Goal: Task Accomplishment & Management: Use online tool/utility

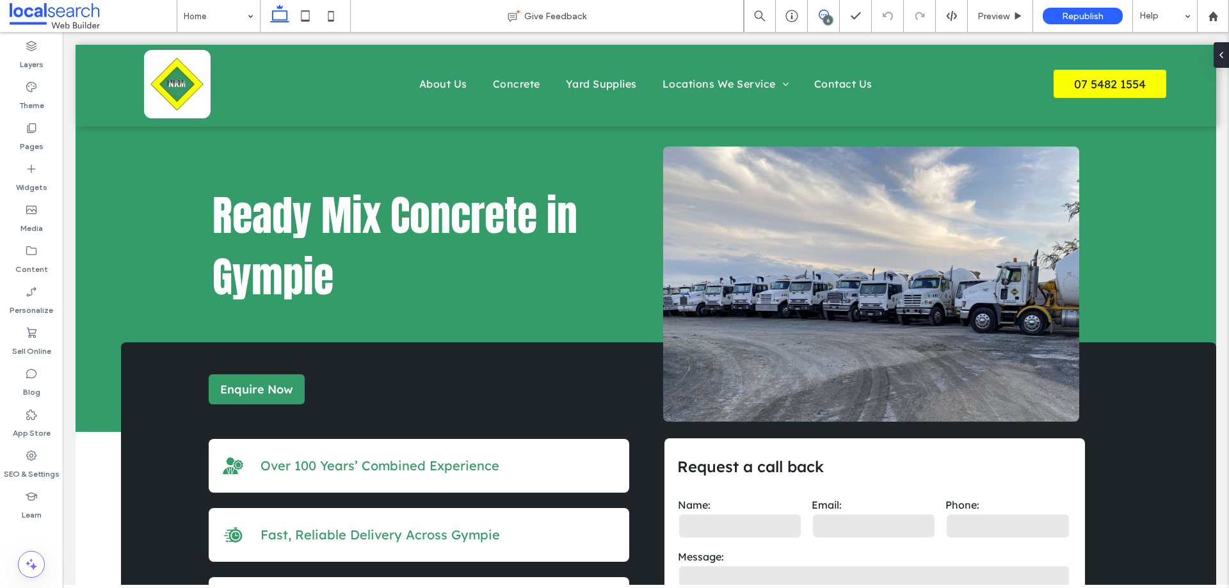
click at [824, 12] on icon at bounding box center [823, 15] width 10 height 10
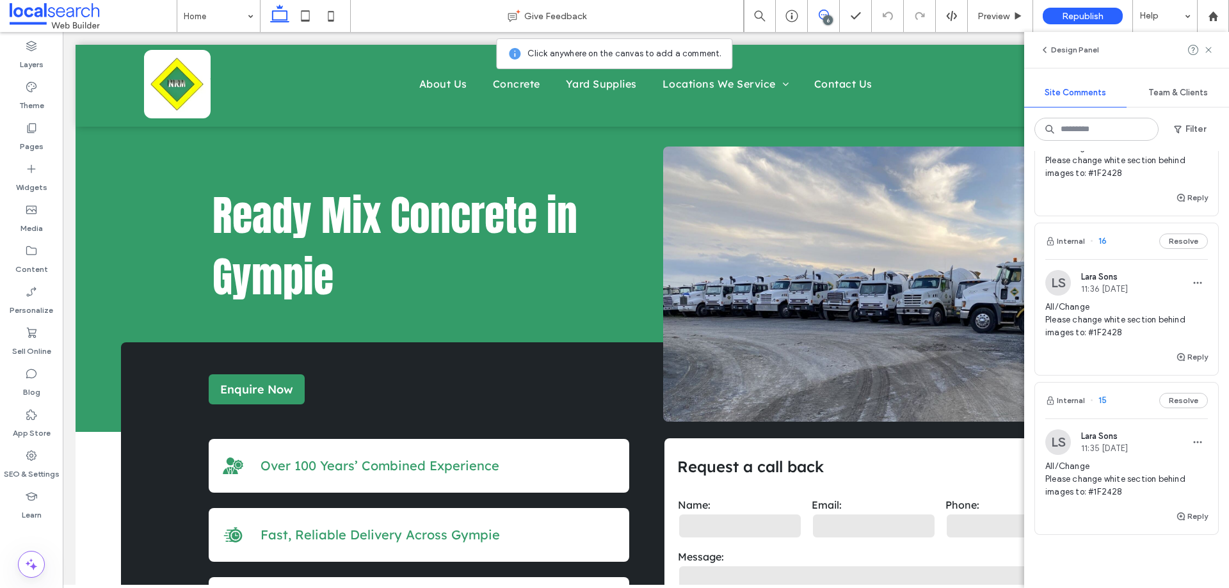
scroll to position [640, 0]
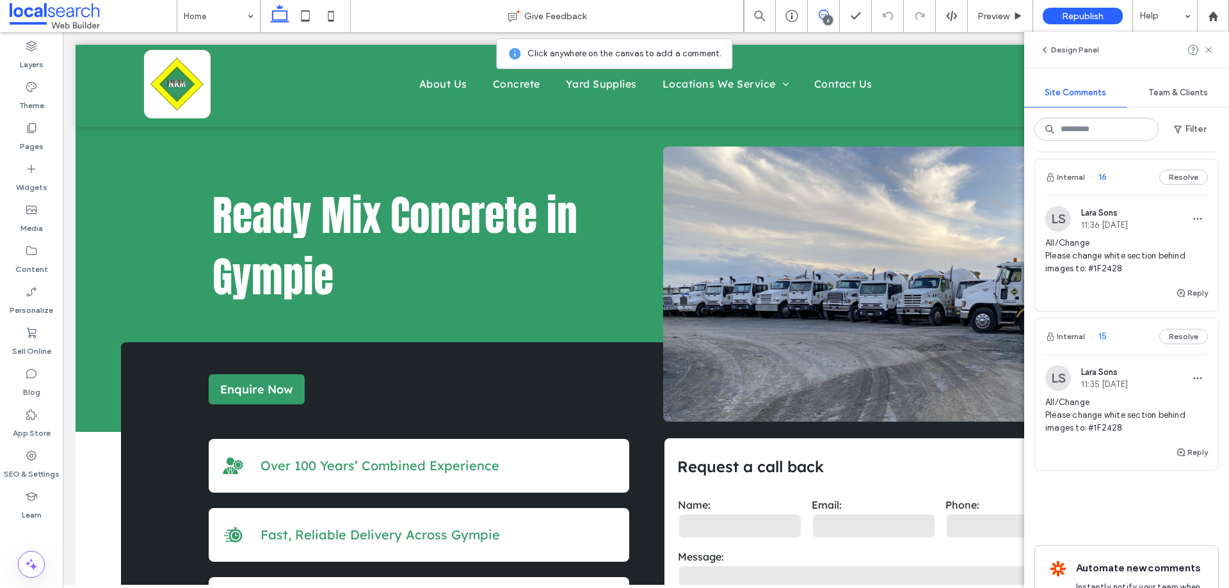
click at [1149, 401] on span "All/Change Please change white section behind images to: #1F2428" at bounding box center [1126, 415] width 163 height 38
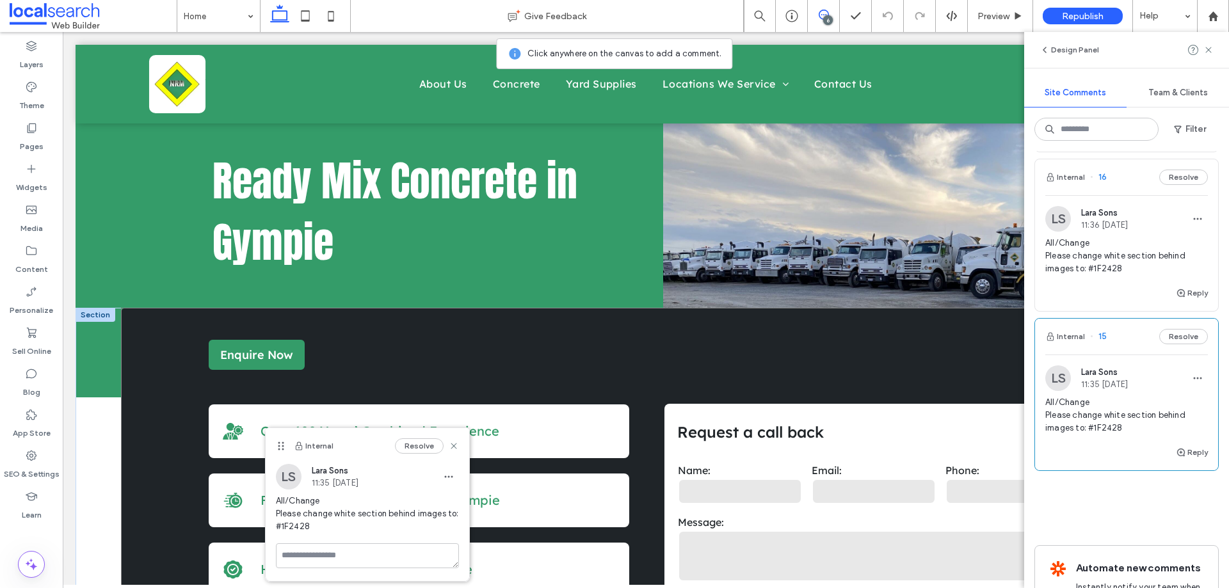
scroll to position [64, 0]
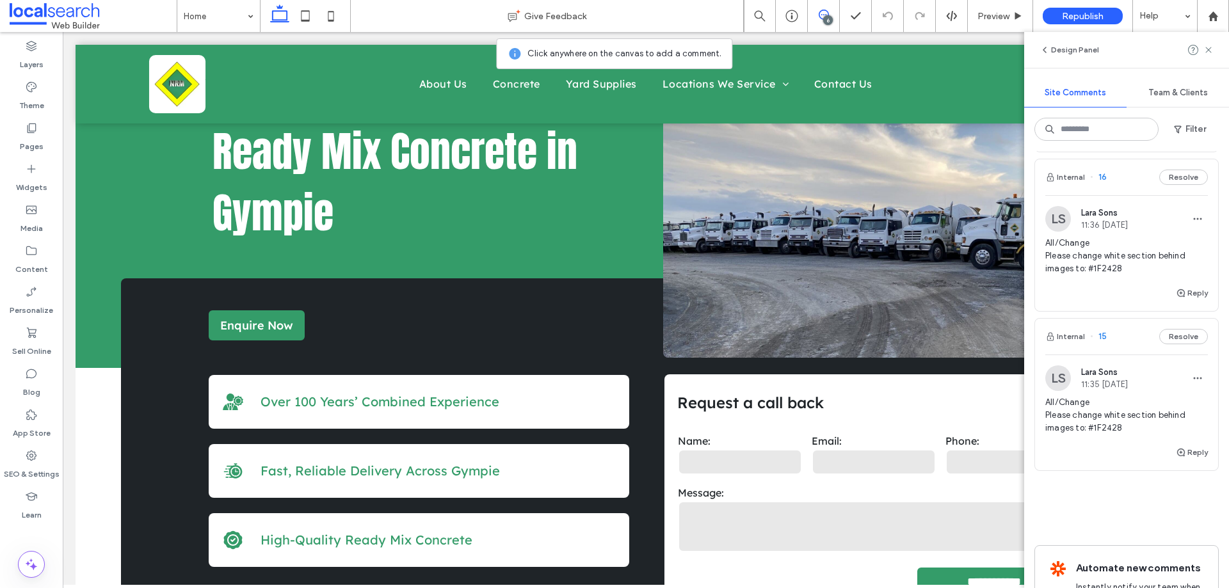
click at [1120, 410] on span "All/Change Please change white section behind images to: #1F2428" at bounding box center [1126, 415] width 163 height 38
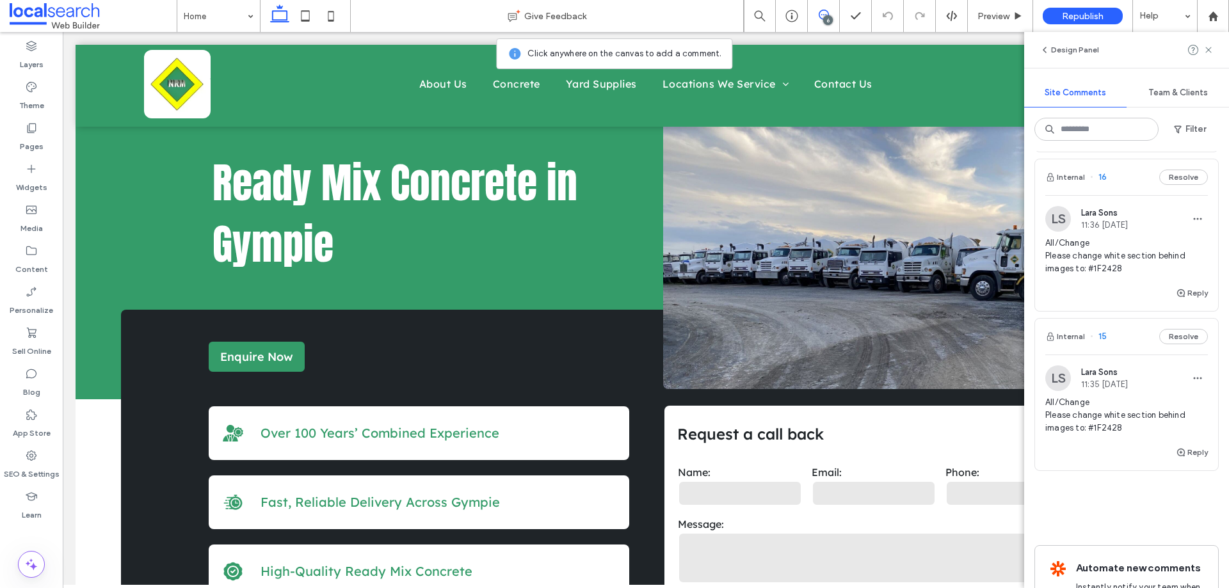
scroll to position [0, 0]
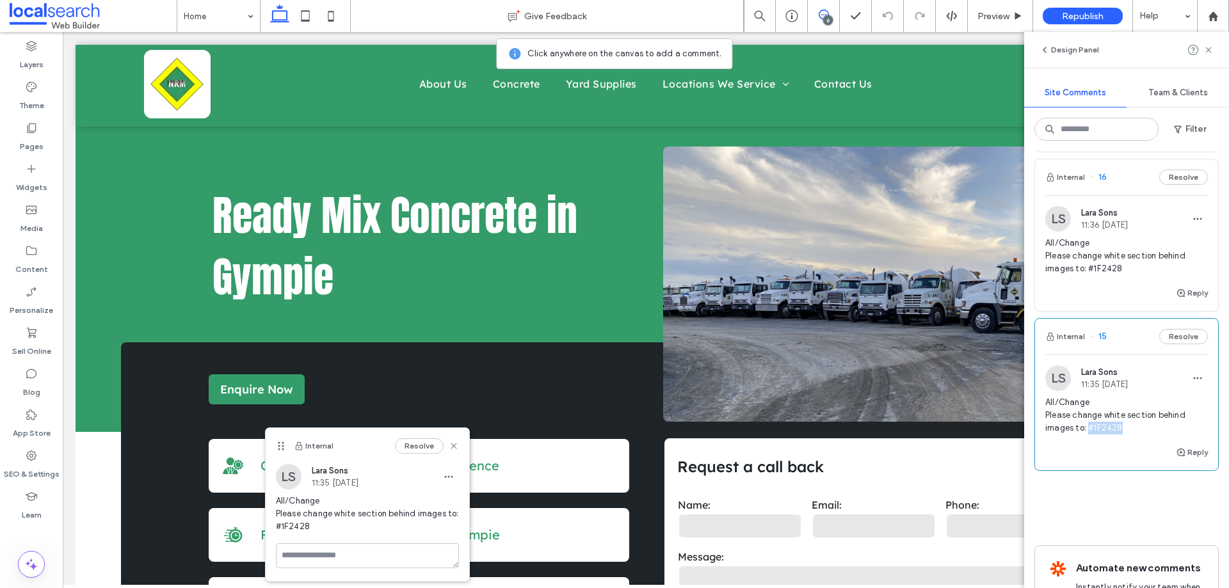
drag, startPoint x: 1122, startPoint y: 426, endPoint x: 1089, endPoint y: 426, distance: 33.3
click at [1089, 426] on span "All/Change Please change white section behind images to: #1F2428" at bounding box center [1126, 415] width 163 height 38
copy span "#1F2428"
click at [1209, 47] on icon at bounding box center [1208, 50] width 10 height 10
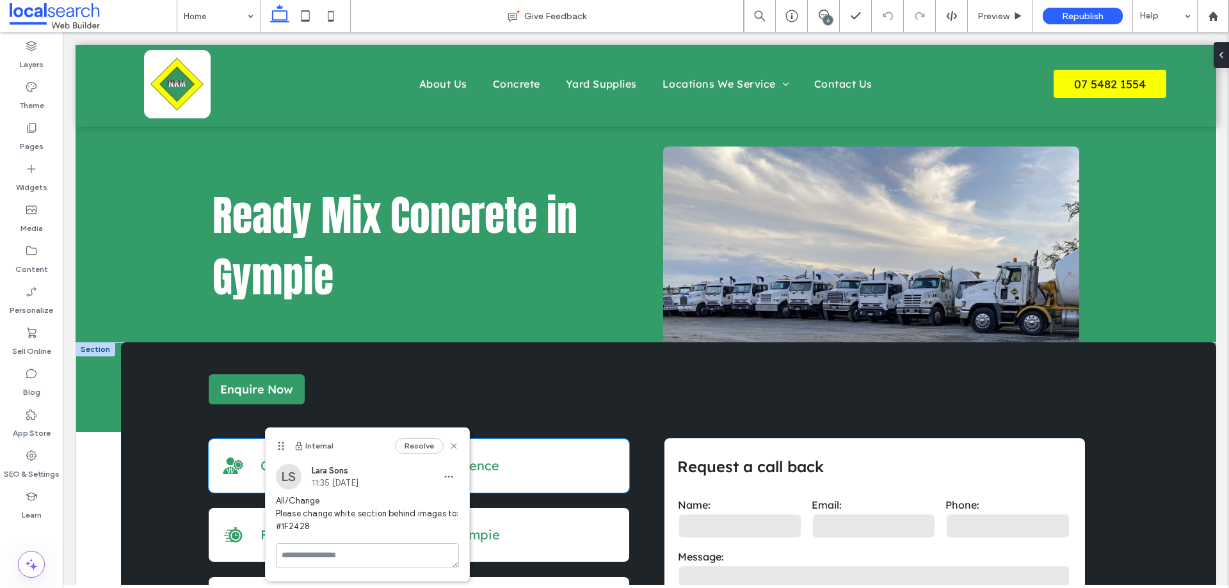
click at [229, 449] on div "Experienced Icon Over 100 Years’ Combined Experience" at bounding box center [419, 466] width 420 height 54
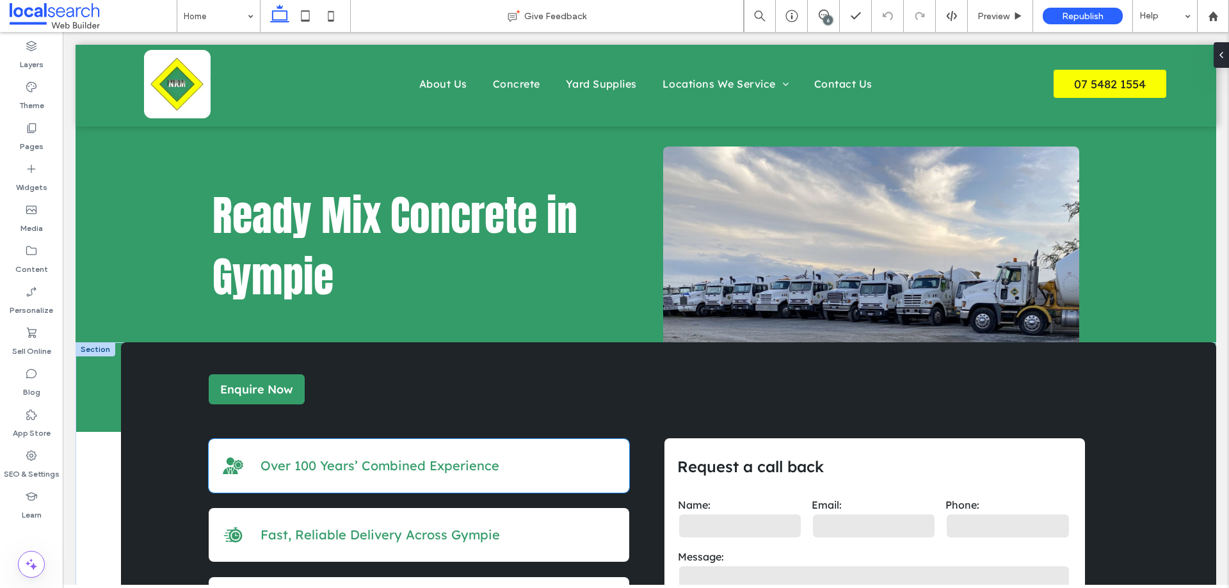
click at [229, 449] on div "Experienced Icon Over 100 Years’ Combined Experience" at bounding box center [419, 466] width 420 height 54
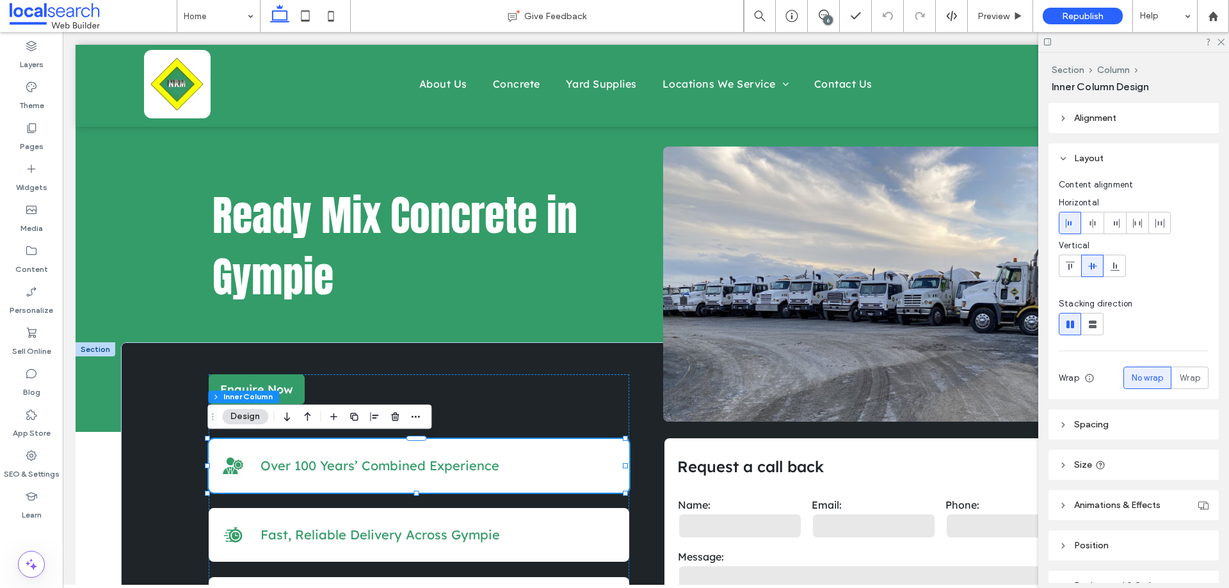
scroll to position [69, 0]
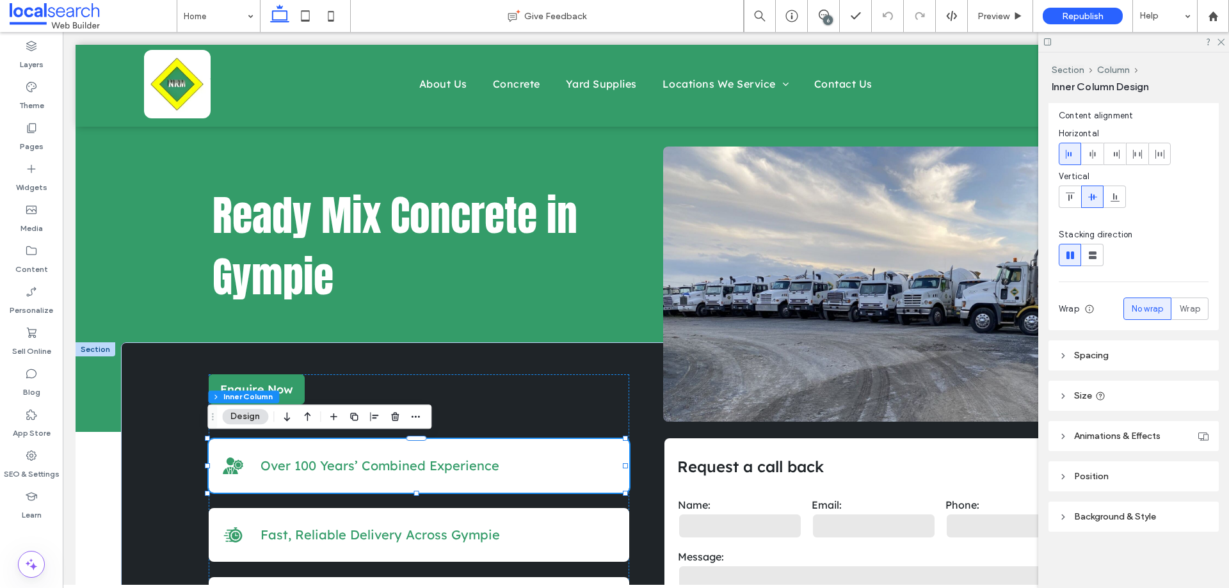
click at [1138, 518] on span "Background & Style" at bounding box center [1115, 516] width 82 height 11
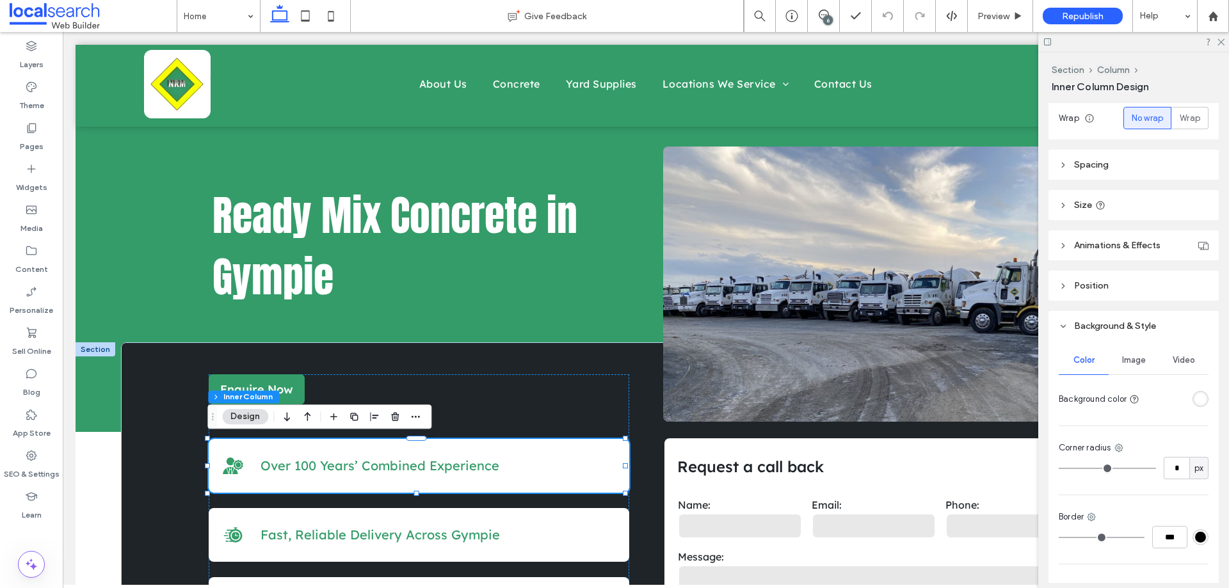
scroll to position [261, 0]
click at [1195, 393] on div "rgba(255, 255, 255, 1)" at bounding box center [1200, 397] width 11 height 11
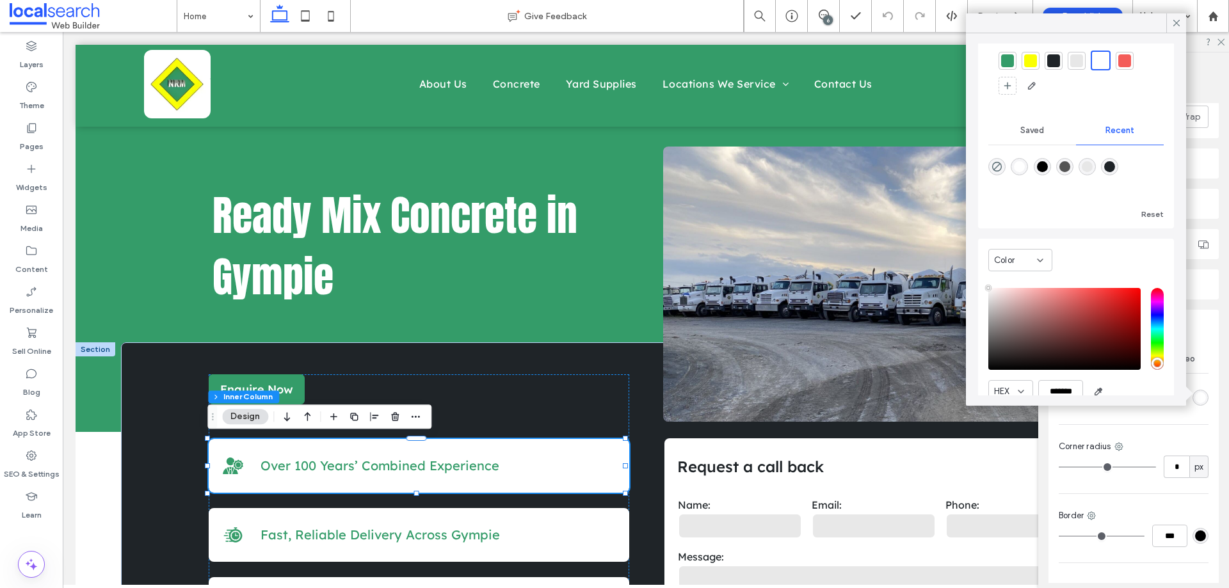
scroll to position [100, 0]
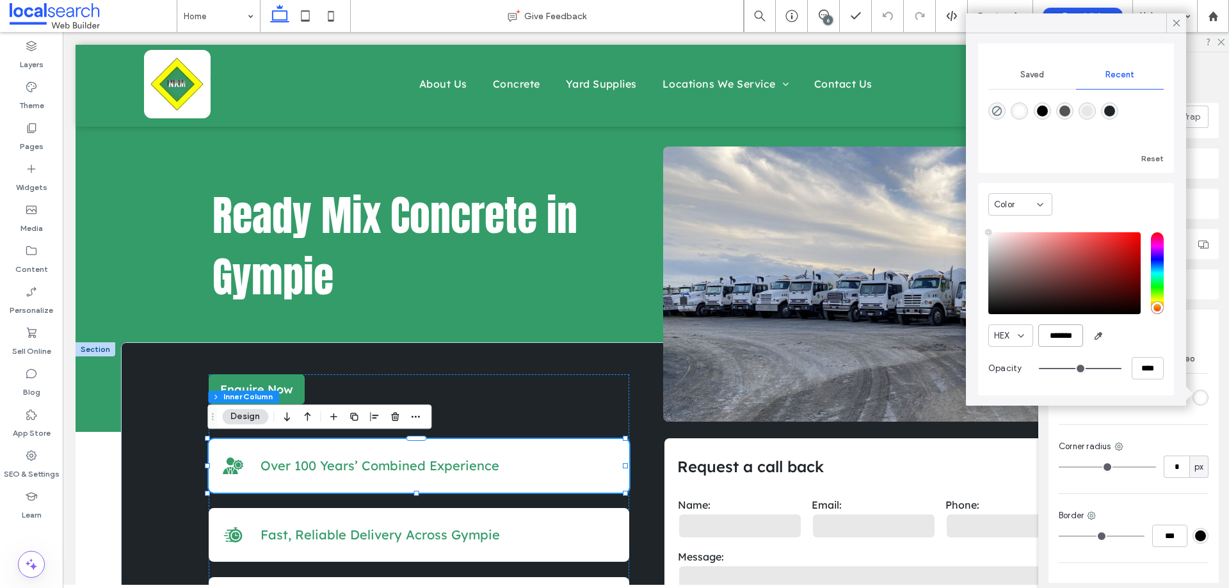
click at [1067, 337] on input "*******" at bounding box center [1060, 335] width 45 height 22
paste input "*"
click at [1048, 333] on input "********" at bounding box center [1060, 335] width 45 height 22
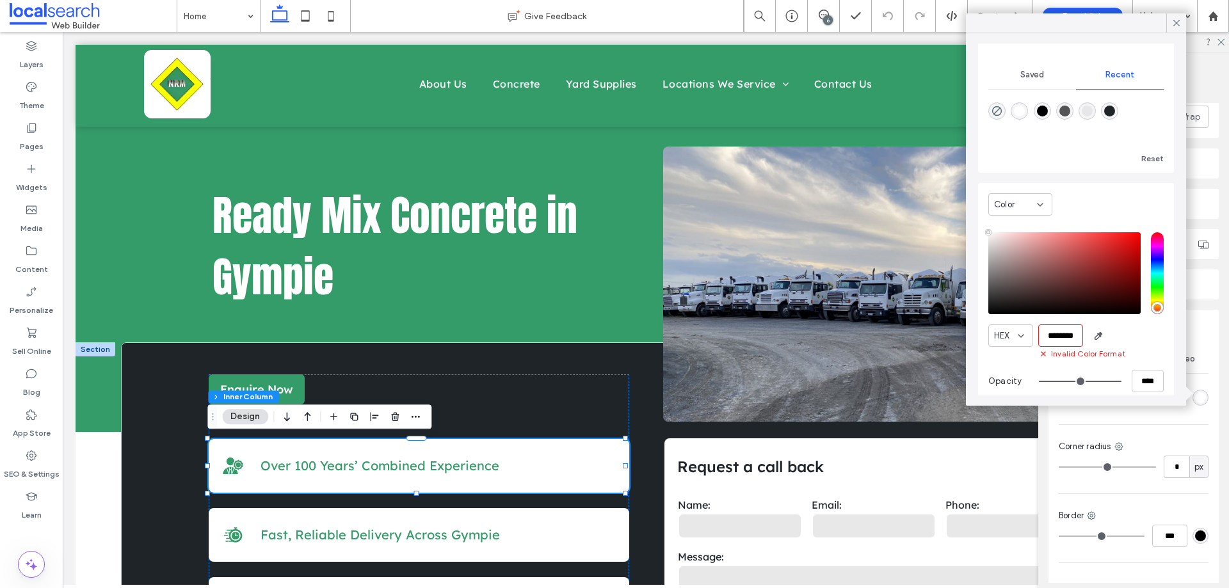
click at [1048, 333] on input "********" at bounding box center [1060, 335] width 45 height 22
paste input "color picker textbox"
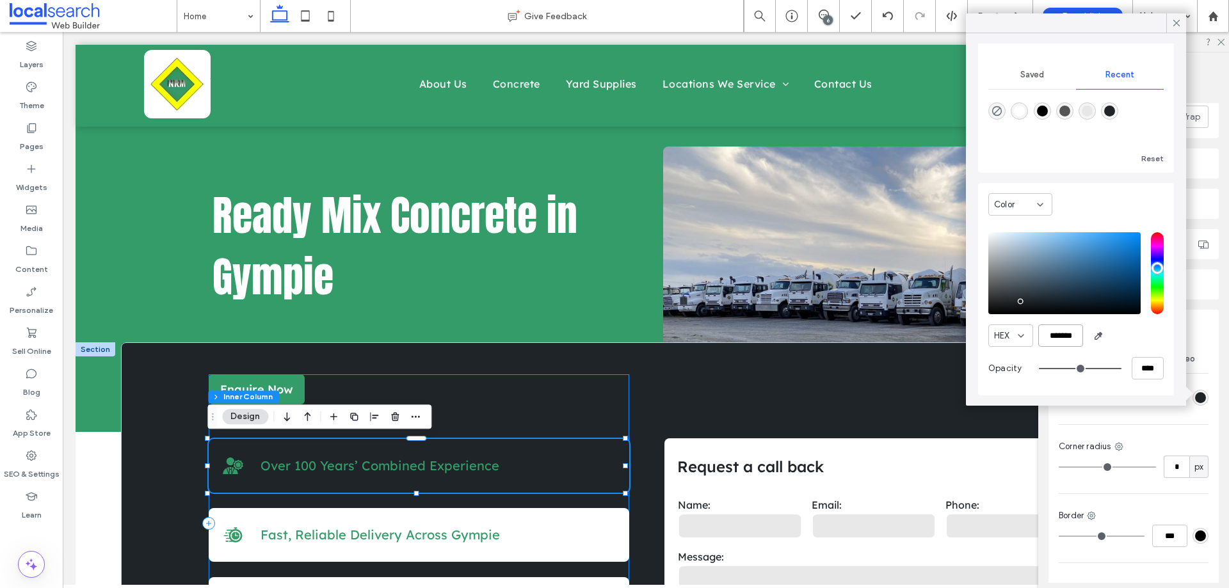
type input "*******"
click at [568, 391] on div "Enquire Now Experienced Icon Over 100 Years’ Combined Experience Fast Icon Fast…" at bounding box center [419, 523] width 420 height 299
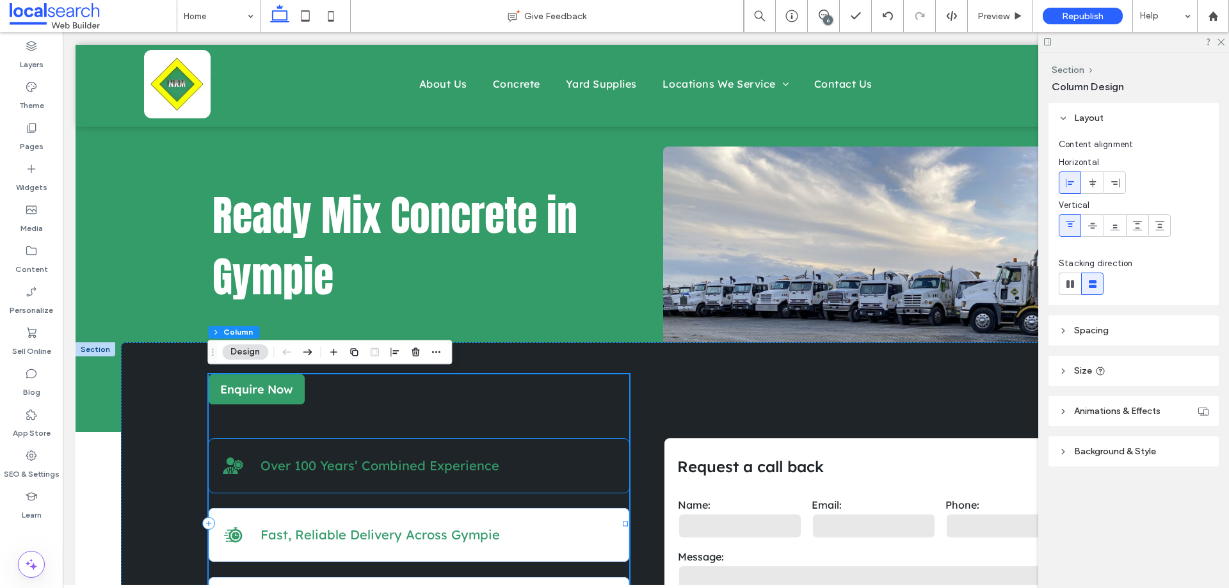
click at [551, 455] on div "Over 100 Years’ Combined Experience" at bounding box center [438, 466] width 356 height 28
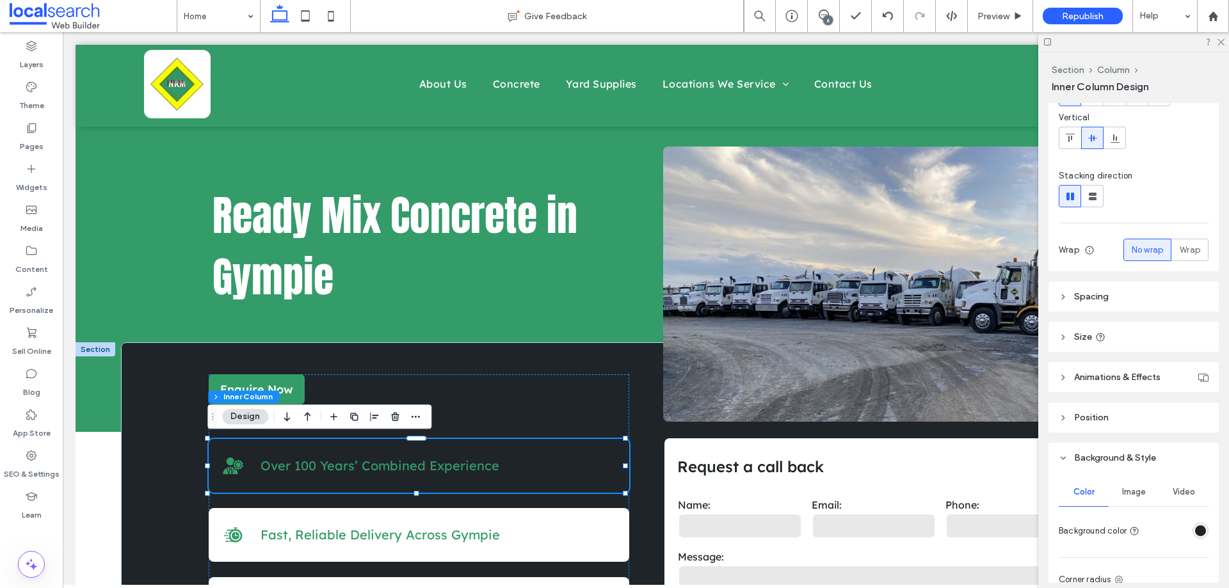
scroll to position [320, 0]
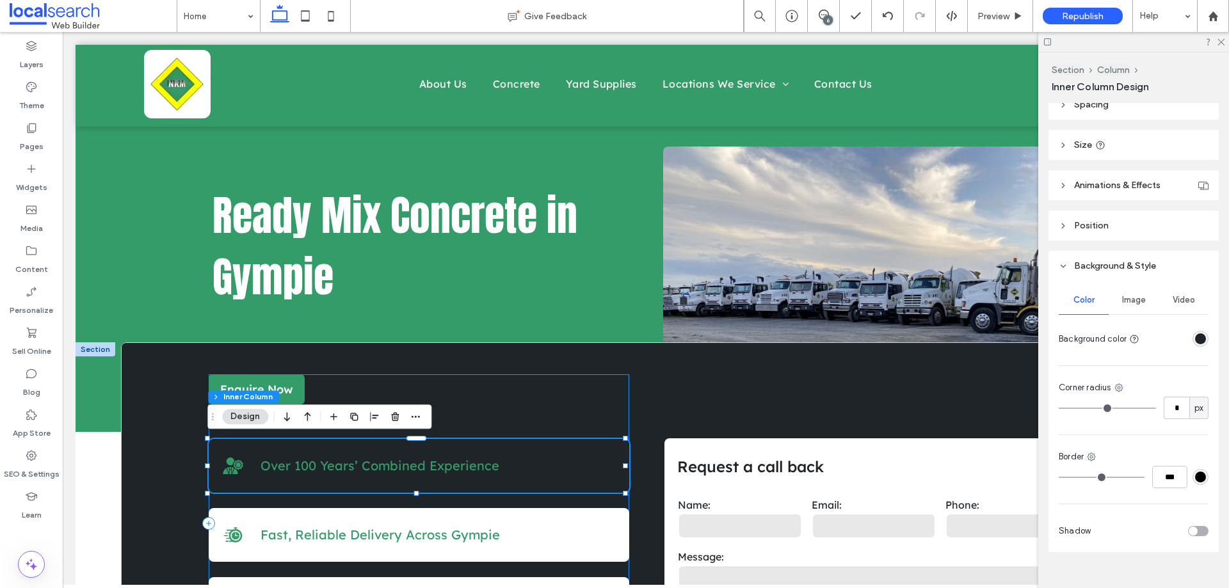
click at [474, 399] on div "Enquire Now Experienced Icon Over 100 Years’ Combined Experience Fast Icon Fast…" at bounding box center [419, 523] width 420 height 299
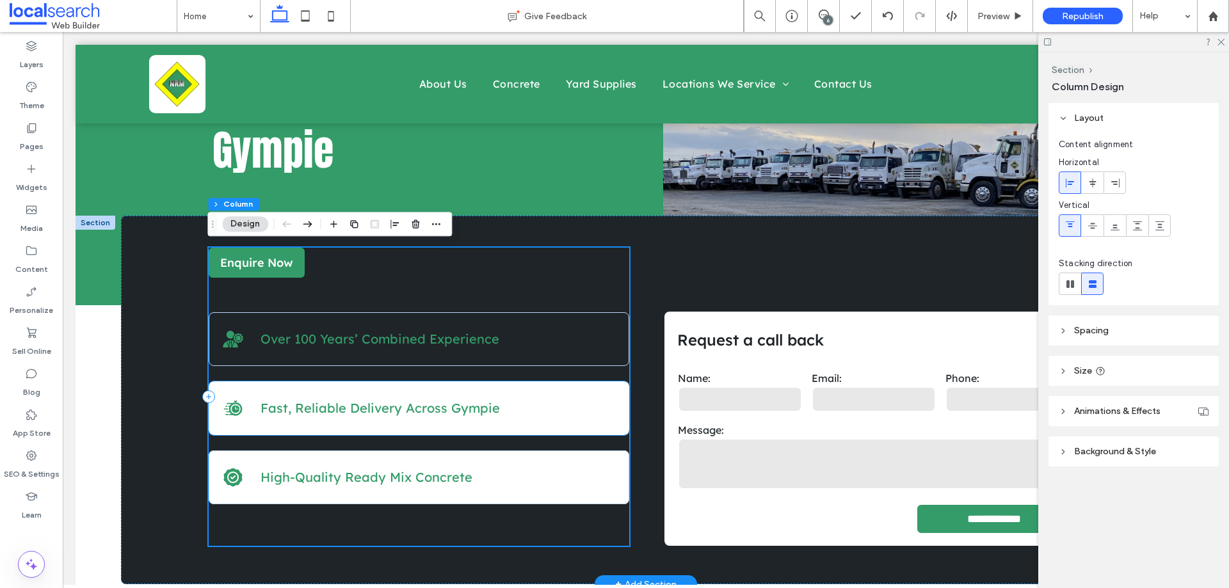
scroll to position [128, 0]
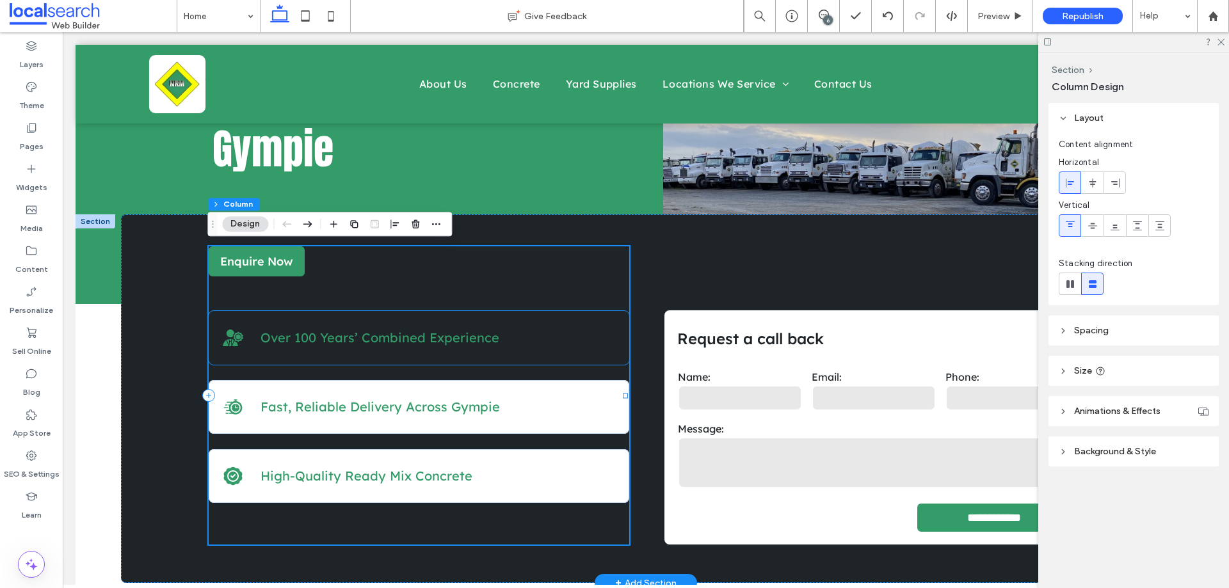
click at [541, 332] on p "Over 100 Years’ Combined Experience" at bounding box center [438, 338] width 356 height 18
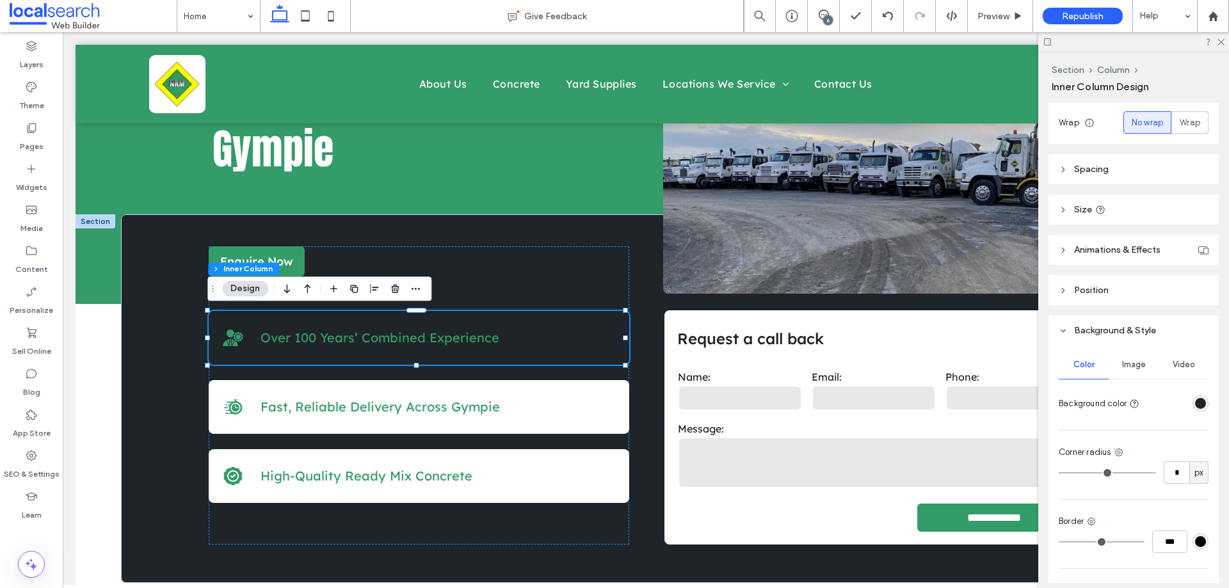
scroll to position [256, 0]
click at [1088, 517] on icon at bounding box center [1091, 521] width 10 height 10
click at [1118, 392] on span "Full border" at bounding box center [1133, 395] width 41 height 13
click at [1197, 538] on div "#000000" at bounding box center [1200, 541] width 11 height 11
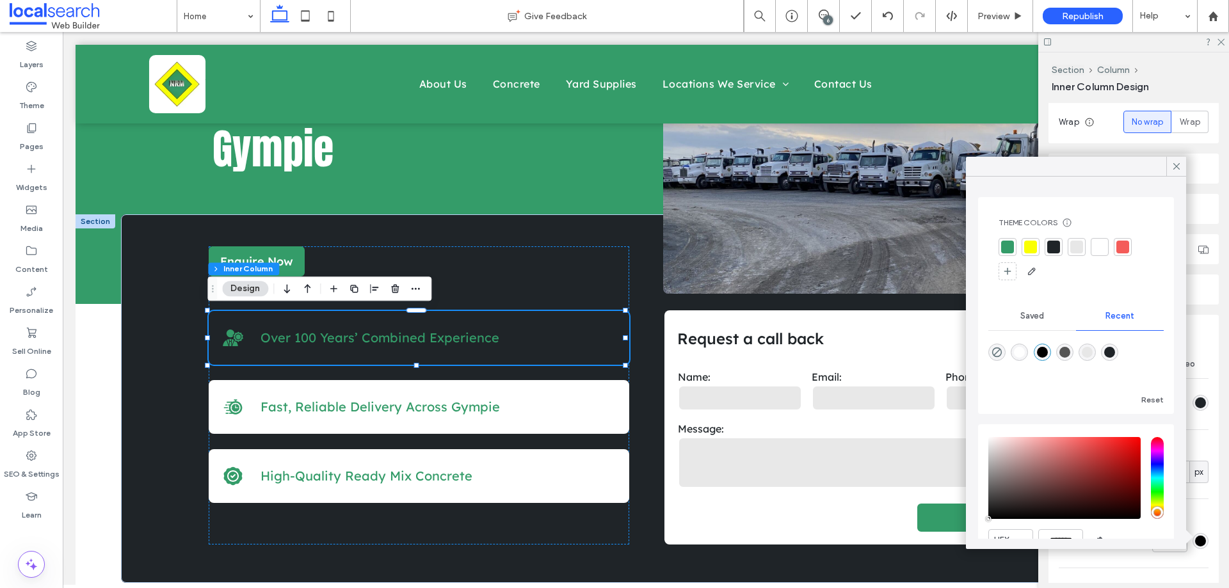
click at [989, 356] on div "rgba(0, 0, 0, 0)" at bounding box center [996, 352] width 17 height 17
type input "*"
type input "**"
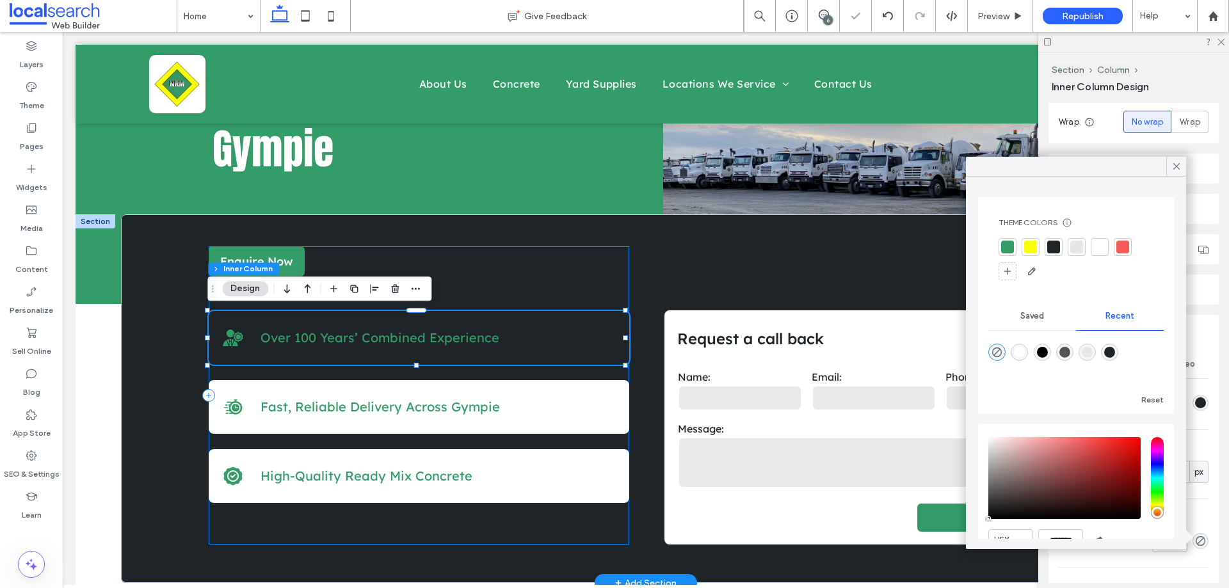
click at [500, 283] on div "Enquire Now Experienced Icon Over 100 Years’ Combined Experience Fast Icon Fast…" at bounding box center [419, 395] width 420 height 299
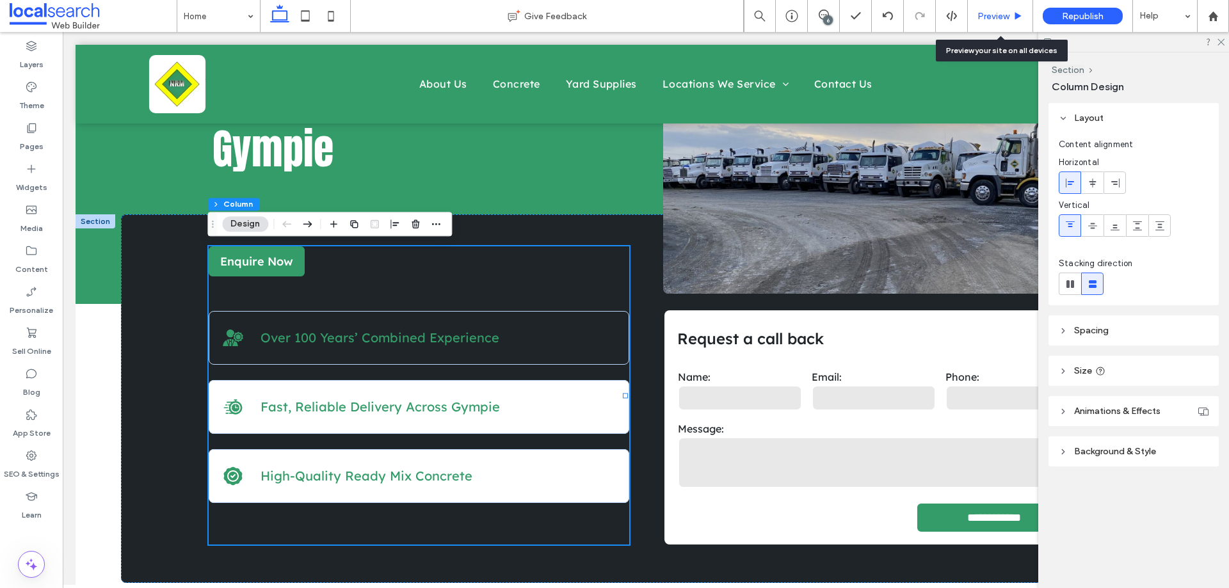
click at [994, 11] on span "Preview" at bounding box center [993, 16] width 32 height 11
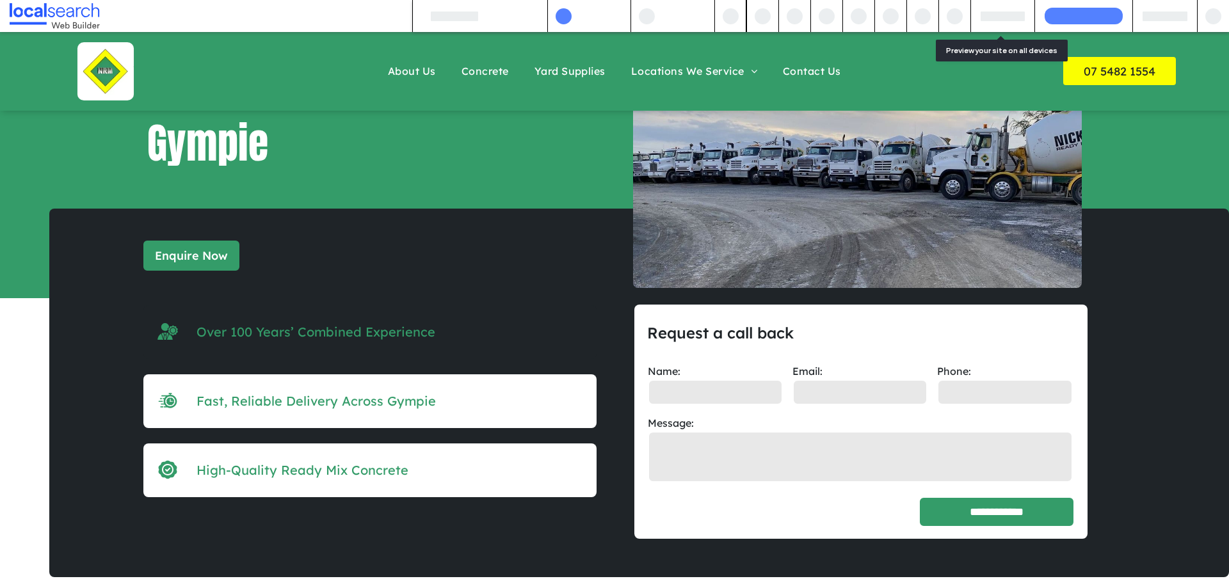
scroll to position [132, 0]
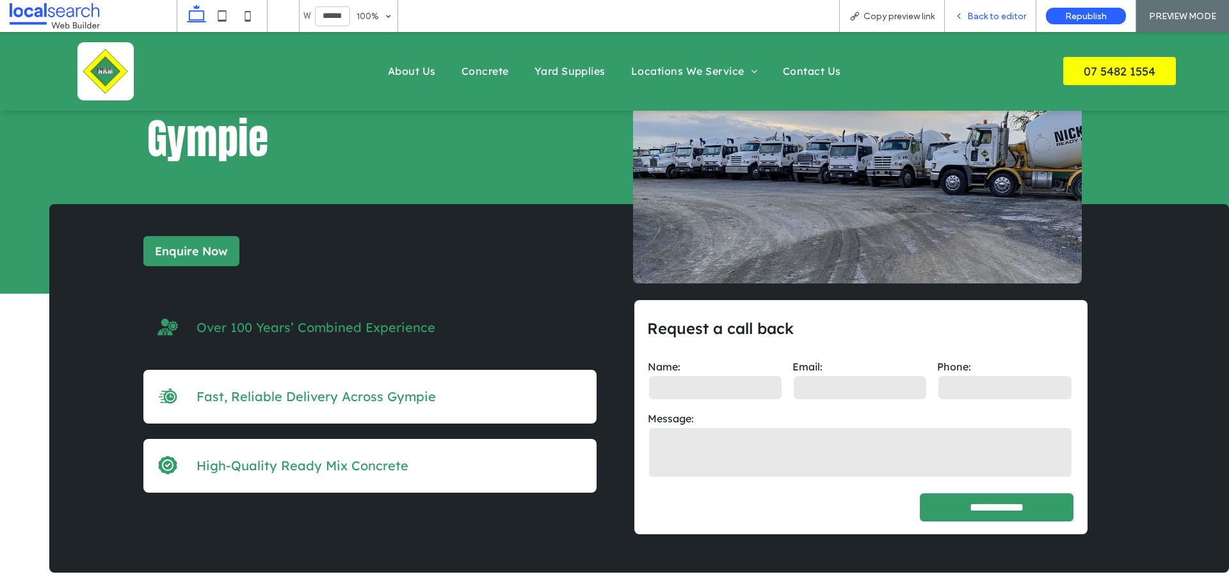
click at [995, 15] on span "Back to editor" at bounding box center [996, 16] width 59 height 11
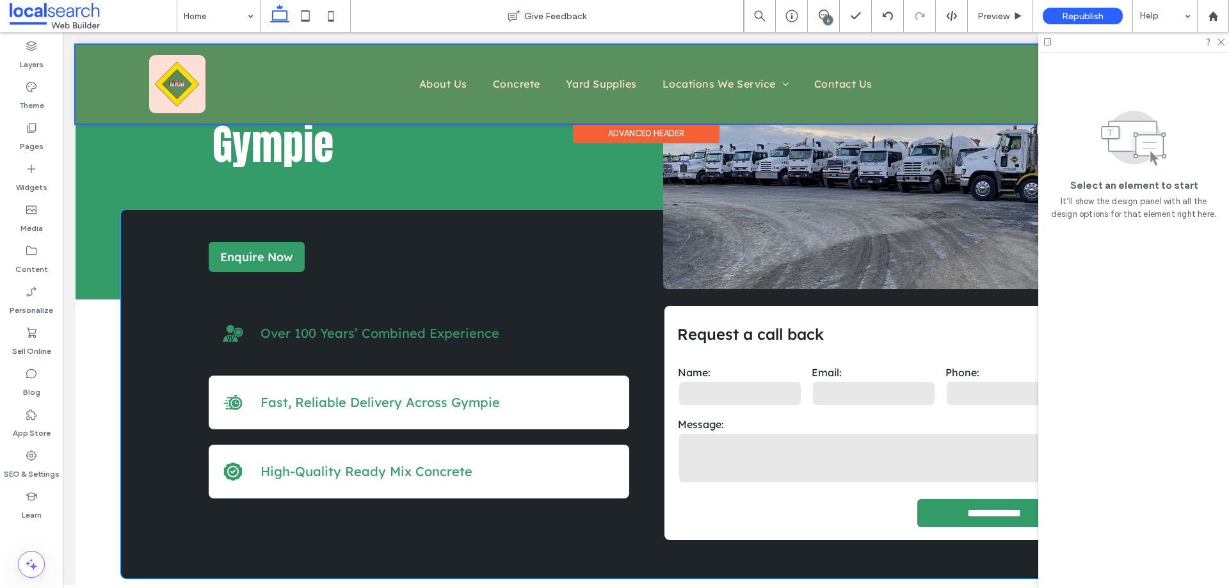
scroll to position [127, 0]
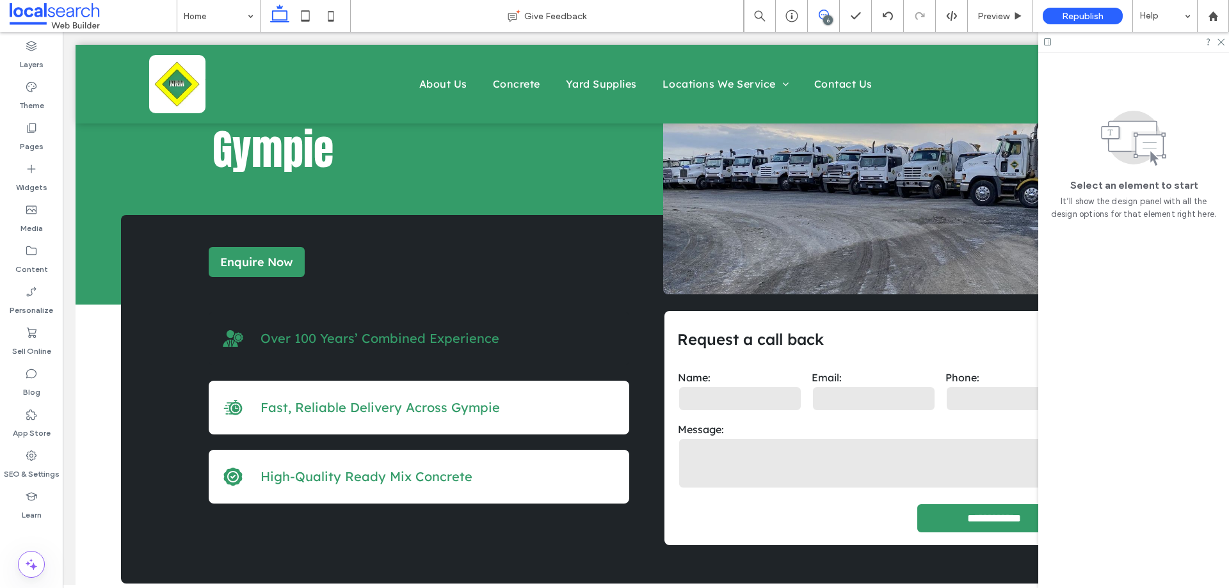
click at [829, 12] on span at bounding box center [823, 15] width 31 height 10
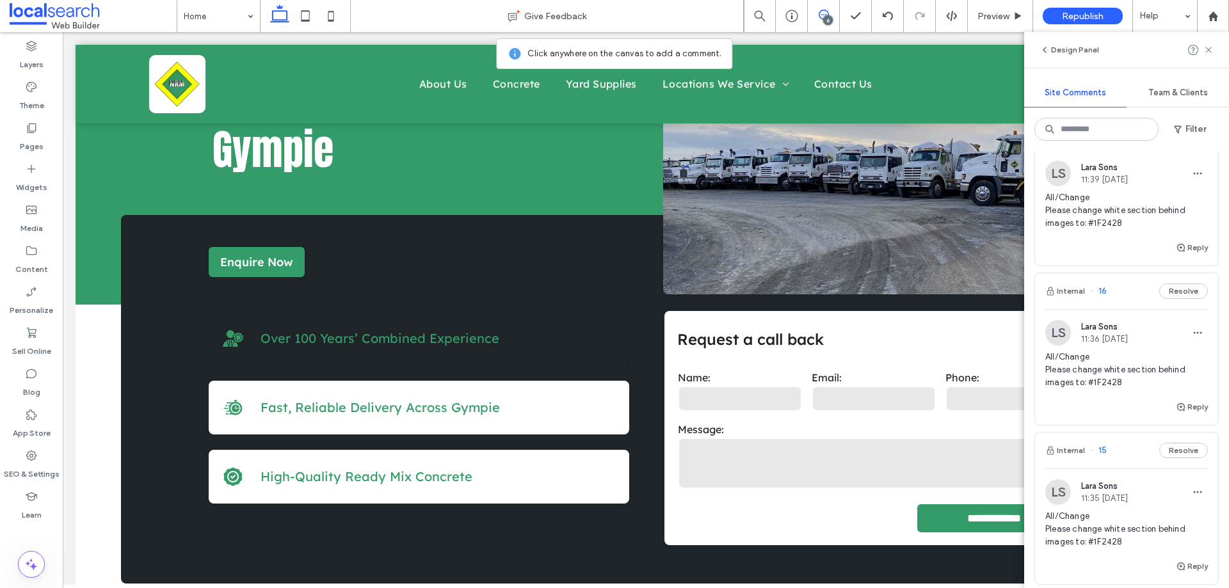
scroll to position [576, 0]
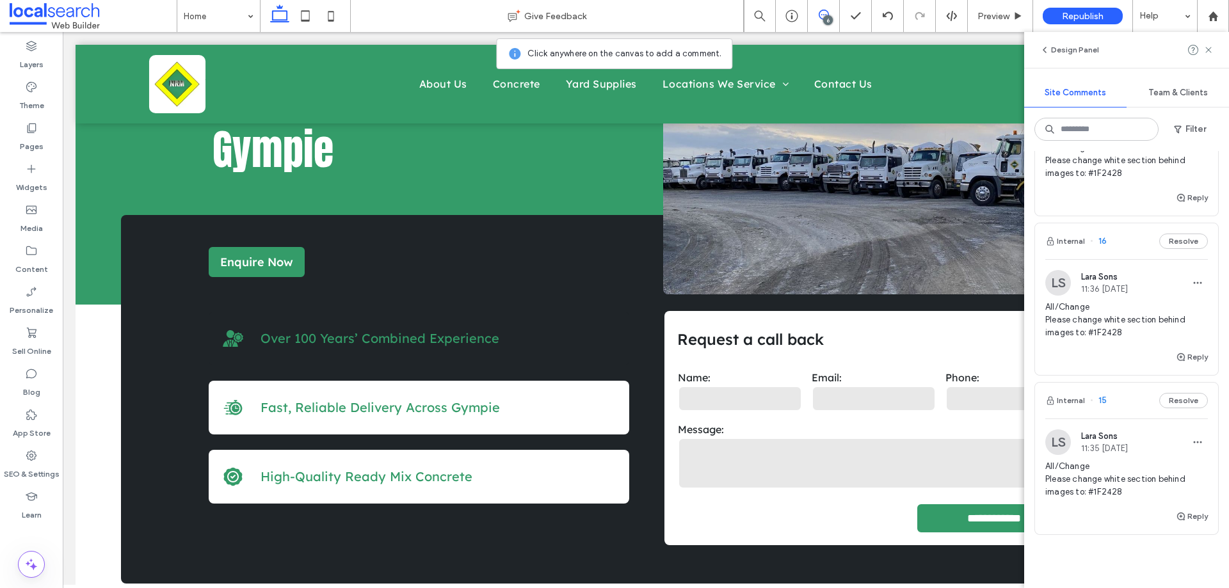
click at [1120, 470] on span "All/Change Please change white section behind images to: #1F2428" at bounding box center [1126, 479] width 163 height 38
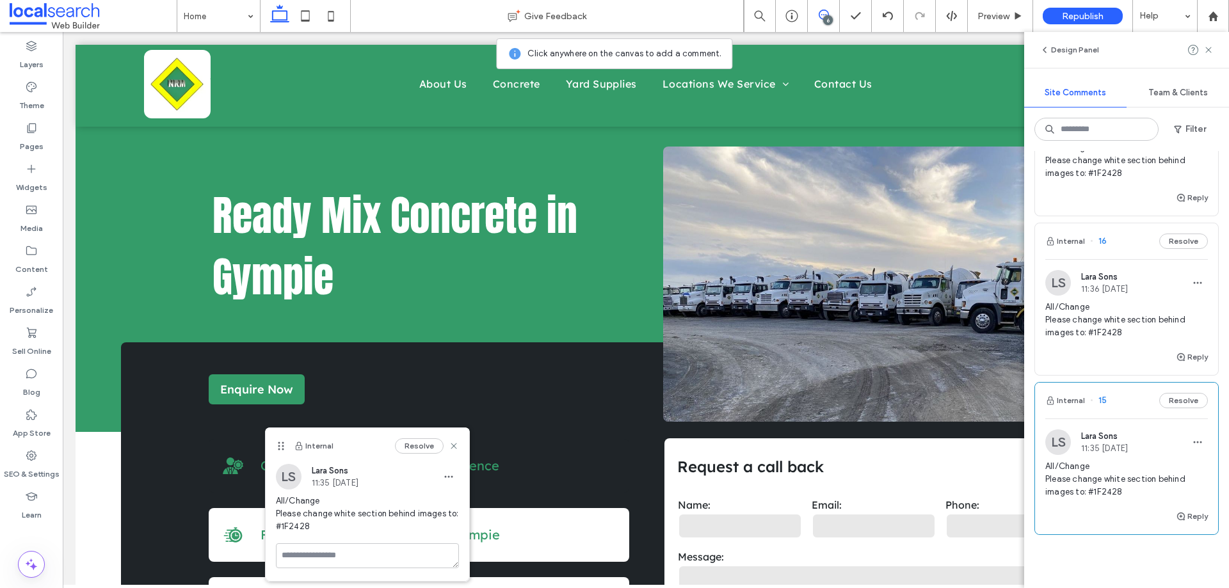
click at [1130, 344] on div "All/Change Please change white section behind images to: #1F2428" at bounding box center [1126, 325] width 163 height 49
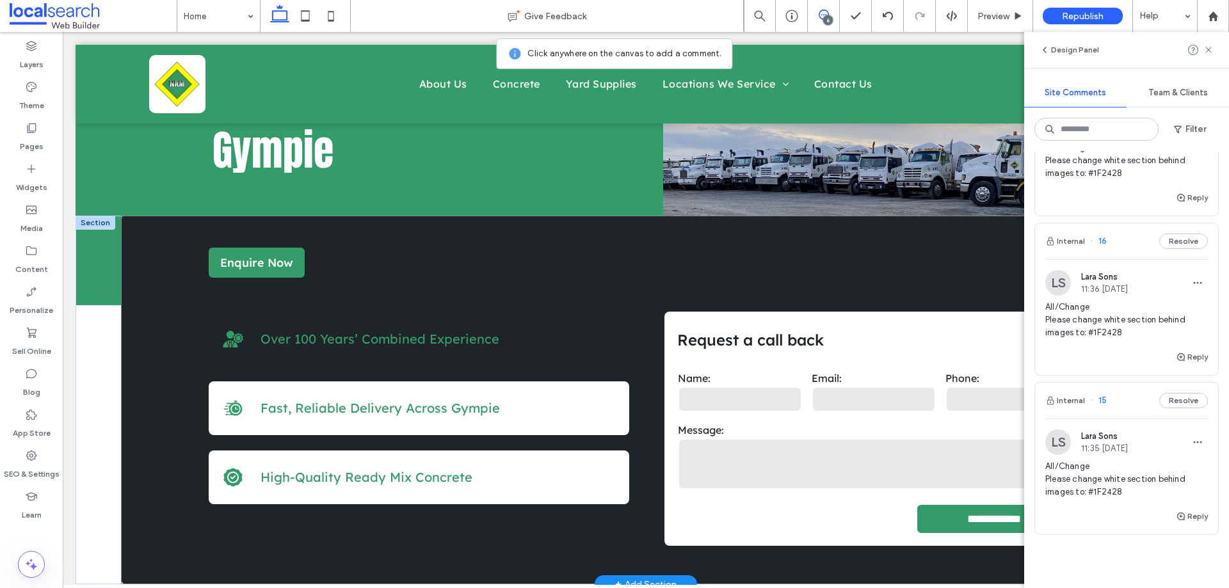
scroll to position [128, 0]
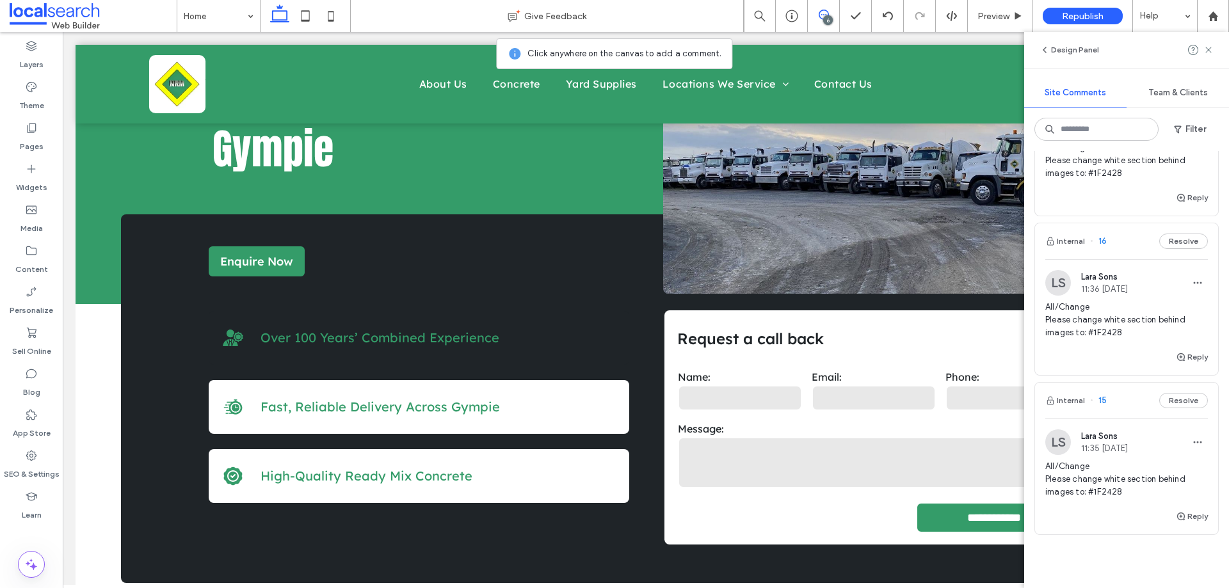
click at [1139, 332] on span "All/Change Please change white section behind images to: #1F2428" at bounding box center [1126, 320] width 163 height 38
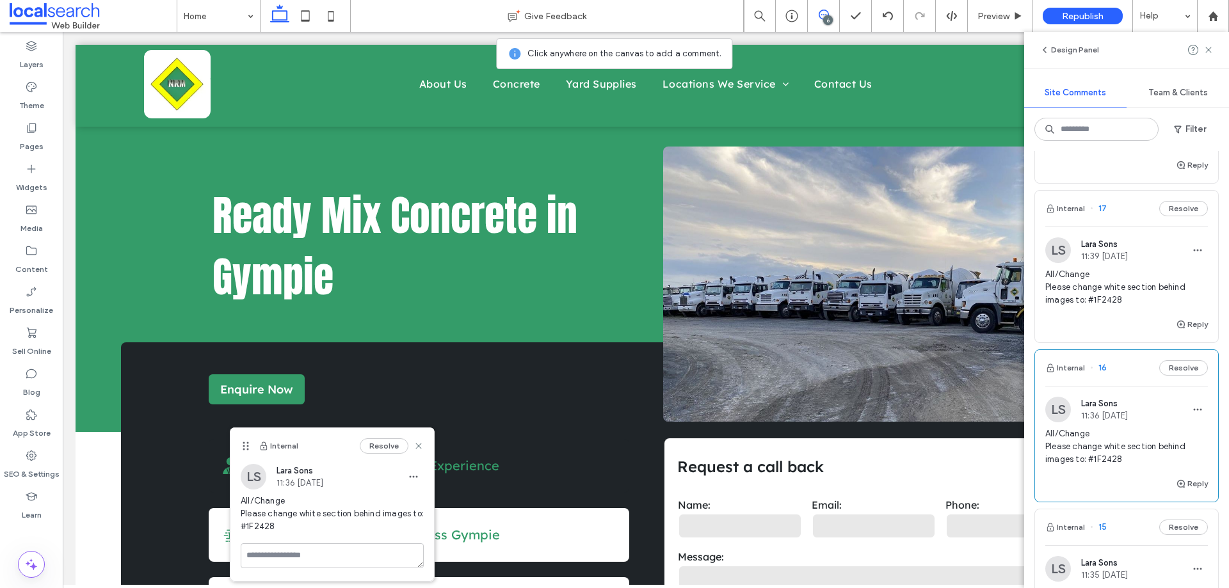
scroll to position [448, 0]
click at [1097, 280] on span "All/Change Please change white section behind images to: #1F2428" at bounding box center [1126, 288] width 163 height 38
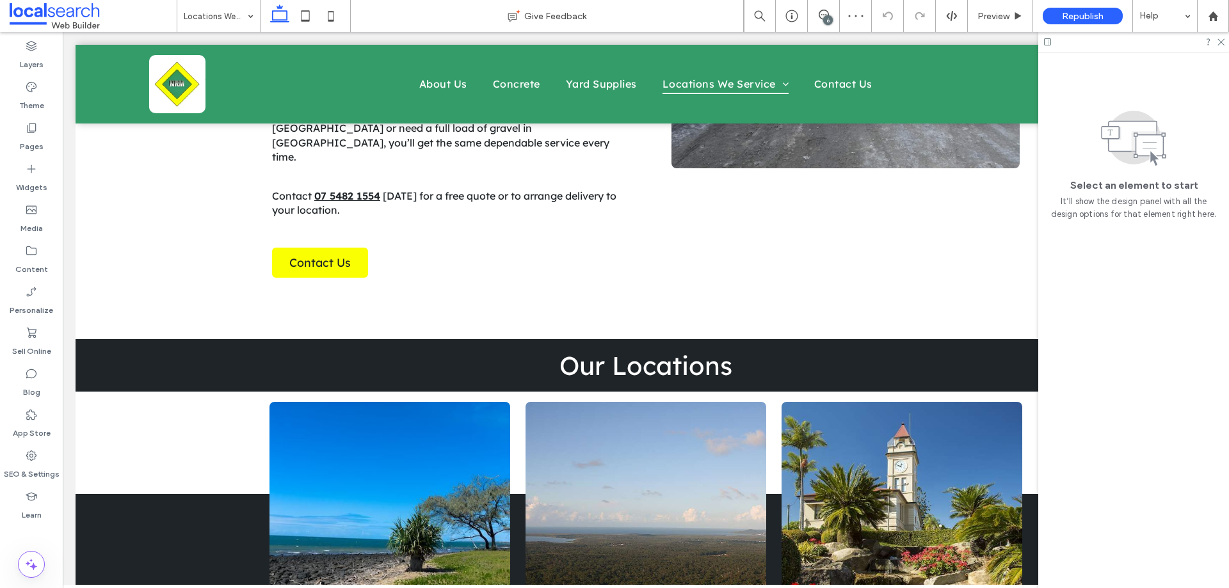
click at [831, 20] on div "6" at bounding box center [828, 20] width 10 height 10
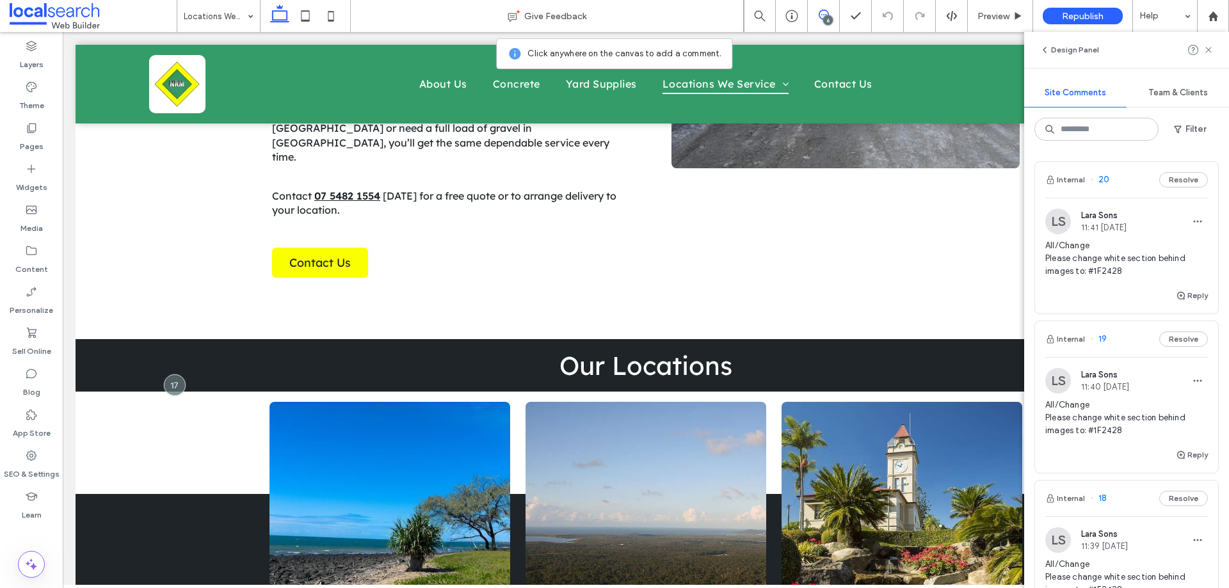
click at [1126, 280] on div "All/Change Please change white section behind images to: #1F2428" at bounding box center [1126, 263] width 163 height 49
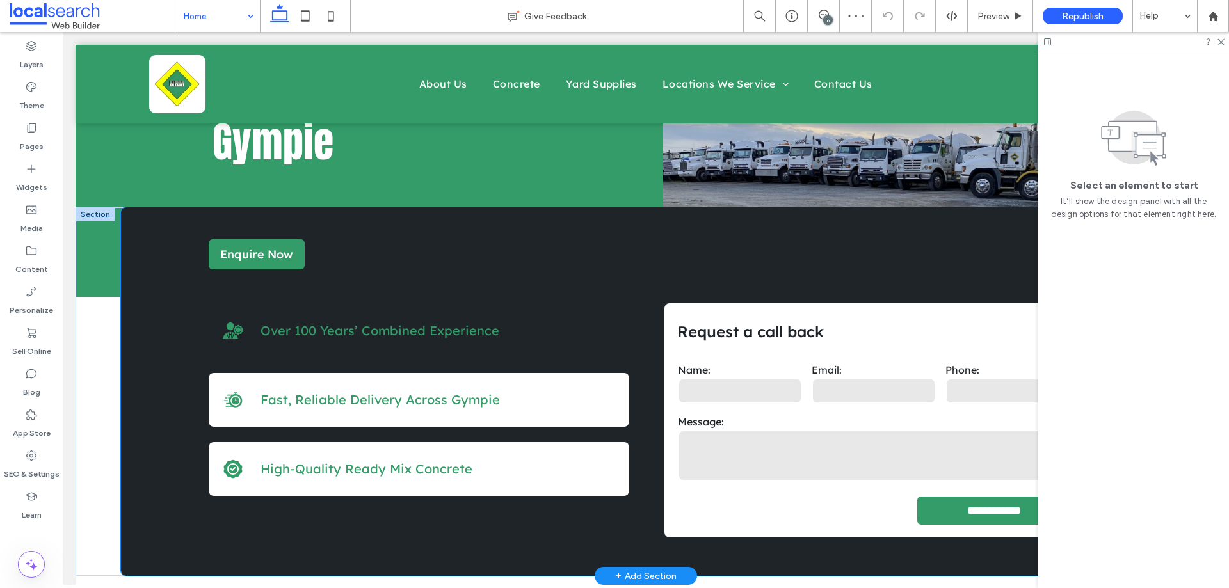
scroll to position [128, 0]
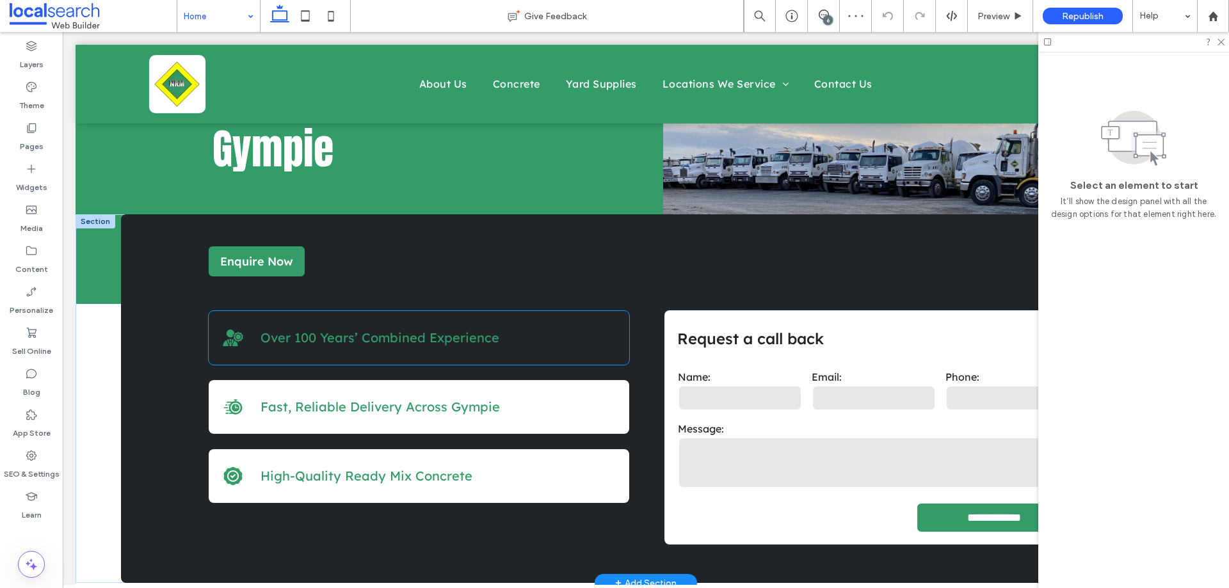
click at [411, 340] on span "Over 100 Years’ Combined Experience" at bounding box center [379, 338] width 239 height 16
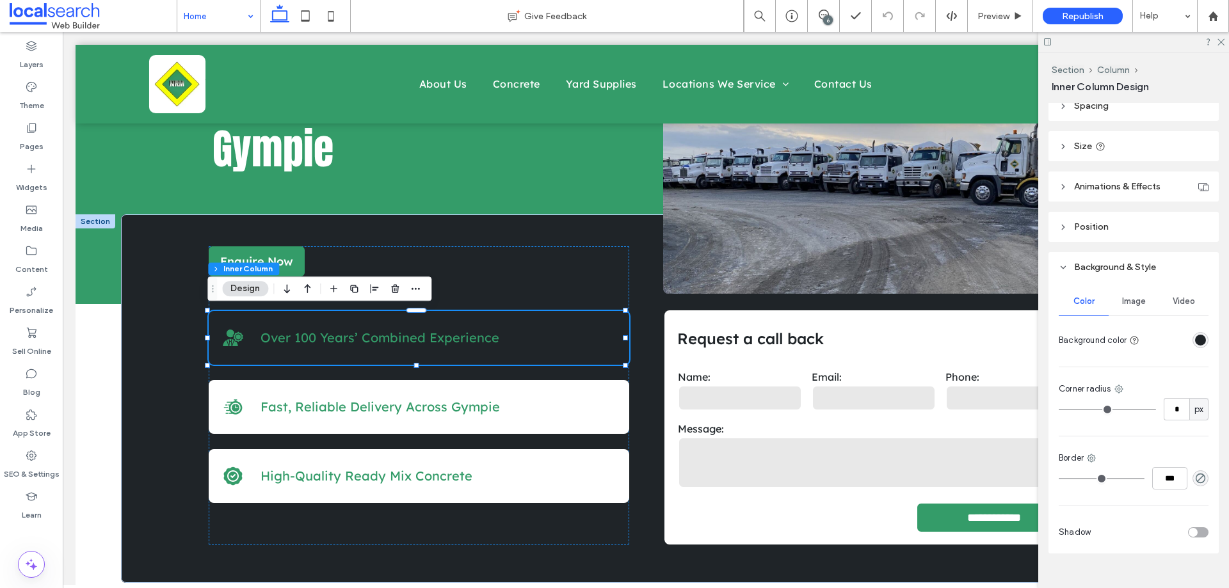
scroll to position [320, 0]
click at [1195, 337] on div "rgba(31, 36, 40, 1)" at bounding box center [1200, 338] width 11 height 11
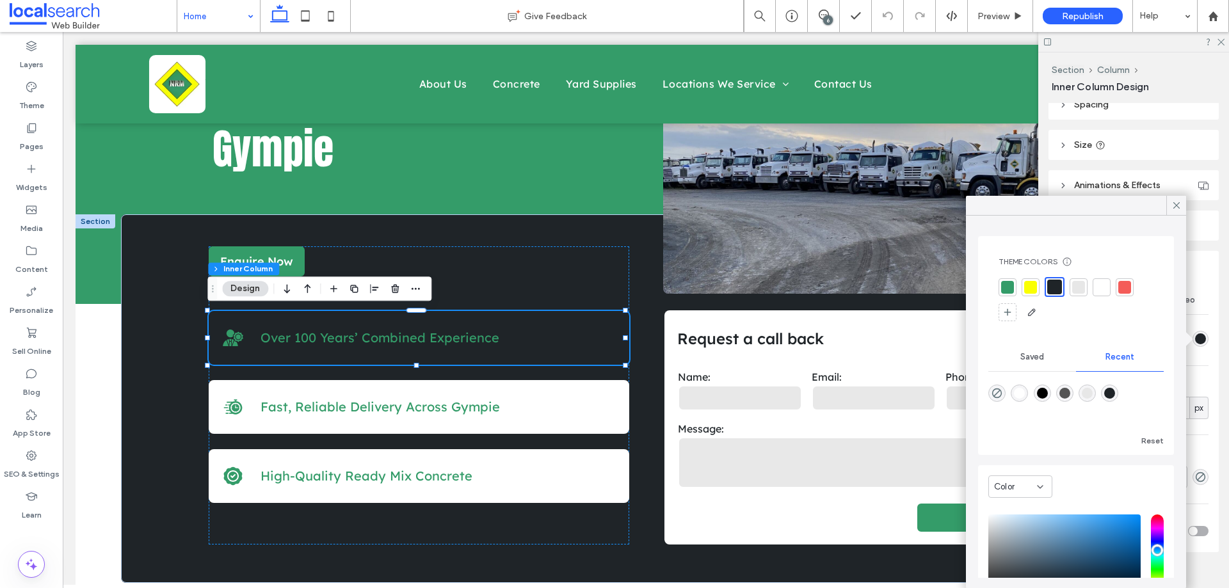
click at [1096, 290] on div at bounding box center [1101, 287] width 13 height 13
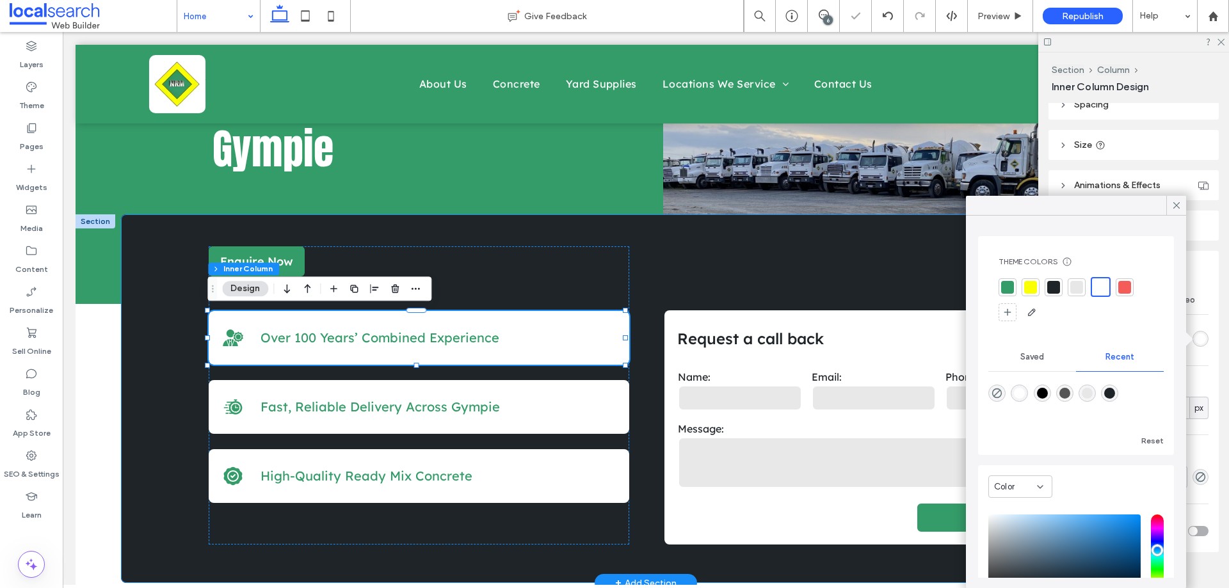
click at [571, 226] on div "**********" at bounding box center [668, 398] width 1095 height 369
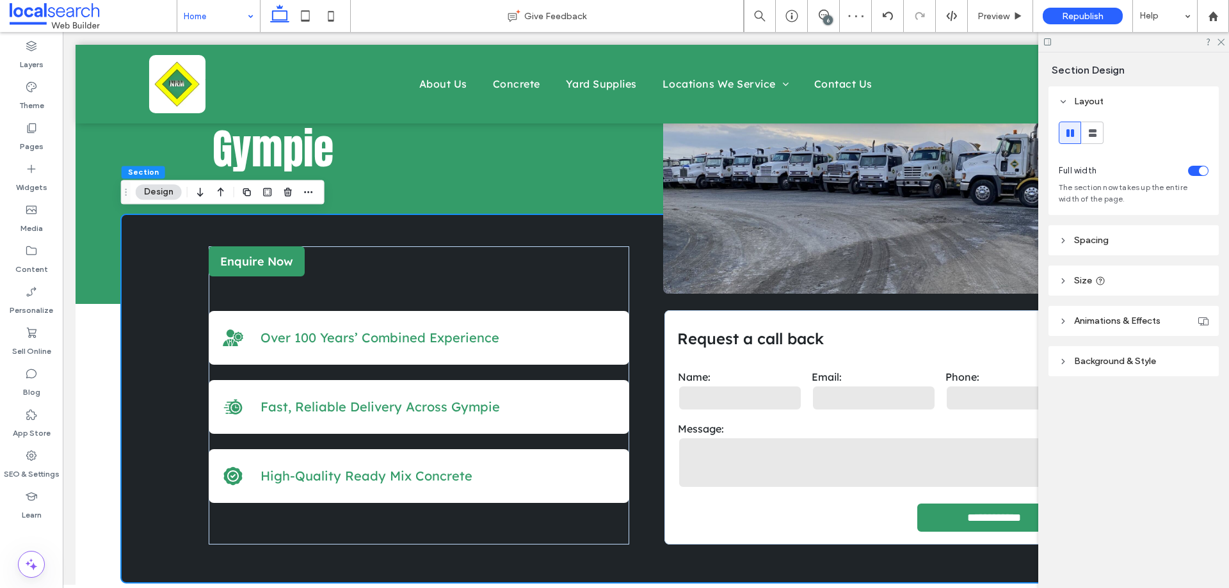
drag, startPoint x: 808, startPoint y: 14, endPoint x: 821, endPoint y: 7, distance: 14.6
click at [809, 14] on span at bounding box center [823, 15] width 31 height 10
click at [821, 7] on div "6" at bounding box center [824, 16] width 32 height 32
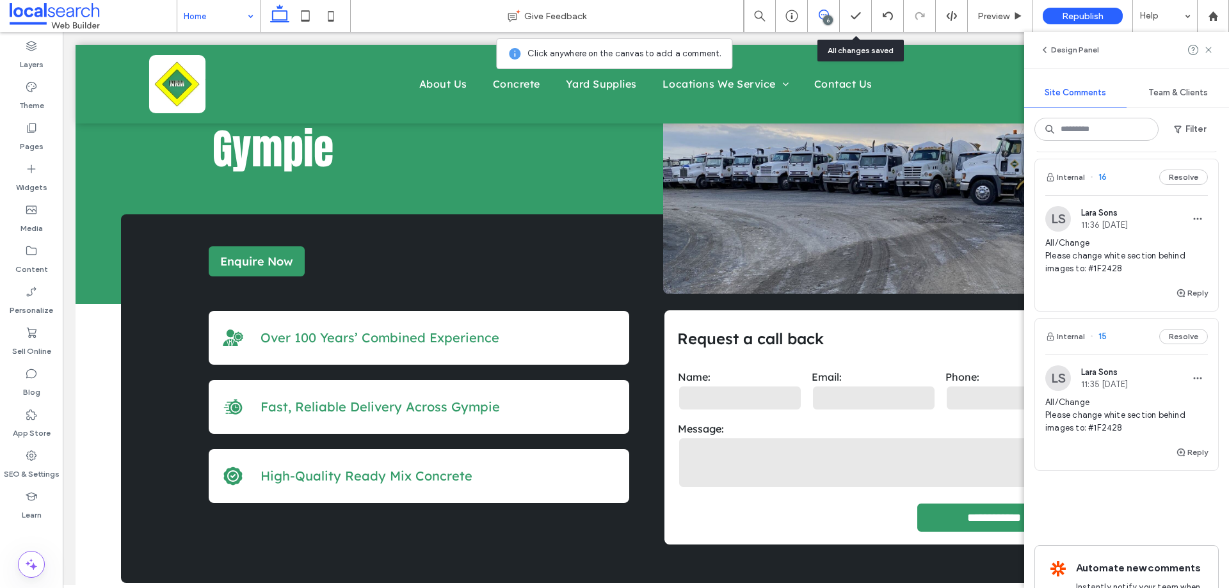
scroll to position [738, 0]
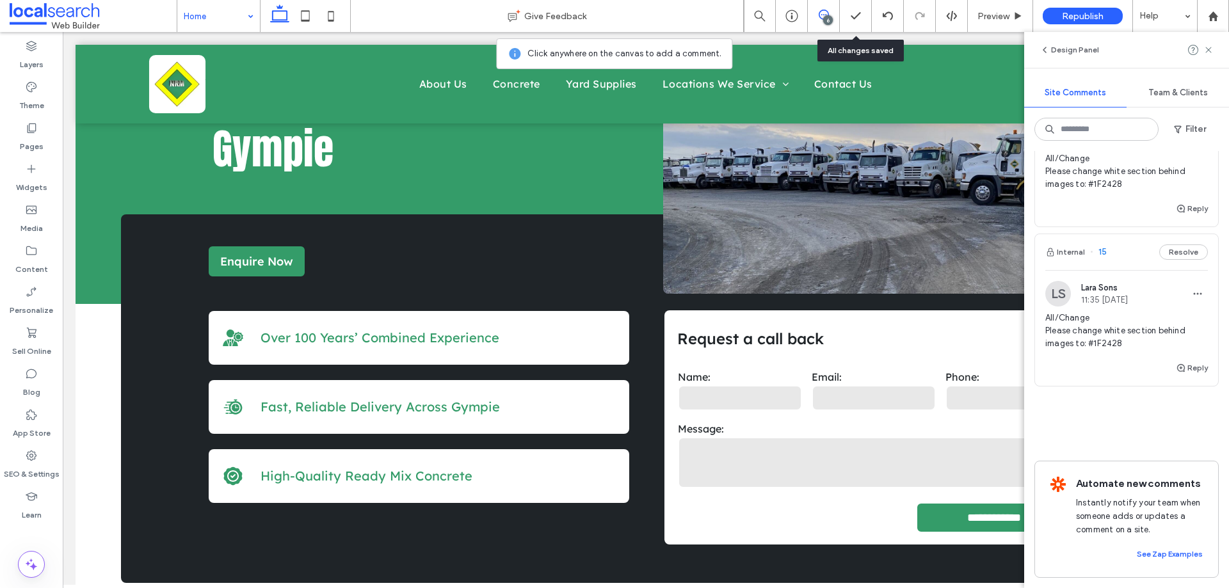
click at [1129, 328] on span "All/Change Please change white section behind images to: #1F2428" at bounding box center [1126, 331] width 163 height 38
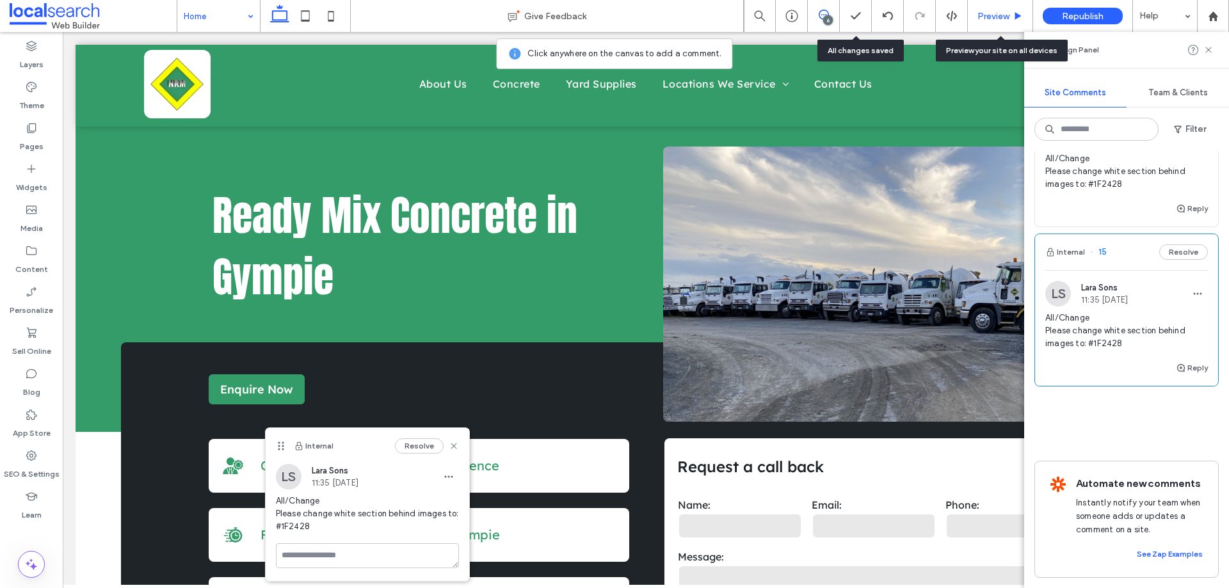
click at [994, 12] on span "Preview" at bounding box center [993, 16] width 32 height 11
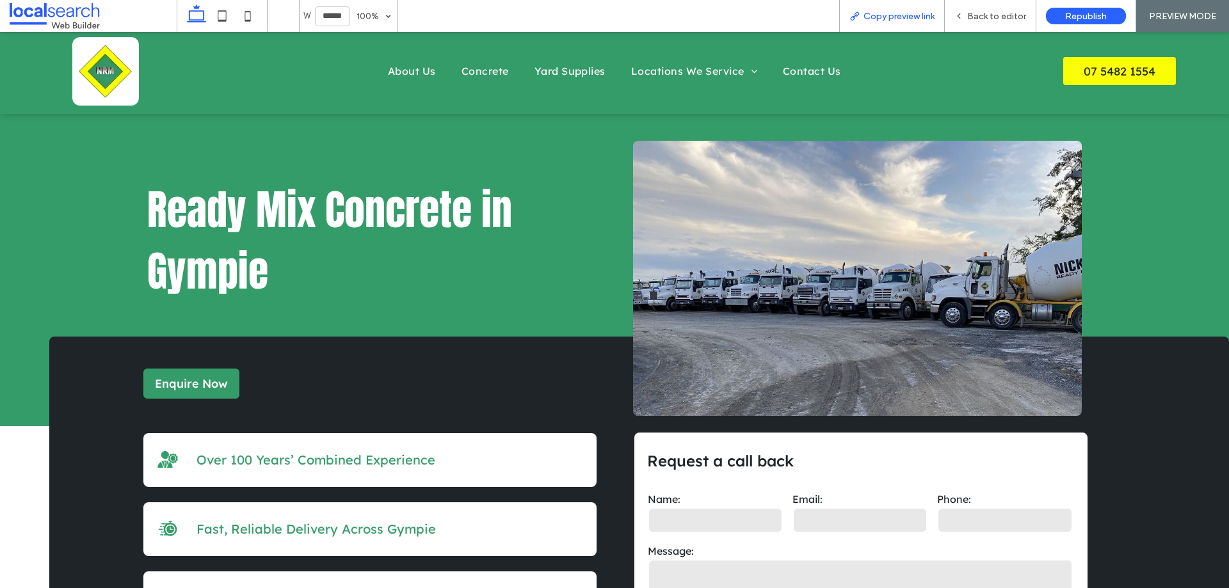
click at [902, 11] on span "Copy preview link" at bounding box center [898, 16] width 71 height 11
click at [939, 6] on div "Copy preview link" at bounding box center [892, 16] width 106 height 32
click at [957, 7] on div "Back to editor" at bounding box center [991, 16] width 92 height 32
click at [977, 16] on span "Back to editor" at bounding box center [996, 16] width 59 height 11
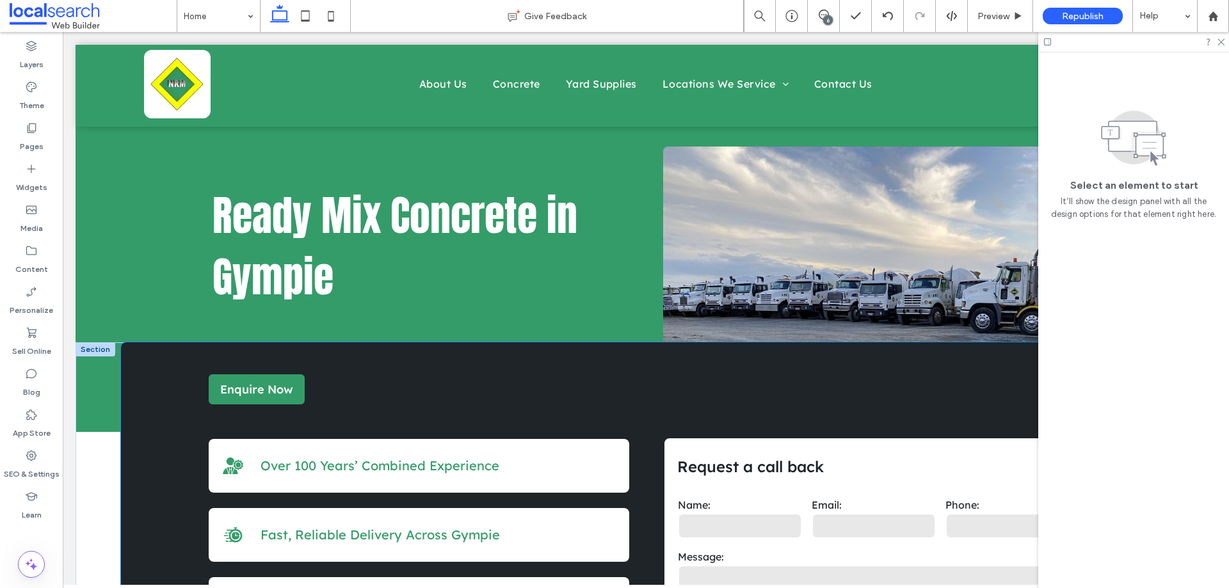
click at [155, 463] on div "**********" at bounding box center [668, 526] width 1095 height 369
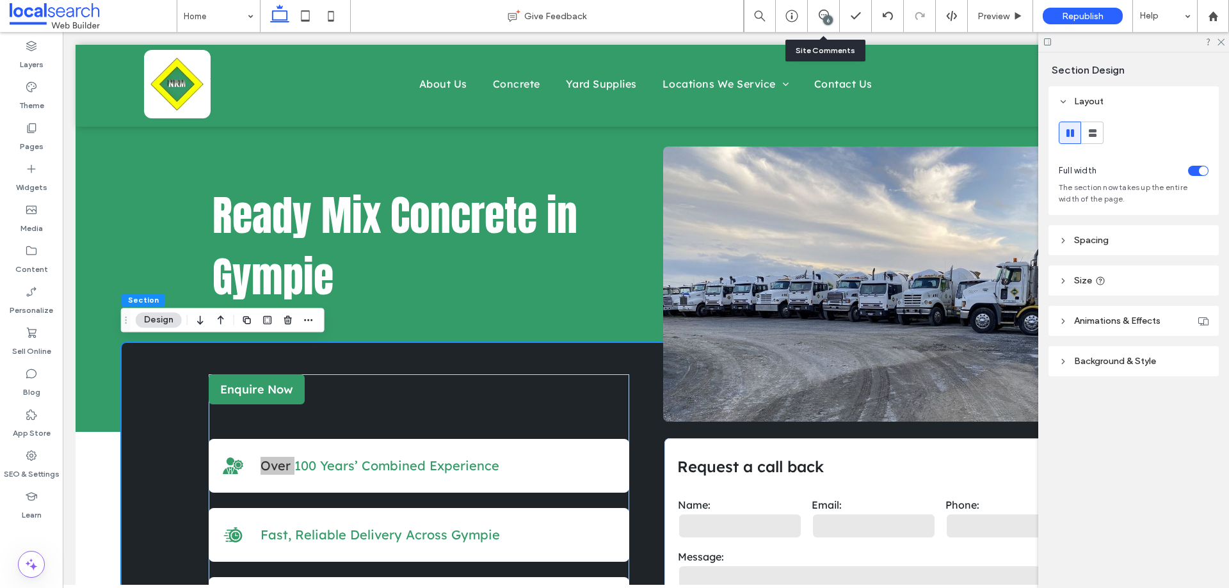
click at [822, 26] on div "6" at bounding box center [824, 16] width 32 height 32
click at [820, 16] on icon at bounding box center [823, 15] width 10 height 10
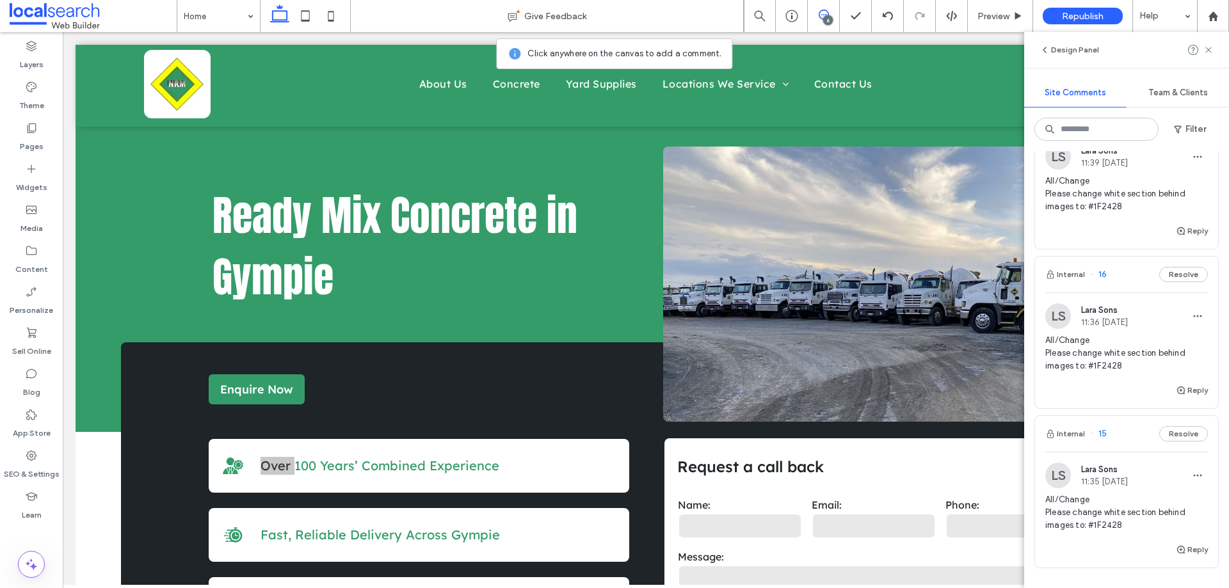
scroll to position [738, 0]
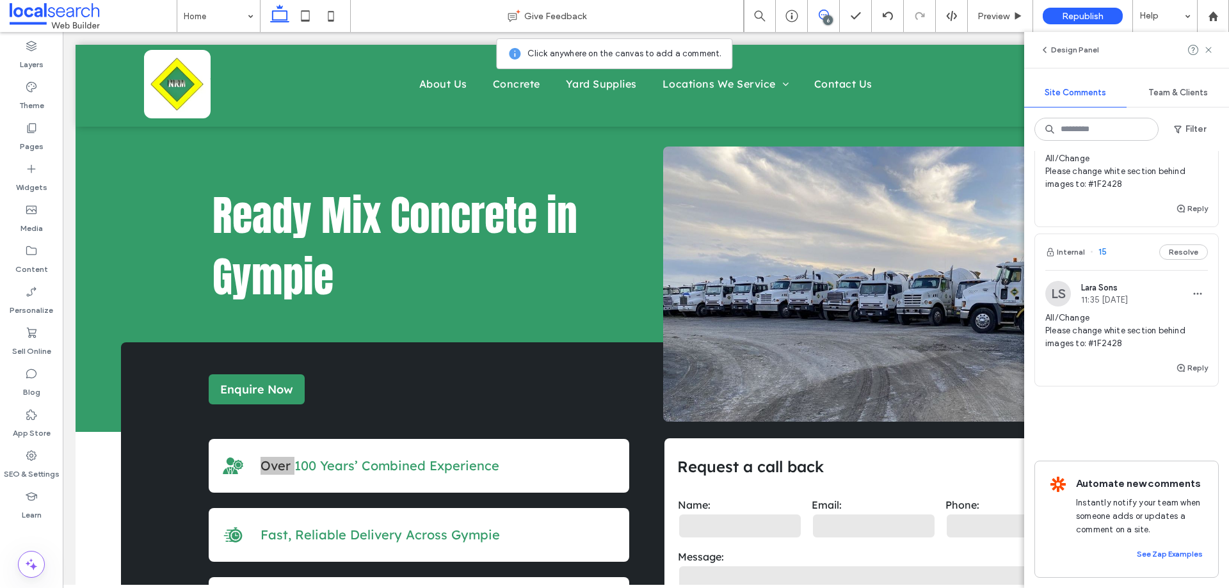
click at [1115, 340] on div "All/Change Please change white section behind images to: #1F2428" at bounding box center [1126, 336] width 163 height 49
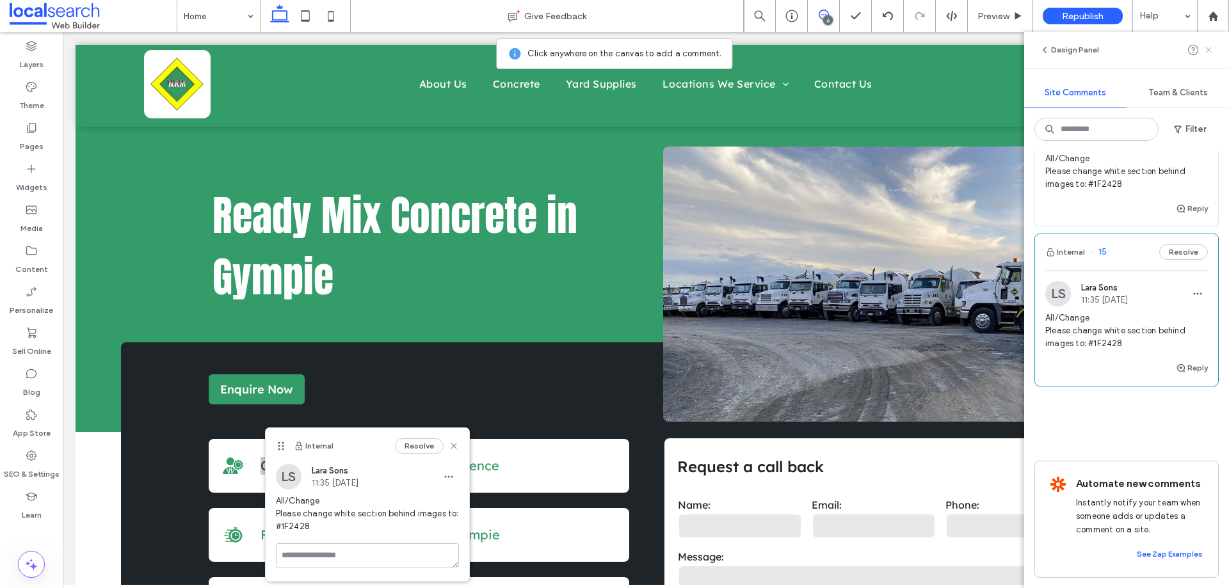
click at [1208, 49] on icon at bounding box center [1208, 50] width 10 height 10
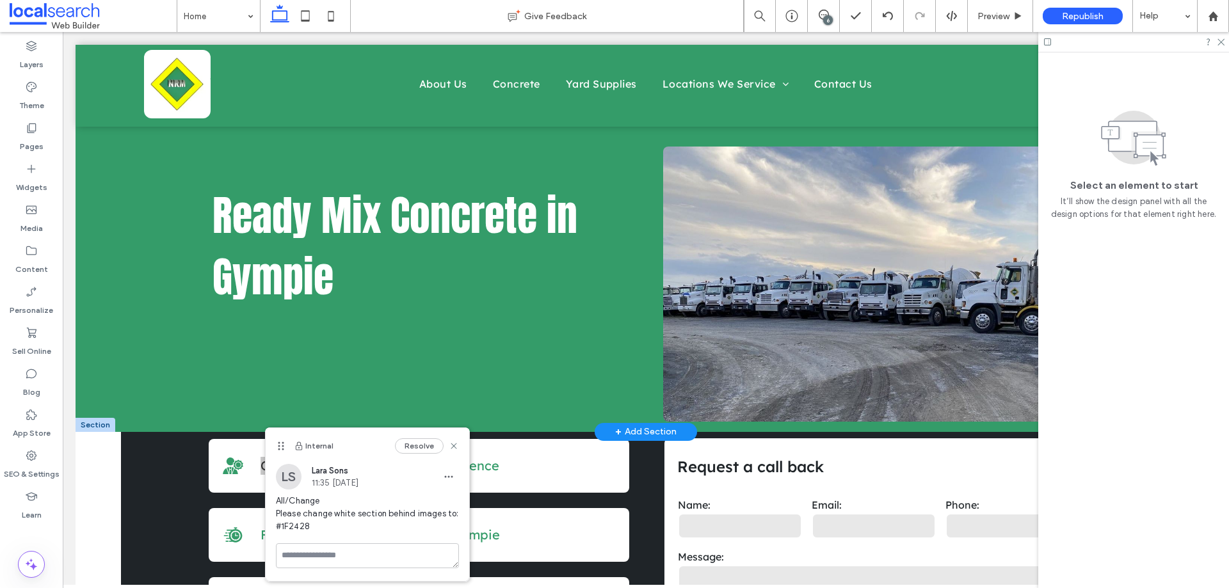
scroll to position [0, 0]
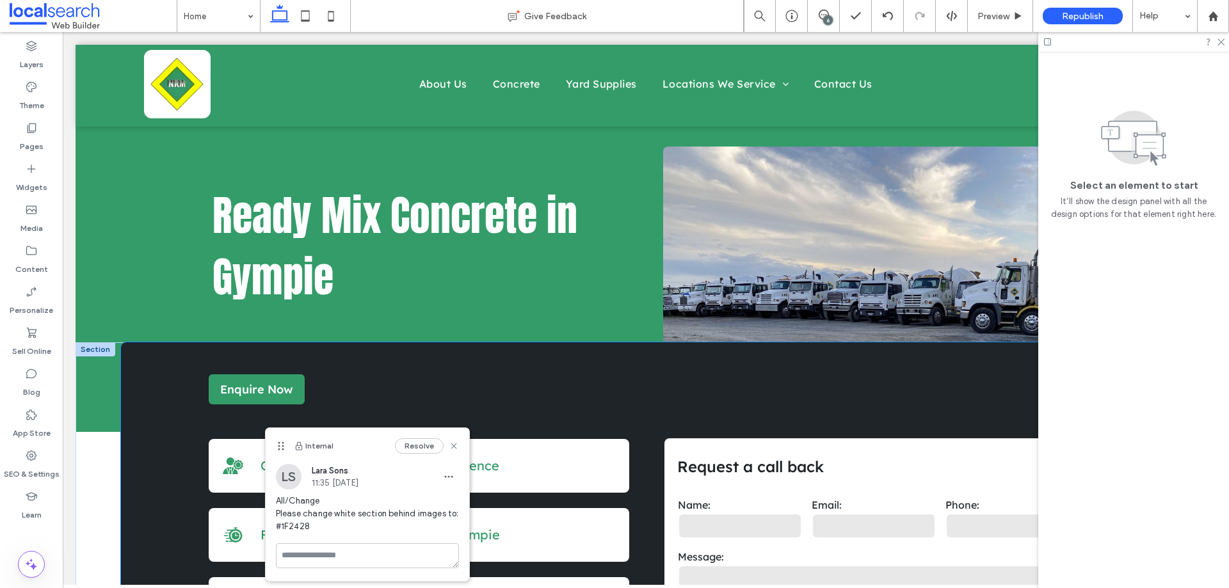
click at [135, 432] on div "**********" at bounding box center [668, 526] width 1095 height 369
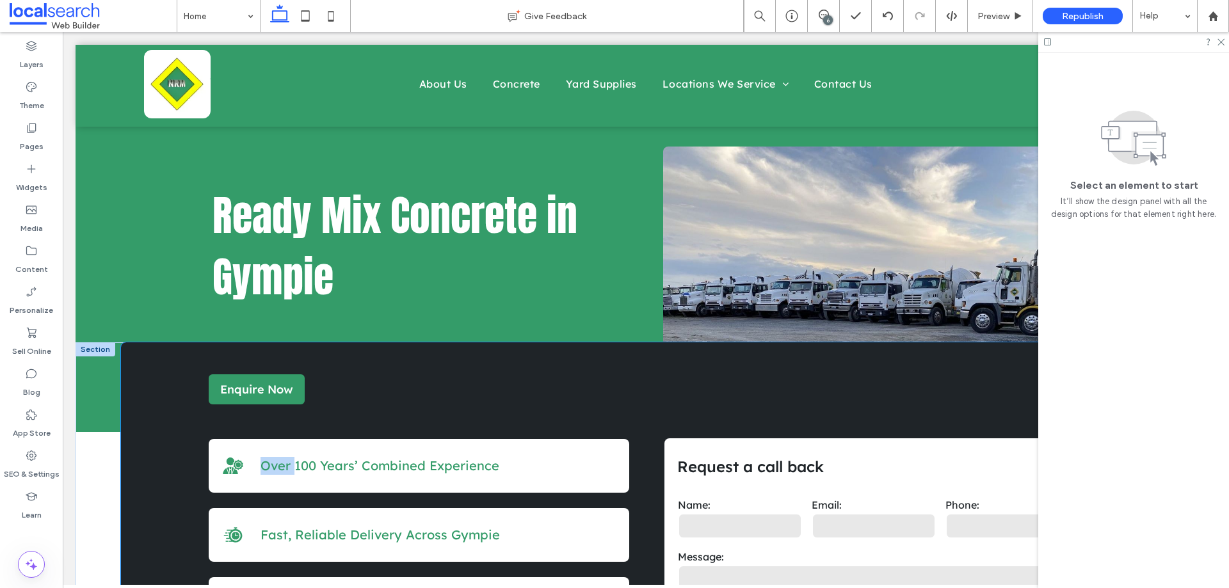
click at [135, 432] on div "**********" at bounding box center [668, 526] width 1095 height 369
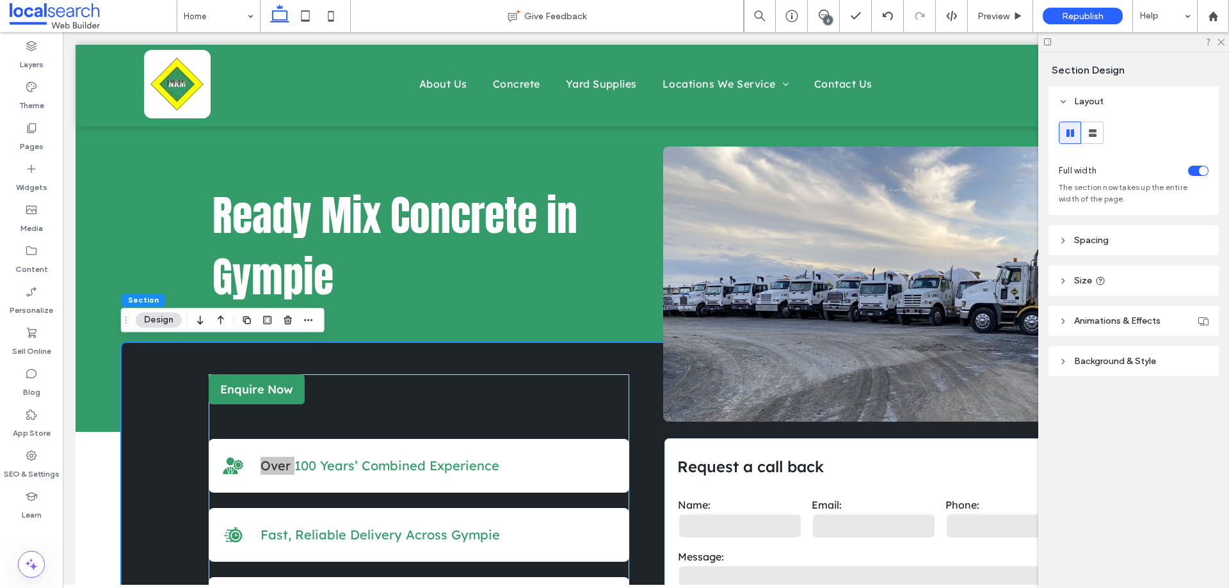
click at [1156, 369] on header "Background & Style" at bounding box center [1133, 361] width 170 height 30
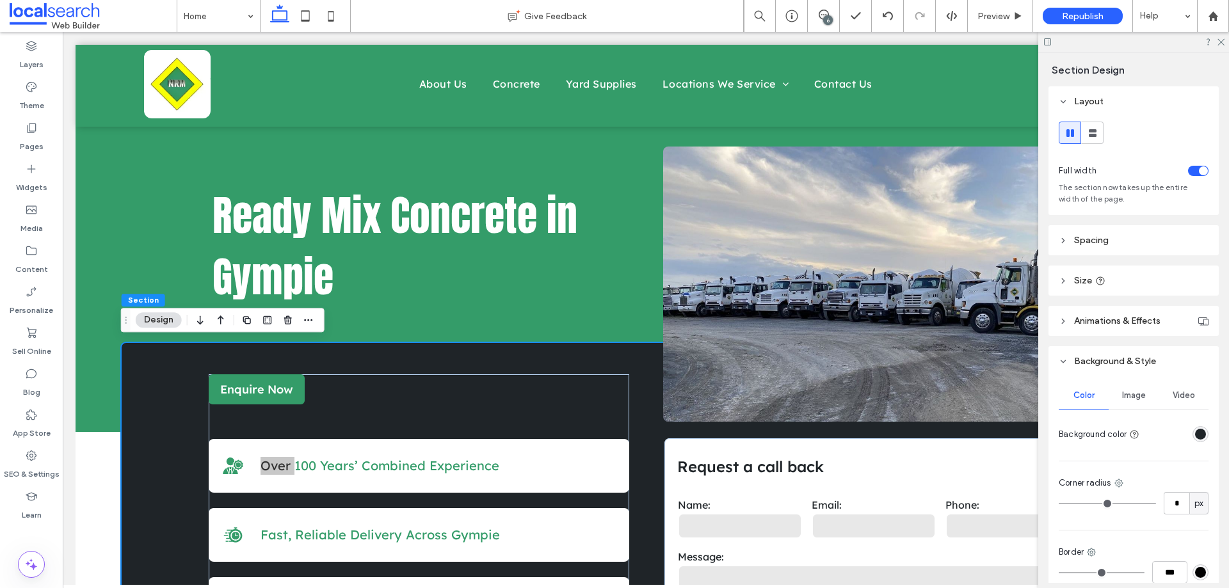
scroll to position [116, 0]
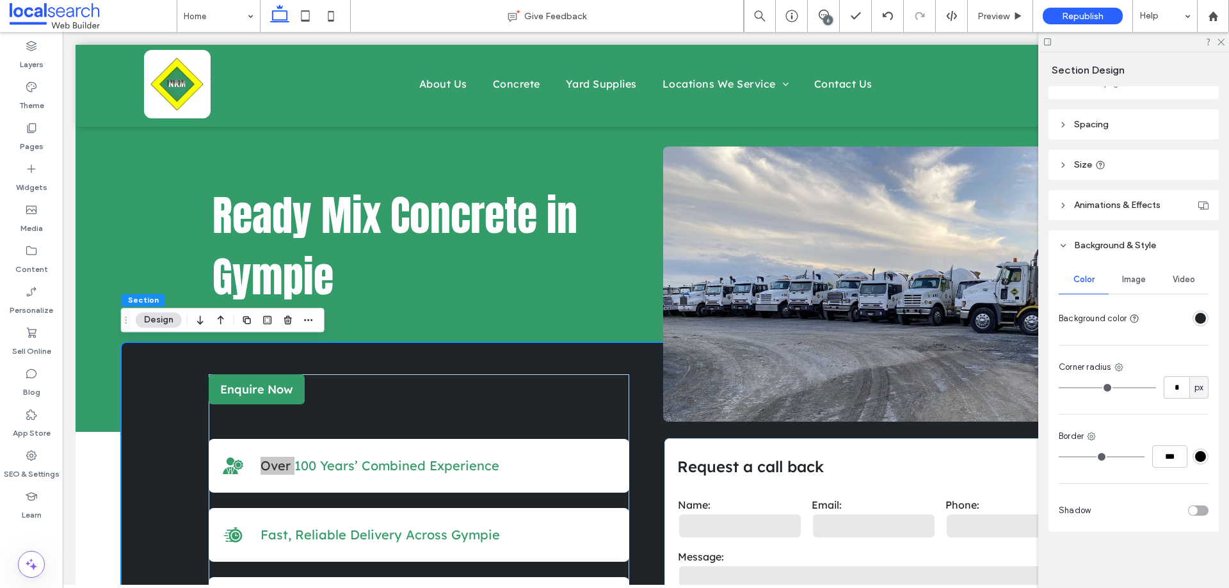
click at [1197, 314] on div "rgba(31, 36, 40, 1)" at bounding box center [1200, 318] width 11 height 11
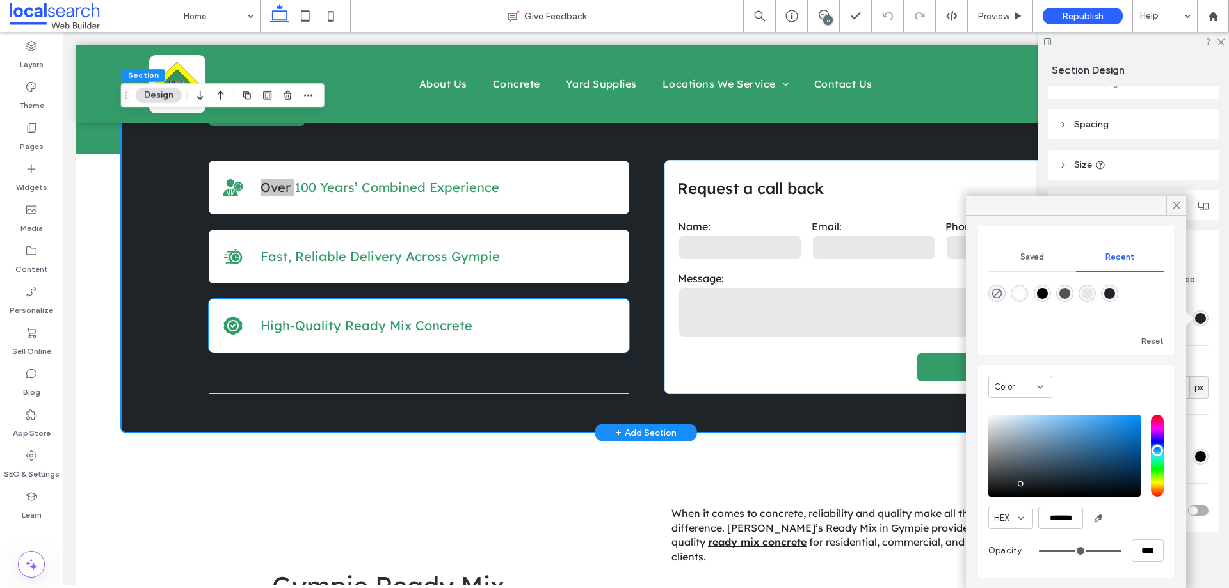
scroll to position [256, 0]
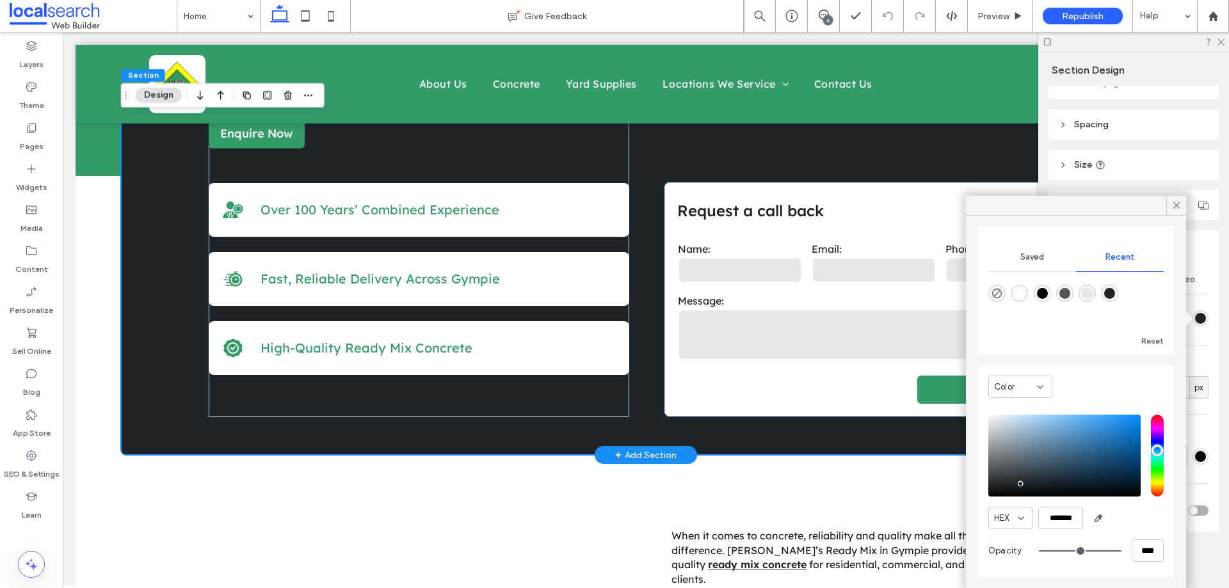
click at [88, 398] on div "**********" at bounding box center [646, 270] width 1140 height 369
click at [97, 320] on div "**********" at bounding box center [646, 270] width 1140 height 369
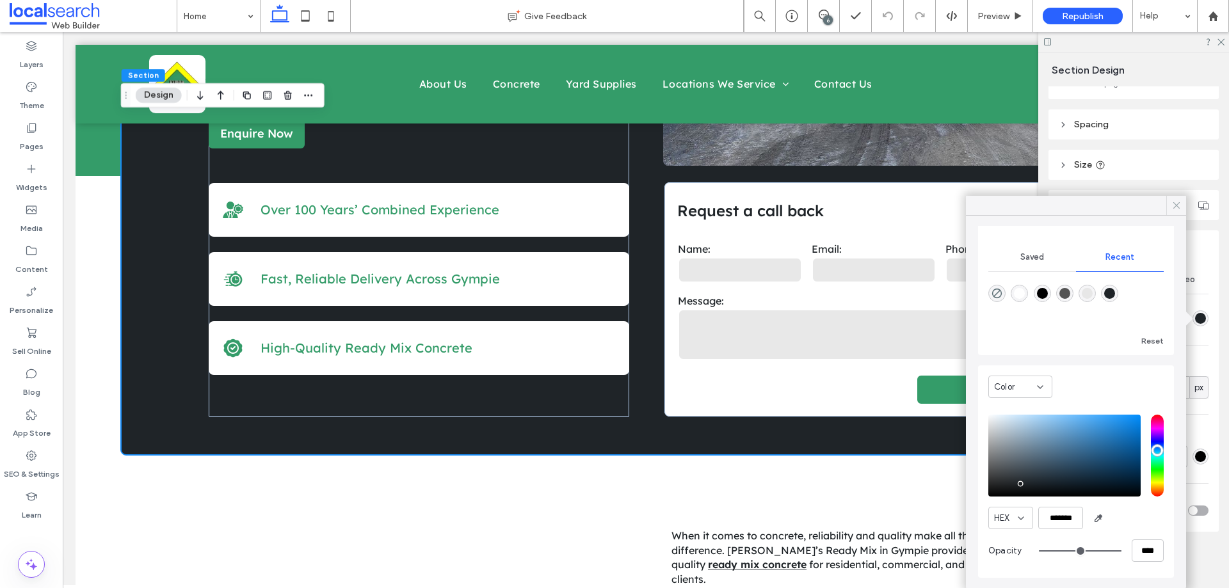
click at [1176, 203] on icon at bounding box center [1176, 206] width 12 height 12
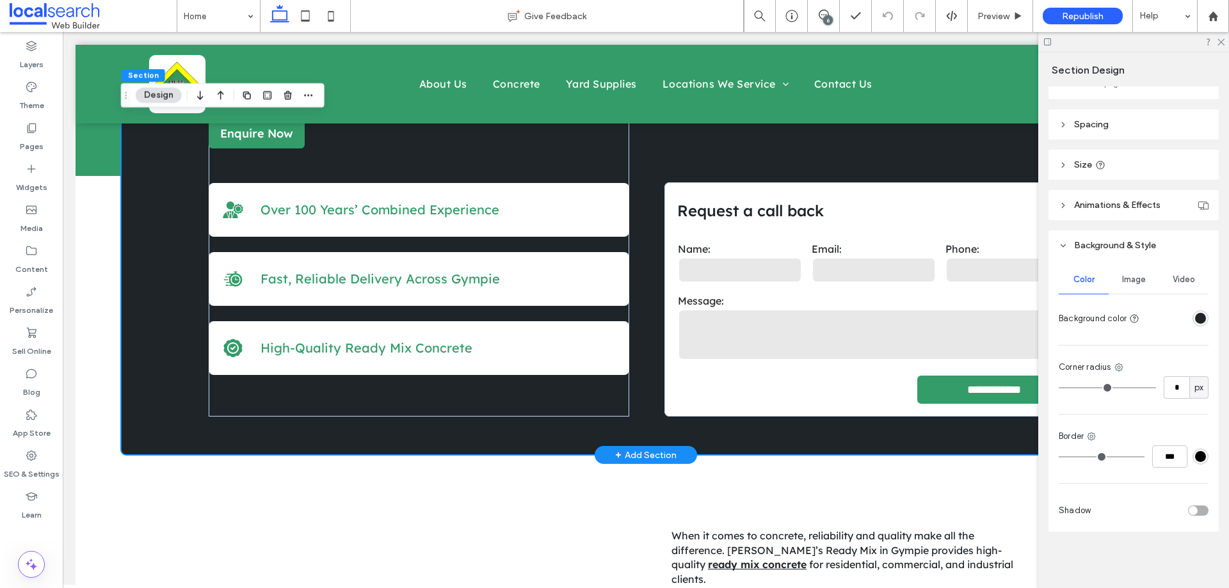
click at [80, 280] on div "**********" at bounding box center [646, 270] width 1140 height 369
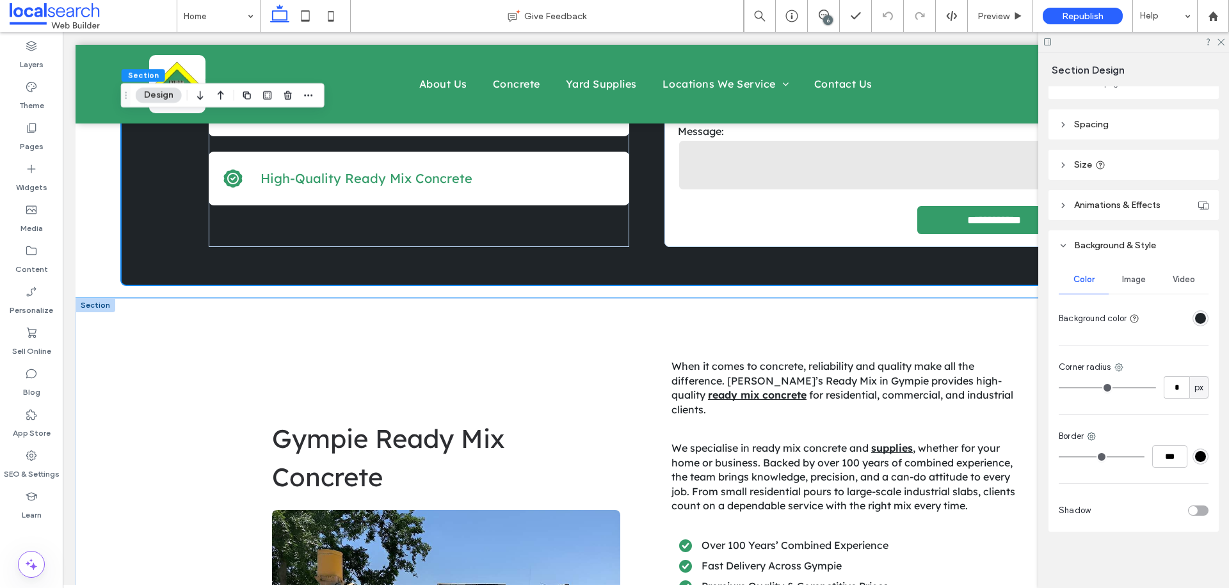
scroll to position [512, 0]
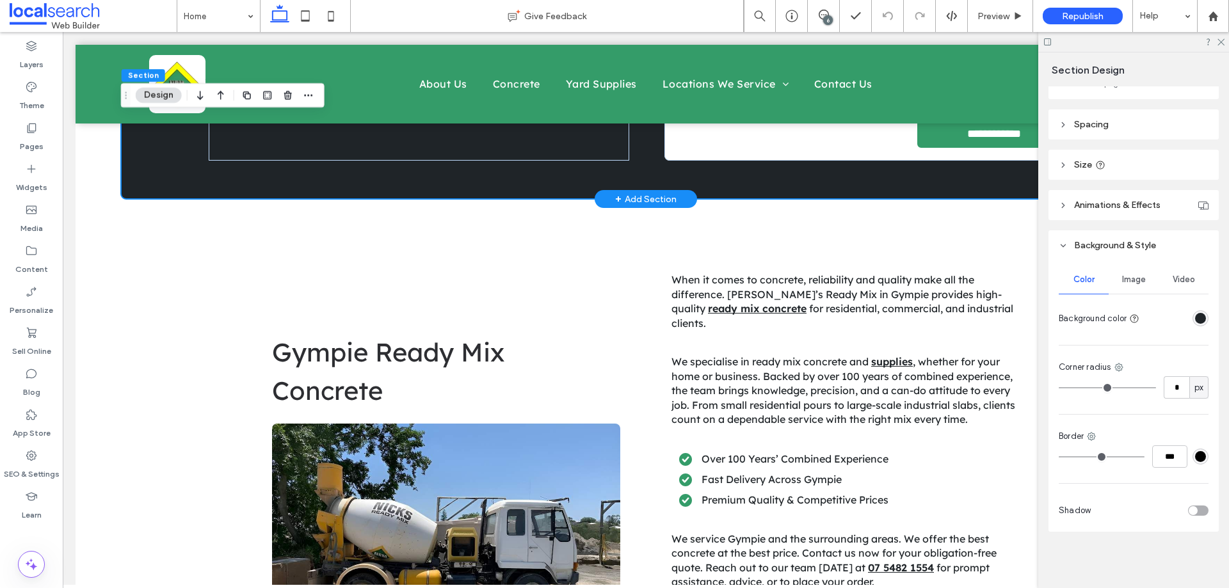
click at [106, 185] on div "**********" at bounding box center [646, 14] width 1140 height 369
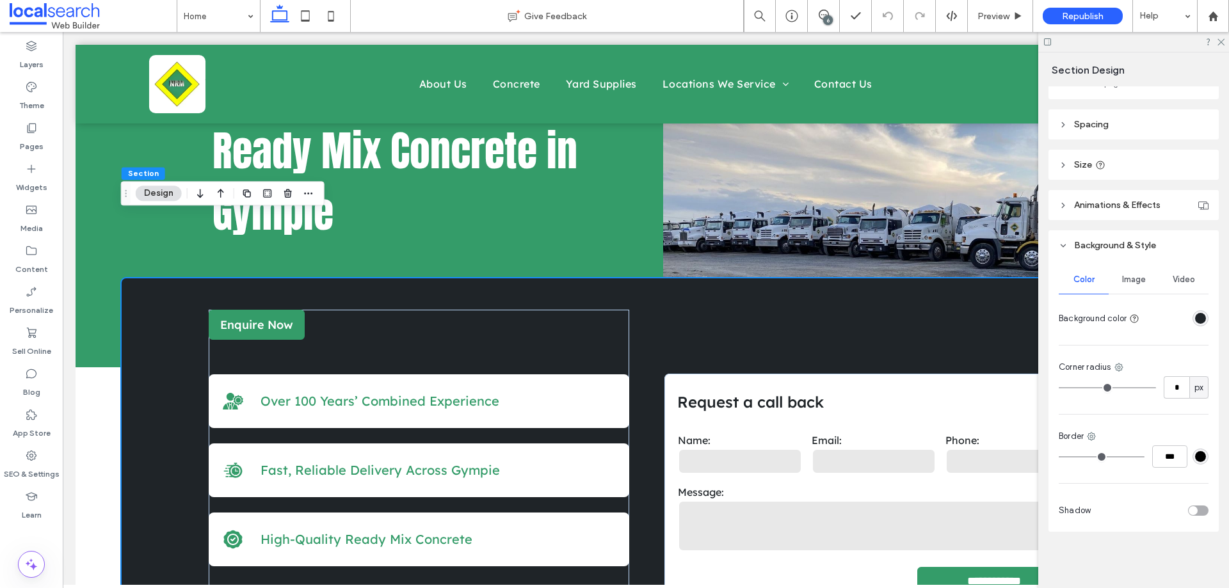
scroll to position [64, 0]
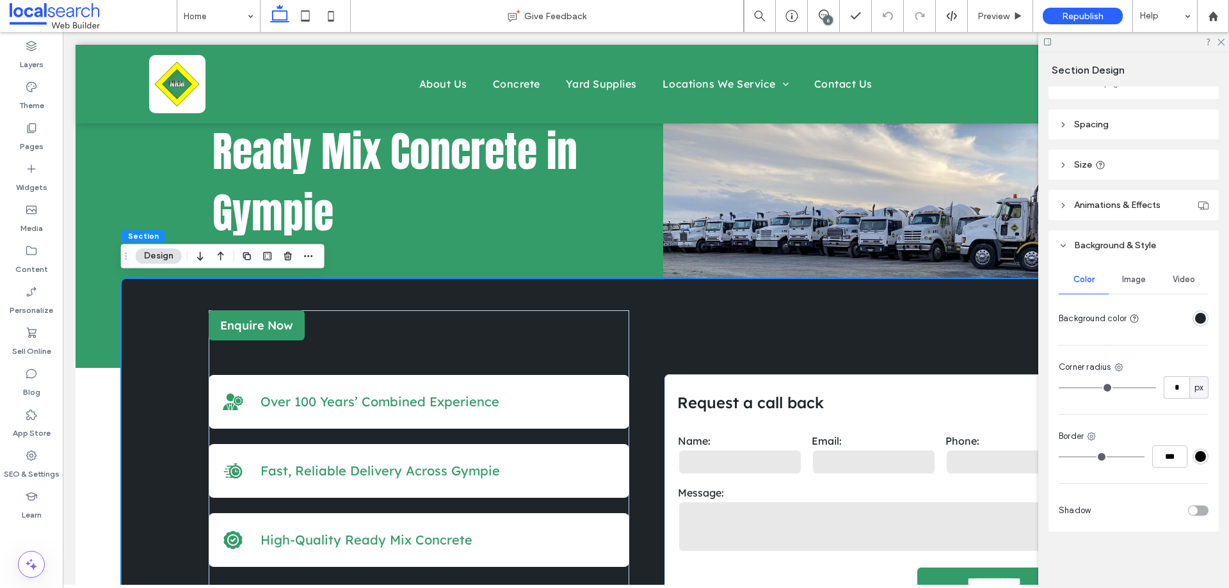
click at [100, 397] on div "**********" at bounding box center [646, 462] width 1140 height 369
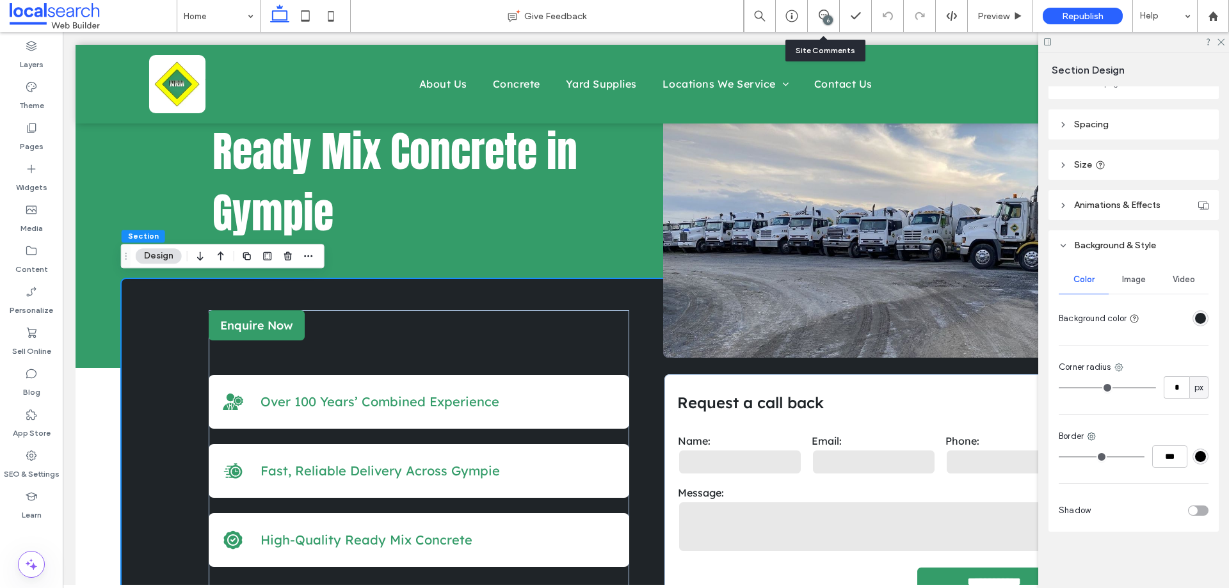
click at [819, 6] on div "6" at bounding box center [824, 16] width 32 height 32
click at [817, 18] on span at bounding box center [823, 15] width 31 height 10
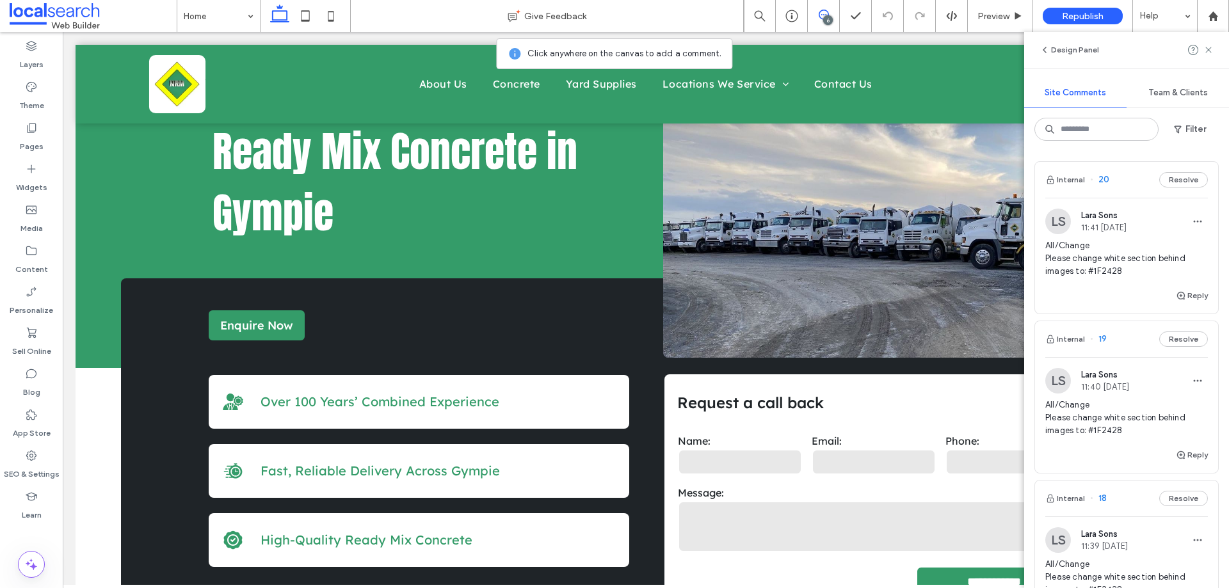
click at [1108, 250] on span "All/Change Please change white section behind images to: #1F2428" at bounding box center [1126, 258] width 163 height 38
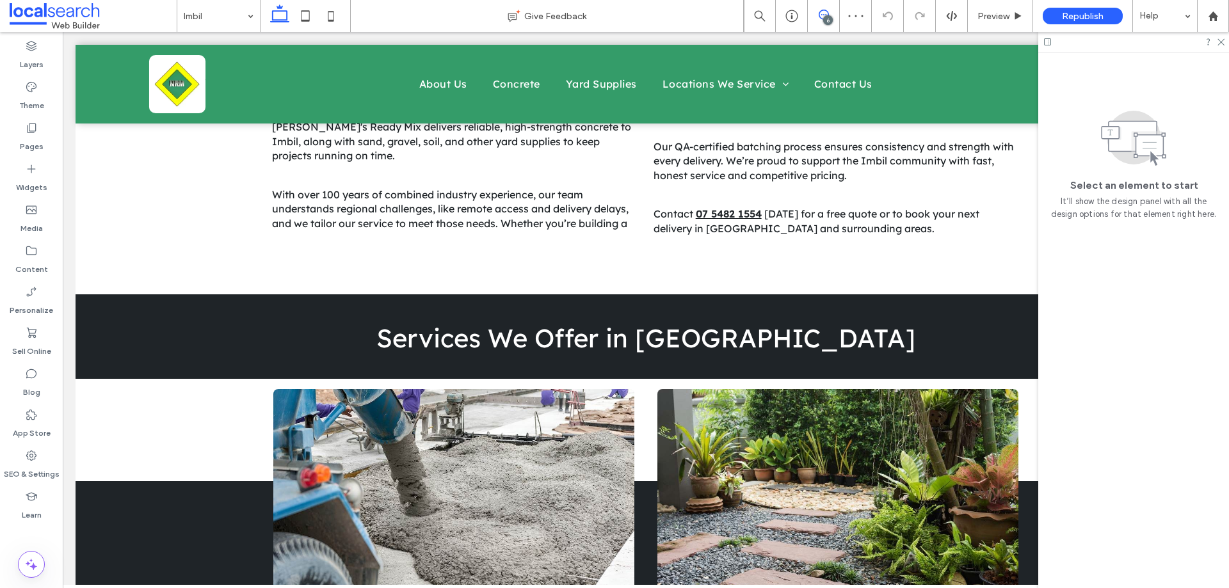
drag, startPoint x: 827, startPoint y: 13, endPoint x: 222, endPoint y: 307, distance: 672.0
click at [827, 13] on icon at bounding box center [823, 15] width 10 height 10
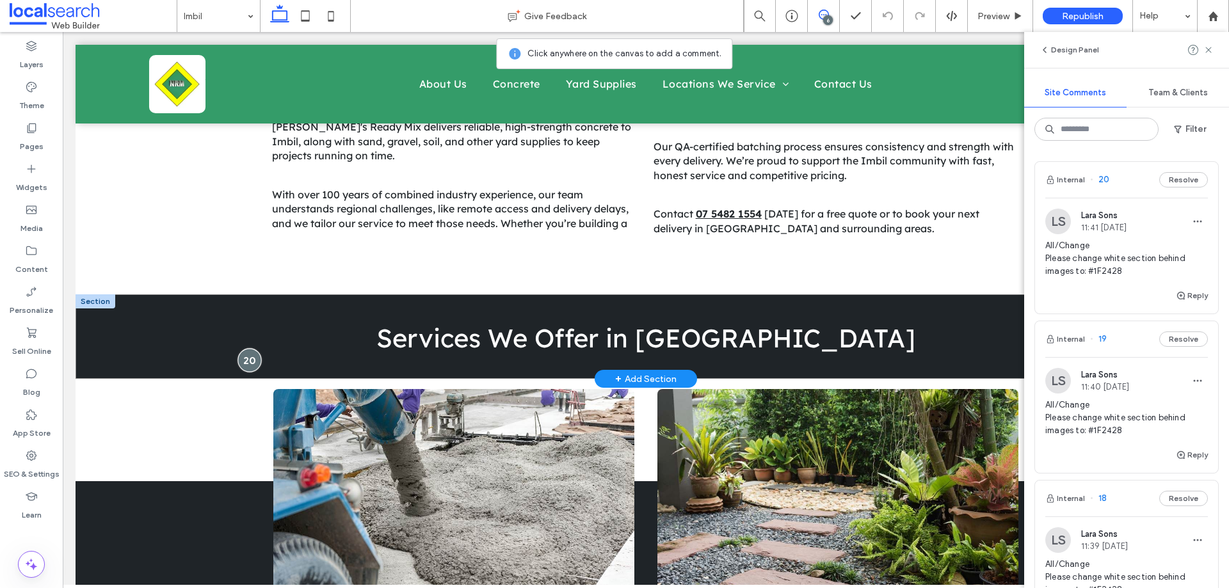
click at [247, 357] on div at bounding box center [249, 361] width 24 height 24
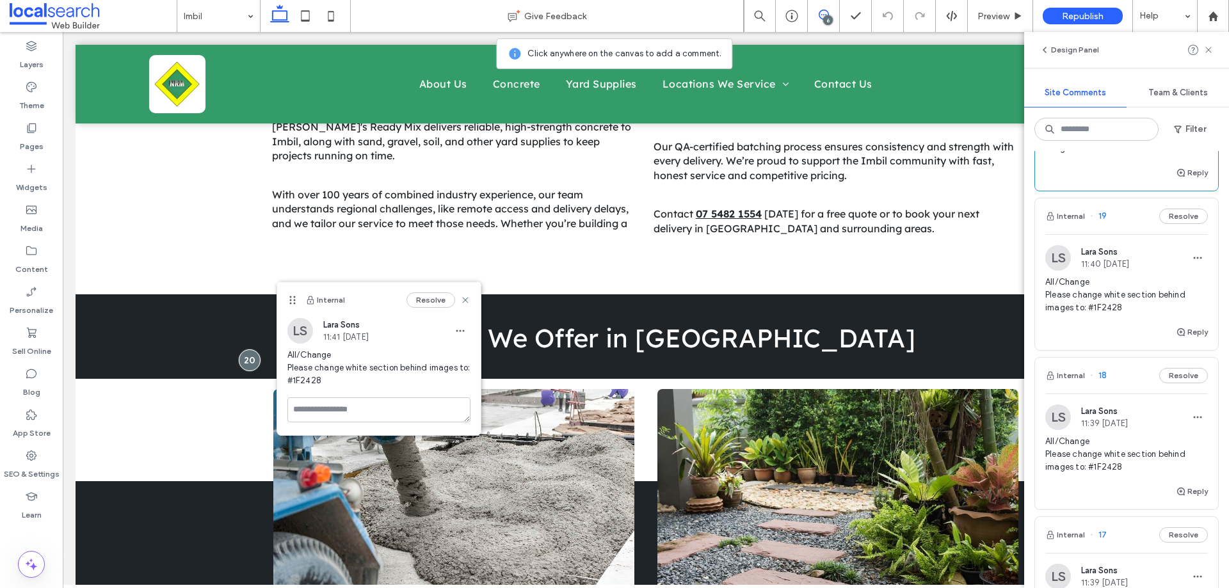
scroll to position [128, 0]
click at [1113, 321] on div "Reply" at bounding box center [1126, 332] width 183 height 26
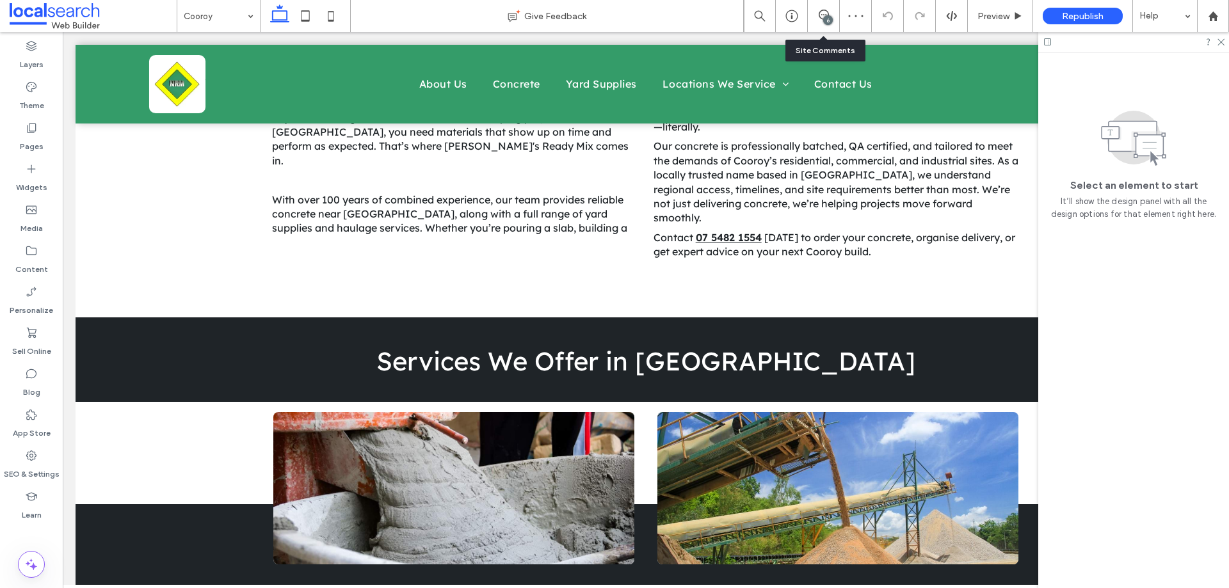
click at [823, 22] on div "6" at bounding box center [828, 20] width 10 height 10
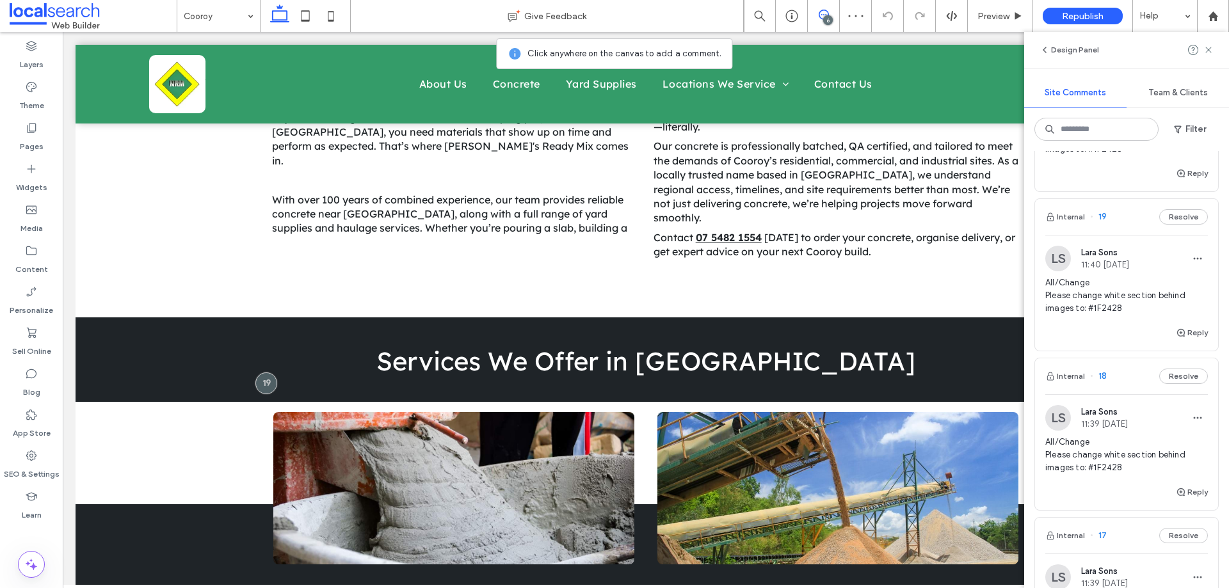
scroll to position [128, 0]
click at [1153, 435] on span "All/Change Please change white section behind images to: #1F2428" at bounding box center [1126, 449] width 163 height 38
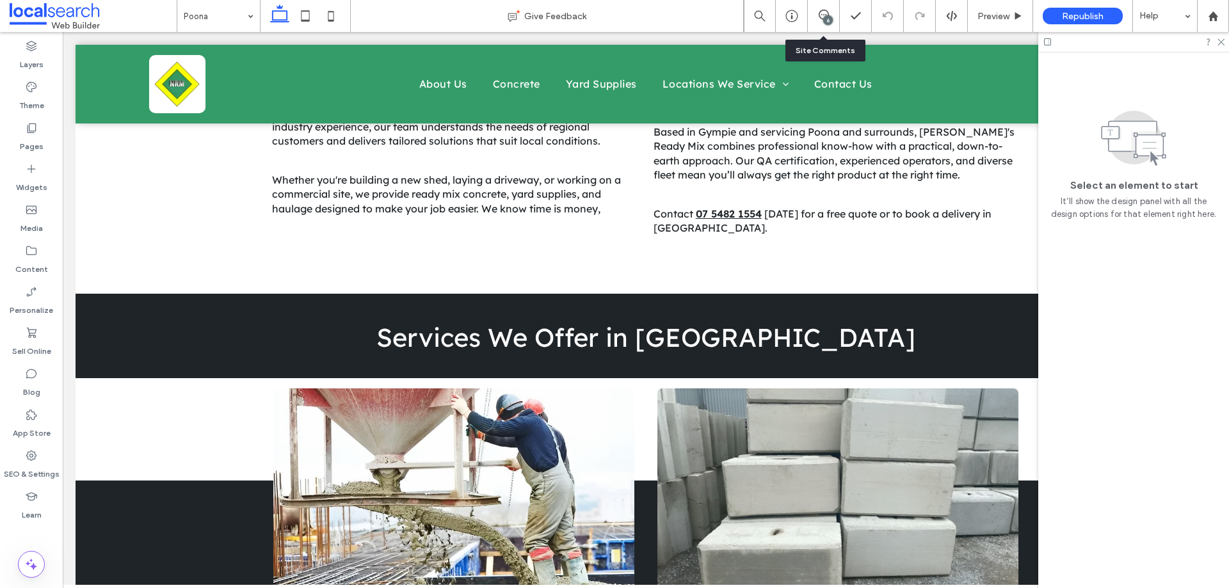
click at [820, 22] on div "6" at bounding box center [824, 16] width 32 height 32
click at [828, 13] on span at bounding box center [823, 15] width 31 height 10
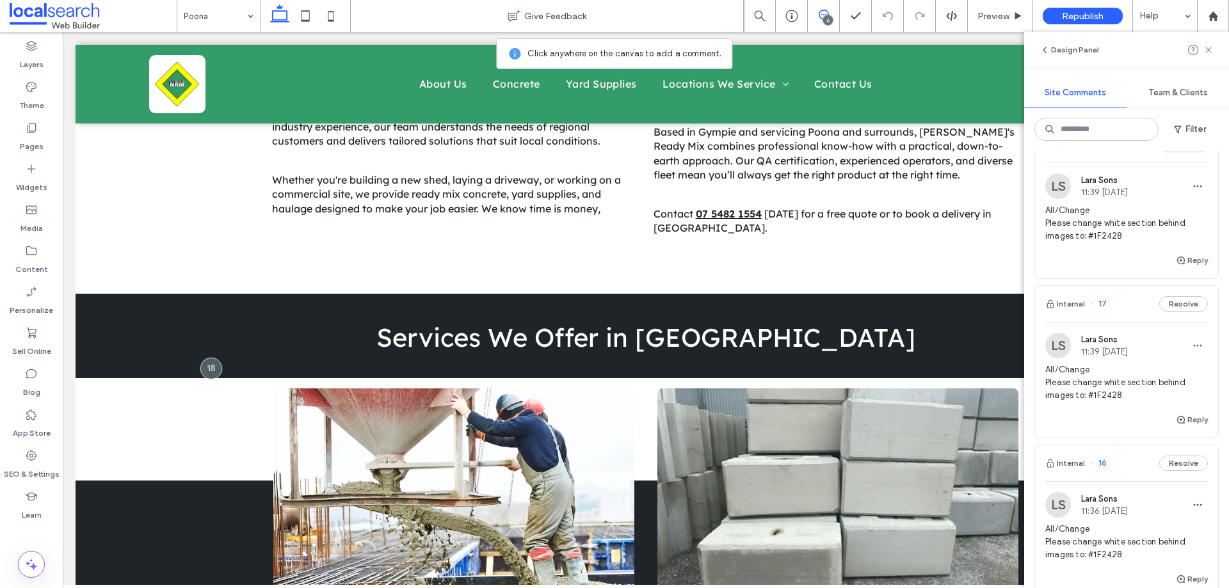
scroll to position [384, 0]
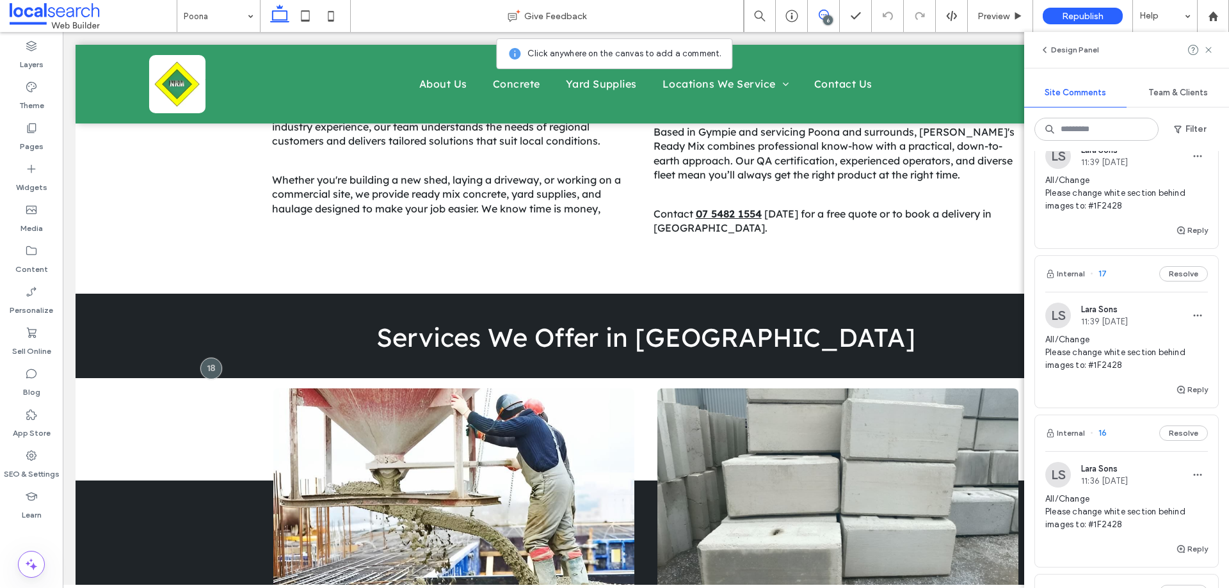
click at [1142, 340] on span "All/Change Please change white section behind images to: #1F2428" at bounding box center [1126, 352] width 163 height 38
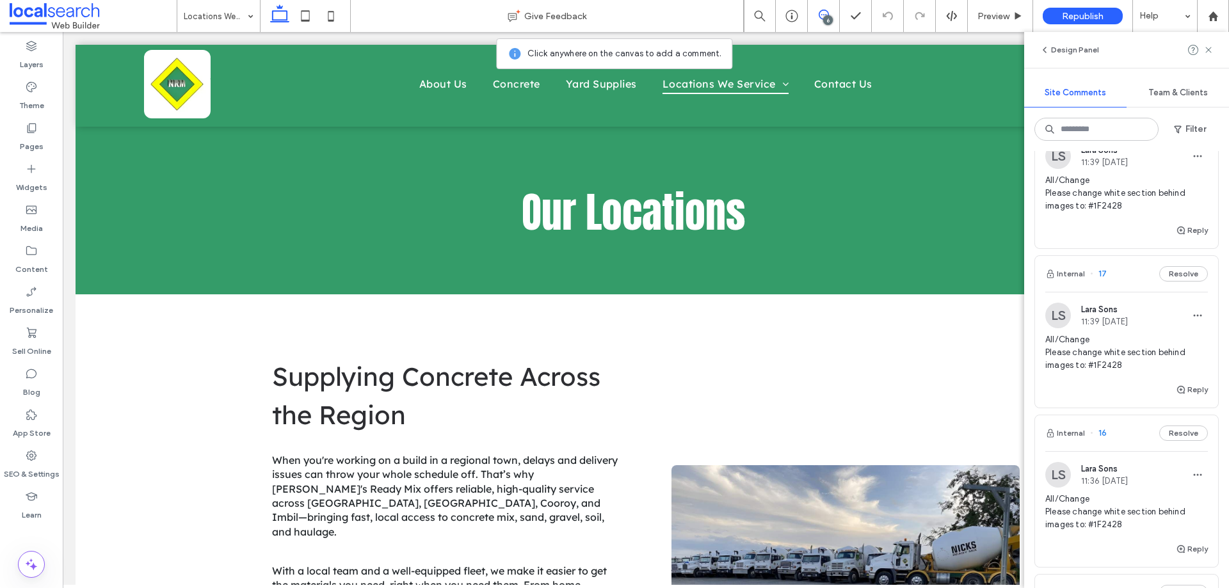
scroll to position [0, 0]
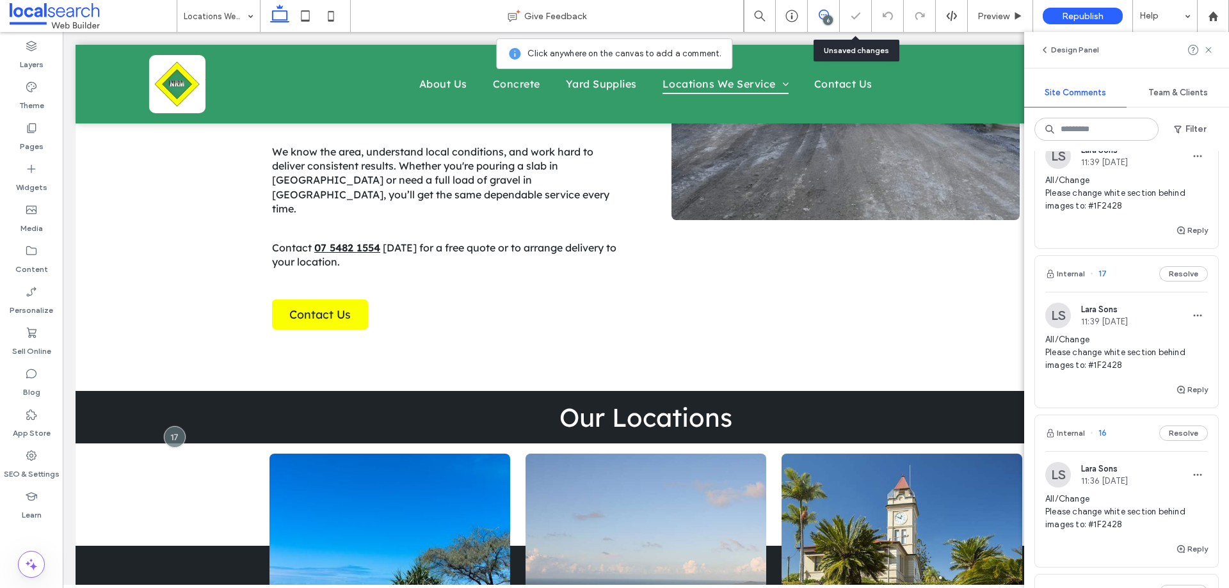
scroll to position [553, 0]
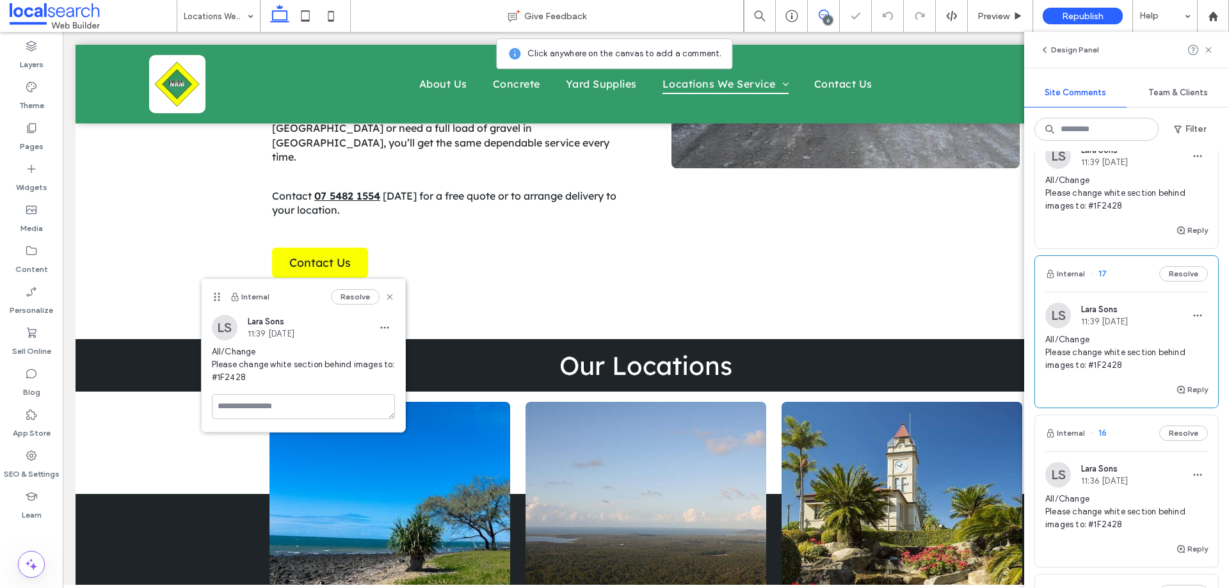
click at [827, 16] on div "6" at bounding box center [828, 20] width 10 height 10
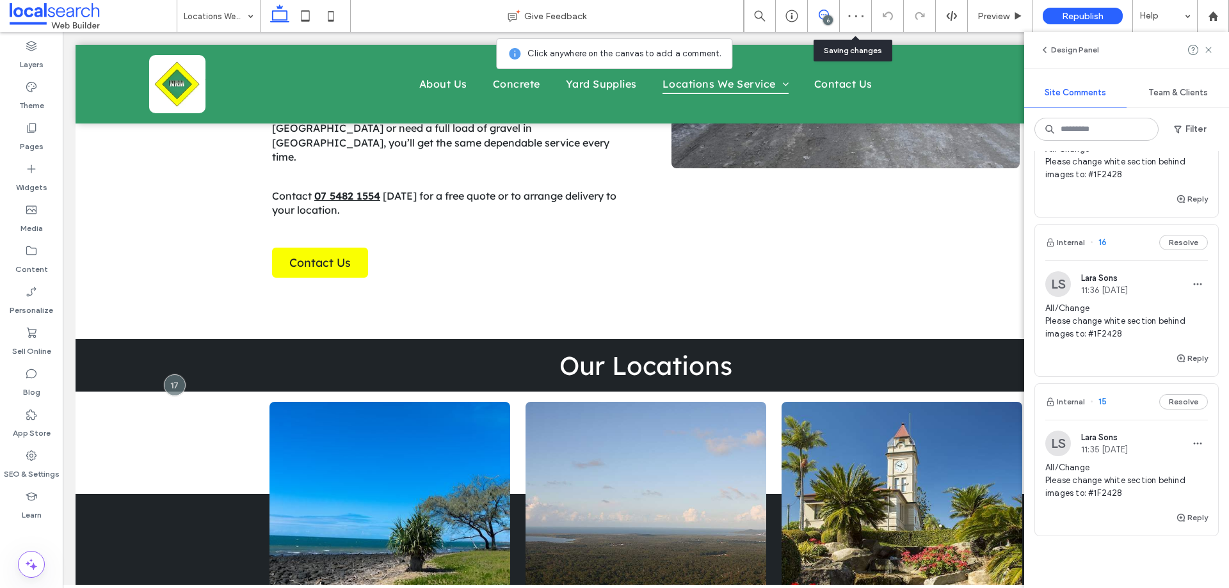
scroll to position [576, 0]
click at [1127, 345] on div "All/Change Please change white section behind images to: #1F2428" at bounding box center [1126, 325] width 163 height 49
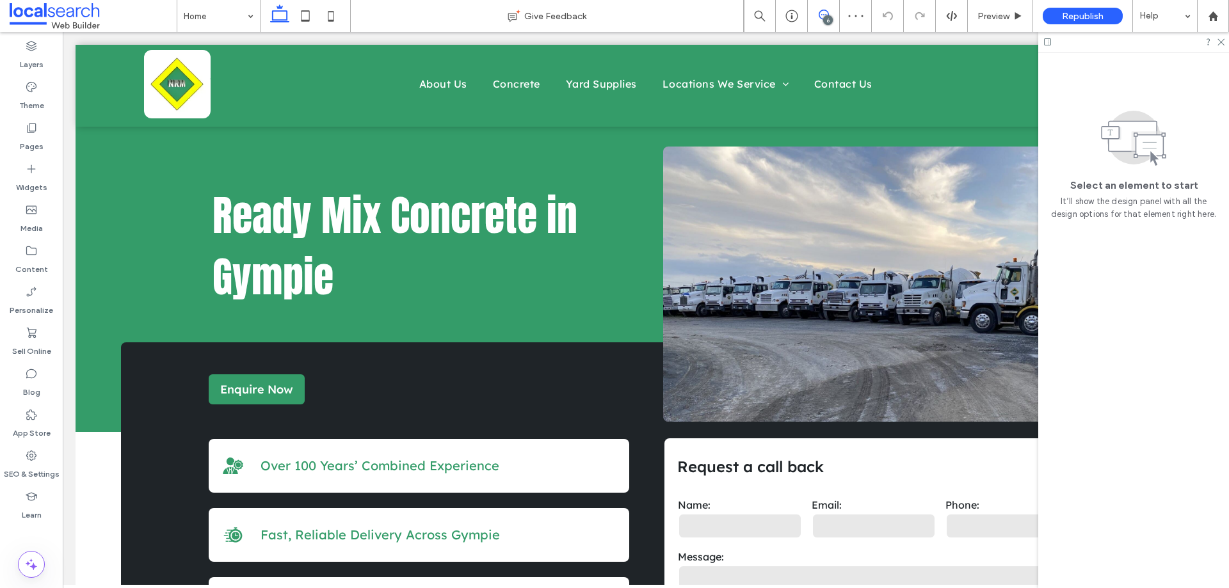
click at [822, 17] on icon at bounding box center [823, 15] width 10 height 10
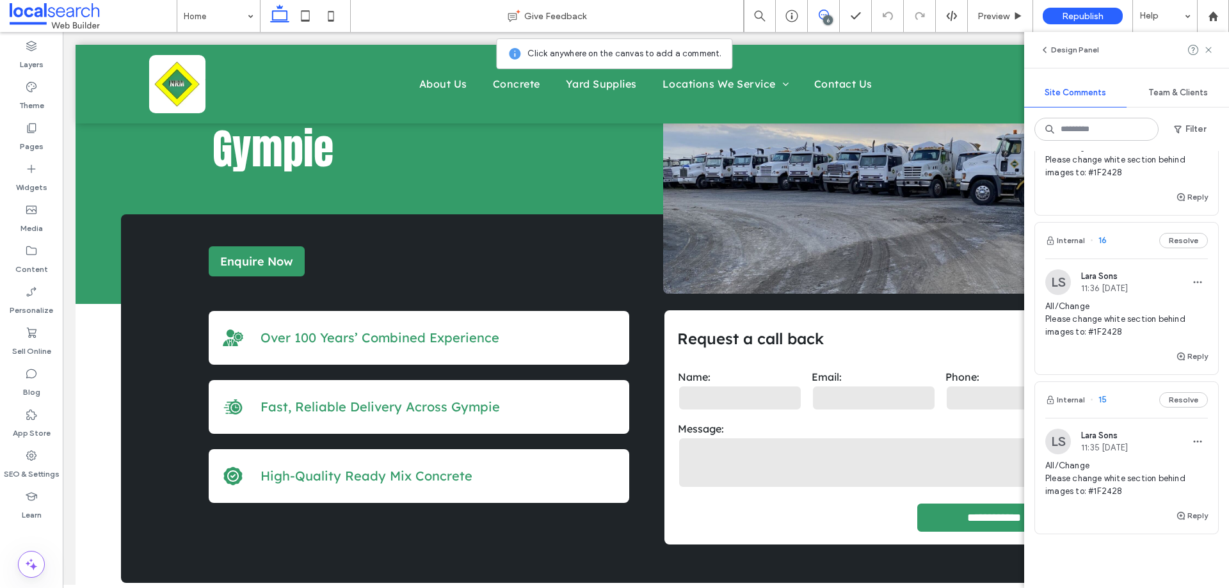
scroll to position [576, 0]
click at [1096, 315] on span "All/Change Please change white section behind images to: #1F2428" at bounding box center [1126, 320] width 163 height 38
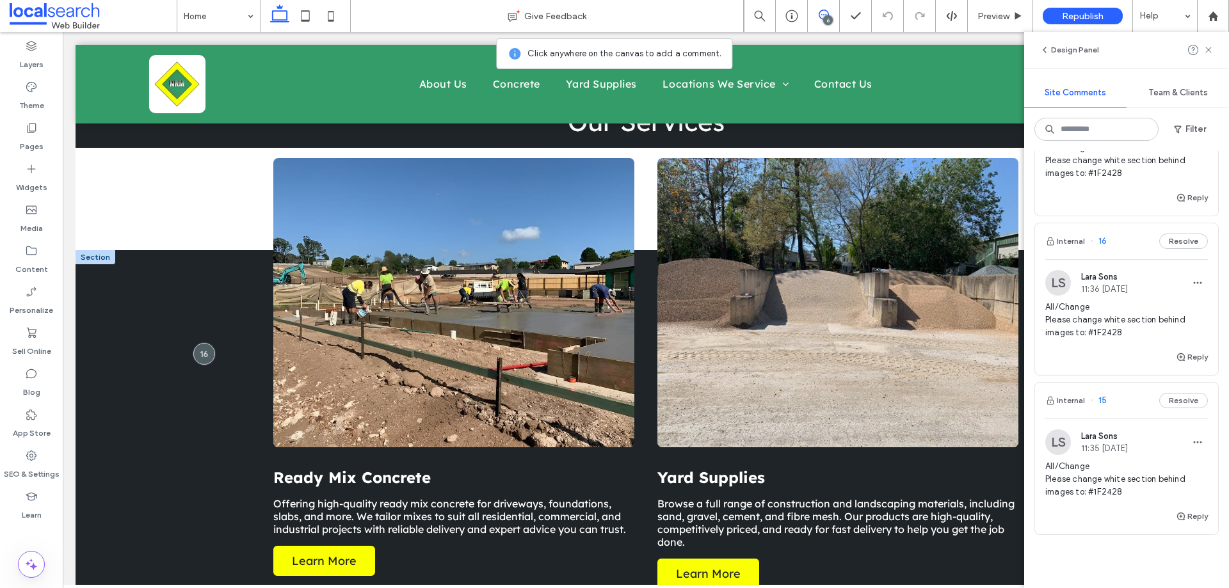
scroll to position [1024, 0]
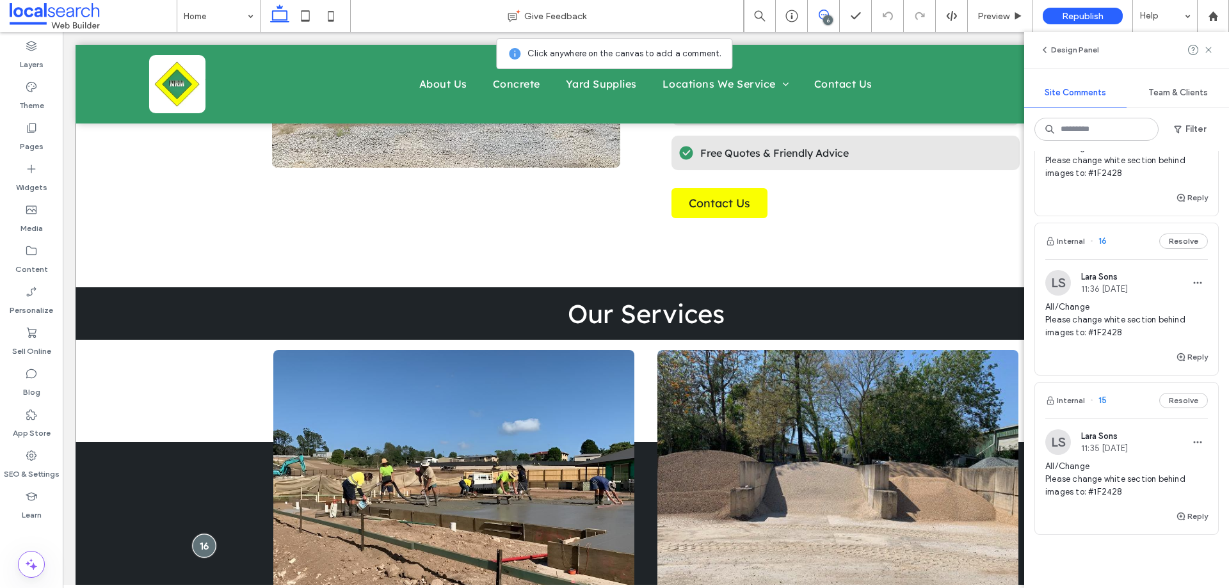
click at [202, 544] on div at bounding box center [204, 546] width 24 height 24
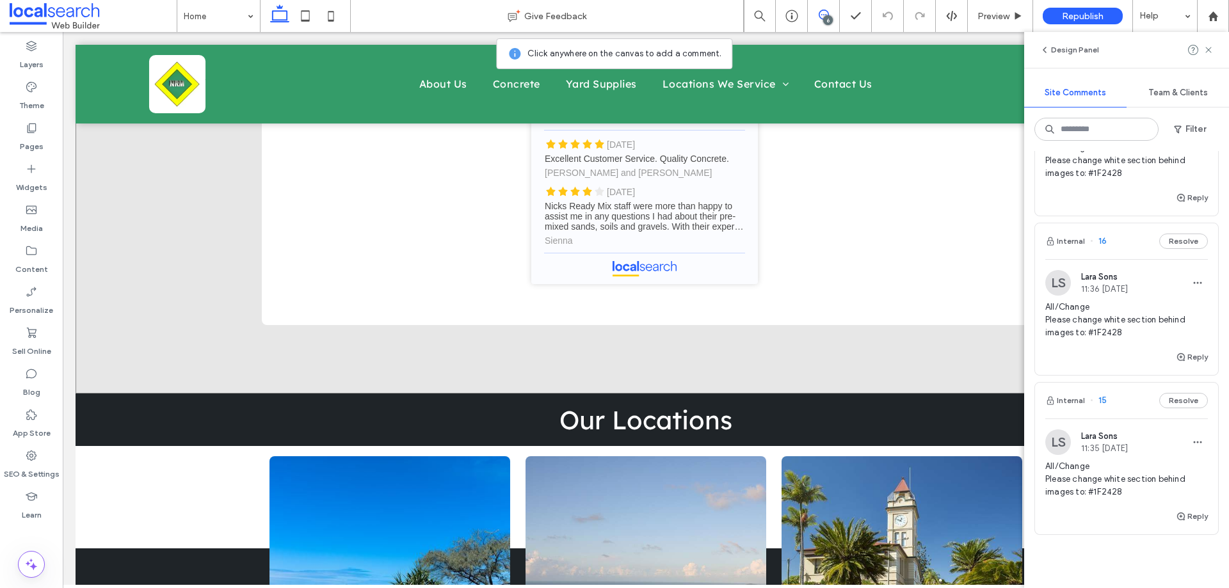
scroll to position [2688, 0]
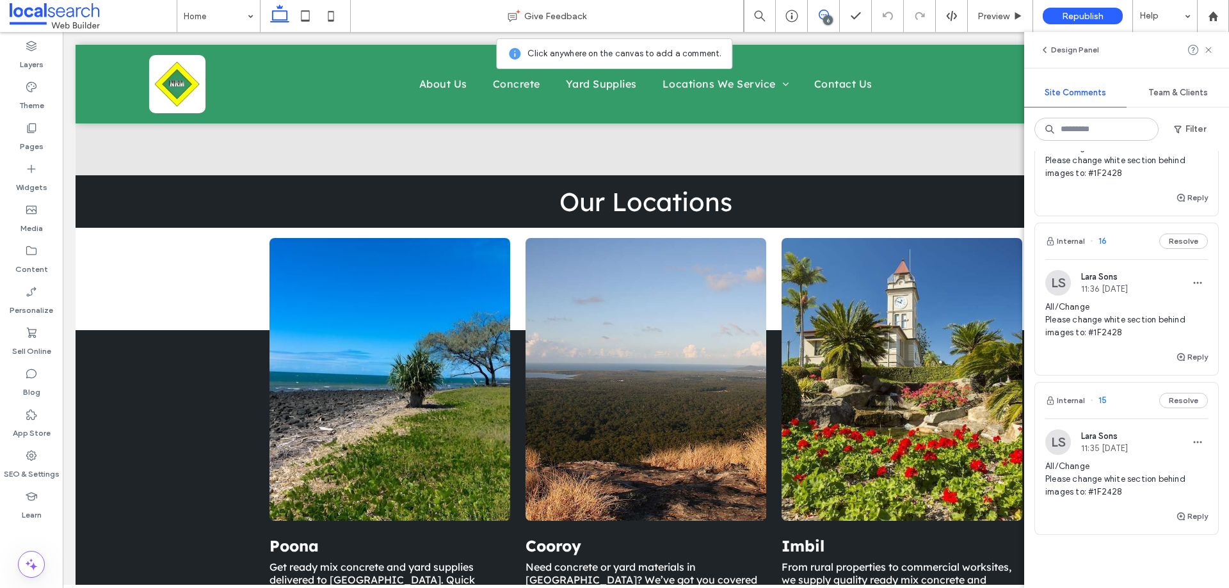
click at [827, 9] on div "6" at bounding box center [824, 16] width 32 height 32
click at [824, 13] on icon at bounding box center [823, 15] width 10 height 10
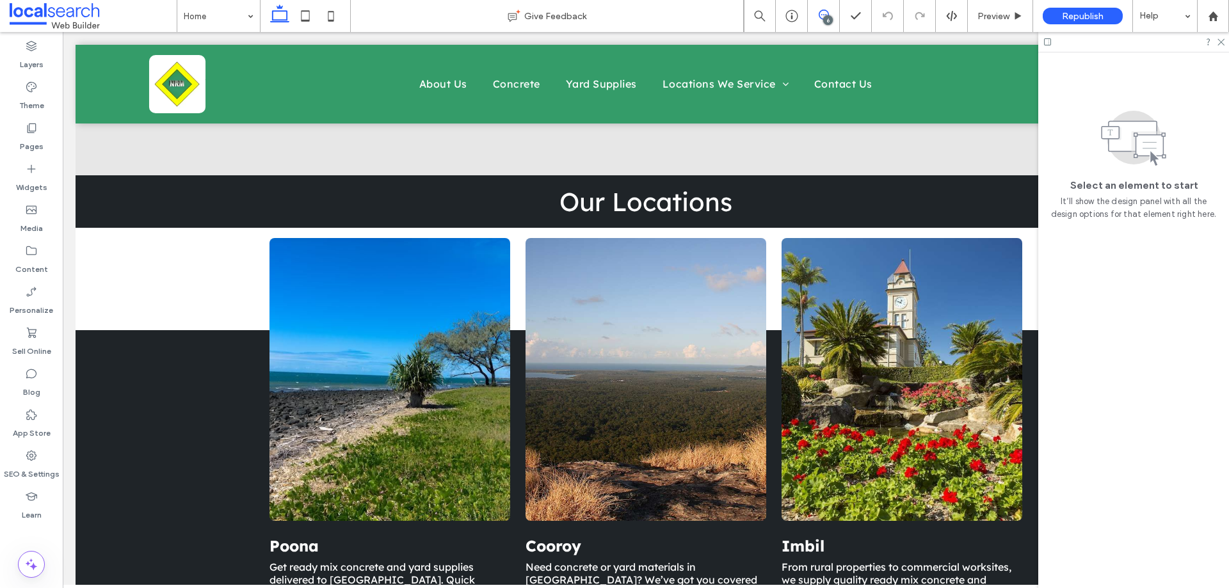
scroll to position [0, 0]
click at [824, 13] on icon at bounding box center [823, 15] width 10 height 10
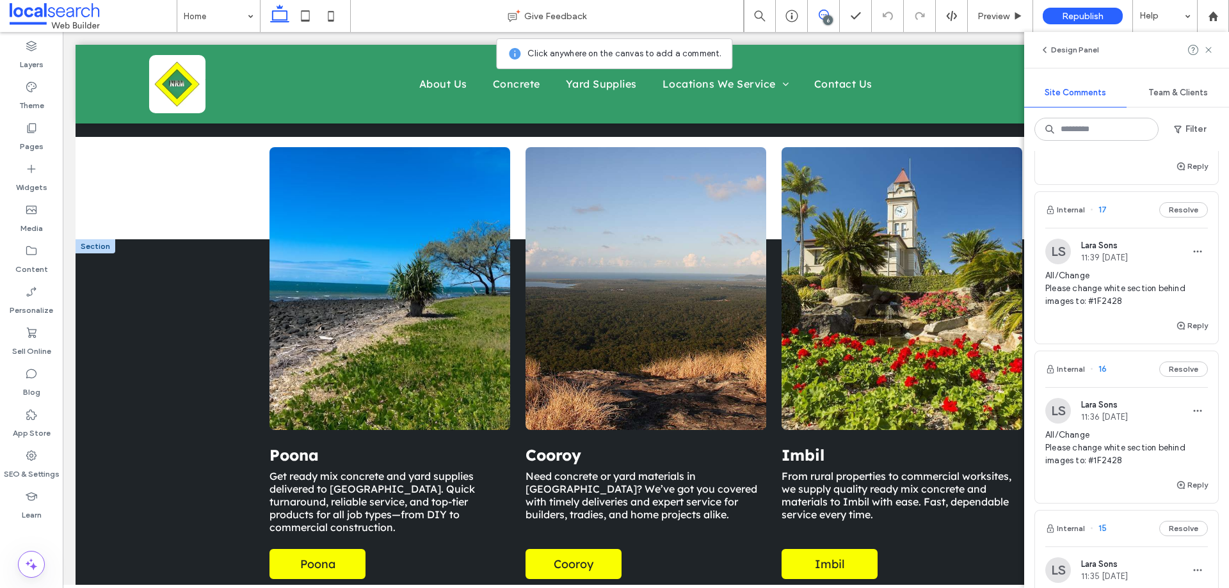
scroll to position [2896, 0]
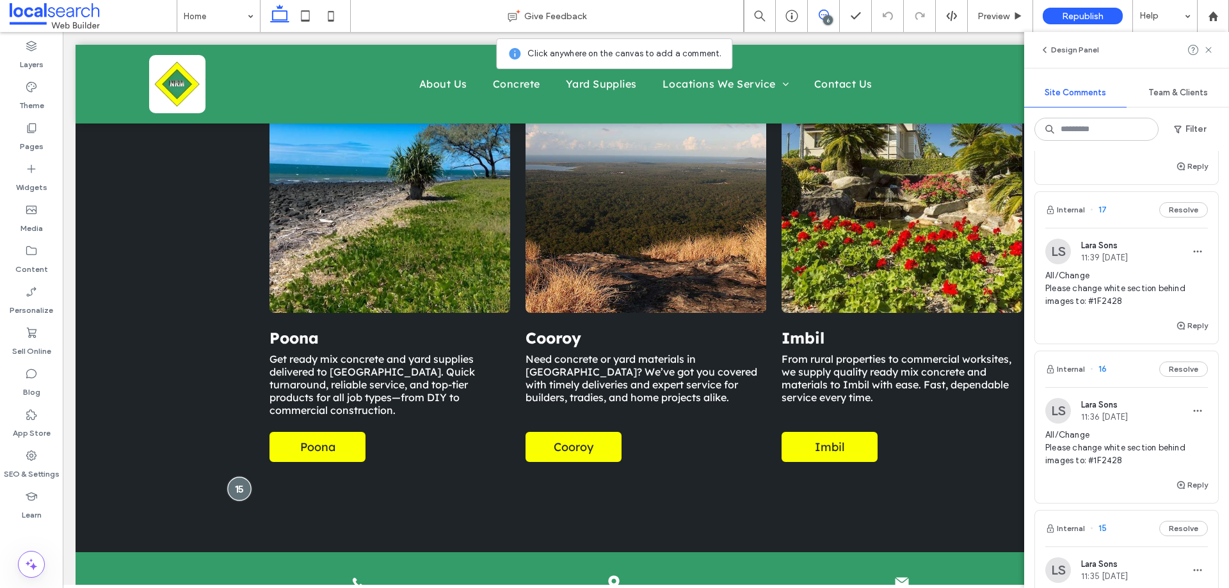
click at [231, 477] on div at bounding box center [239, 489] width 24 height 24
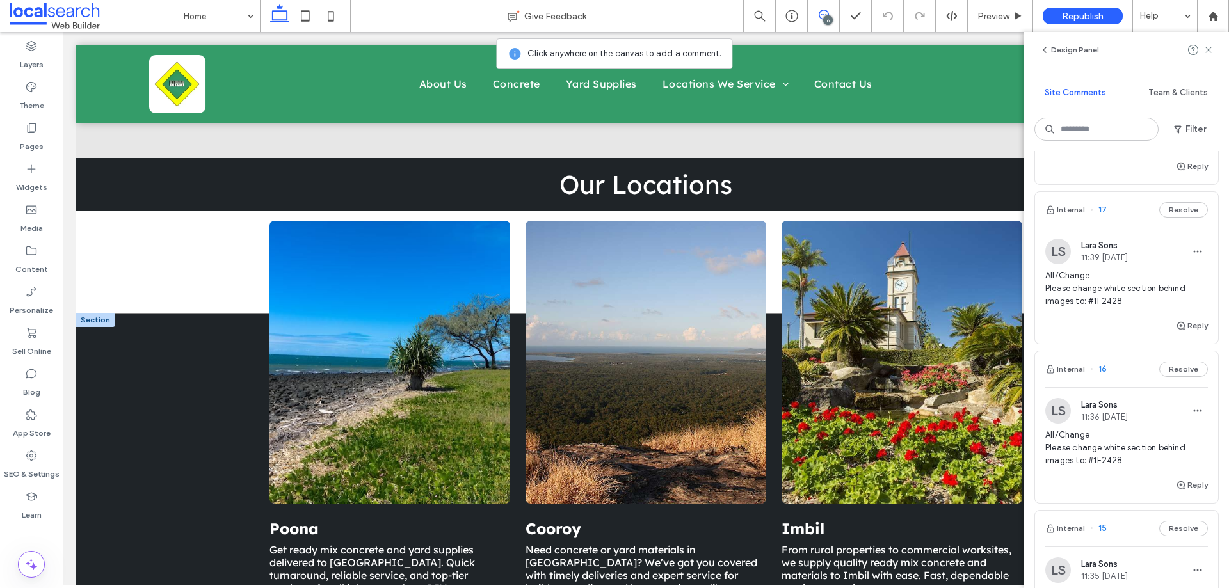
scroll to position [2704, 0]
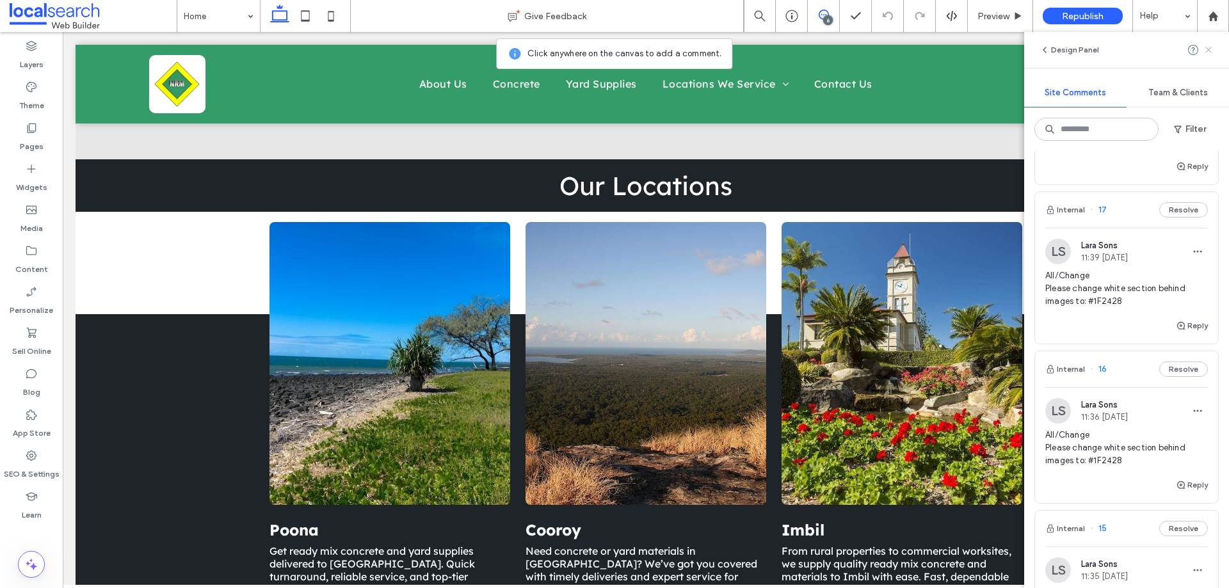
drag, startPoint x: 1210, startPoint y: 50, endPoint x: 938, endPoint y: 85, distance: 274.2
click at [1210, 50] on icon at bounding box center [1208, 50] width 10 height 10
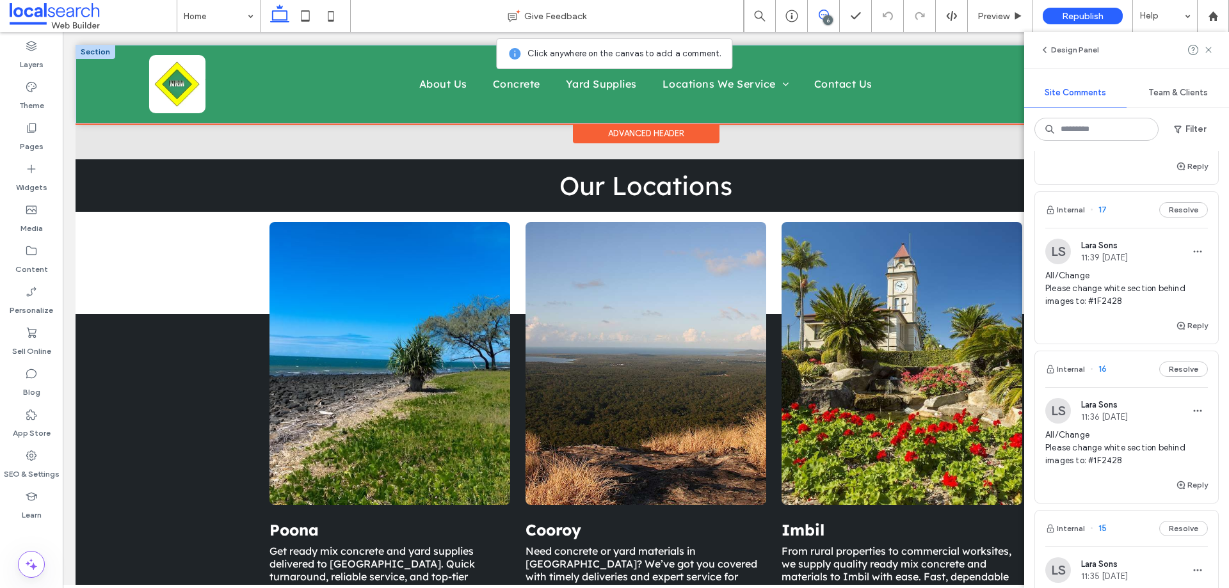
scroll to position [0, 0]
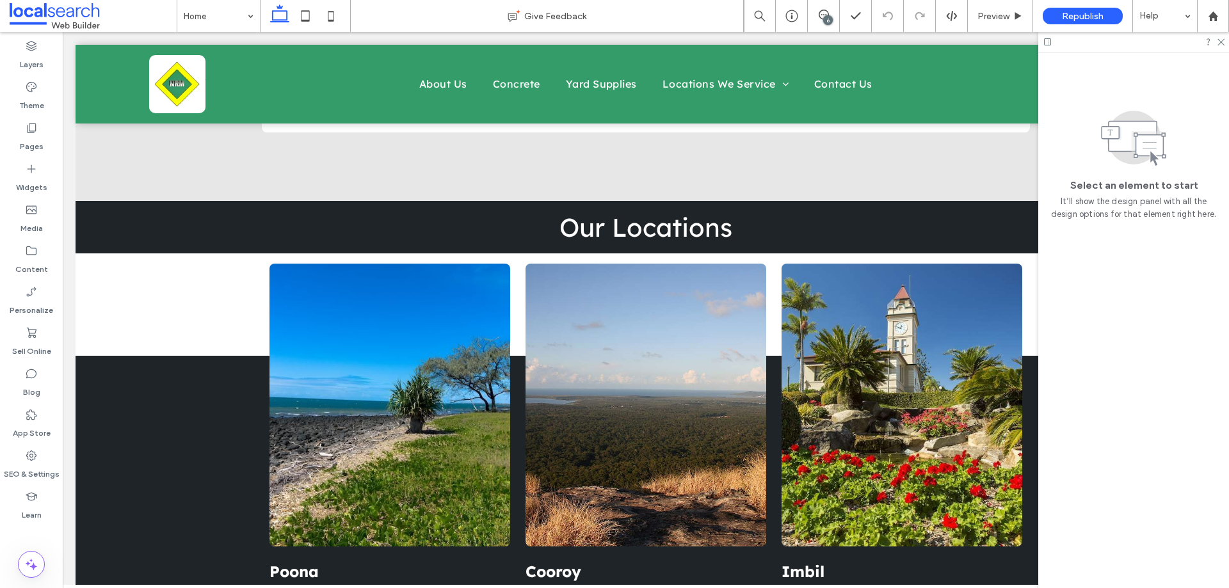
scroll to position [2640, 0]
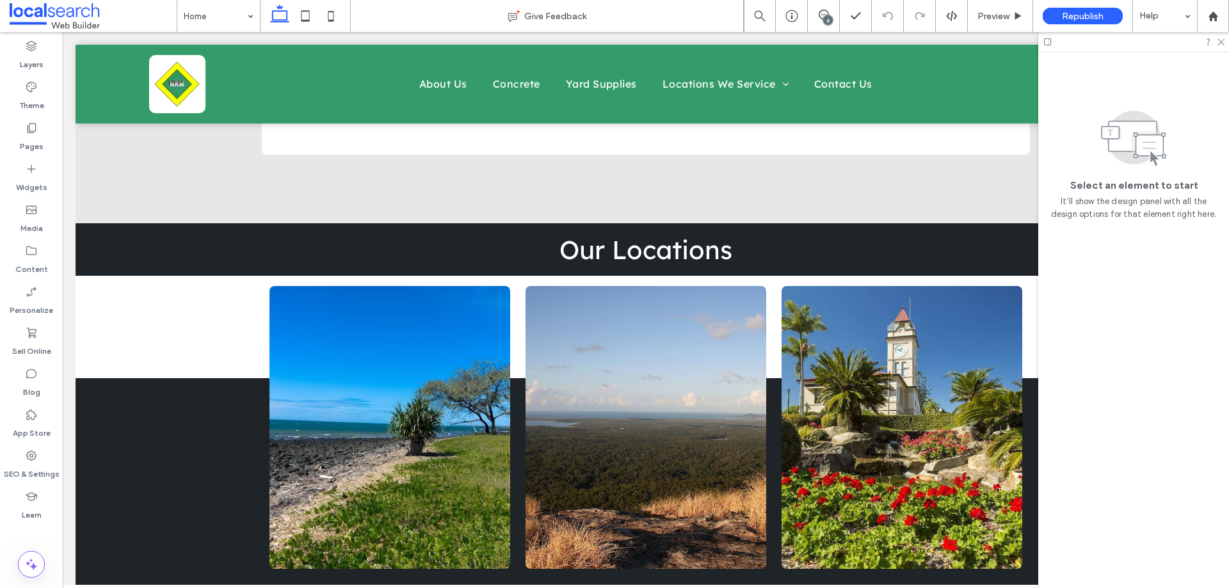
click at [165, 378] on div "Poona Get ready mix concrete and yard supplies delivered to Poona. Quick turnar…" at bounding box center [646, 593] width 1140 height 430
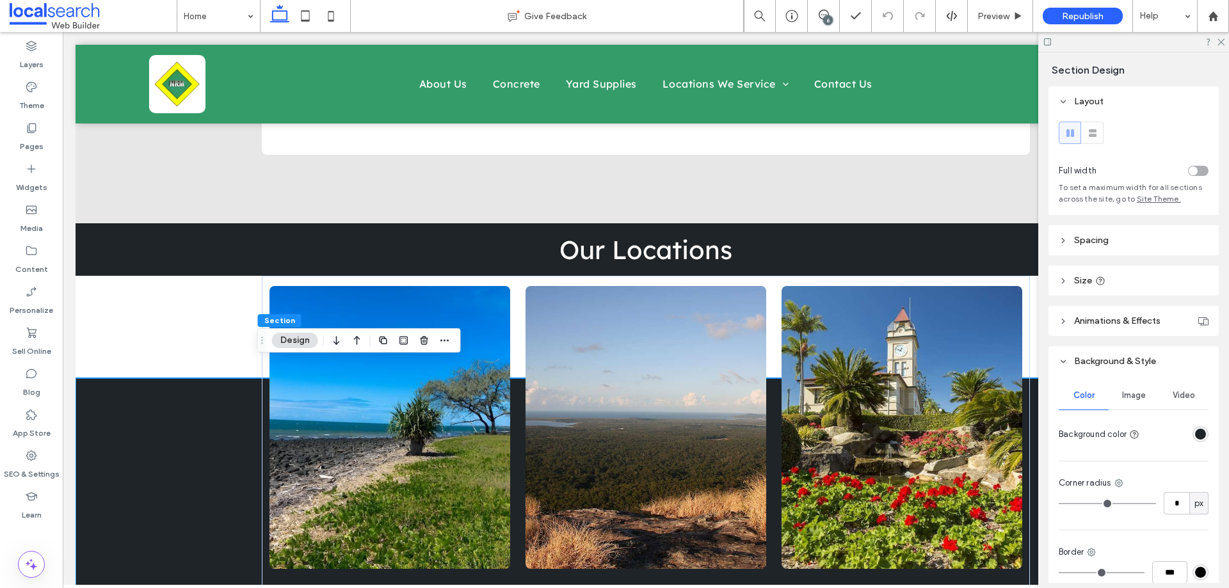
scroll to position [116, 0]
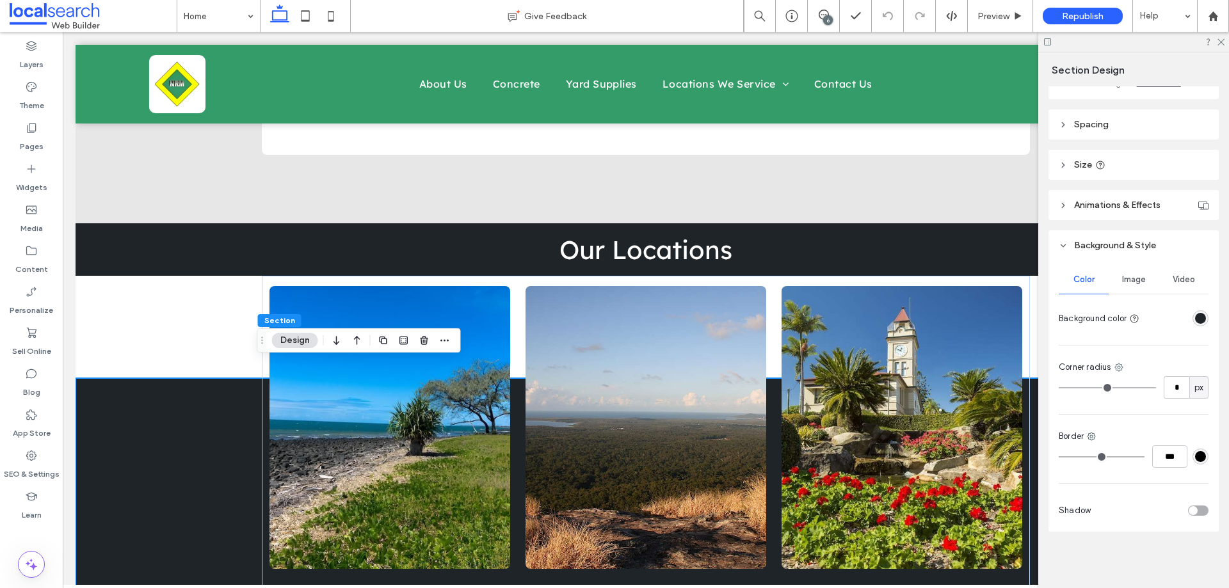
click at [1112, 130] on header "Spacing" at bounding box center [1133, 124] width 170 height 30
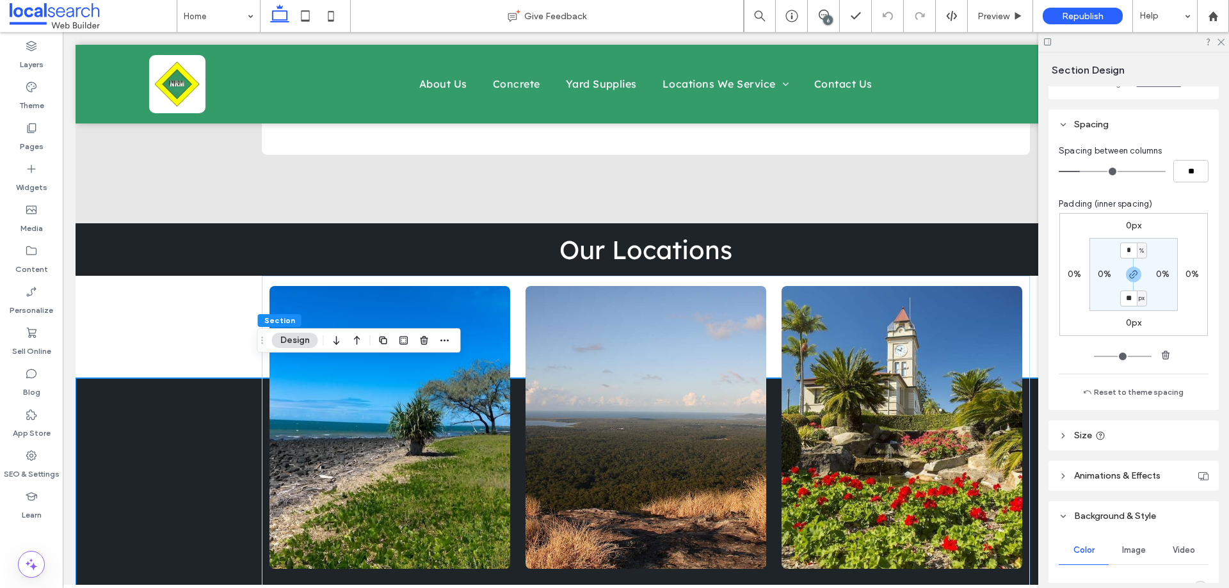
click at [149, 386] on div "Poona Get ready mix concrete and yard supplies delivered to Poona. Quick turnar…" at bounding box center [646, 593] width 1140 height 430
click at [335, 276] on div "Poona Get ready mix concrete and yard supplies delivered to Poona. Quick turnar…" at bounding box center [646, 529] width 768 height 507
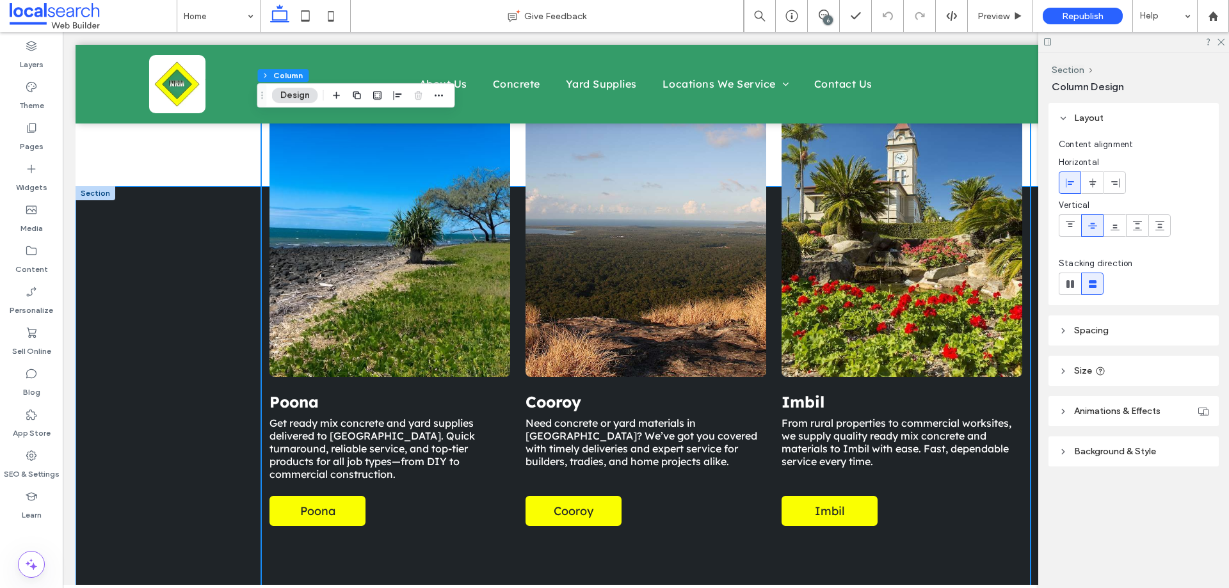
scroll to position [2704, 0]
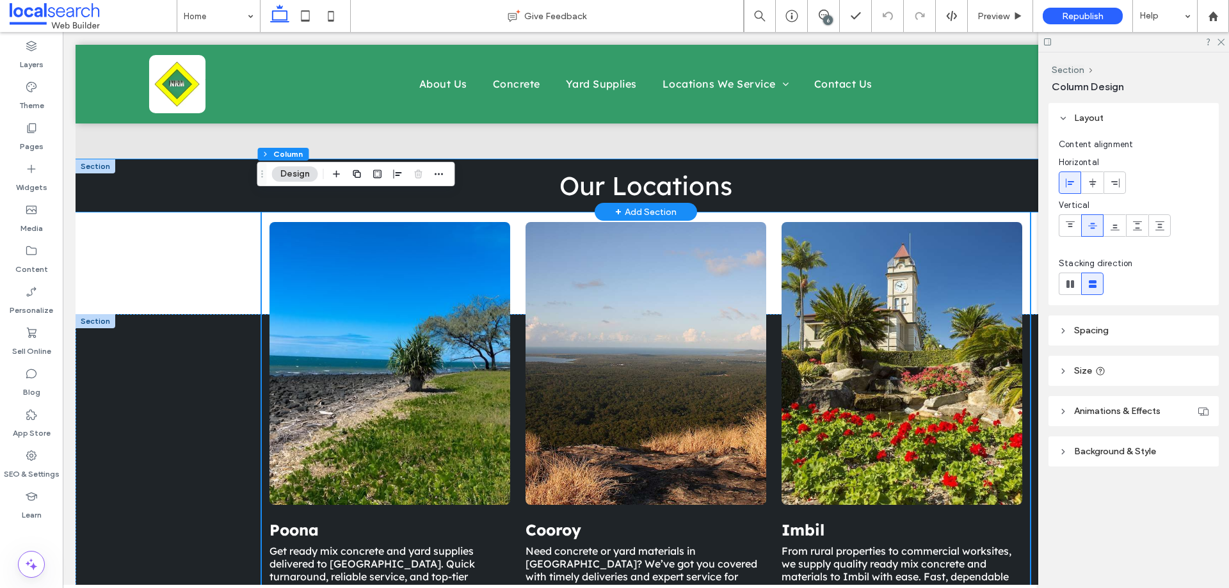
click at [204, 182] on div "Our Locations" at bounding box center [646, 185] width 1140 height 52
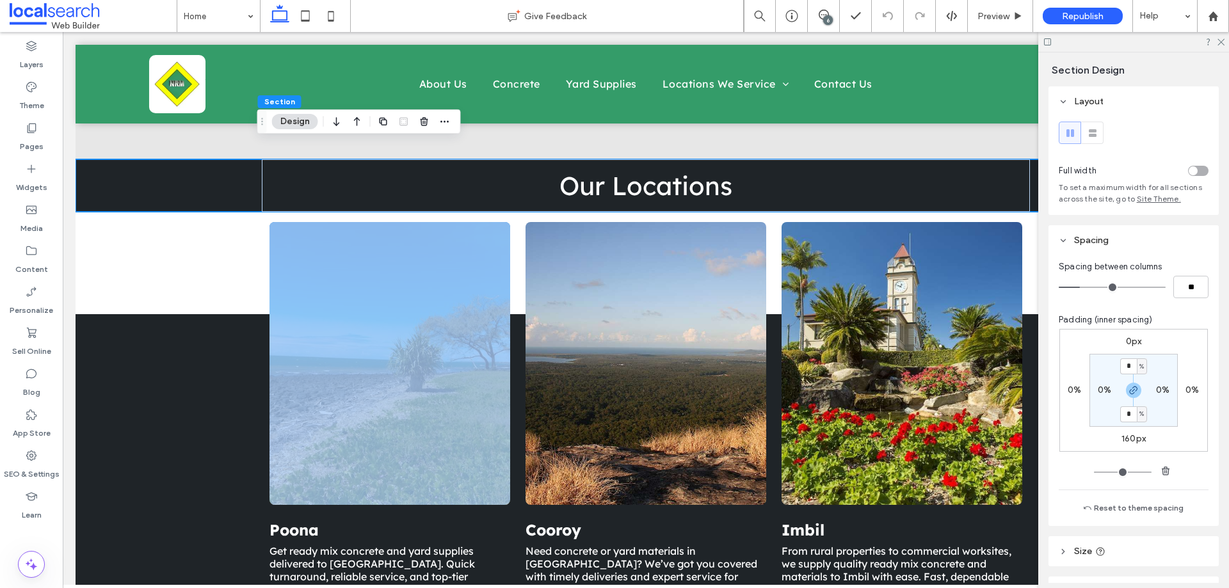
click at [148, 314] on div "Poona Get ready mix concrete and yard supplies delivered to Poona. Quick turnar…" at bounding box center [646, 529] width 1140 height 430
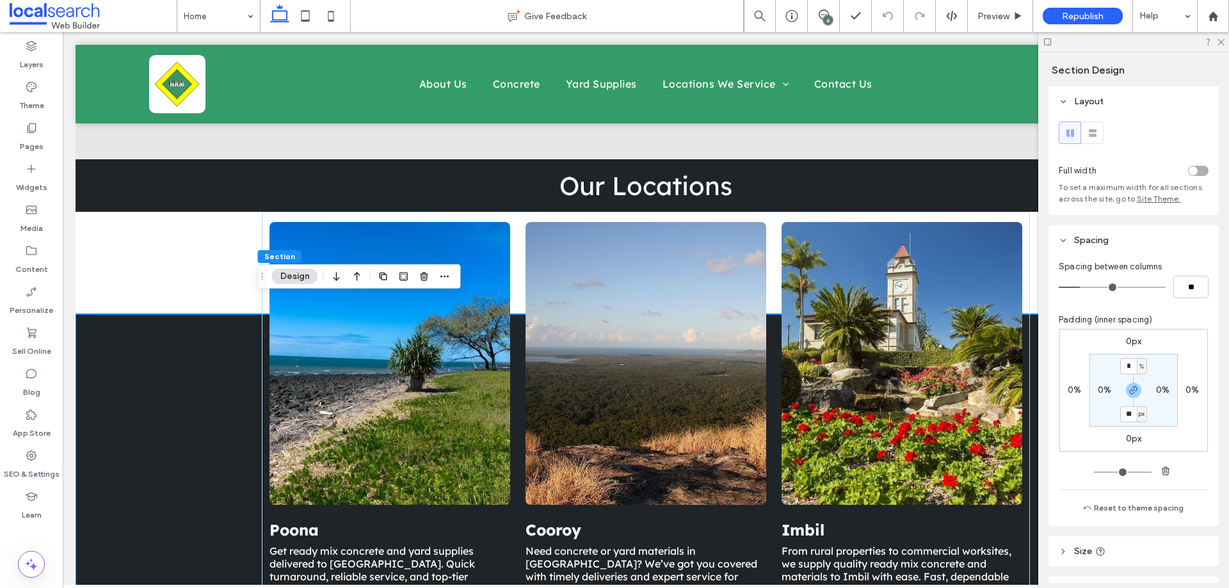
click at [268, 212] on div "Poona Get ready mix concrete and yard supplies delivered to Poona. Quick turnar…" at bounding box center [646, 465] width 768 height 507
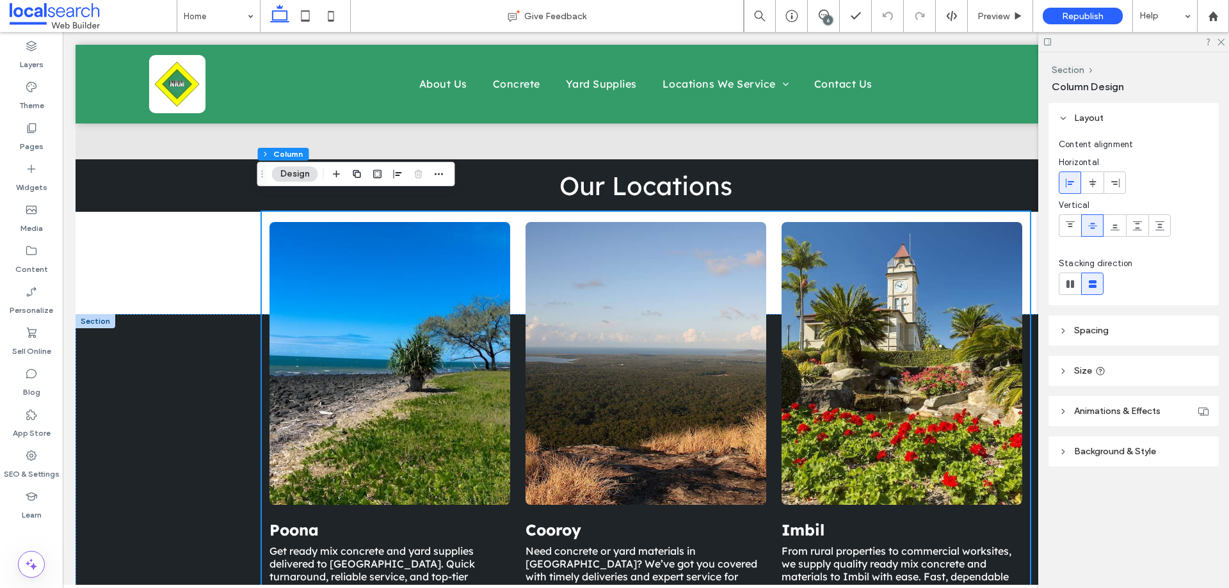
click at [1126, 331] on header "Spacing" at bounding box center [1133, 330] width 170 height 30
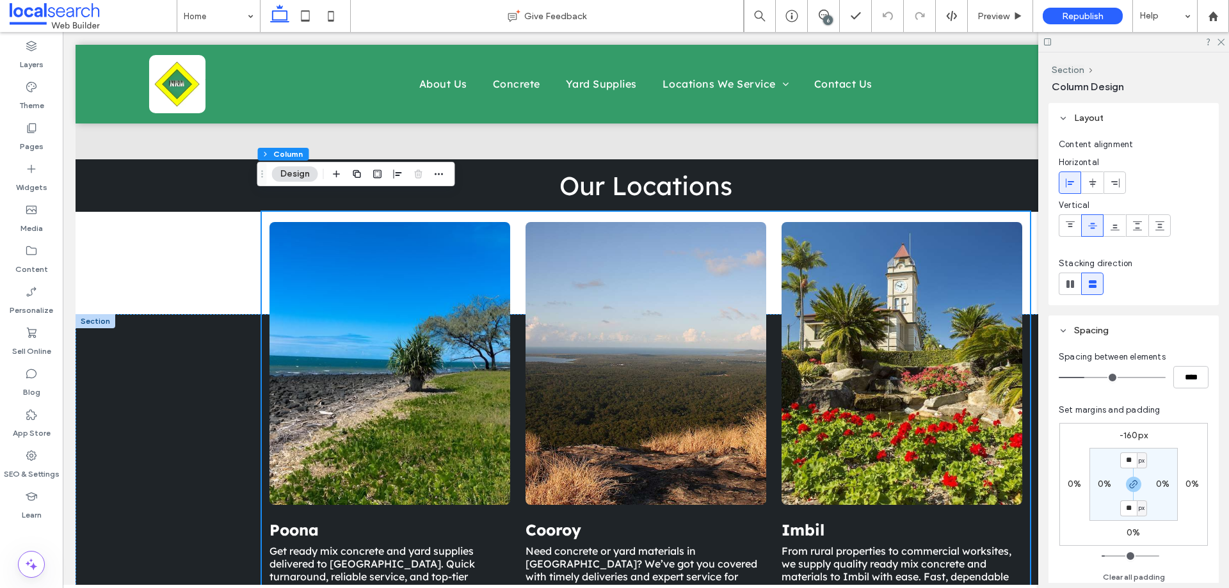
click at [1132, 436] on label "-160px" at bounding box center [1133, 435] width 28 height 11
type input "*"
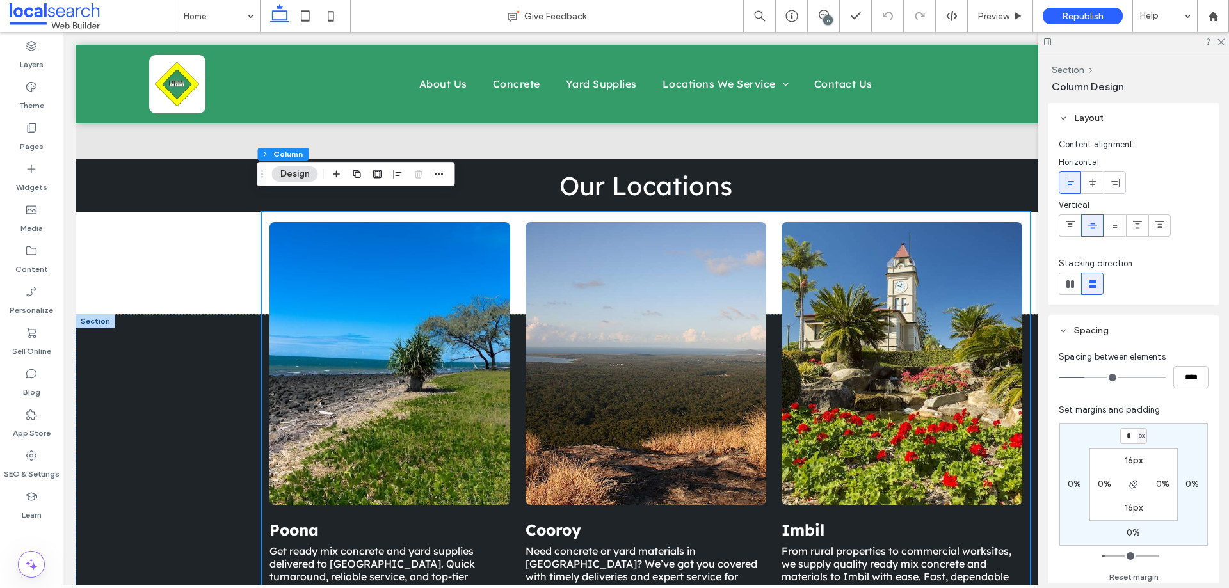
type input "*"
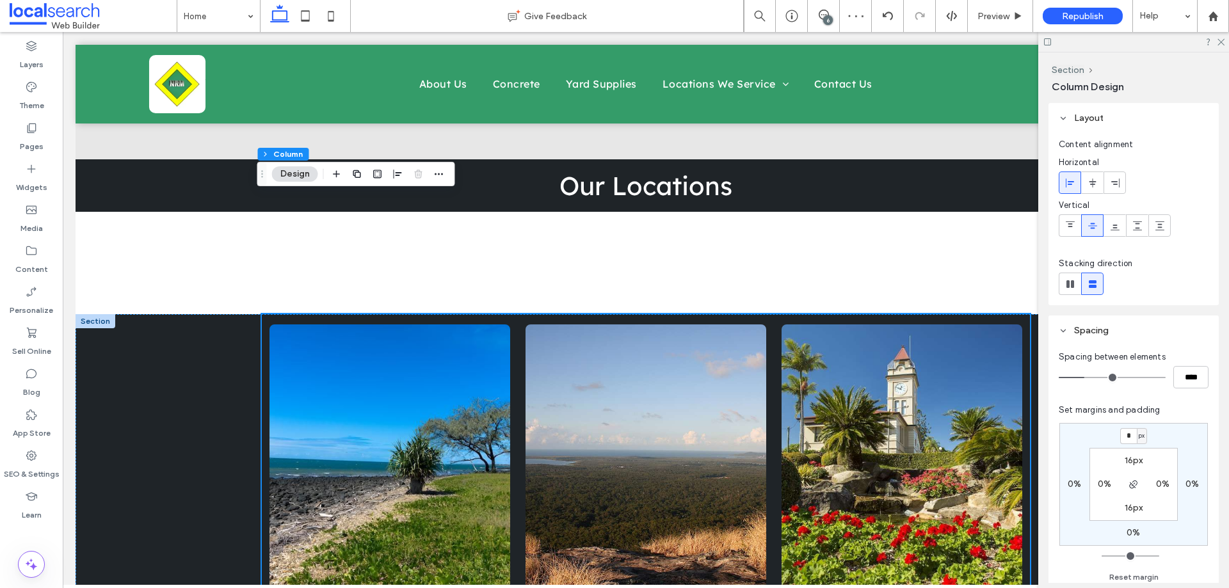
click at [95, 314] on div at bounding box center [96, 321] width 40 height 14
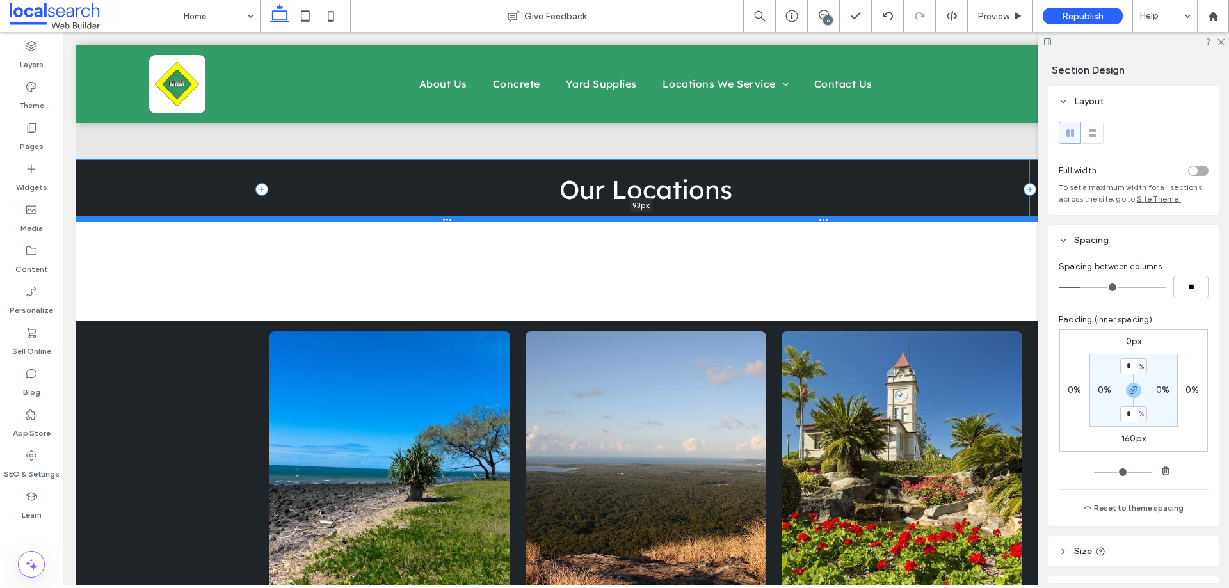
drag, startPoint x: 262, startPoint y: 193, endPoint x: 296, endPoint y: 200, distance: 34.6
click at [296, 216] on div at bounding box center [641, 219] width 1131 height 6
type input "**"
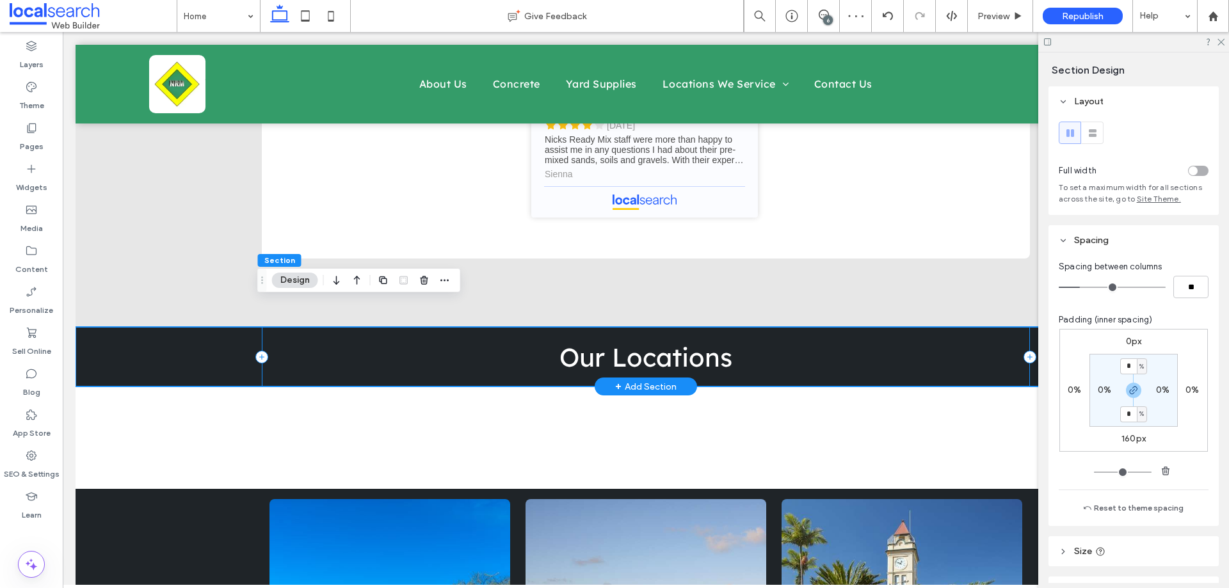
scroll to position [2576, 0]
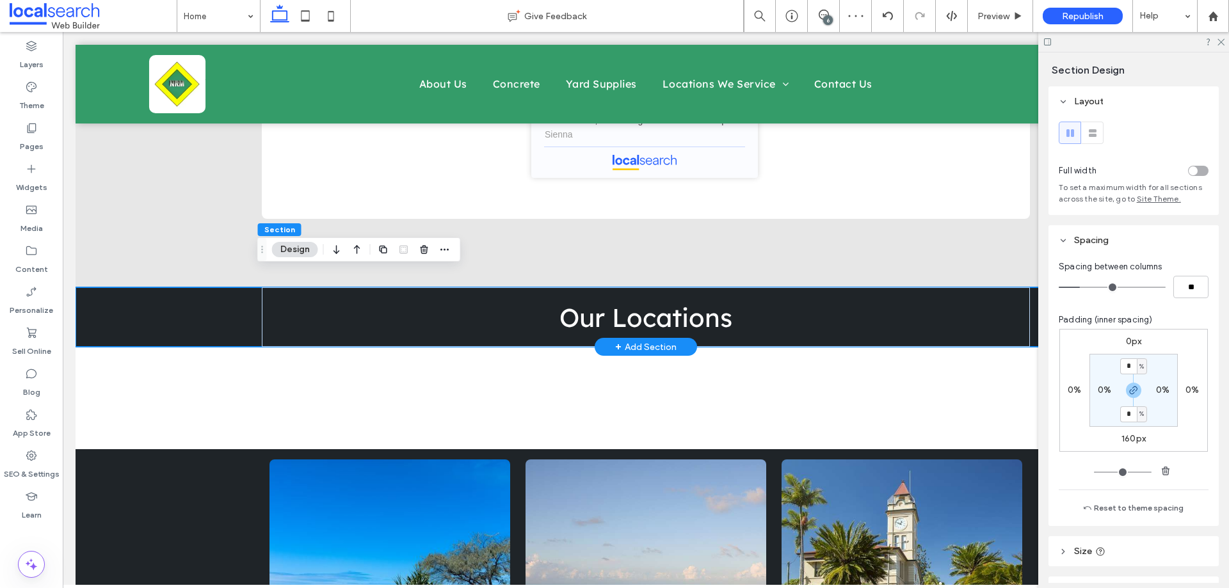
click at [94, 449] on div at bounding box center [96, 456] width 40 height 14
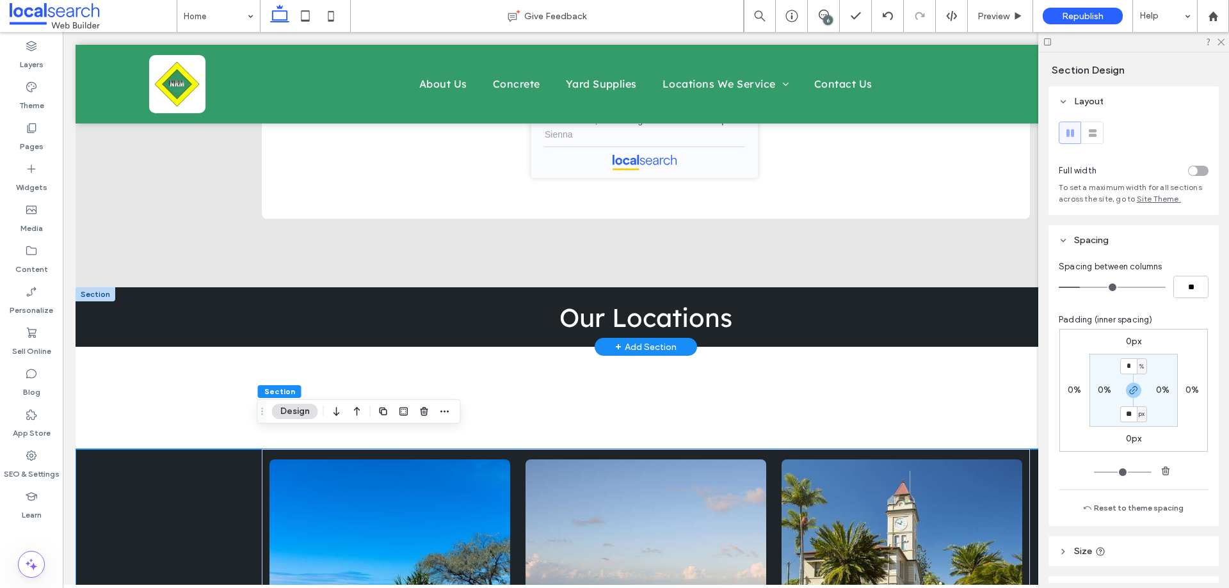
click at [298, 302] on h3 "Our Locations" at bounding box center [645, 317] width 747 height 32
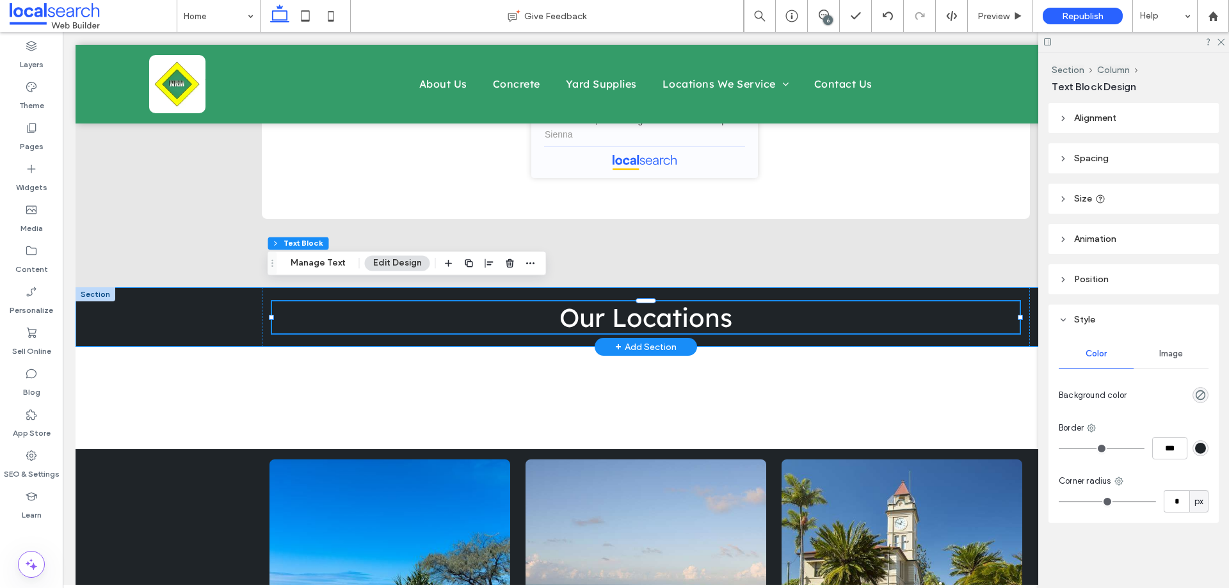
click at [205, 309] on div "Our Locations" at bounding box center [646, 317] width 1140 height 60
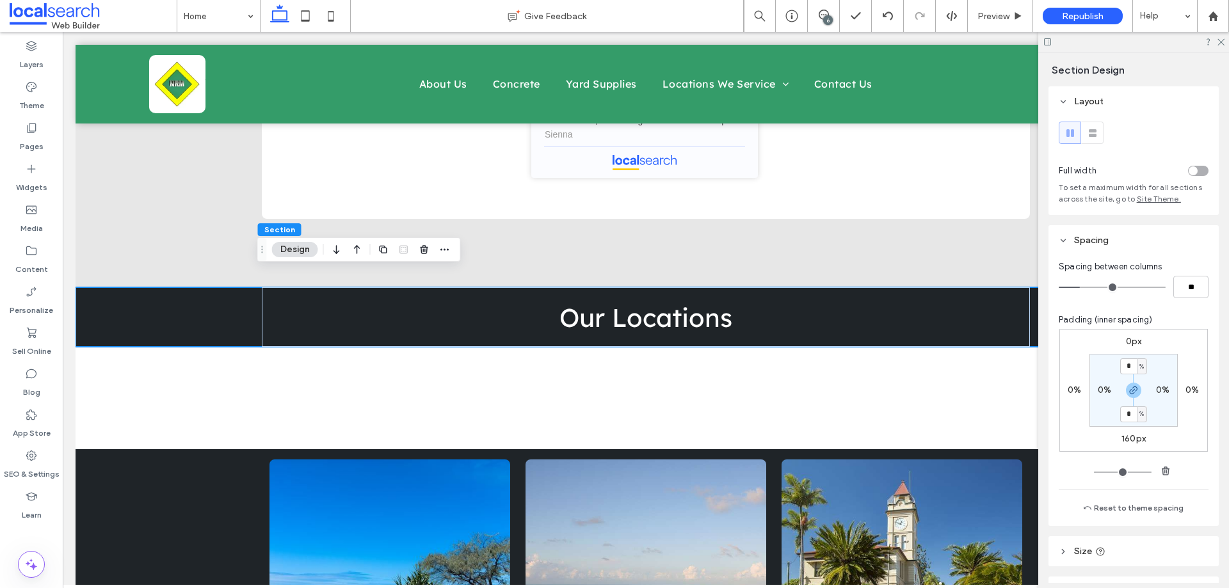
click at [1125, 443] on label "160px" at bounding box center [1133, 438] width 24 height 11
type input "***"
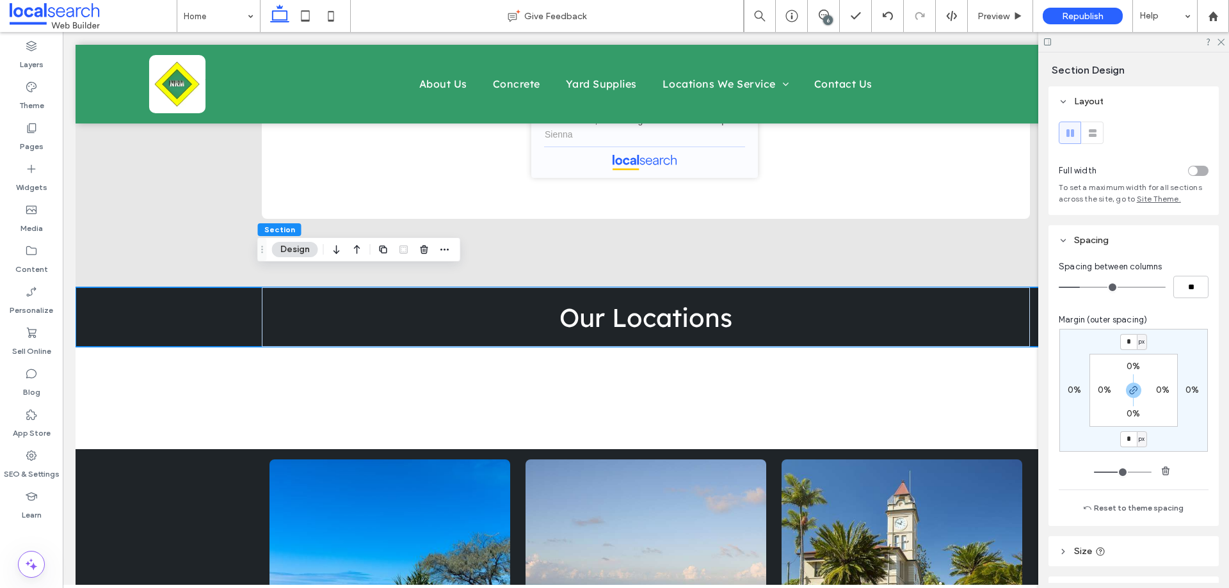
type input "*"
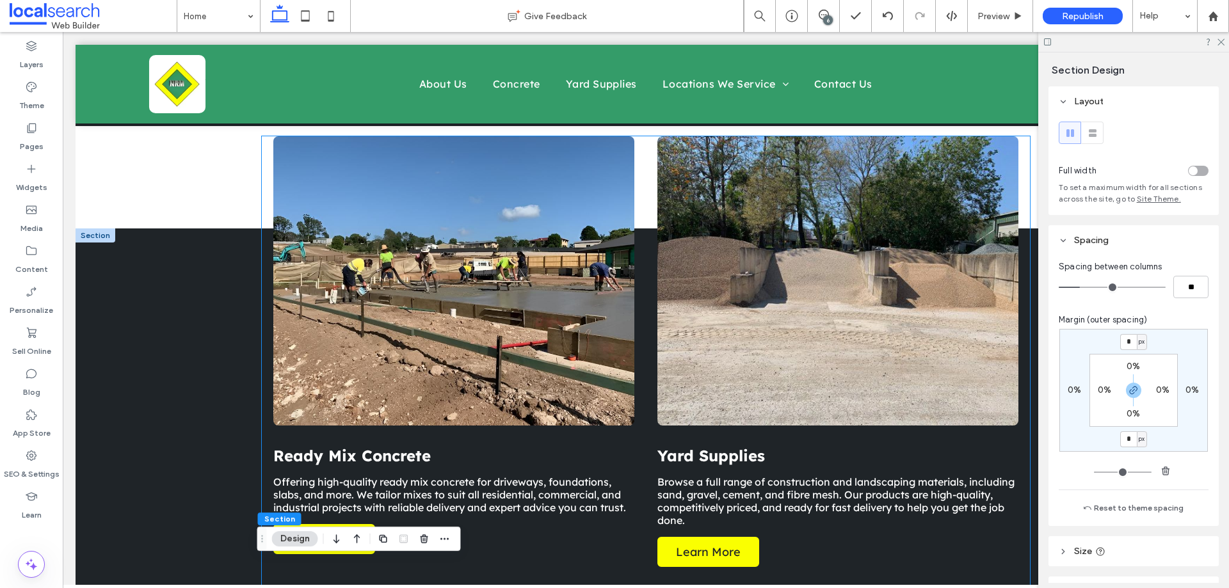
scroll to position [1168, 0]
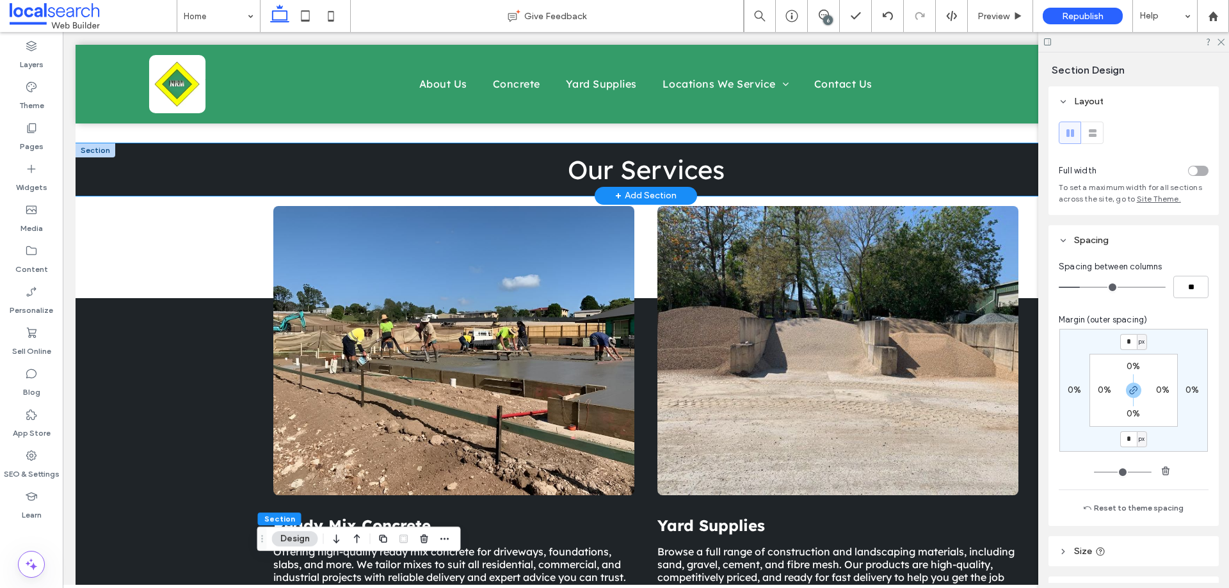
click at [164, 162] on div "Our Services" at bounding box center [646, 169] width 1140 height 52
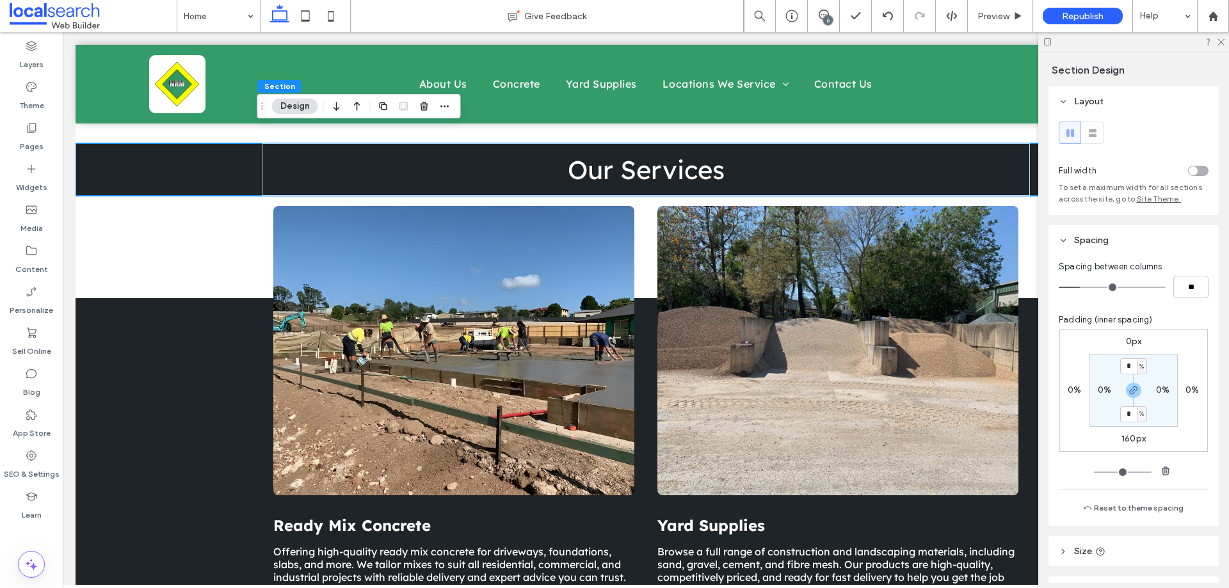
click at [1129, 440] on label "160px" at bounding box center [1133, 438] width 24 height 11
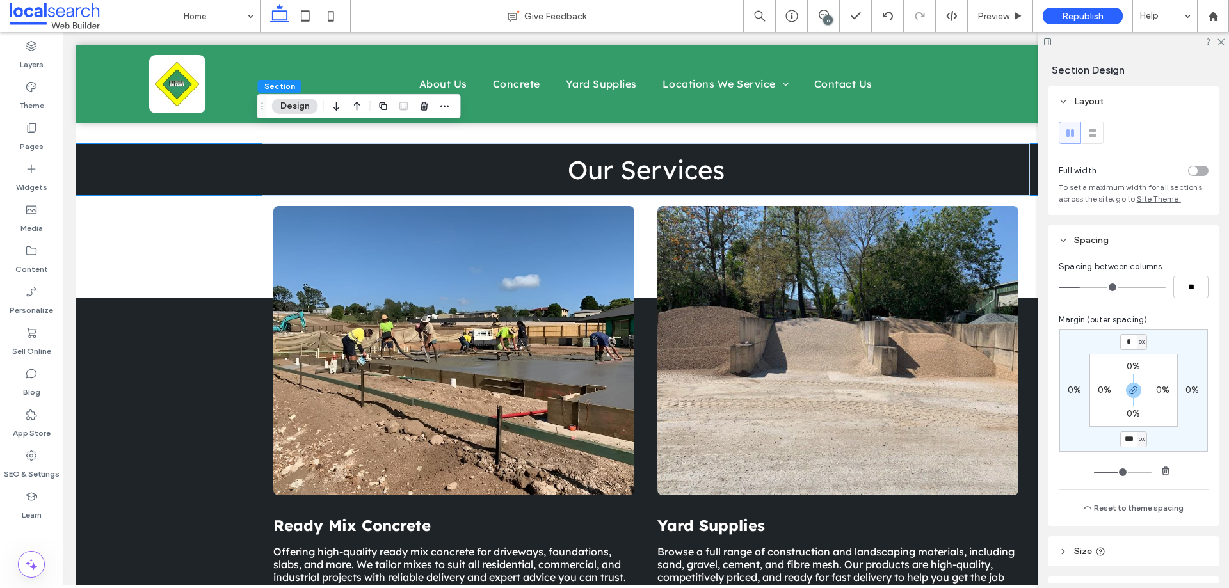
type input "***"
type input "*"
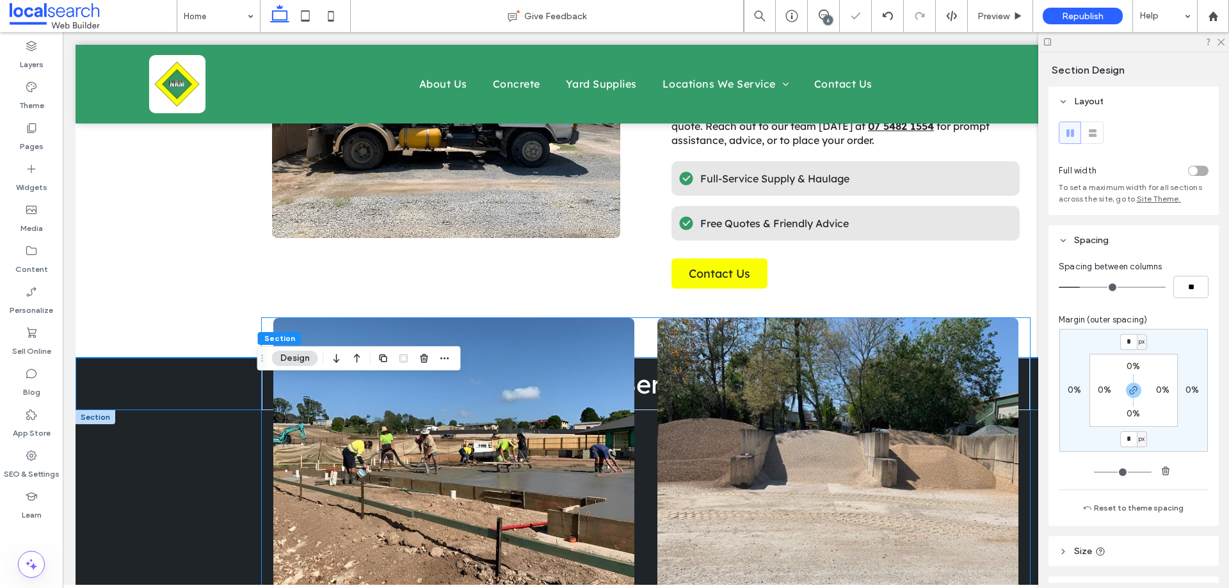
scroll to position [976, 0]
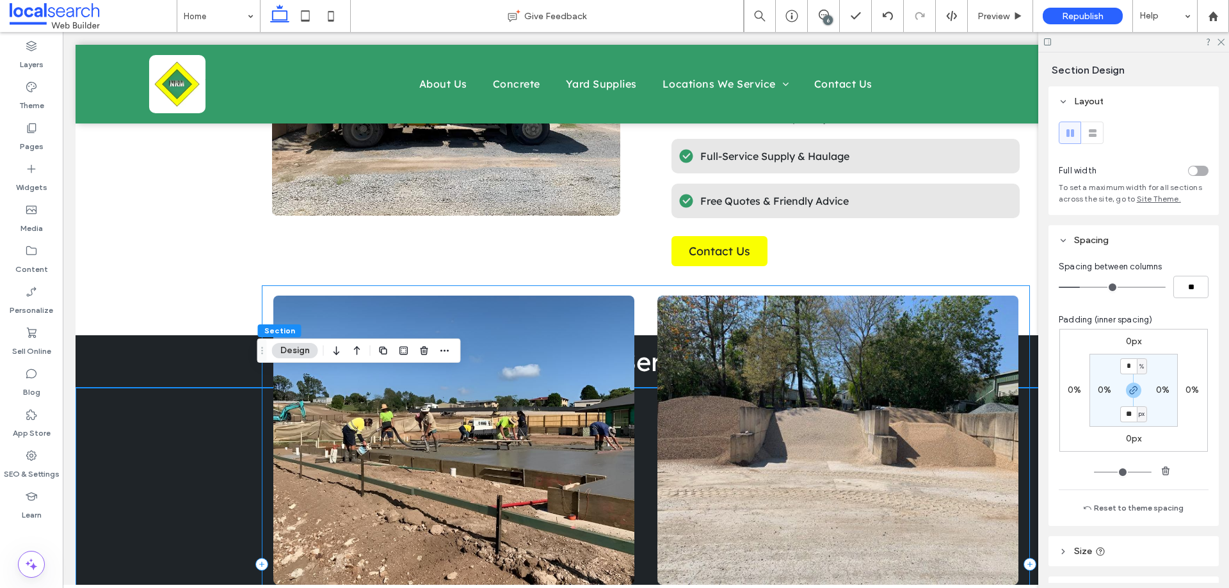
click at [272, 285] on div "Ready Mix Concrete Offering high-quality ready mix concrete for driveways, foun…" at bounding box center [646, 564] width 768 height 558
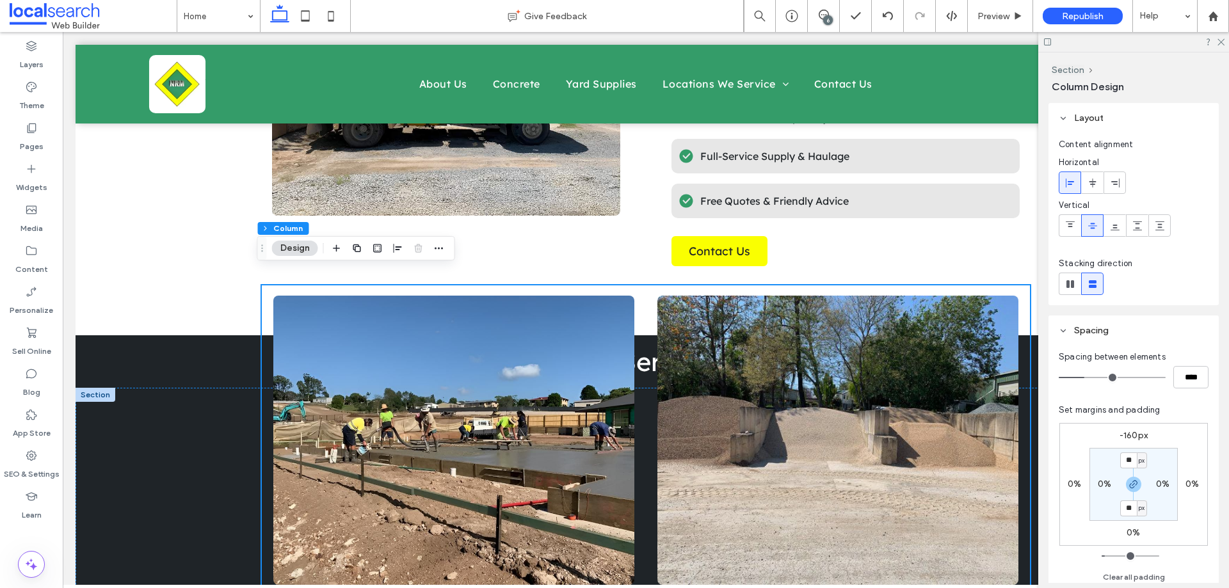
click at [1136, 430] on label "-160px" at bounding box center [1133, 435] width 28 height 11
type input "*"
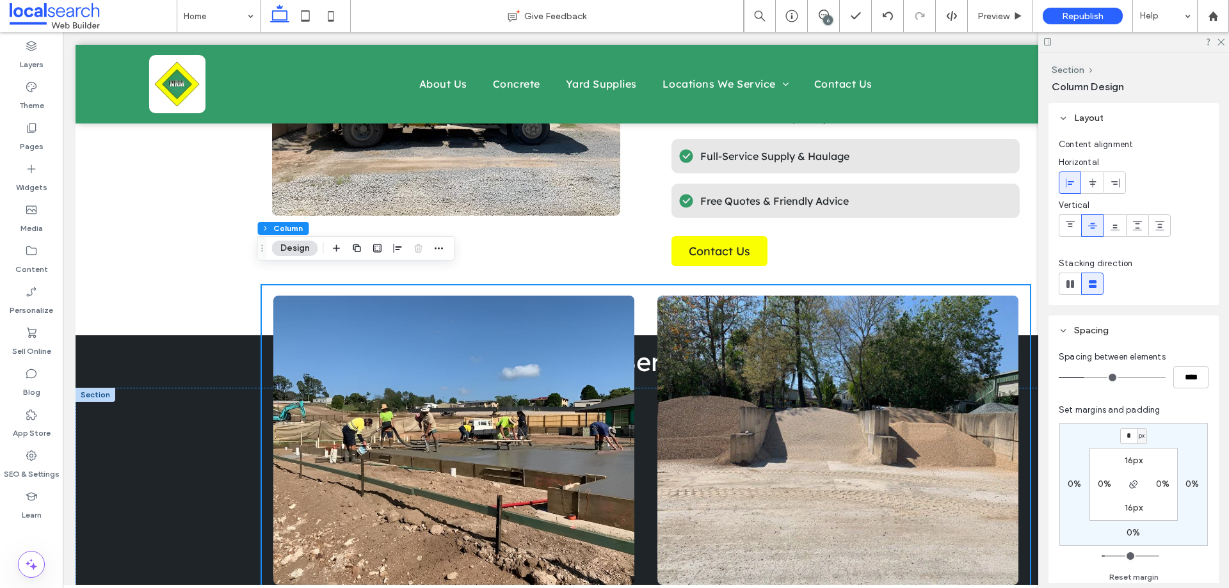
type input "*"
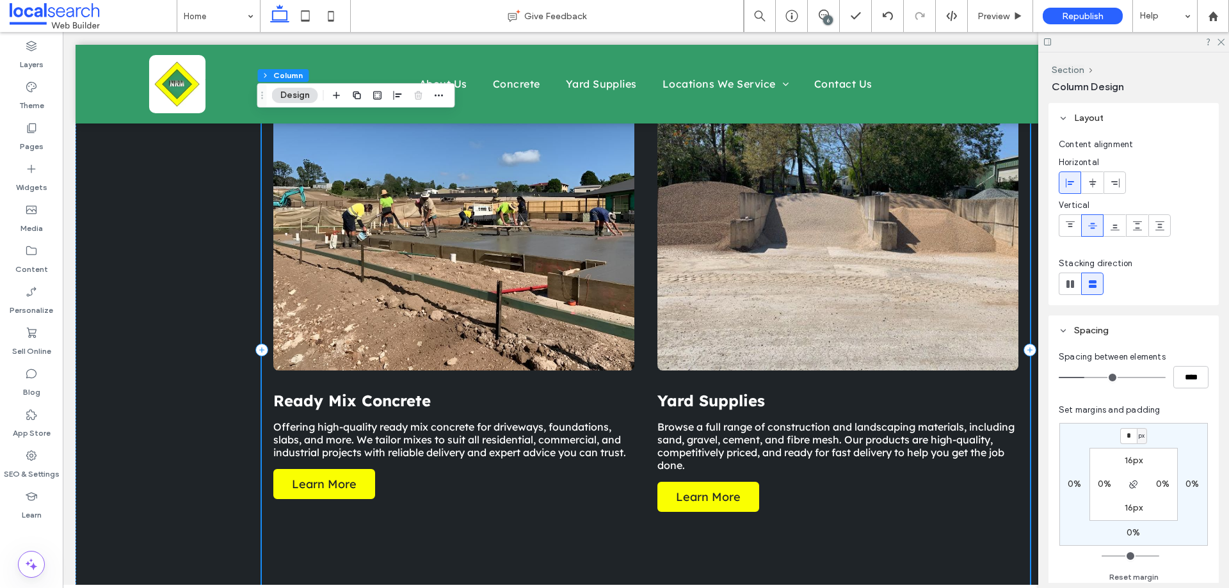
scroll to position [1408, 0]
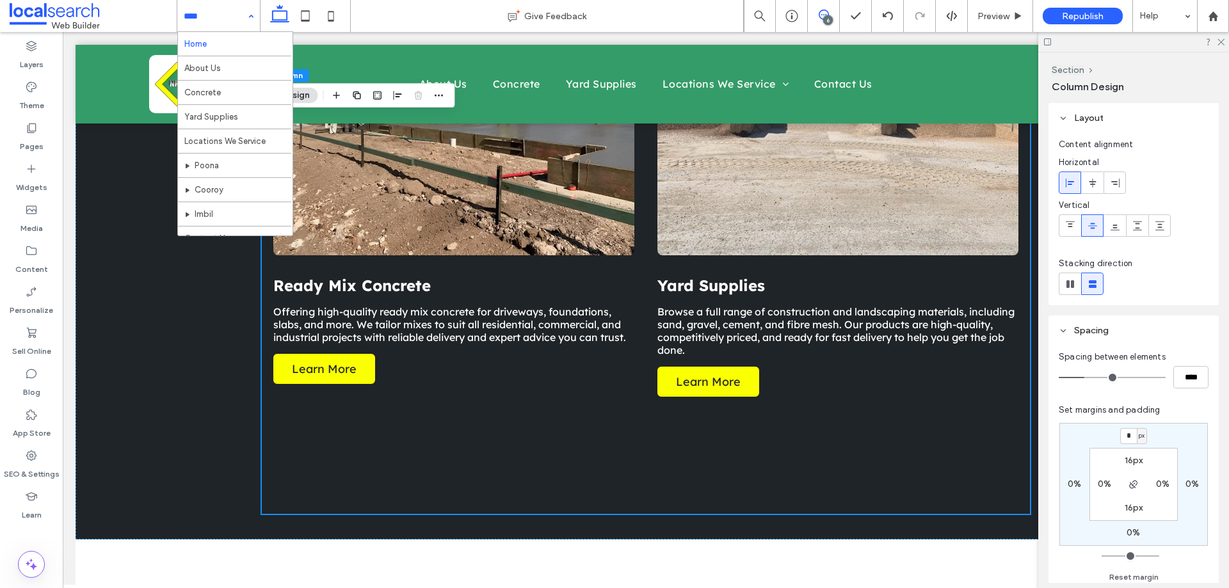
click at [818, 17] on icon at bounding box center [823, 15] width 10 height 10
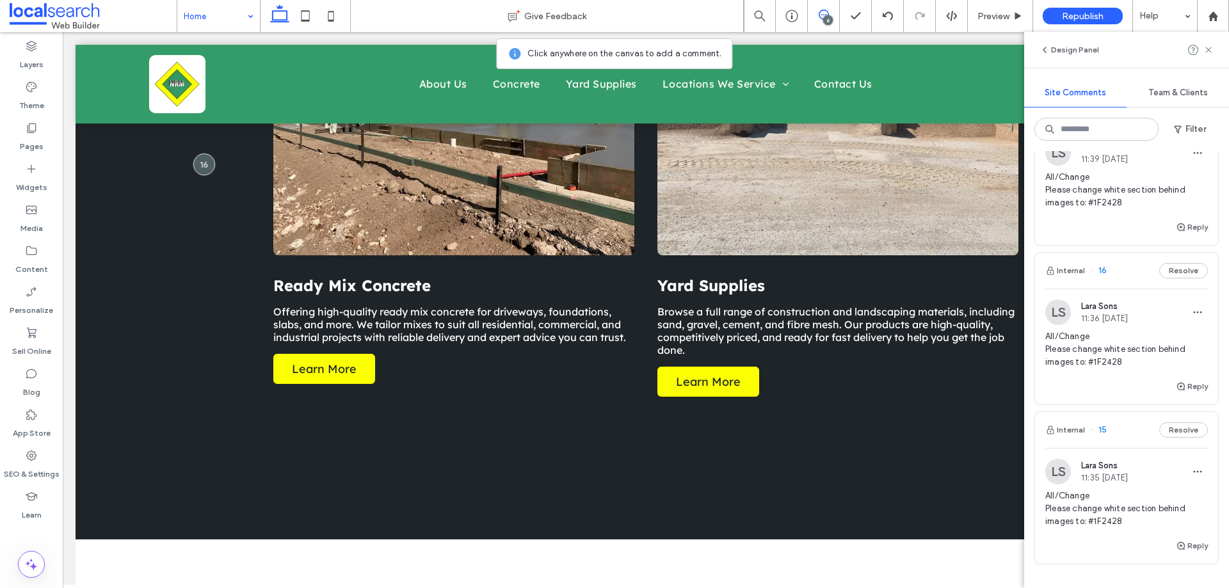
scroll to position [419, 0]
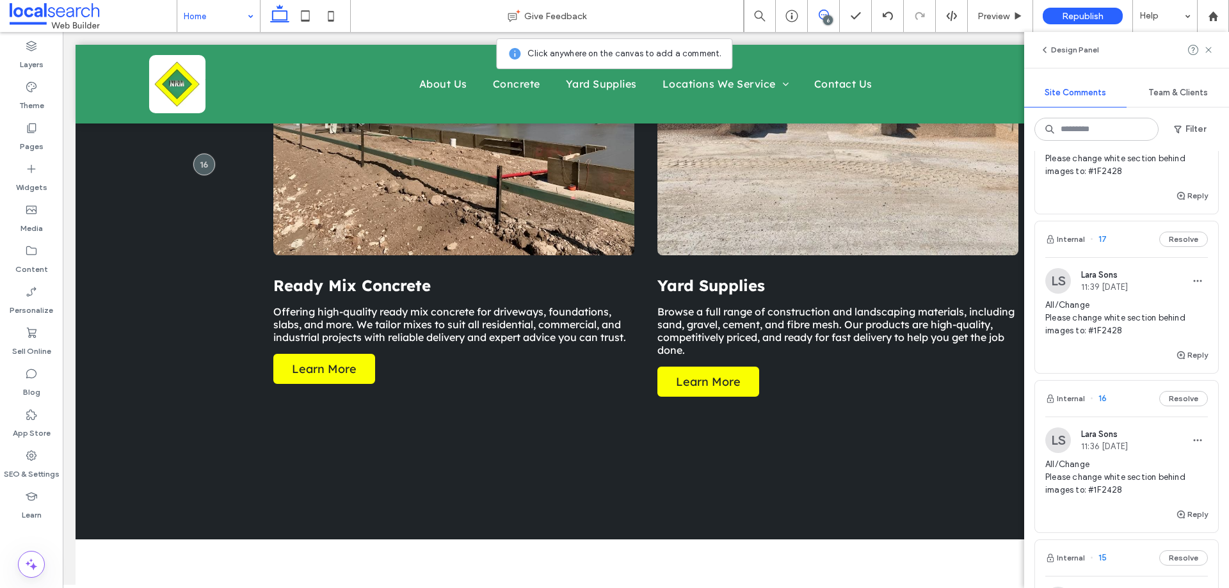
click at [1133, 307] on span "All/Change Please change white section behind images to: #1F2428" at bounding box center [1126, 318] width 163 height 38
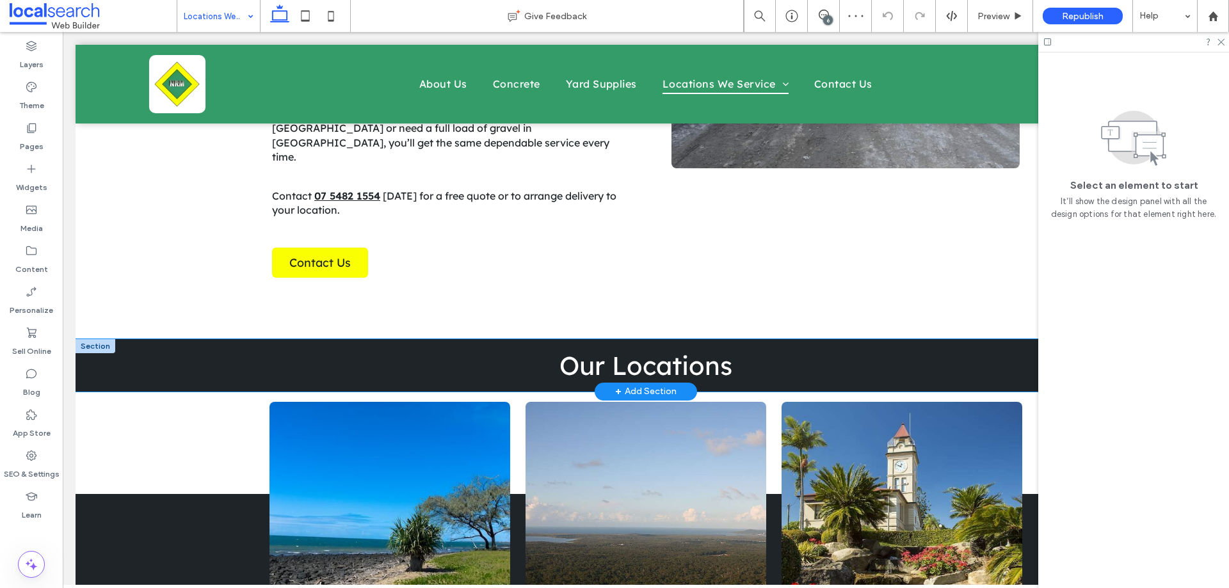
click at [222, 339] on div "Our Locations" at bounding box center [646, 365] width 1140 height 52
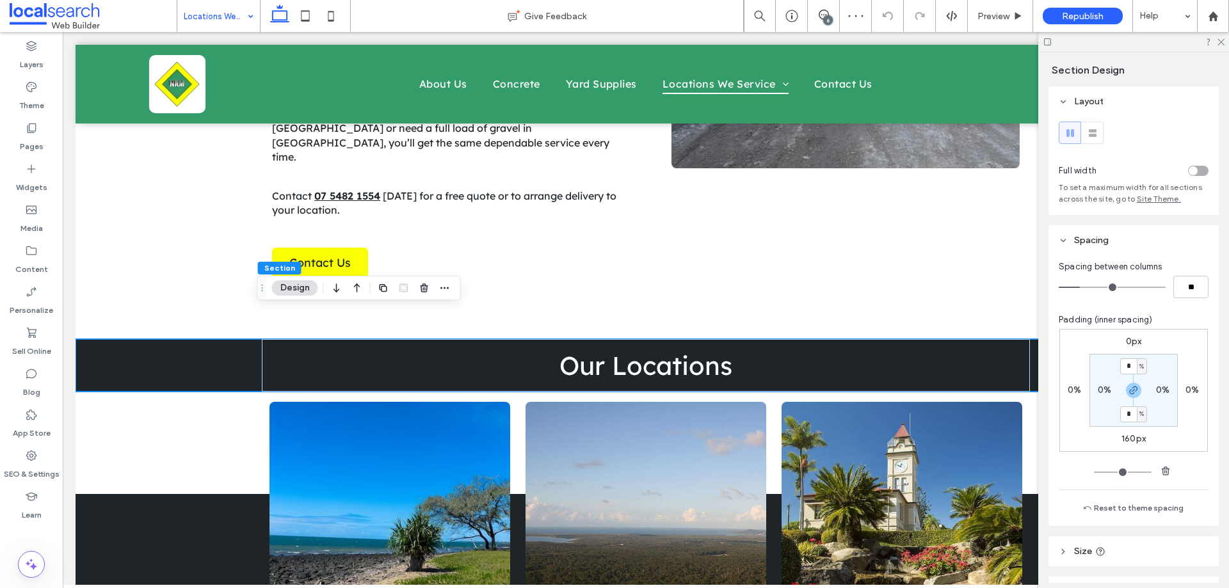
click at [1121, 443] on label "160px" at bounding box center [1133, 438] width 24 height 11
type input "***"
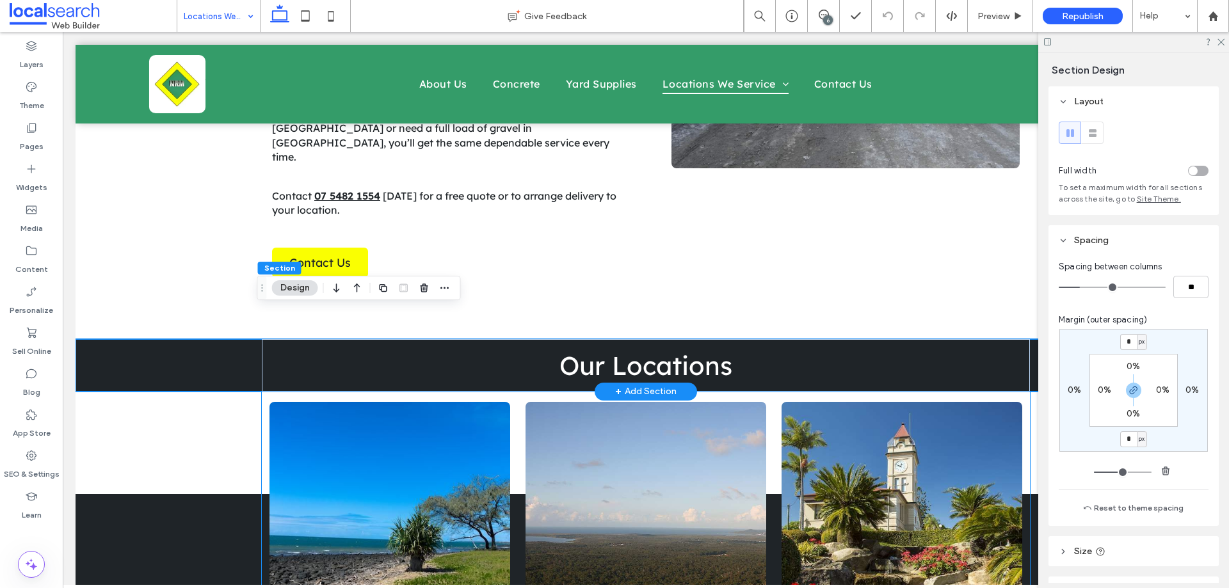
type input "*"
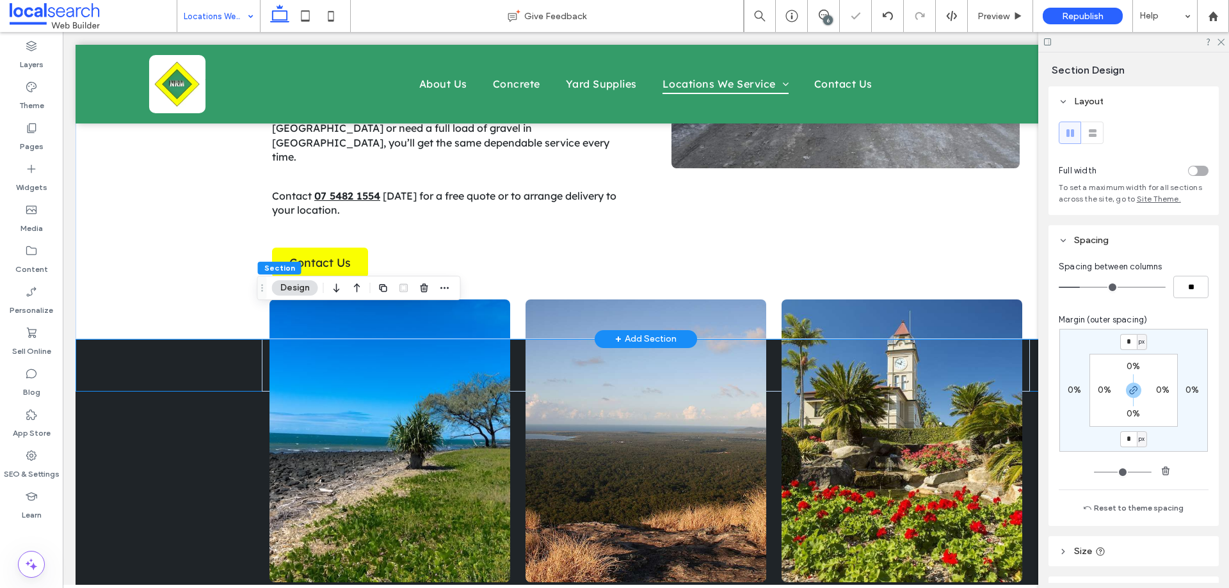
click at [514, 276] on div "Supplying Concrete Across the Region When you're working on a build in a region…" at bounding box center [646, 40] width 768 height 598
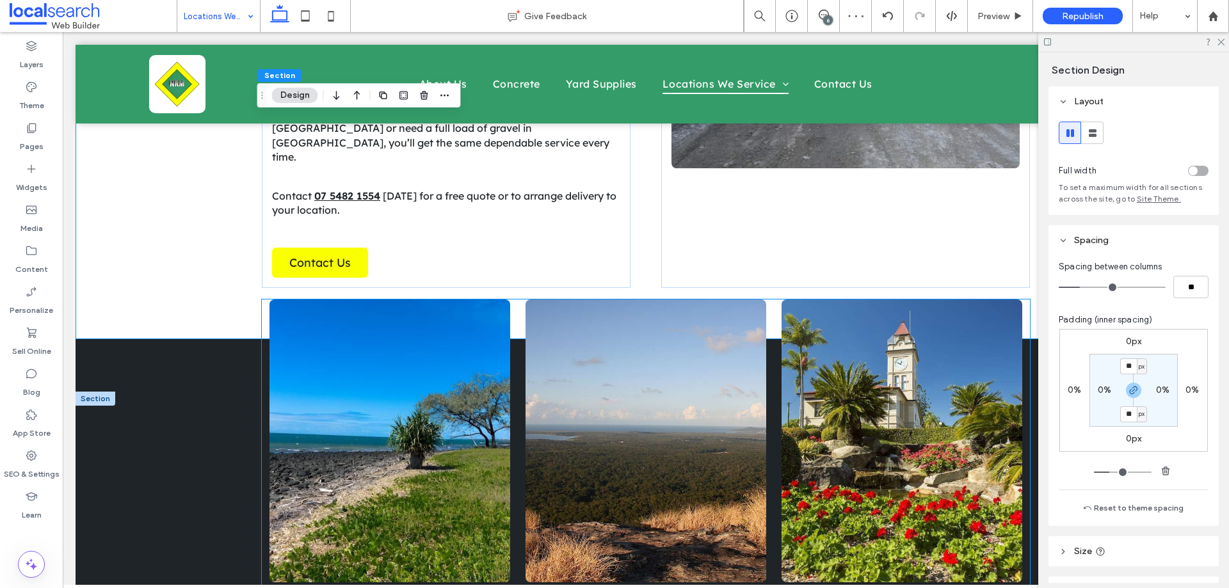
click at [509, 369] on div "Poona We deliver ready mix concrete, sand, soil, gravel, and haulage services t…" at bounding box center [390, 524] width 256 height 451
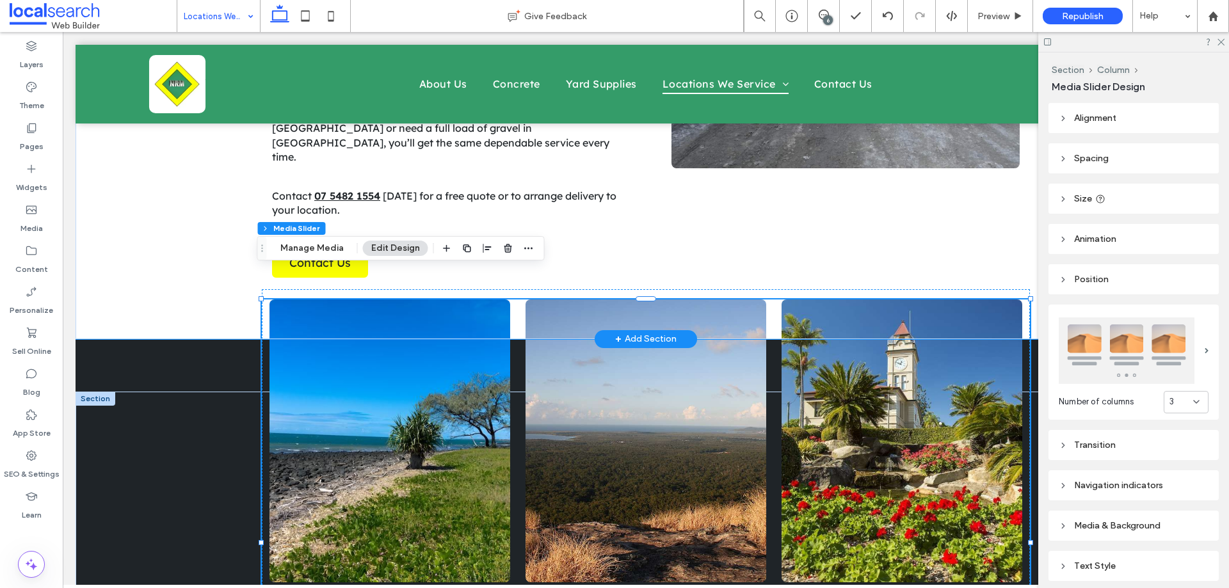
click at [575, 264] on div "Supplying Concrete Across the Region When you're working on a build in a region…" at bounding box center [646, 40] width 768 height 598
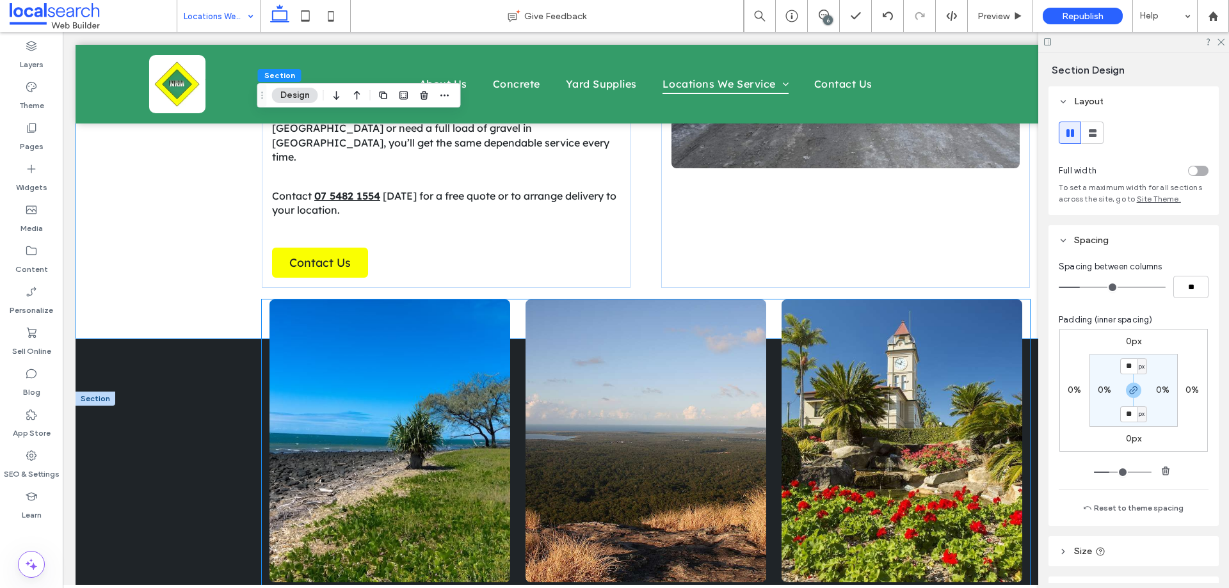
click at [528, 387] on div at bounding box center [645, 440] width 241 height 283
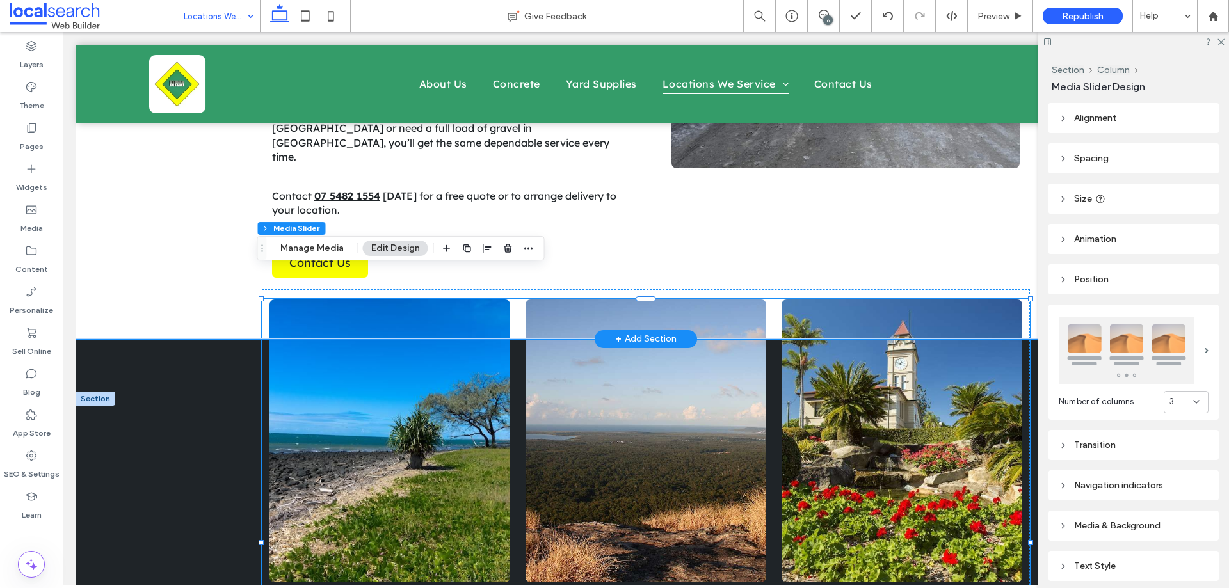
click at [207, 243] on div "Supplying Concrete Across the Region When you're working on a build in a region…" at bounding box center [646, 40] width 1140 height 598
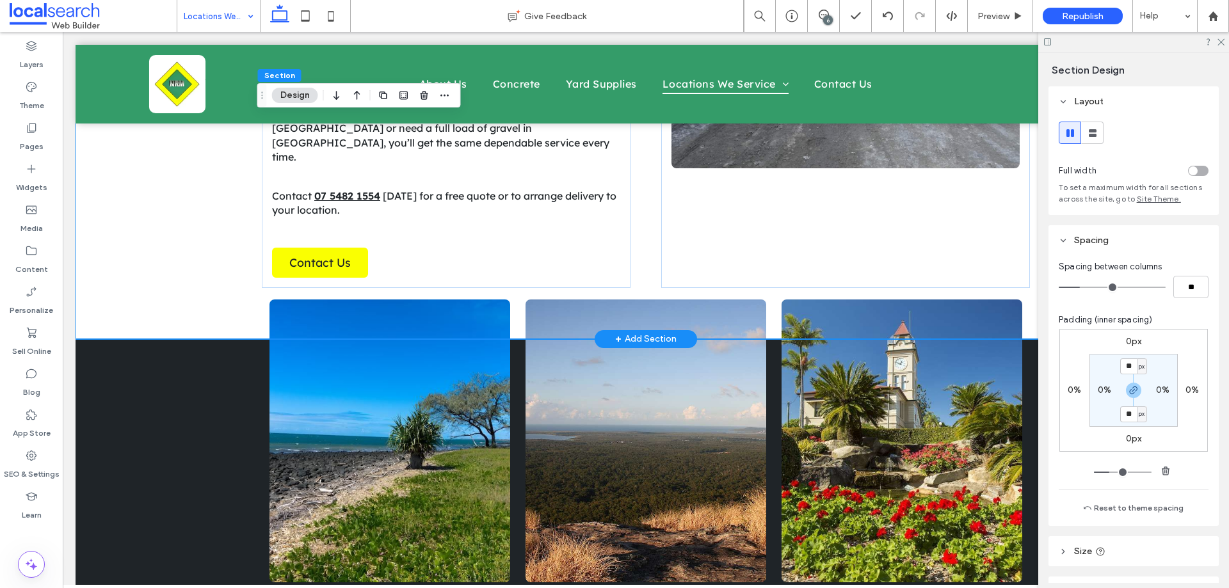
click at [277, 274] on div "Supplying Concrete Across the Region When you're working on a build in a region…" at bounding box center [646, 40] width 768 height 598
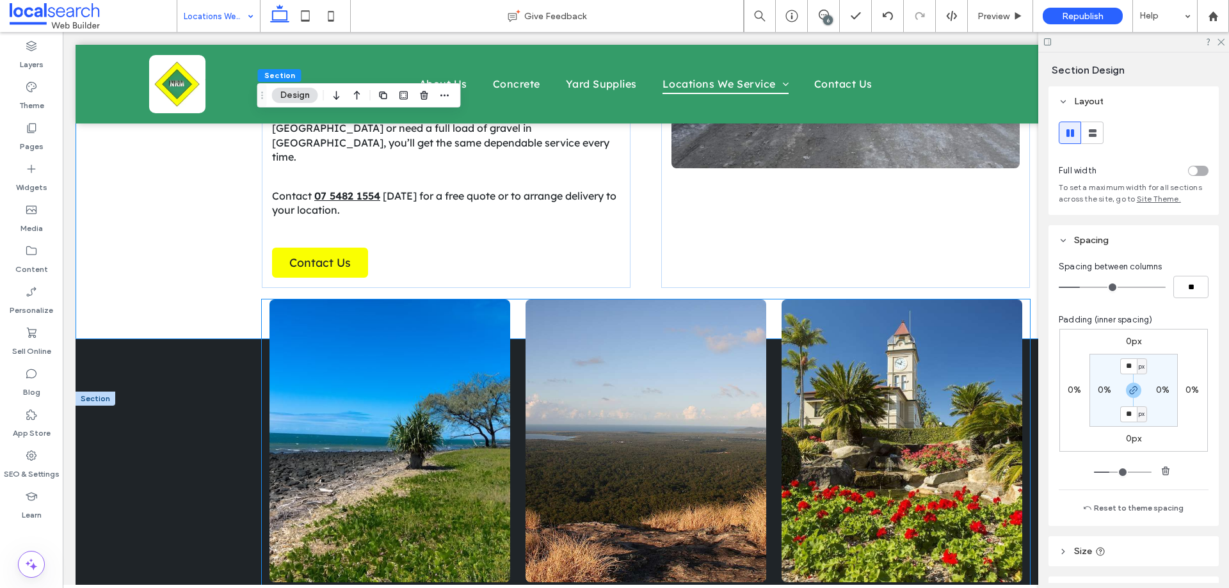
click at [518, 341] on div "Cooroy Need materials delivered to Cooroy? We supply concrete mix, sand, gravel…" at bounding box center [646, 524] width 256 height 451
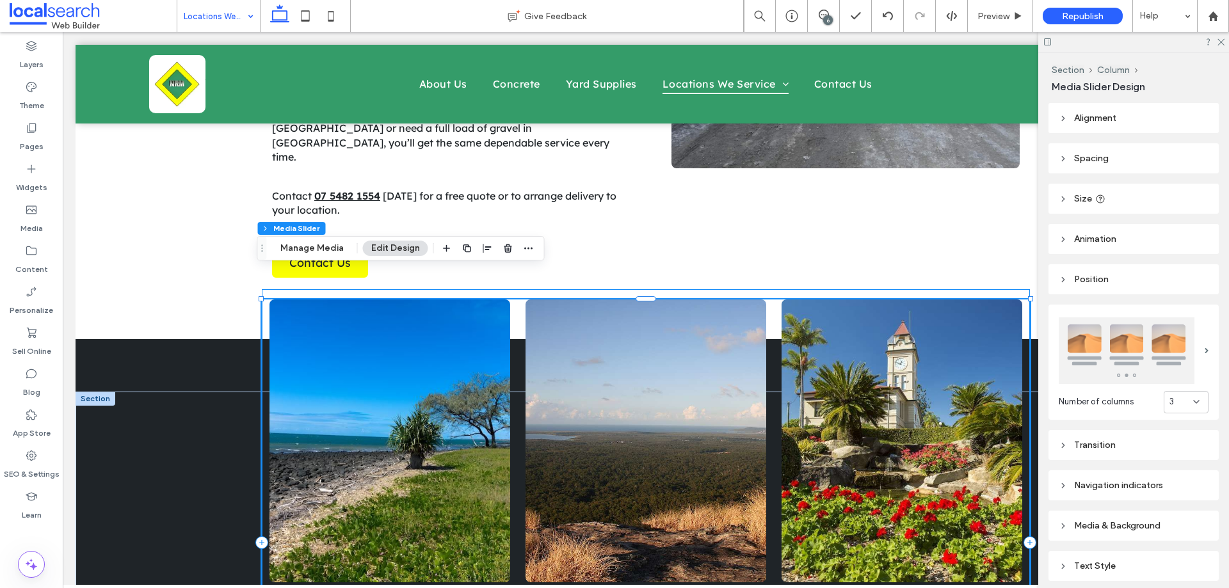
click at [668, 289] on div "Poona We deliver ready mix concrete, sand, soil, gravel, and haulage services t…" at bounding box center [646, 542] width 768 height 507
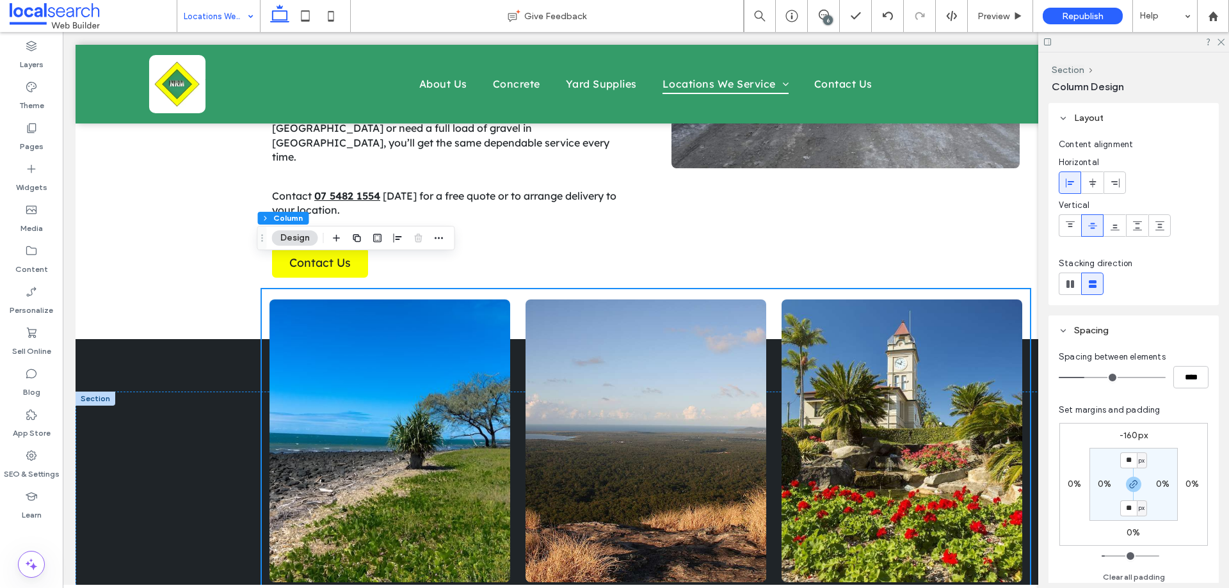
click at [1131, 438] on label "-160px" at bounding box center [1133, 435] width 28 height 11
type input "*"
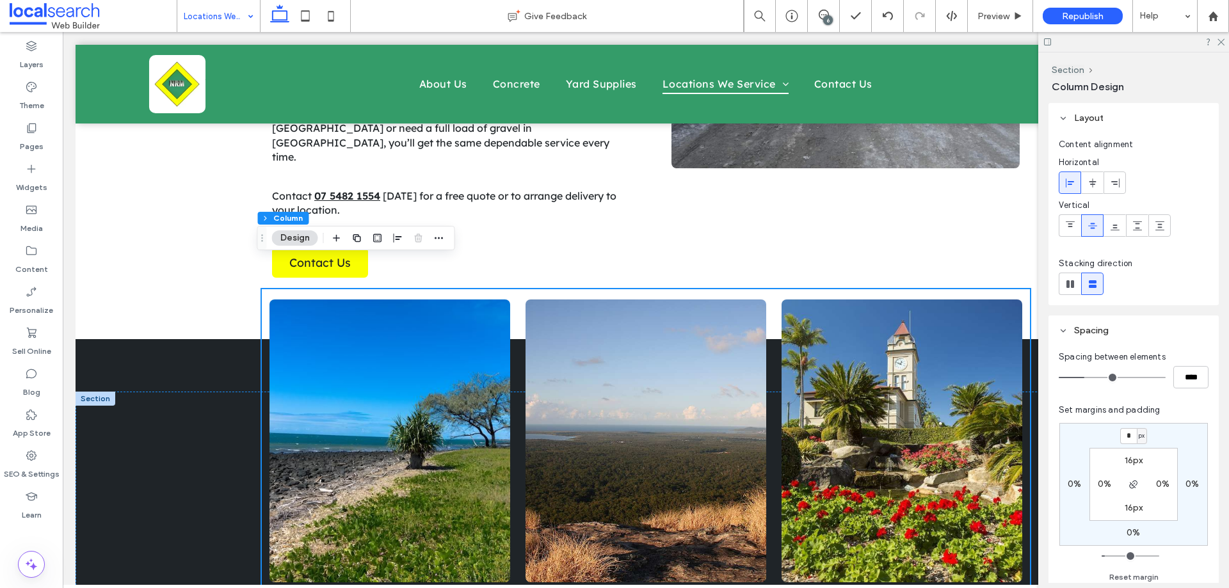
type input "*"
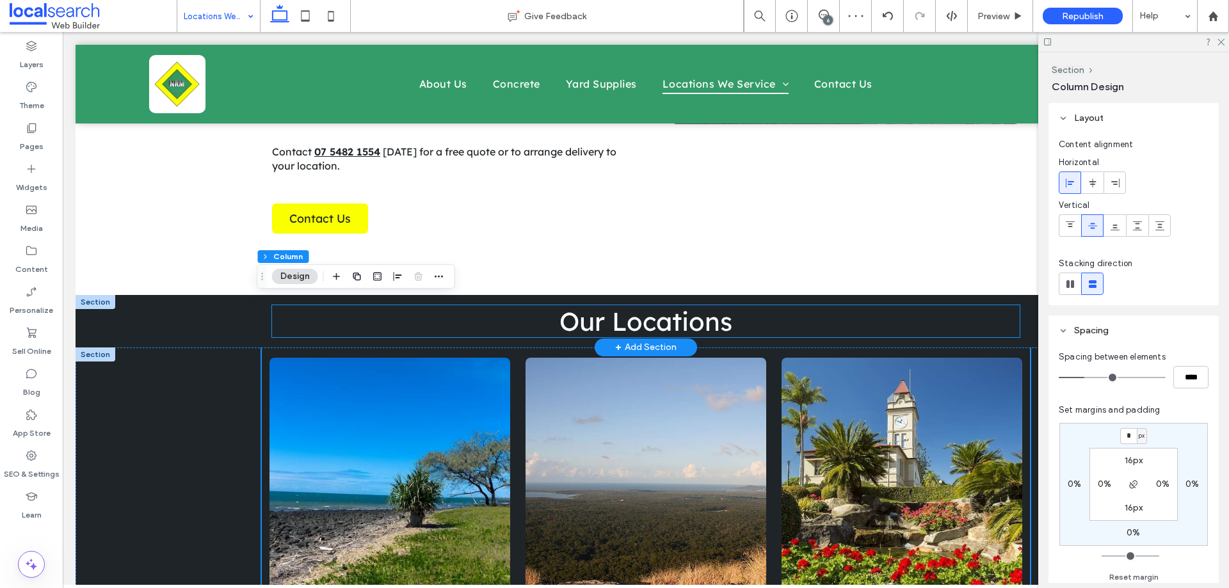
scroll to position [617, 0]
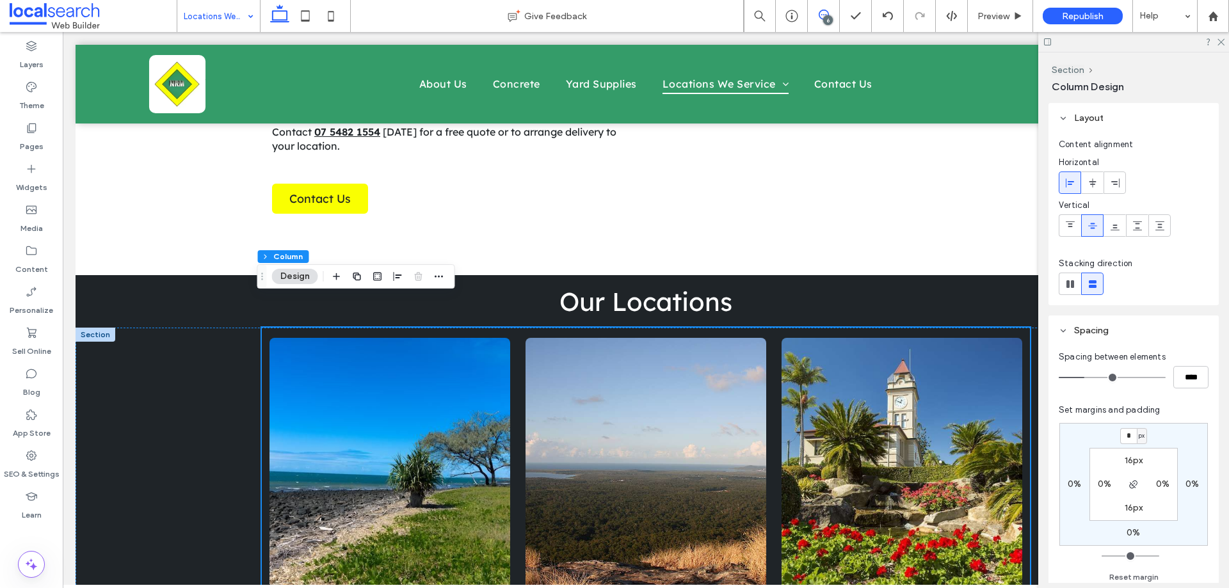
click at [820, 15] on icon at bounding box center [823, 15] width 10 height 10
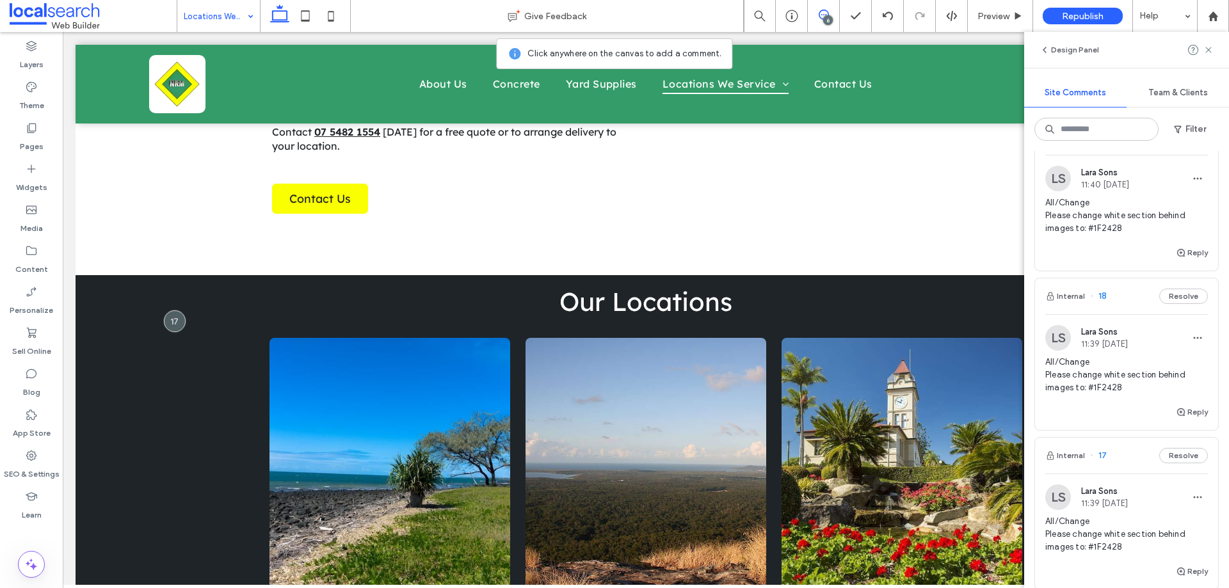
scroll to position [320, 0]
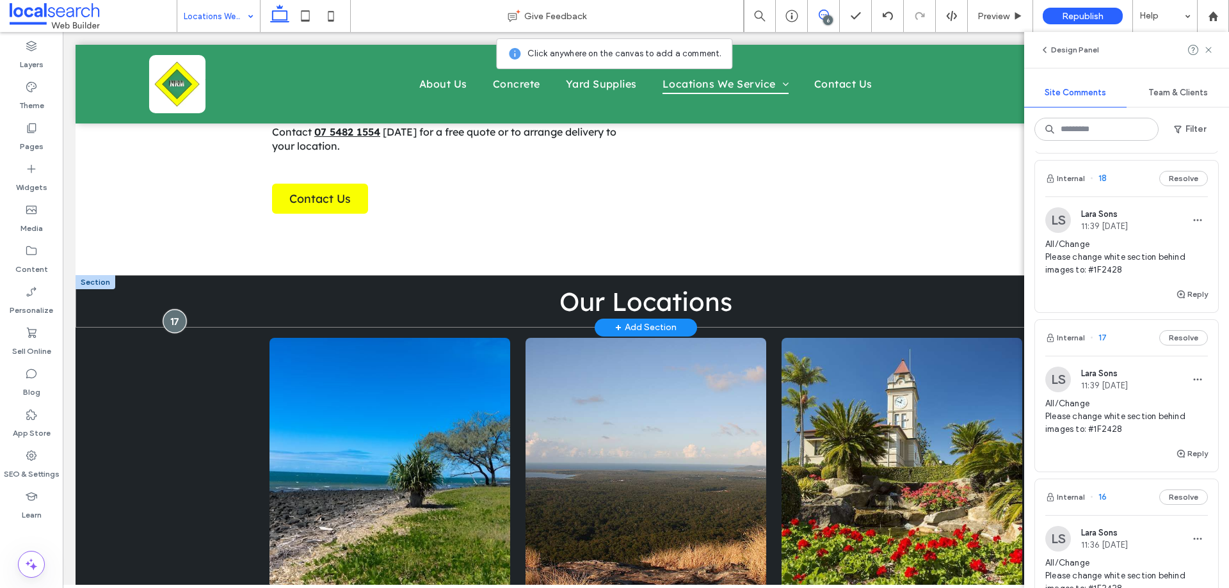
click at [177, 310] on div at bounding box center [175, 322] width 24 height 24
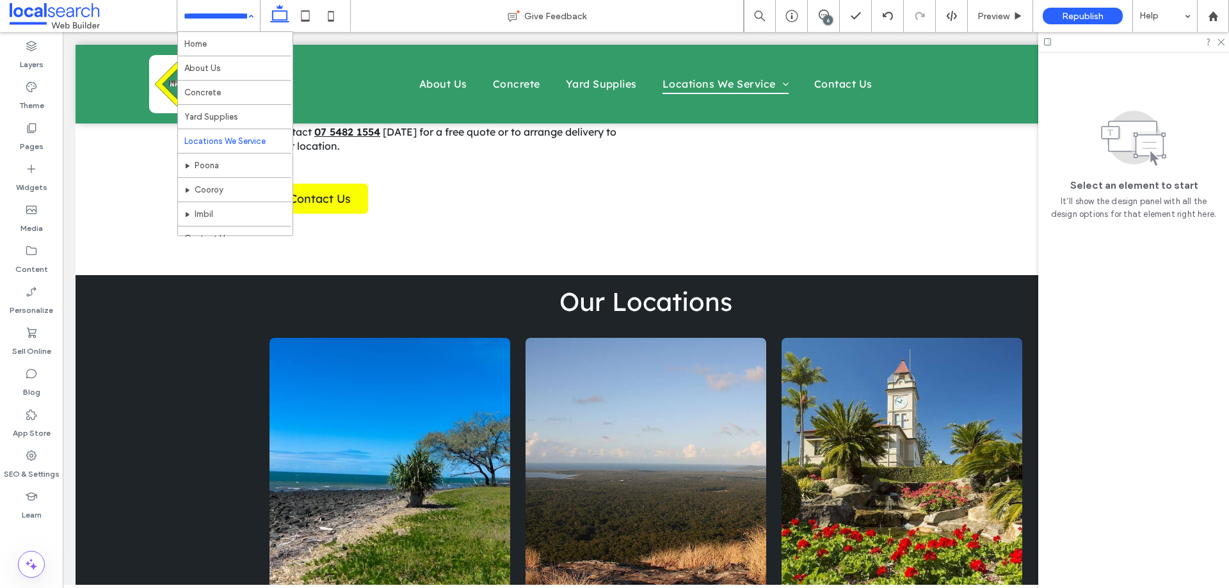
scroll to position [0, 0]
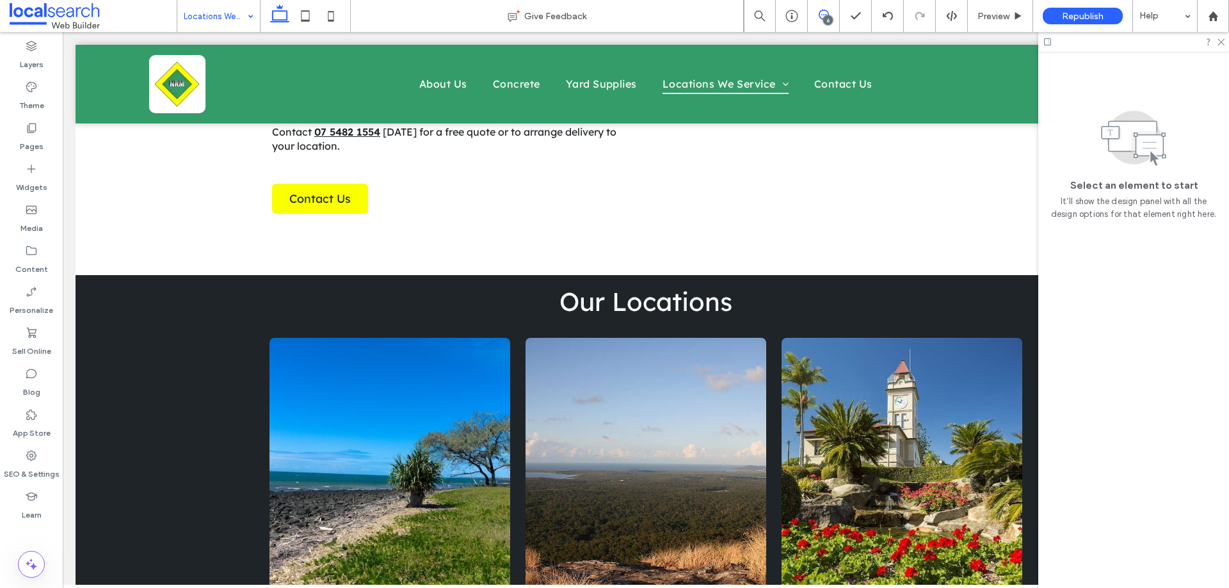
click at [826, 12] on icon at bounding box center [823, 15] width 10 height 10
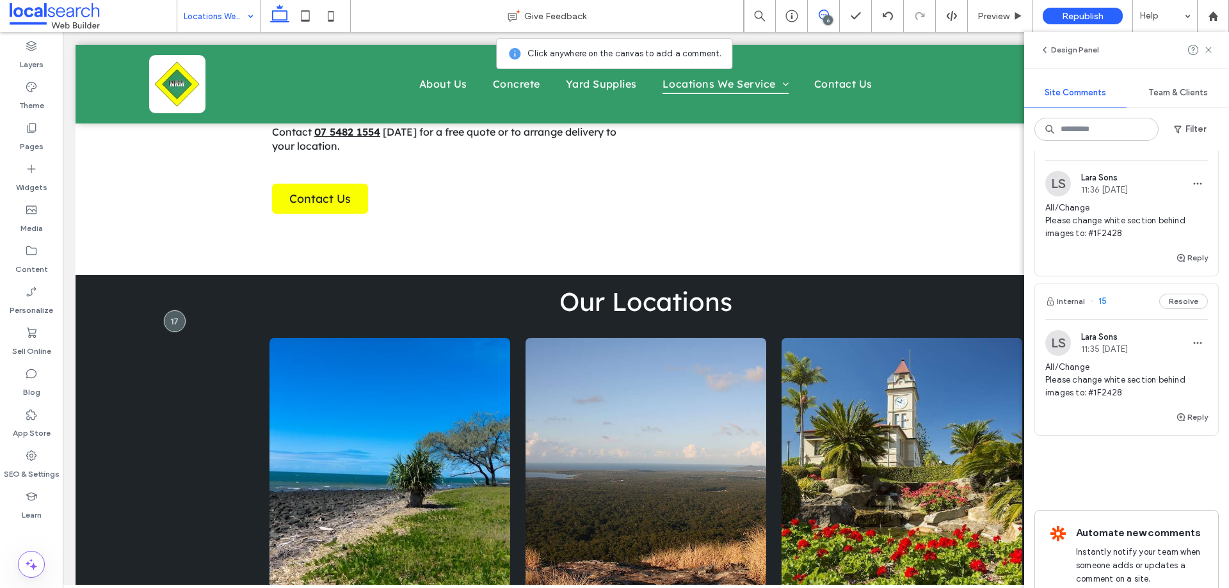
scroll to position [674, 0]
click at [1128, 342] on div "Lara Sons 11:35 Aug 11 2025" at bounding box center [1104, 344] width 47 height 22
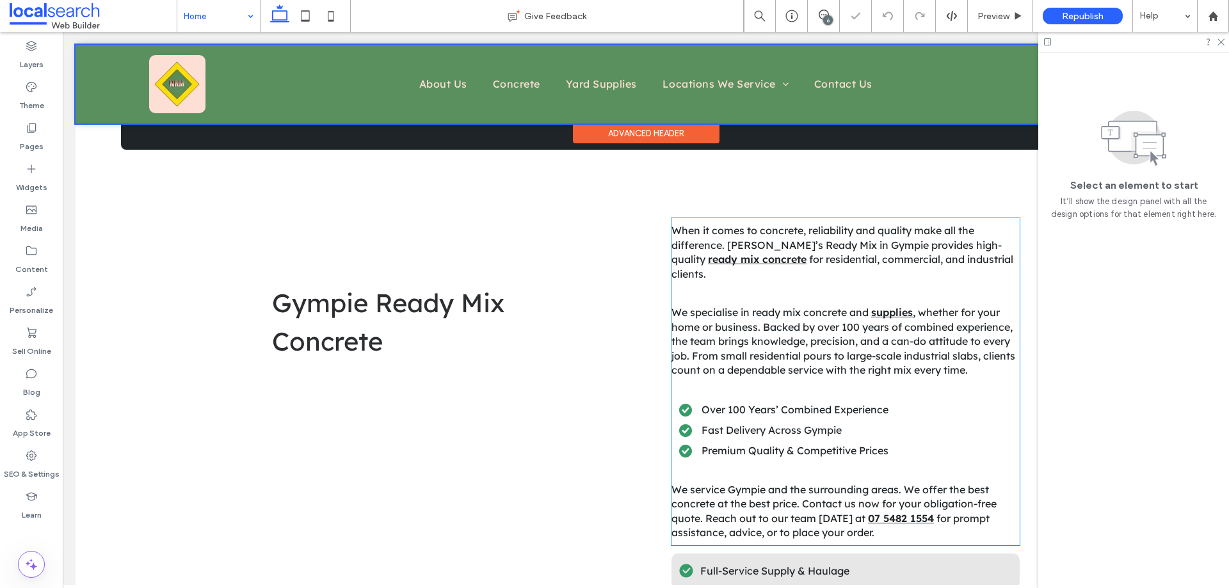
scroll to position [512, 0]
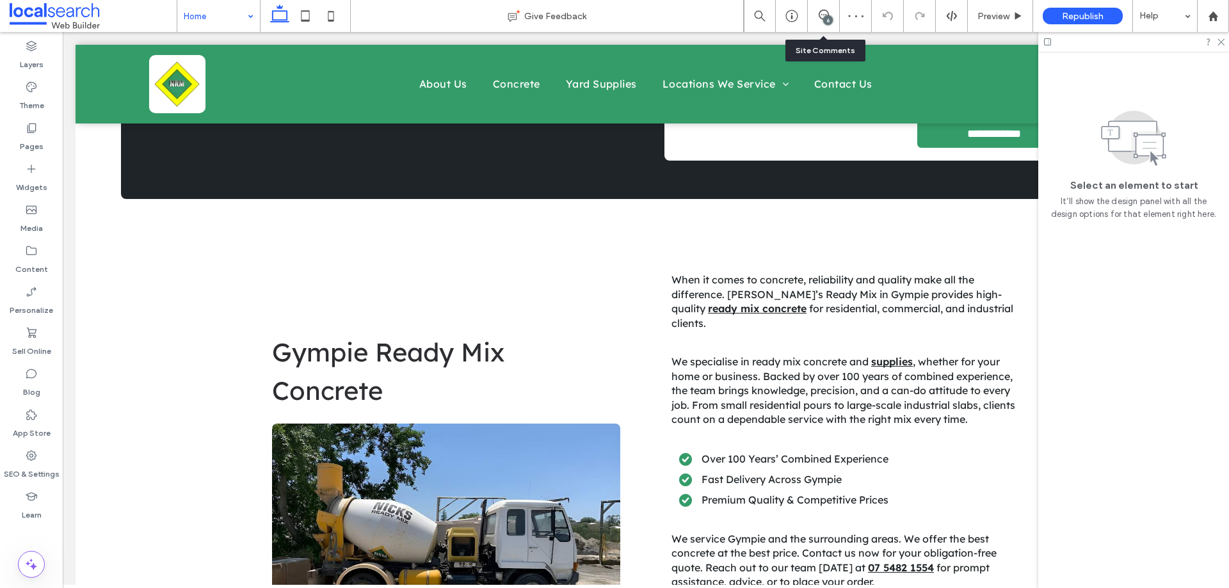
click at [815, 20] on div "6" at bounding box center [823, 16] width 31 height 13
click at [828, 12] on icon at bounding box center [823, 15] width 10 height 10
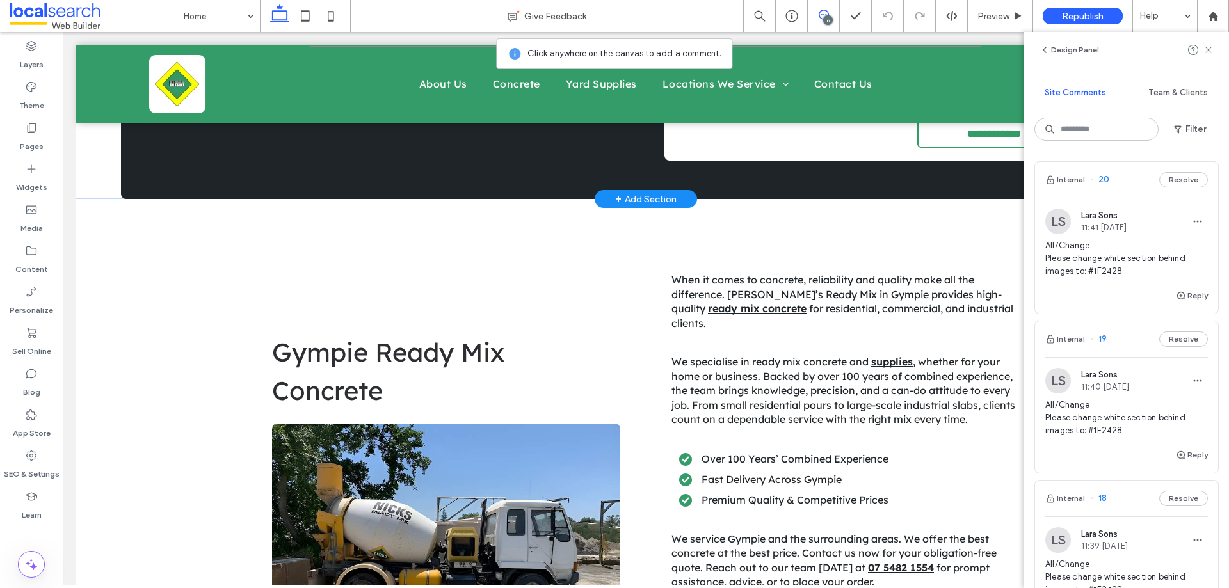
scroll to position [512, 0]
click at [1077, 217] on div "LS Lara Sons 11:41 Aug 11 2025" at bounding box center [1085, 222] width 81 height 26
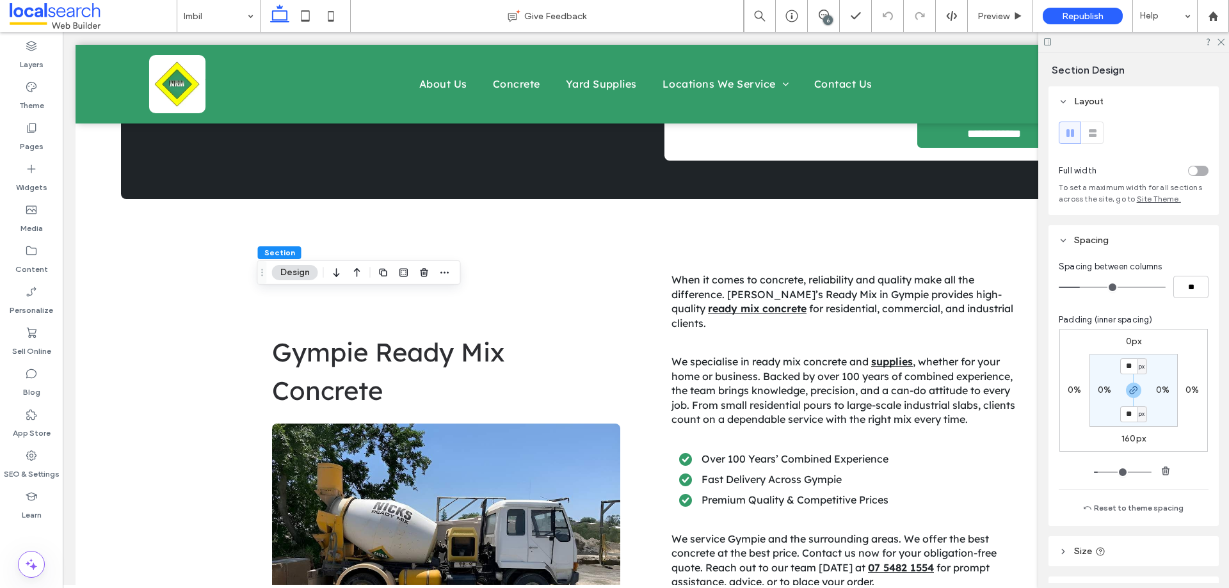
click at [1122, 437] on label "160px" at bounding box center [1133, 438] width 24 height 11
type input "***"
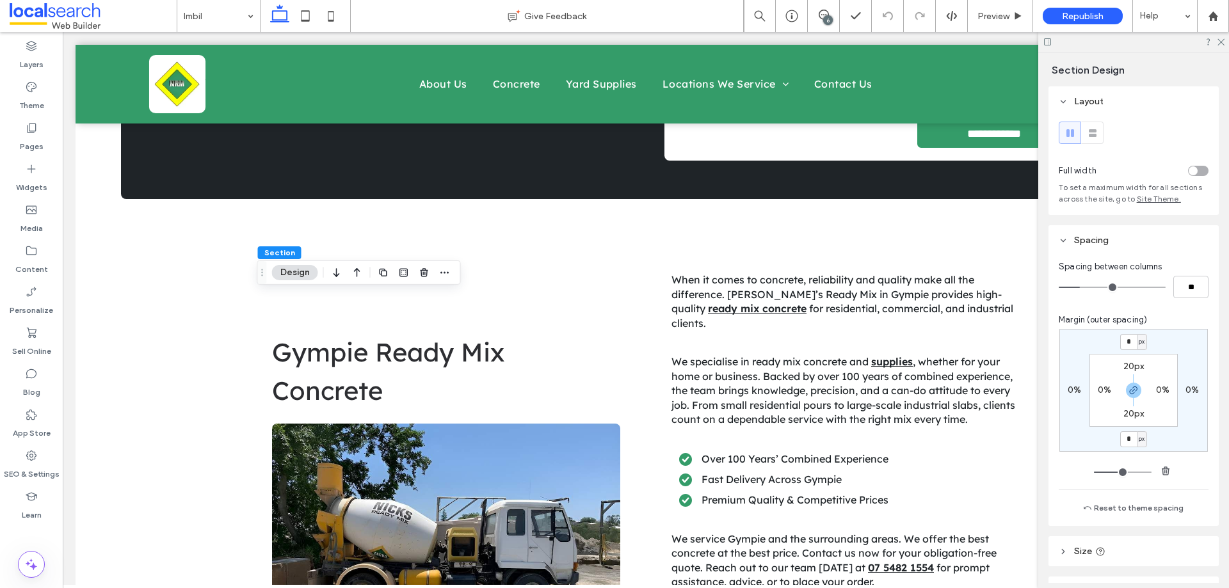
type input "*"
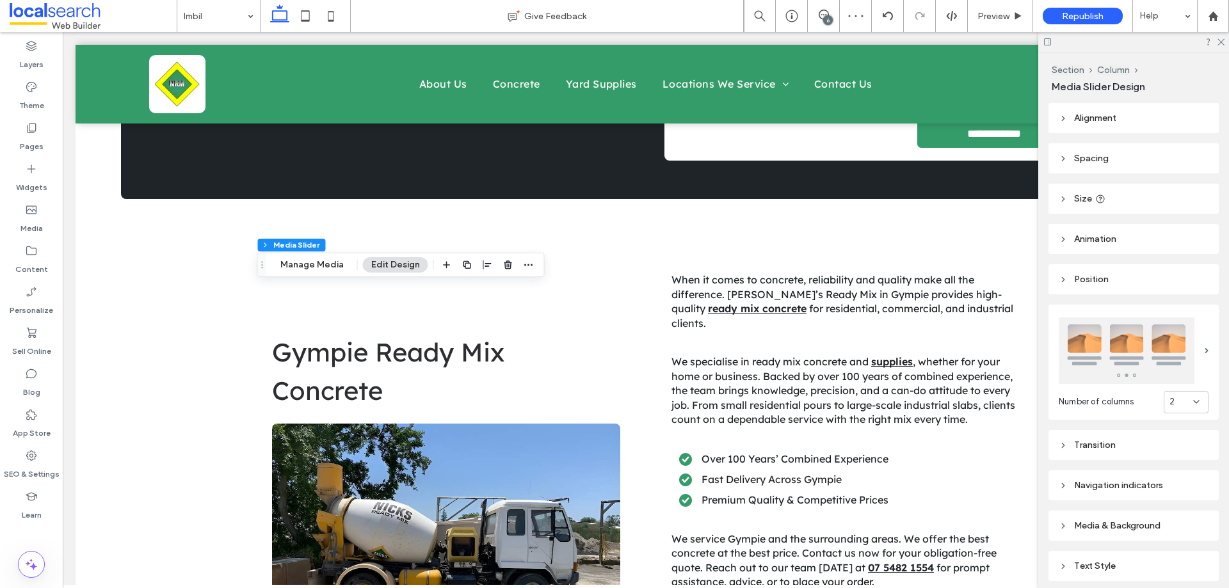
click at [1097, 168] on header "Spacing" at bounding box center [1133, 158] width 170 height 30
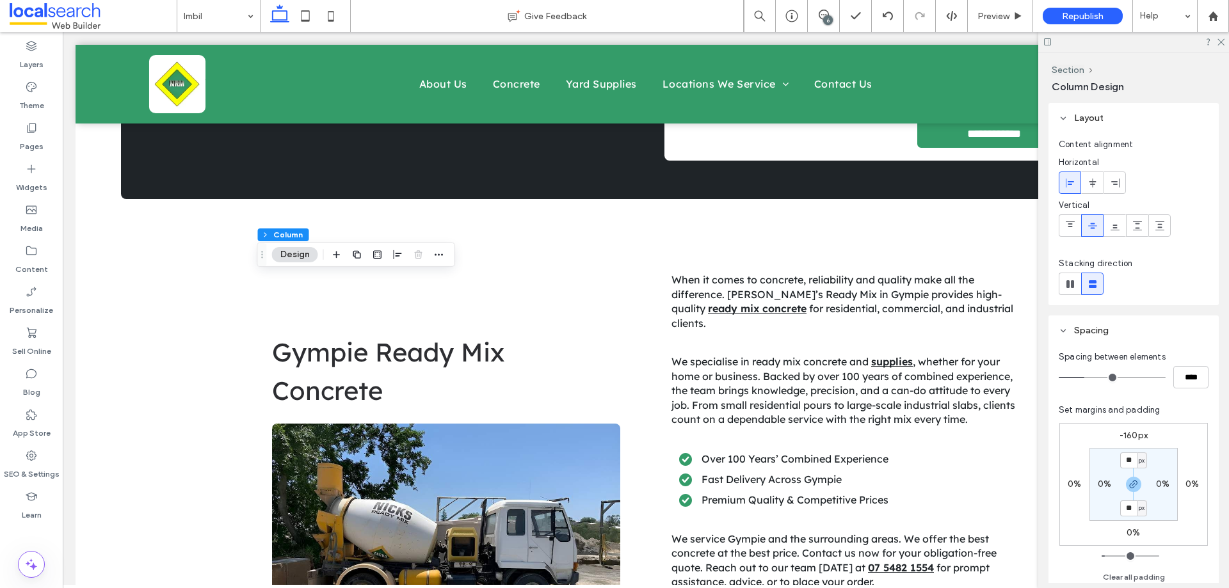
click at [1128, 433] on label "-160px" at bounding box center [1133, 435] width 28 height 11
type input "*"
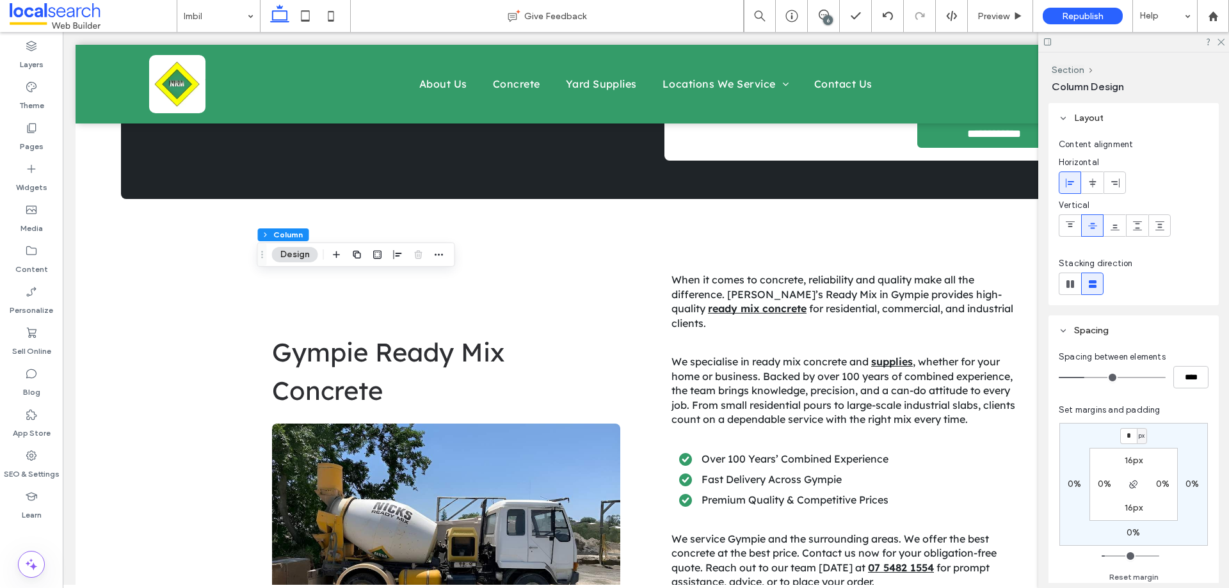
type input "*"
click at [309, 13] on icon at bounding box center [305, 16] width 26 height 26
type input "*"
type input "****"
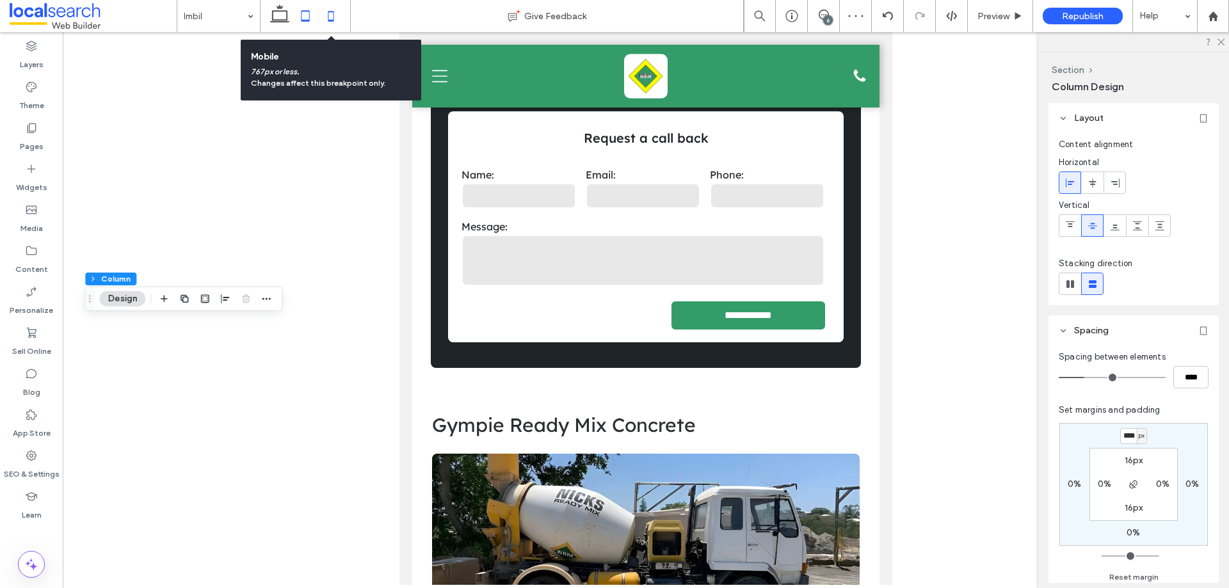
click at [342, 15] on icon at bounding box center [331, 16] width 26 height 26
type input "*"
type input "**"
type input "***"
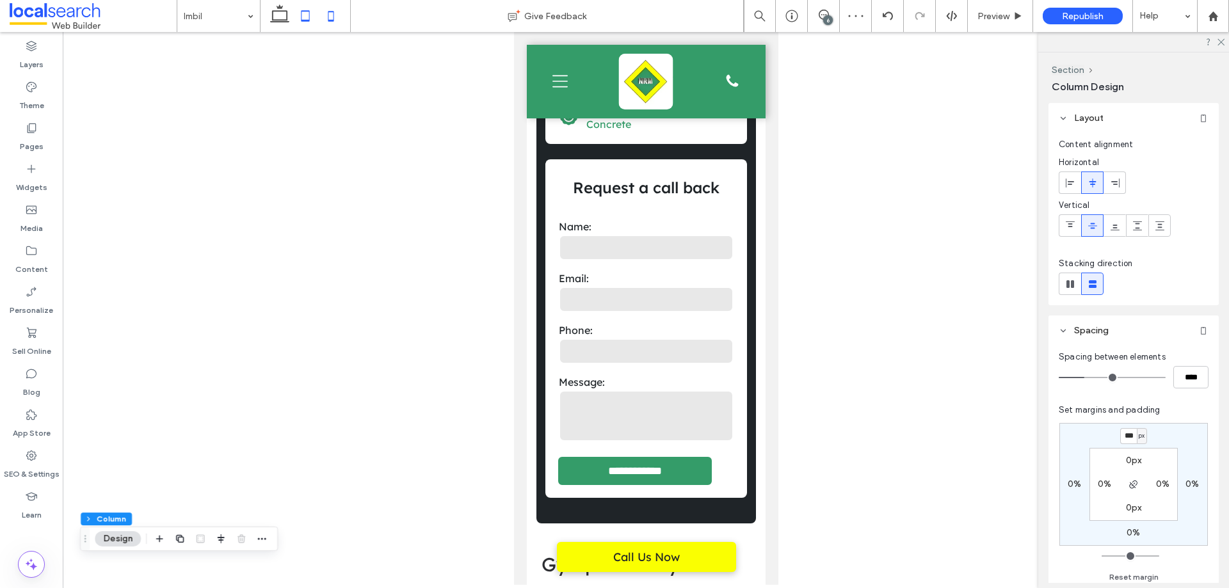
click at [298, 13] on icon at bounding box center [305, 16] width 26 height 26
type input "*"
type input "***"
type input "****"
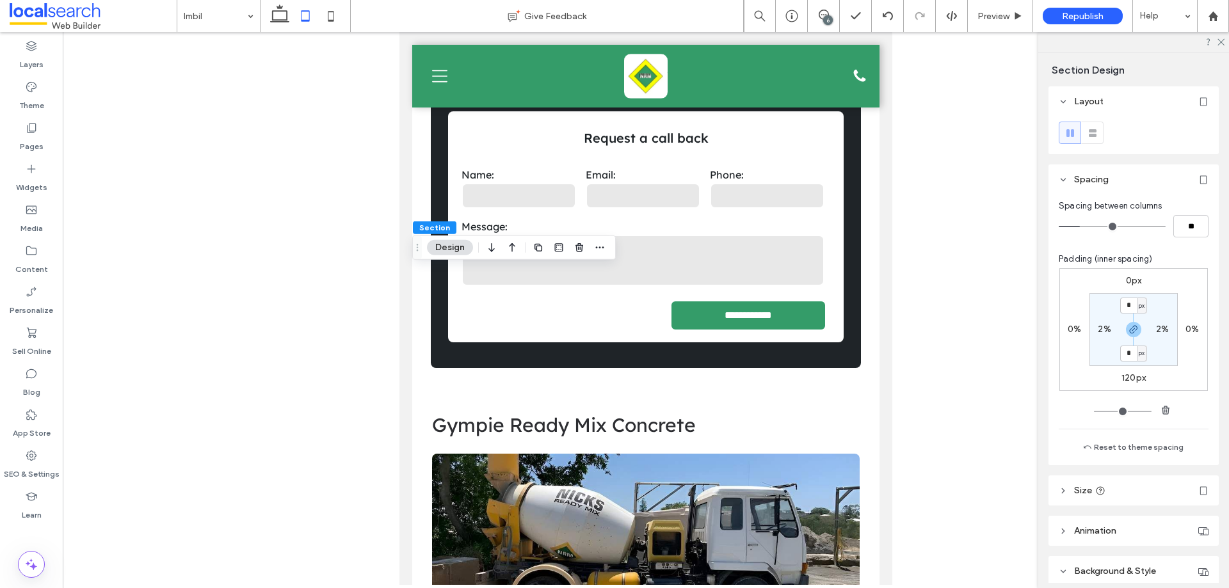
click at [1130, 378] on label "120px" at bounding box center [1133, 377] width 24 height 11
type input "***"
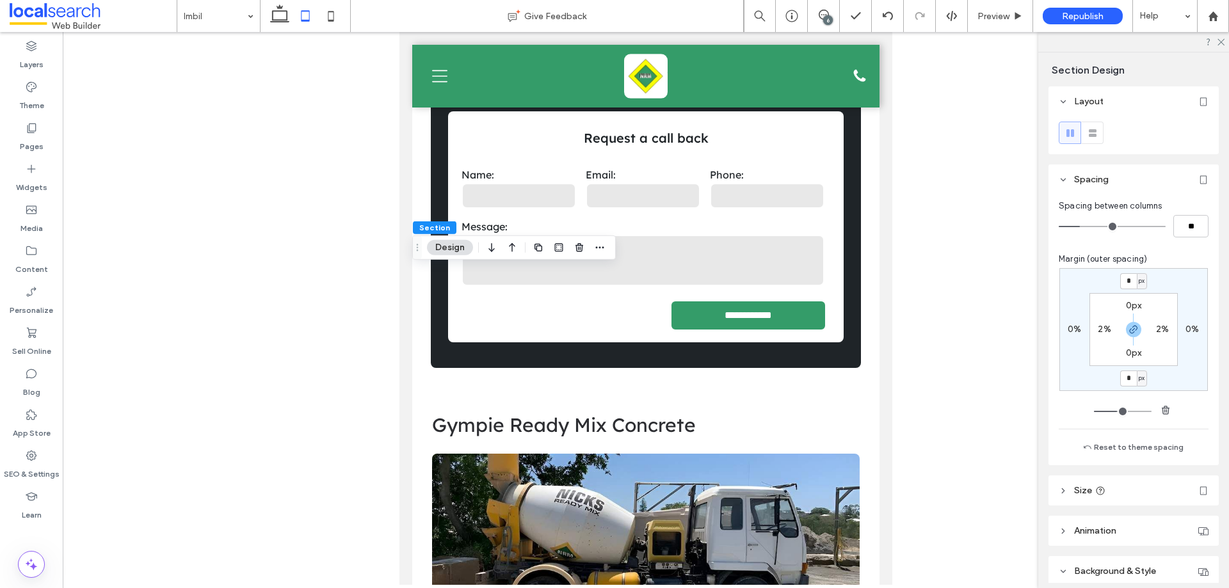
type input "*"
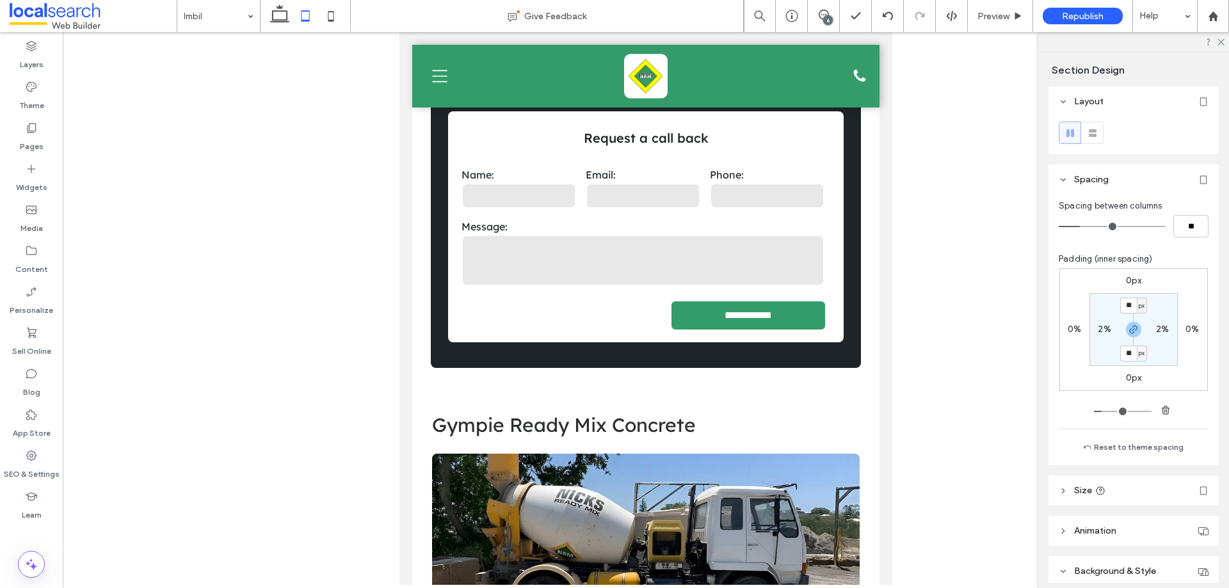
type input "***"
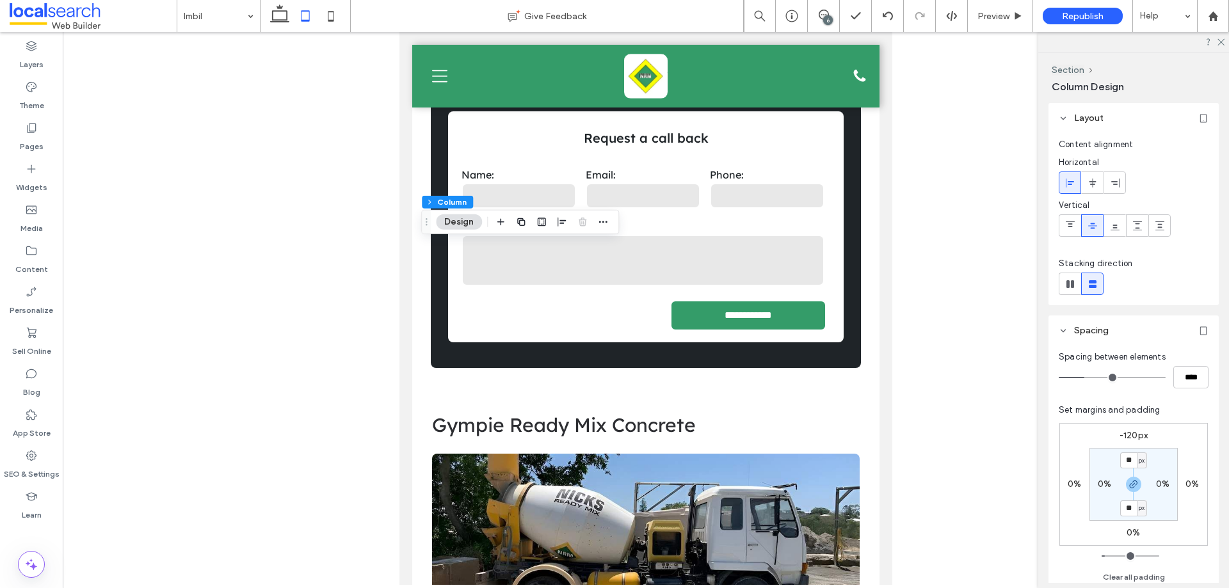
click at [1126, 433] on label "-120px" at bounding box center [1133, 435] width 28 height 11
type input "*"
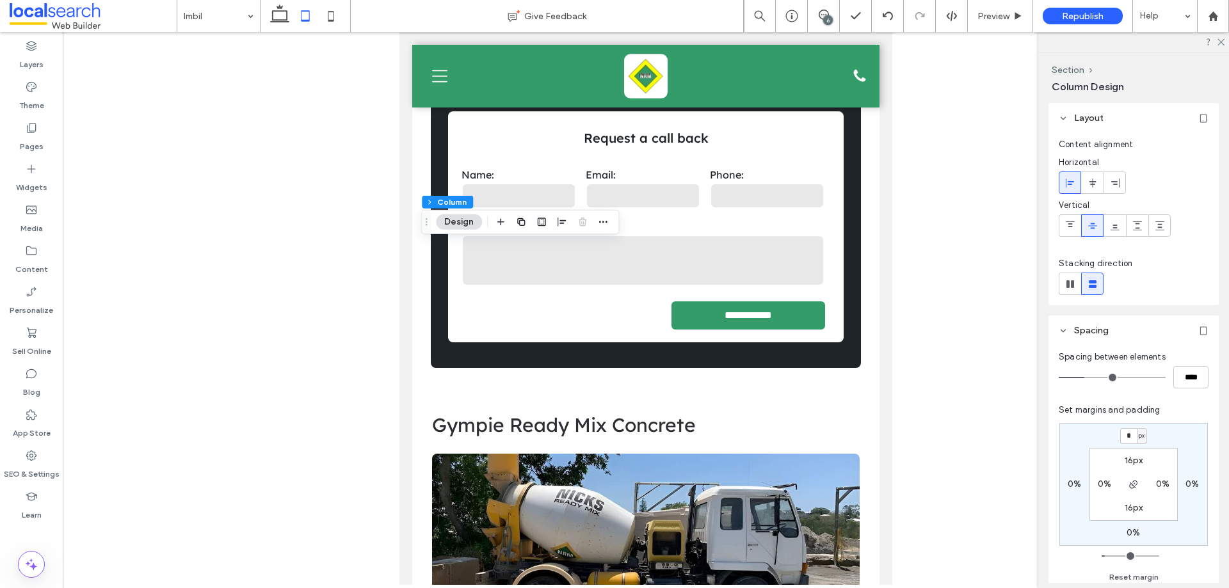
type input "*"
click at [335, 23] on icon at bounding box center [331, 16] width 26 height 26
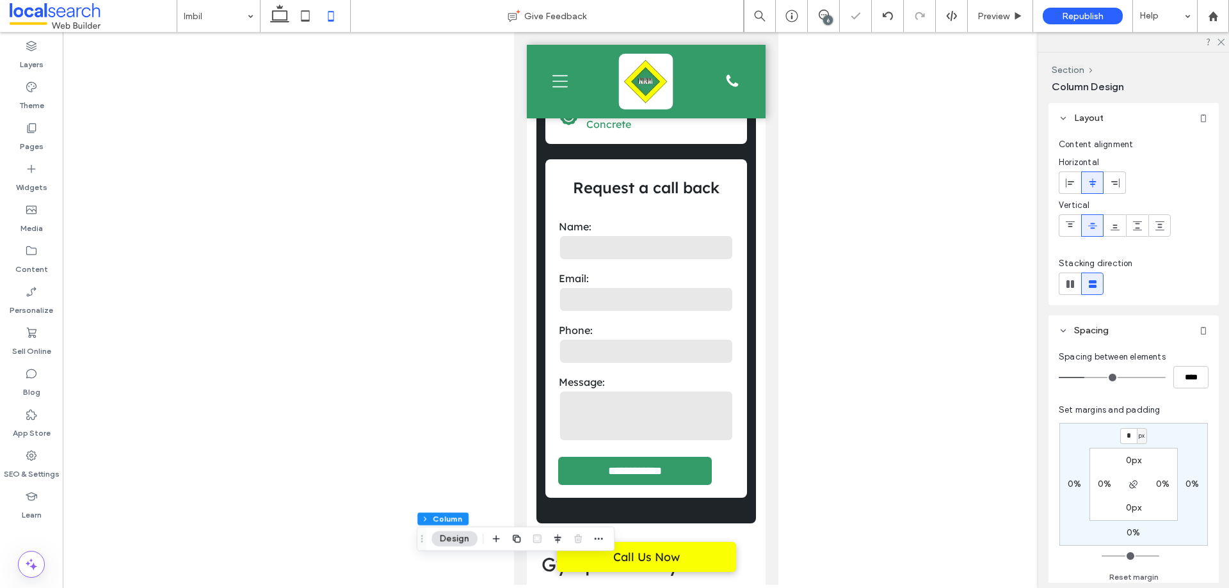
type input "*"
type input "**"
click at [1131, 435] on input "***" at bounding box center [1128, 436] width 17 height 16
type input "*"
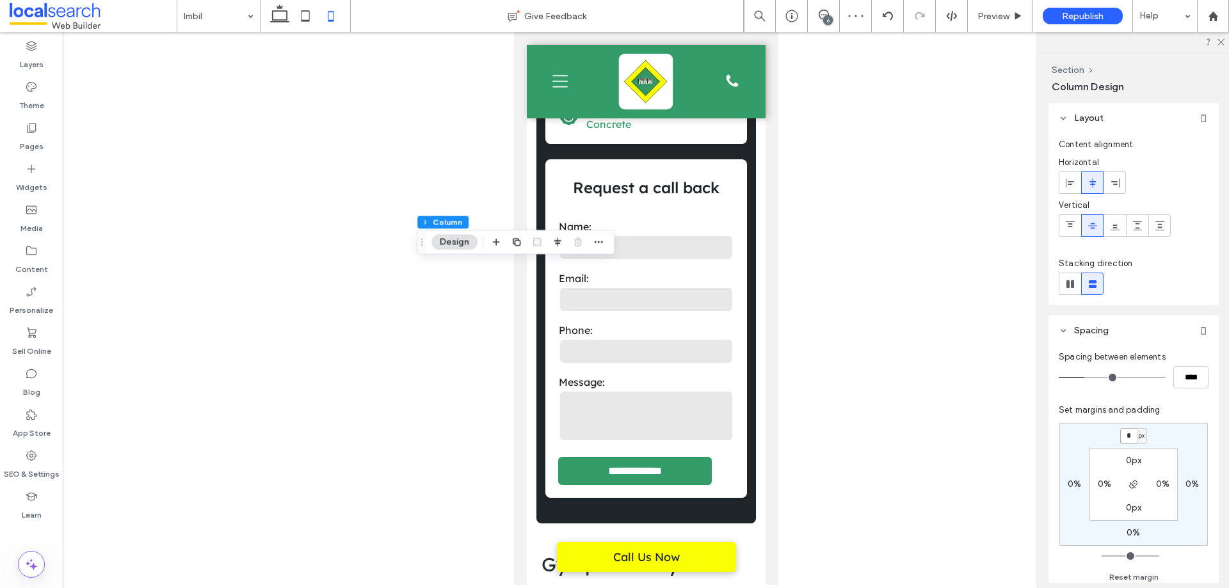
type input "*"
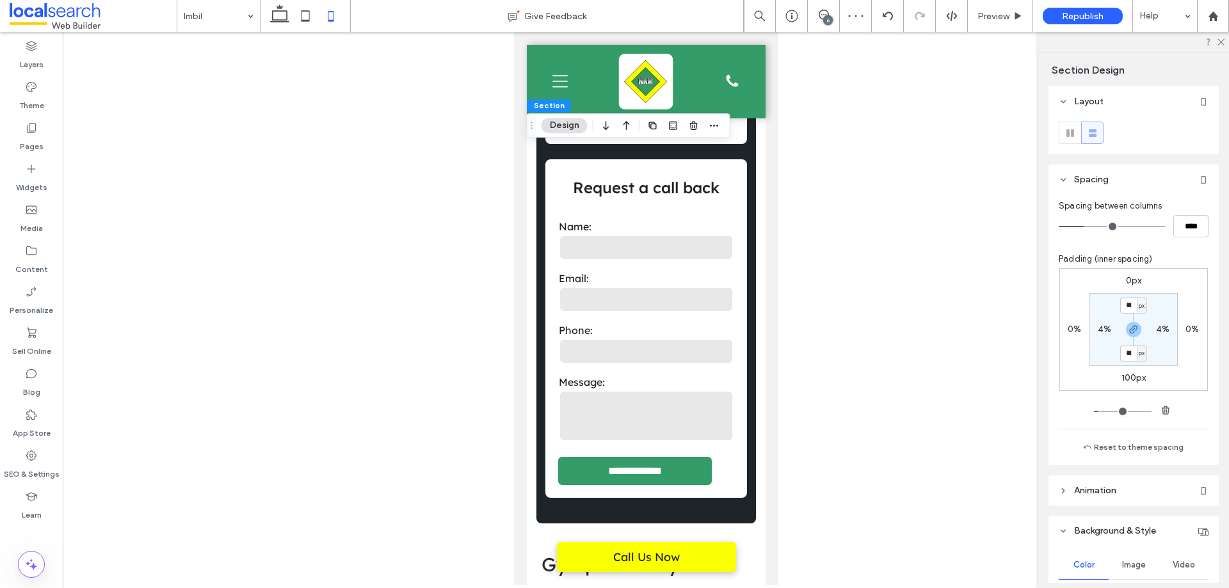
click at [1126, 378] on label "100px" at bounding box center [1133, 377] width 25 height 11
type input "***"
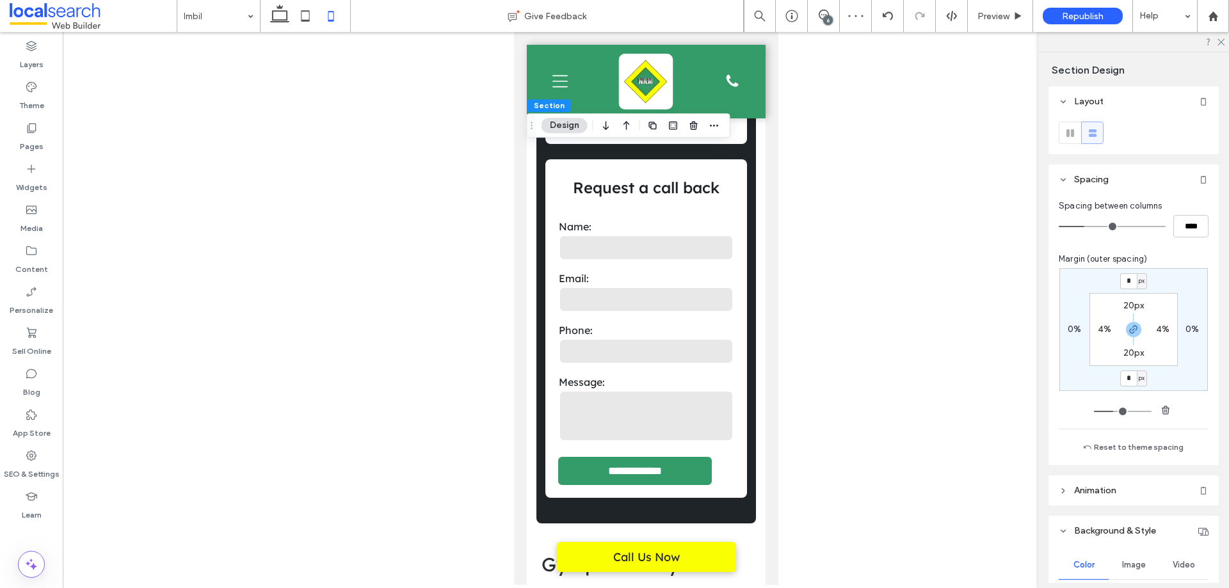
type input "*"
click at [402, 276] on div at bounding box center [646, 308] width 1166 height 553
click at [311, 14] on icon at bounding box center [305, 16] width 26 height 26
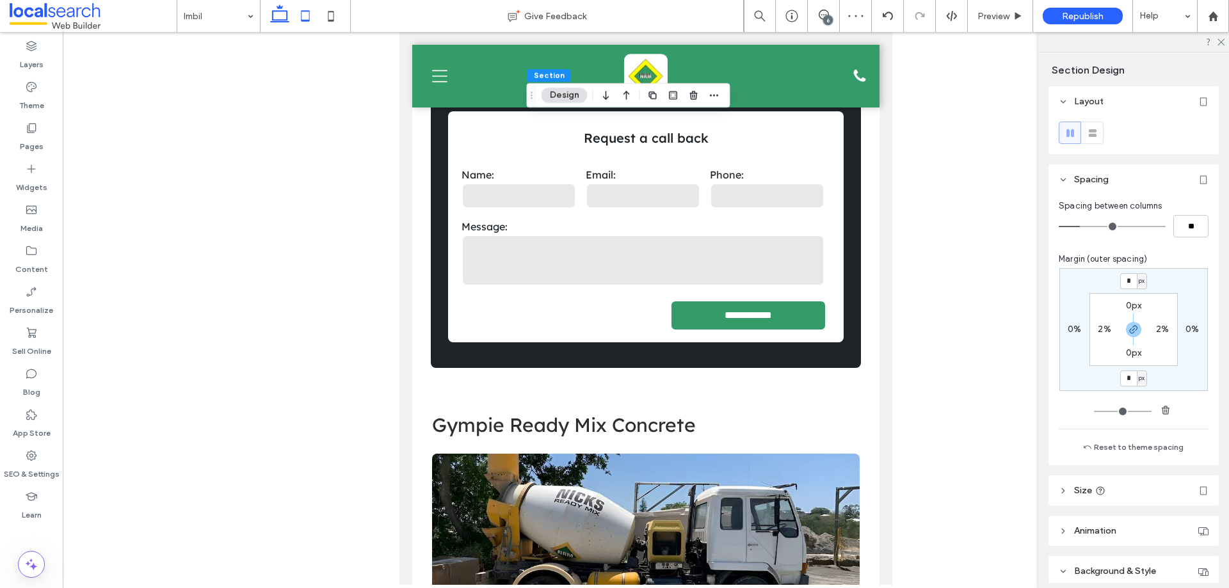
click at [286, 21] on icon at bounding box center [280, 16] width 26 height 26
type input "*"
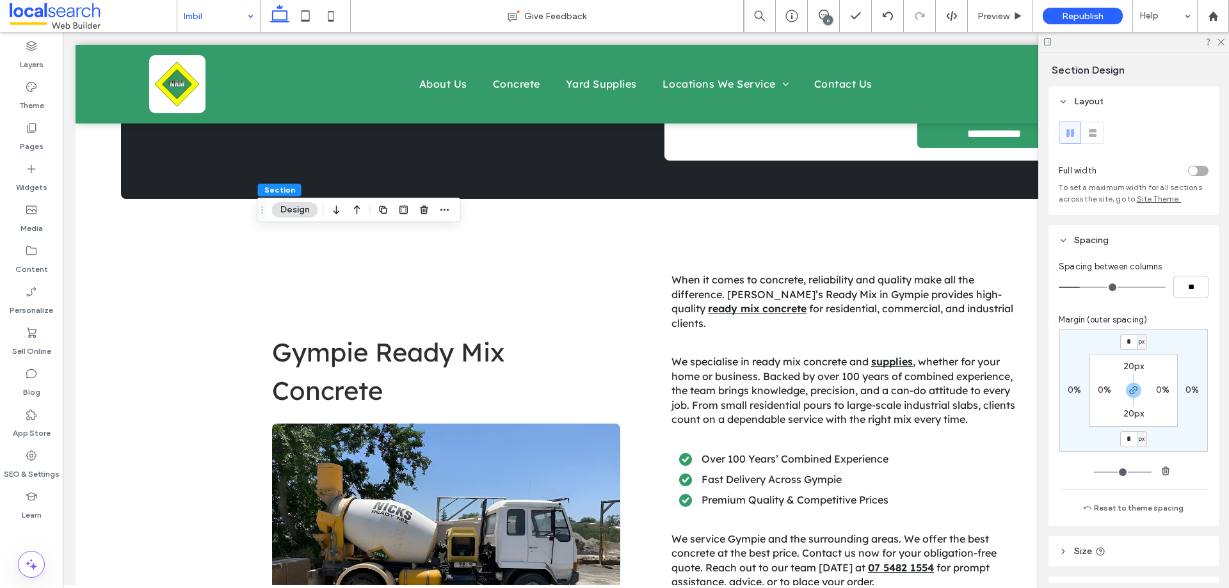
click at [831, 17] on div "6" at bounding box center [828, 20] width 10 height 10
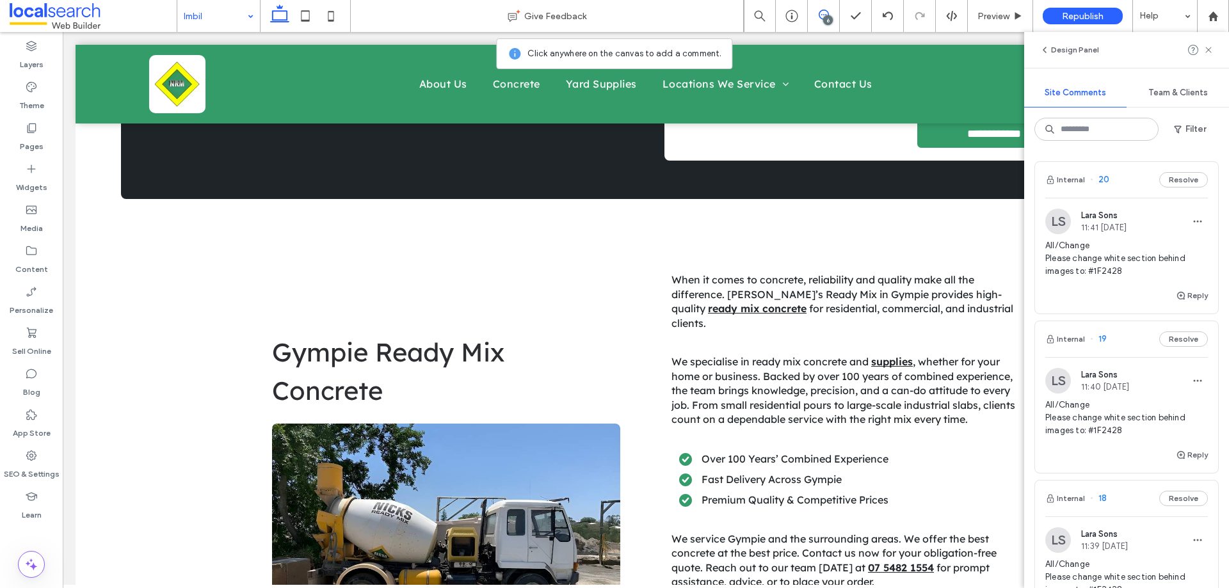
click at [1129, 387] on span "11:40 Aug 11 2025" at bounding box center [1105, 387] width 48 height 10
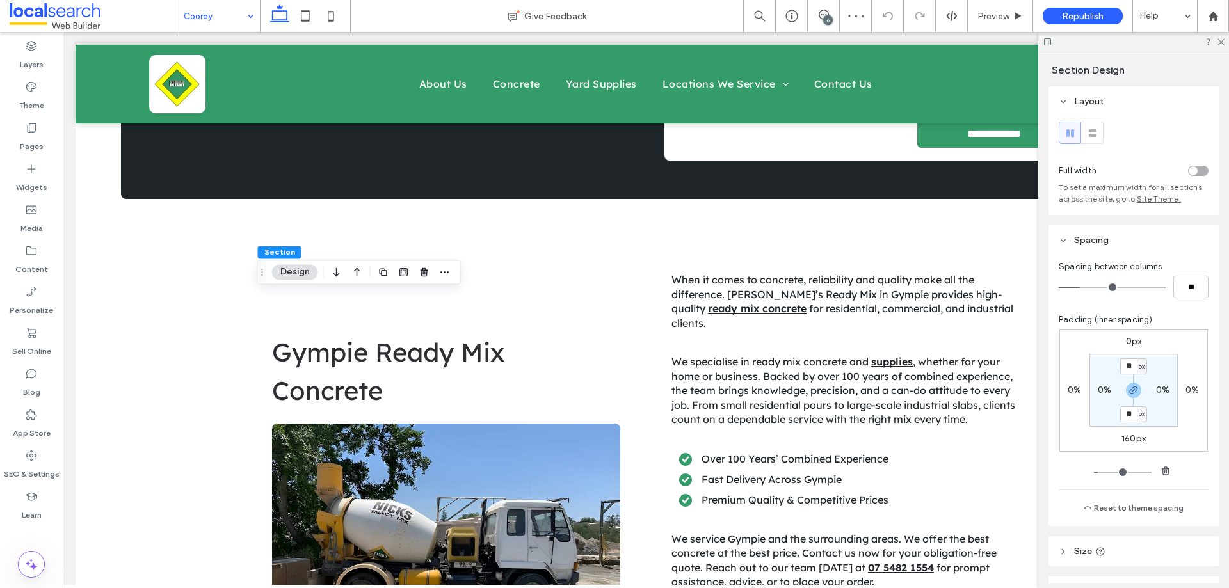
click at [1133, 438] on label "160px" at bounding box center [1133, 438] width 24 height 11
type input "***"
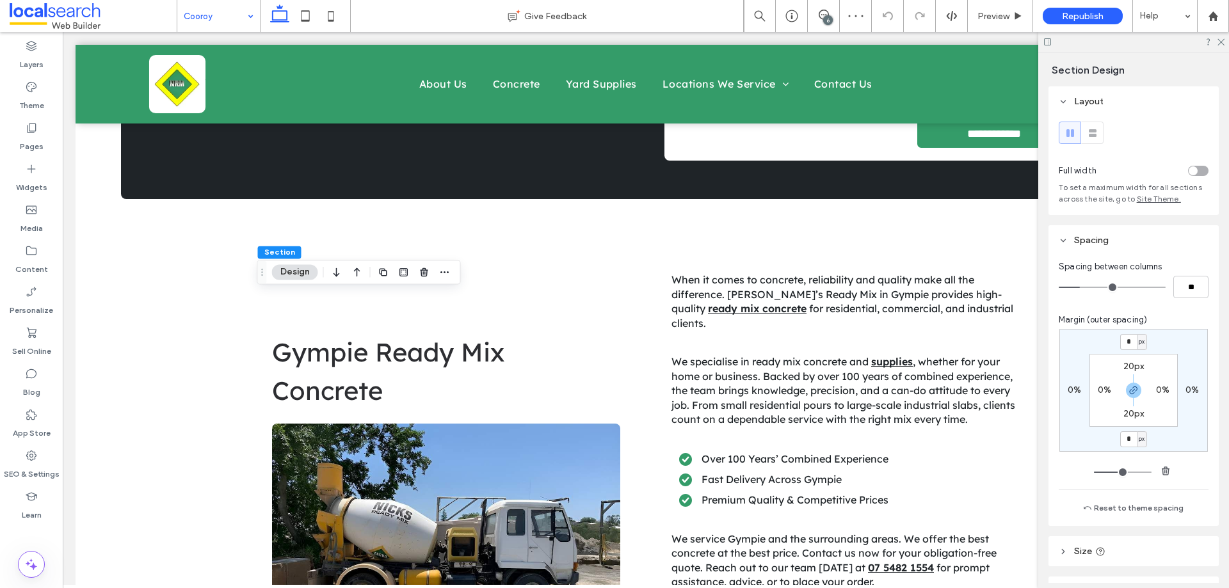
type input "*"
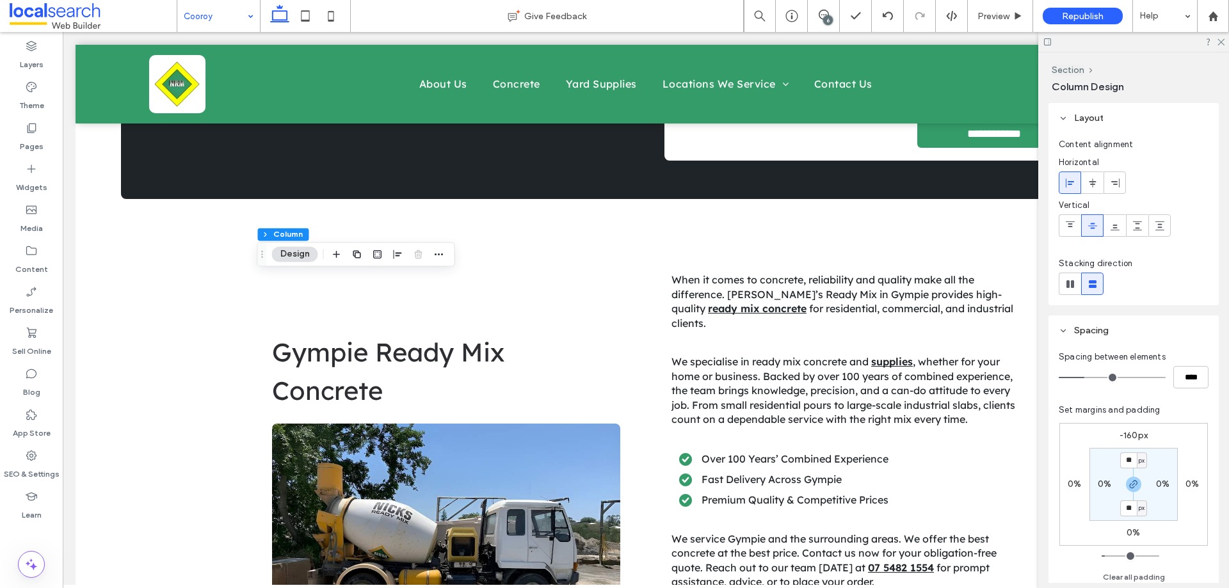
click at [1133, 435] on label "-160px" at bounding box center [1133, 435] width 28 height 11
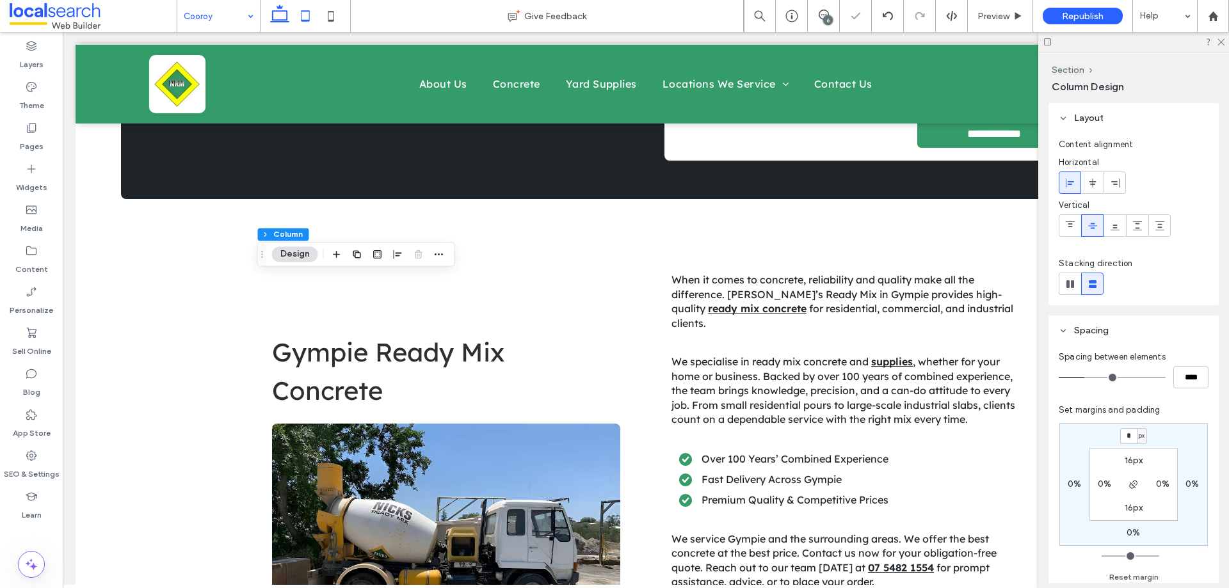
click at [312, 17] on icon at bounding box center [305, 16] width 26 height 26
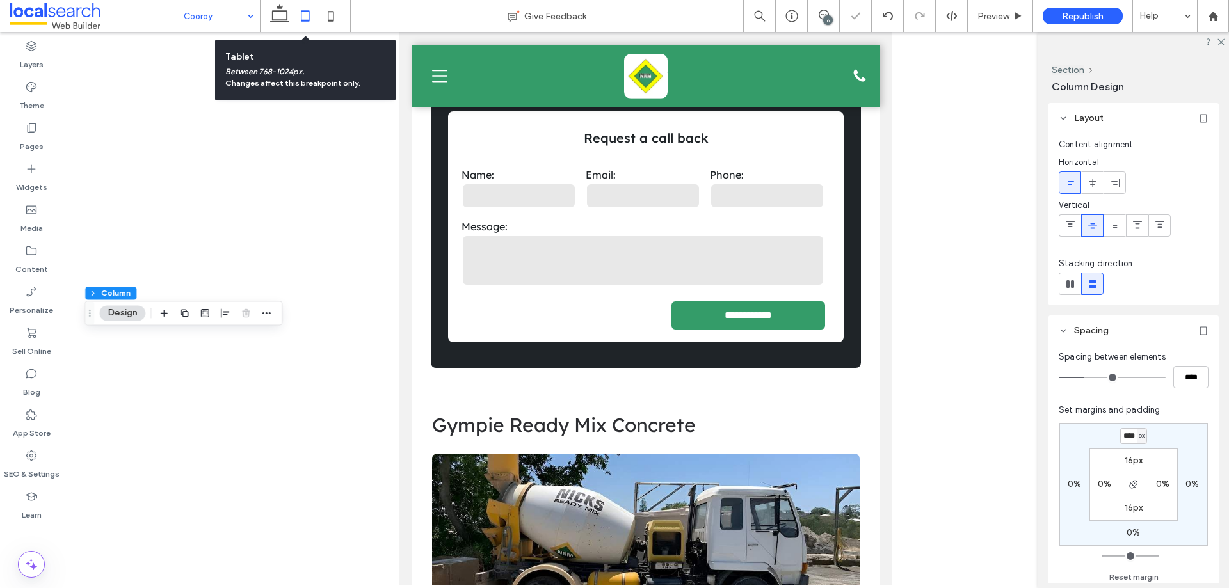
type input "*"
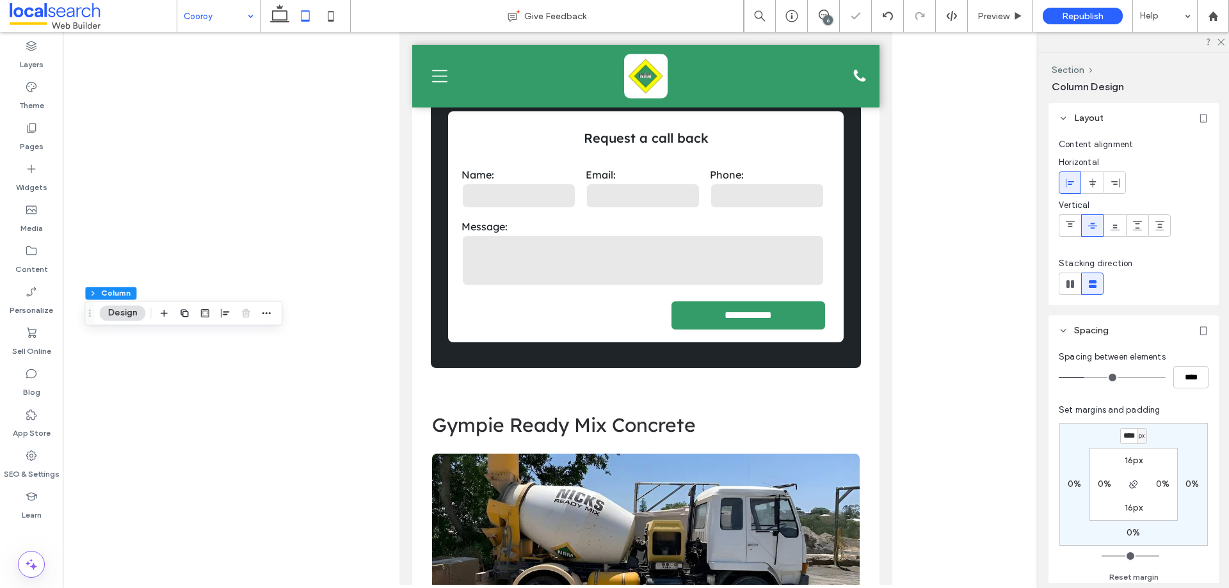
click at [1136, 436] on div "px" at bounding box center [1141, 436] width 10 height 16
click at [1130, 436] on div "px" at bounding box center [1137, 435] width 17 height 13
click at [1125, 434] on input "****" at bounding box center [1128, 436] width 17 height 16
type input "*"
click at [332, 17] on icon at bounding box center [331, 16] width 26 height 26
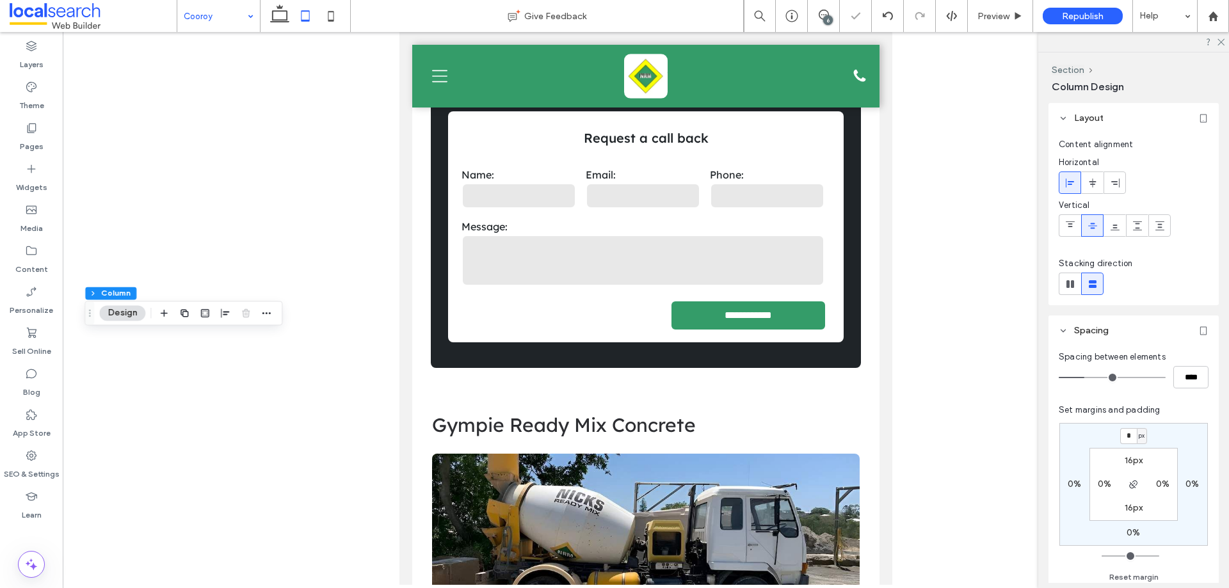
type input "*"
type input "**"
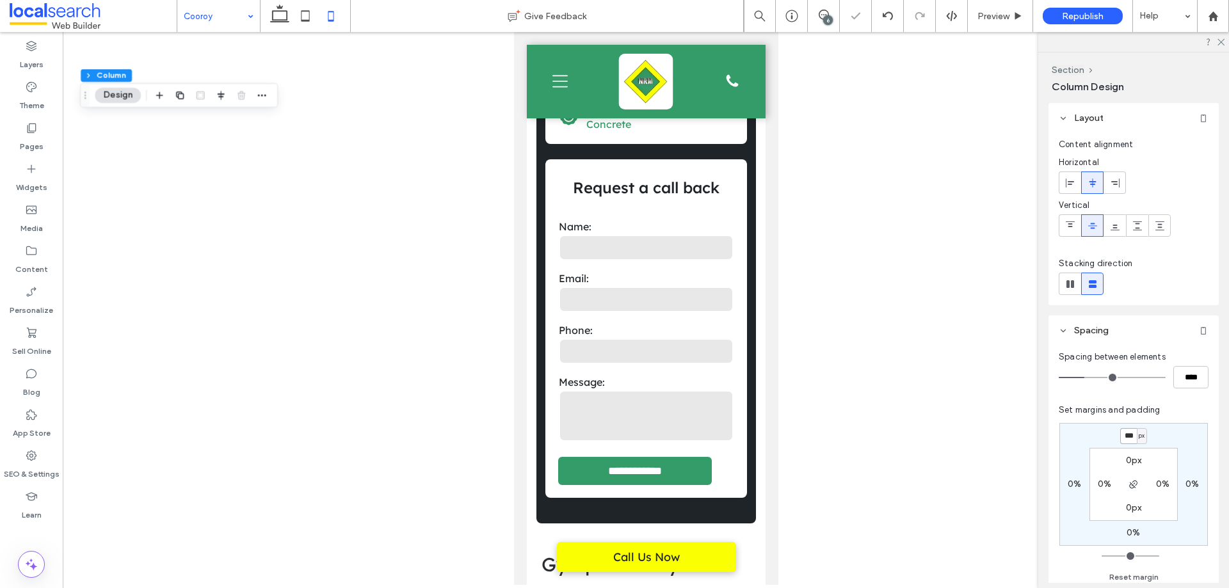
click at [1126, 431] on input "***" at bounding box center [1128, 436] width 17 height 16
type input "*"
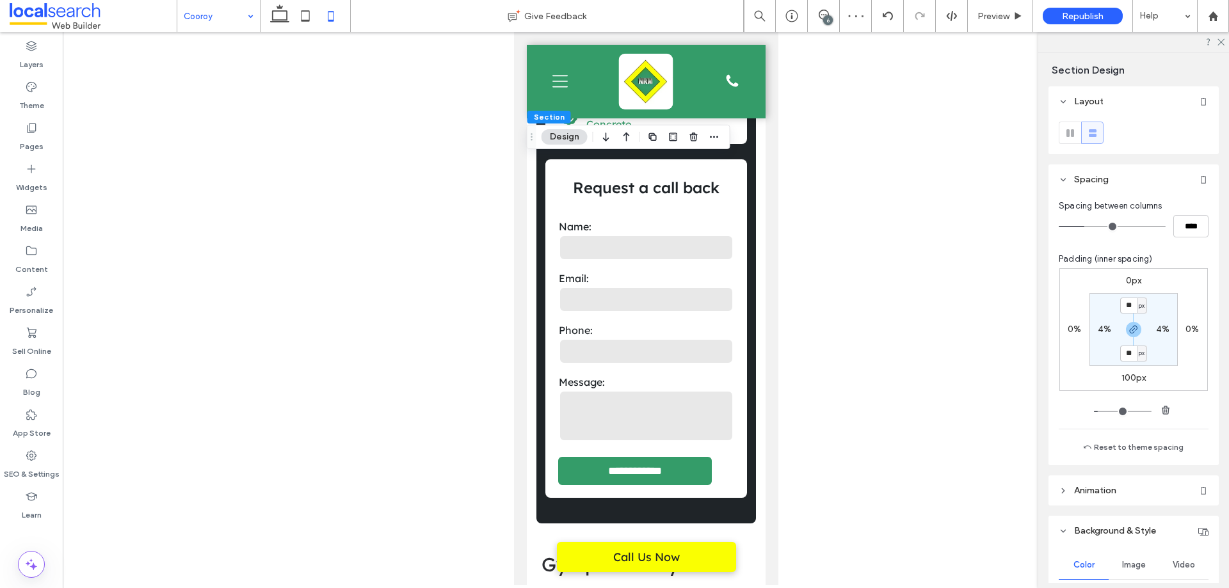
click at [1127, 381] on label "100px" at bounding box center [1133, 377] width 25 height 11
type input "***"
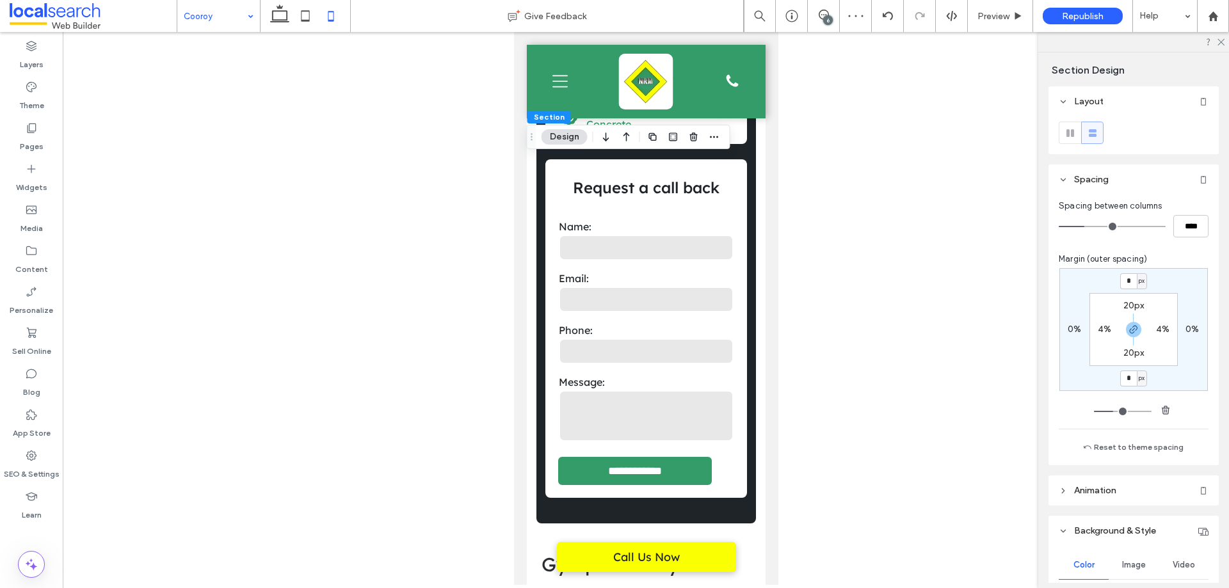
type input "*"
click at [301, 10] on icon at bounding box center [305, 16] width 26 height 26
type input "***"
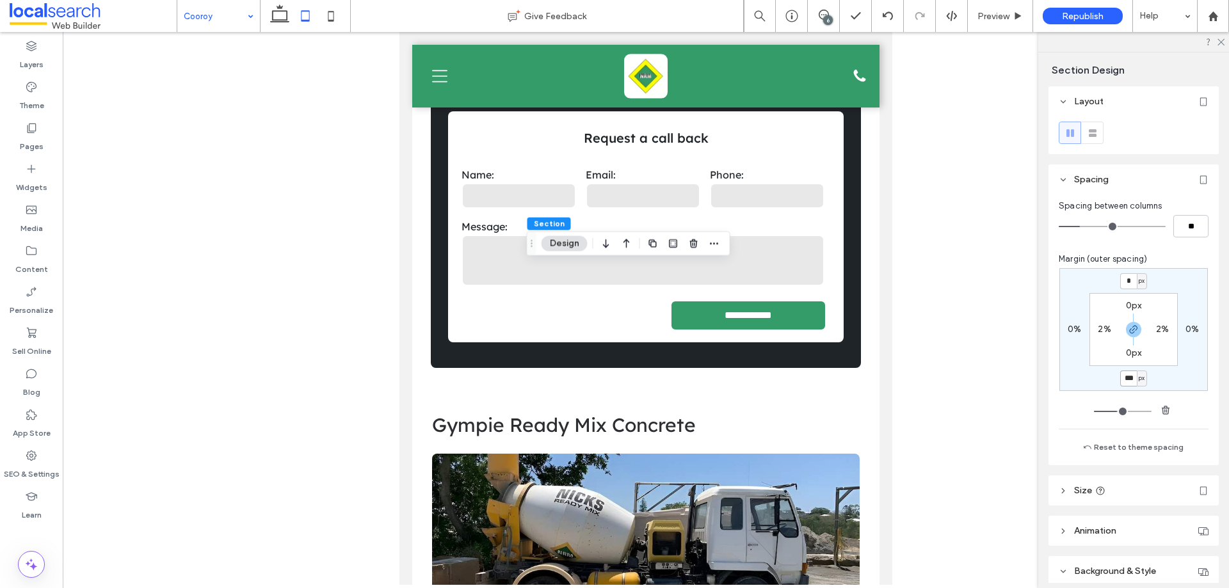
click at [1124, 378] on input "***" at bounding box center [1128, 379] width 17 height 16
type input "*"
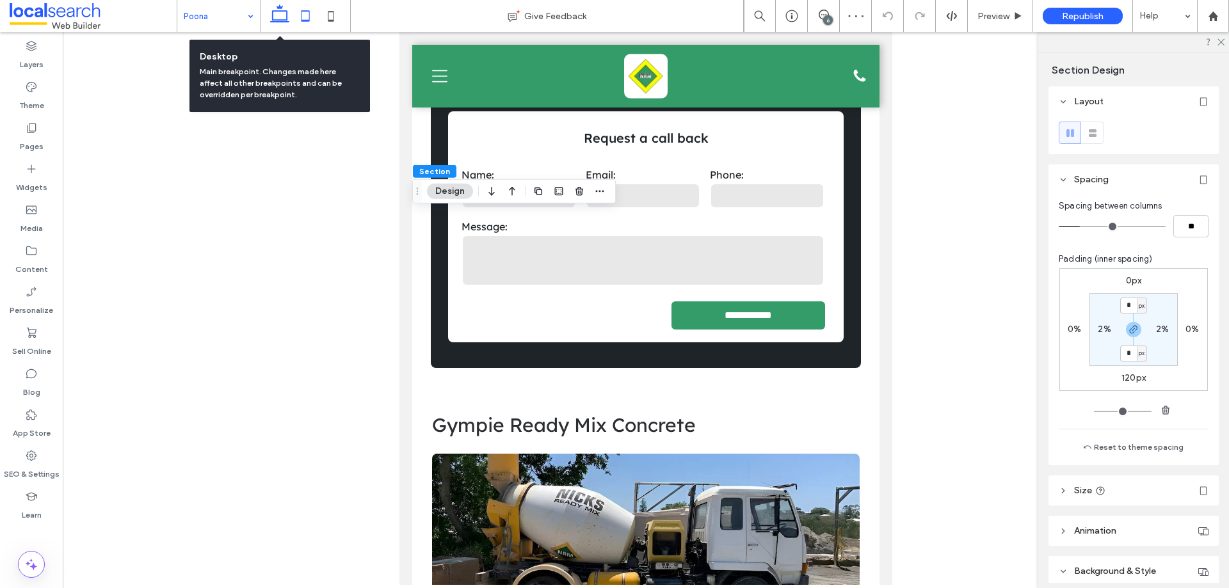
click at [283, 15] on icon at bounding box center [280, 16] width 26 height 26
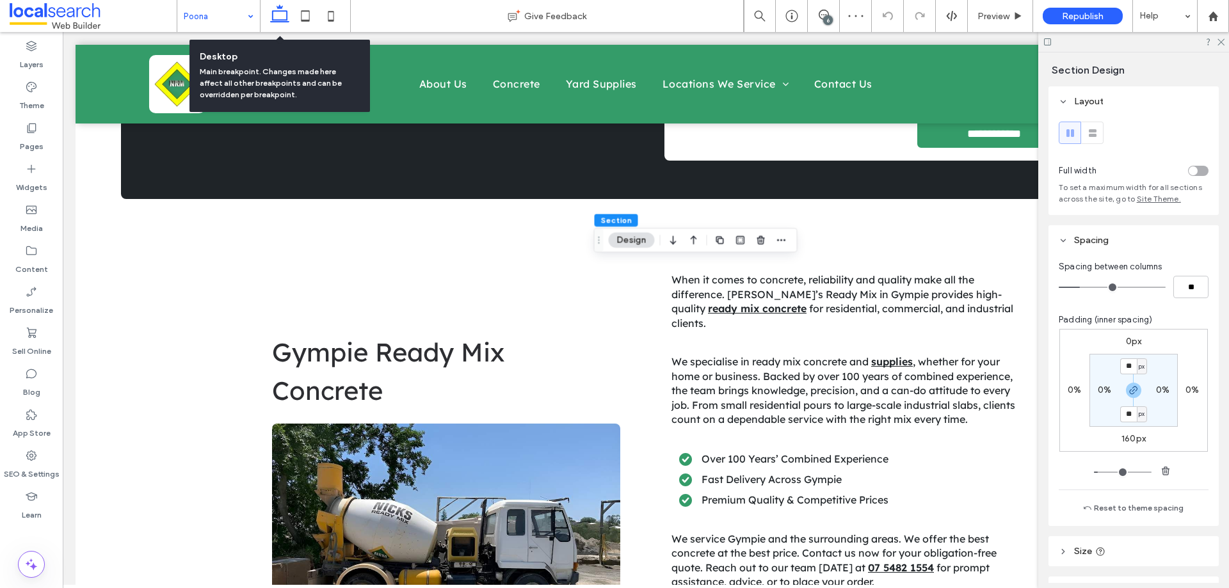
type input "**"
type input "*"
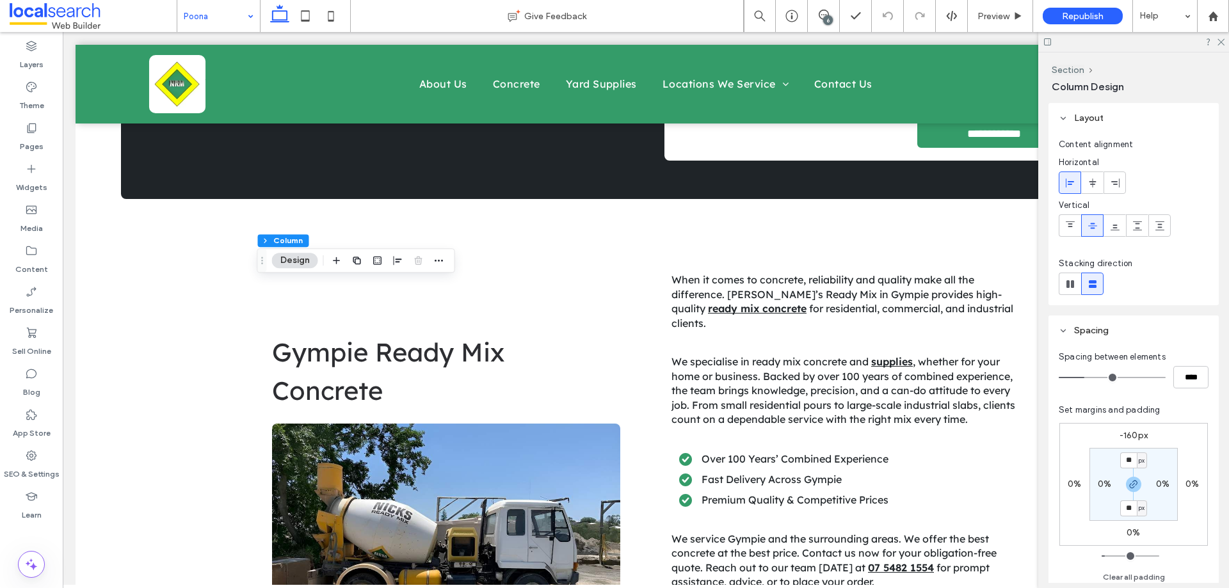
click at [1130, 434] on label "-160px" at bounding box center [1133, 435] width 28 height 11
type input "*"
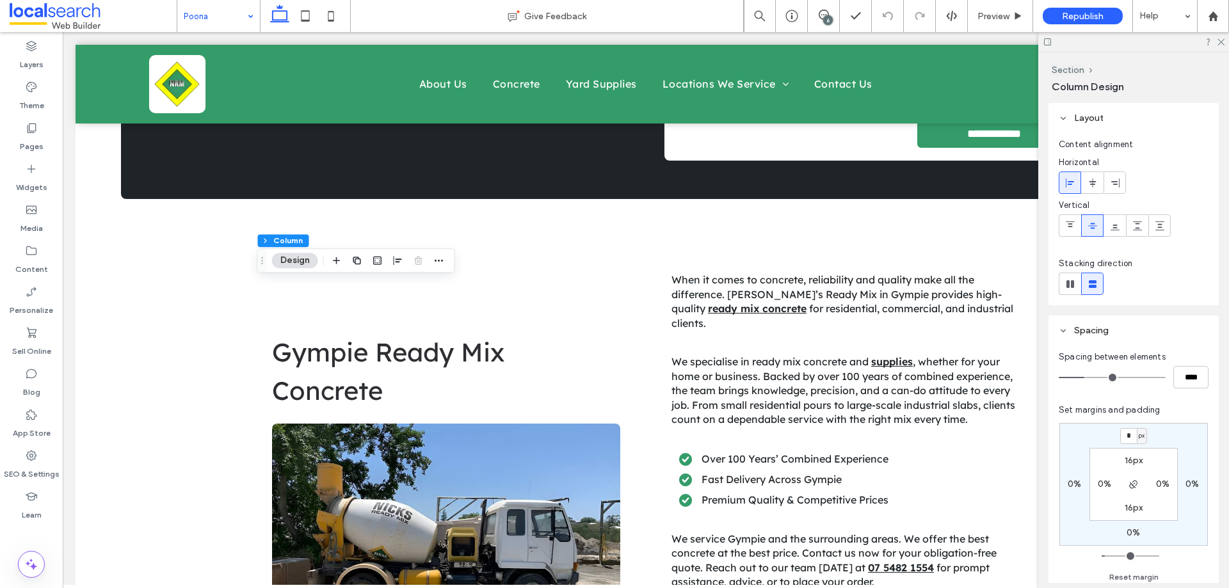
type input "*"
click at [300, 12] on icon at bounding box center [305, 16] width 26 height 26
type input "*"
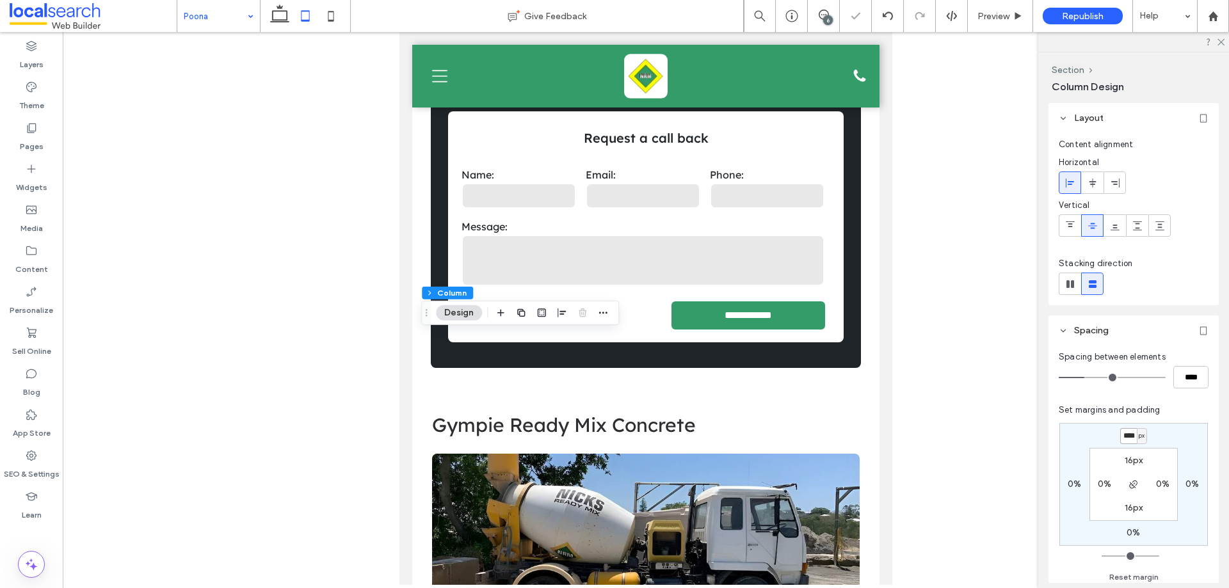
click at [1134, 439] on input "****" at bounding box center [1128, 436] width 17 height 16
type input "*"
click at [338, 20] on icon at bounding box center [331, 16] width 26 height 26
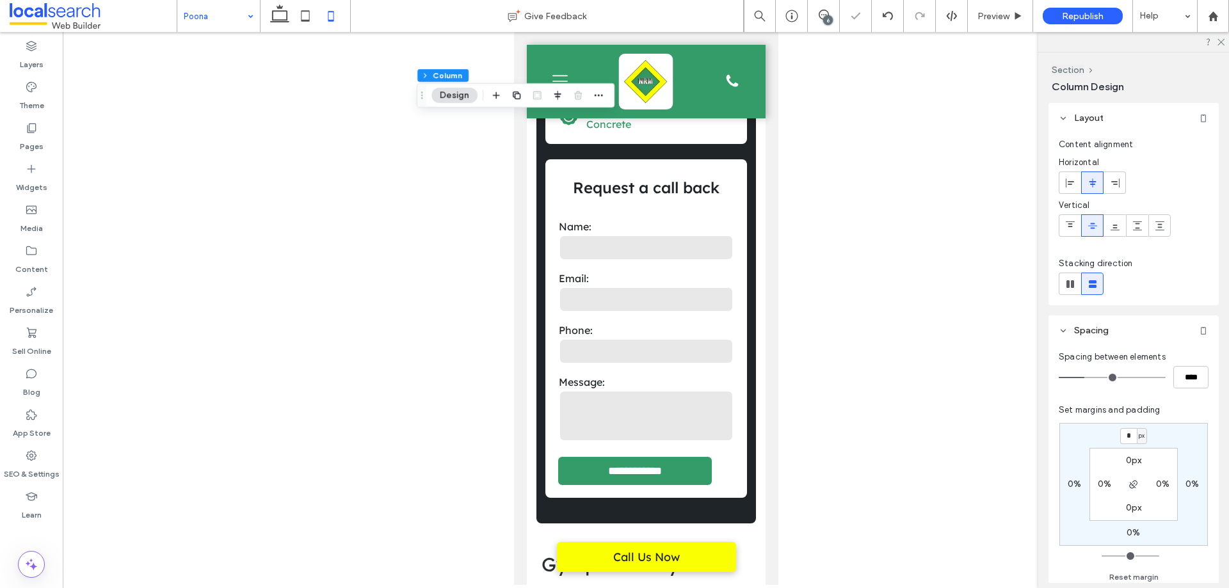
type input "*"
type input "**"
click at [1128, 436] on input "***" at bounding box center [1128, 436] width 17 height 16
type input "*"
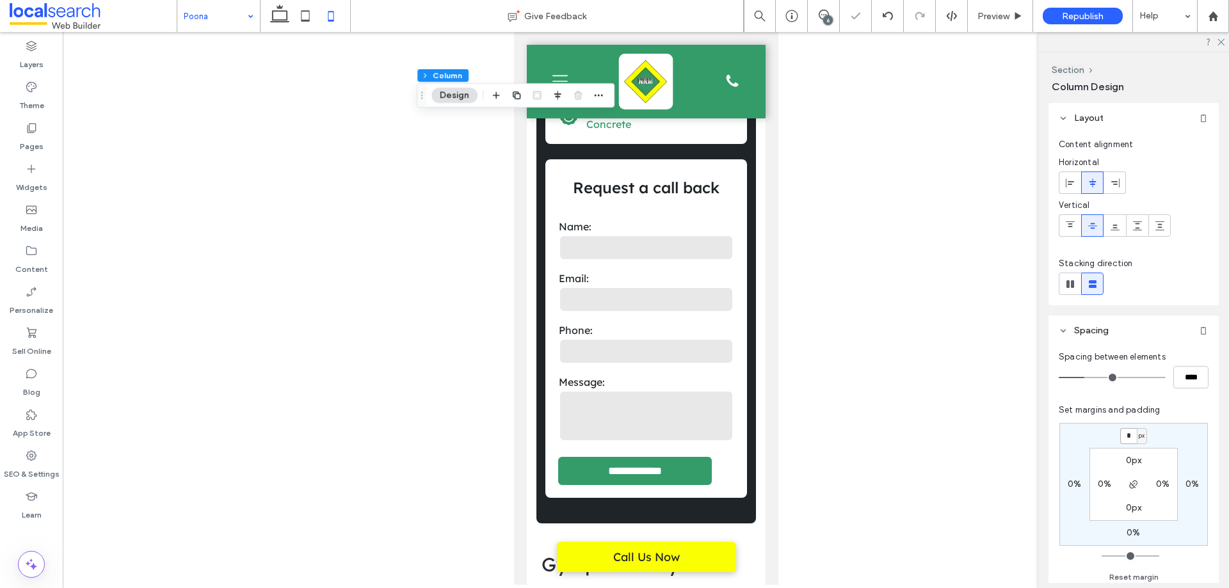
type input "*"
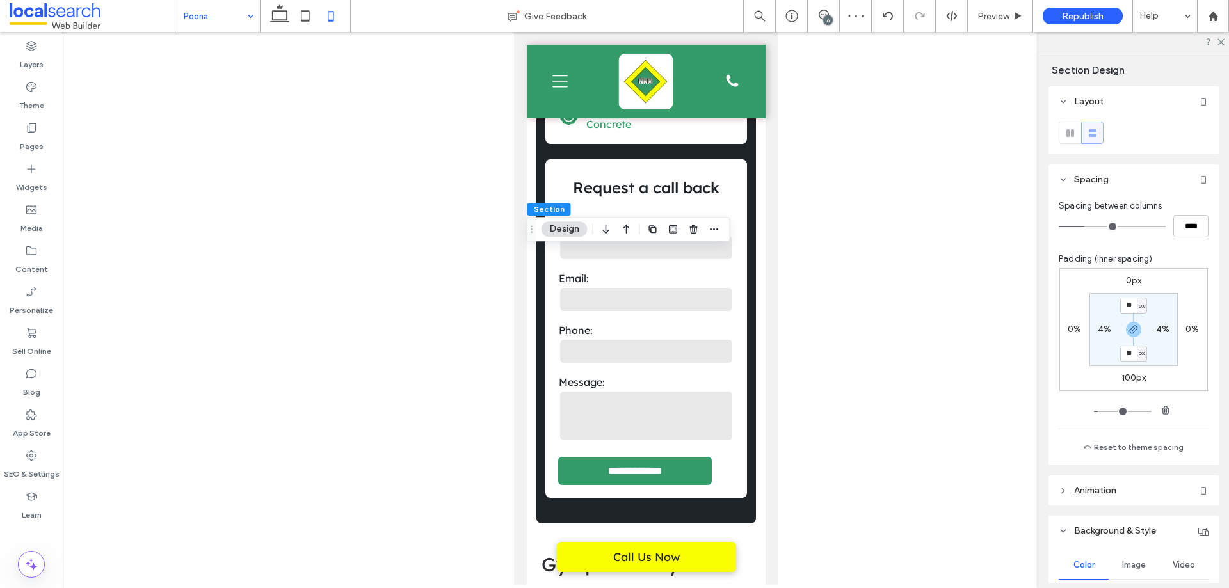
click at [1121, 382] on label "100px" at bounding box center [1133, 377] width 25 height 11
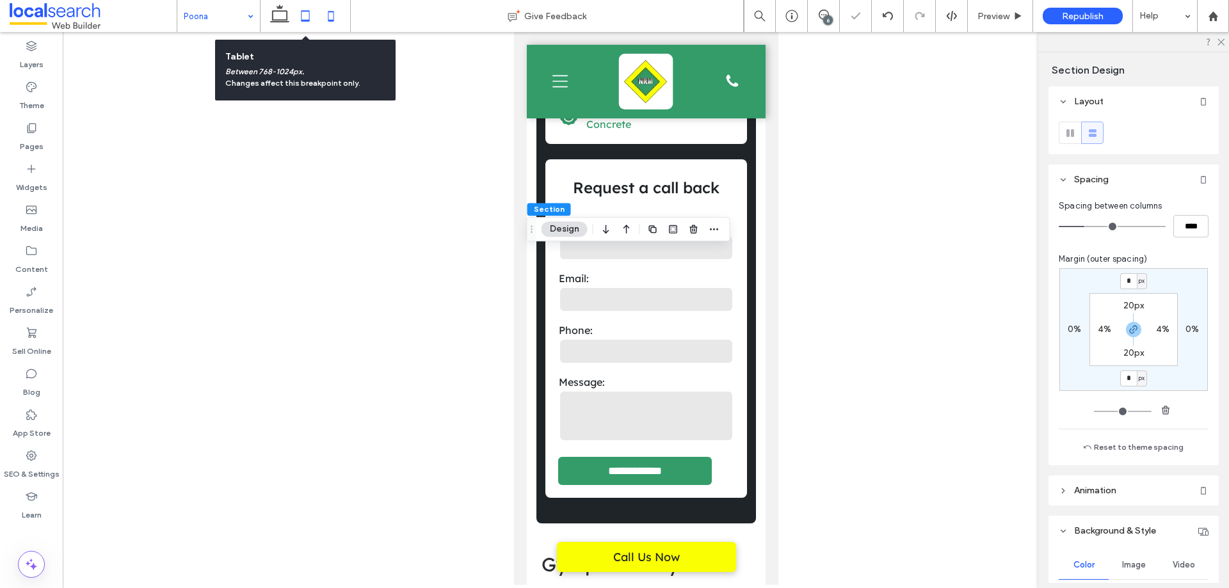
click at [306, 15] on icon at bounding box center [305, 16] width 26 height 26
type input "***"
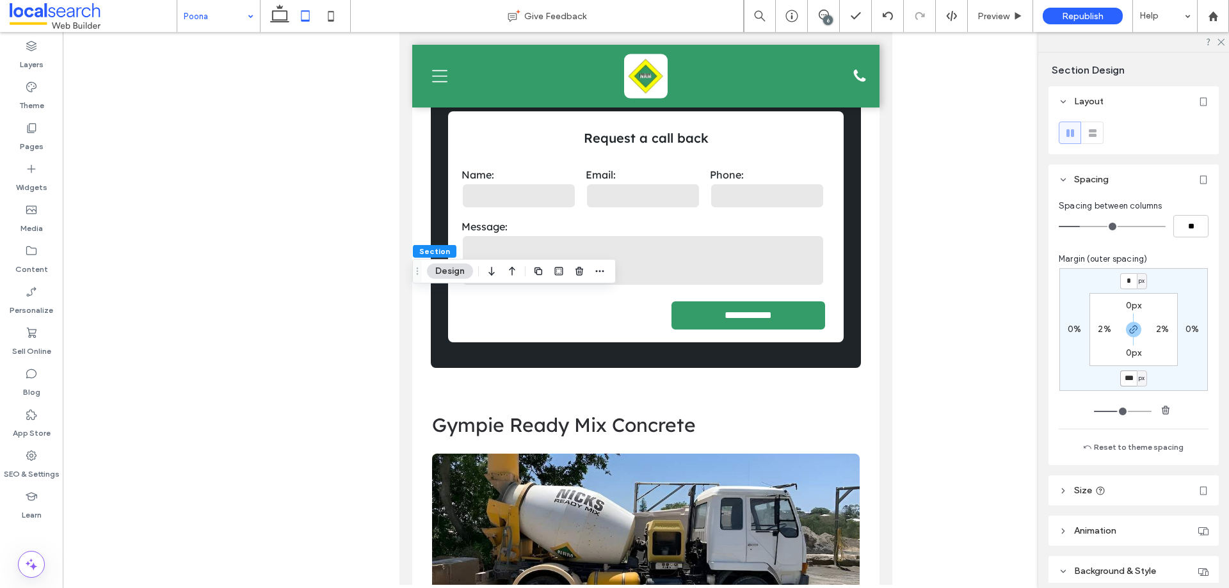
click at [1126, 376] on input "***" at bounding box center [1128, 379] width 17 height 16
type input "*"
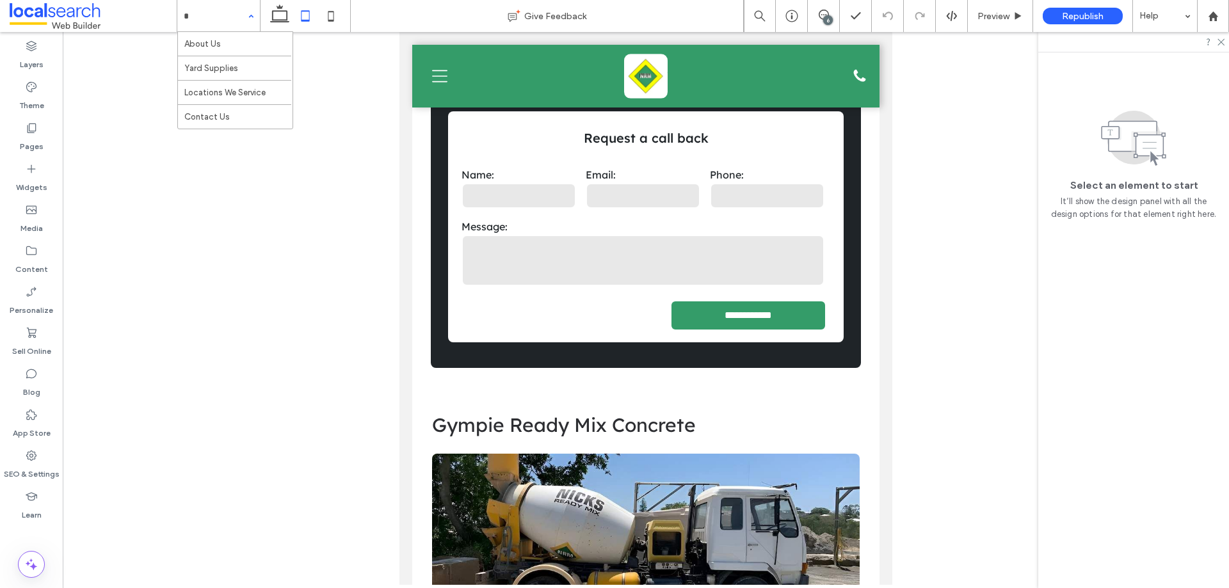
click at [224, 10] on input at bounding box center [215, 16] width 63 height 32
click at [251, 17] on div "Imbil" at bounding box center [218, 16] width 83 height 32
click at [221, 22] on input at bounding box center [215, 16] width 63 height 32
click at [232, 19] on input at bounding box center [215, 16] width 63 height 32
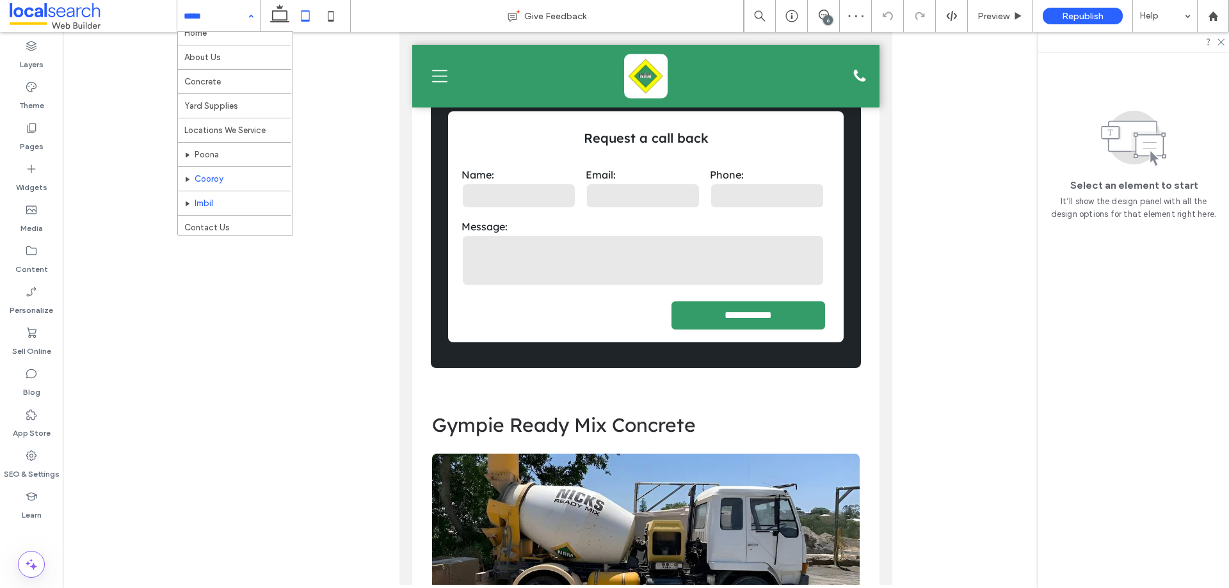
scroll to position [13, 0]
click at [234, 13] on input at bounding box center [215, 16] width 63 height 32
click at [211, 8] on input at bounding box center [215, 16] width 63 height 32
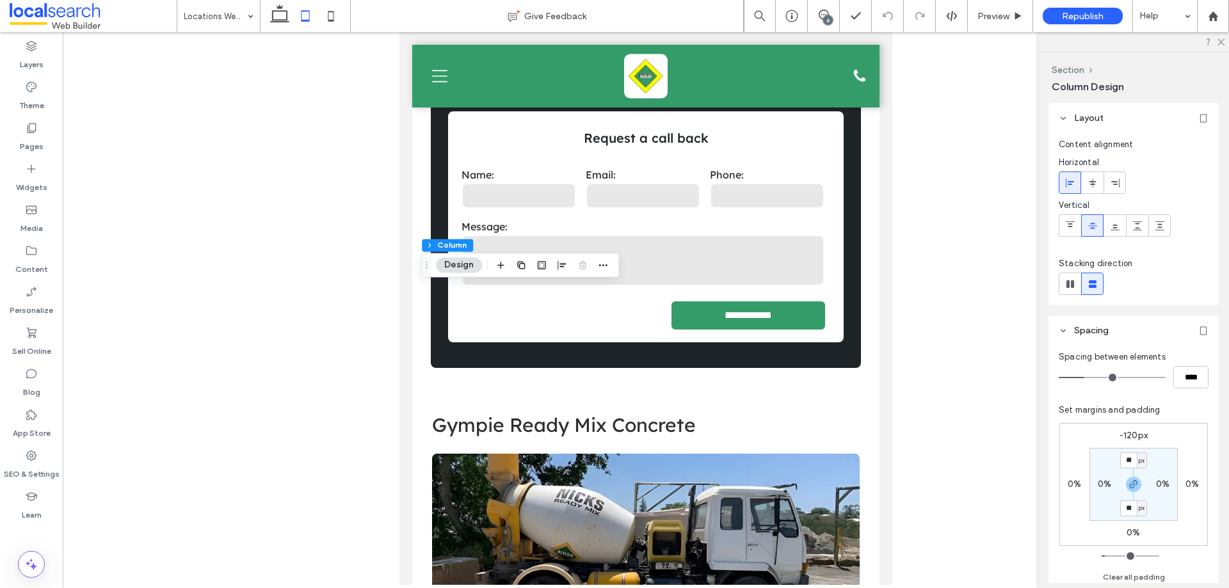
click at [1128, 436] on label "-120px" at bounding box center [1133, 435] width 28 height 11
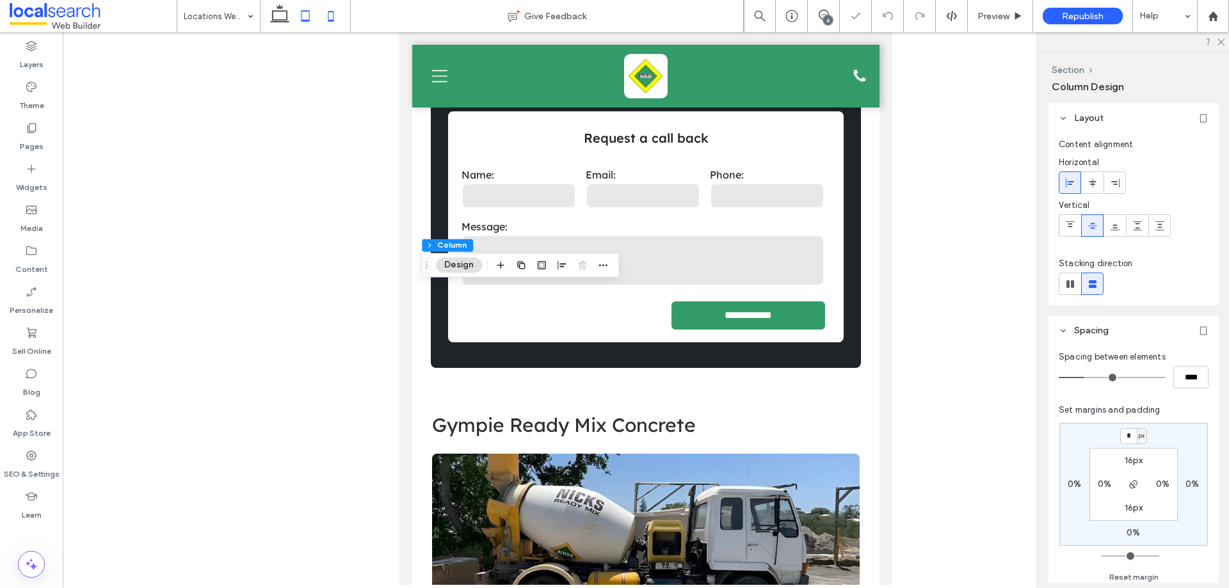
click at [330, 19] on icon at bounding box center [331, 16] width 26 height 26
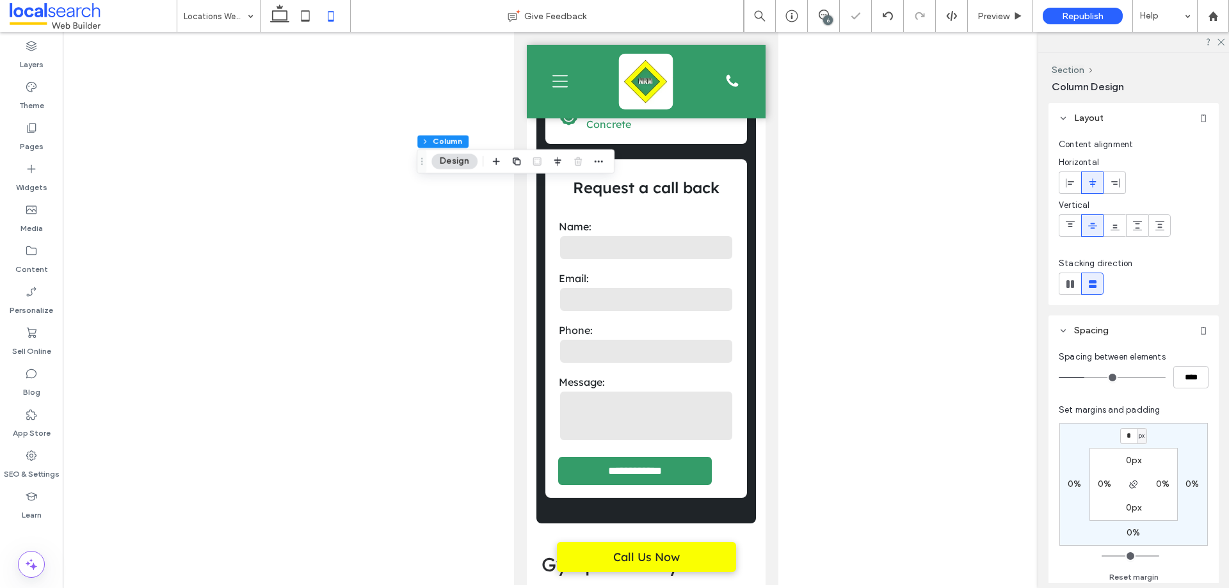
type input "*"
type input "**"
click at [1127, 436] on input "***" at bounding box center [1128, 436] width 17 height 16
type input "*"
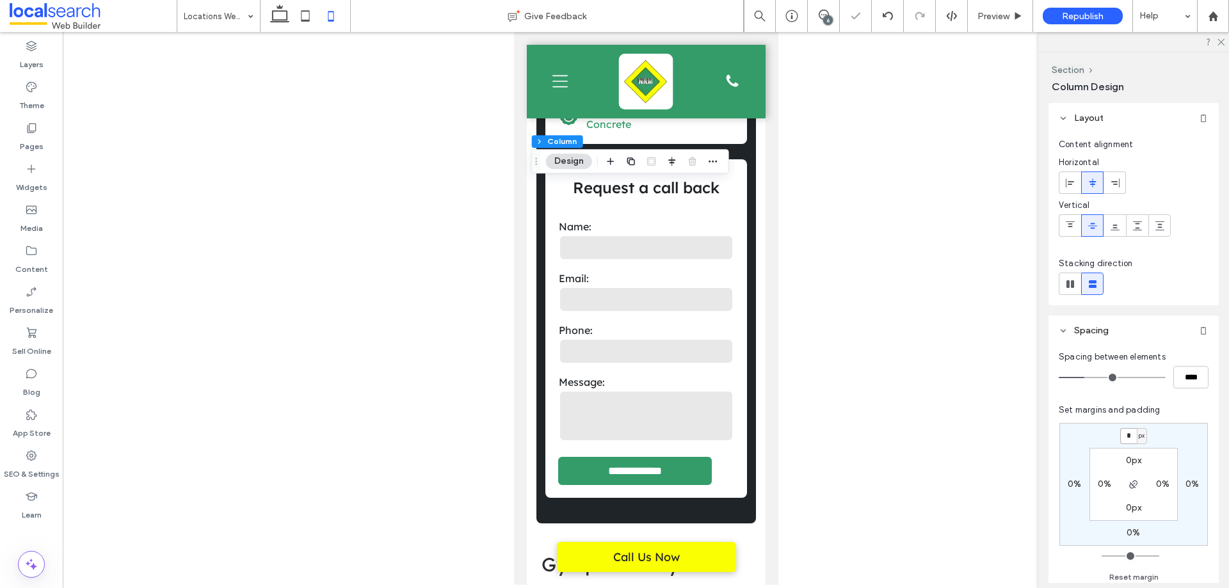
type input "*"
click at [280, 15] on icon at bounding box center [280, 16] width 26 height 26
type input "***"
type input "****"
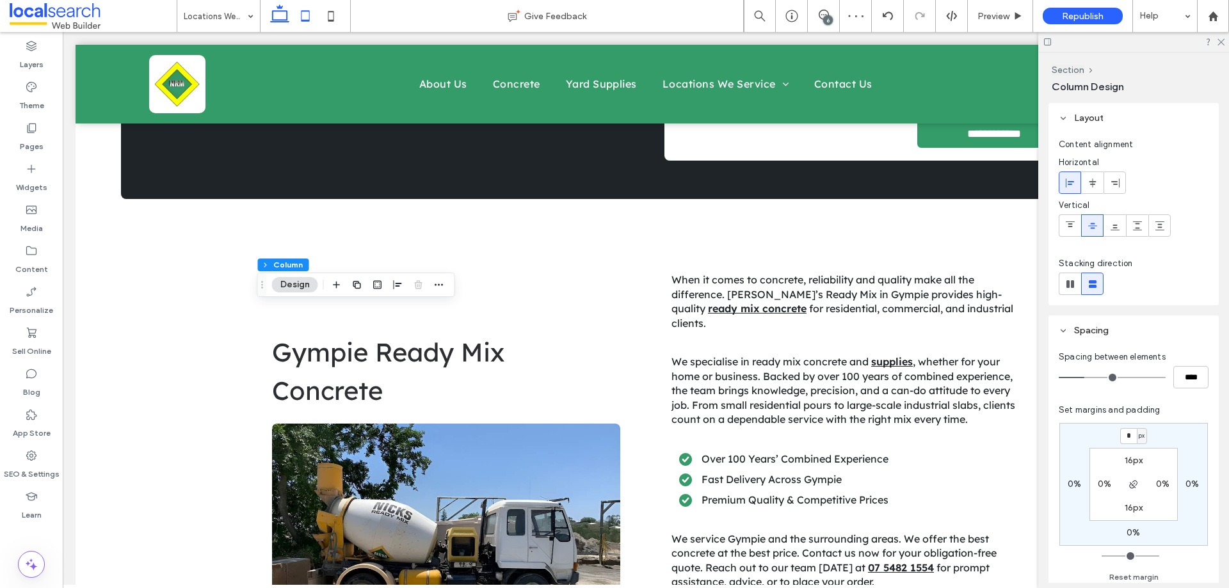
click at [305, 15] on icon at bounding box center [305, 16] width 26 height 26
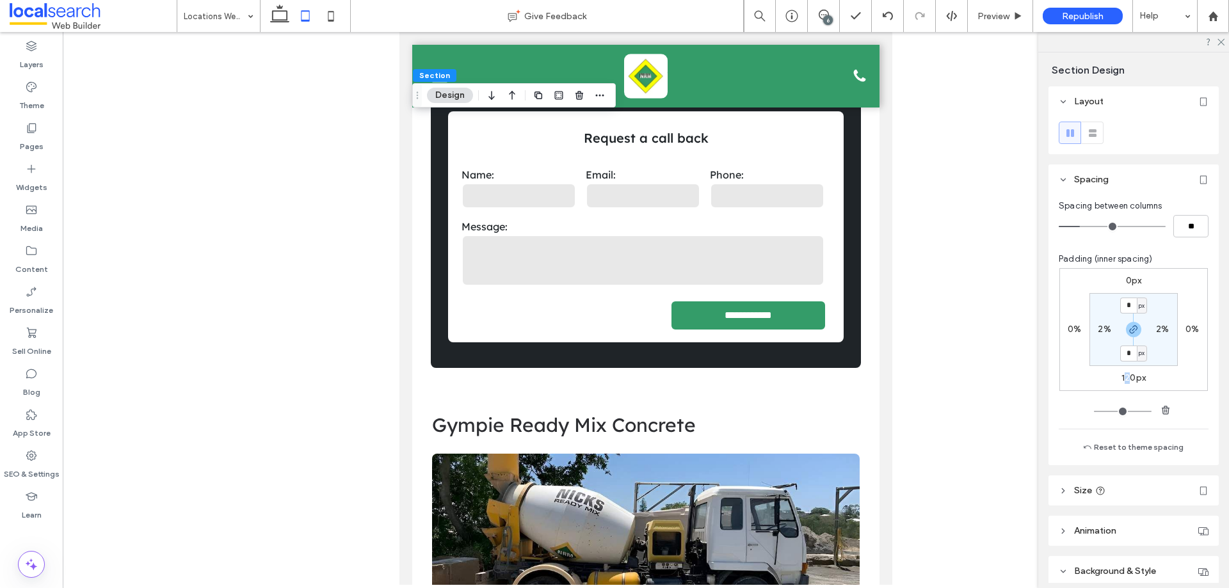
click at [1124, 374] on label "120px" at bounding box center [1133, 377] width 24 height 11
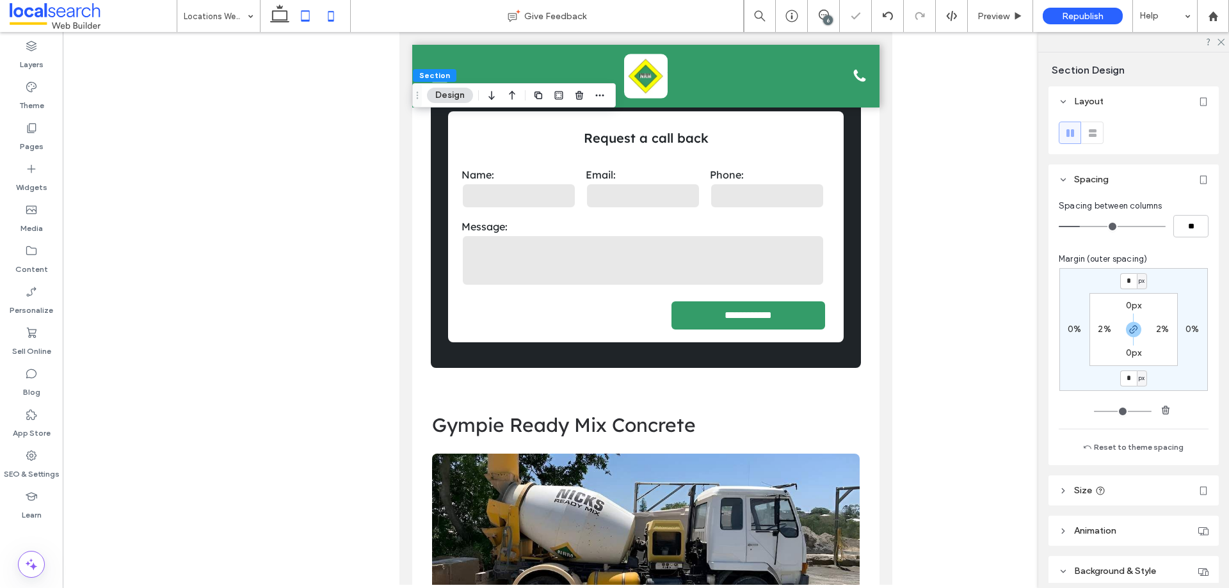
click at [333, 14] on icon at bounding box center [331, 16] width 26 height 26
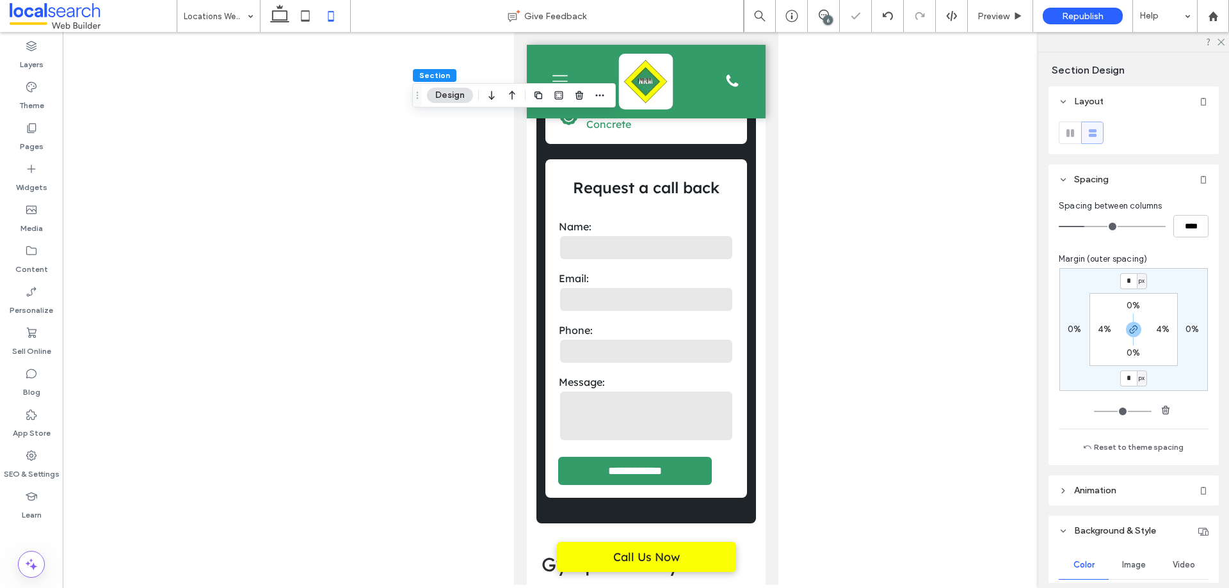
type input "**"
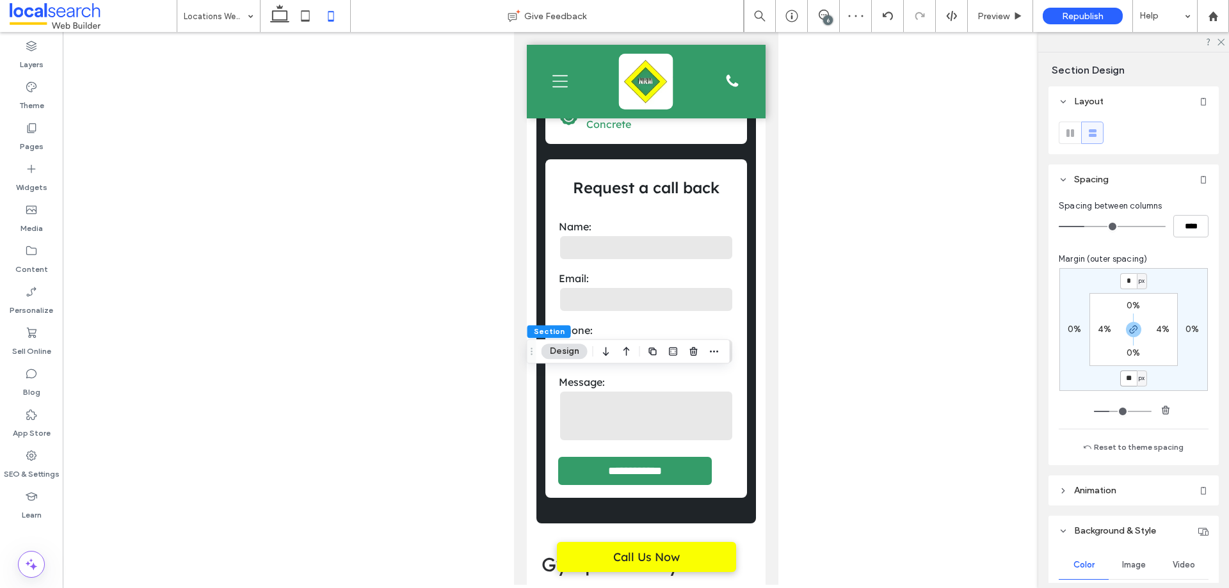
click at [1130, 379] on input "**" at bounding box center [1128, 379] width 17 height 16
type input "*"
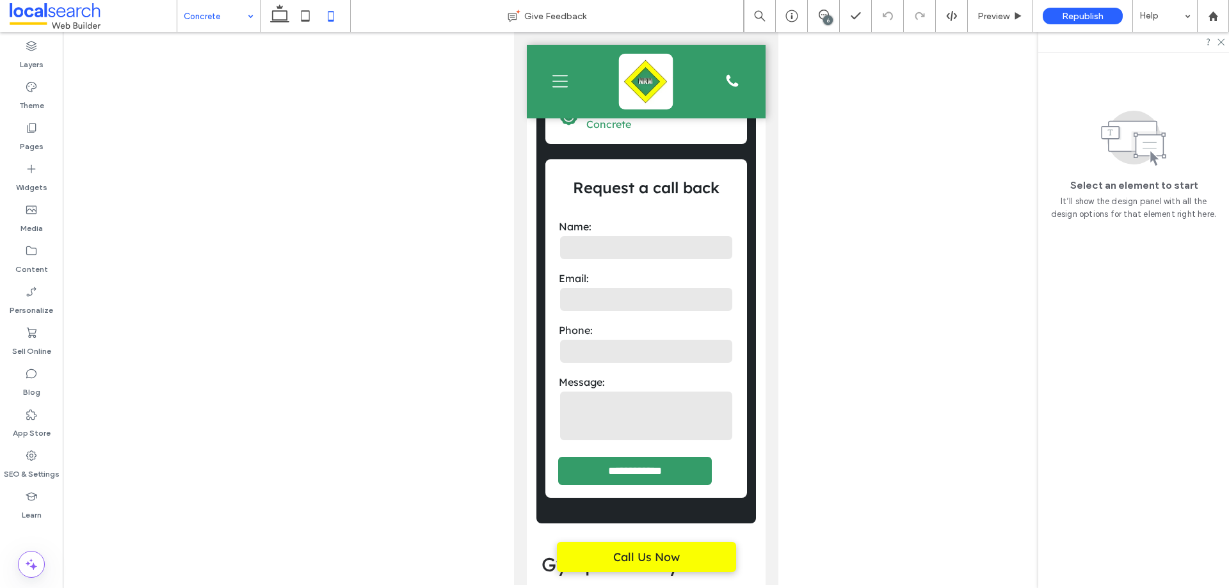
click at [228, 22] on input at bounding box center [215, 16] width 63 height 32
click at [227, 21] on input at bounding box center [215, 16] width 63 height 32
click at [284, 15] on icon at bounding box center [280, 16] width 26 height 26
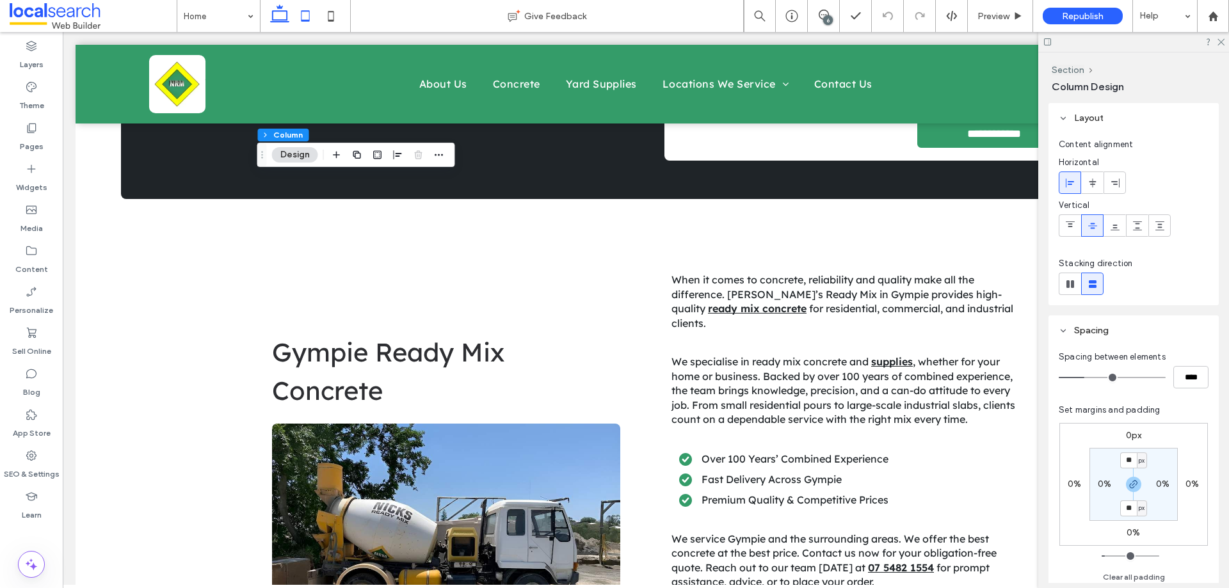
click at [308, 20] on use at bounding box center [305, 15] width 8 height 11
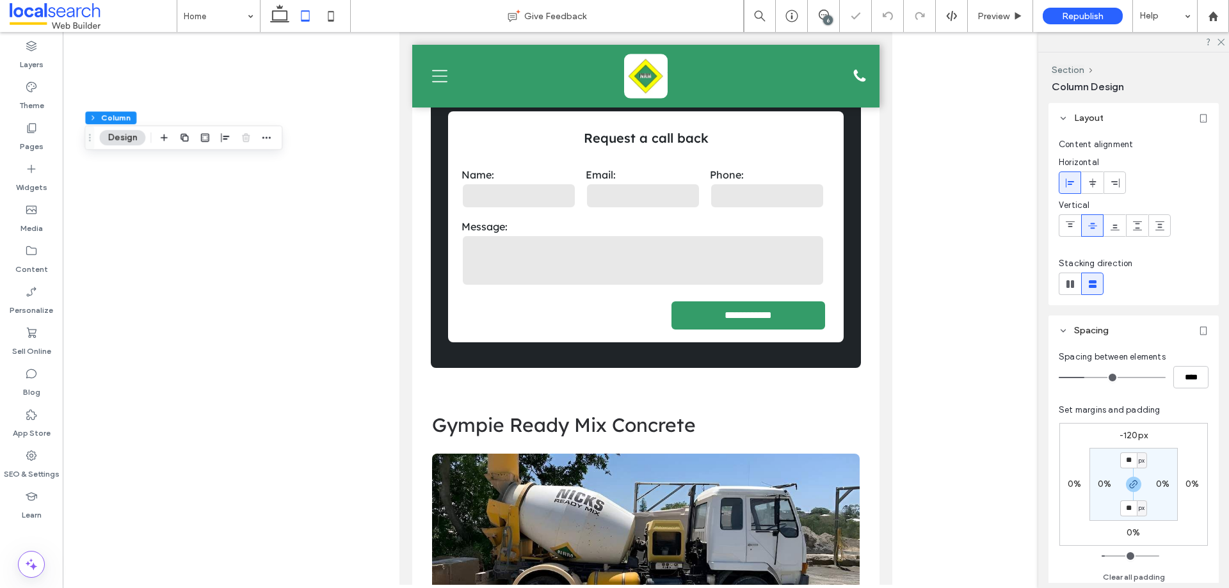
click at [1124, 430] on label "-120px" at bounding box center [1133, 435] width 28 height 11
type input "*"
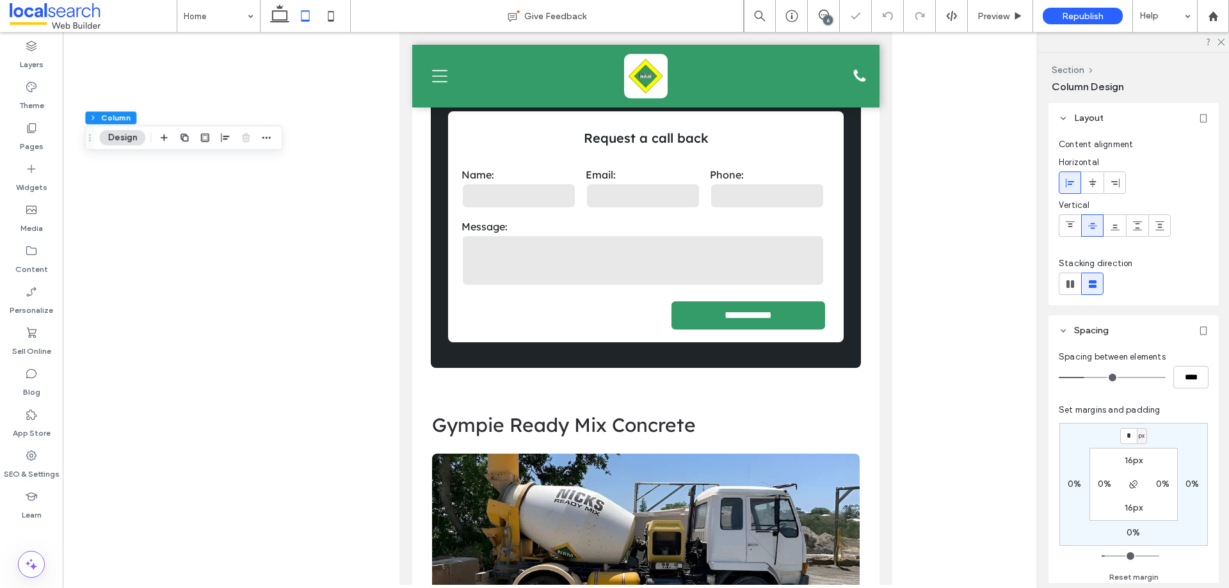
type input "*"
click at [337, 12] on icon at bounding box center [331, 16] width 26 height 26
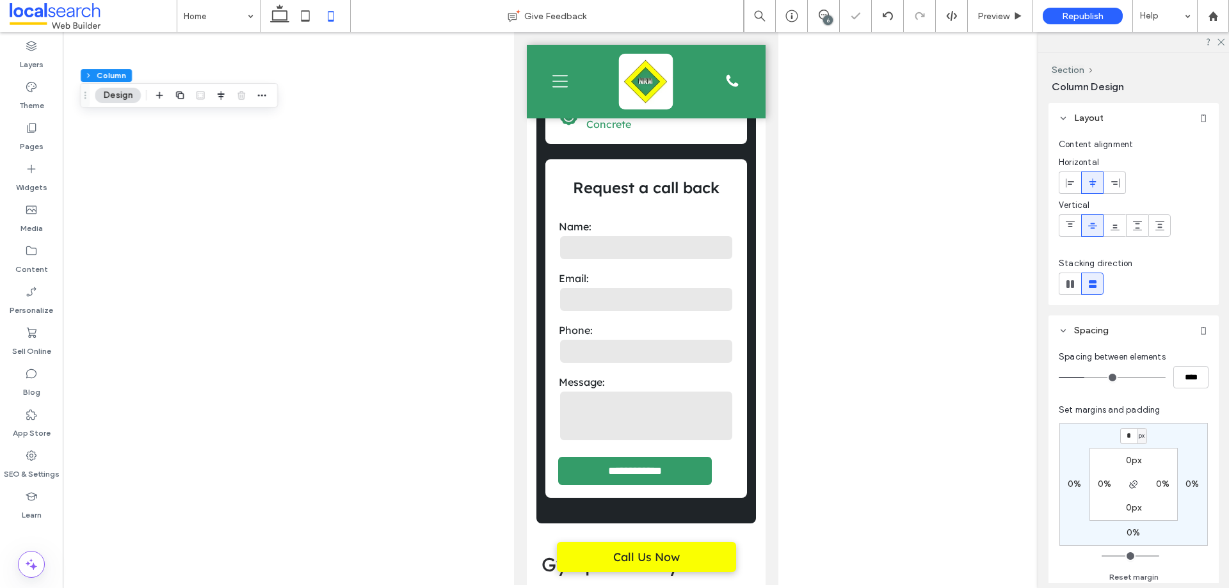
type input "*"
type input "**"
click at [1133, 431] on input "***" at bounding box center [1128, 436] width 17 height 16
type input "*"
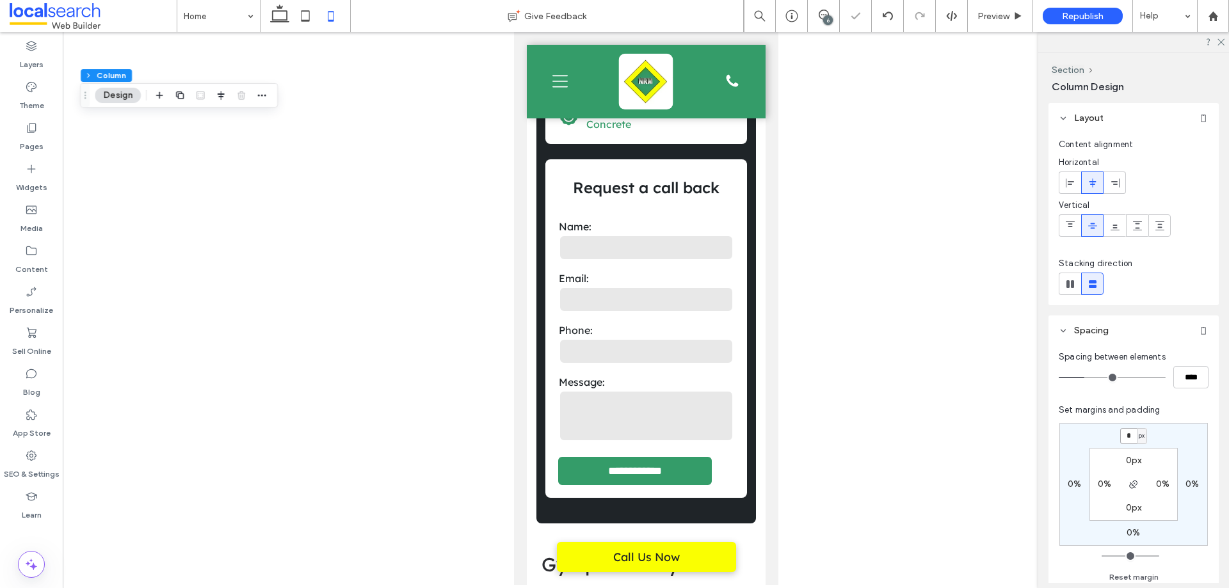
type input "*"
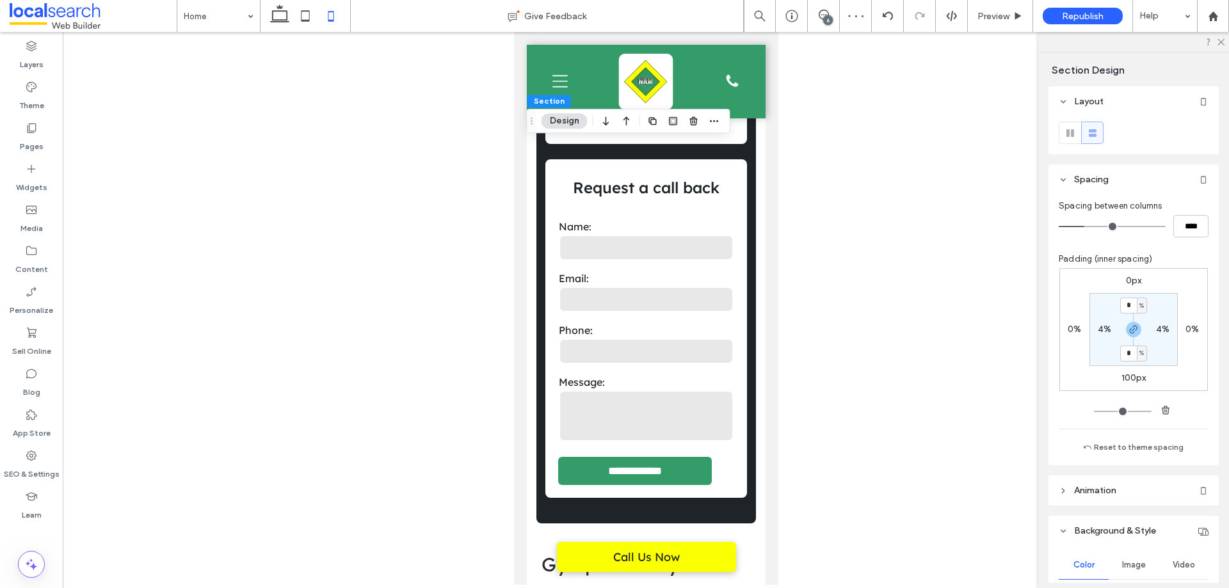
click at [1131, 374] on label "100px" at bounding box center [1133, 377] width 25 height 11
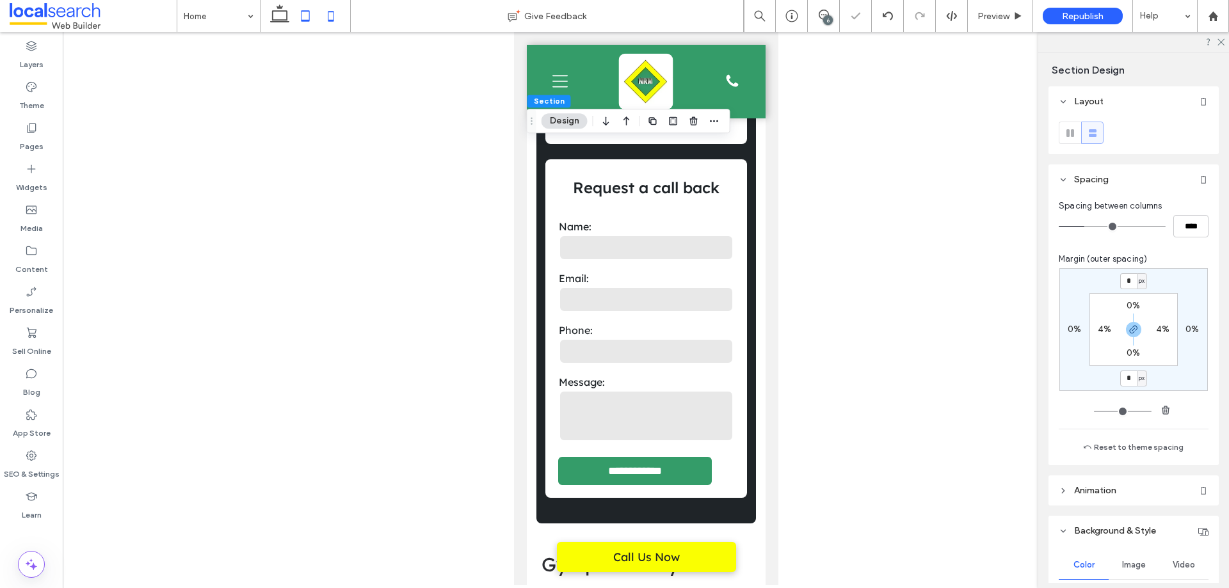
click at [316, 23] on icon at bounding box center [305, 16] width 26 height 26
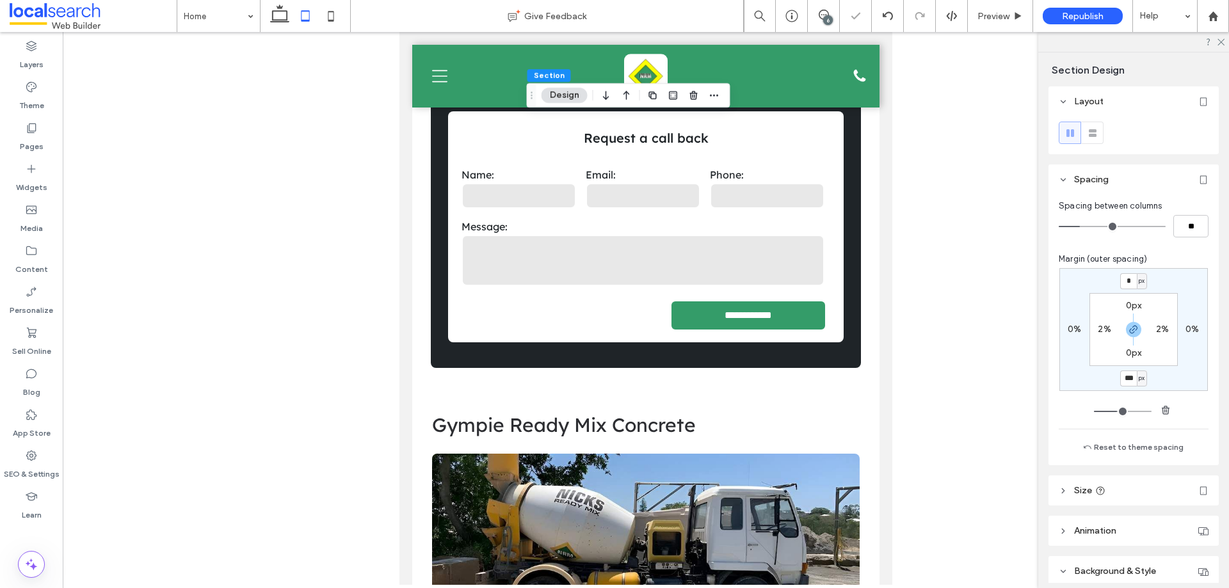
type input "***"
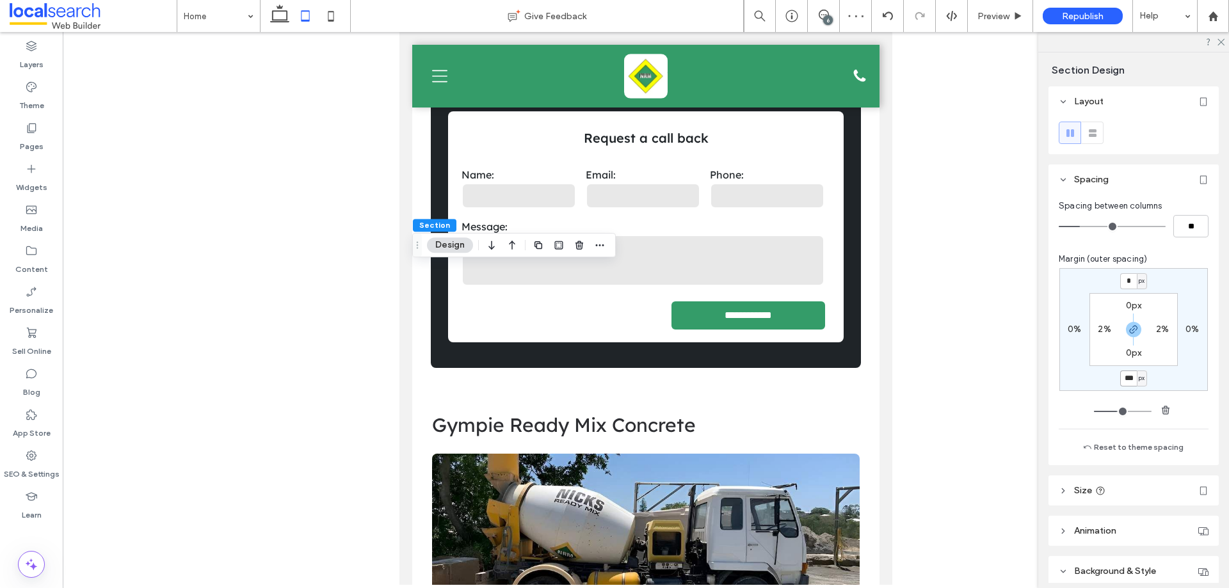
click at [1128, 378] on input "***" at bounding box center [1128, 379] width 17 height 16
type input "*"
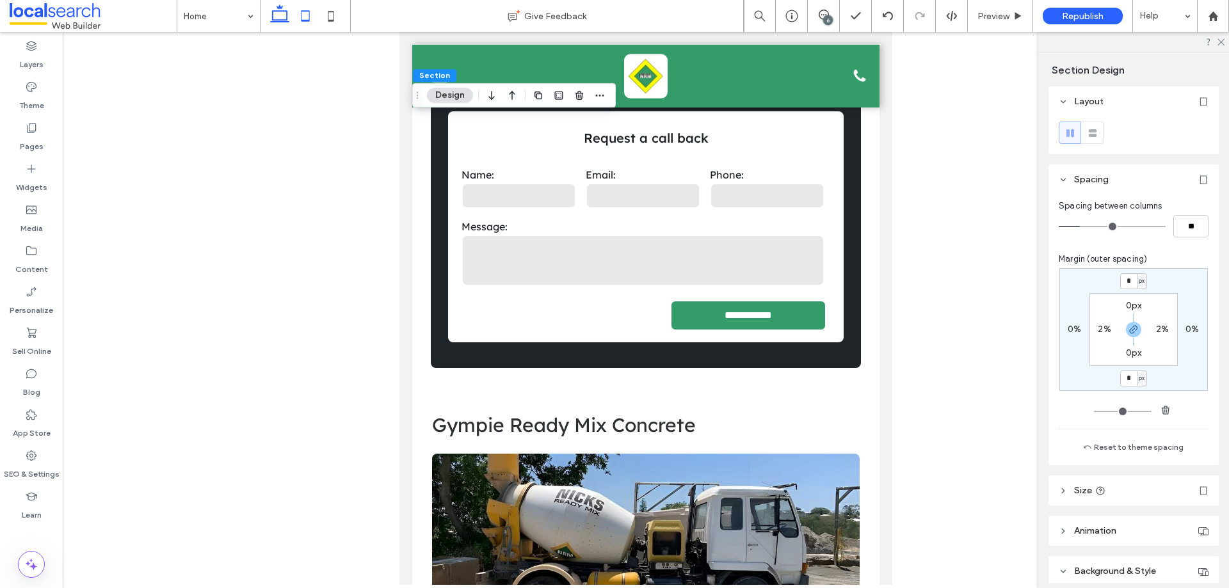
click at [279, 21] on icon at bounding box center [280, 16] width 26 height 26
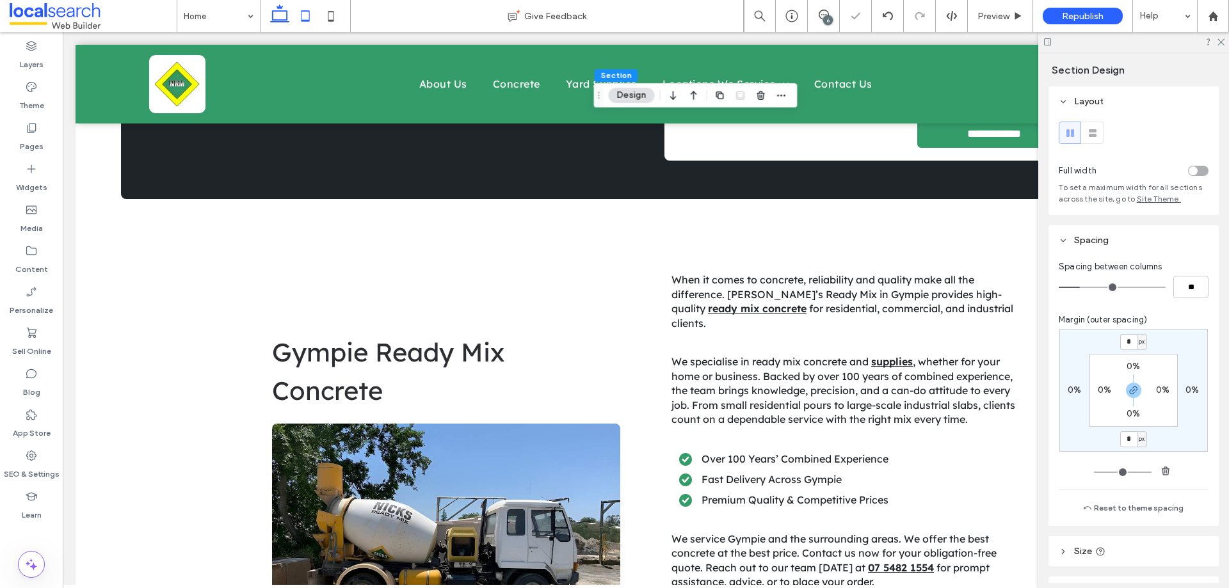
type input "*"
click at [981, 22] on div "Preview" at bounding box center [1000, 16] width 65 height 32
click at [986, 21] on span "Preview" at bounding box center [993, 16] width 32 height 11
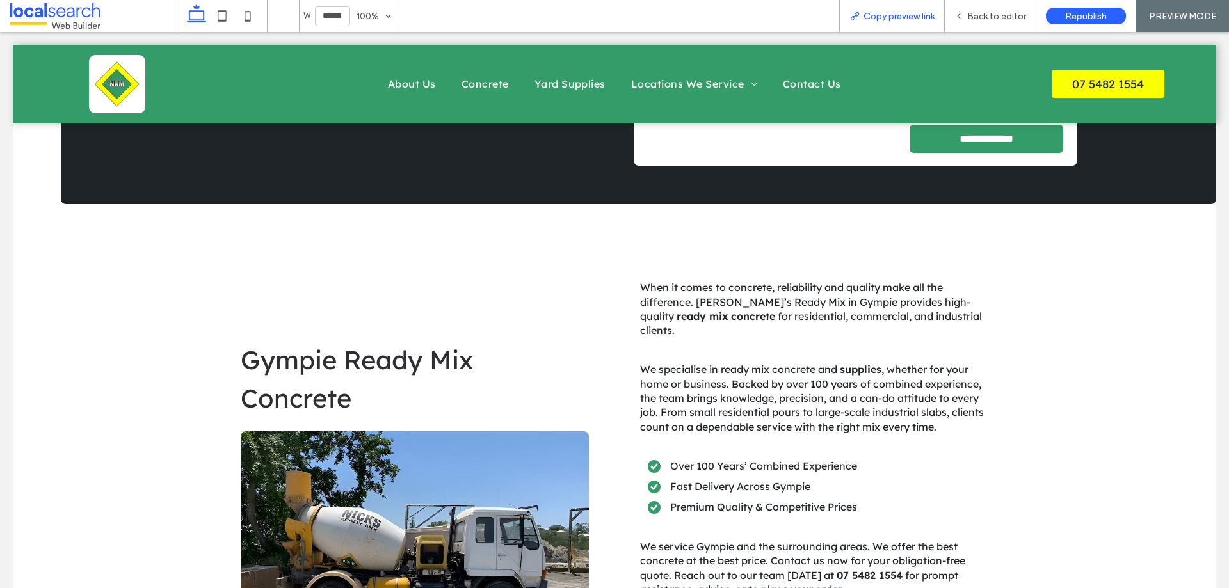
click at [900, 12] on span "Copy preview link" at bounding box center [898, 16] width 71 height 11
click at [965, 11] on div "Back to editor" at bounding box center [990, 16] width 91 height 11
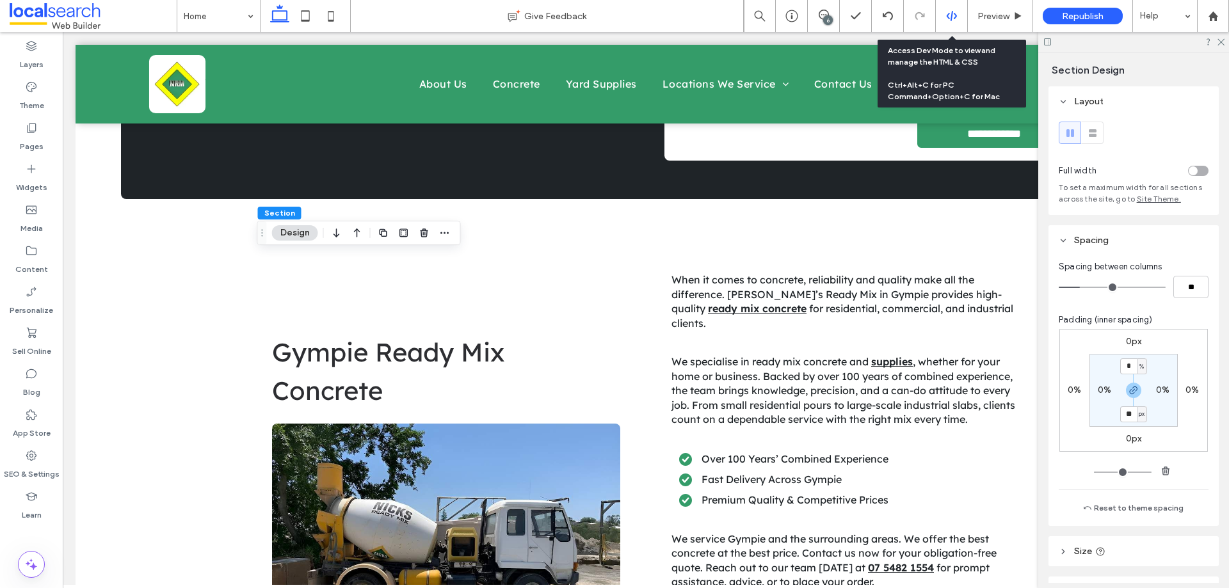
click at [954, 12] on icon at bounding box center [952, 16] width 12 height 12
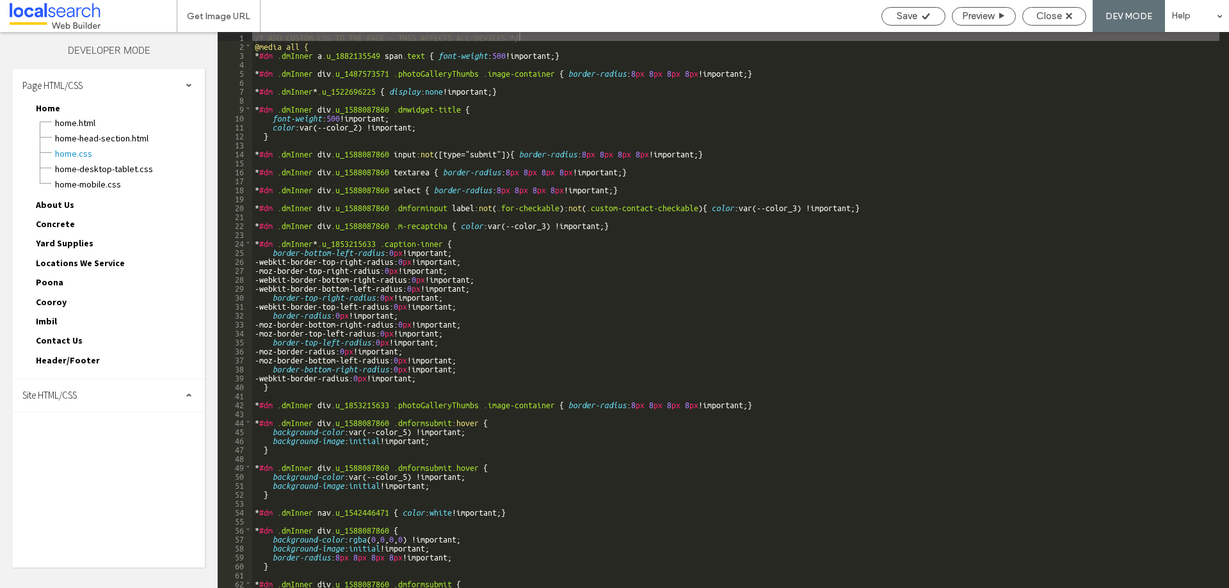
click at [52, 403] on div "Site HTML/CSS" at bounding box center [109, 395] width 192 height 32
click at [86, 445] on span "site.css" at bounding box center [132, 451] width 145 height 13
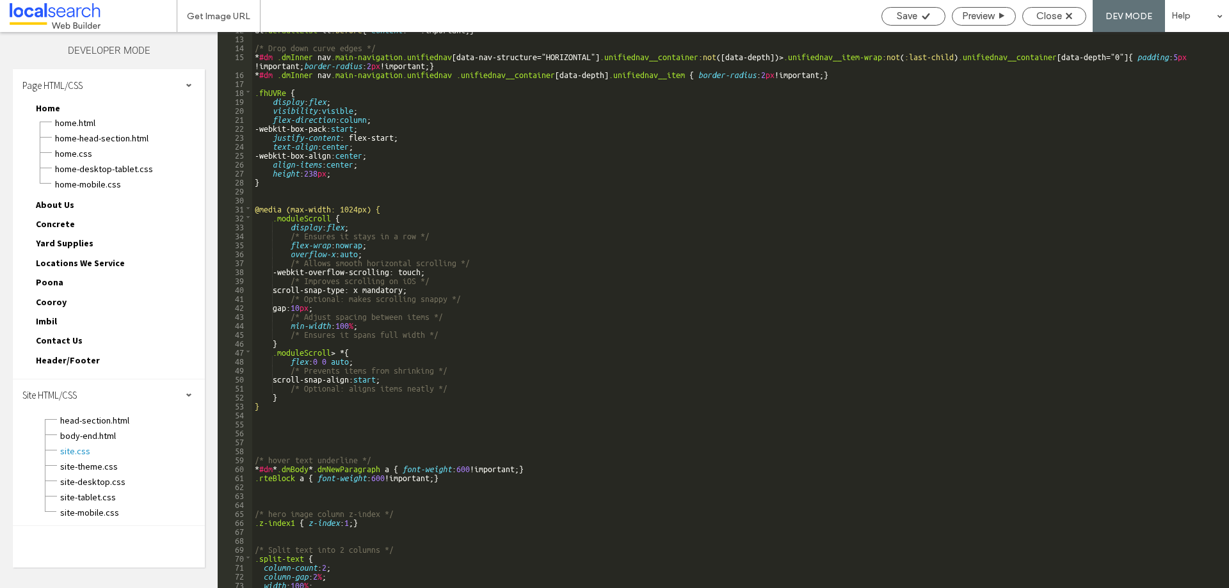
scroll to position [77, 0]
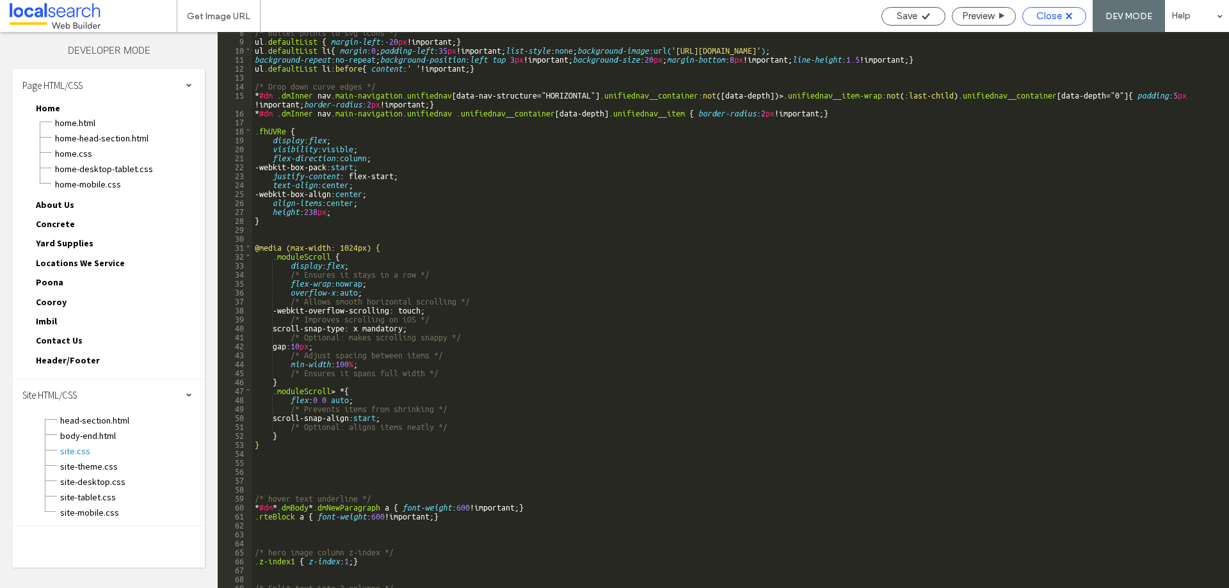
click at [1057, 14] on span "Close" at bounding box center [1049, 16] width 26 height 12
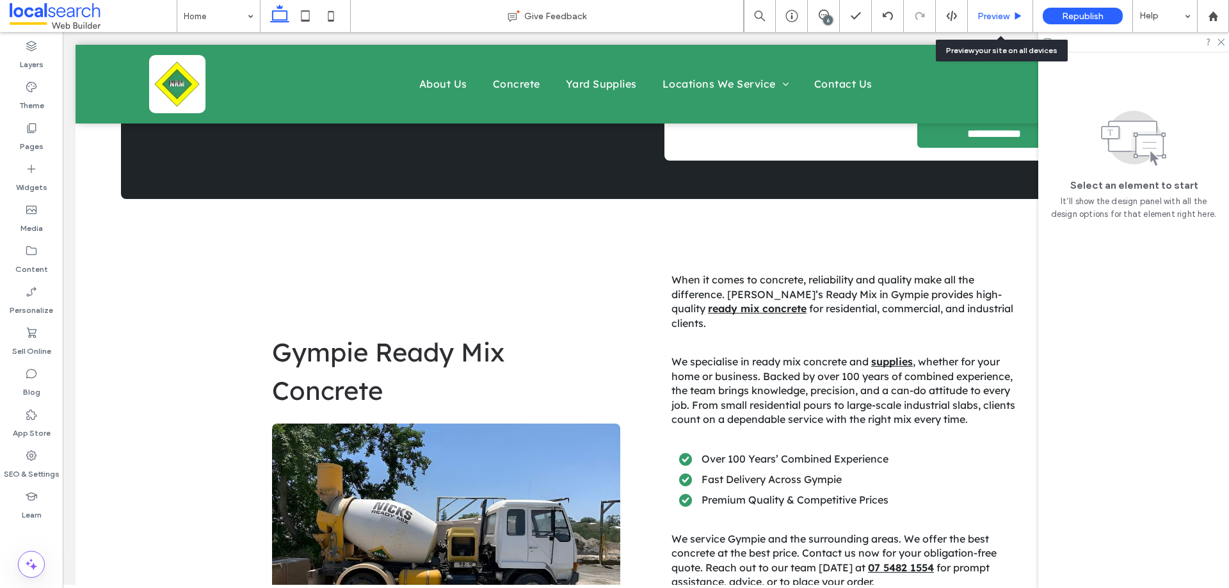
click at [1010, 22] on div "Preview" at bounding box center [1000, 16] width 65 height 32
click at [996, 16] on span "Preview" at bounding box center [993, 16] width 32 height 11
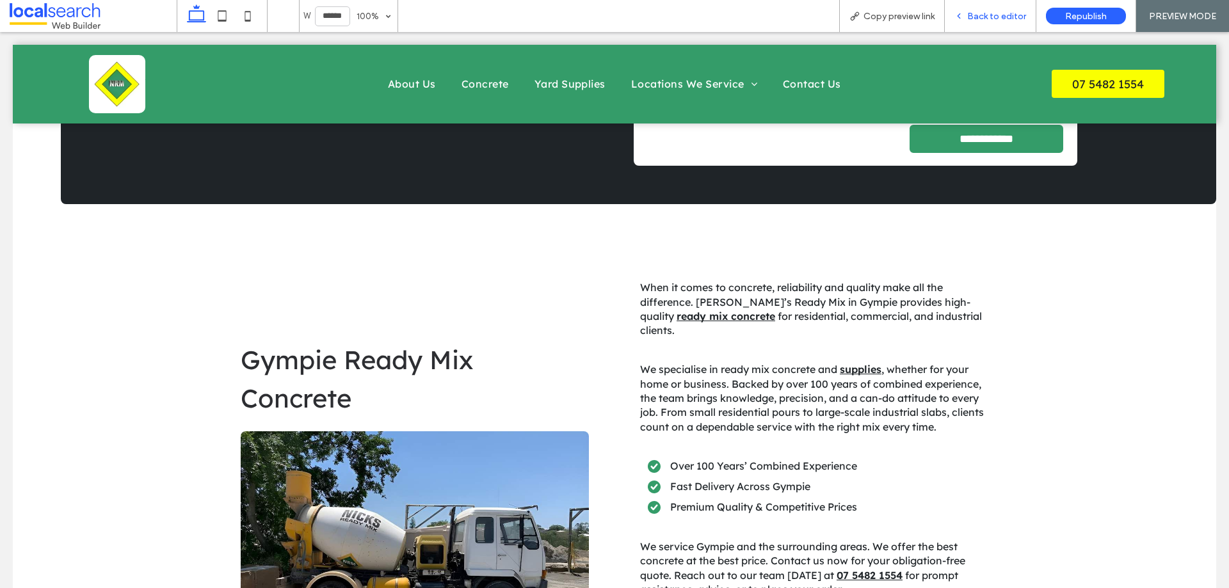
click at [987, 12] on span "Back to editor" at bounding box center [996, 16] width 59 height 11
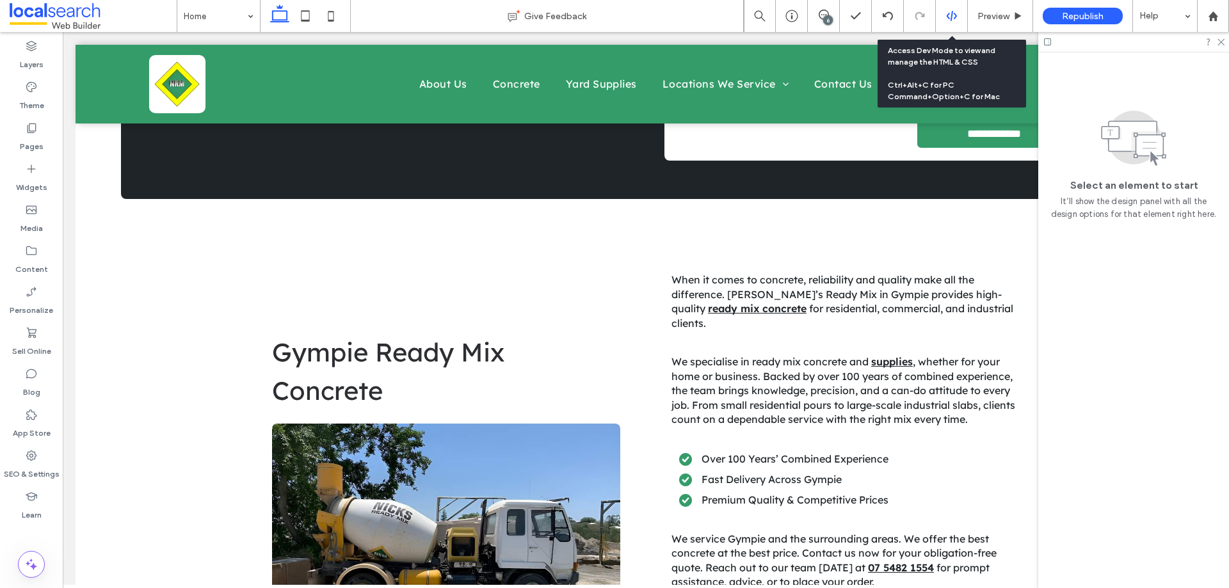
click at [961, 15] on div at bounding box center [951, 16] width 31 height 12
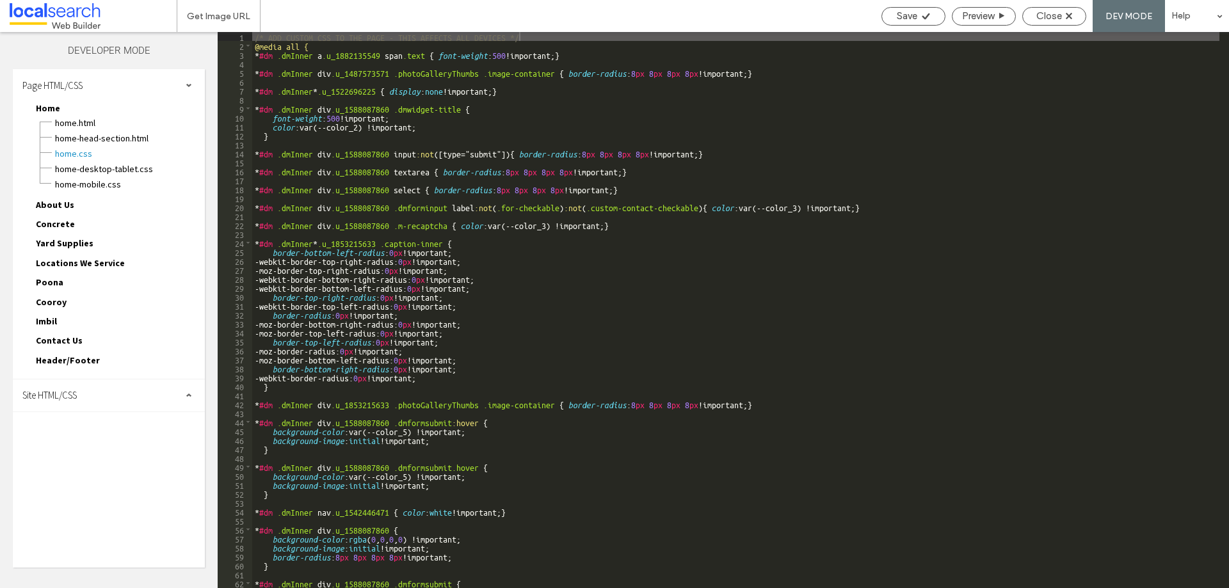
click at [77, 394] on span "Site HTML/CSS" at bounding box center [49, 395] width 54 height 12
drag, startPoint x: 92, startPoint y: 458, endPoint x: 140, endPoint y: 438, distance: 51.6
click at [93, 458] on div "site-theme.css" at bounding box center [132, 465] width 145 height 15
click at [101, 458] on div "site-theme.css" at bounding box center [132, 465] width 145 height 15
click at [103, 452] on span "site.css" at bounding box center [132, 451] width 145 height 13
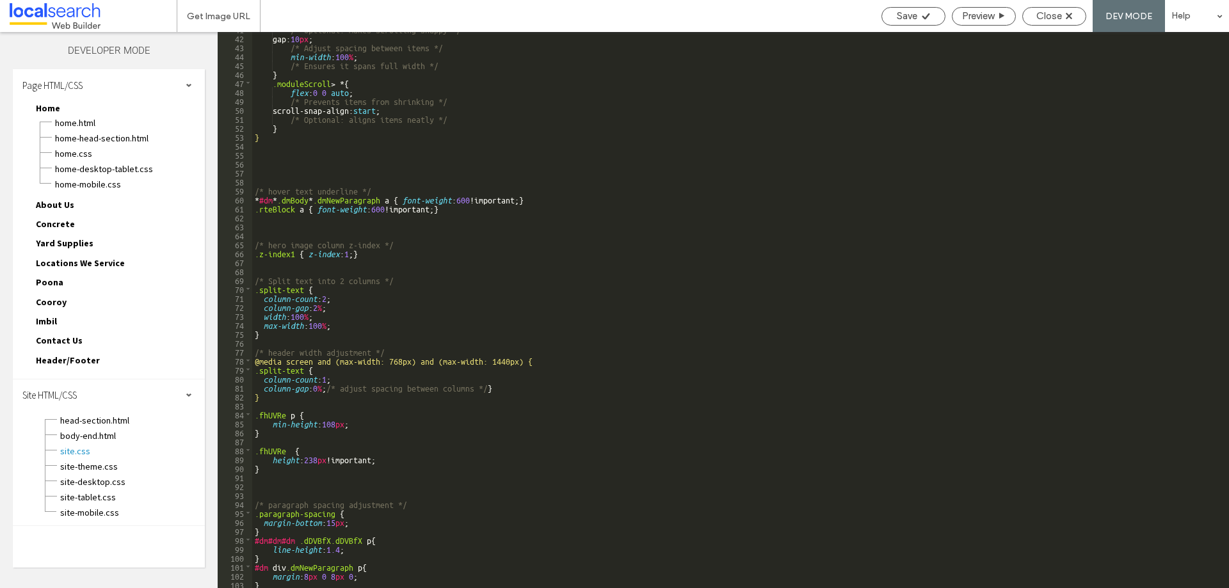
scroll to position [510, 0]
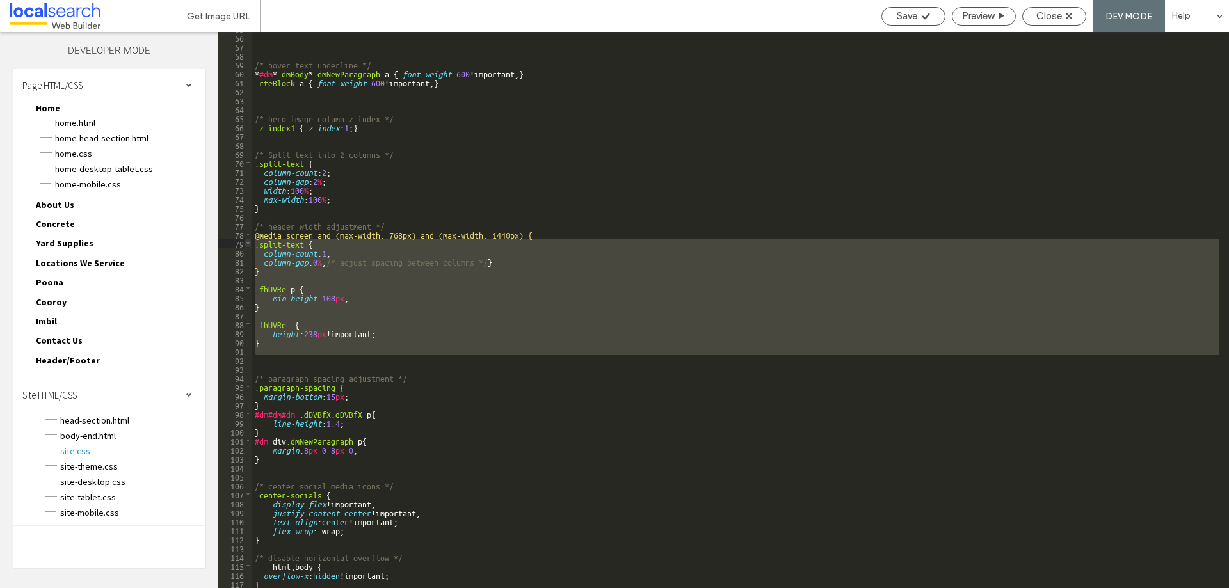
drag, startPoint x: 275, startPoint y: 356, endPoint x: 248, endPoint y: 245, distance: 114.5
click at [248, 245] on div "** 55 56 57 58 59 60 61 62 63 64 65 66 67 68 69 70 71 72 73 74 75 76 77 78 79 8…" at bounding box center [723, 310] width 1011 height 556
click at [288, 244] on div "/* hover text underline */ * #dm * .dmBody * .dmNewParagraph a { font-weight : …" at bounding box center [735, 310] width 967 height 556
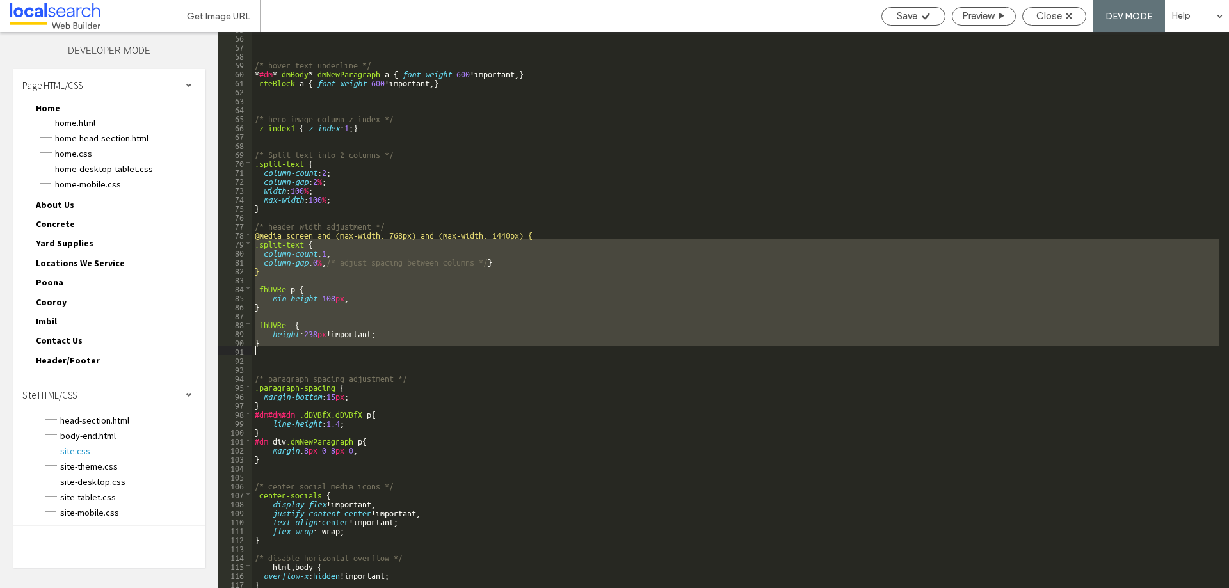
drag, startPoint x: 253, startPoint y: 244, endPoint x: 394, endPoint y: 327, distance: 164.1
click at [408, 353] on div "/* hover text underline */ * #dm * .dmBody * .dmNewParagraph a { font-weight : …" at bounding box center [735, 311] width 967 height 574
click at [306, 249] on div "/* hover text underline */ * #dm * .dmBody * .dmNewParagraph a { font-weight : …" at bounding box center [735, 310] width 967 height 556
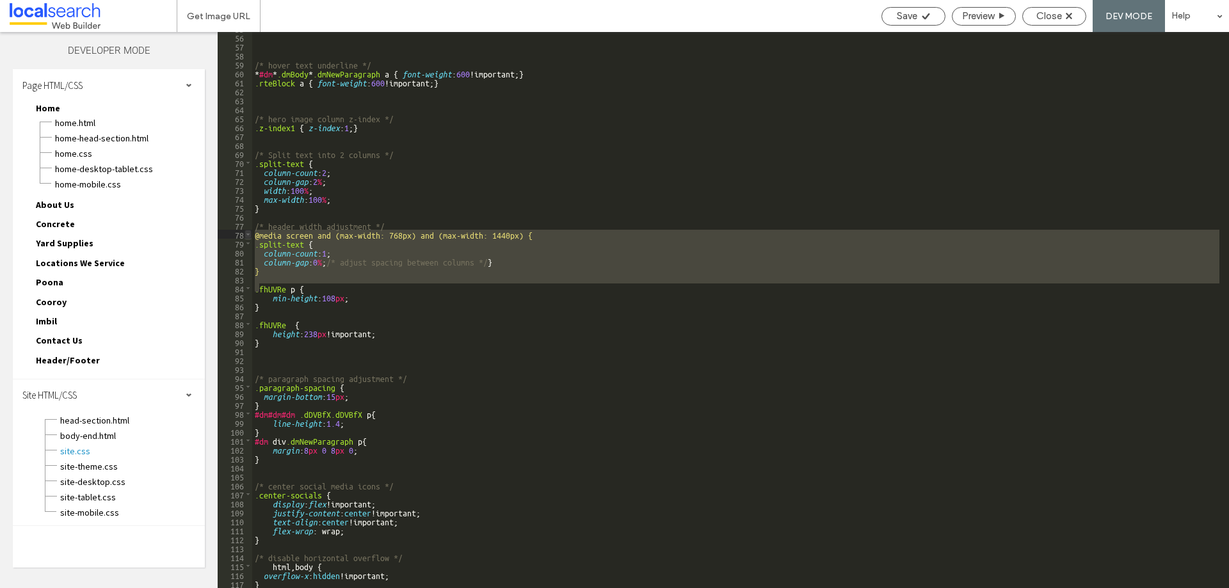
drag, startPoint x: 260, startPoint y: 284, endPoint x: 251, endPoint y: 232, distance: 52.7
click at [251, 232] on div "** 55 56 57 58 59 60 61 62 63 64 65 66 67 68 69 70 71 72 73 74 75 76 77 78 79 8…" at bounding box center [723, 310] width 1011 height 556
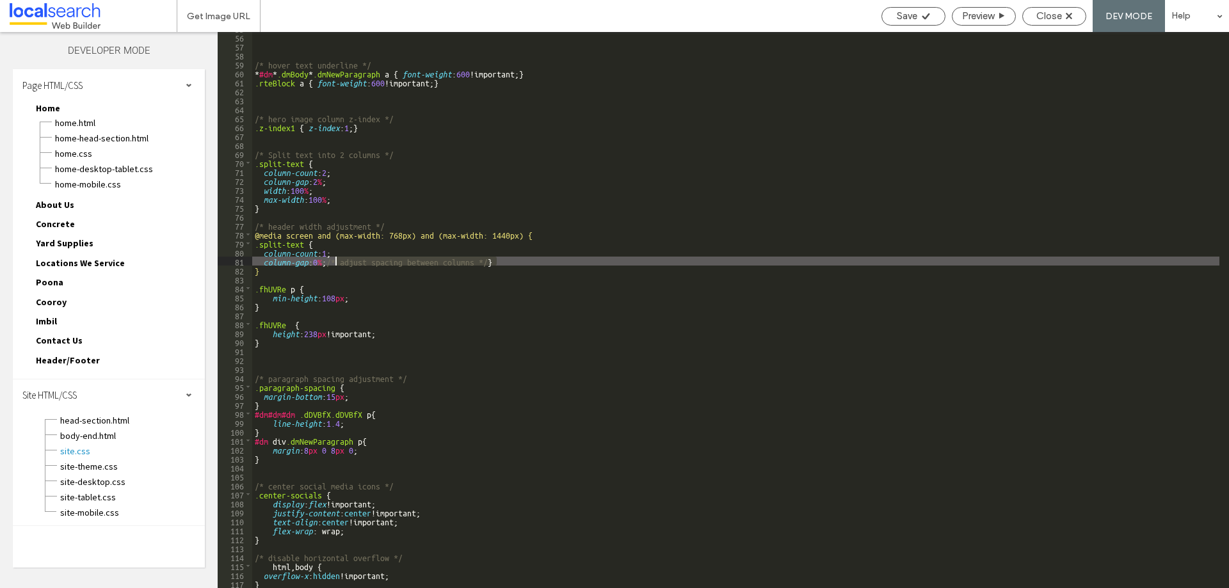
drag, startPoint x: 495, startPoint y: 260, endPoint x: 334, endPoint y: 260, distance: 161.3
click at [334, 260] on div "/* hover text underline */ * #dm * .dmBody * .dmNewParagraph a { font-weight : …" at bounding box center [735, 311] width 967 height 574
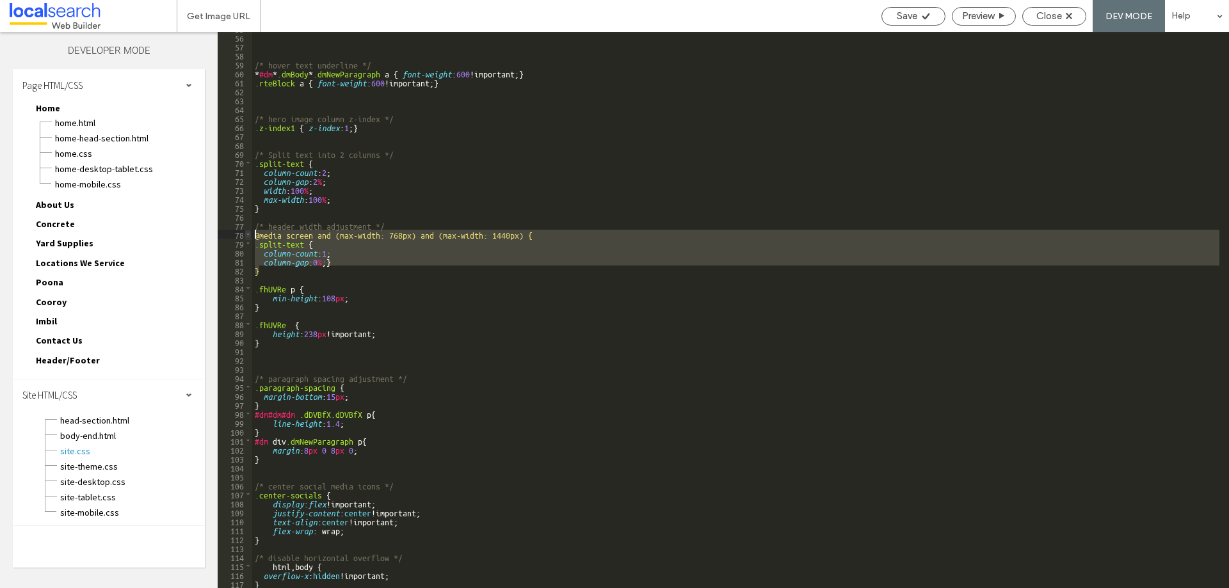
drag, startPoint x: 295, startPoint y: 273, endPoint x: 248, endPoint y: 237, distance: 59.4
click at [248, 237] on div "** 55 56 57 58 59 60 61 62 63 64 65 66 67 68 69 70 71 72 73 74 75 76 77 78 79 8…" at bounding box center [723, 310] width 1011 height 556
click at [915, 20] on span "Save" at bounding box center [907, 16] width 20 height 12
click at [1042, 13] on span "Close" at bounding box center [1049, 16] width 26 height 12
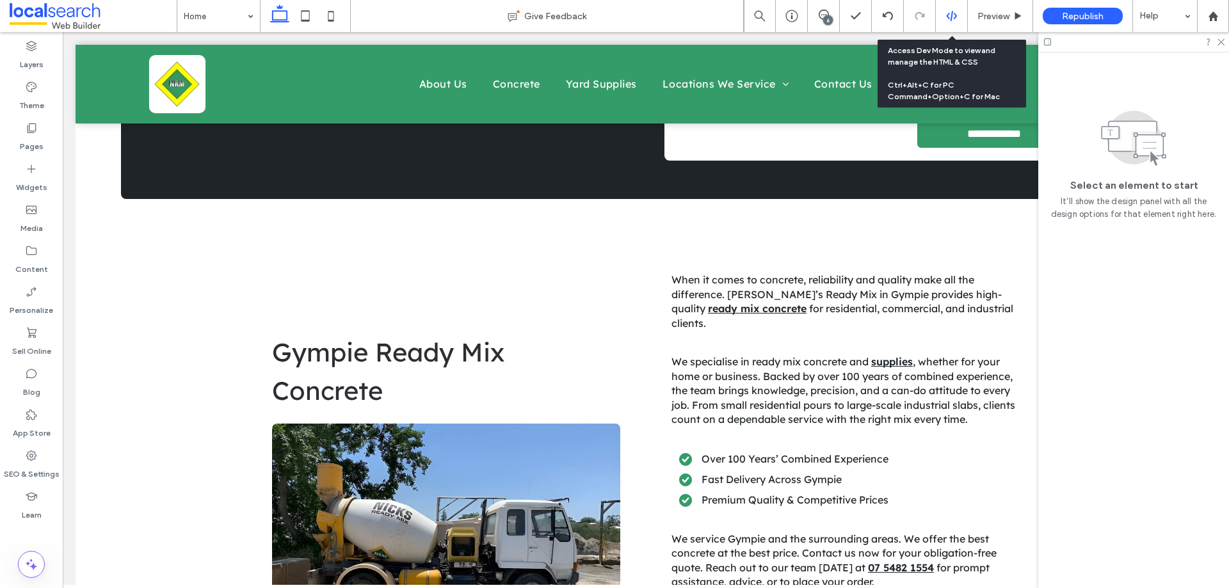
click at [953, 15] on icon at bounding box center [952, 16] width 12 height 12
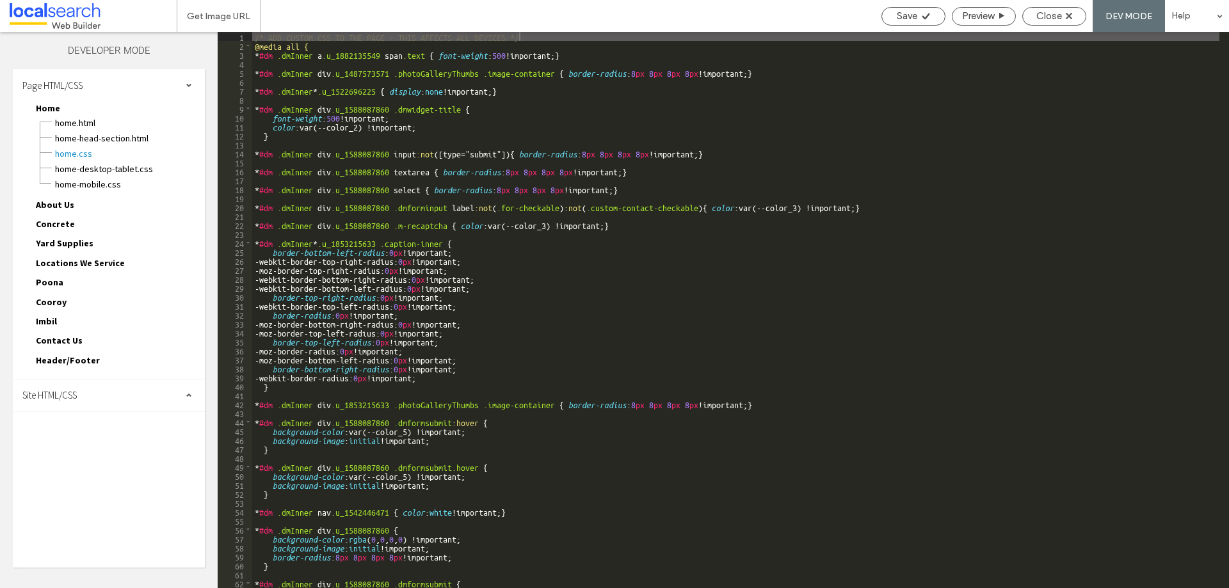
click at [84, 398] on div "Site HTML/CSS" at bounding box center [109, 395] width 192 height 32
click at [85, 460] on span "site-theme.css" at bounding box center [132, 466] width 145 height 13
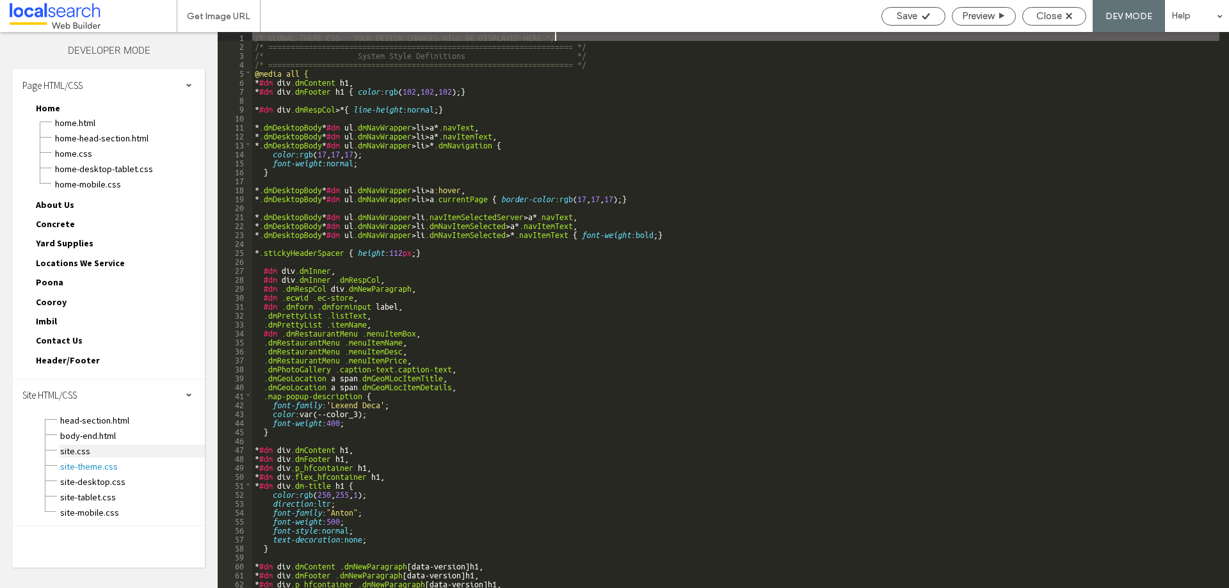
click at [84, 454] on span "site.css" at bounding box center [132, 451] width 145 height 13
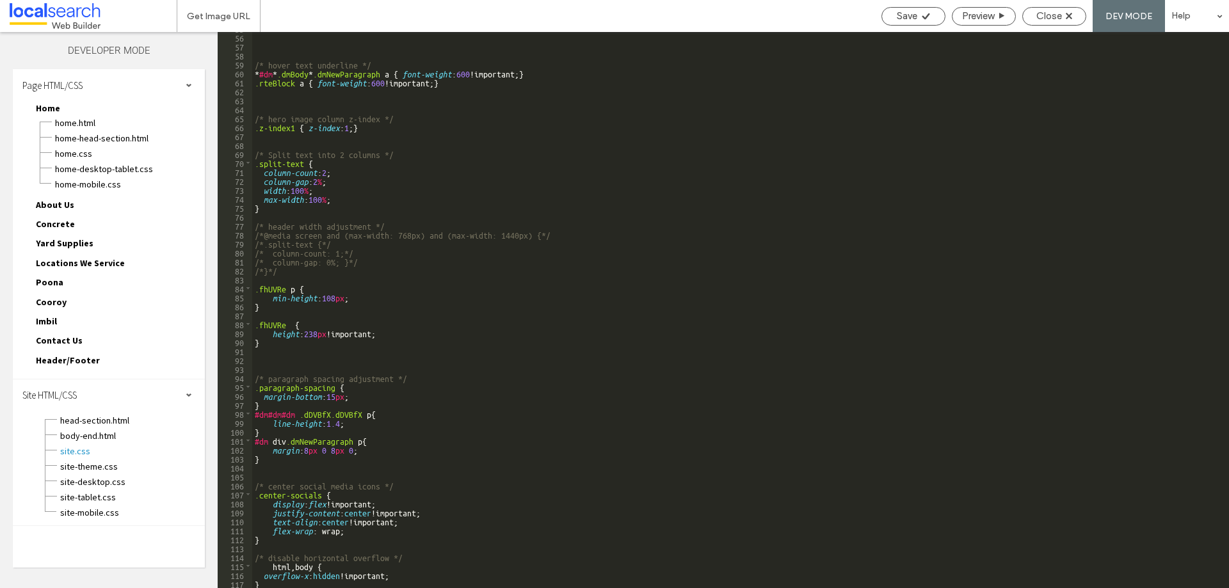
scroll to position [395, 0]
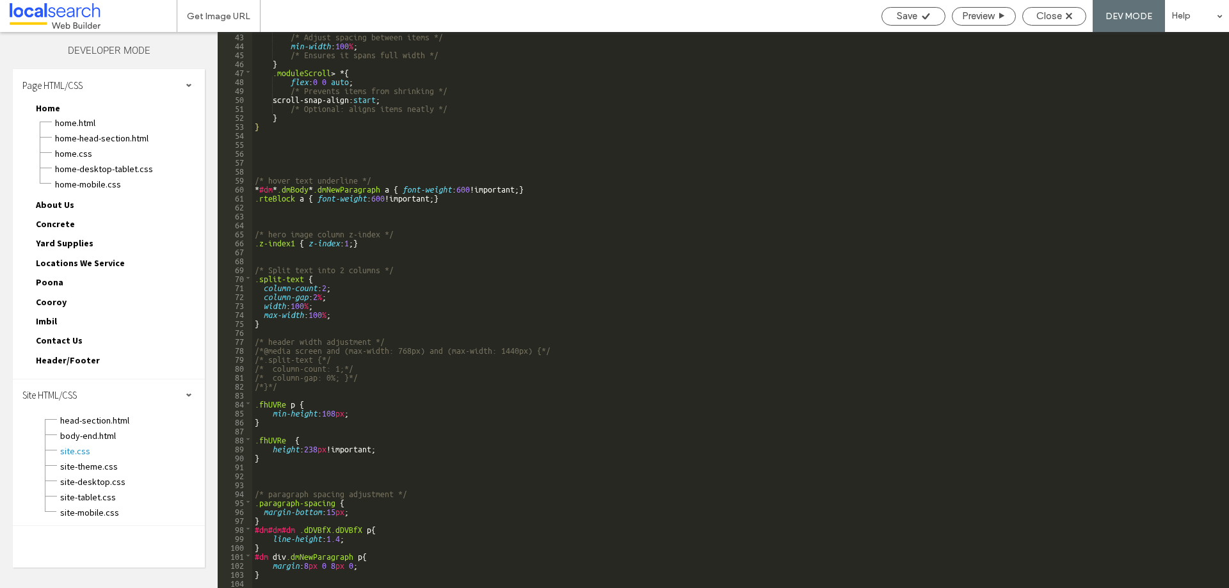
click at [283, 390] on div "/* Adjust spacing between items */ min-width : 100 % ; /* Ensures it spans full…" at bounding box center [735, 318] width 967 height 574
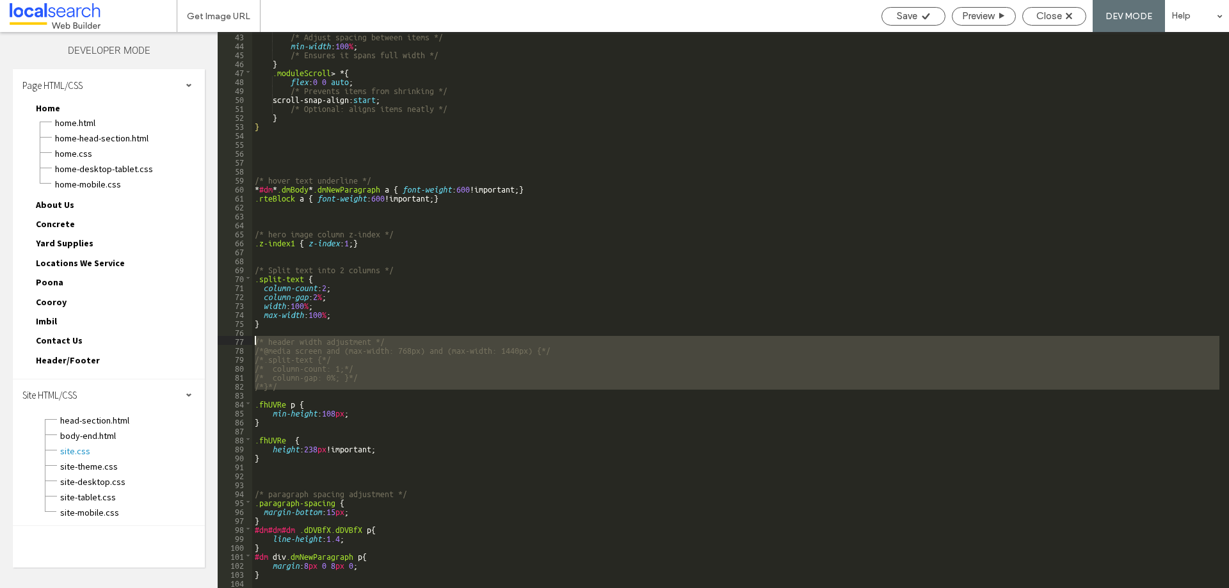
drag, startPoint x: 264, startPoint y: 395, endPoint x: 237, endPoint y: 340, distance: 61.8
click at [237, 340] on div "** 43 44 45 46 47 48 49 50 51 52 53 54 55 56 57 58 59 60 61 62 63 64 65 66 67 6…" at bounding box center [723, 310] width 1011 height 556
click at [251, 363] on div "80" at bounding box center [235, 367] width 35 height 9
click at [291, 385] on div "/* Adjust spacing between items */ min-width : 100 % ; /* Ensures it spans full…" at bounding box center [735, 310] width 967 height 556
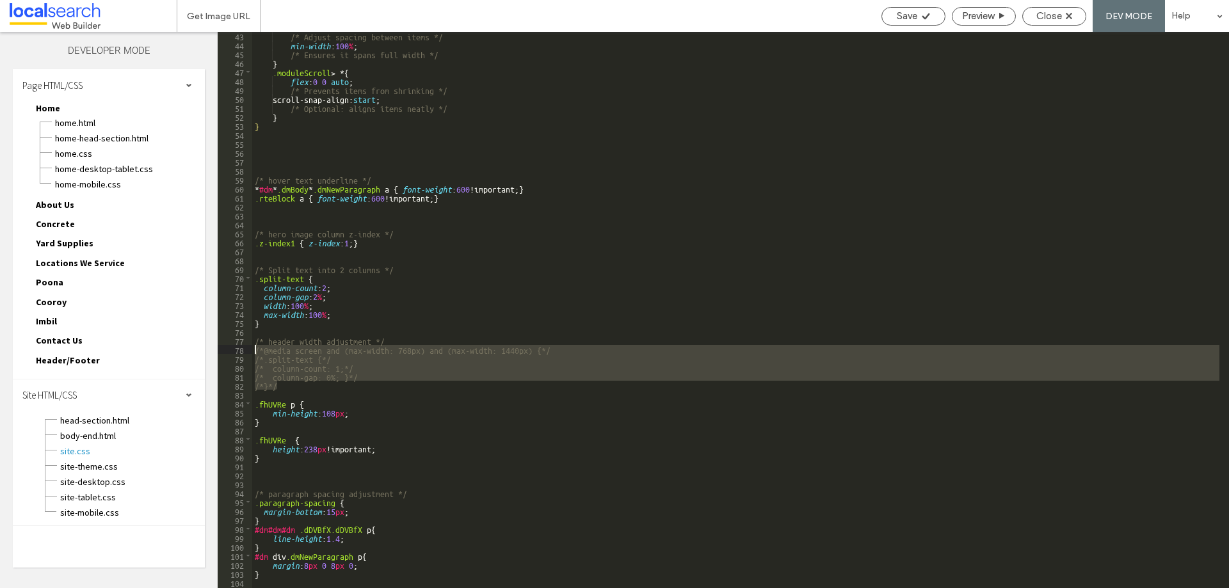
drag, startPoint x: 285, startPoint y: 383, endPoint x: 257, endPoint y: 348, distance: 45.5
click at [257, 348] on div "/* Adjust spacing between items */ min-width : 100 % ; /* Ensures it spans full…" at bounding box center [735, 318] width 967 height 574
click at [1046, 10] on div "Close" at bounding box center [1054, 16] width 64 height 19
click at [915, 12] on span "Save" at bounding box center [907, 16] width 20 height 12
click at [1037, 15] on span "Close" at bounding box center [1049, 16] width 26 height 12
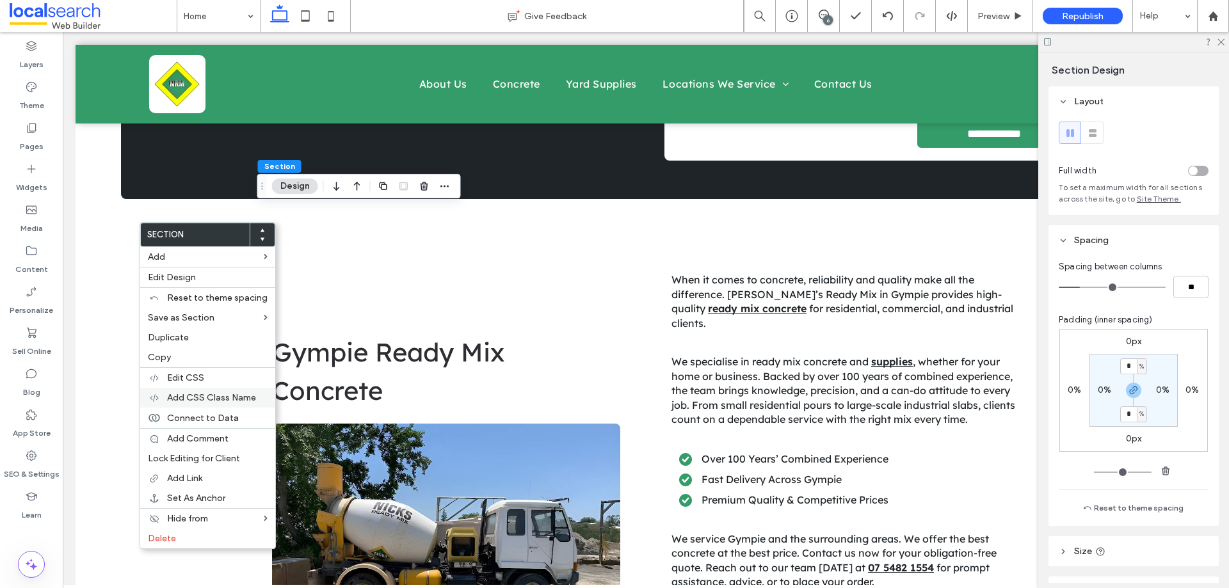
click at [223, 399] on span "Add CSS Class Name" at bounding box center [211, 397] width 89 height 11
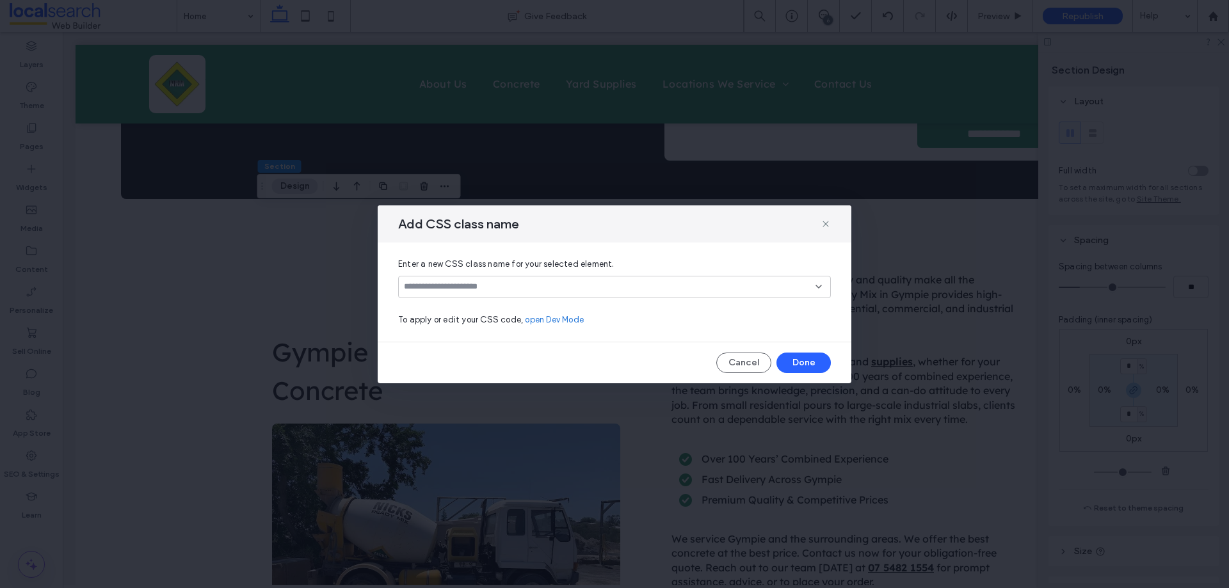
click at [831, 220] on div "Add CSS class name" at bounding box center [615, 223] width 474 height 37
click at [828, 227] on use at bounding box center [825, 224] width 6 height 6
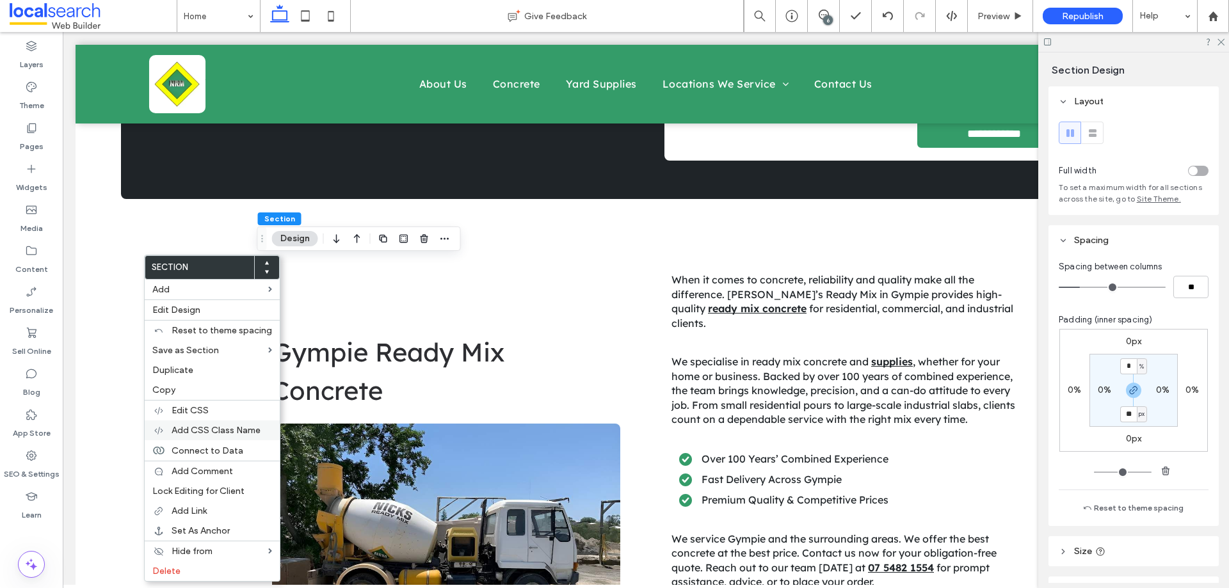
click at [236, 429] on span "Add CSS Class Name" at bounding box center [215, 430] width 89 height 11
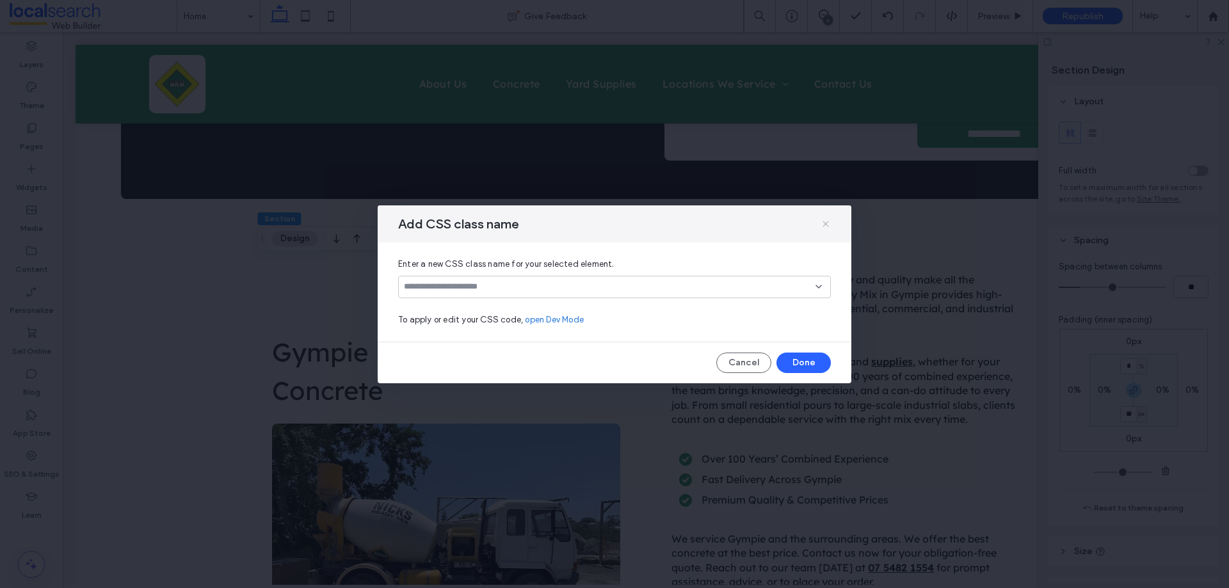
click at [827, 224] on icon at bounding box center [825, 224] width 10 height 10
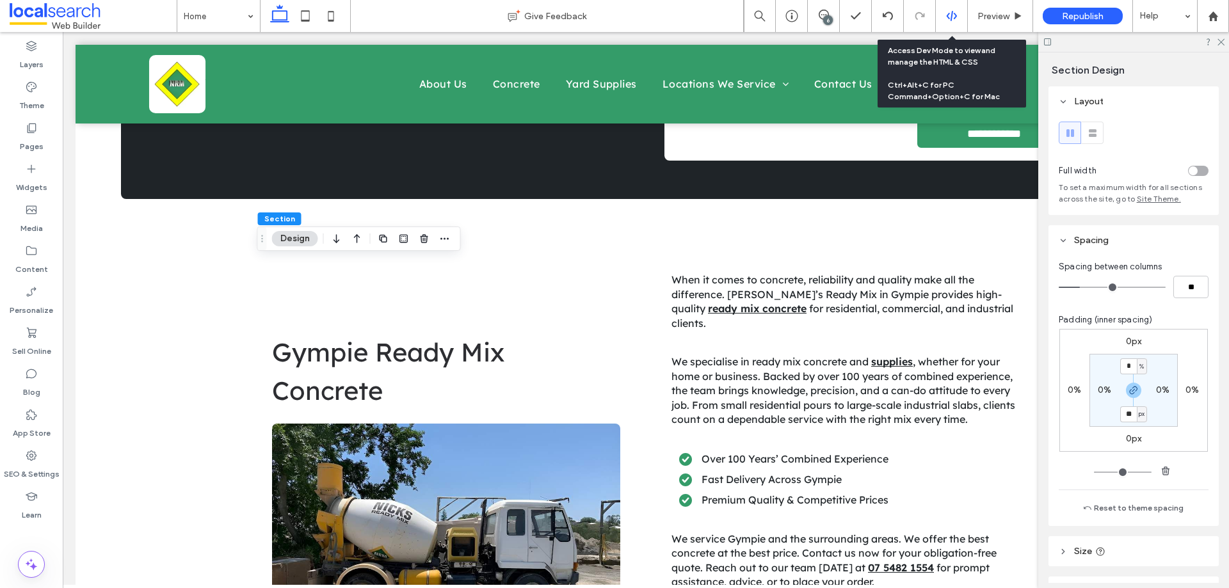
click at [952, 14] on icon at bounding box center [952, 16] width 12 height 12
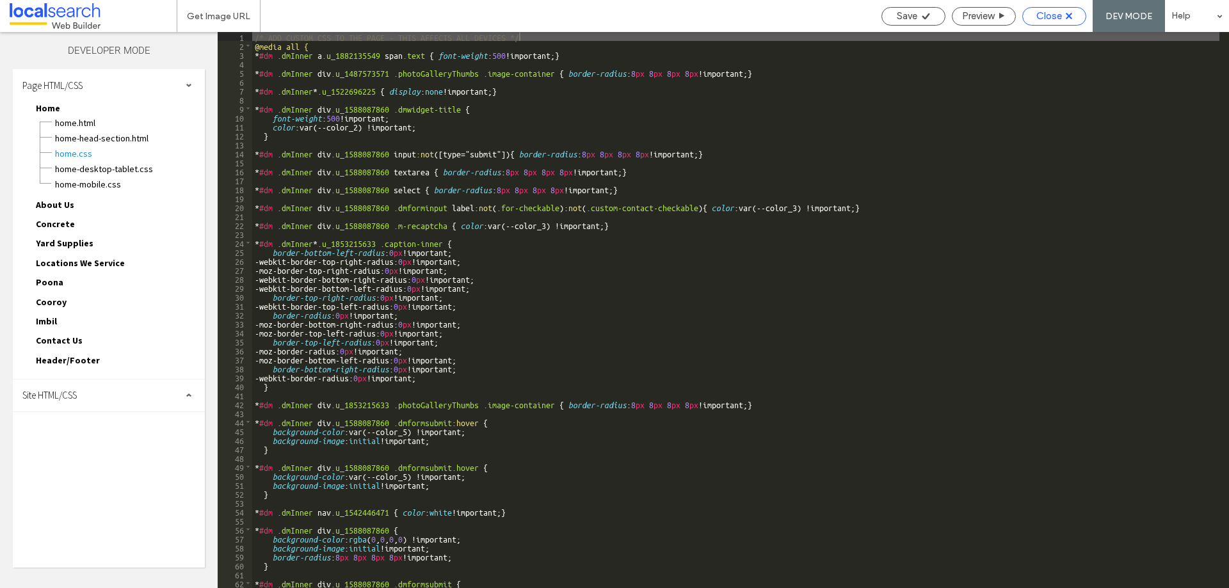
click at [1057, 15] on span "Close" at bounding box center [1049, 16] width 26 height 12
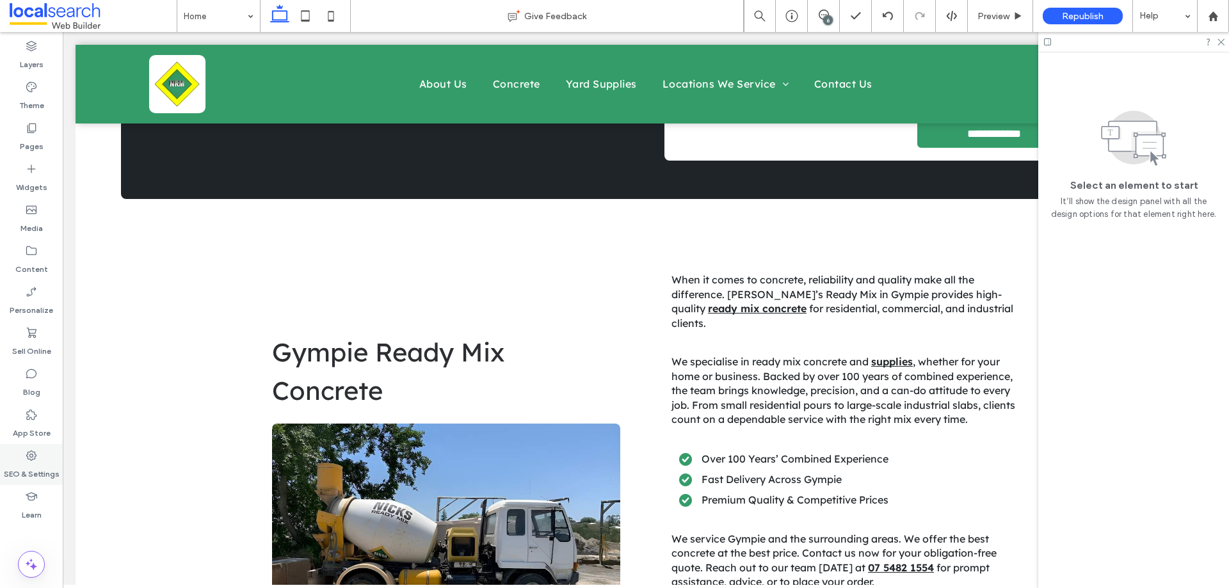
click at [36, 479] on label "SEO & Settings" at bounding box center [32, 471] width 56 height 18
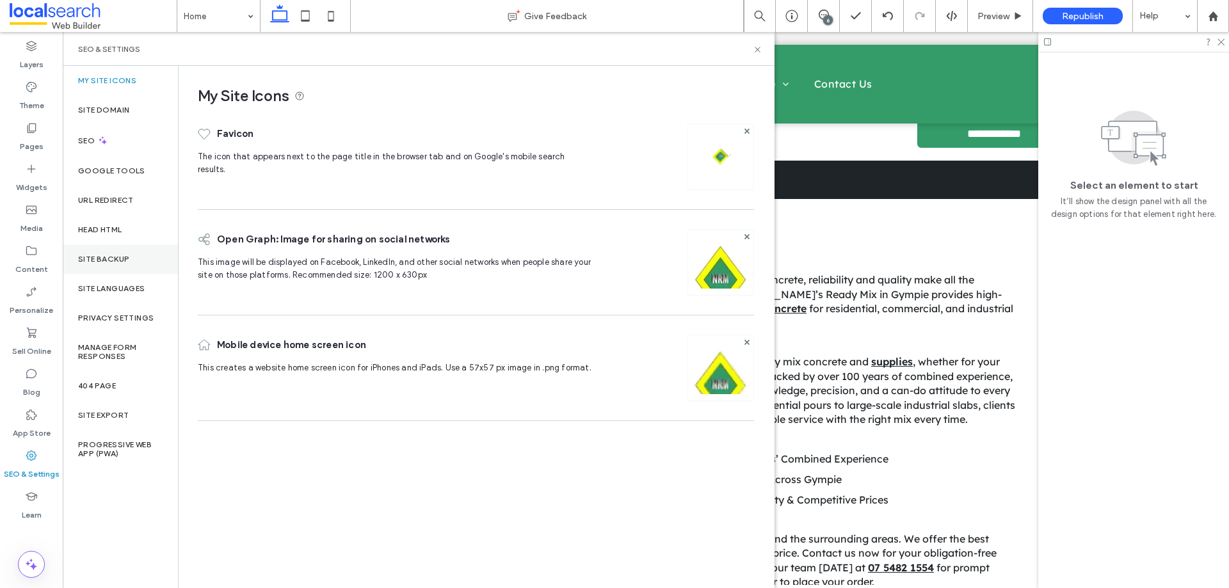
click at [124, 267] on div "Site Backup" at bounding box center [120, 258] width 115 height 29
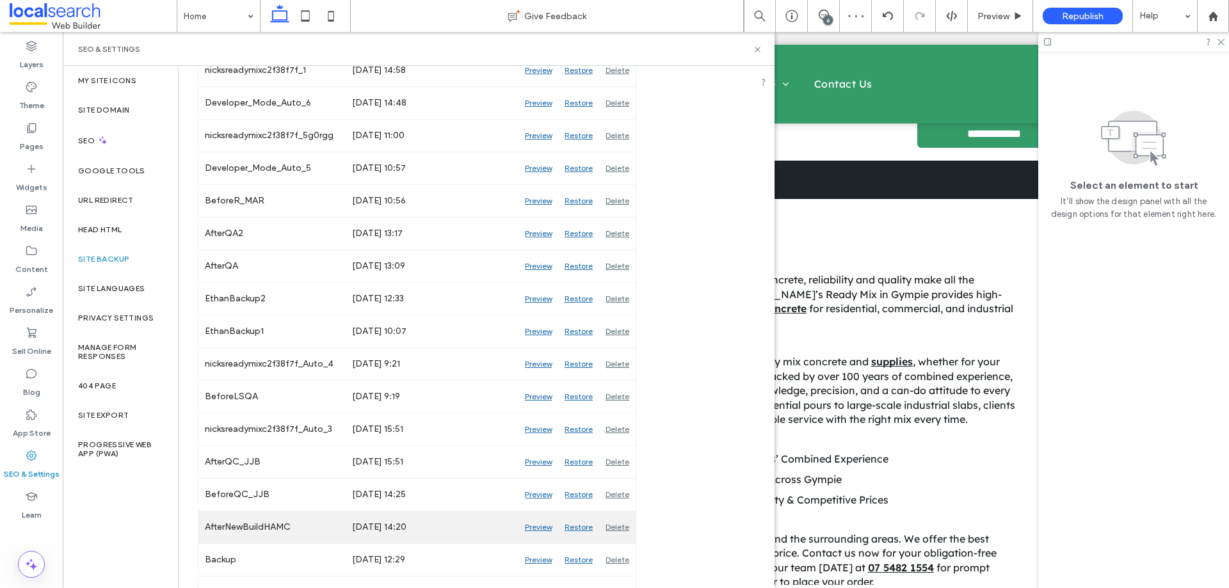
scroll to position [1000, 0]
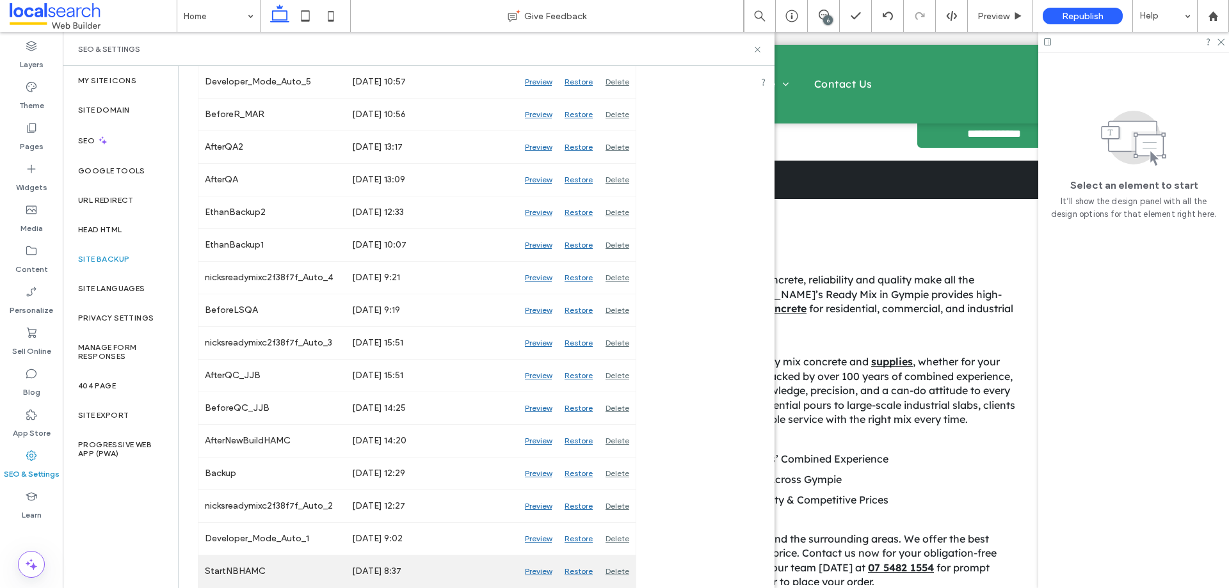
click at [542, 572] on div "Preview" at bounding box center [538, 571] width 40 height 32
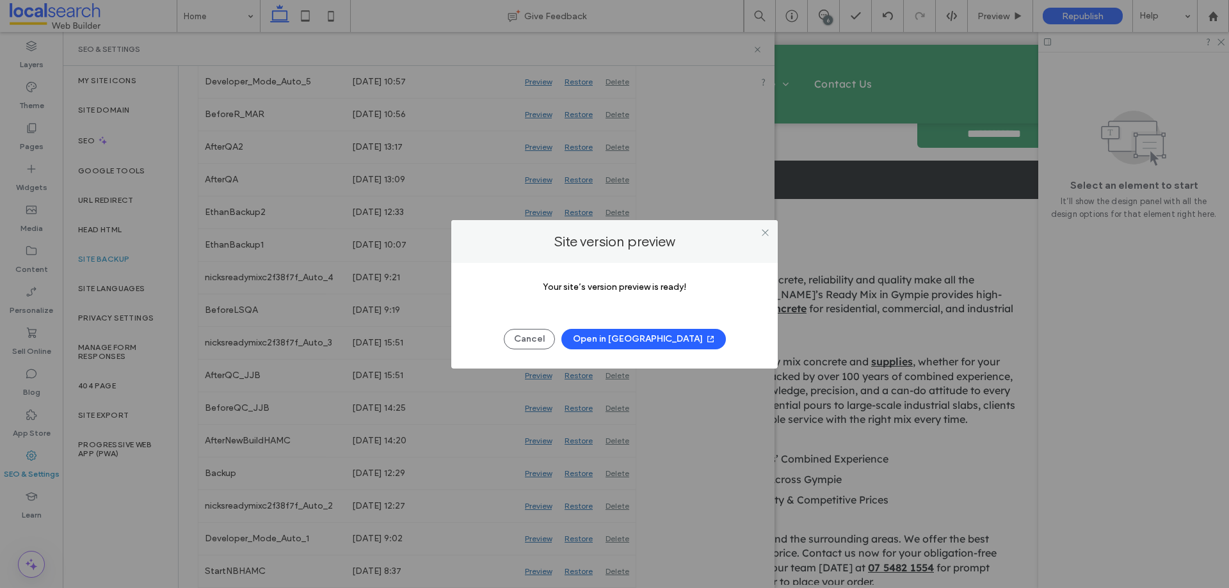
click at [657, 336] on button "Open in New Tab" at bounding box center [643, 339] width 164 height 20
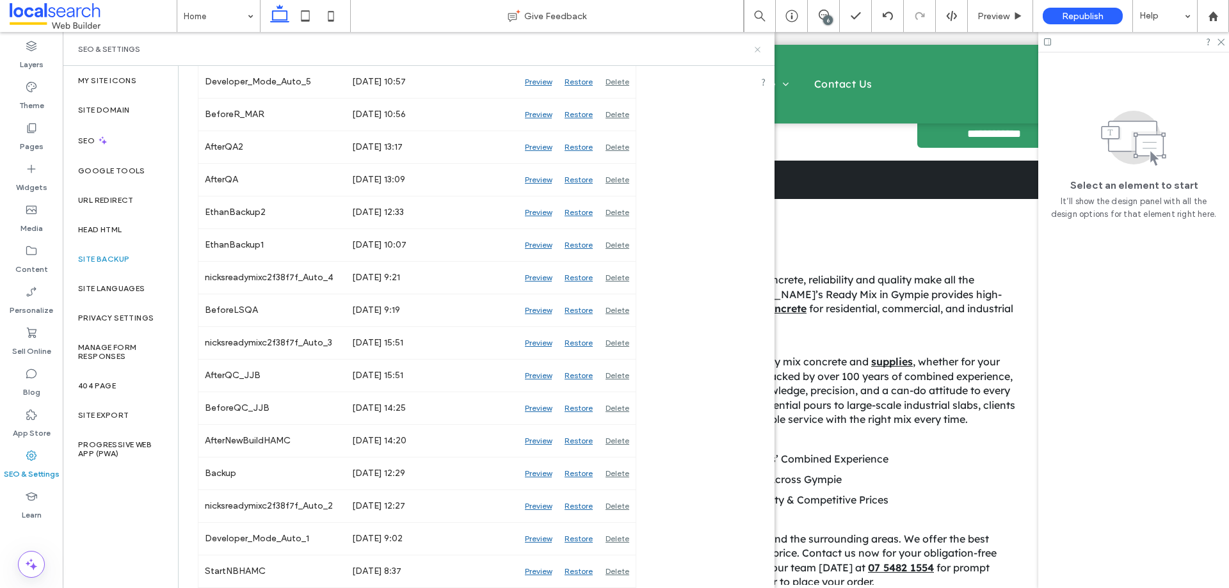
click at [761, 51] on icon at bounding box center [758, 50] width 10 height 10
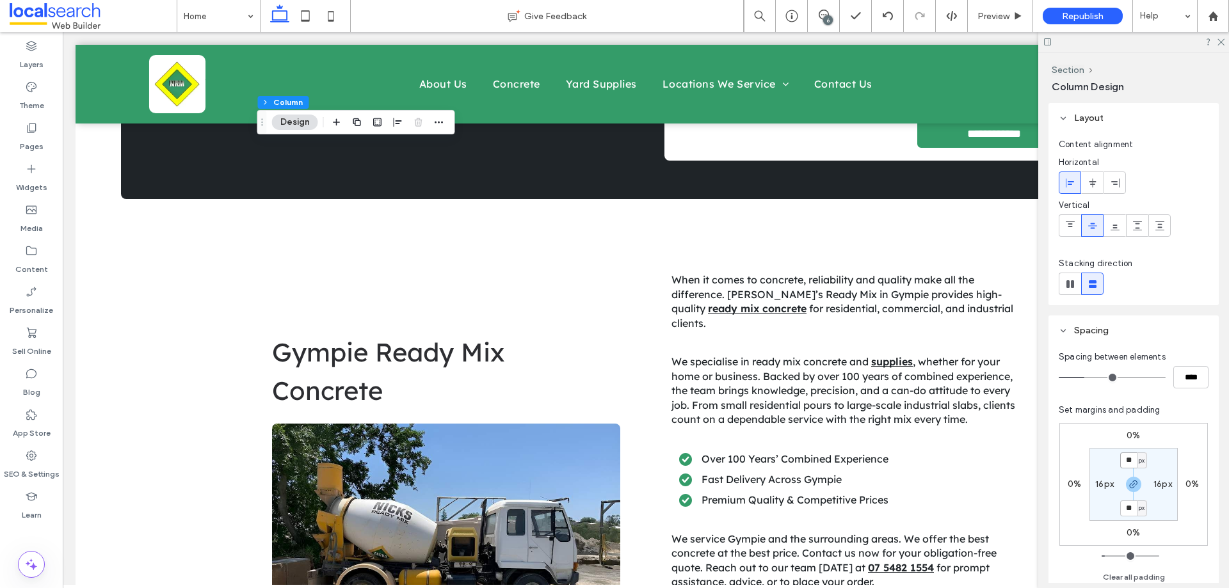
click at [1134, 461] on input "**" at bounding box center [1128, 460] width 17 height 16
type input "**"
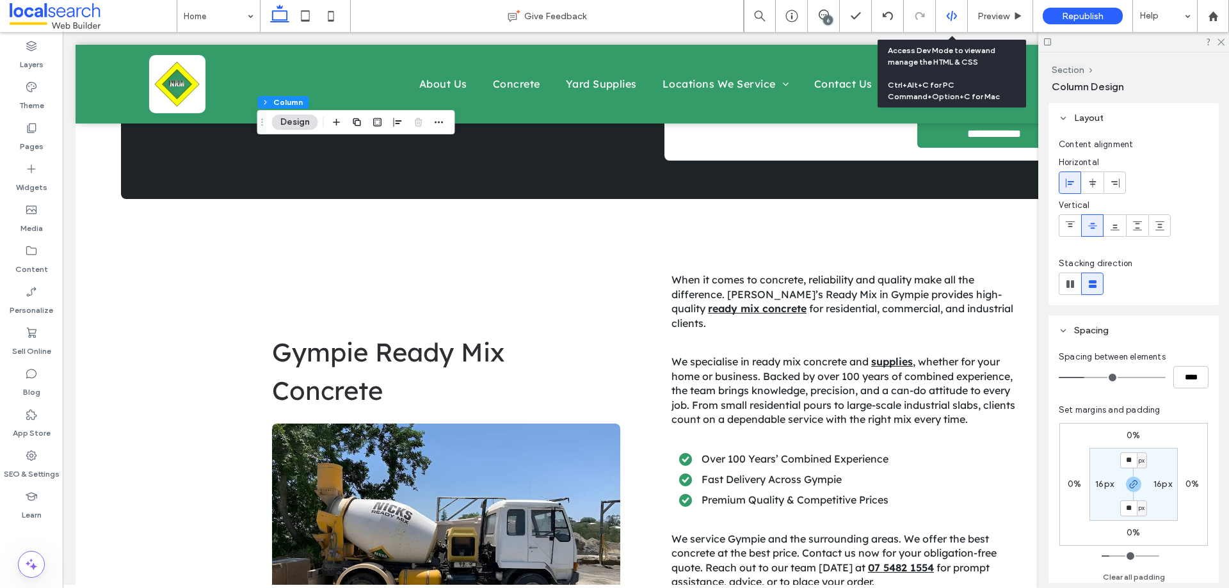
click at [950, 12] on icon at bounding box center [952, 16] width 12 height 12
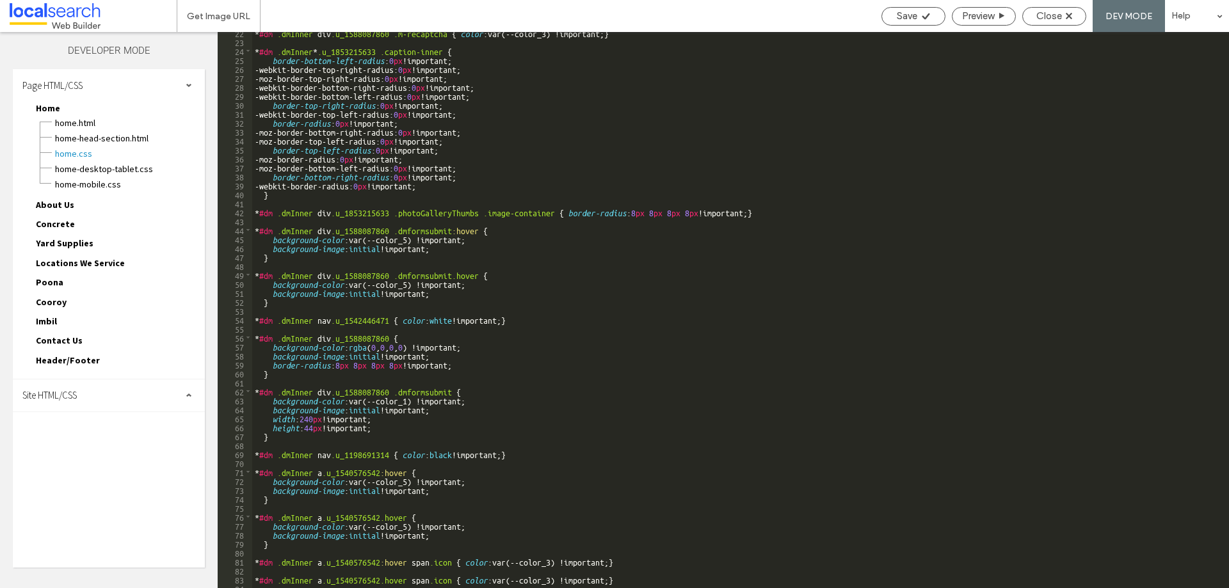
scroll to position [422, 0]
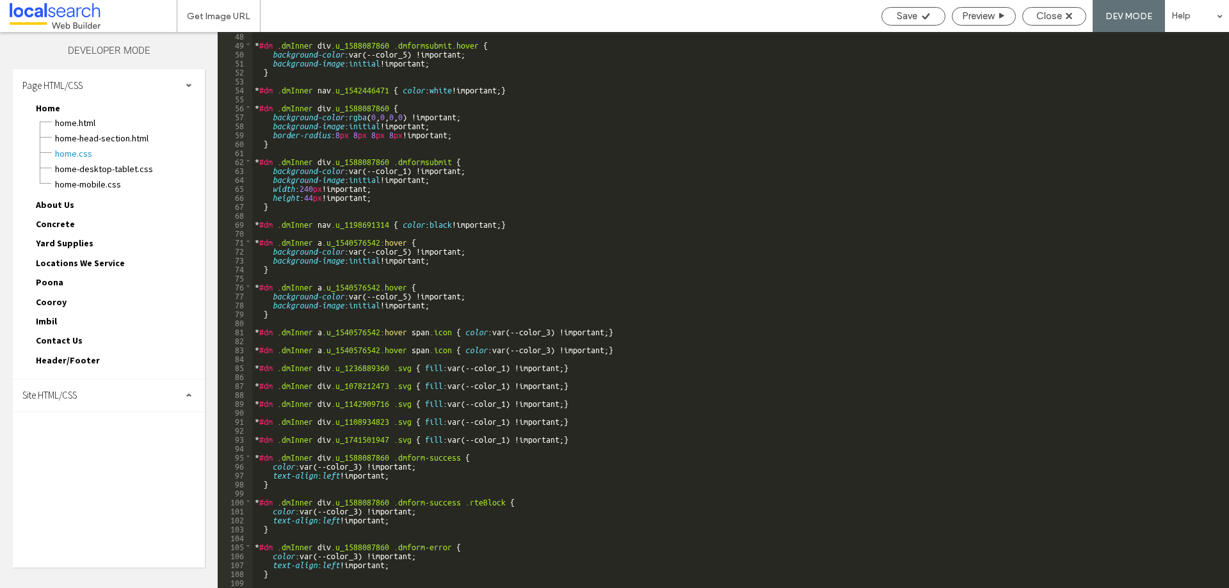
click at [60, 401] on span "Site HTML/CSS" at bounding box center [49, 395] width 54 height 12
click at [76, 445] on span "site.css" at bounding box center [132, 451] width 145 height 13
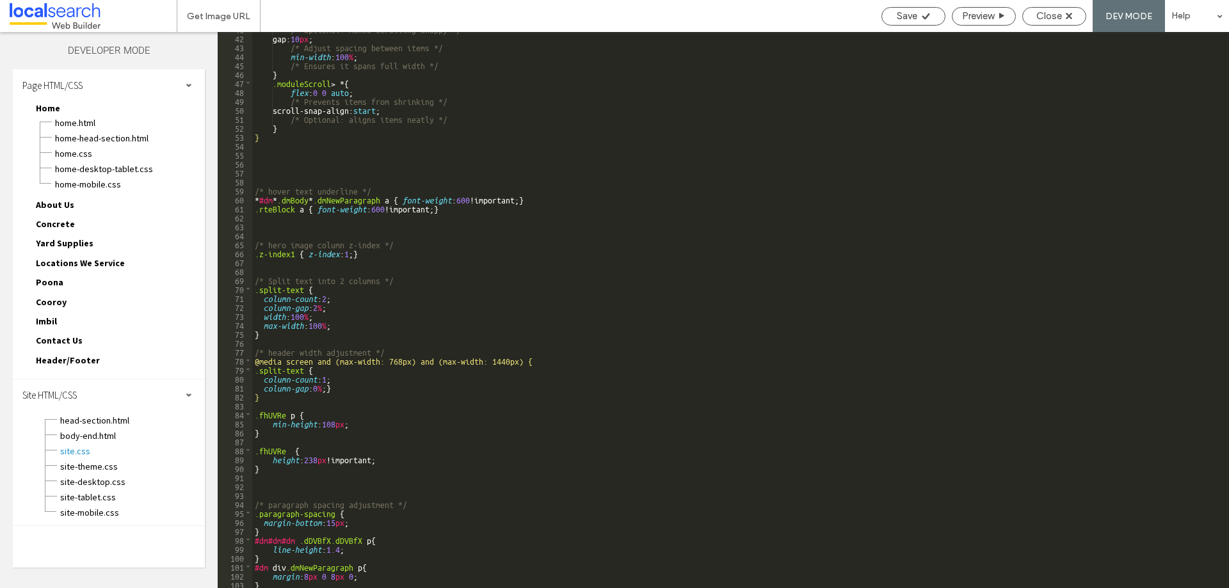
scroll to position [384, 0]
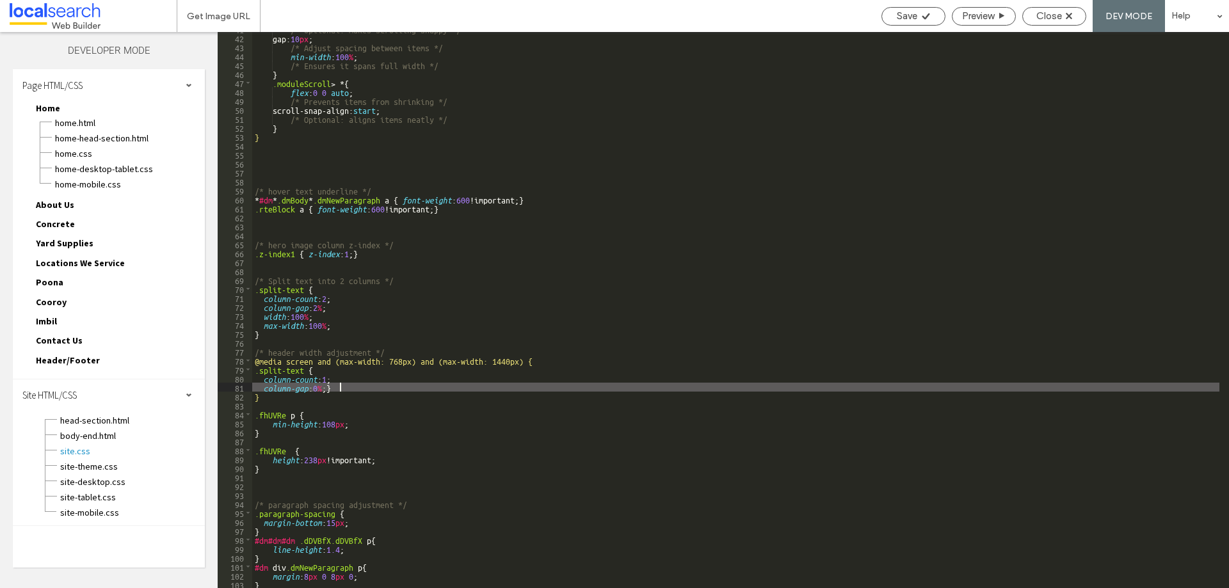
click at [371, 383] on div "/* Optional: makes scrolling snappy */ gap: 10 px ; /* Adjust spacing between i…" at bounding box center [735, 311] width 967 height 574
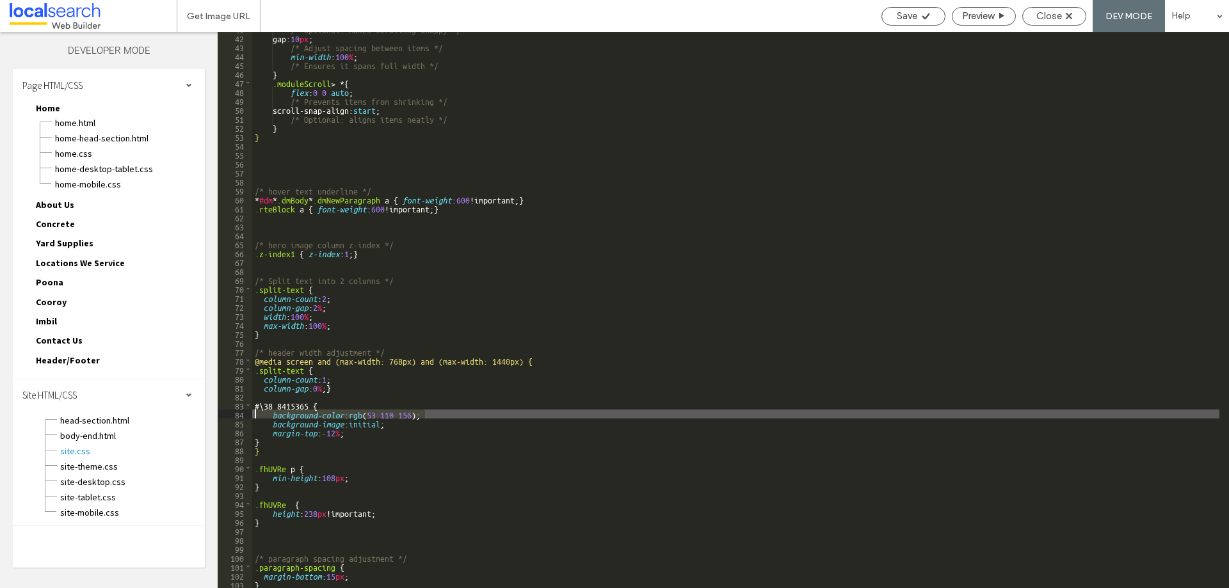
drag, startPoint x: 446, startPoint y: 413, endPoint x: 235, endPoint y: 413, distance: 211.2
click at [235, 413] on div "** 41 42 43 44 45 46 47 48 49 50 51 52 53 54 55 56 57 58 59 60 61 62 63 64 65 6…" at bounding box center [723, 310] width 1011 height 556
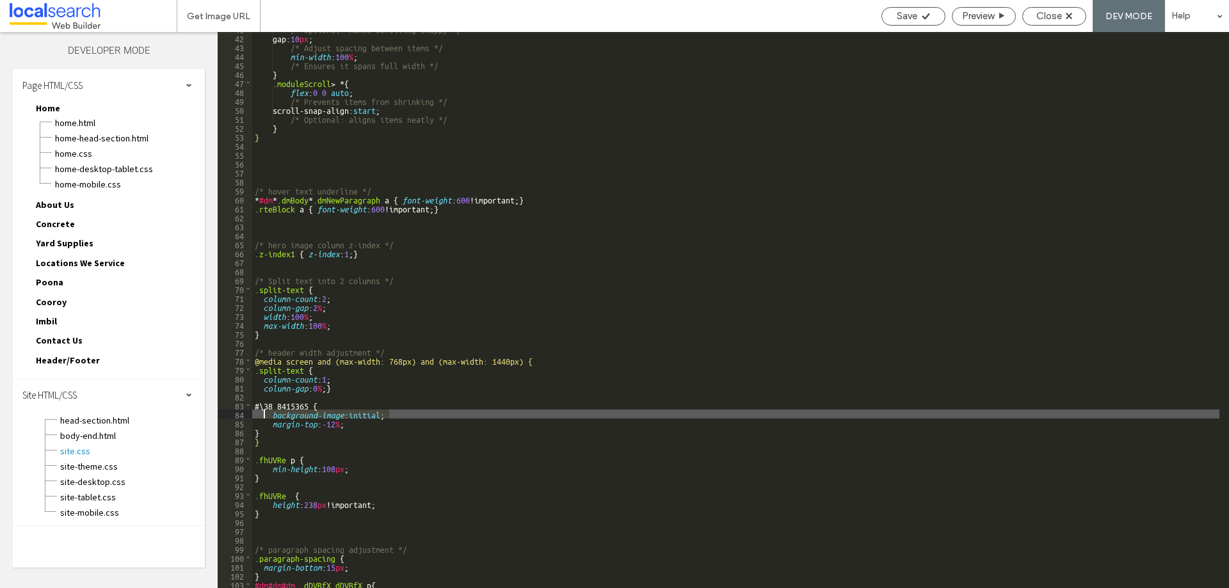
drag, startPoint x: 404, startPoint y: 413, endPoint x: 266, endPoint y: 412, distance: 138.9
click at [264, 414] on div "/* Optional: makes scrolling snappy */ gap: 10 px ; /* Adjust spacing between i…" at bounding box center [735, 311] width 967 height 574
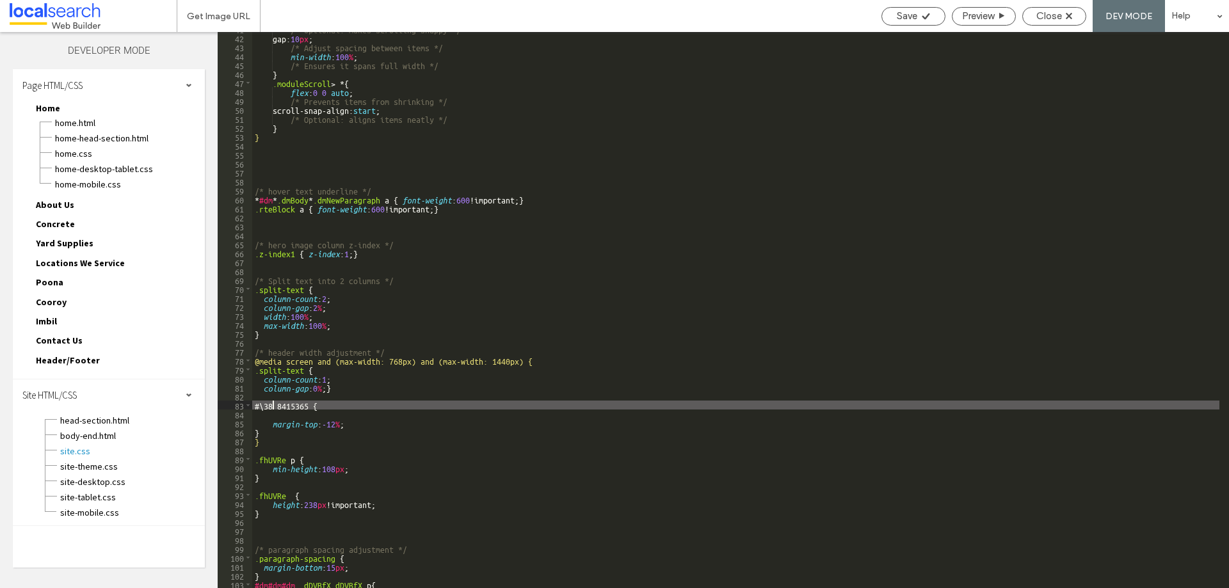
click at [274, 402] on div "/* Optional: makes scrolling snappy */ gap: 10 px ; /* Adjust spacing between i…" at bounding box center [735, 311] width 967 height 574
drag, startPoint x: 282, startPoint y: 404, endPoint x: 289, endPoint y: 403, distance: 7.8
click at [282, 404] on div "/* Optional: makes scrolling snappy */ gap: 10 px ; /* Adjust spacing between i…" at bounding box center [735, 311] width 967 height 574
drag, startPoint x: 283, startPoint y: 404, endPoint x: 264, endPoint y: 404, distance: 19.8
click at [264, 404] on div "/* Optional: makes scrolling snappy */ gap: 10 px ; /* Adjust spacing between i…" at bounding box center [735, 311] width 967 height 574
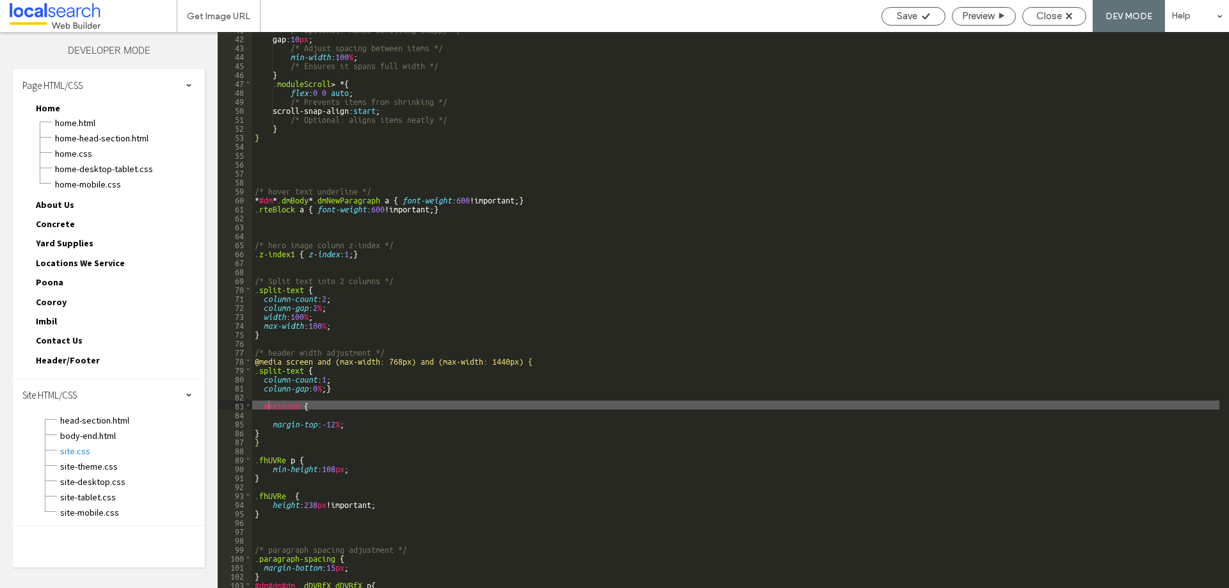
click at [297, 401] on div "/* Optional: makes scrolling snappy */ gap: 10 px ; /* Adjust spacing between i…" at bounding box center [735, 311] width 967 height 574
type textarea "**"
click at [296, 402] on div "/* Optional: makes scrolling snappy */ gap: 10 px ; /* Adjust spacing between i…" at bounding box center [735, 311] width 967 height 574
click at [295, 402] on div "/* Optional: makes scrolling snappy */ gap: 10 px ; /* Adjust spacing between i…" at bounding box center [735, 311] width 967 height 574
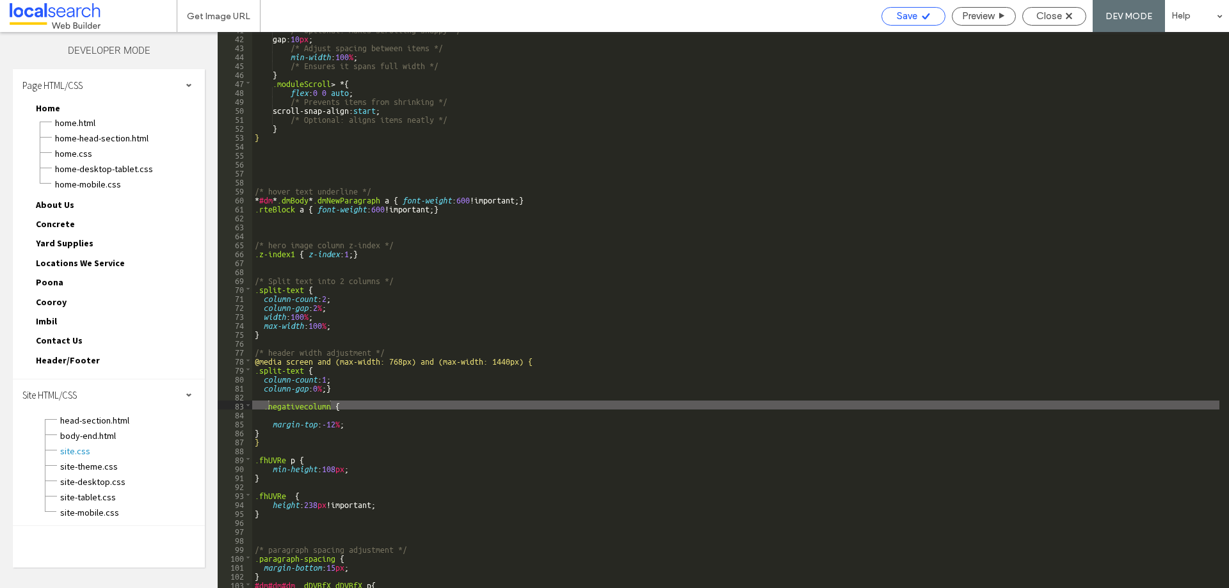
click at [926, 10] on div "Save" at bounding box center [913, 16] width 63 height 12
click at [1053, 15] on span "Close" at bounding box center [1049, 16] width 26 height 12
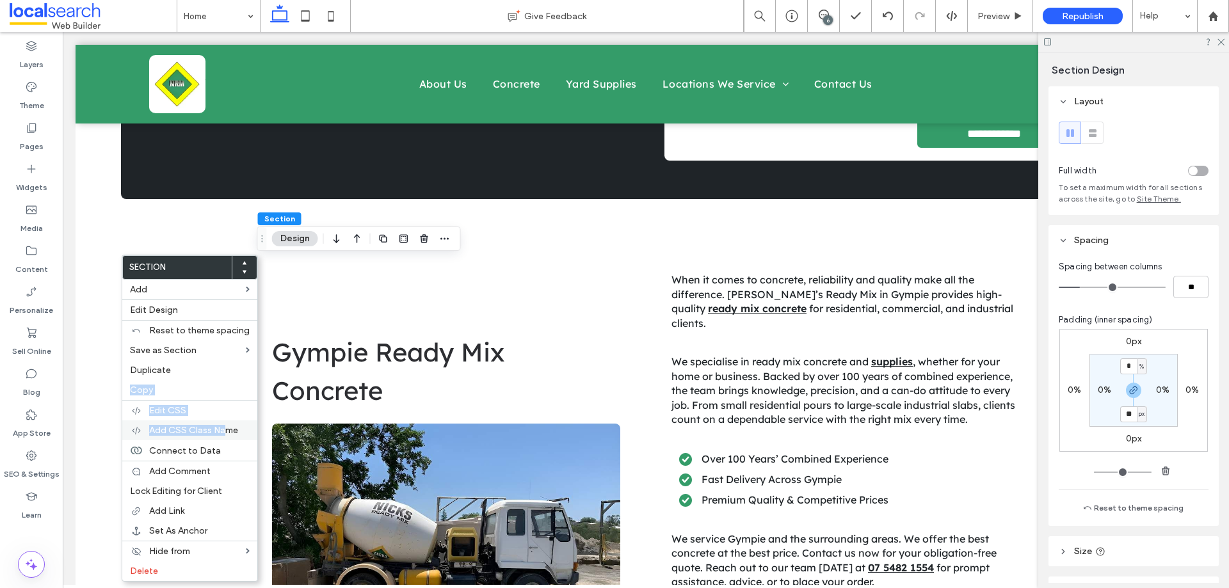
drag, startPoint x: 186, startPoint y: 371, endPoint x: 227, endPoint y: 432, distance: 73.3
click at [227, 432] on div "Section Add Edit Design Reset to theme spacing Save as Section Duplicate Copy E…" at bounding box center [190, 418] width 136 height 327
click at [227, 432] on span "Add CSS Class Name" at bounding box center [193, 430] width 89 height 11
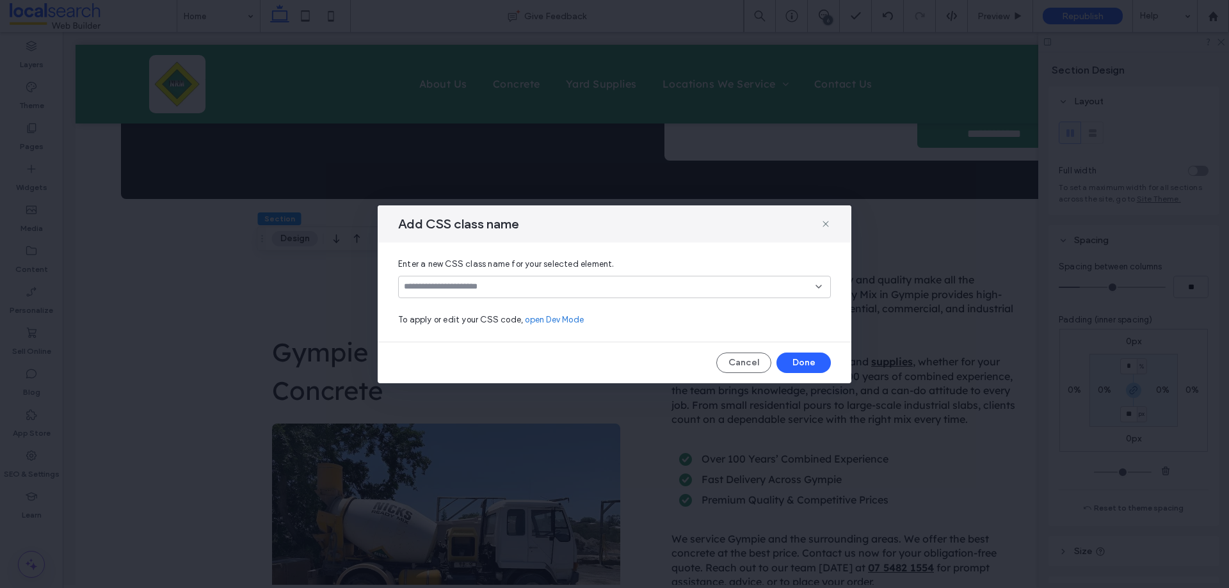
click at [486, 285] on input at bounding box center [609, 287] width 411 height 10
paste input "**********"
type input "**********"
click at [498, 305] on div "Create "negativecolumn"" at bounding box center [614, 308] width 420 height 10
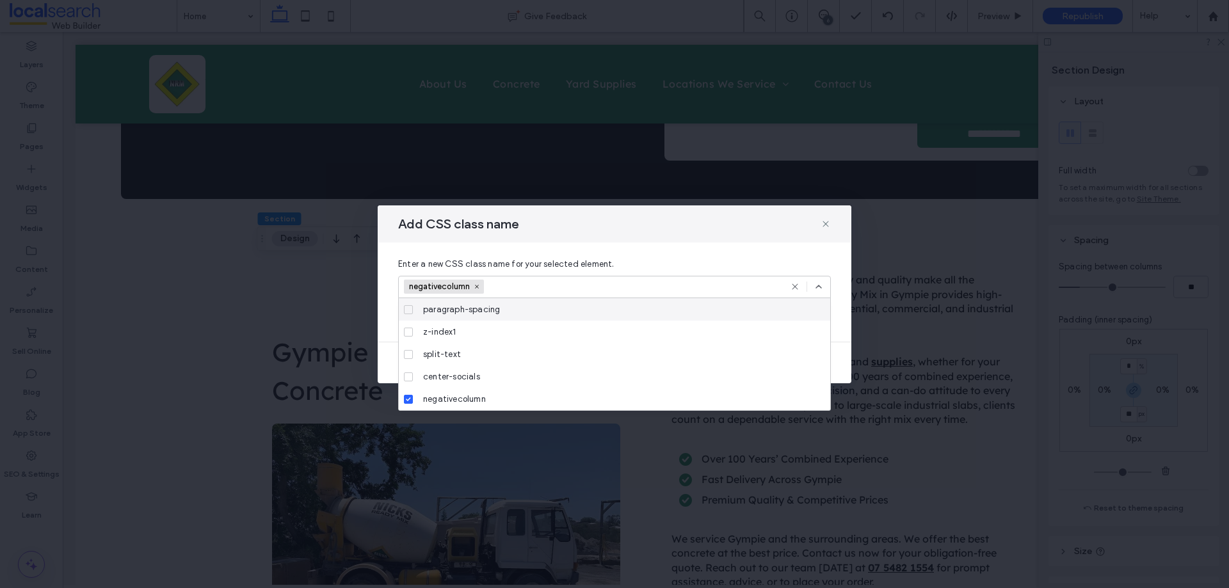
click at [825, 282] on div "negativecolumn" at bounding box center [614, 287] width 433 height 22
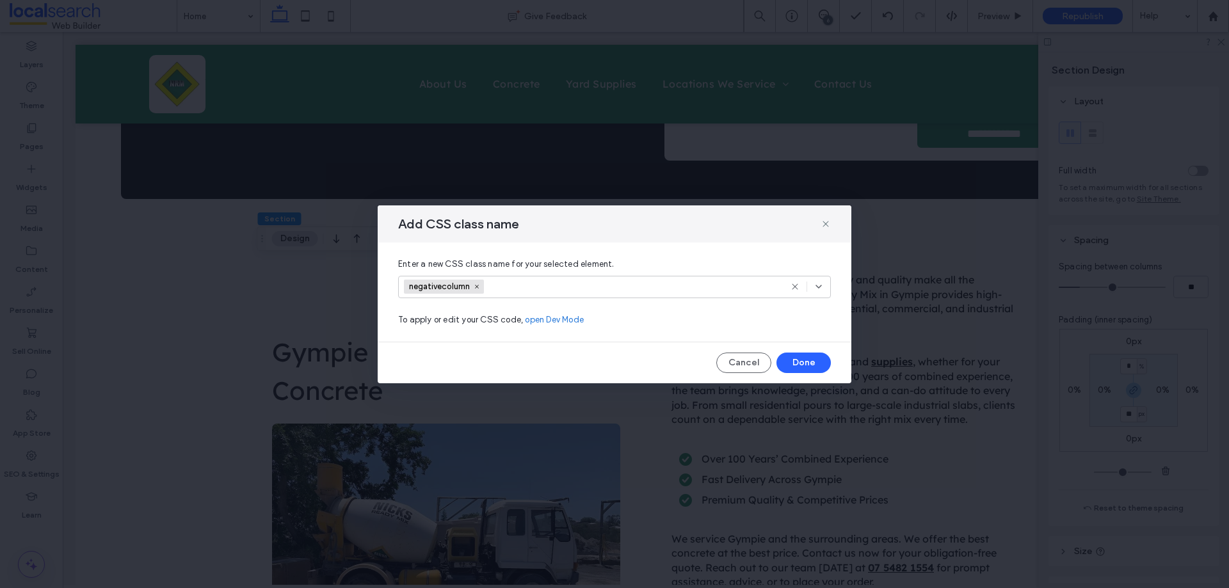
click at [818, 350] on div "Add CSS class name Enter a new CSS class name for your selected element. negati…" at bounding box center [615, 294] width 474 height 178
click at [817, 359] on button "Done" at bounding box center [803, 363] width 54 height 20
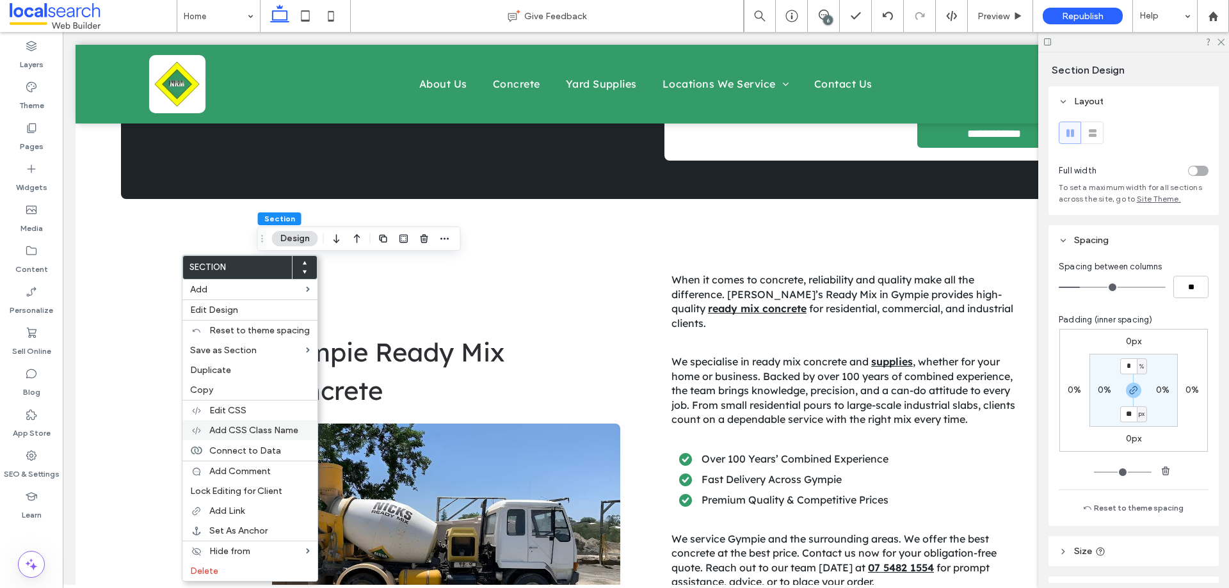
click at [279, 427] on span "Add CSS Class Name" at bounding box center [253, 430] width 89 height 11
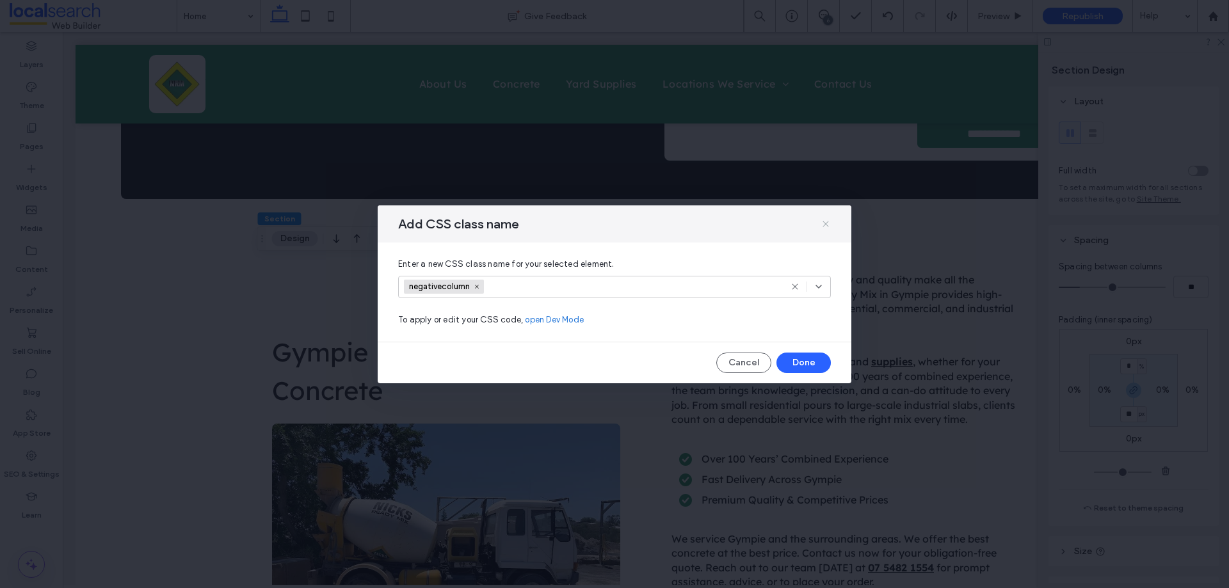
click at [826, 221] on icon at bounding box center [825, 224] width 10 height 10
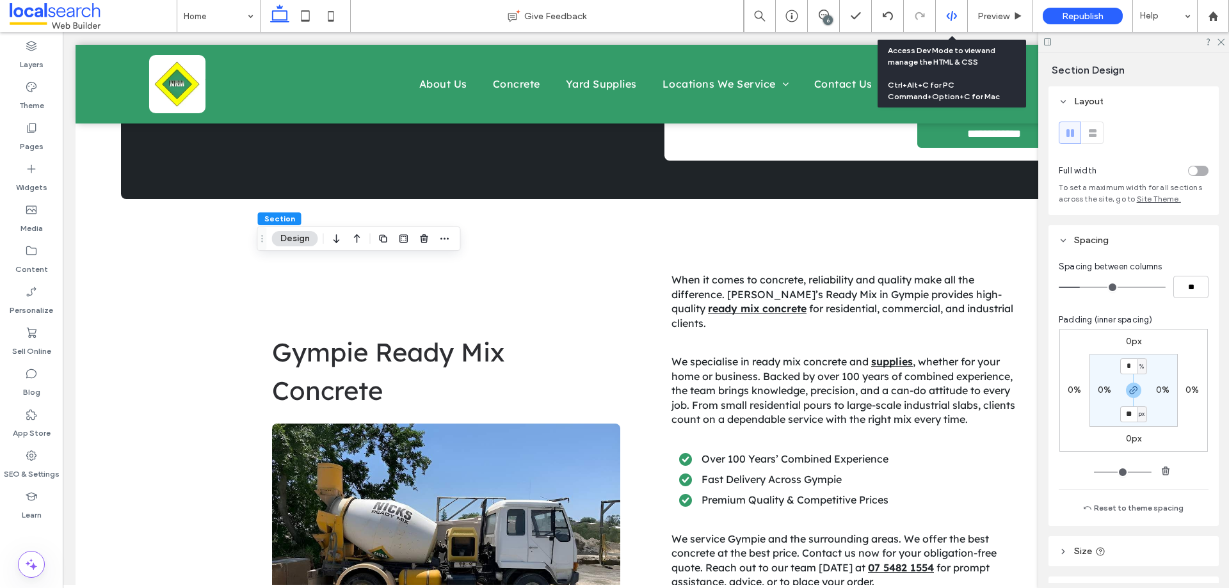
click at [948, 9] on div at bounding box center [952, 16] width 32 height 32
click at [946, 17] on icon at bounding box center [952, 16] width 12 height 12
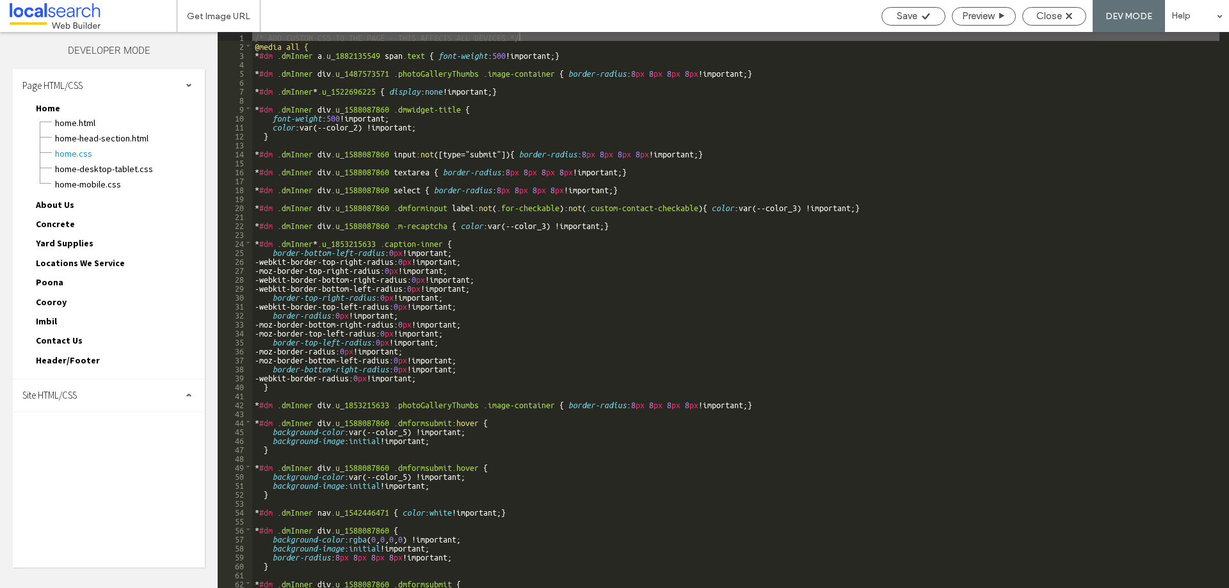
click at [110, 399] on div "Site HTML/CSS" at bounding box center [109, 395] width 192 height 32
click at [87, 455] on span "site.css" at bounding box center [132, 451] width 145 height 13
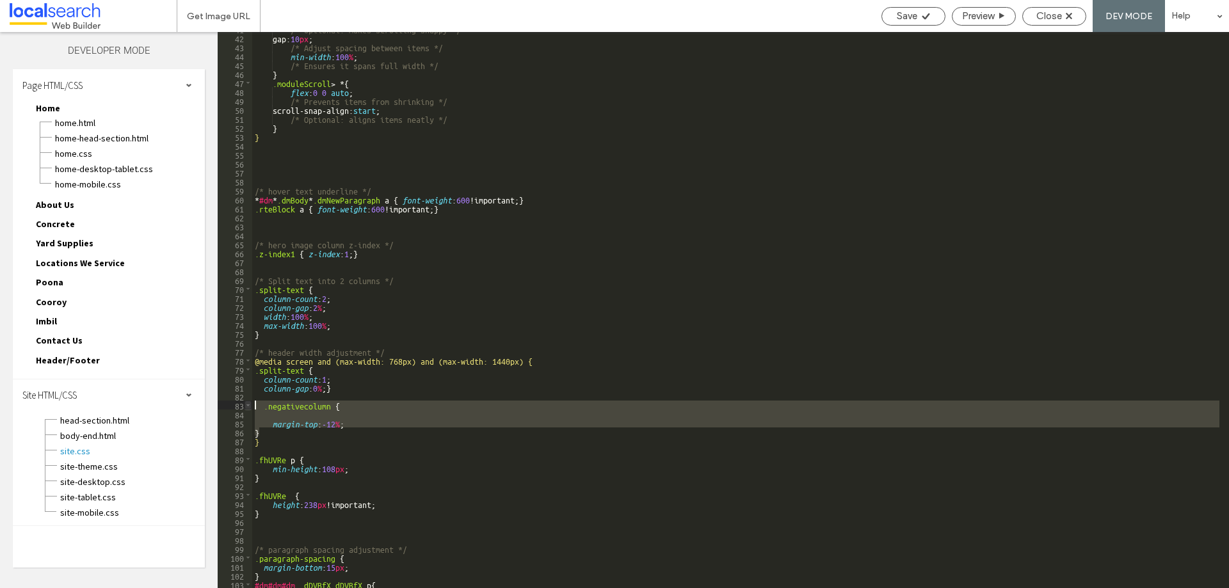
drag, startPoint x: 268, startPoint y: 435, endPoint x: 245, endPoint y: 403, distance: 39.4
click at [245, 403] on div "** 41 42 43 44 45 46 47 48 49 50 51 52 53 54 55 56 57 58 59 60 61 62 63 64 65 6…" at bounding box center [723, 310] width 1011 height 556
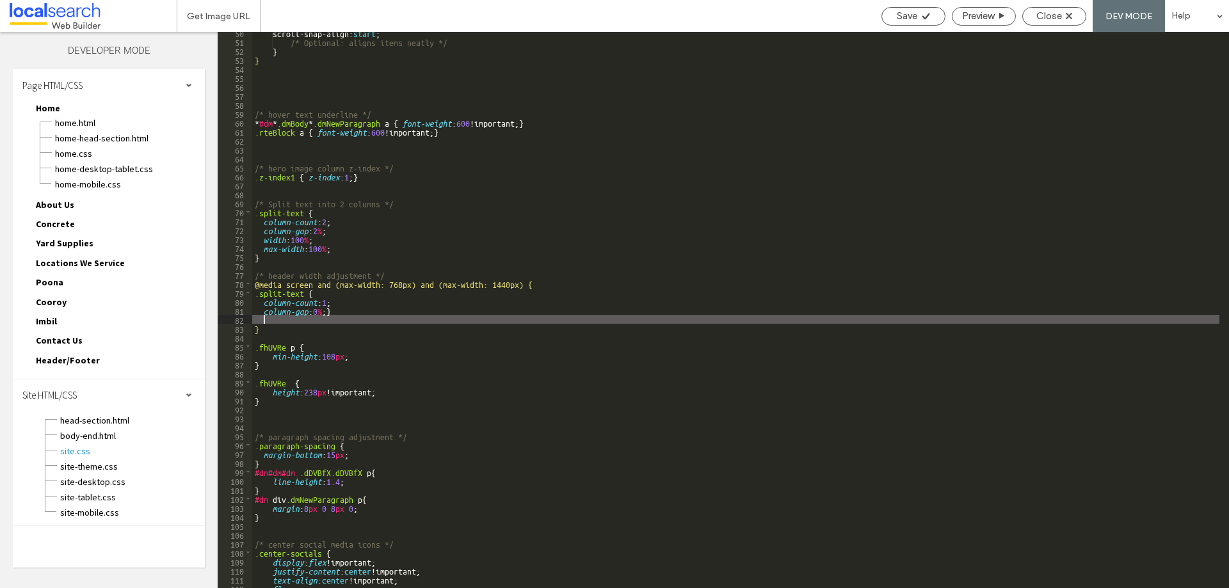
scroll to position [519, 0]
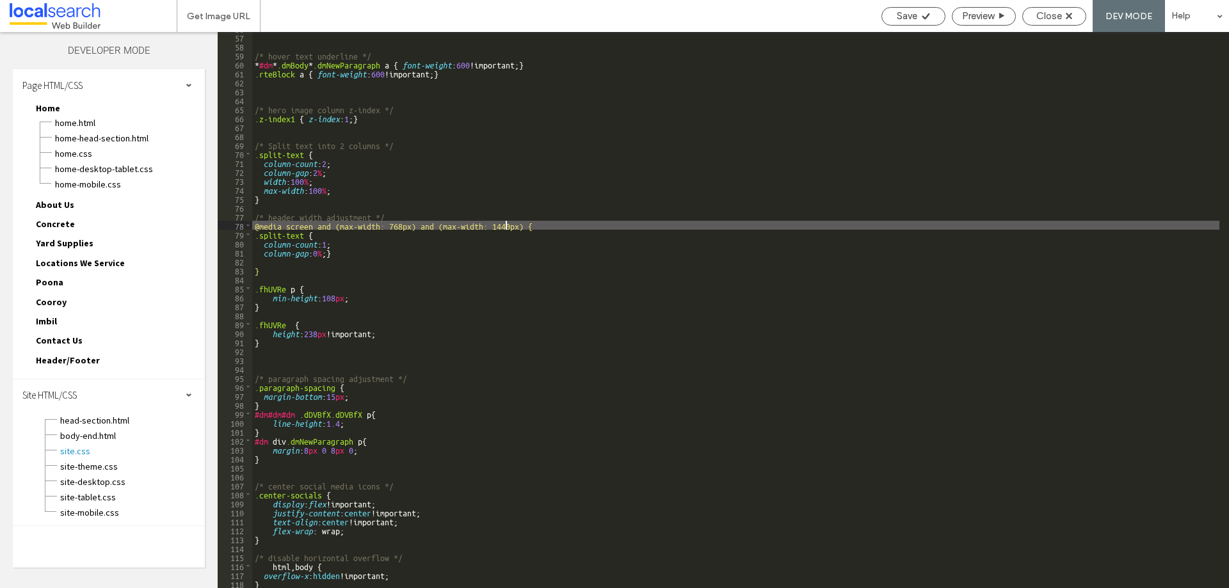
click at [507, 223] on div "/* hover text underline */ * #dm * .dmBody * .dmNewParagraph a { font-weight : …" at bounding box center [735, 311] width 967 height 574
click at [1168, 46] on button "button" at bounding box center [1168, 42] width 17 height 14
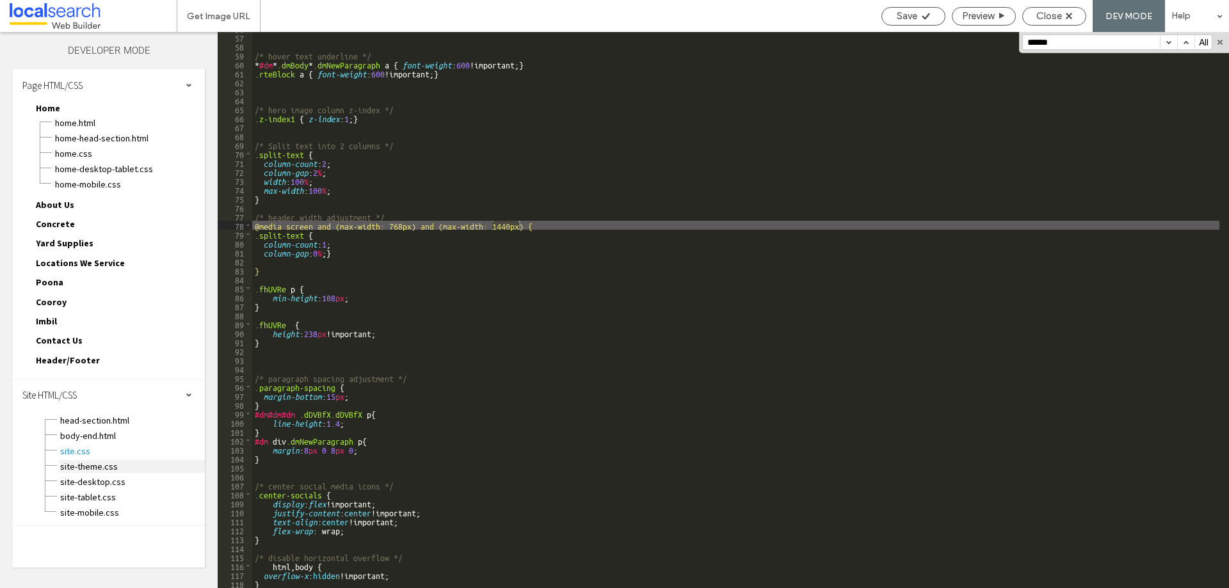
click at [103, 465] on span "site-theme.css" at bounding box center [132, 466] width 145 height 13
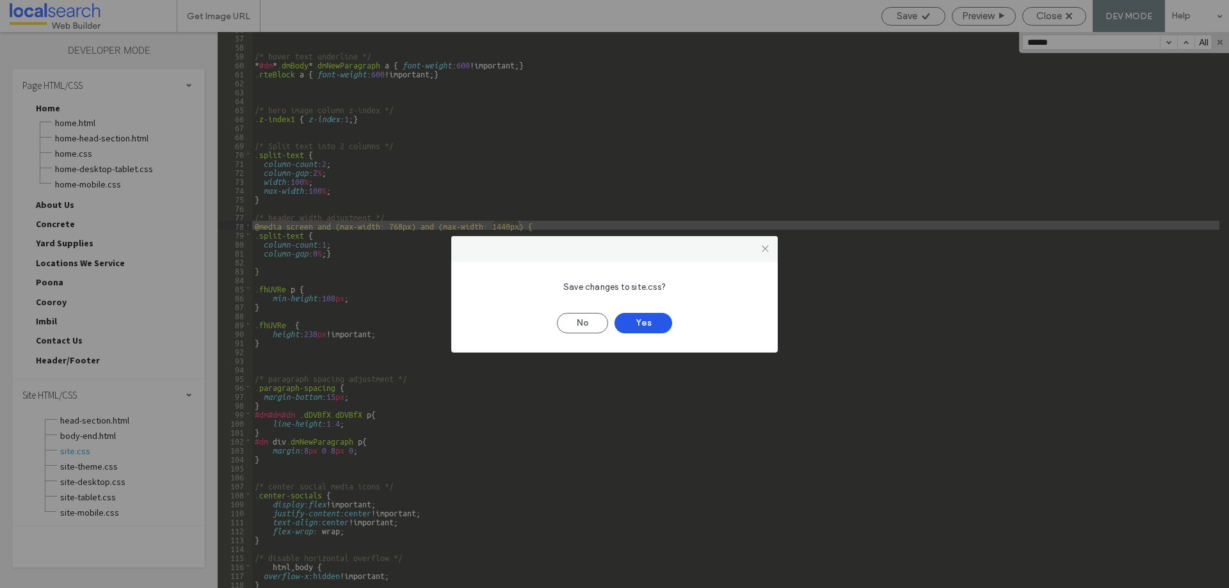
click at [632, 321] on button "Yes" at bounding box center [643, 323] width 58 height 20
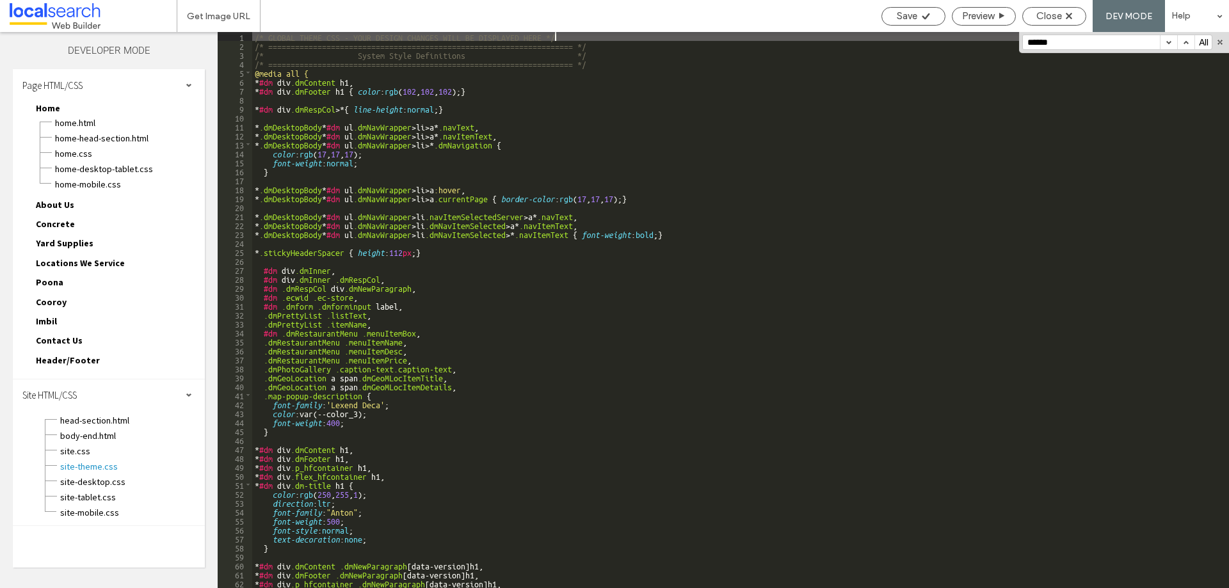
scroll to position [0, 0]
click at [1170, 43] on button "button" at bounding box center [1168, 42] width 17 height 14
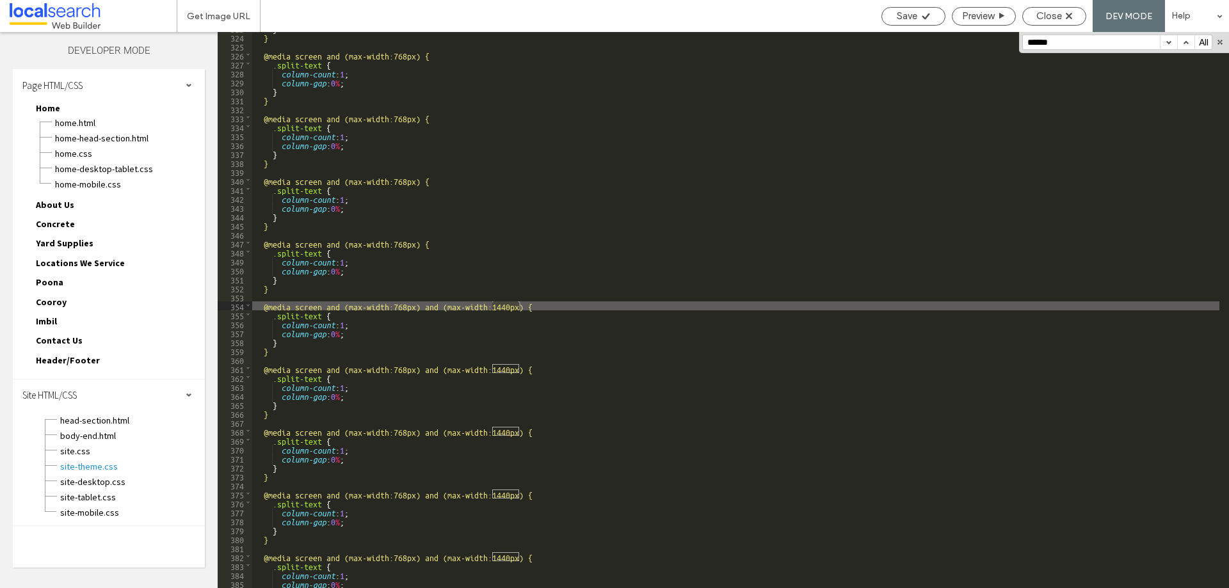
scroll to position [2894, 0]
click at [1170, 43] on button "button" at bounding box center [1168, 42] width 17 height 14
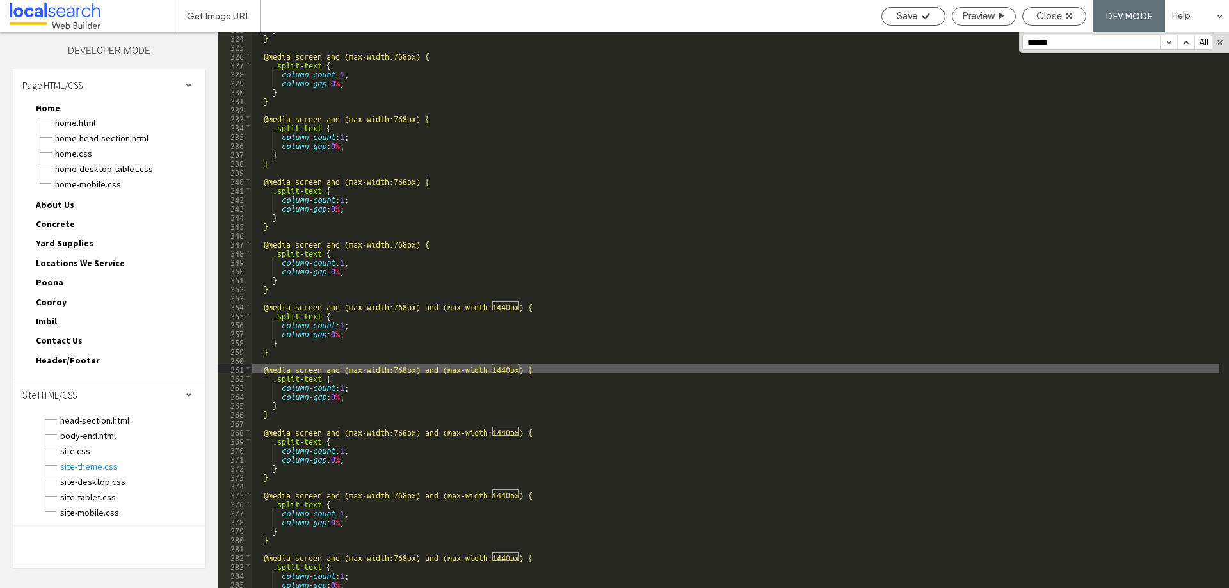
click at [1170, 43] on button "button" at bounding box center [1168, 42] width 17 height 14
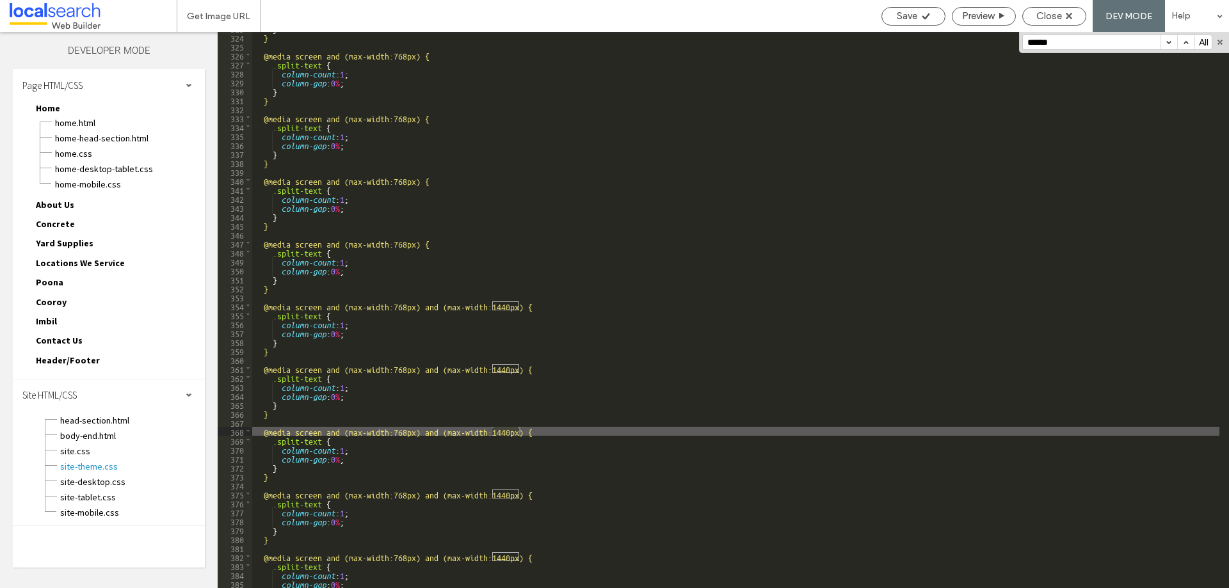
click at [1170, 43] on button "button" at bounding box center [1168, 42] width 17 height 14
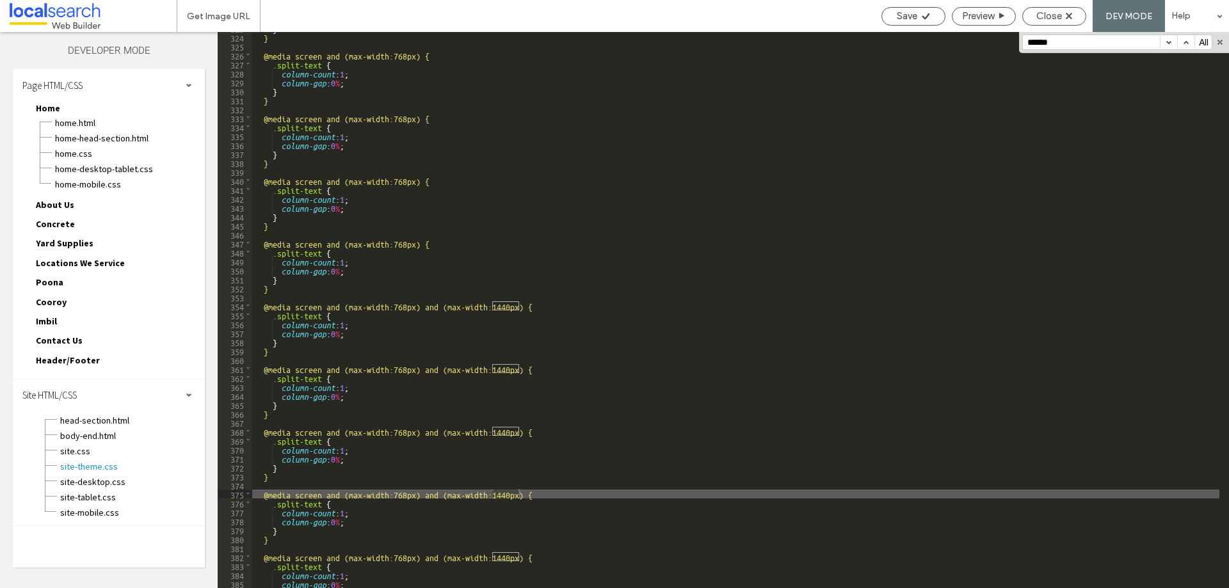
click at [1170, 43] on button "button" at bounding box center [1168, 42] width 17 height 14
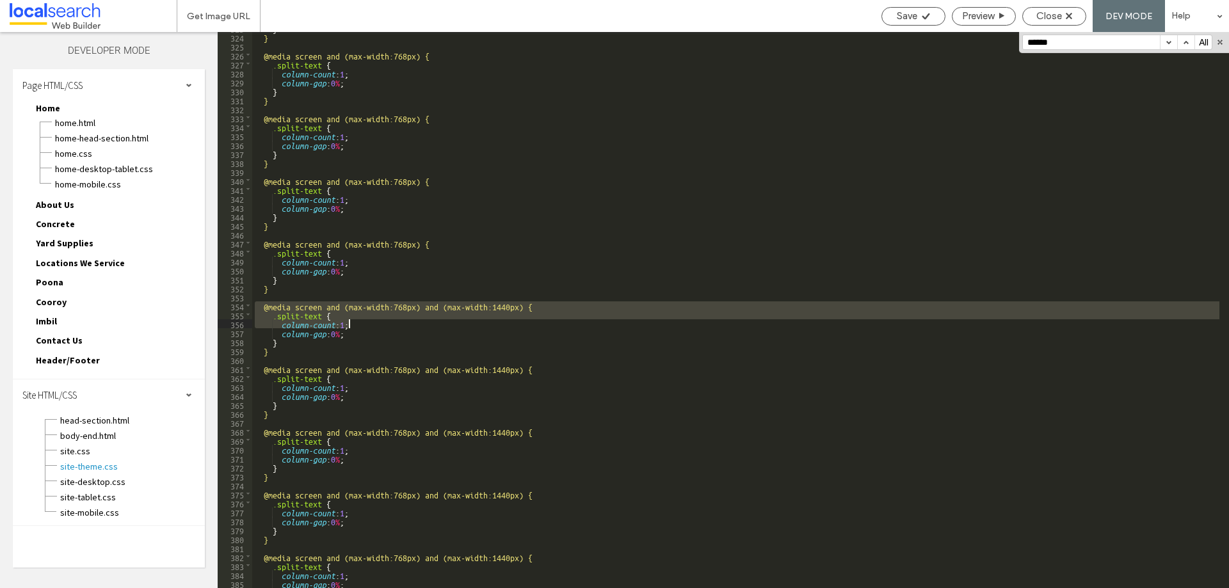
drag, startPoint x: 256, startPoint y: 304, endPoint x: 475, endPoint y: 321, distance: 219.5
click at [475, 321] on div "} } @media screen and (max-width:768px) { .split-text { column-count : 1 ; colu…" at bounding box center [735, 311] width 967 height 574
click at [92, 449] on span "site.css" at bounding box center [132, 451] width 145 height 13
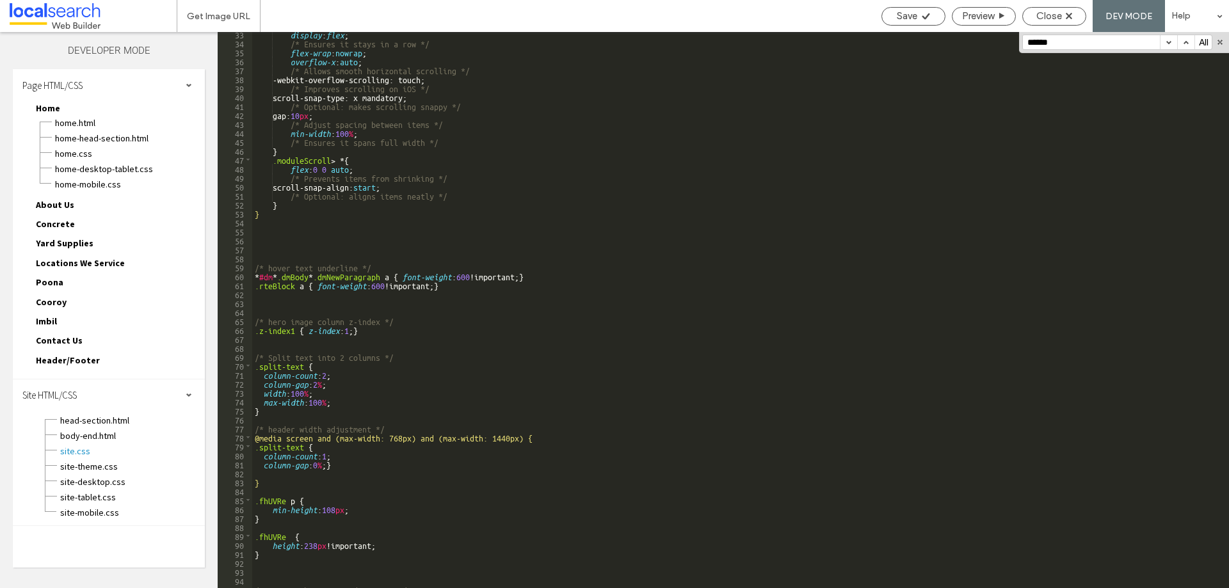
scroll to position [346, 0]
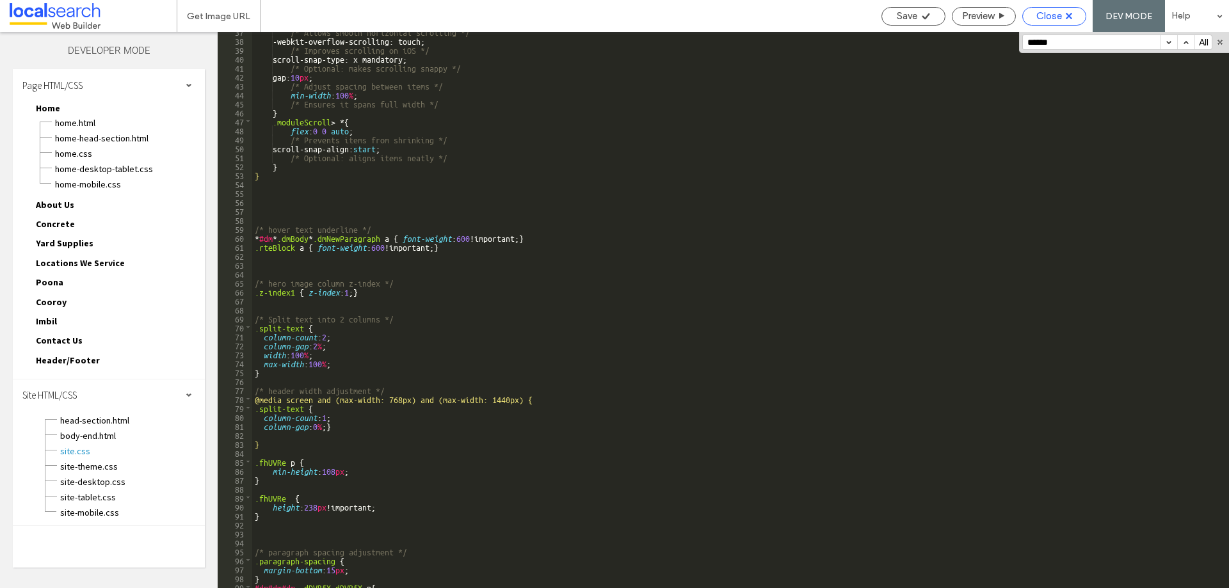
click at [1042, 17] on span "Close" at bounding box center [1049, 16] width 26 height 12
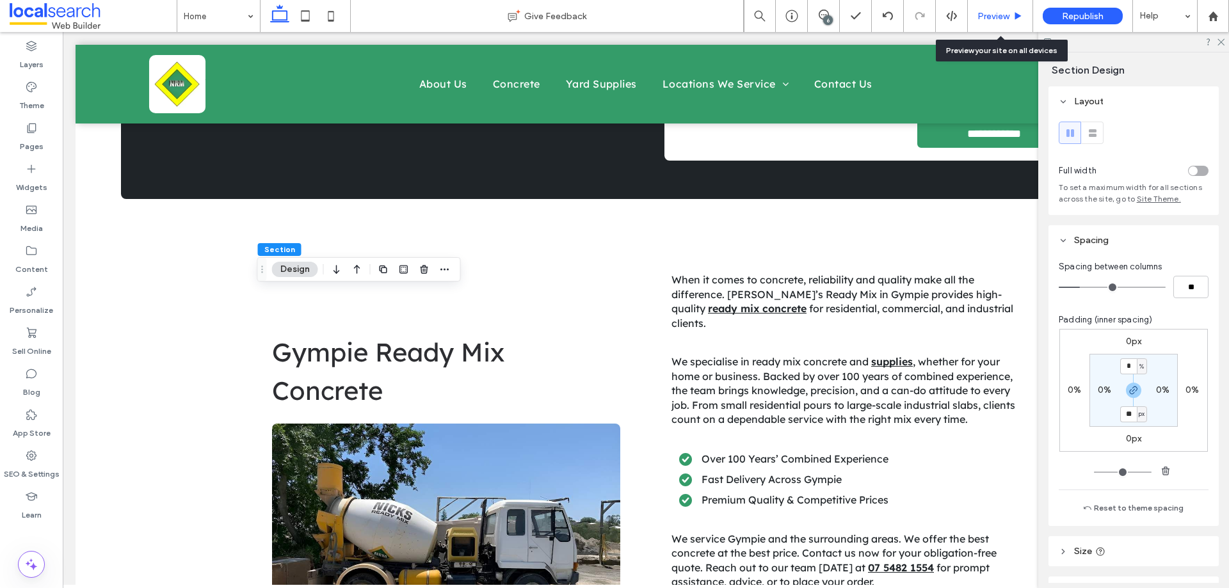
click at [998, 18] on span "Preview" at bounding box center [993, 16] width 32 height 11
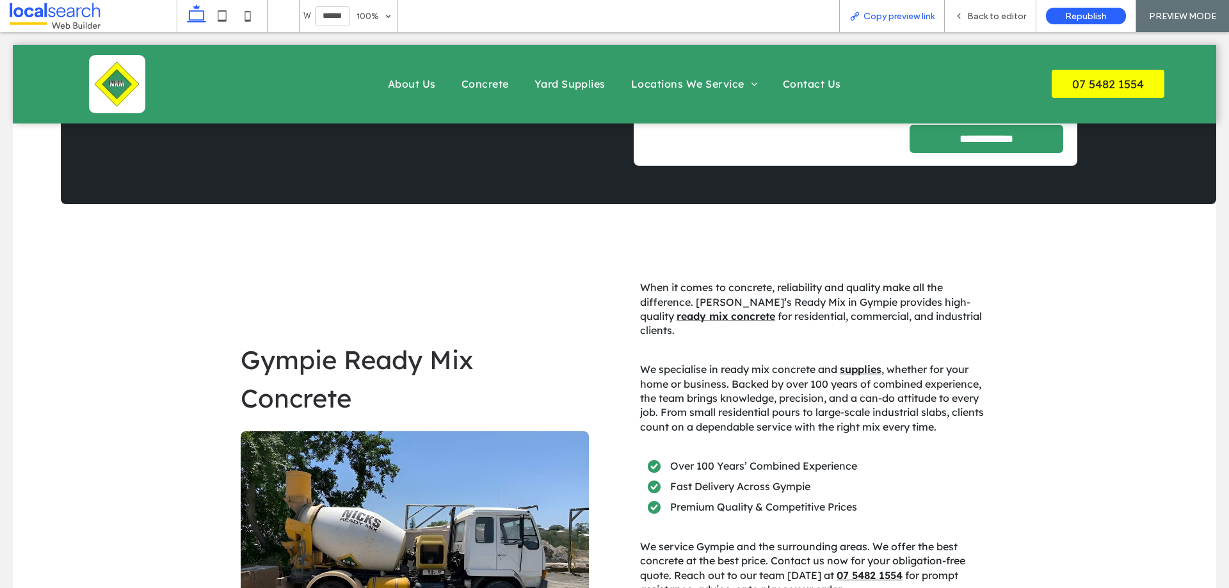
click at [905, 13] on span "Copy preview link" at bounding box center [898, 16] width 71 height 11
click at [979, 15] on span "Back to editor" at bounding box center [996, 16] width 59 height 11
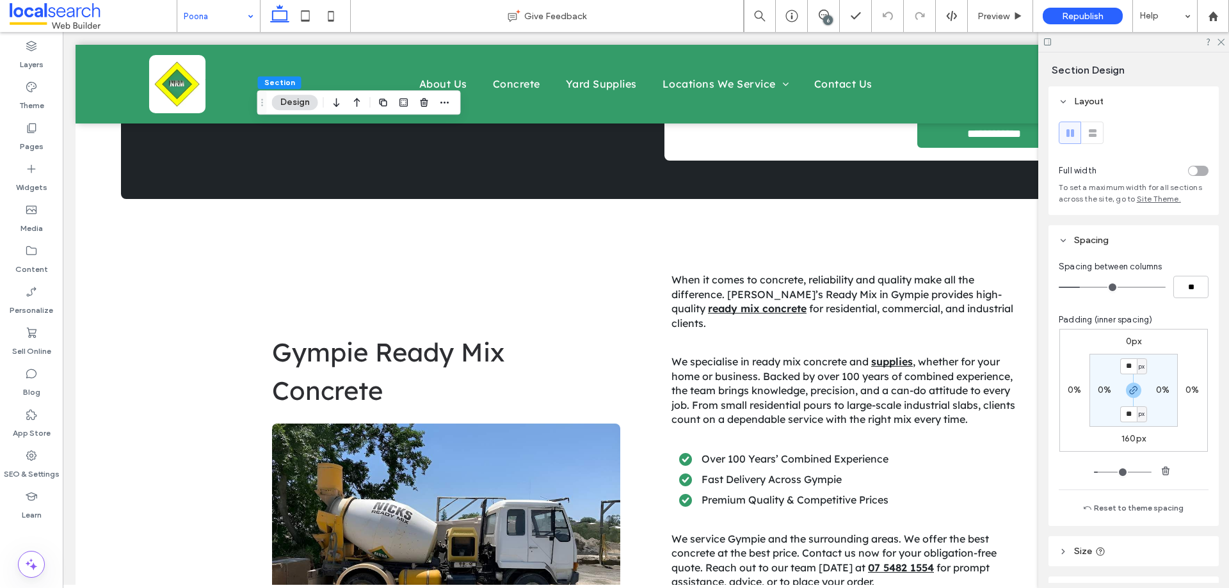
click at [1132, 437] on label "160px" at bounding box center [1133, 438] width 24 height 11
type input "***"
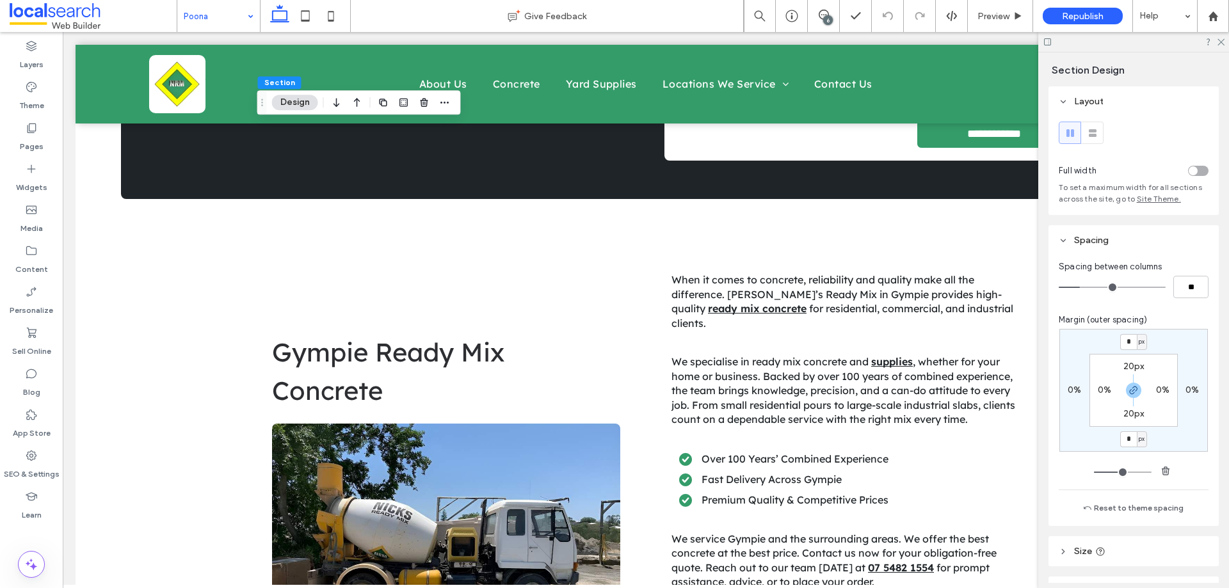
type input "*"
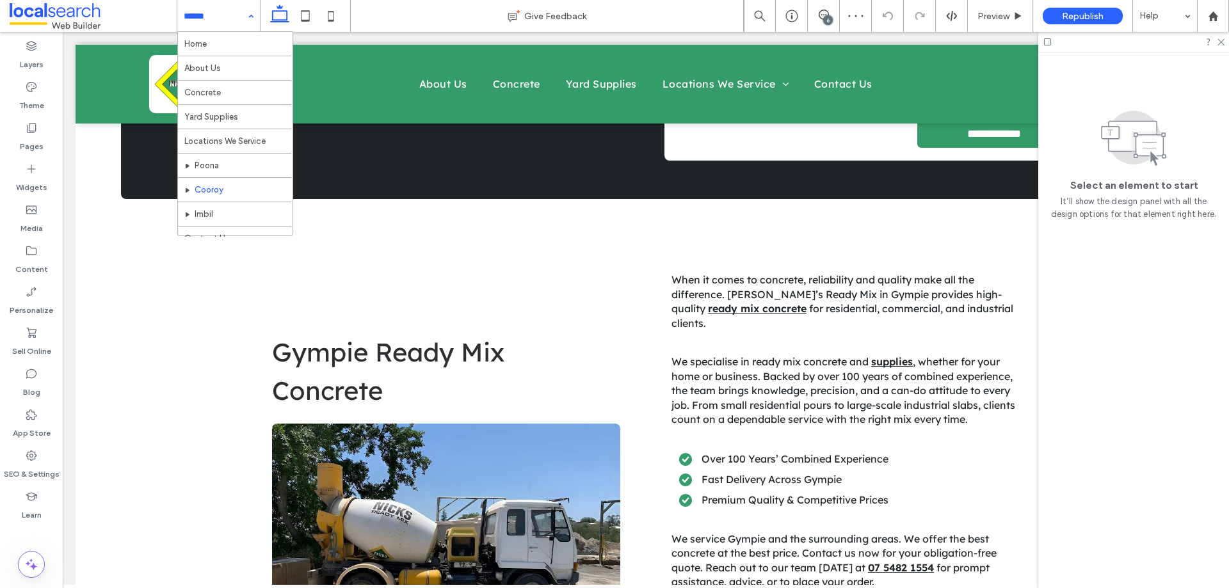
click at [230, 15] on input at bounding box center [215, 16] width 63 height 32
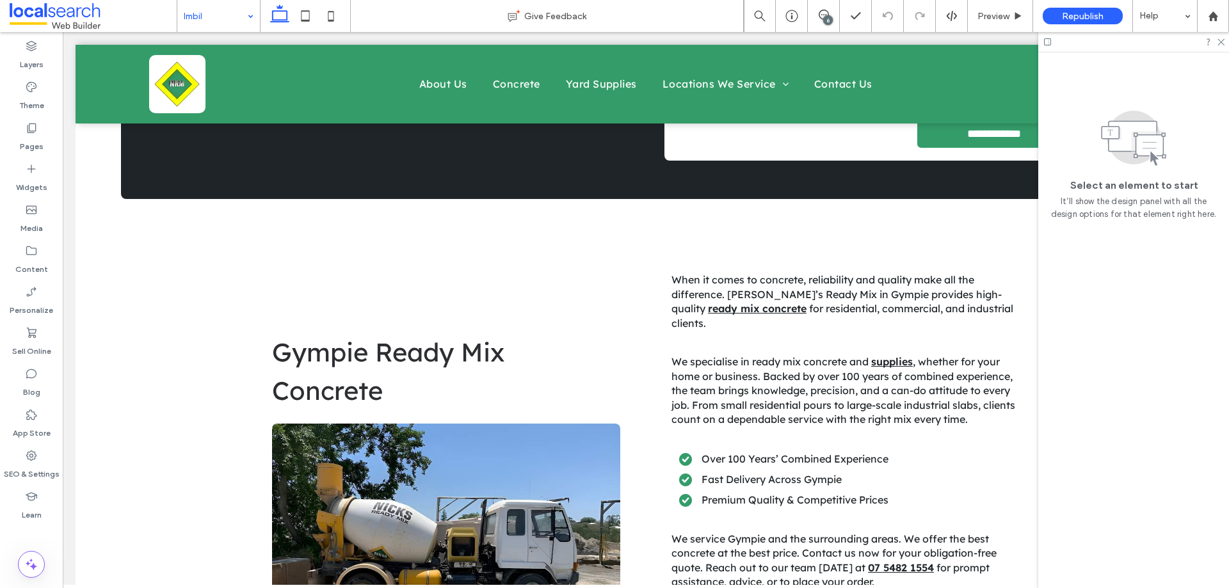
click at [233, 15] on input at bounding box center [215, 16] width 63 height 32
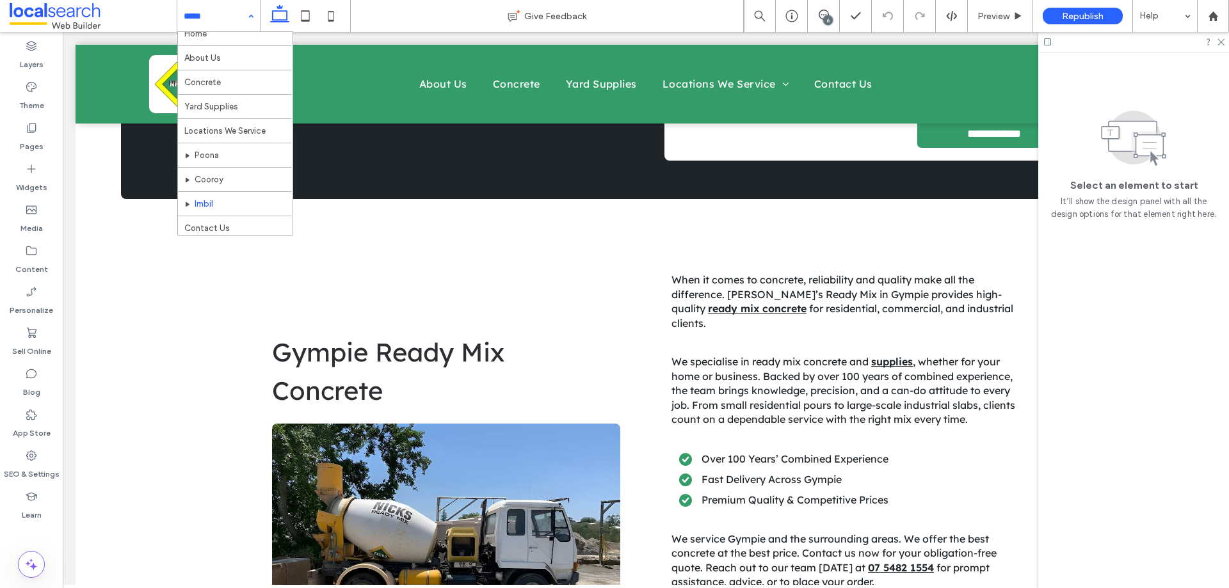
scroll to position [13, 0]
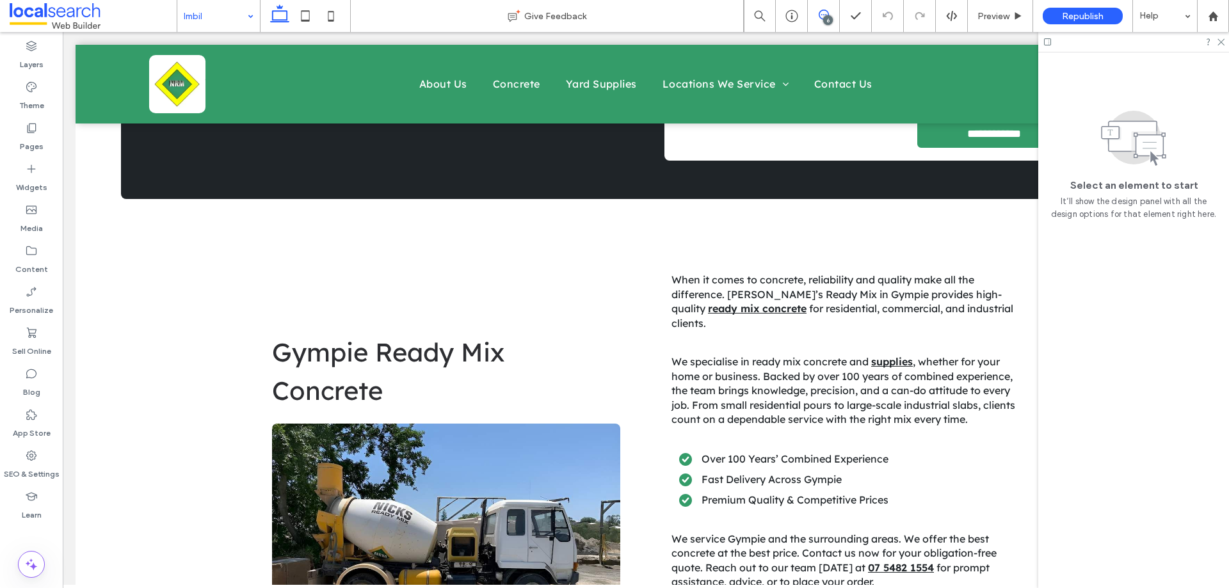
click at [833, 14] on span at bounding box center [823, 15] width 31 height 10
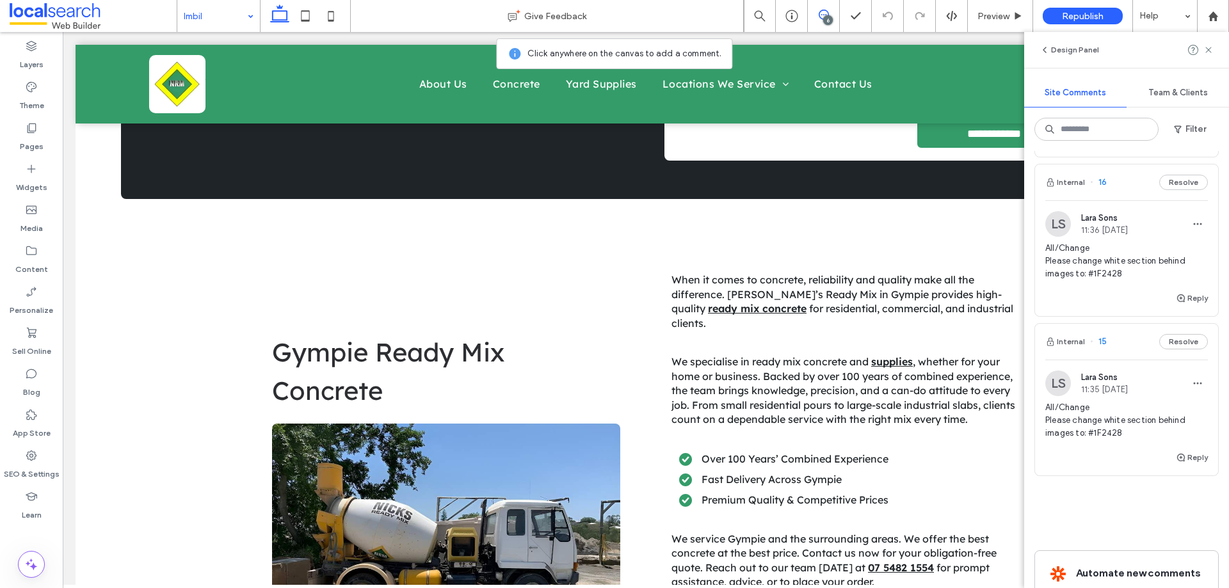
scroll to position [640, 0]
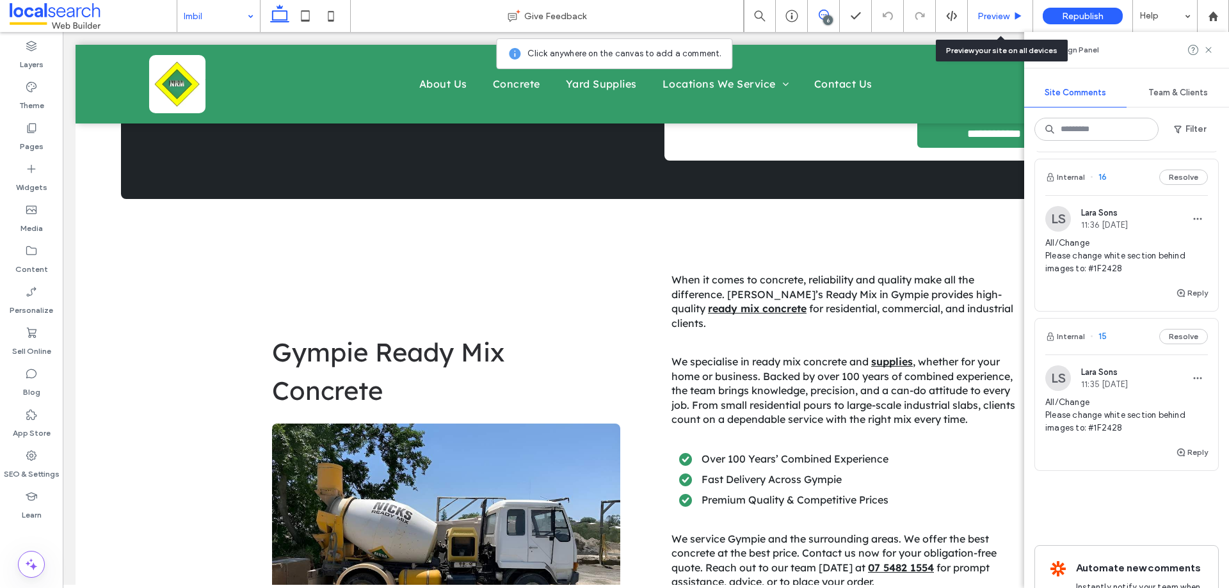
click at [984, 16] on span "Preview" at bounding box center [993, 16] width 32 height 11
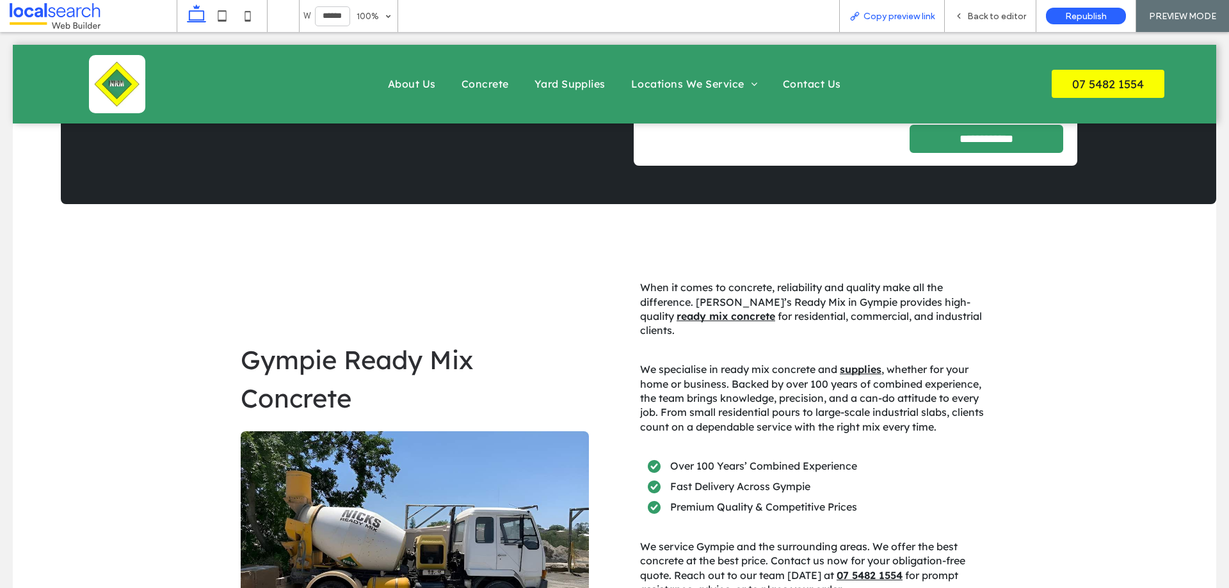
click at [866, 12] on span "Copy preview link" at bounding box center [898, 16] width 71 height 11
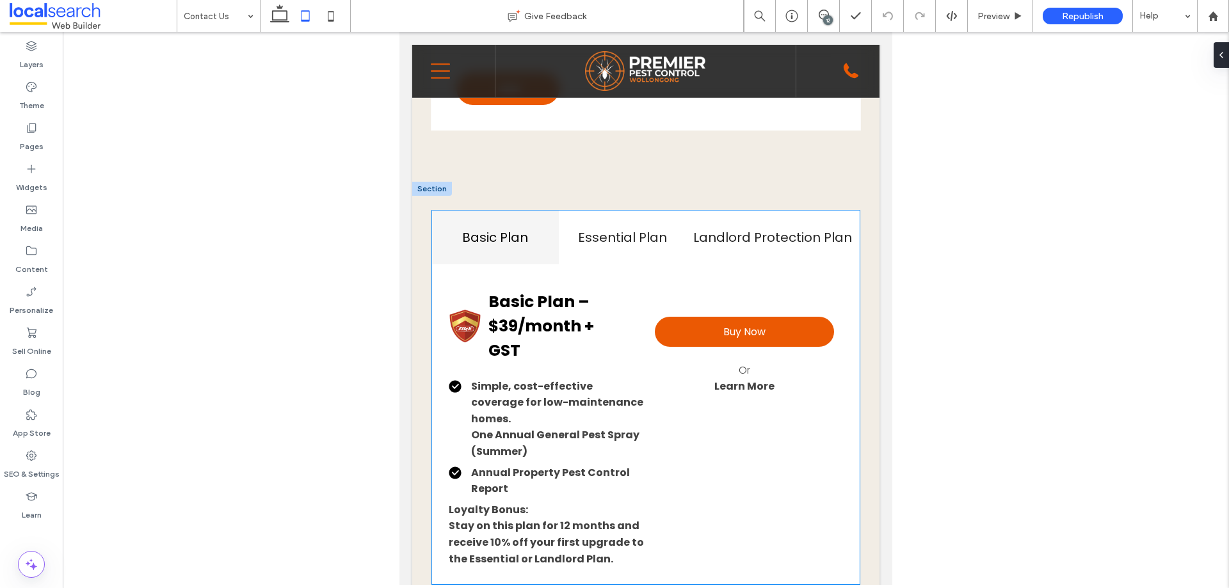
scroll to position [1350, 0]
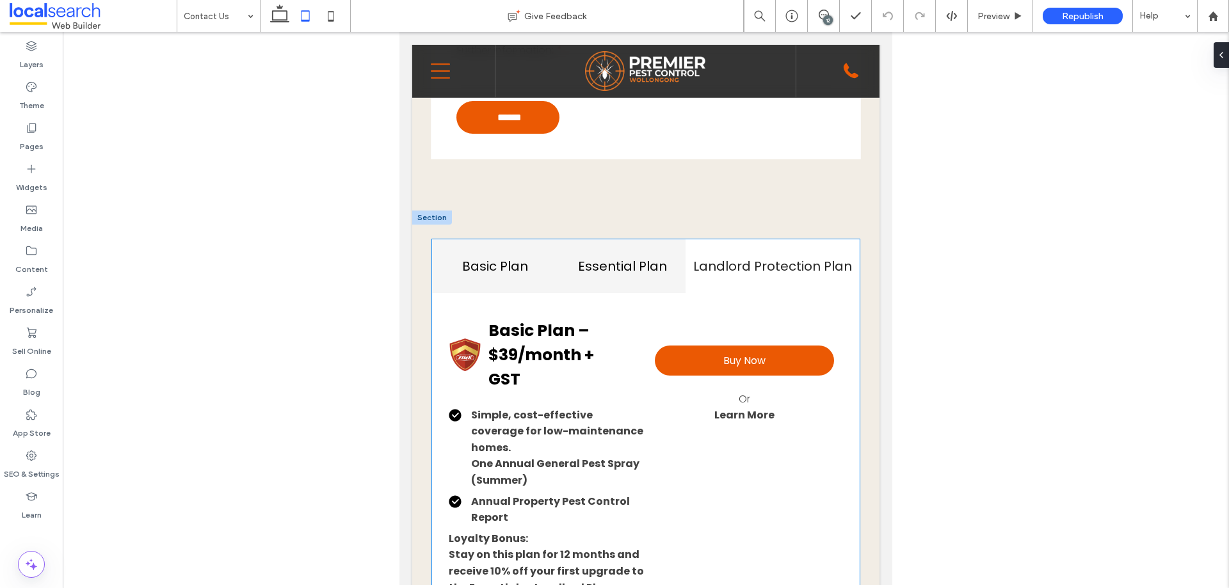
click at [636, 266] on h4 "Essential Plan" at bounding box center [621, 266] width 111 height 19
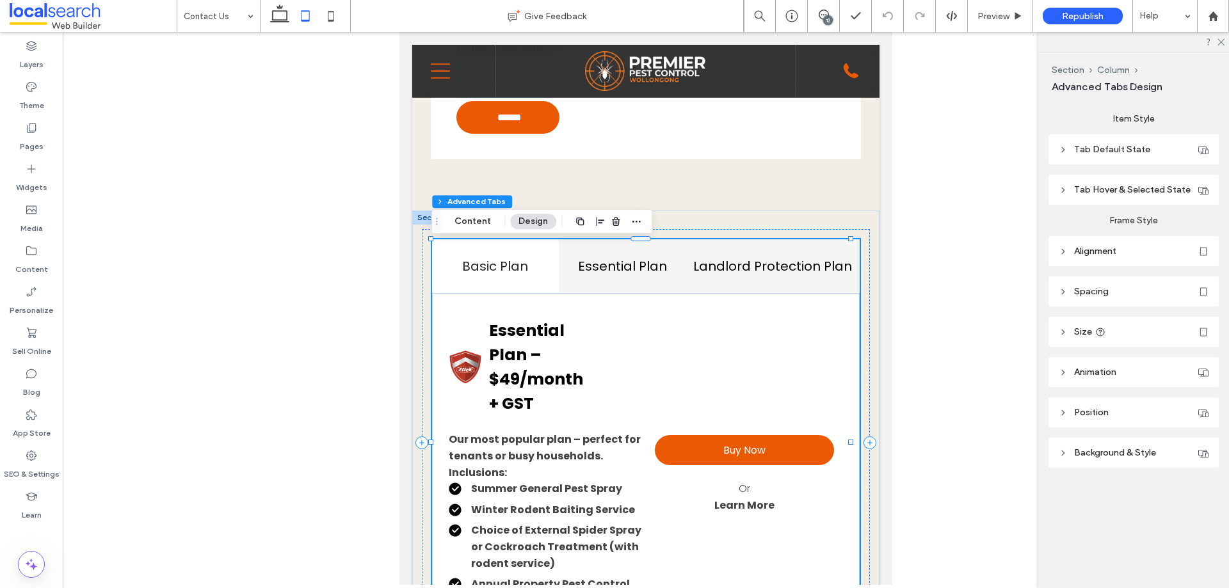
click at [736, 280] on div "Landlord Protection Plan" at bounding box center [772, 265] width 174 height 53
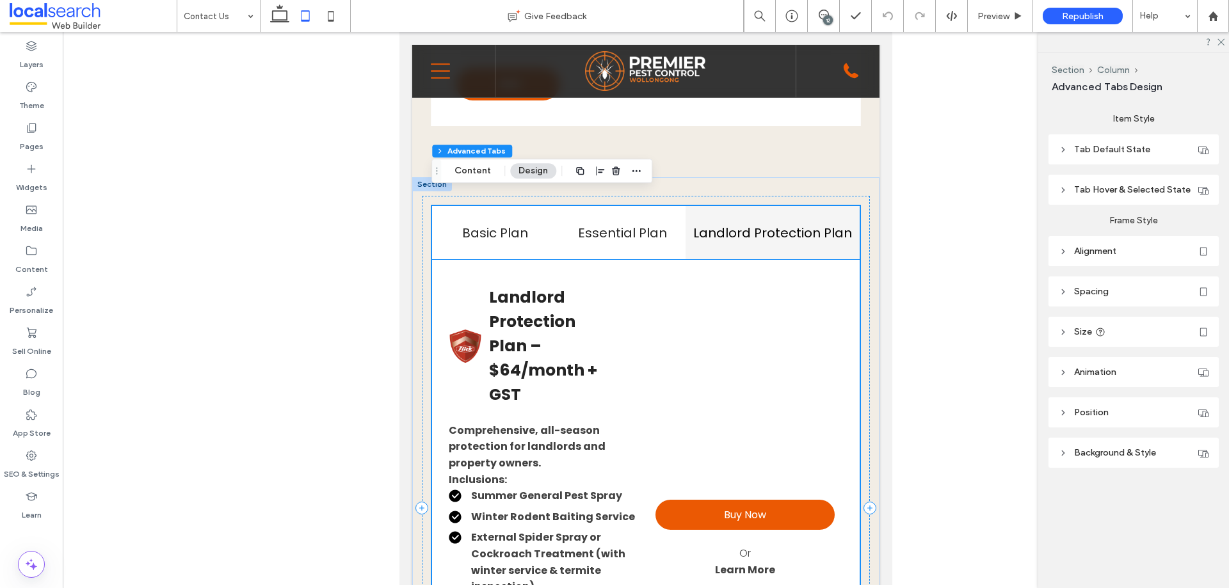
scroll to position [1414, 0]
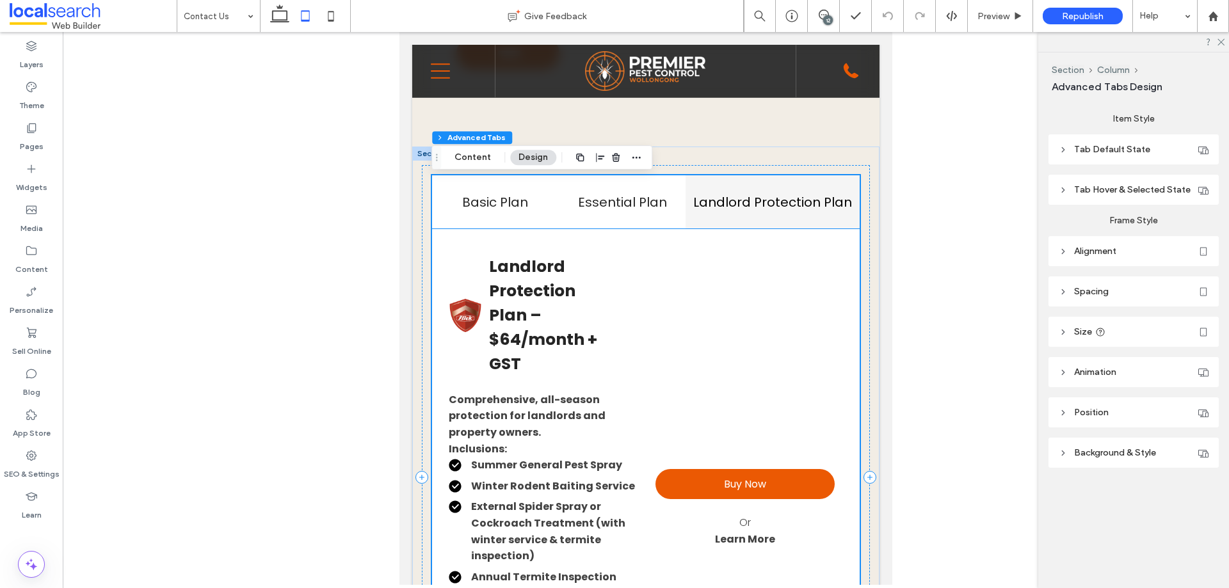
click at [539, 320] on h3 "Landlord Protection Plan – $64/month + GST" at bounding box center [548, 316] width 119 height 122
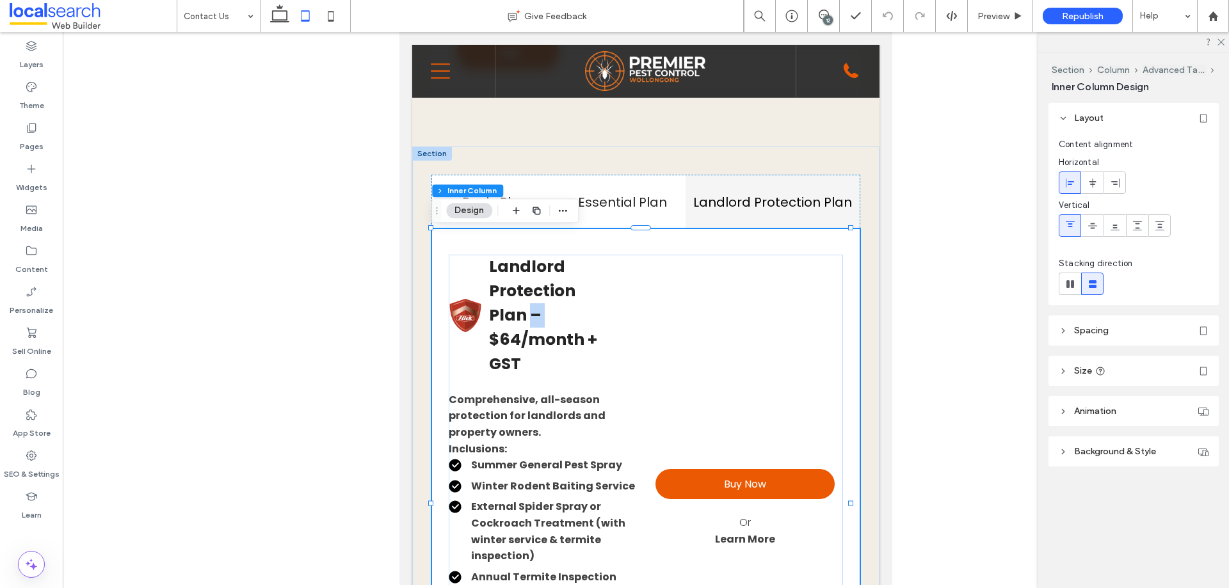
click at [539, 319] on h3 "Landlord Protection Plan – $64/month + GST" at bounding box center [548, 316] width 119 height 122
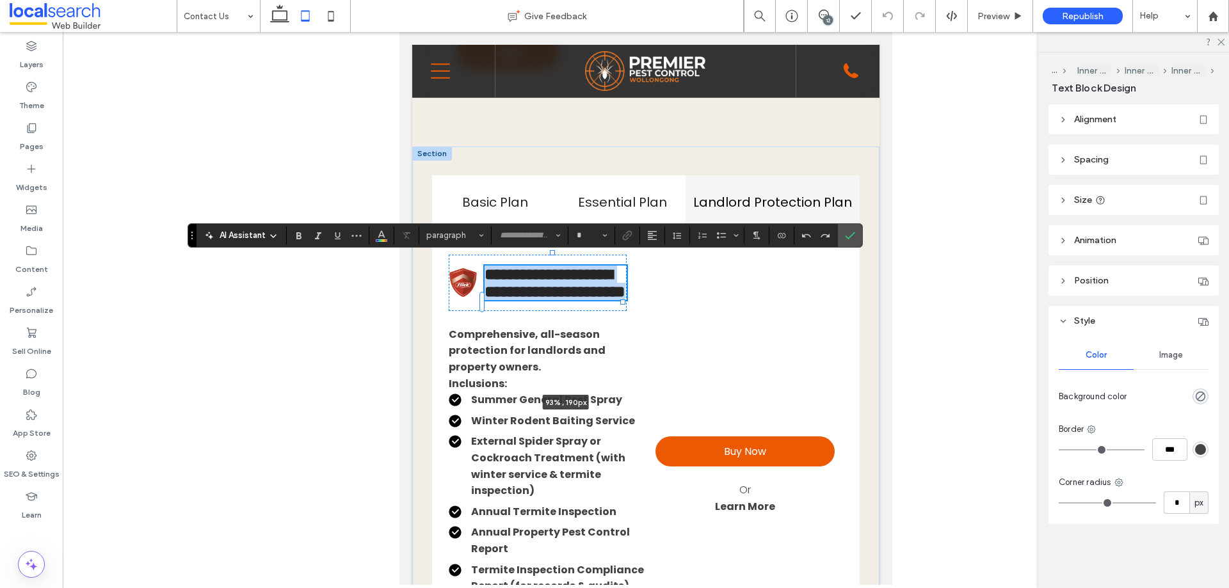
type input "*******"
type input "**"
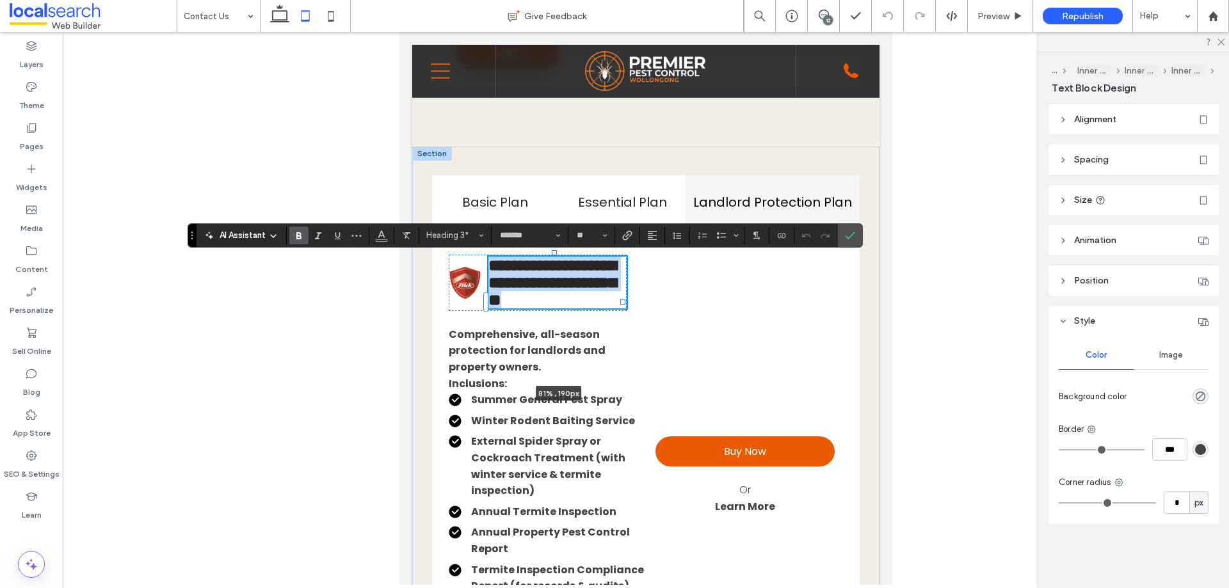
drag, startPoint x: 603, startPoint y: 320, endPoint x: 626, endPoint y: 317, distance: 23.8
click at [626, 317] on div "Basic Plan Essential Plan Landlord Protection Plan Basic Plan – $39/month + GST…" at bounding box center [645, 445] width 467 height 596
type input "**"
type input "****"
click at [648, 326] on div "Buy Now Or Learn More" at bounding box center [744, 476] width 195 height 442
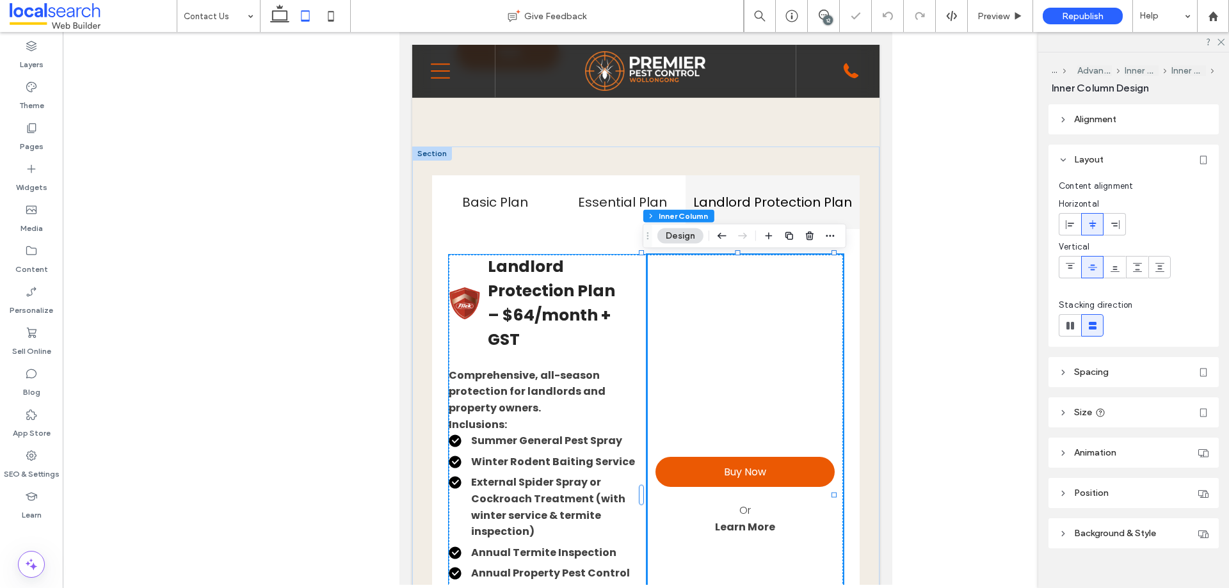
click at [625, 337] on div "Landlord Protection Plan – $64/month + GST Comprehensive, all-season protection…" at bounding box center [548, 497] width 198 height 484
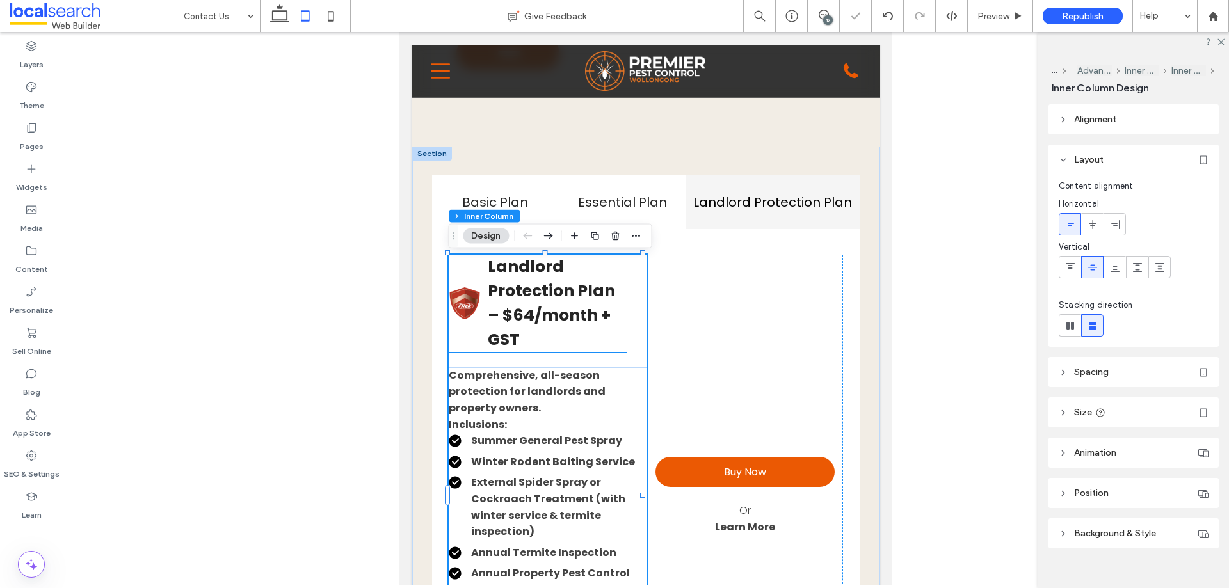
click at [621, 321] on h3 "Landlord Protection Plan – $64/month + GST" at bounding box center [557, 303] width 139 height 97
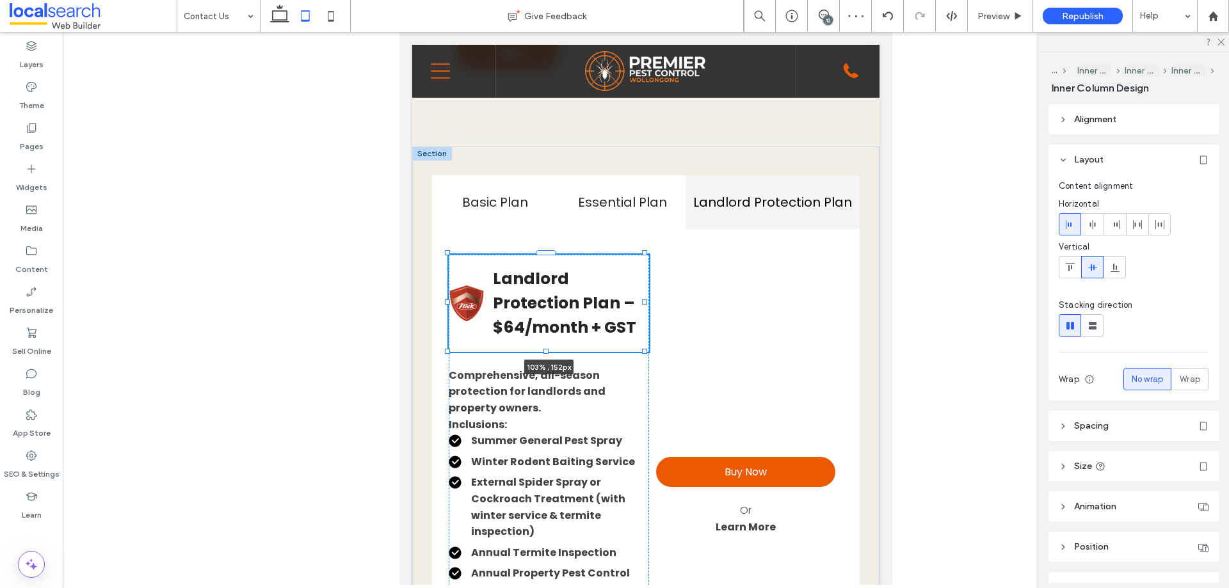
drag, startPoint x: 622, startPoint y: 305, endPoint x: 648, endPoint y: 301, distance: 26.6
click at [648, 301] on div "Basic Plan Essential Plan Landlord Protection Plan Basic Plan – $39/month + GST…" at bounding box center [645, 465] width 467 height 637
type input "***"
type input "*****"
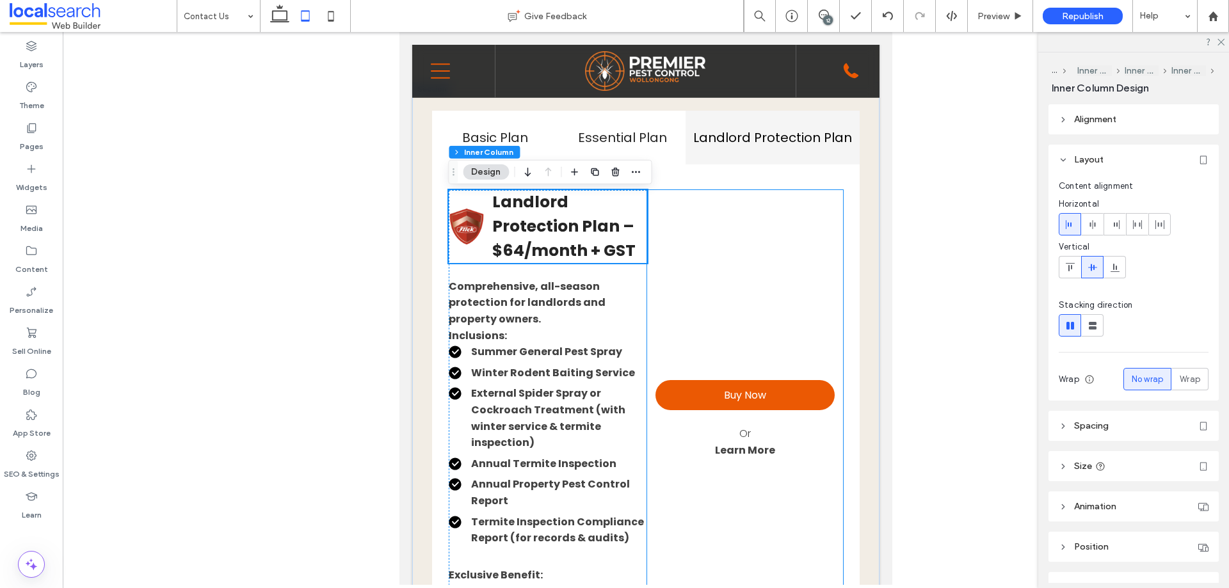
scroll to position [1478, 0]
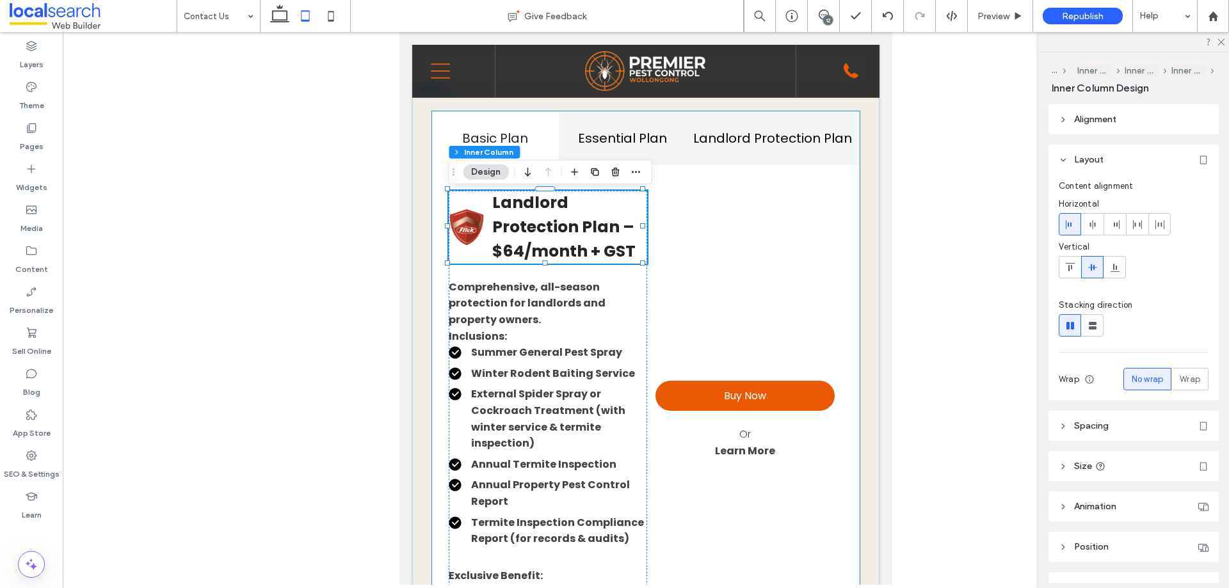
click at [592, 139] on h4 "Essential Plan" at bounding box center [621, 138] width 111 height 19
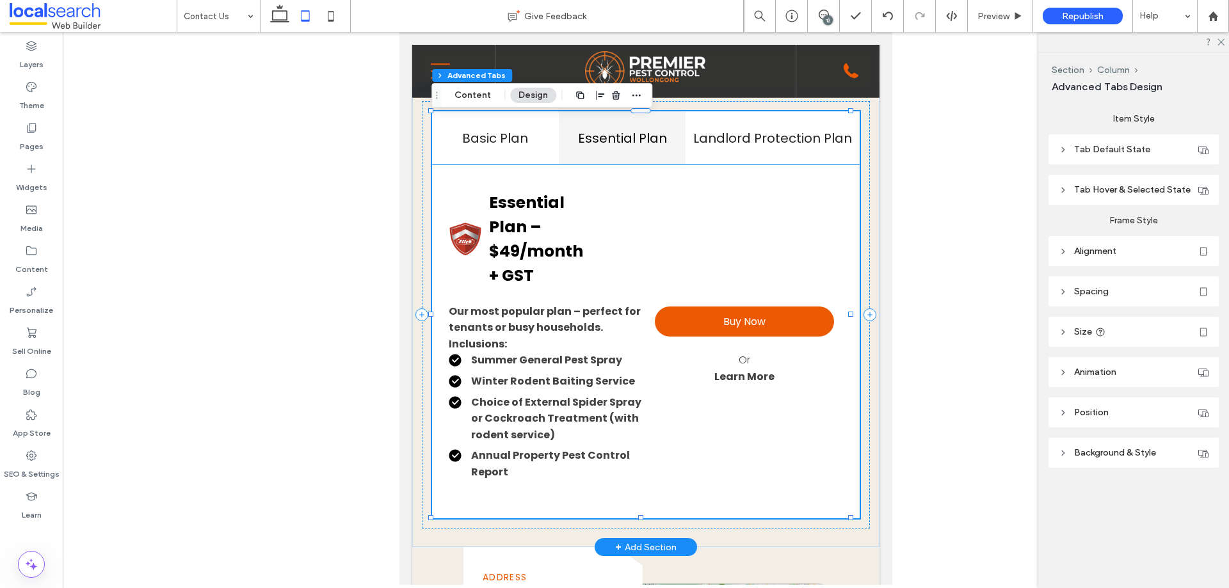
click at [551, 227] on h3 "Essential Plan – $49/month + GST" at bounding box center [539, 239] width 100 height 97
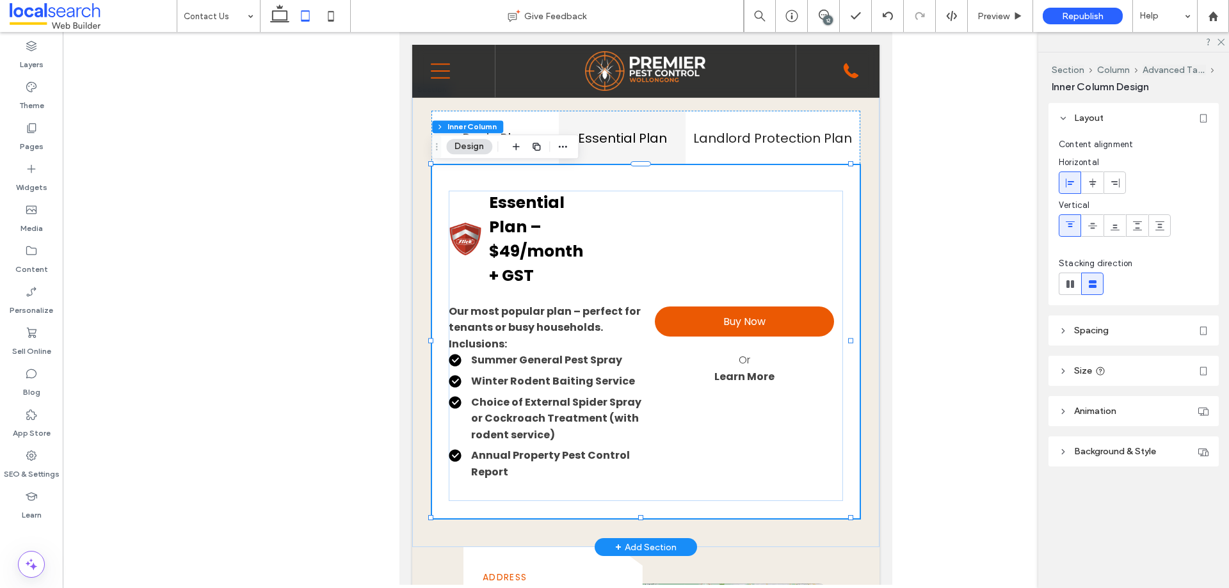
click at [582, 228] on h3 "Essential Plan – $49/month + GST" at bounding box center [539, 239] width 100 height 97
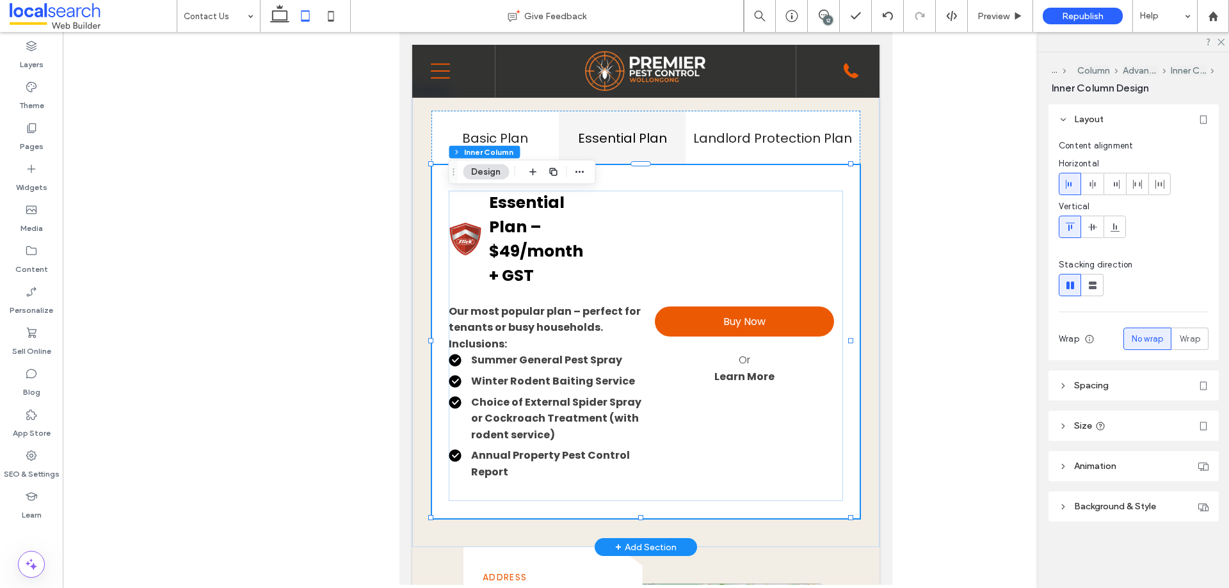
type input "**"
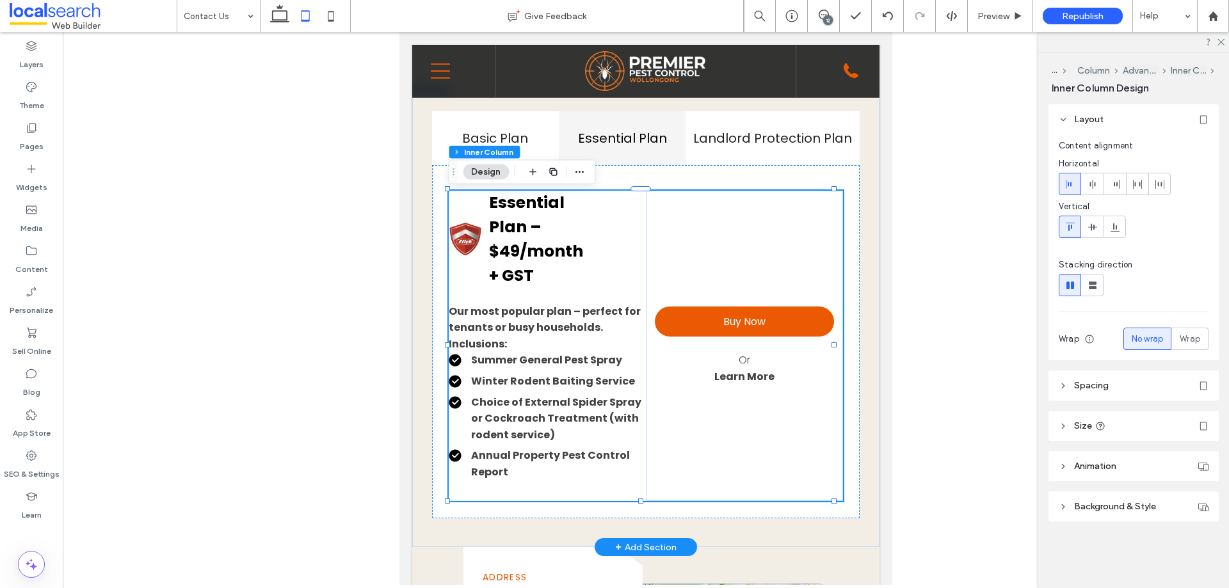
click at [608, 235] on div "Essential Plan – $49/month + GST" at bounding box center [537, 239] width 177 height 97
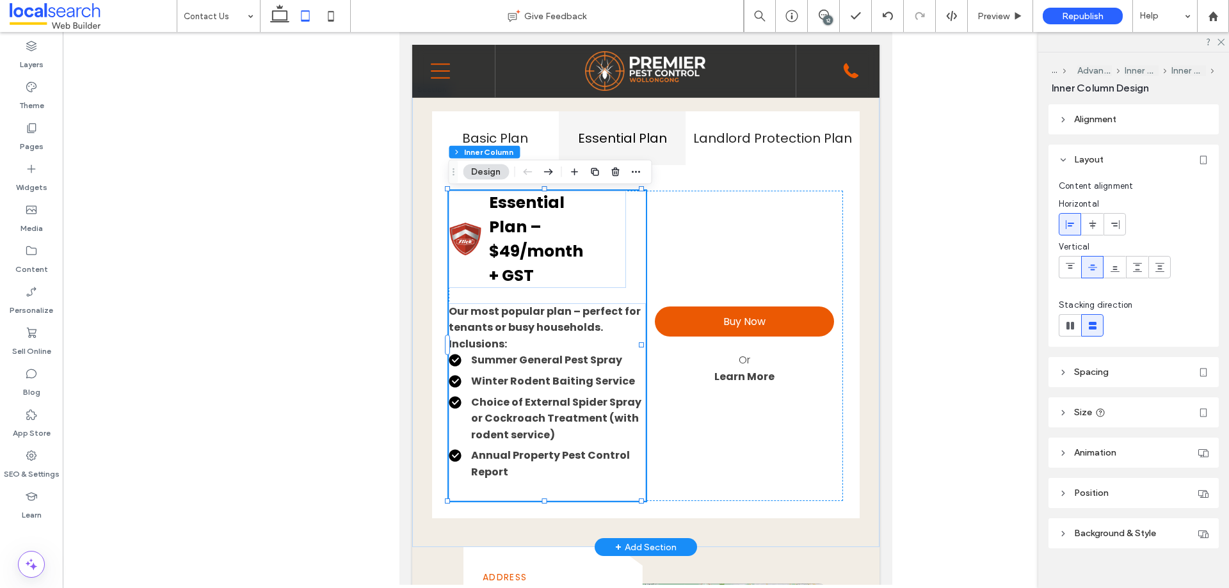
click at [590, 235] on div "Essential Plan – $49/month + GST" at bounding box center [537, 239] width 177 height 97
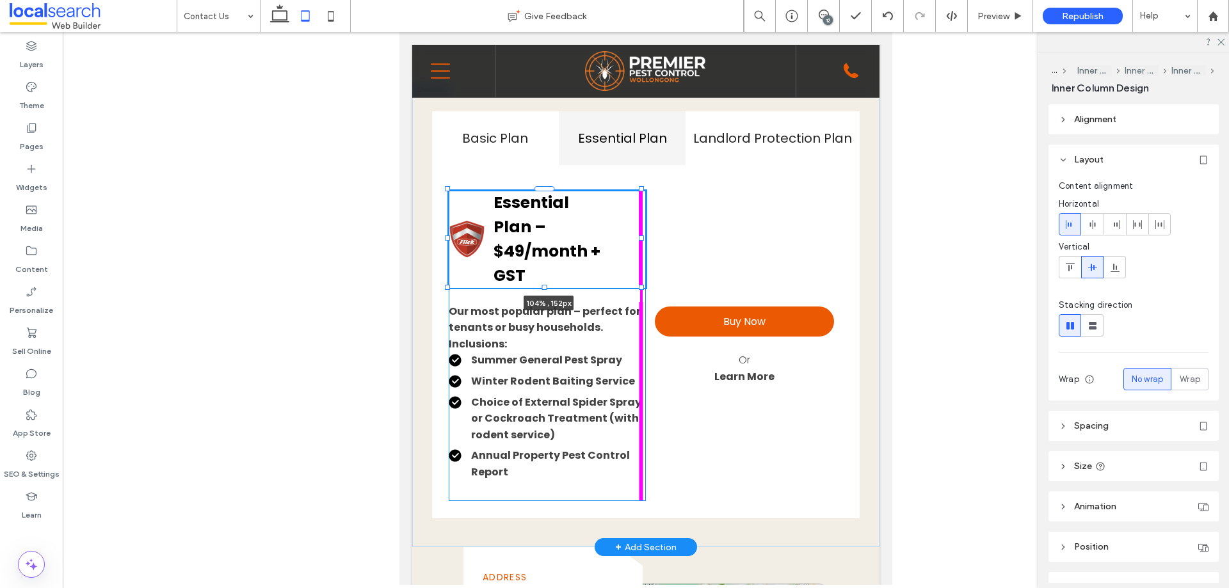
drag, startPoint x: 623, startPoint y: 242, endPoint x: 650, endPoint y: 242, distance: 26.9
click at [650, 242] on div "Basic Plan Essential Plan Landlord Protection Plan Basic Plan – $39/month + GST…" at bounding box center [645, 315] width 467 height 465
type input "***"
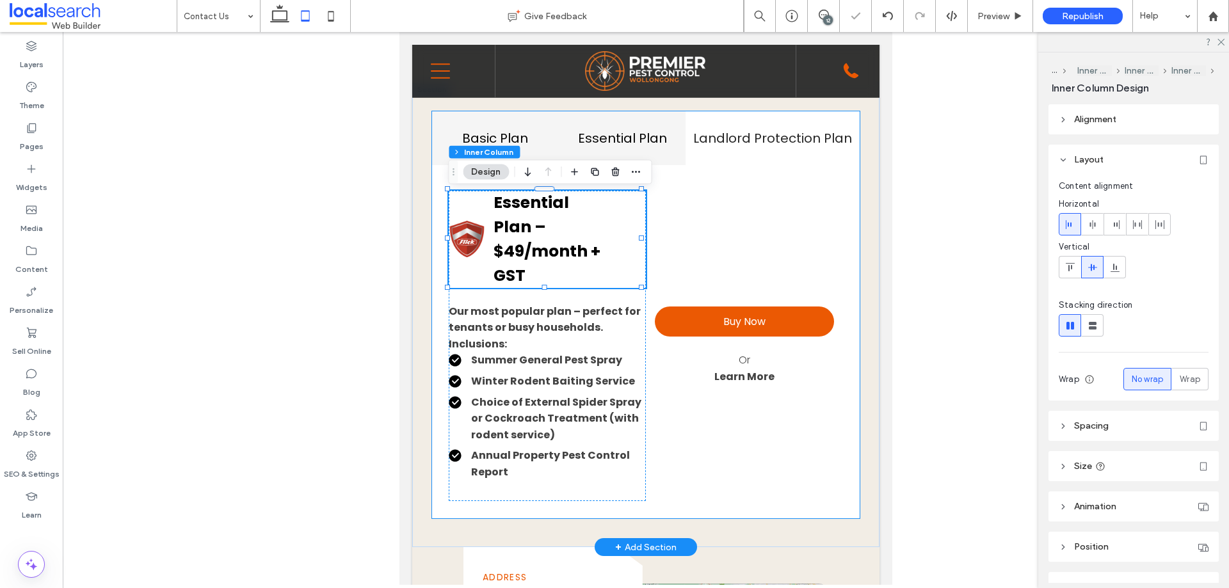
click at [509, 133] on h4 "Basic Plan" at bounding box center [495, 138] width 111 height 19
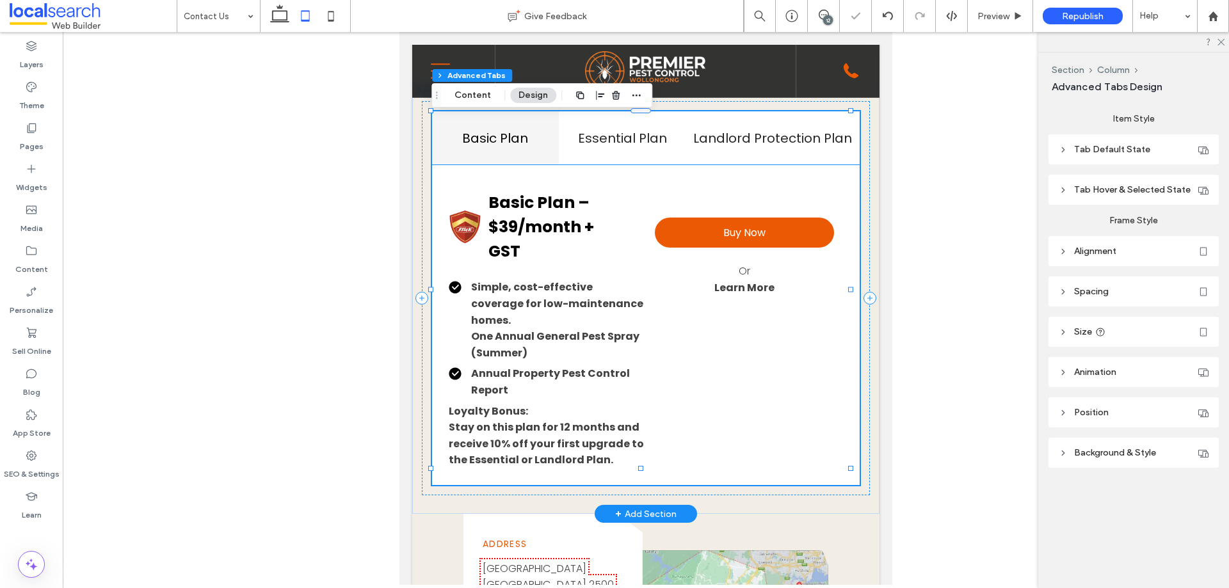
click at [578, 223] on strong "Basic Plan – $39/month + GST" at bounding box center [541, 226] width 106 height 71
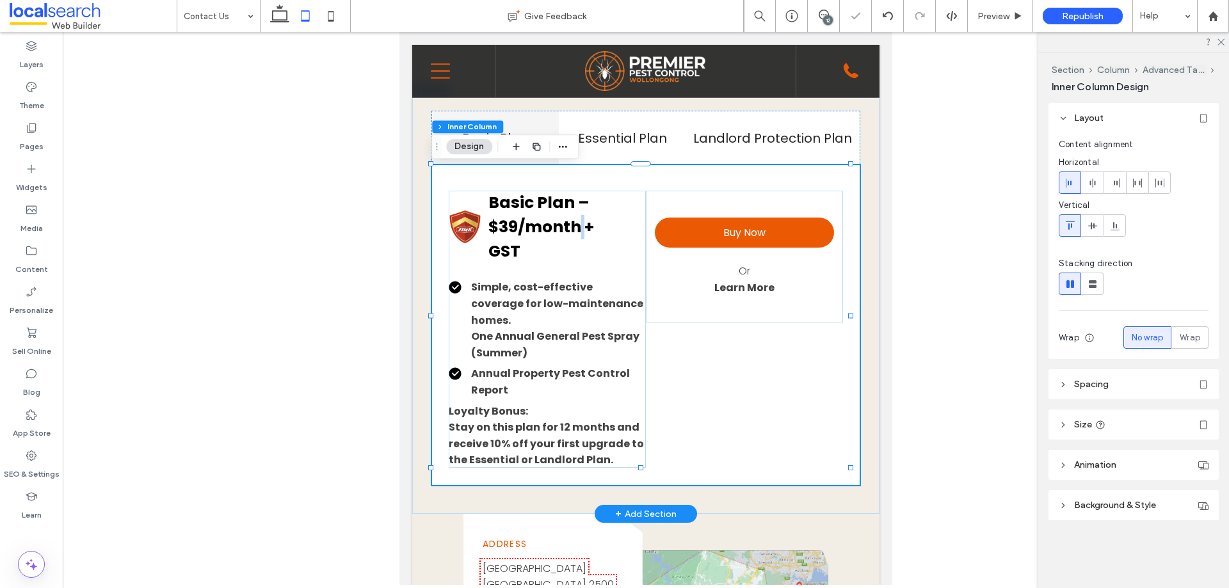
click at [578, 223] on strong "Basic Plan – $39/month + GST" at bounding box center [541, 226] width 106 height 71
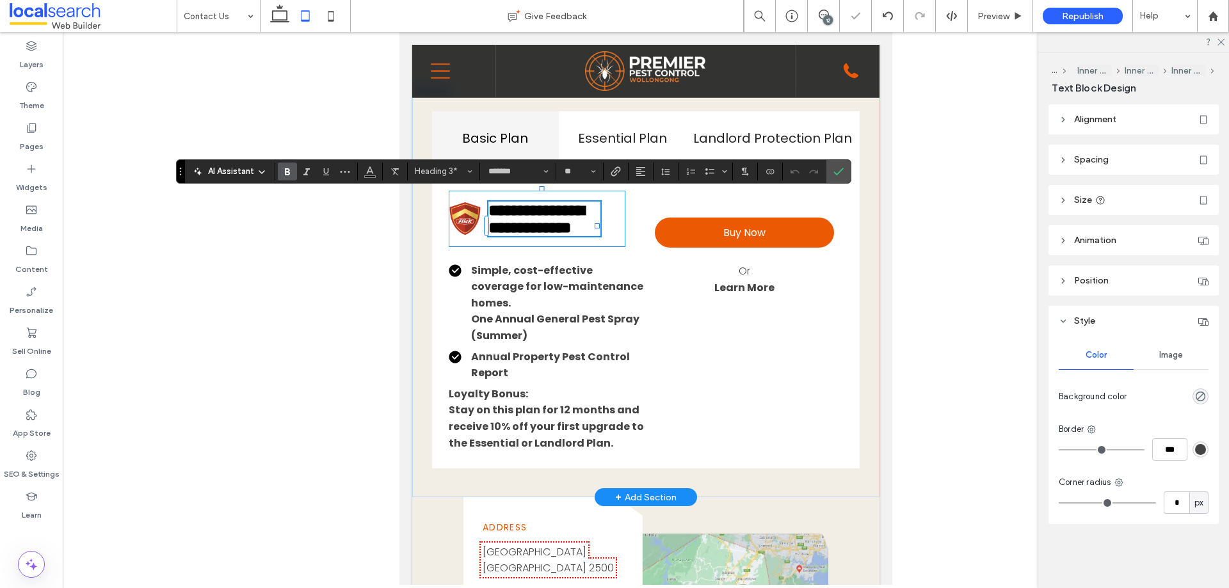
click at [614, 229] on div "**********" at bounding box center [537, 219] width 177 height 56
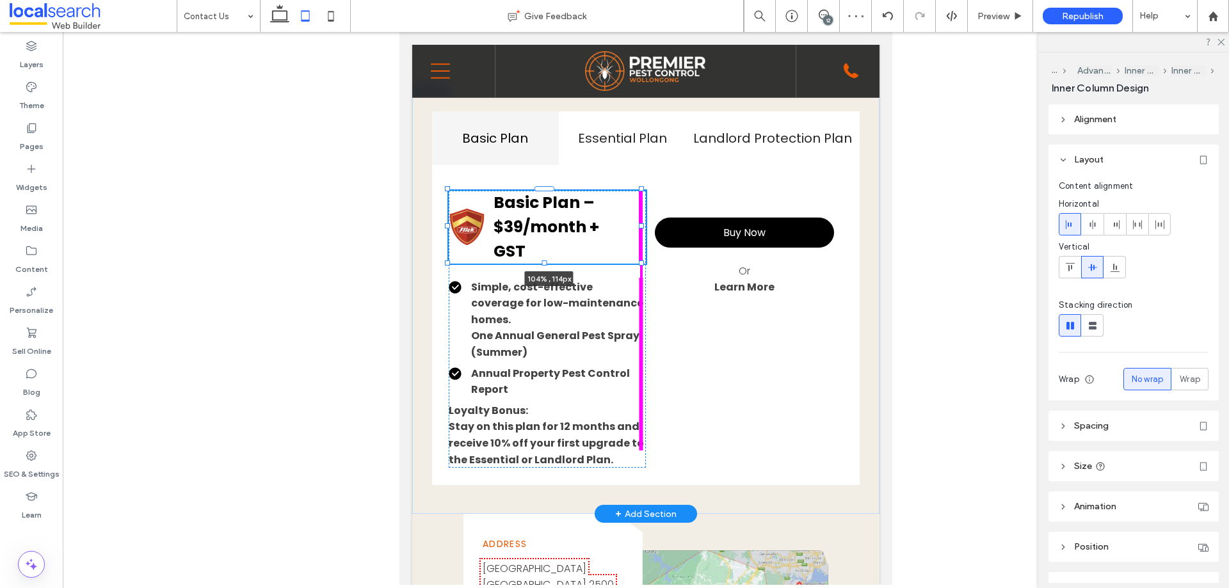
drag, startPoint x: 623, startPoint y: 228, endPoint x: 660, endPoint y: 227, distance: 37.8
click at [660, 227] on div "Basic Plan Essential Plan Landlord Protection Plan Basic Plan – $39/month + GST…" at bounding box center [645, 298] width 467 height 431
type input "***"
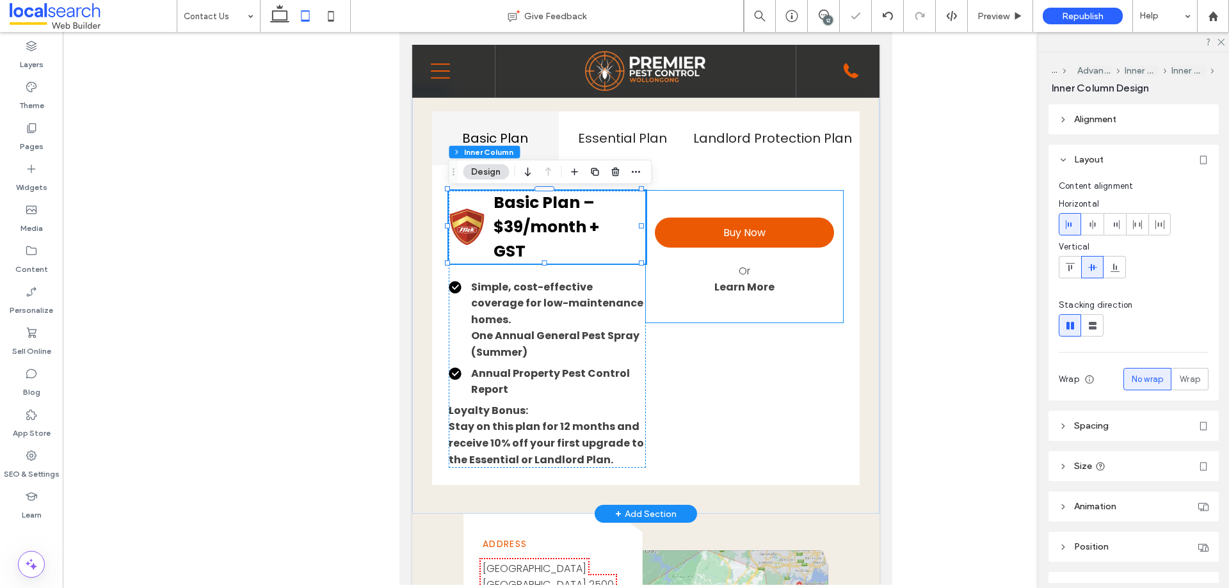
click at [683, 310] on div "Buy Now Or Learn More" at bounding box center [744, 257] width 197 height 132
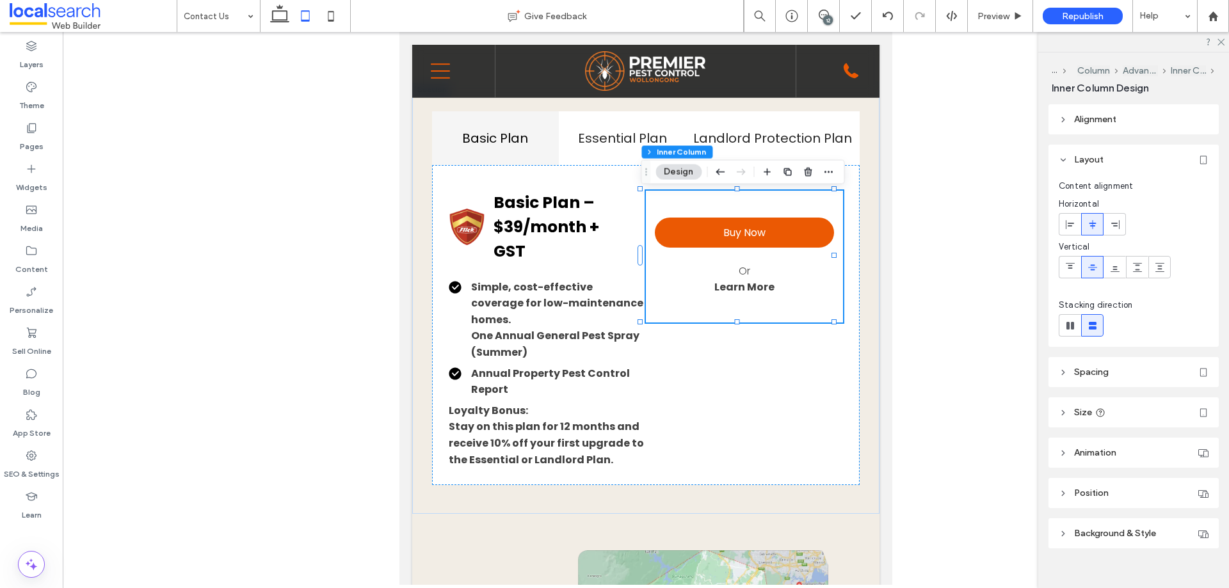
click at [1124, 499] on header "Position" at bounding box center [1133, 493] width 170 height 30
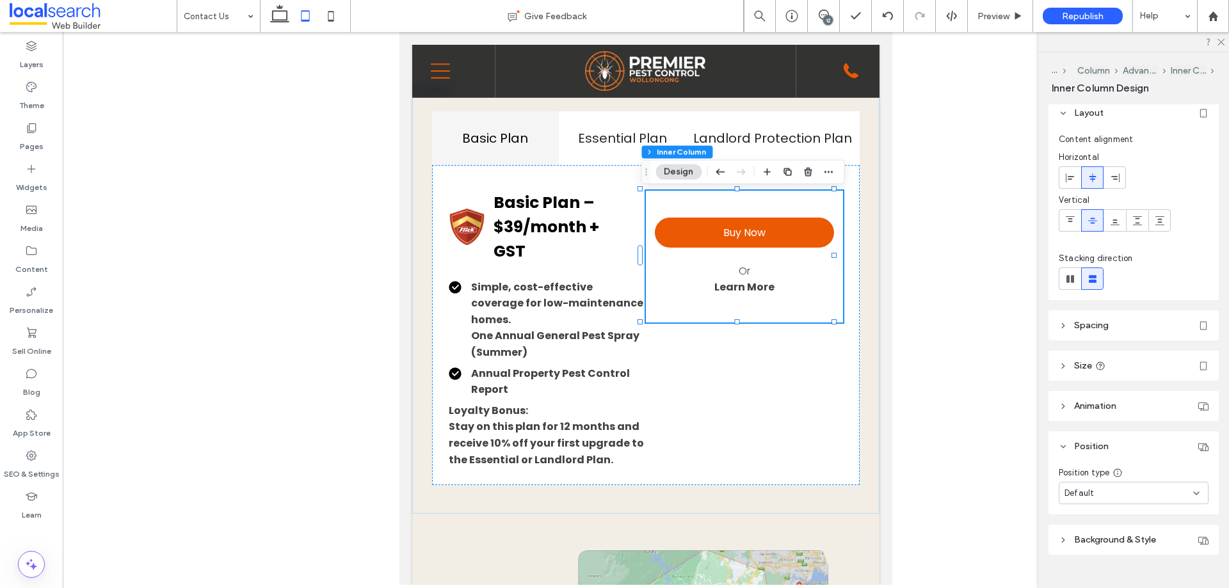
scroll to position [67, 0]
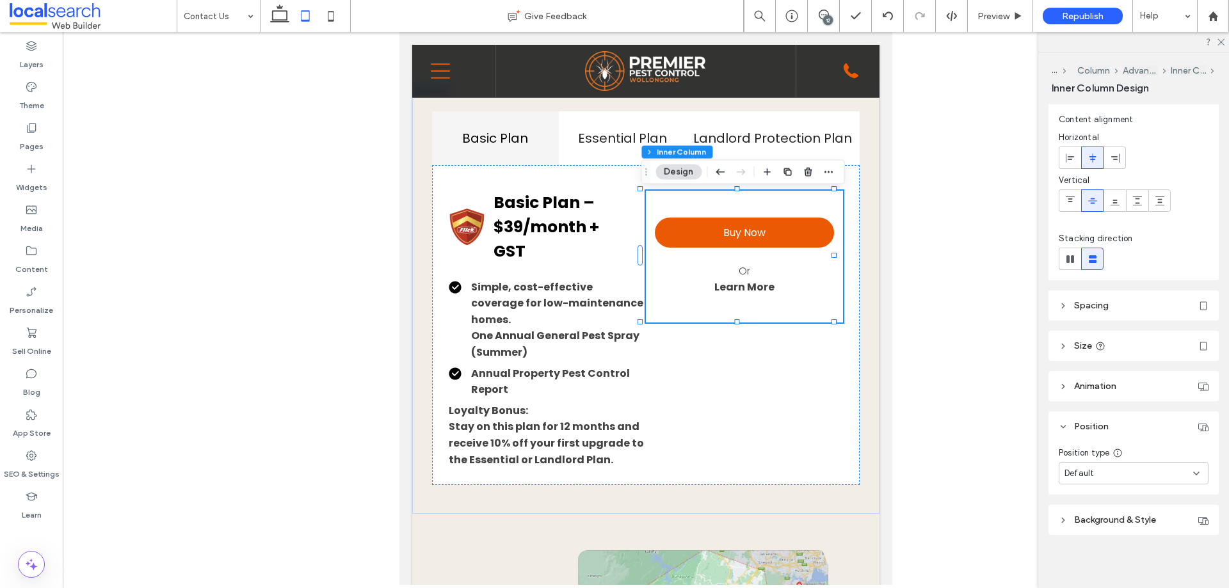
click at [1118, 474] on div "Default" at bounding box center [1128, 473] width 129 height 13
click at [1097, 388] on div "Pinned" at bounding box center [1130, 386] width 142 height 22
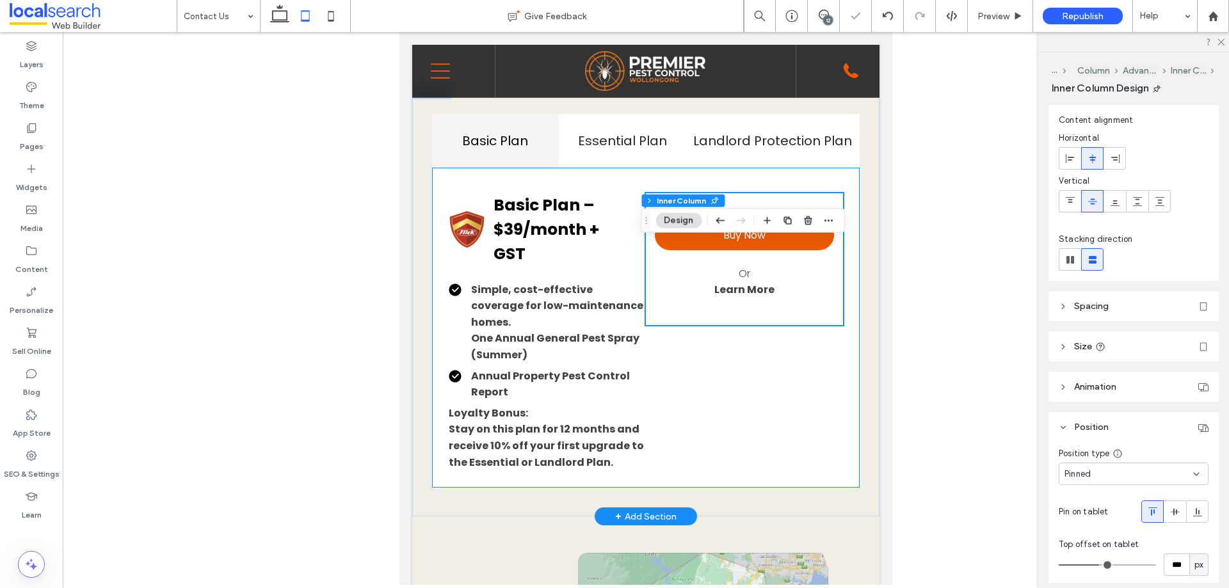
scroll to position [1350, 0]
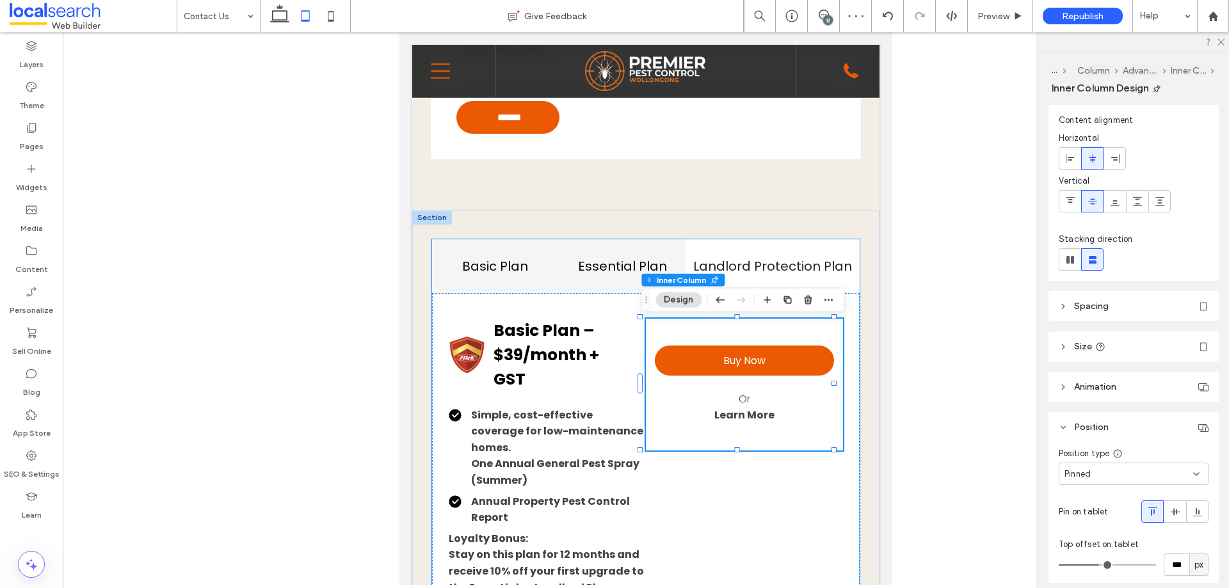
click at [596, 263] on h4 "Essential Plan" at bounding box center [621, 266] width 111 height 19
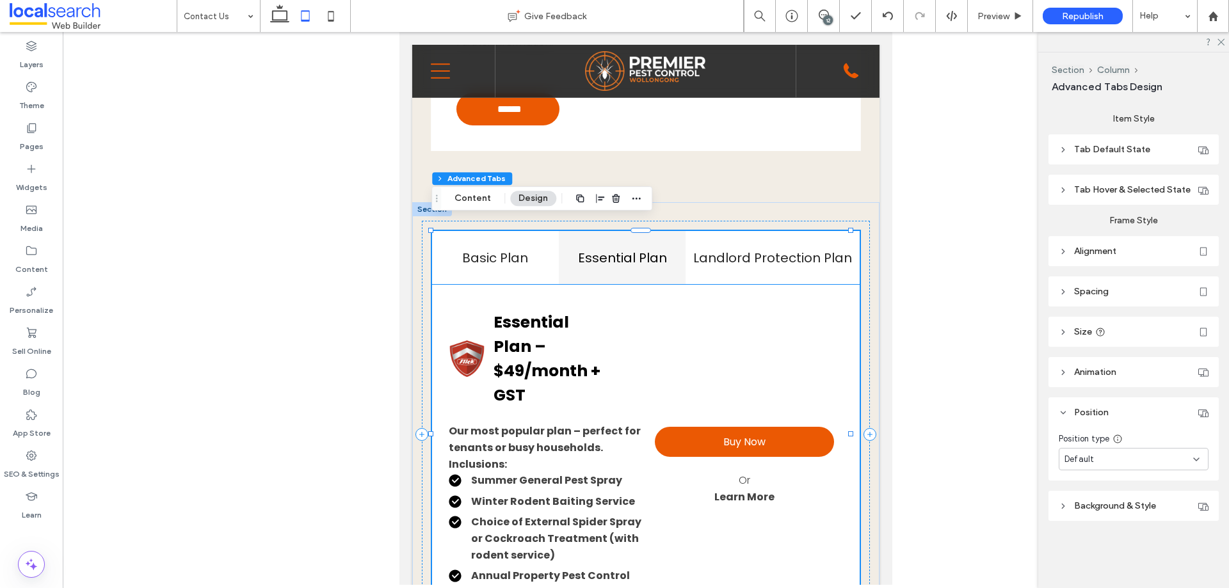
scroll to position [1414, 0]
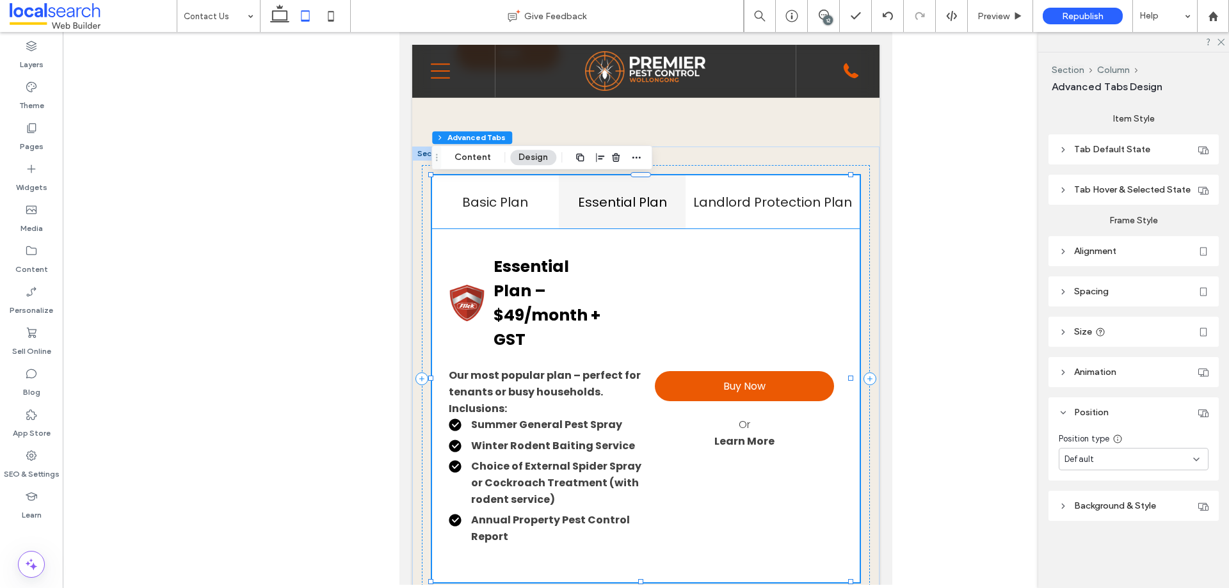
click at [738, 336] on div "Buy Now Or Learn More" at bounding box center [744, 410] width 197 height 311
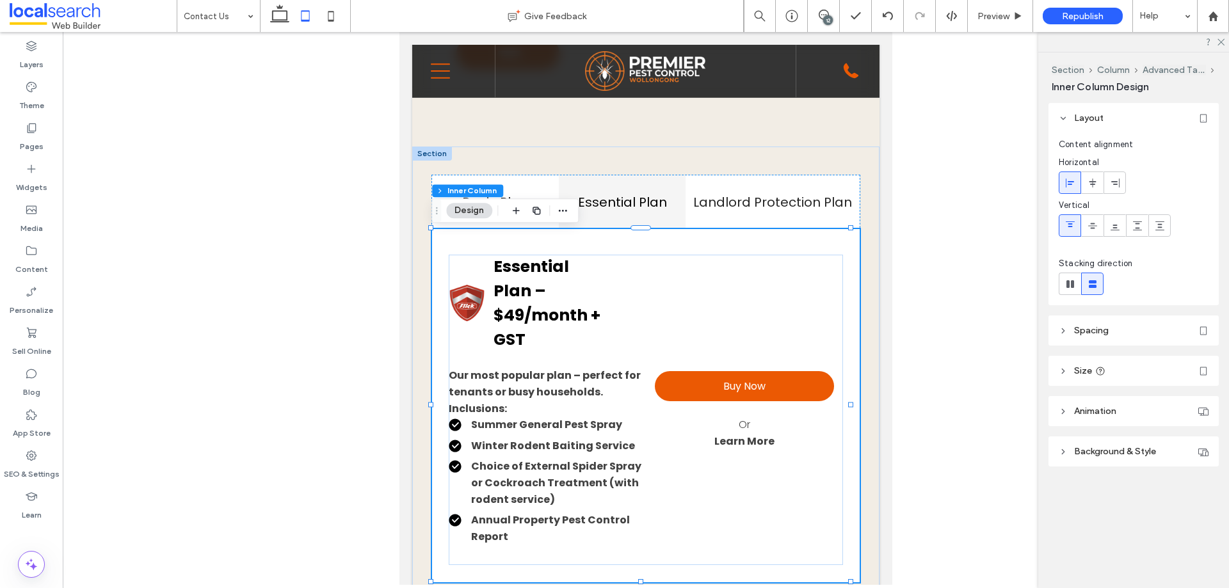
click at [725, 323] on div "Buy Now Or Learn More" at bounding box center [744, 410] width 197 height 311
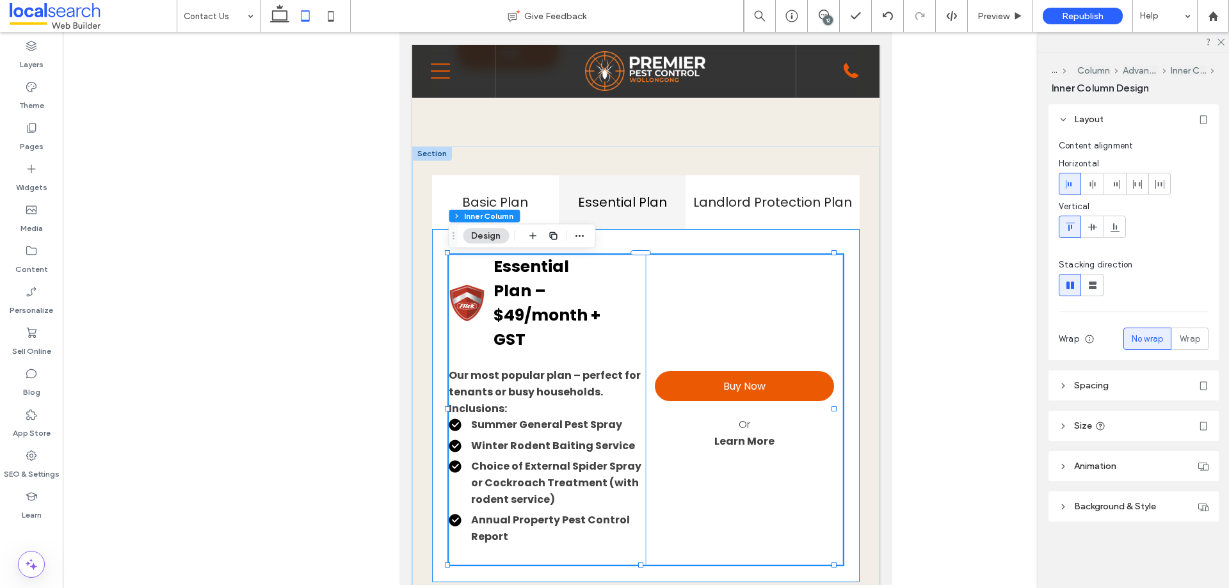
click at [725, 323] on div "Buy Now Or Learn More" at bounding box center [744, 410] width 197 height 311
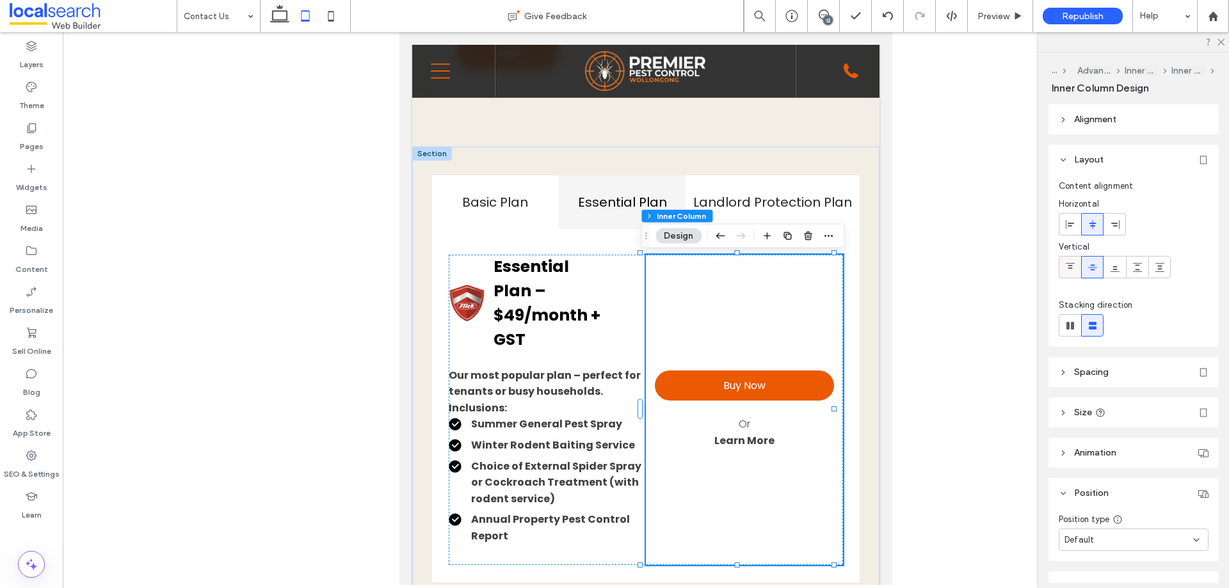
click at [1066, 266] on icon at bounding box center [1070, 267] width 10 height 10
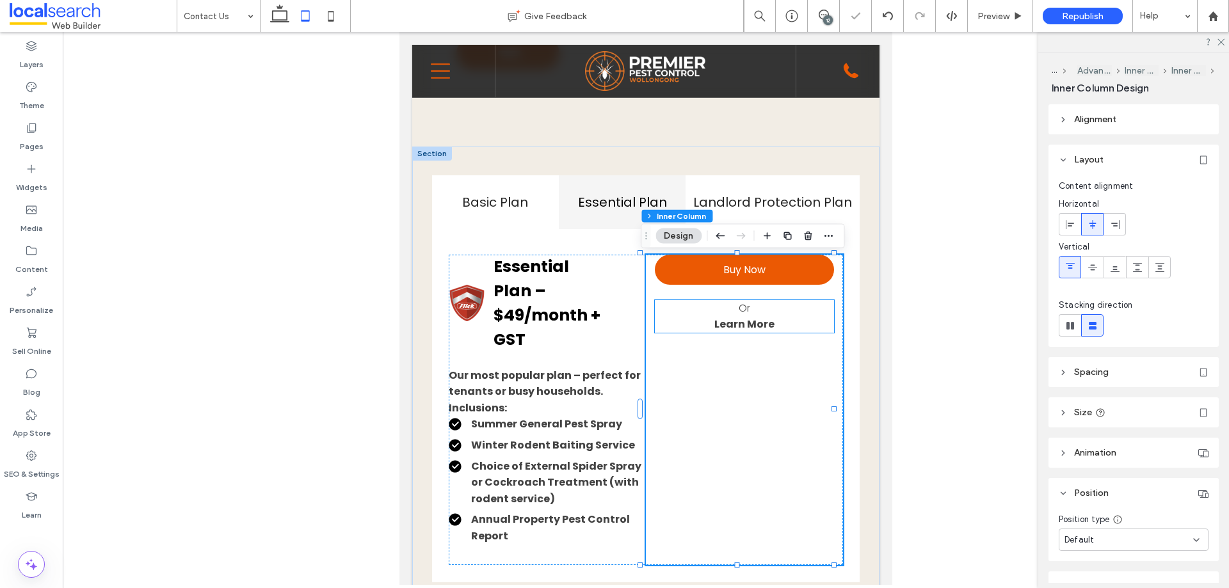
click at [786, 303] on p "Or" at bounding box center [744, 308] width 179 height 17
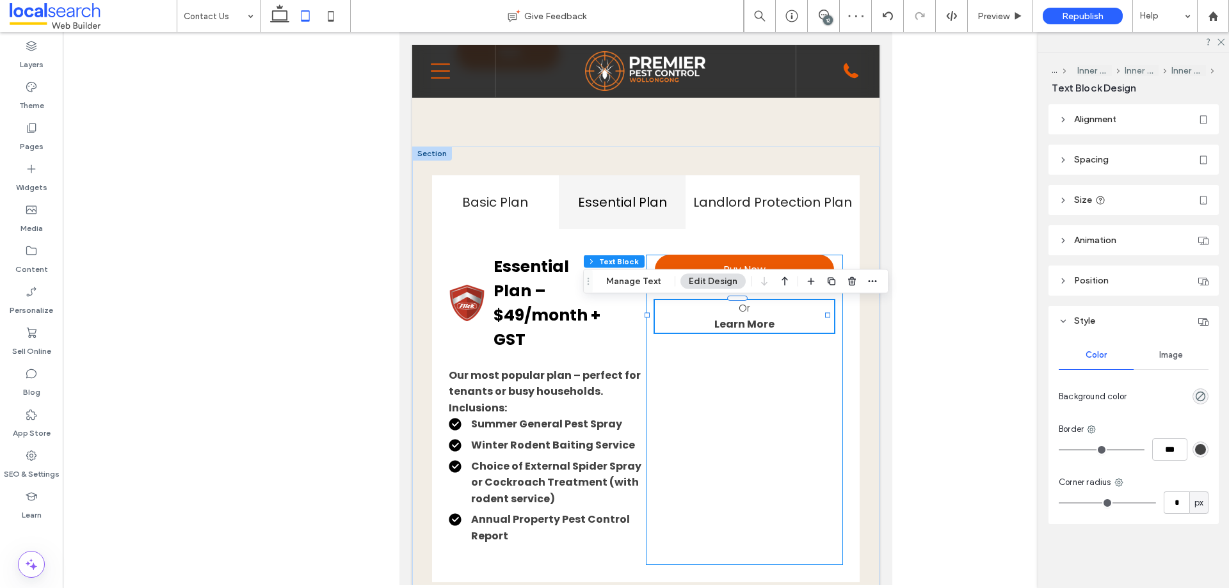
click at [789, 369] on div "Buy Now Or Learn More" at bounding box center [744, 410] width 197 height 311
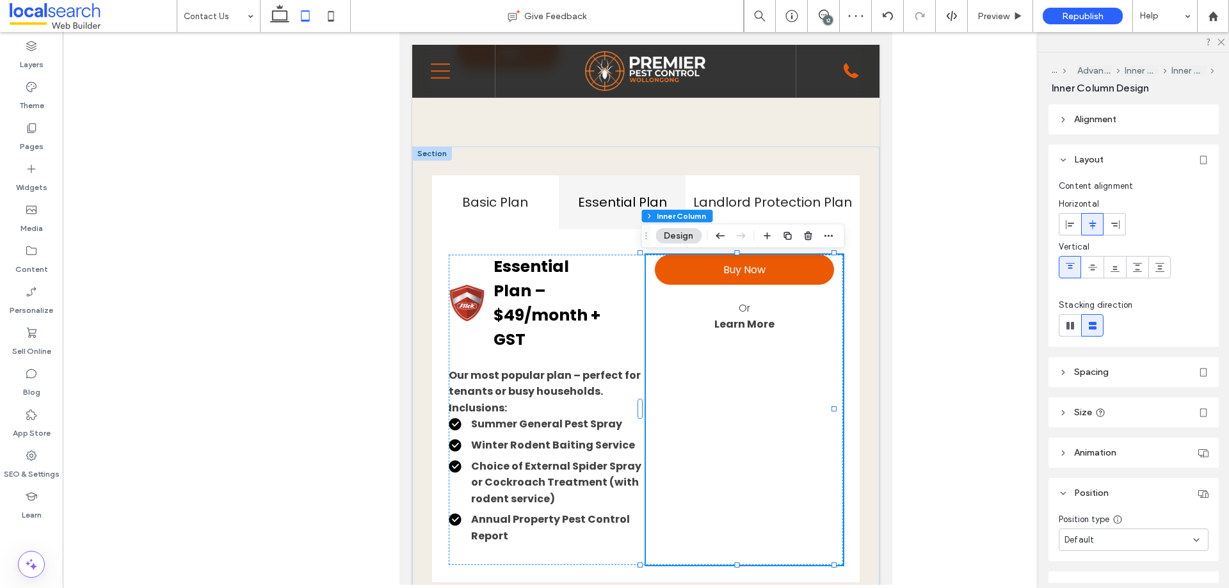
click at [782, 411] on div "Buy Now Or Learn More" at bounding box center [744, 410] width 197 height 311
click at [1092, 270] on use at bounding box center [1092, 267] width 9 height 6
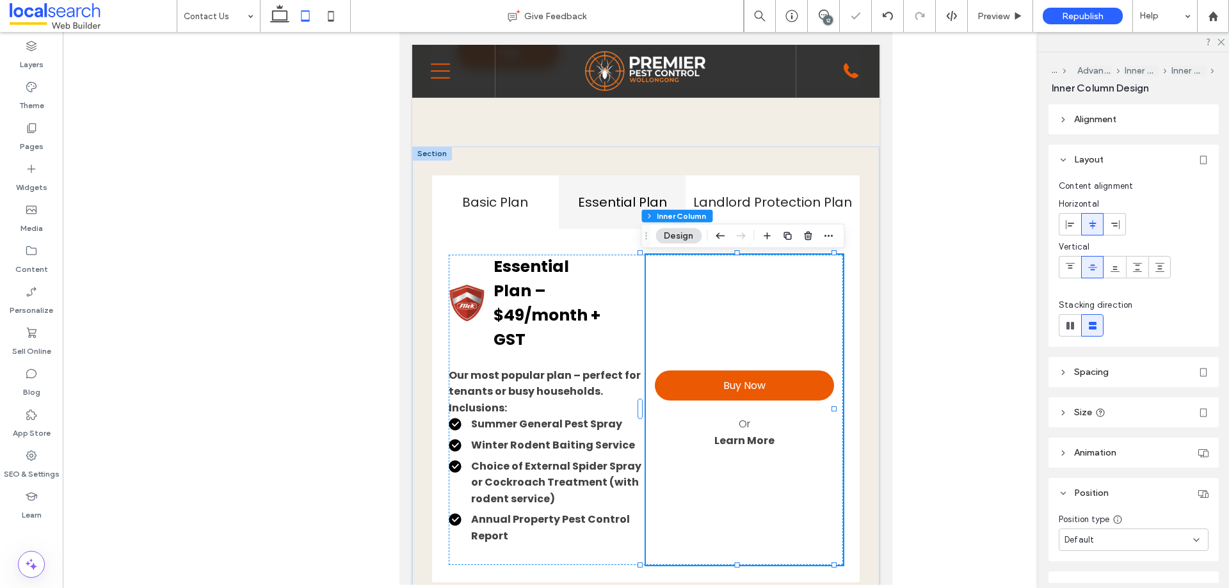
click at [747, 490] on div "Buy Now Or Learn More" at bounding box center [744, 410] width 197 height 311
drag, startPoint x: 737, startPoint y: 568, endPoint x: 727, endPoint y: 482, distance: 86.4
click at [730, 488] on div "Basic Plan Essential Plan Landlord Protection Plan Basic Plan – $39/month + GST…" at bounding box center [645, 379] width 467 height 465
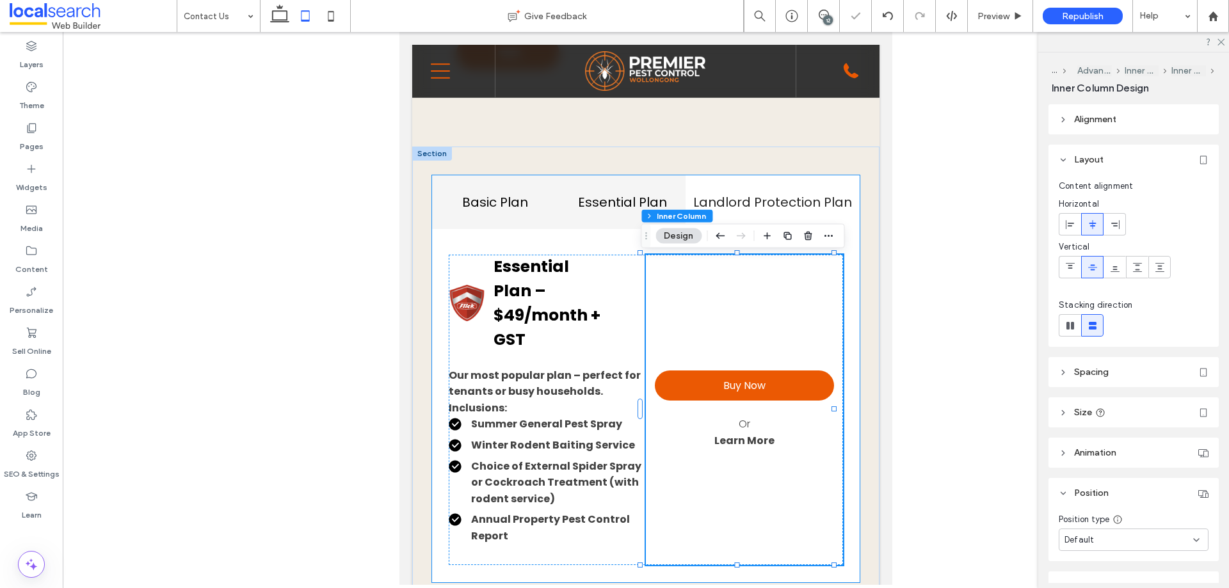
click at [511, 195] on div "Basic Plan" at bounding box center [495, 201] width 127 height 53
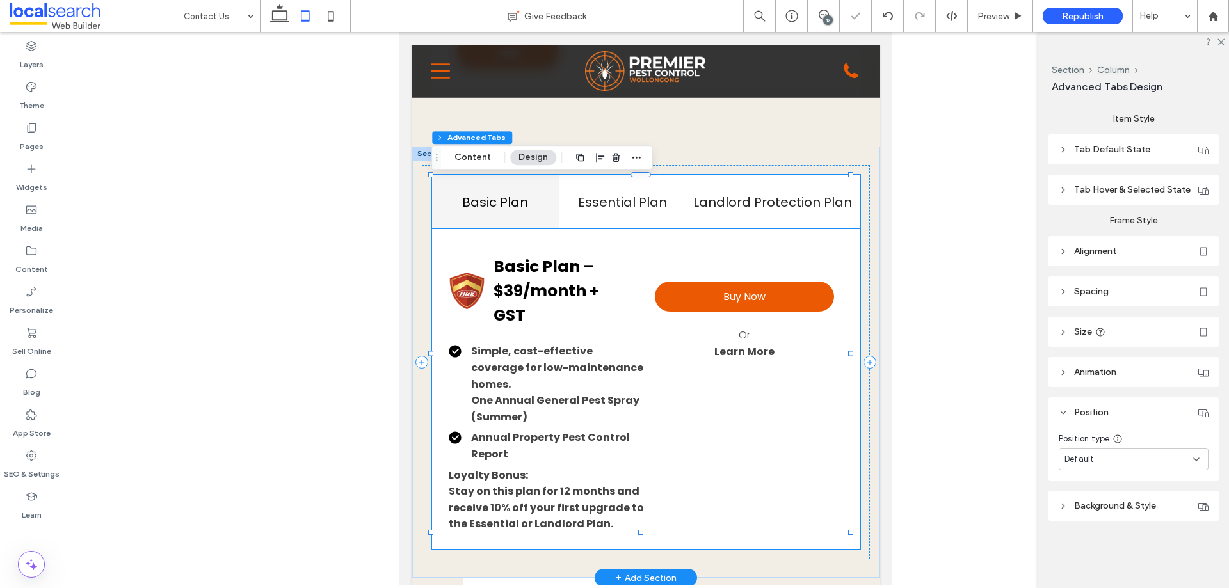
click at [764, 315] on div "Buy Now Or Learn More" at bounding box center [744, 321] width 197 height 132
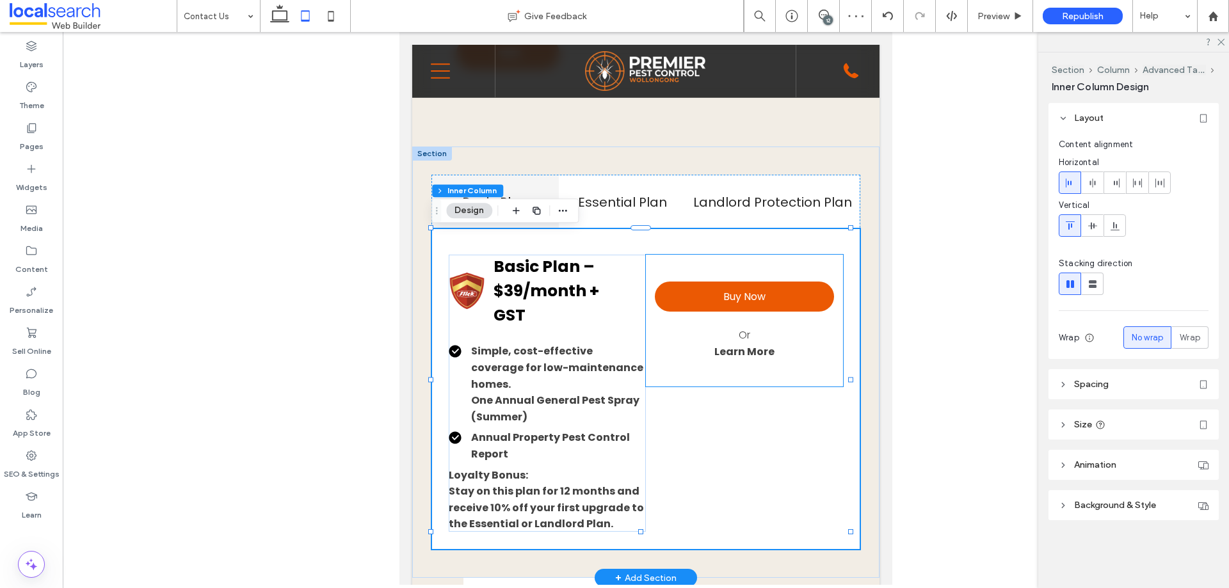
click at [778, 362] on div "Buy Now Or Learn More" at bounding box center [744, 321] width 197 height 132
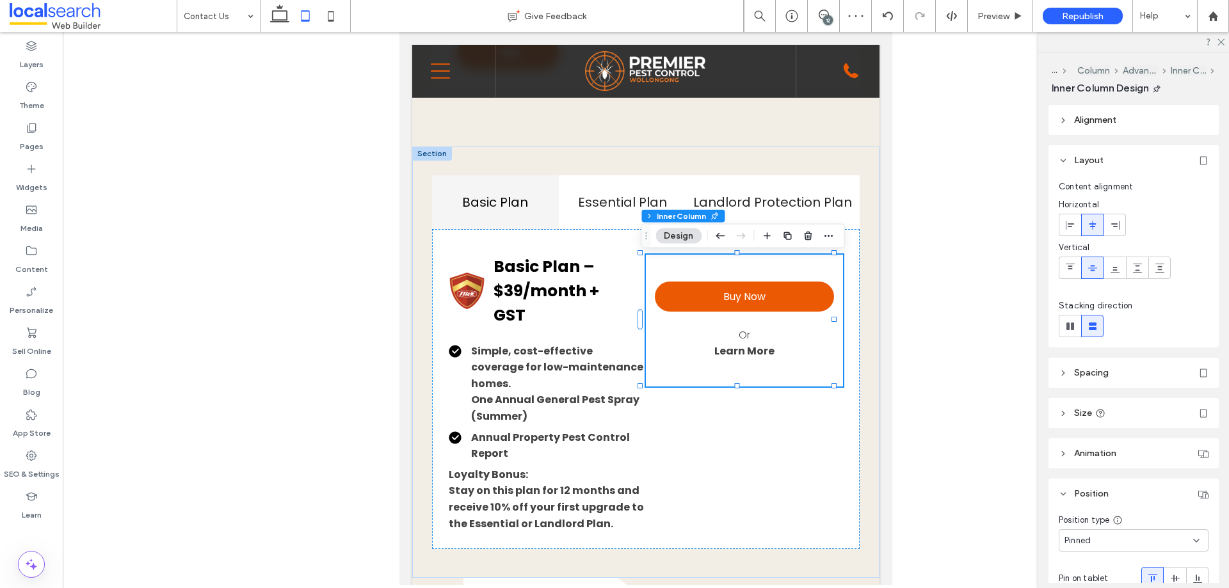
click at [1143, 539] on div "Pinned" at bounding box center [1128, 540] width 129 height 13
click at [1096, 409] on div "Default" at bounding box center [1130, 408] width 142 height 22
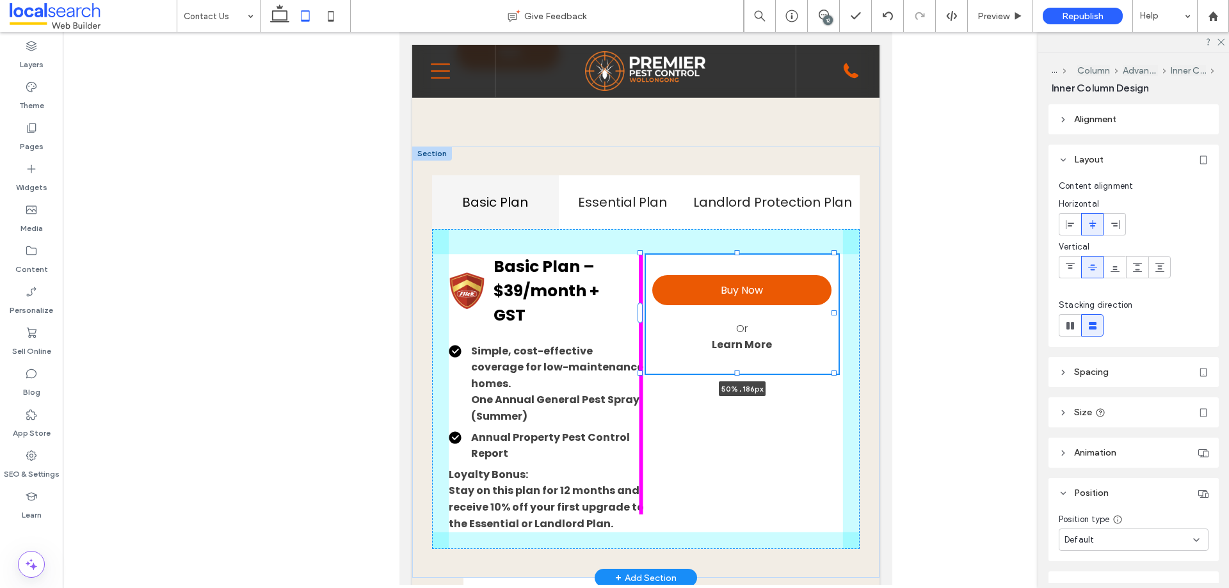
click at [738, 376] on div at bounding box center [737, 373] width 5 height 5
type input "***"
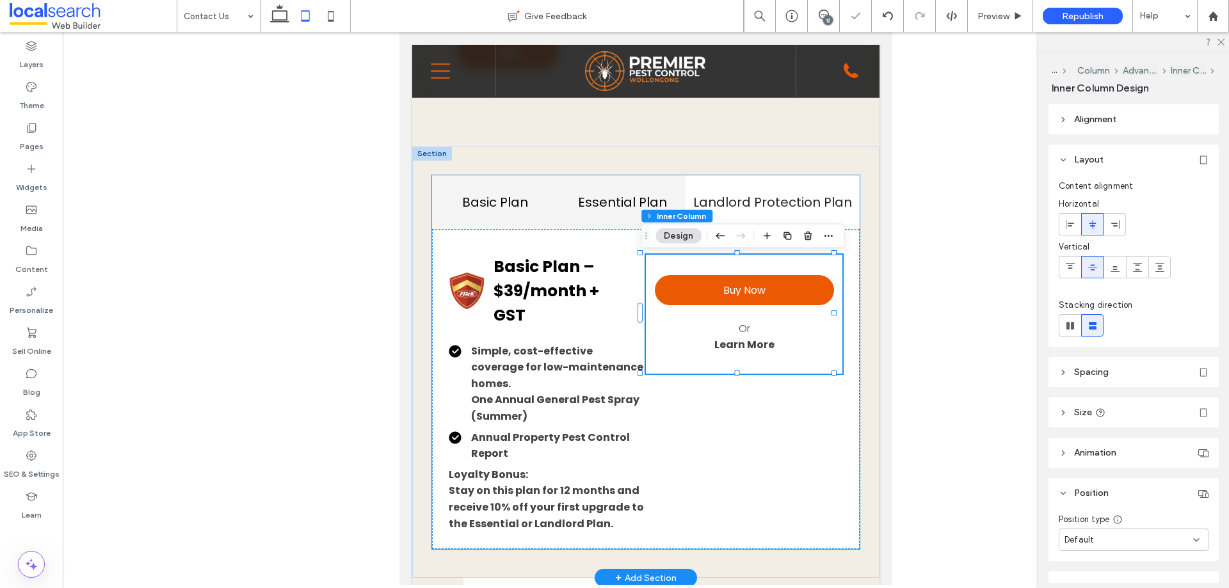
click at [620, 208] on h4 "Essential Plan" at bounding box center [621, 202] width 111 height 19
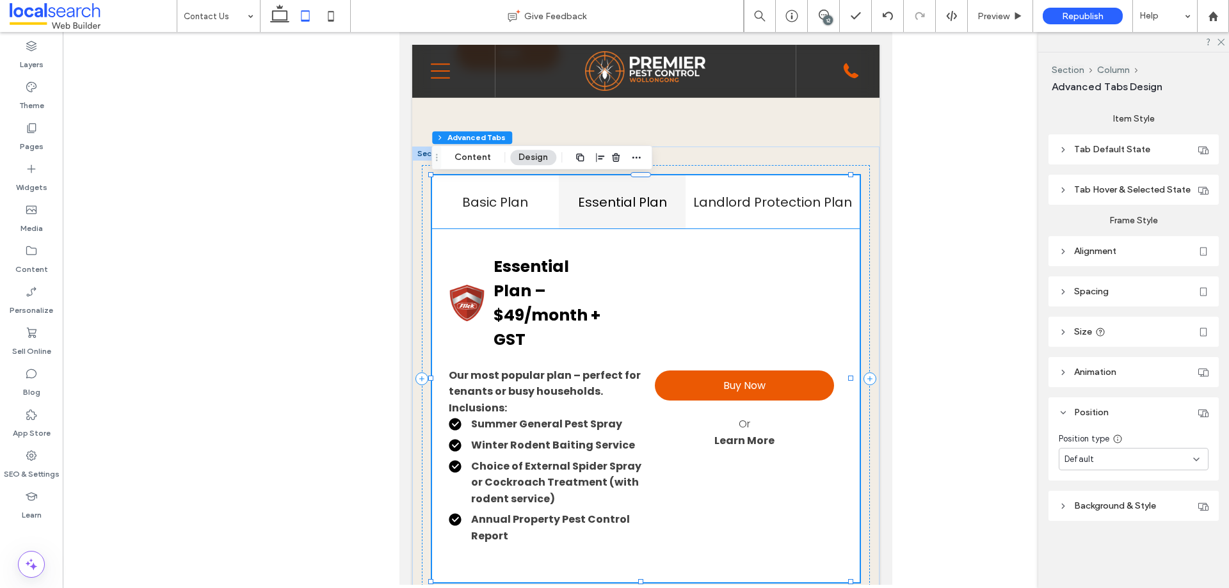
click at [660, 299] on div "Buy Now Or Learn More" at bounding box center [744, 410] width 197 height 311
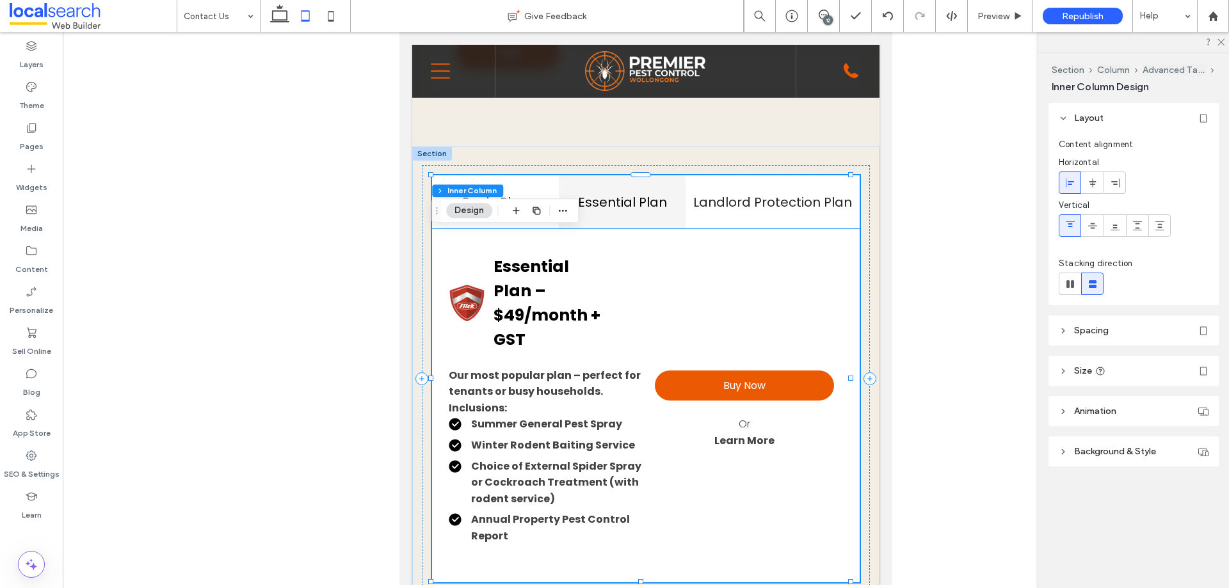
type input "**"
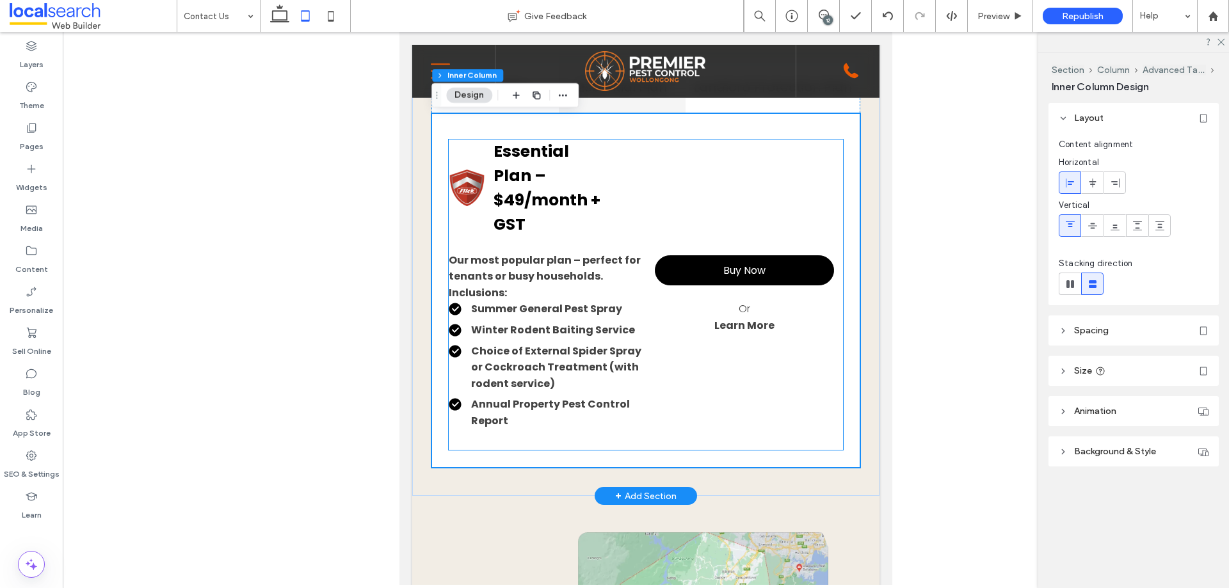
scroll to position [1542, 0]
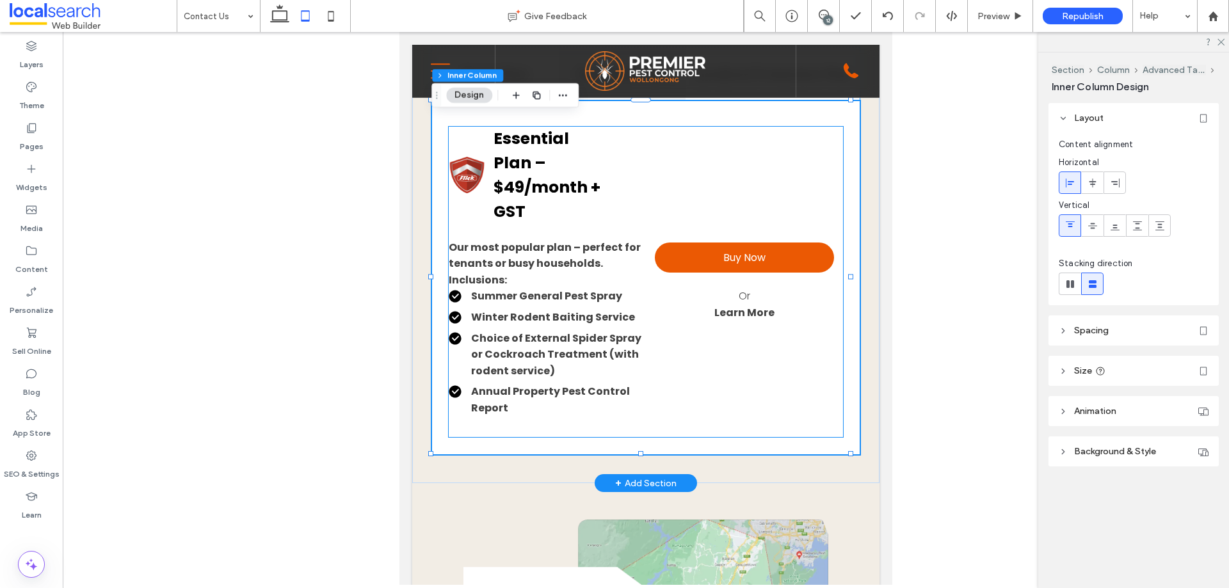
click at [682, 355] on div "Buy Now Or Learn More" at bounding box center [744, 282] width 197 height 311
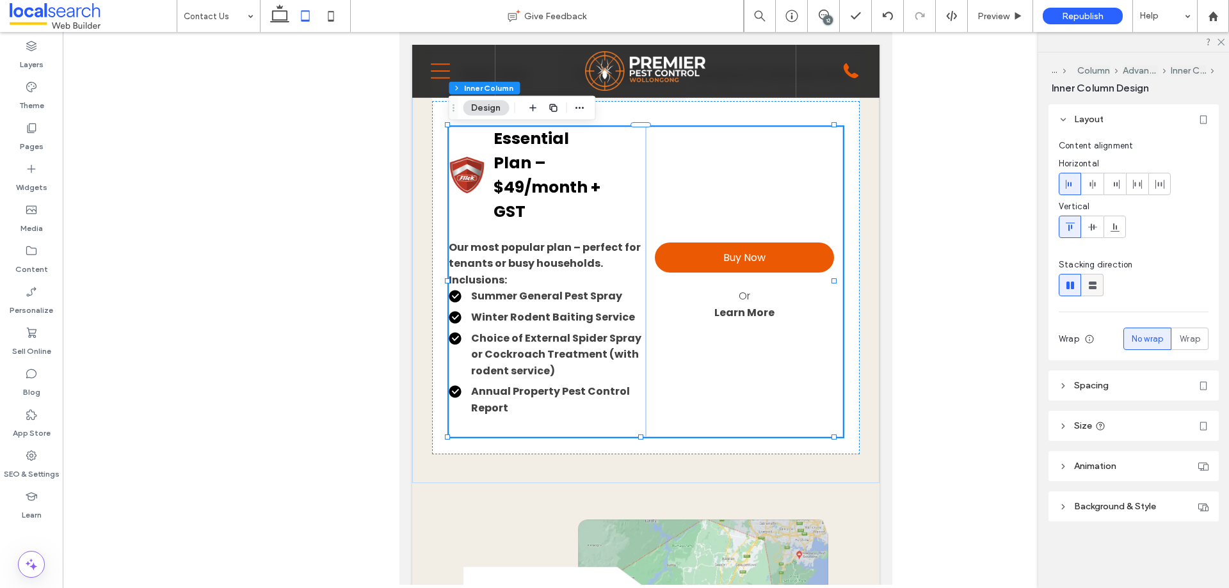
click at [1092, 286] on use at bounding box center [1092, 286] width 8 height 8
type input "*"
type input "***"
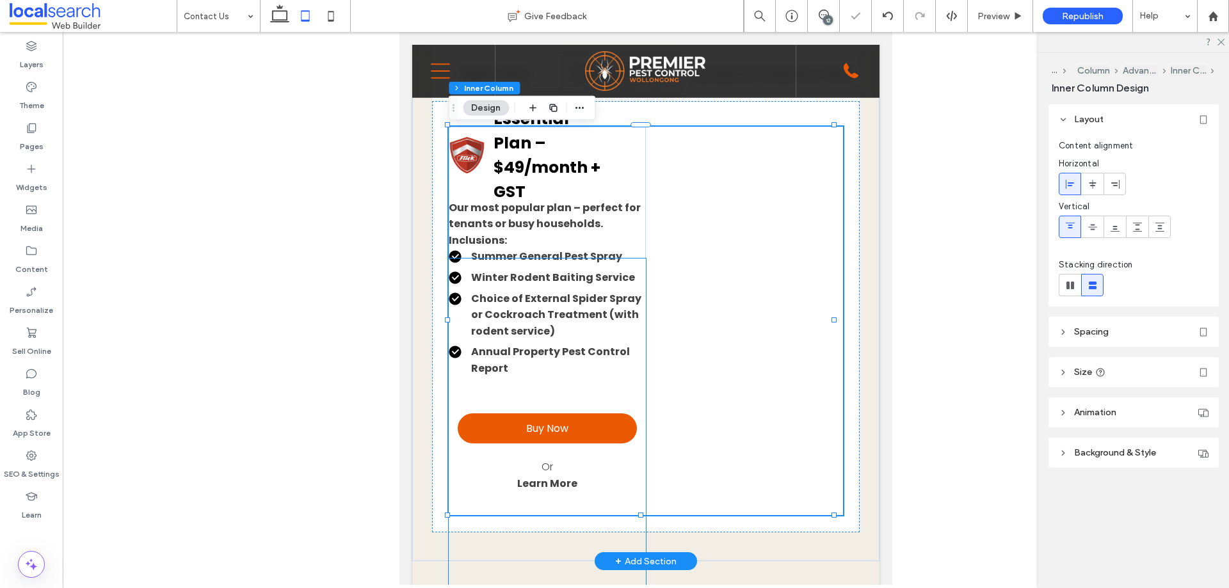
click at [635, 290] on div "Buy Now Or Learn More" at bounding box center [547, 453] width 197 height 389
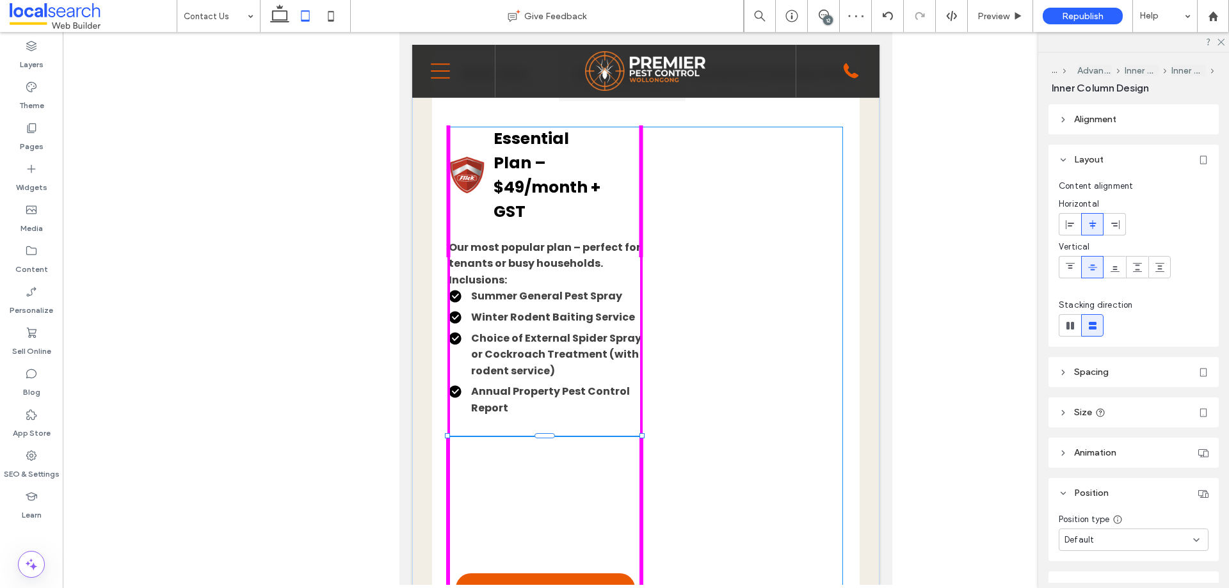
drag, startPoint x: 642, startPoint y: 259, endPoint x: 644, endPoint y: 298, distance: 38.4
click at [644, 298] on div "Basic Plan Essential Plan Landlord Protection Plan Basic Plan – $39/month + GST…" at bounding box center [645, 426] width 467 height 815
type input "****"
type input "**"
type input "****"
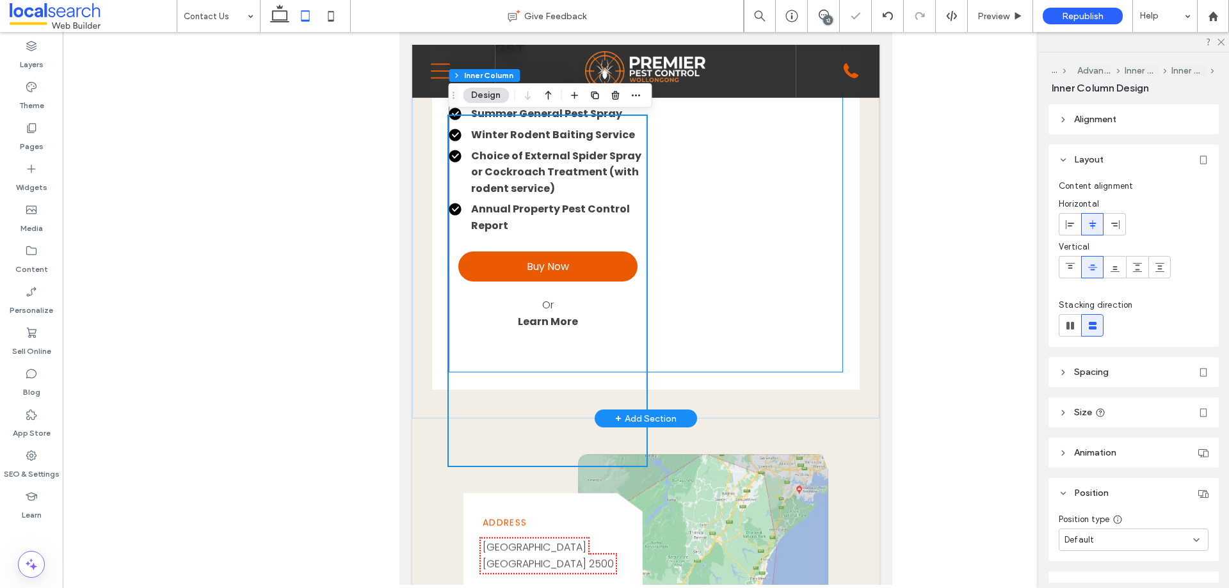
scroll to position [1734, 0]
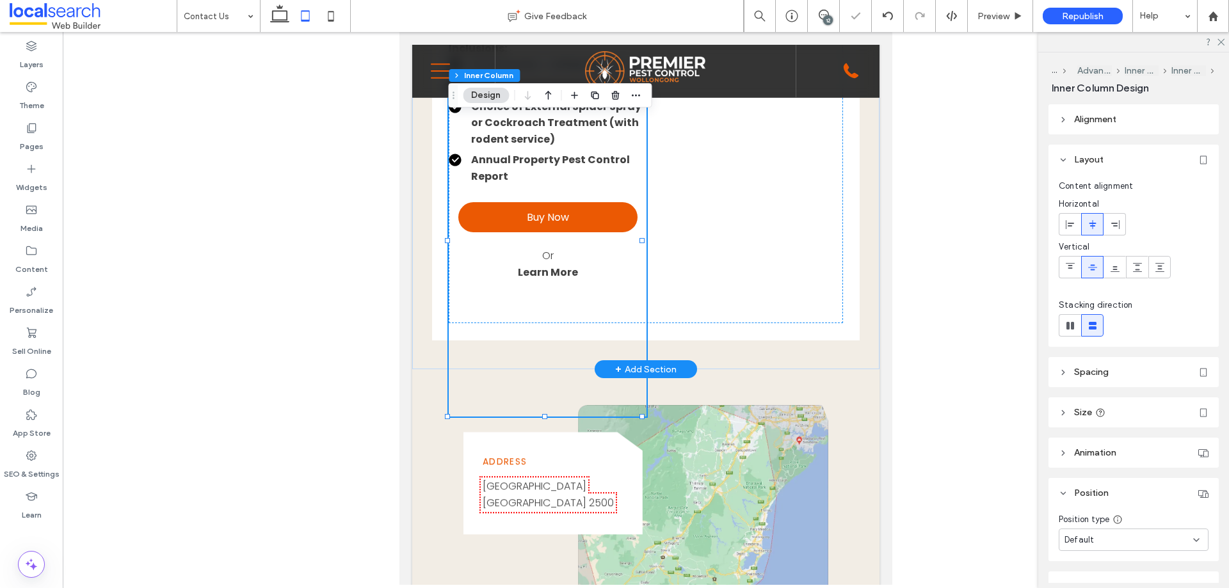
click at [565, 386] on div "Buy Now Or Learn More 50% , 90%" at bounding box center [548, 242] width 198 height 351
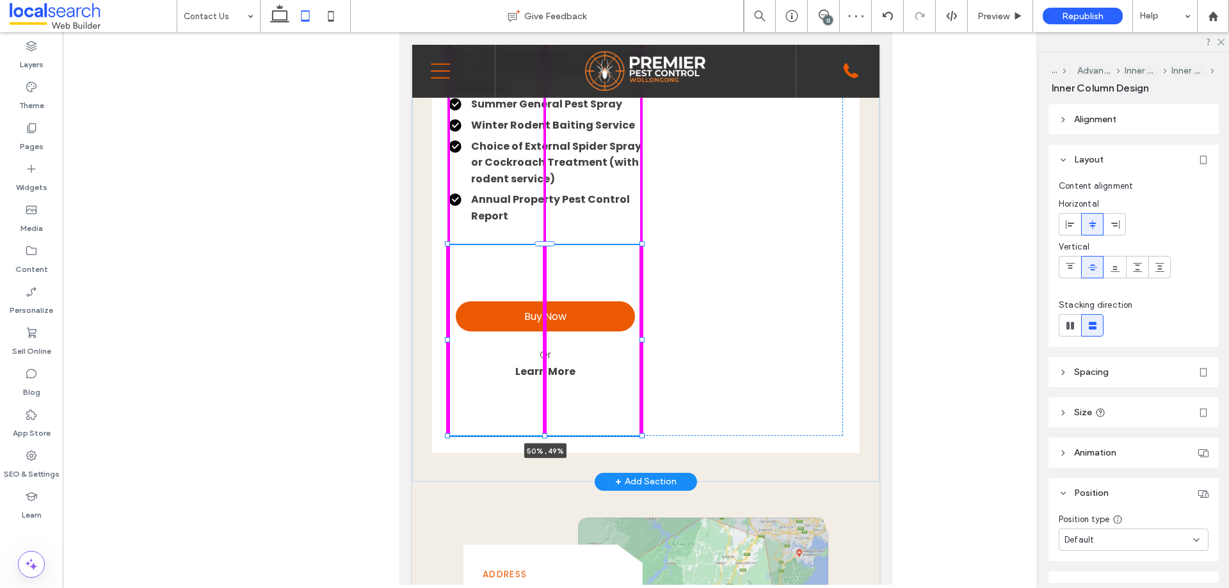
drag, startPoint x: 543, startPoint y: 420, endPoint x: 570, endPoint y: 246, distance: 176.1
click at [569, 246] on div "Basic Plan Essential Plan Landlord Protection Plan Basic Plan – $39/month + GST…" at bounding box center [645, 154] width 467 height 655
type input "**"
type input "****"
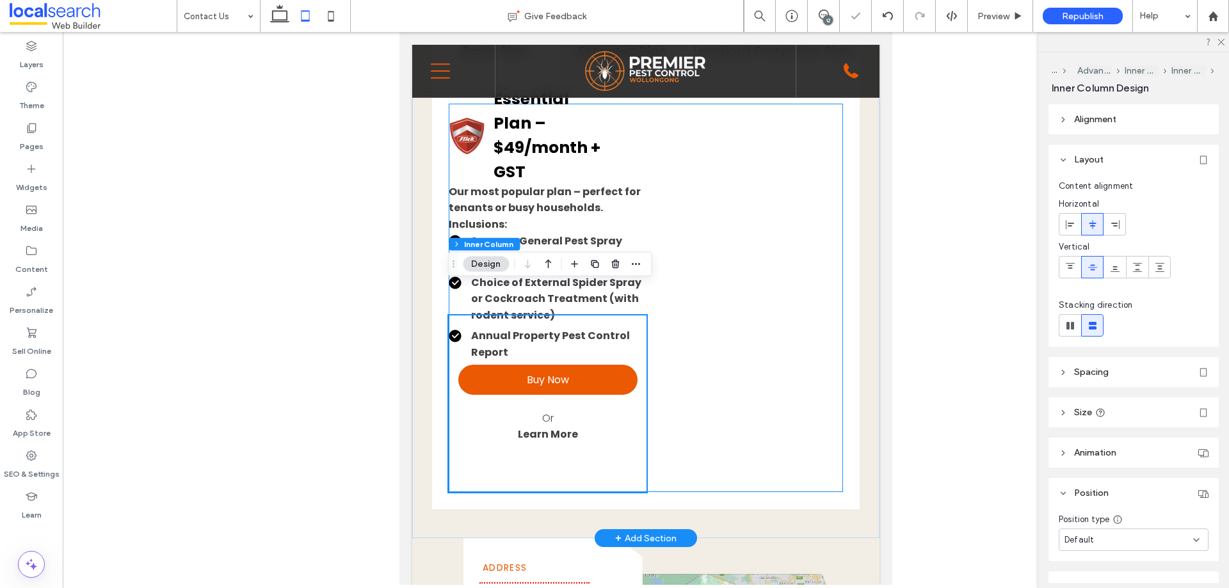
scroll to position [1478, 0]
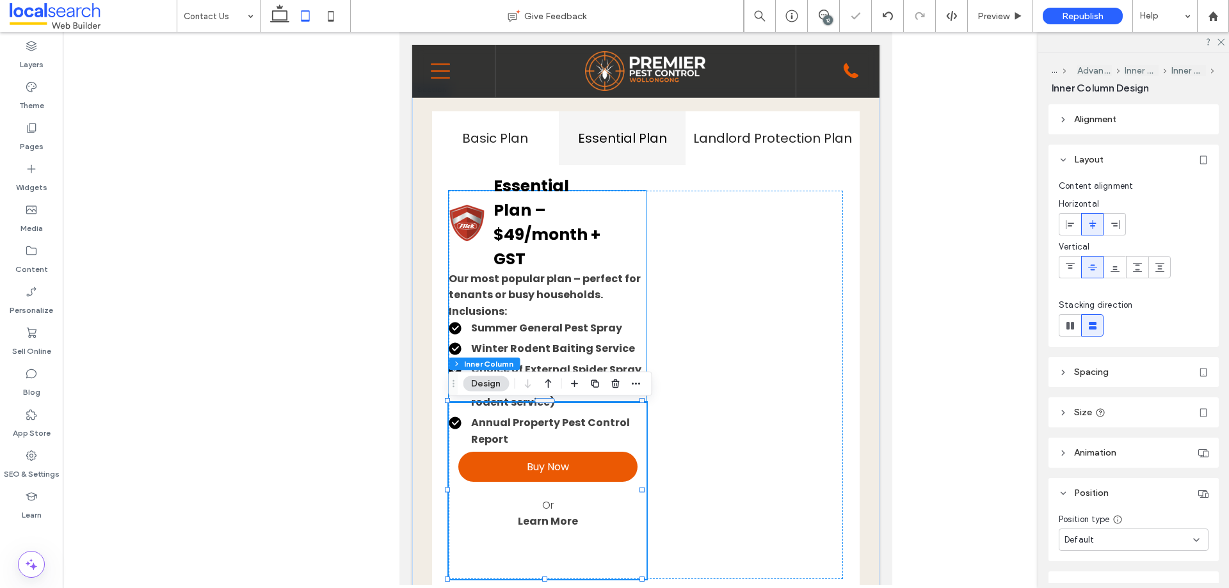
click at [600, 276] on strong "Our most popular plan – perfect for tenants or busy households." at bounding box center [545, 286] width 192 height 31
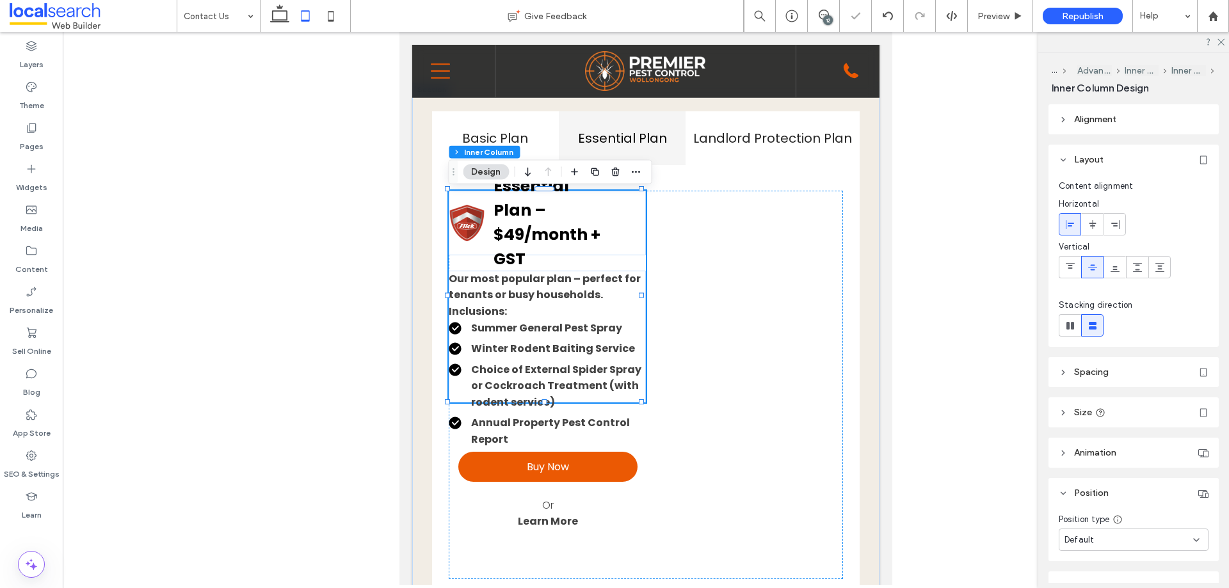
click at [1161, 120] on header "Alignment" at bounding box center [1133, 119] width 170 height 30
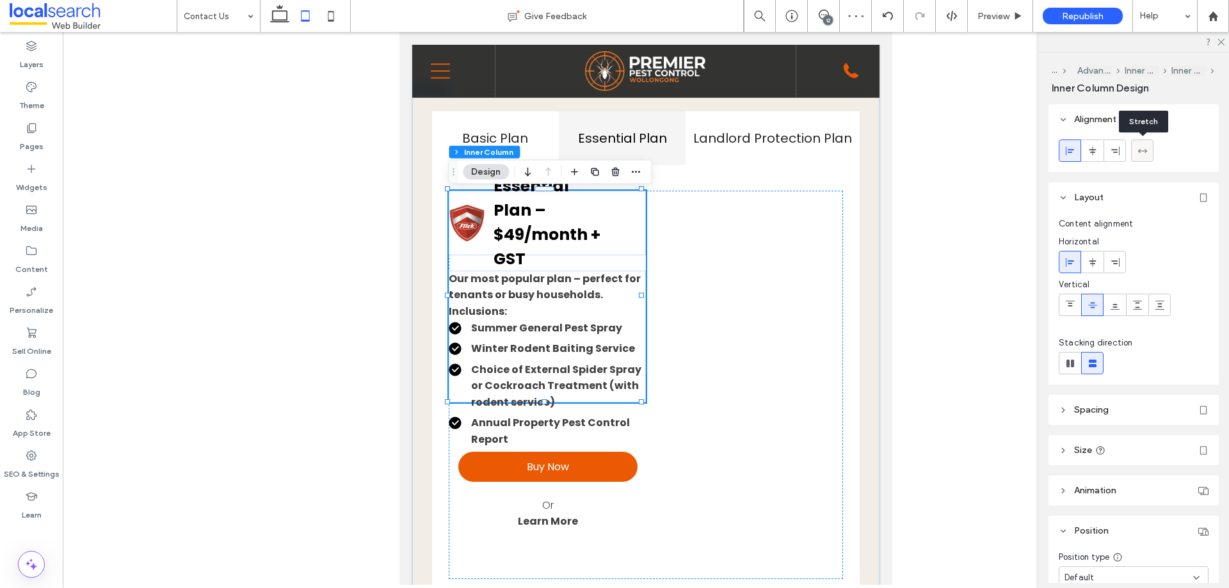
click at [1137, 150] on icon at bounding box center [1142, 151] width 10 height 10
type input "***"
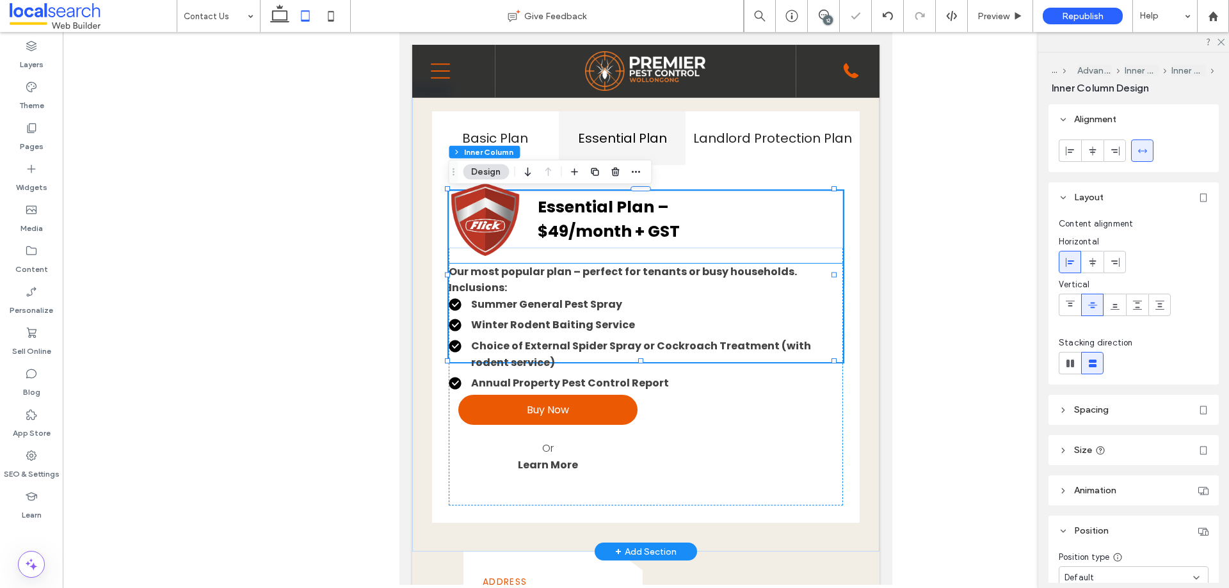
click at [714, 404] on p at bounding box center [646, 404] width 394 height 17
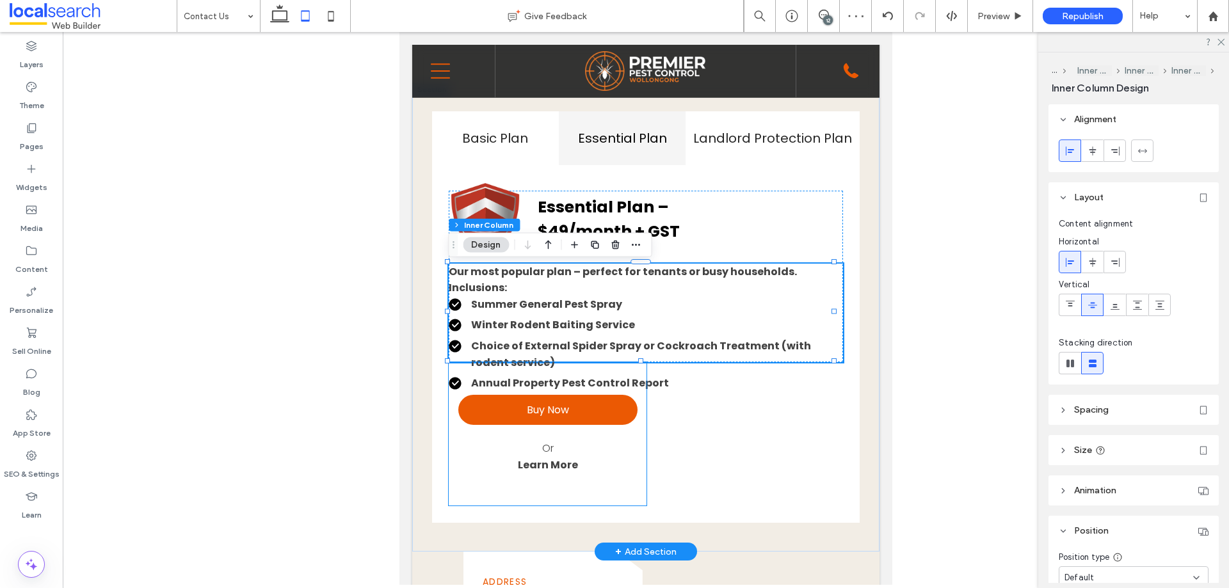
click at [626, 386] on div "Buy Now Or Learn More" at bounding box center [548, 433] width 198 height 143
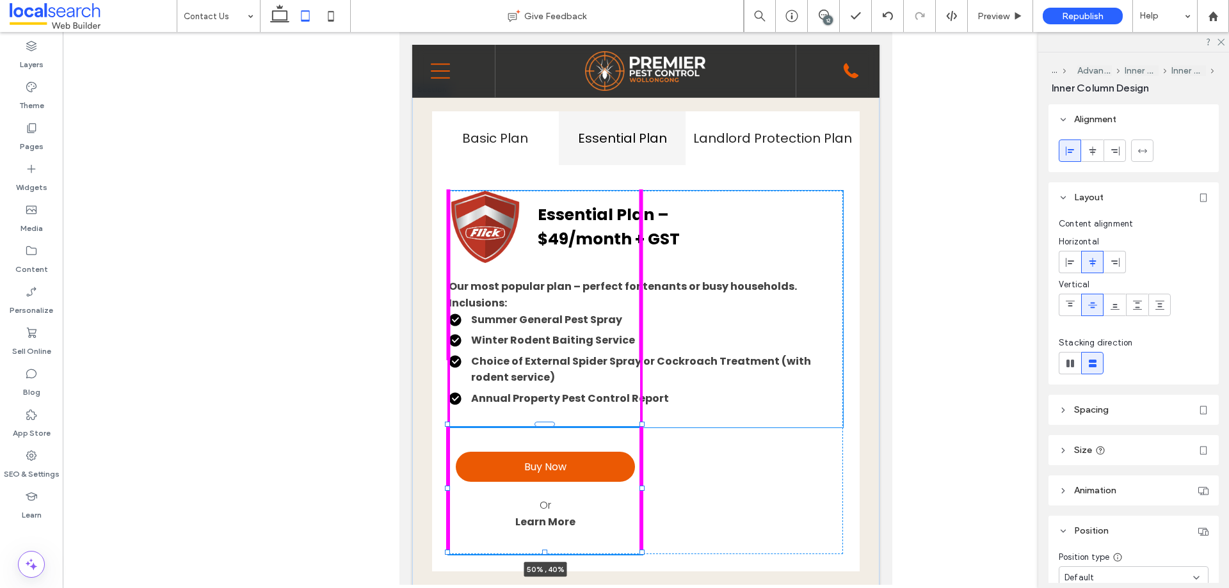
drag, startPoint x: 641, startPoint y: 362, endPoint x: 639, endPoint y: 378, distance: 16.0
click at [639, 378] on div "Basic Plan Essential Plan Landlord Protection Plan Basic Plan – $39/month + GST…" at bounding box center [645, 342] width 467 height 518
type input "**"
type input "****"
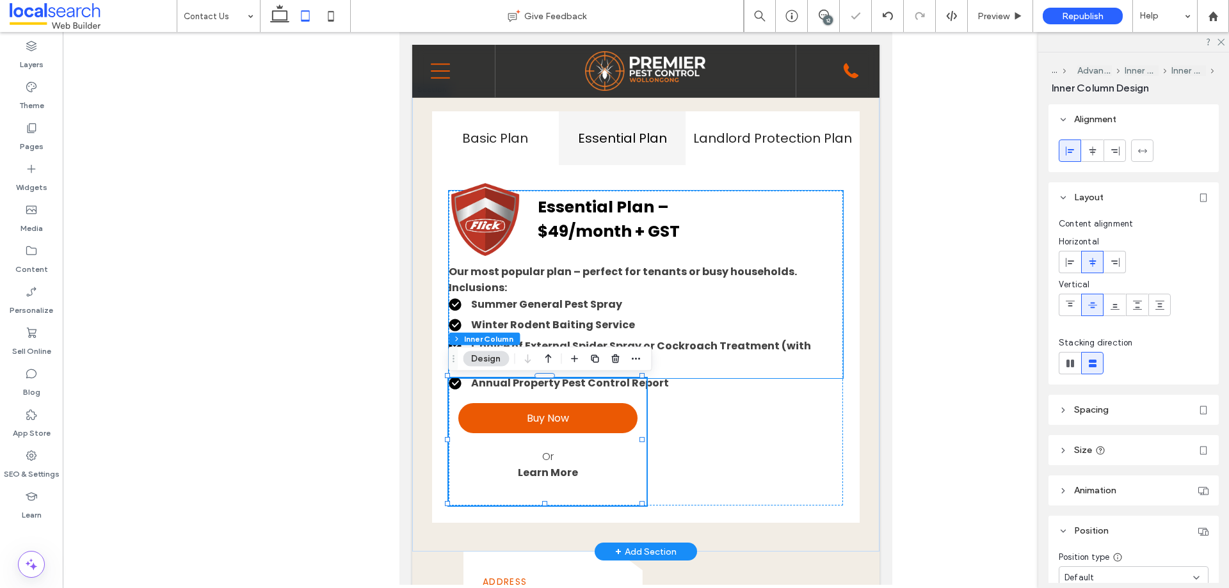
click at [699, 403] on p at bounding box center [646, 404] width 394 height 17
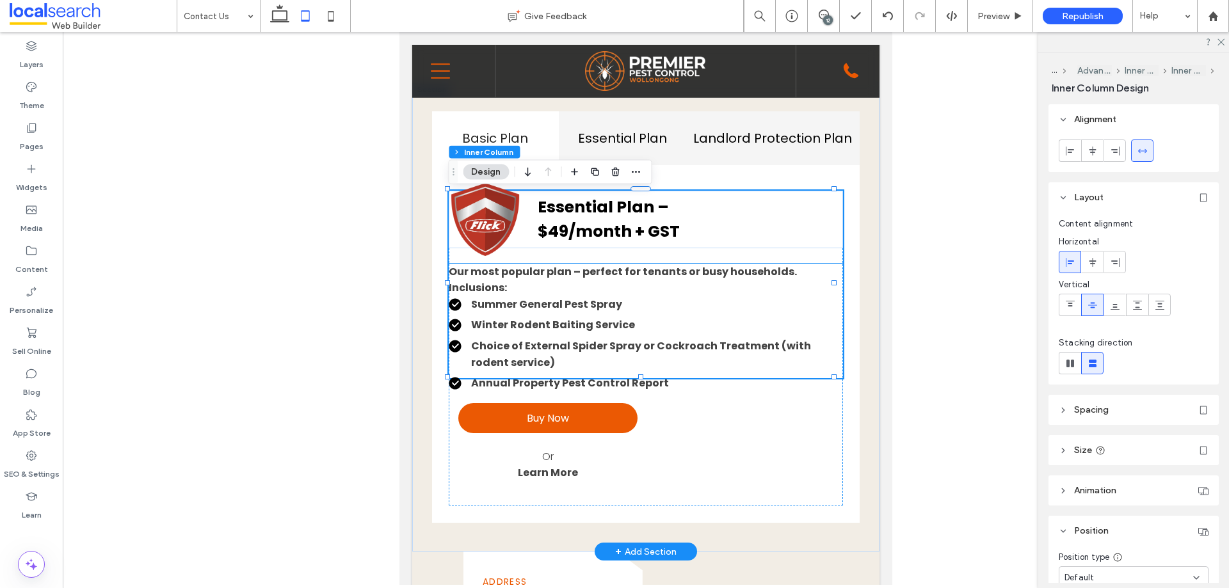
click at [762, 426] on div "Essential Plan – $49/month + GST Our most popular plan – perfect for tenants or…" at bounding box center [646, 348] width 394 height 315
click at [765, 374] on ul "Summer General Pest Spray Winter Rodent Baiting Service Choice of External Spid…" at bounding box center [646, 343] width 394 height 95
click at [577, 153] on div "Essential Plan" at bounding box center [622, 137] width 127 height 53
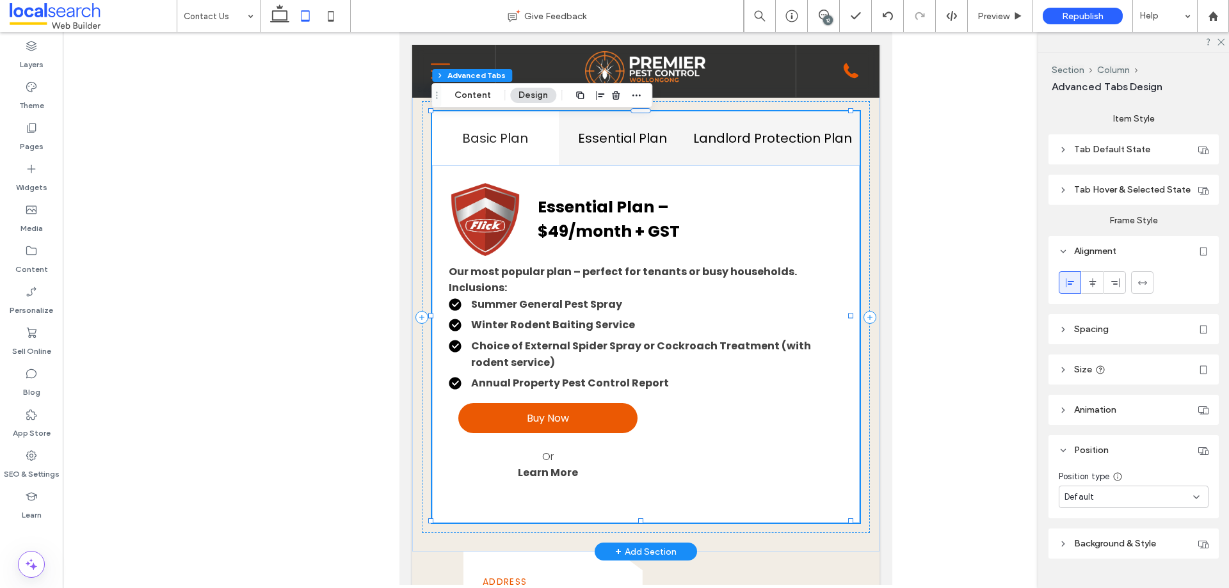
click at [717, 134] on h4 "Landlord Protection Plan" at bounding box center [772, 138] width 159 height 19
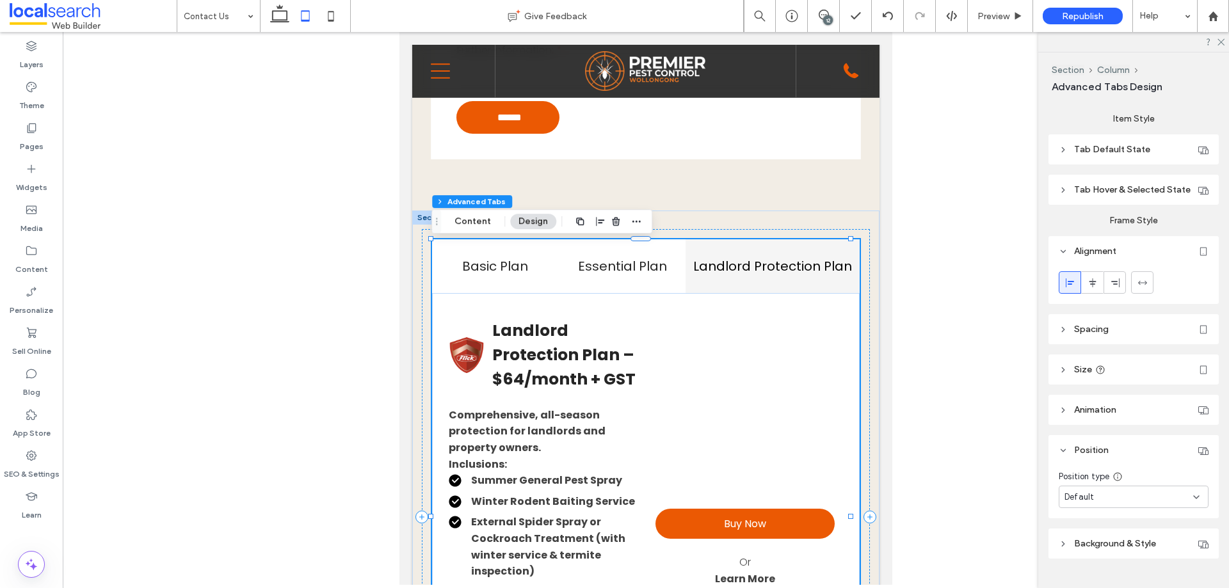
click at [754, 265] on h4 "Landlord Protection Plan" at bounding box center [772, 266] width 159 height 19
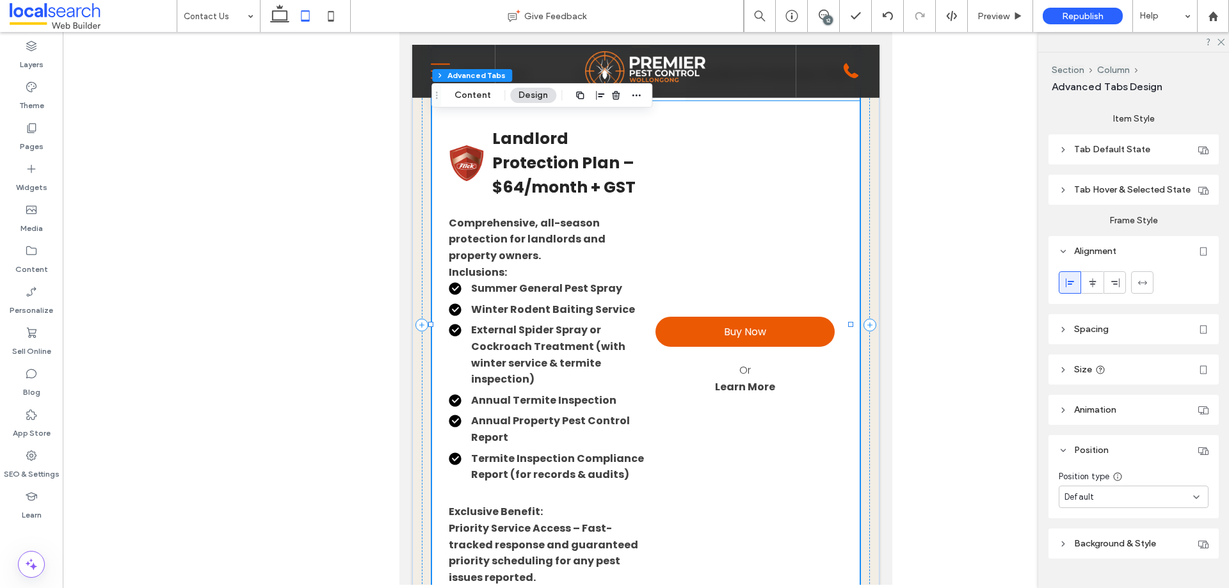
click at [700, 230] on div "Buy Now Or Learn More" at bounding box center [744, 356] width 195 height 459
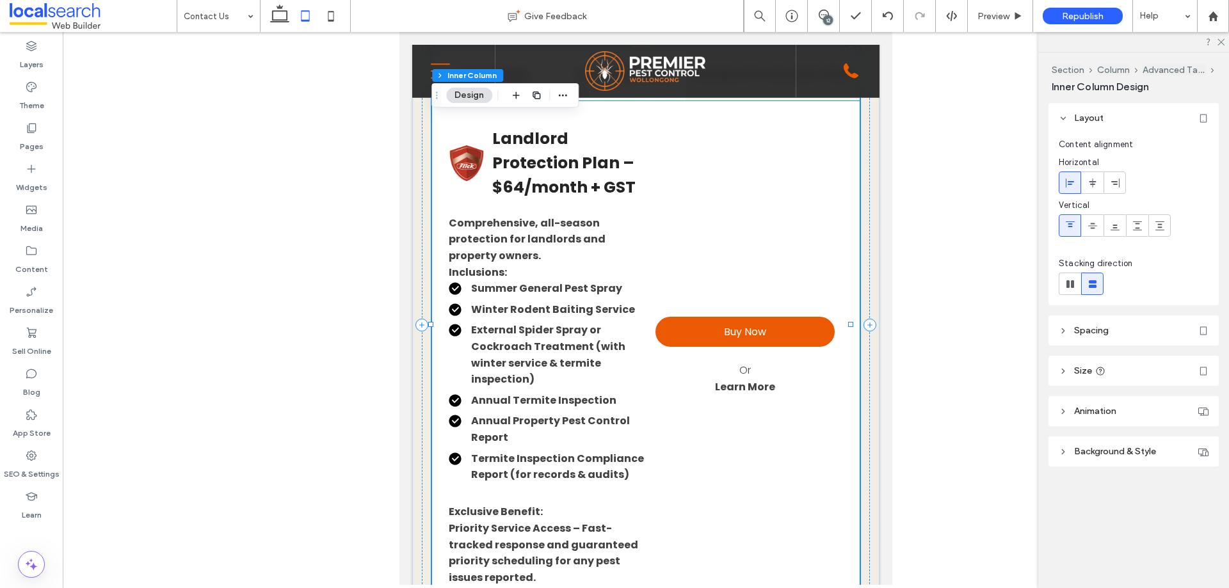
type input "**"
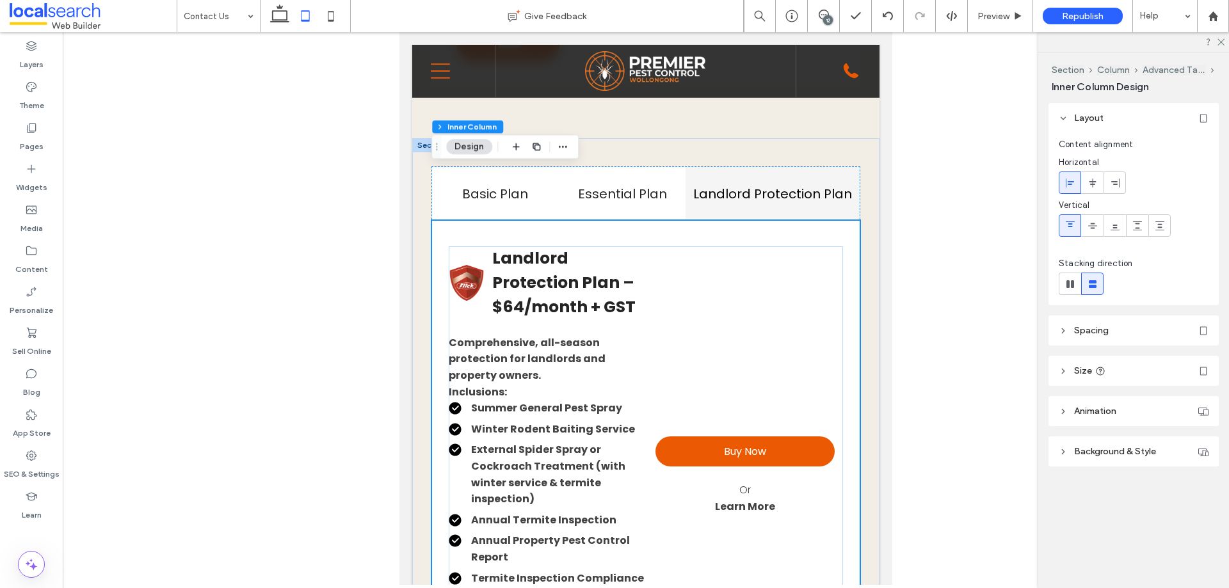
scroll to position [1414, 0]
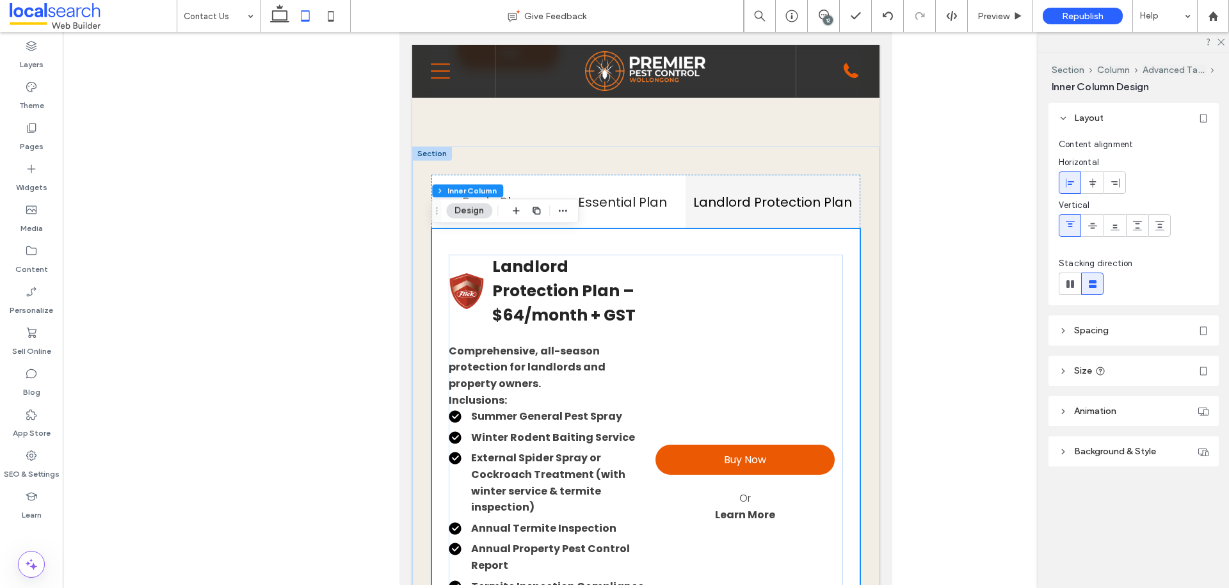
click at [705, 299] on div "Buy Now Or Learn More" at bounding box center [744, 484] width 195 height 459
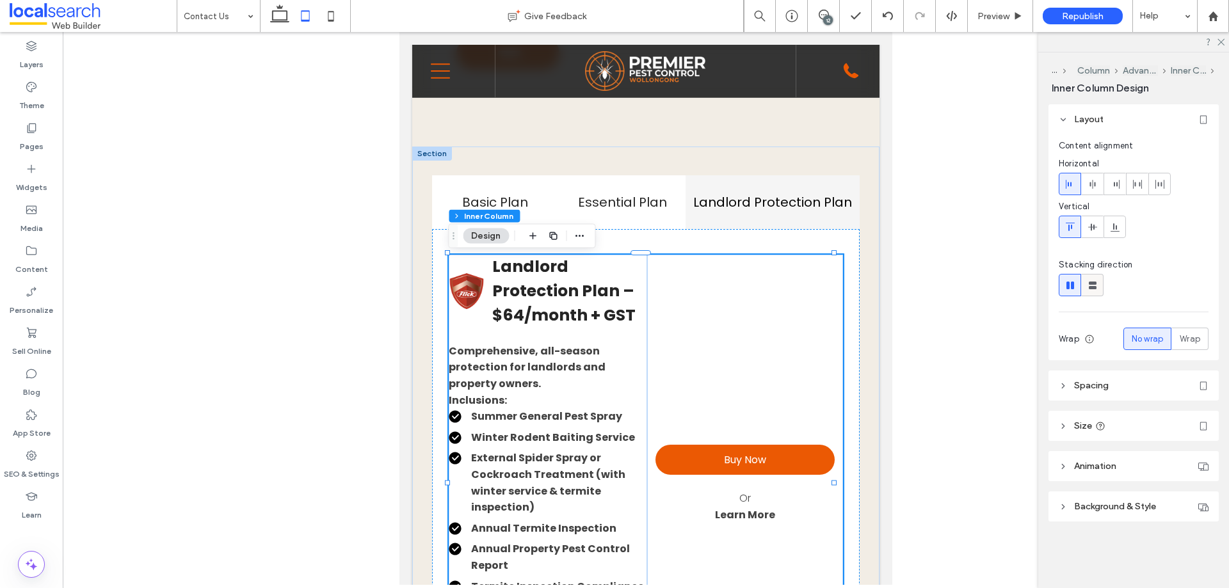
click at [1094, 289] on use at bounding box center [1092, 286] width 8 height 8
type input "*"
type input "***"
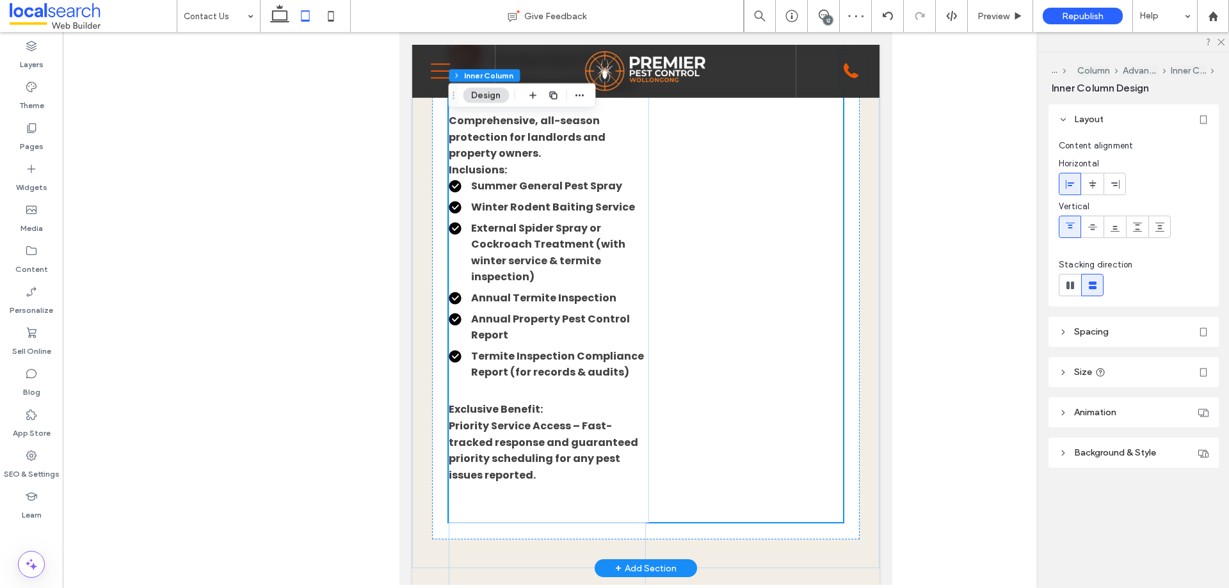
scroll to position [1670, 0]
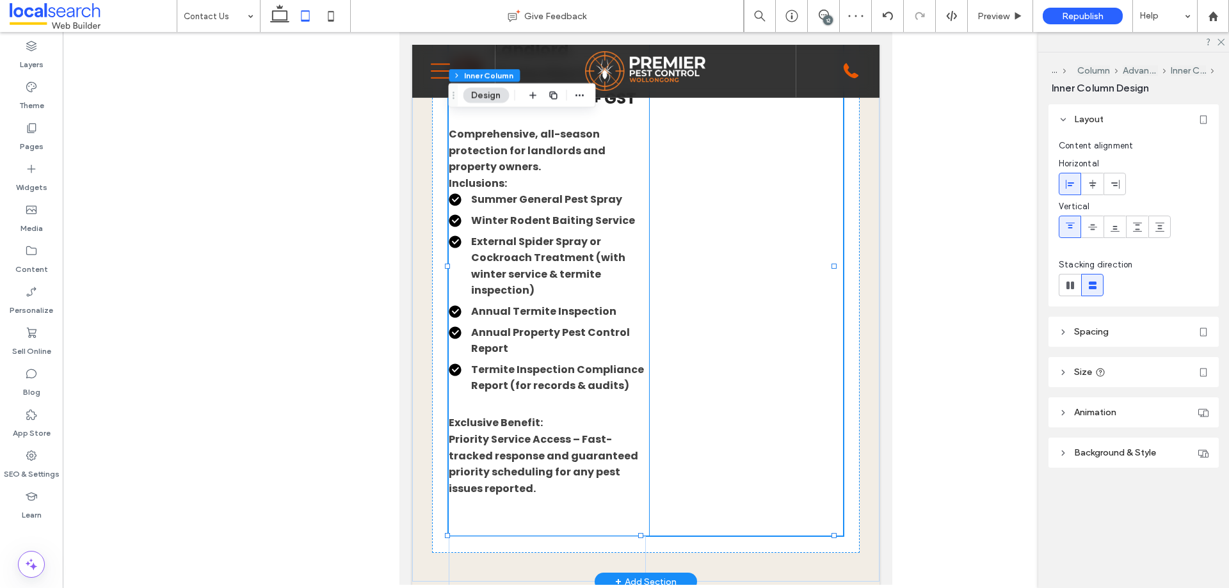
click at [637, 253] on li "External Spider Spray or Cockroach Treatment (with winter service & termite ins…" at bounding box center [549, 266] width 200 height 65
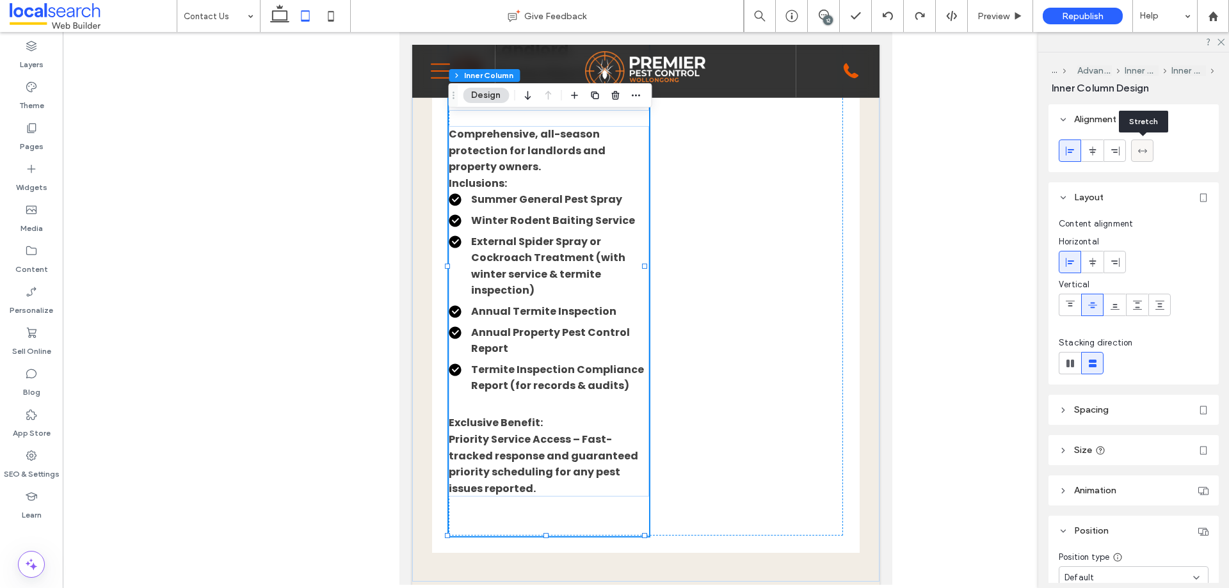
click at [1140, 147] on icon at bounding box center [1142, 151] width 10 height 10
type input "***"
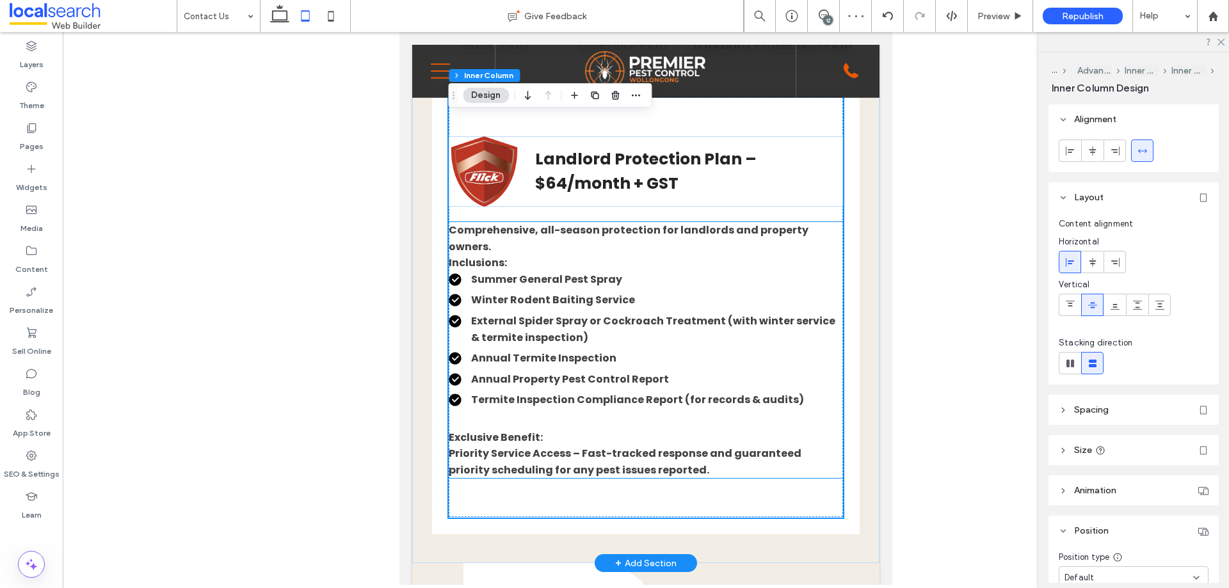
scroll to position [1478, 0]
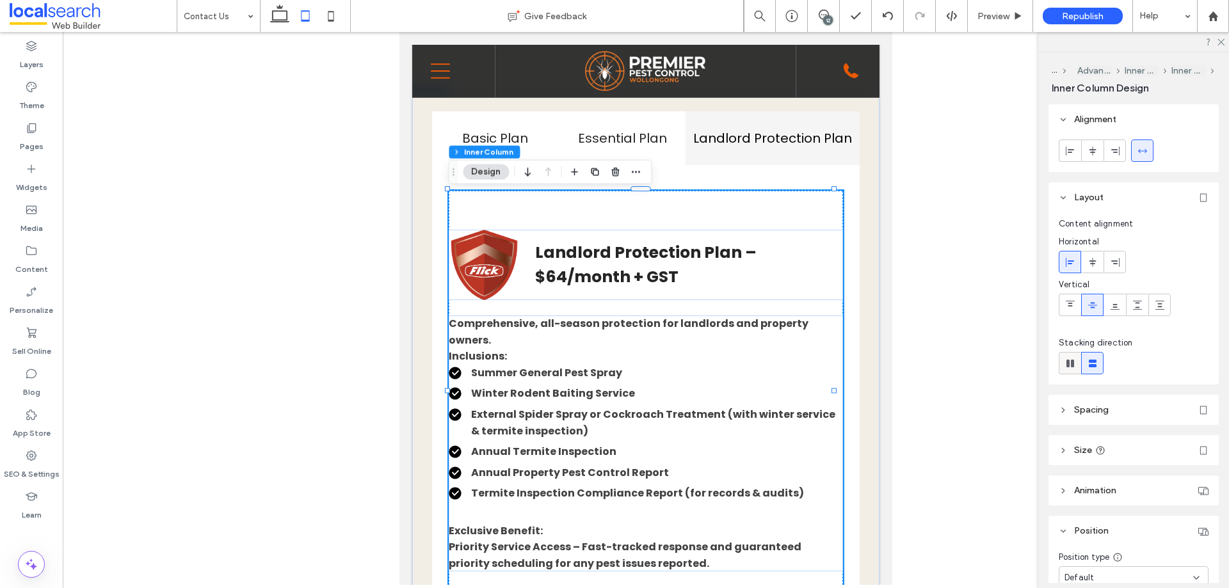
click at [1069, 358] on icon at bounding box center [1070, 363] width 13 height 13
type input "*"
type input "**"
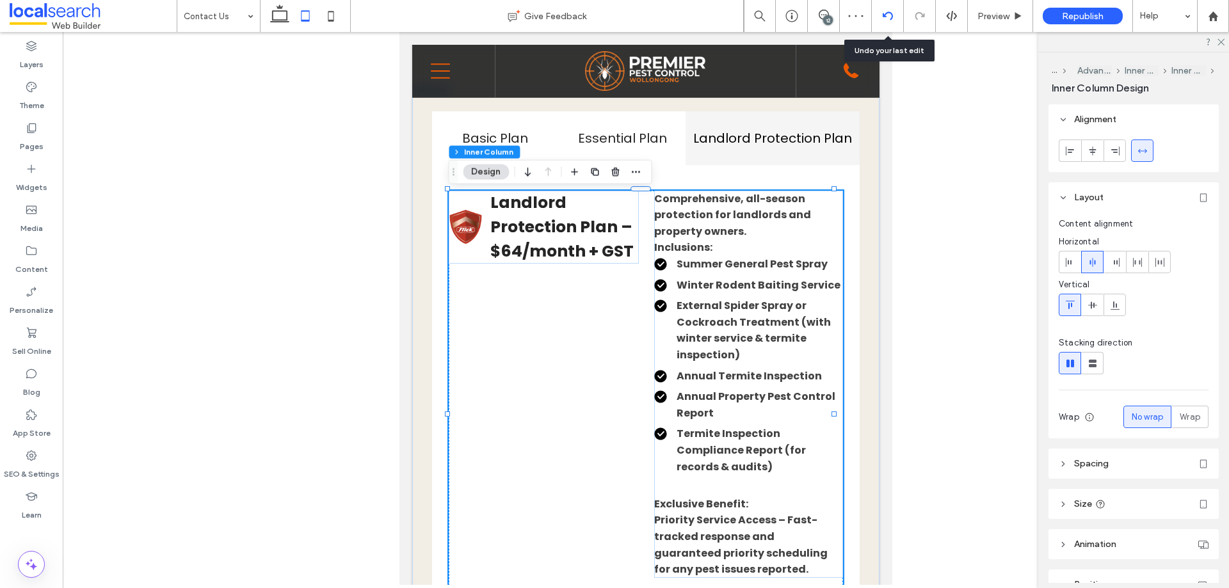
click at [888, 19] on icon at bounding box center [887, 16] width 10 height 10
click at [888, 16] on icon at bounding box center [887, 16] width 10 height 10
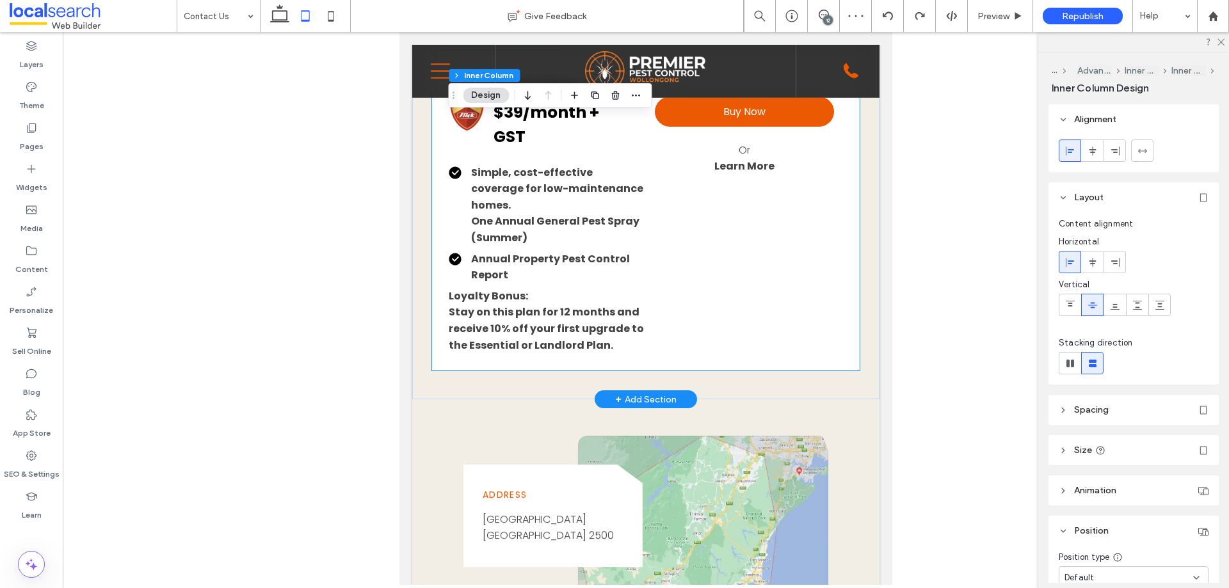
scroll to position [1475, 0]
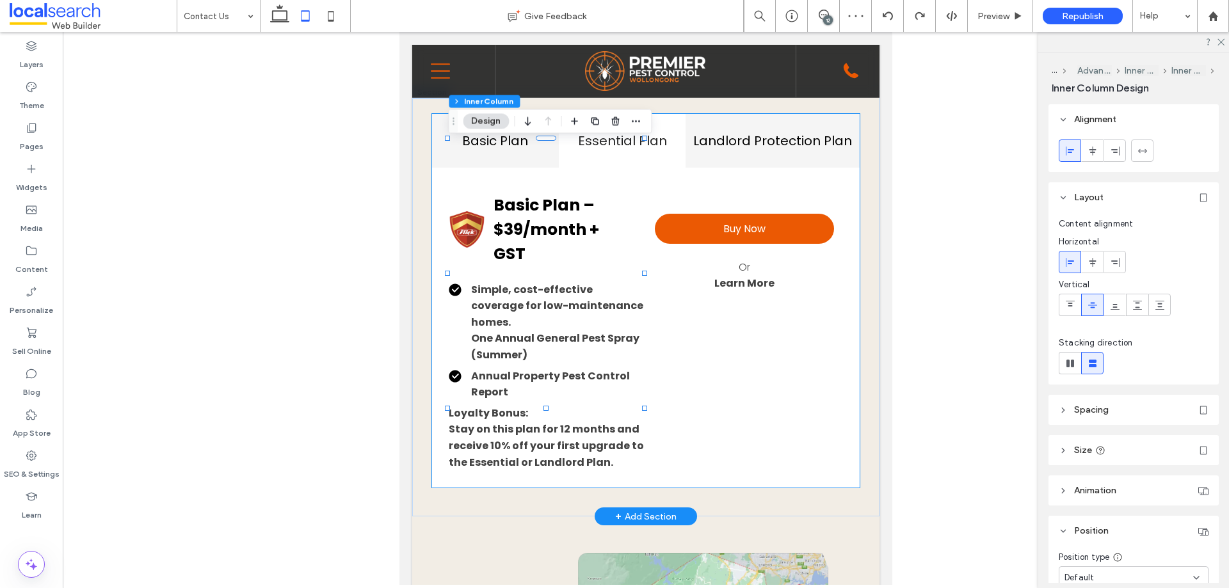
click at [760, 144] on h4 "Landlord Protection Plan" at bounding box center [772, 140] width 159 height 19
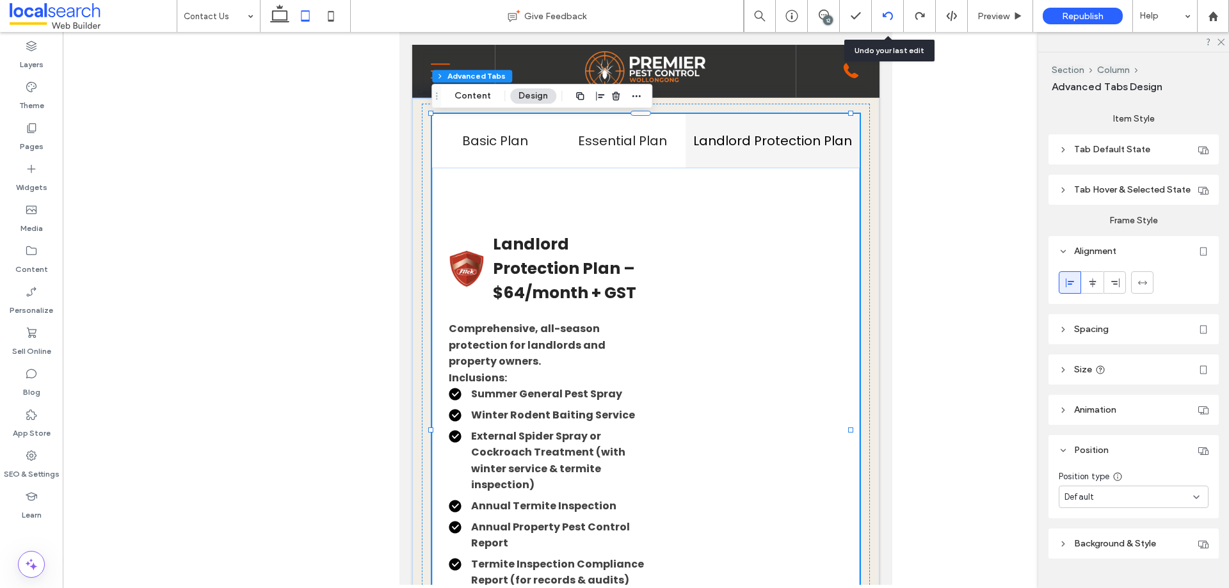
click at [891, 12] on icon at bounding box center [887, 16] width 10 height 10
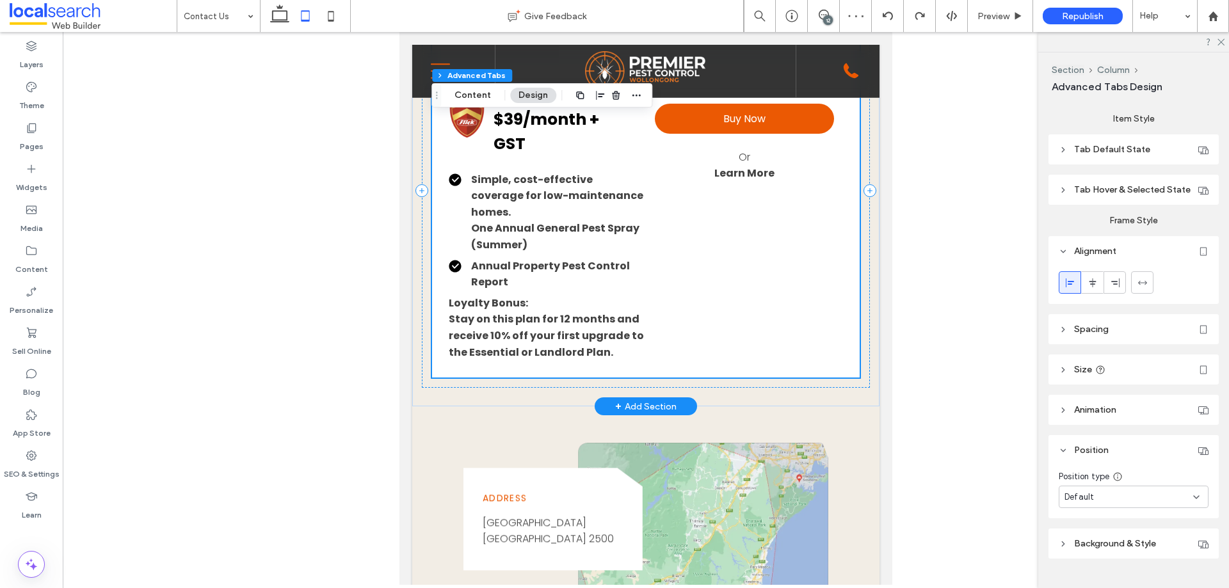
scroll to position [1424, 0]
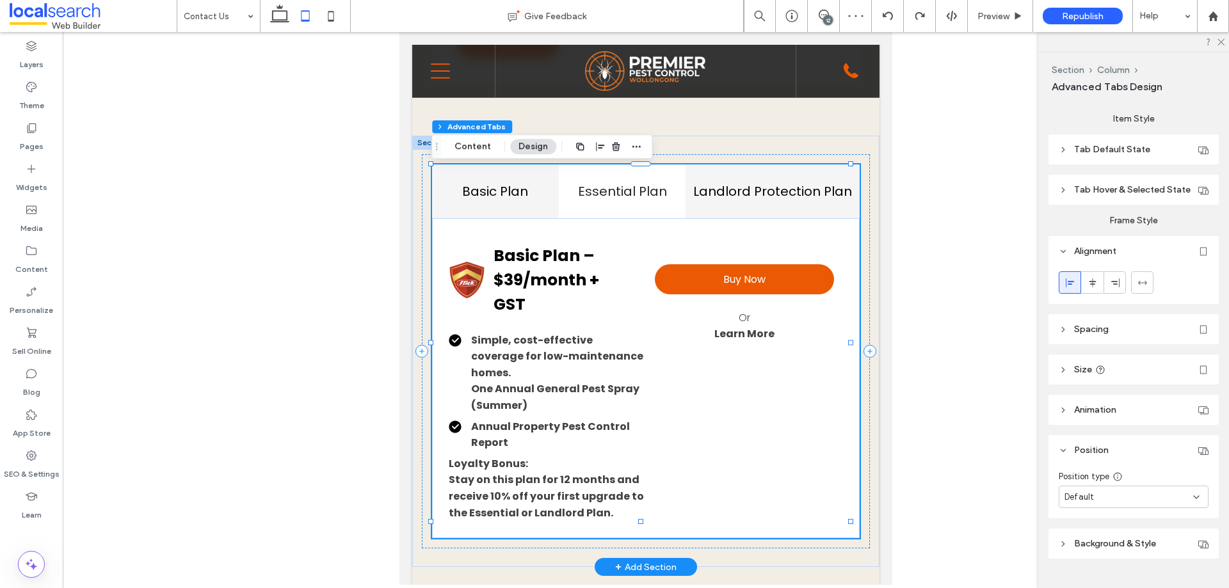
click at [741, 209] on div "Landlord Protection Plan" at bounding box center [772, 190] width 174 height 53
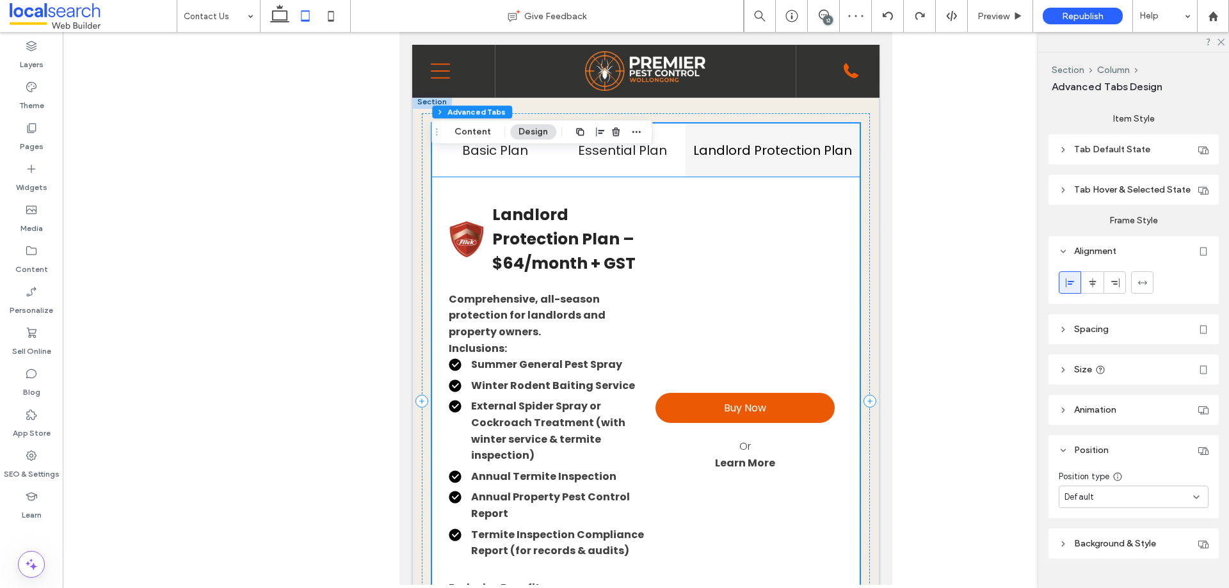
scroll to position [1488, 0]
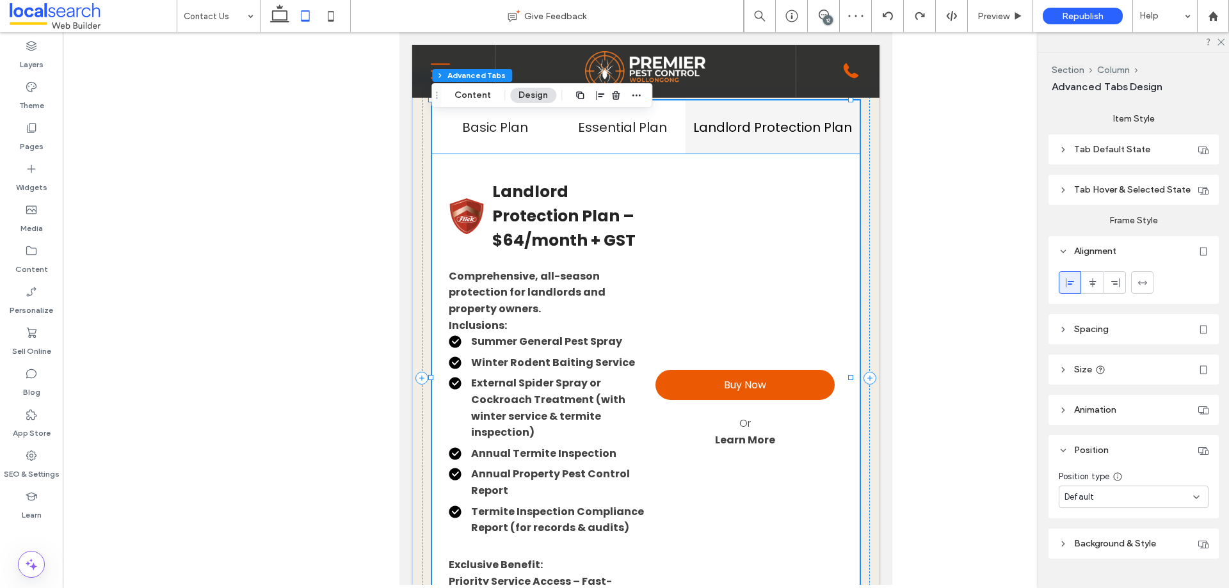
click at [724, 271] on div "Buy Now Or Learn More" at bounding box center [744, 409] width 195 height 459
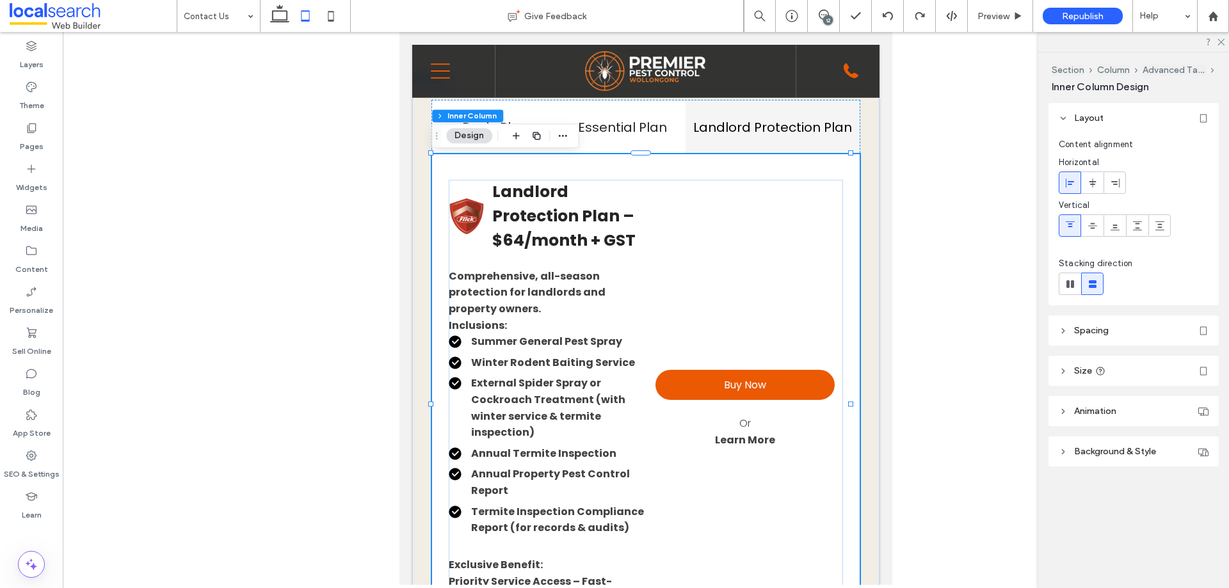
click at [772, 216] on div "Buy Now Or Learn More" at bounding box center [744, 409] width 195 height 459
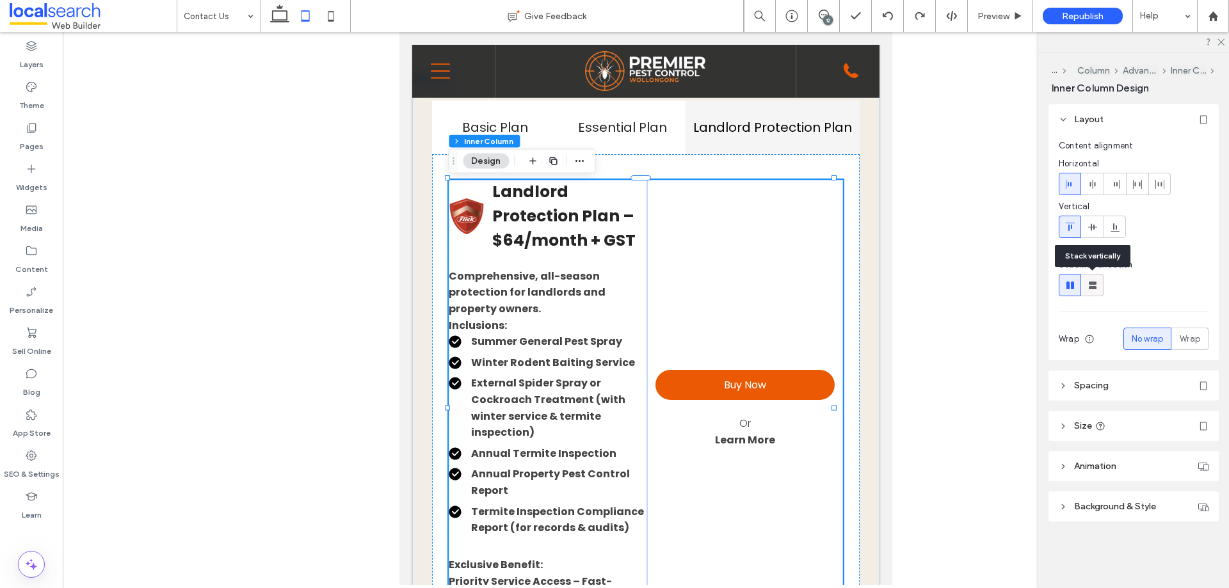
click at [1094, 281] on icon at bounding box center [1092, 285] width 13 height 13
type input "*"
type input "***"
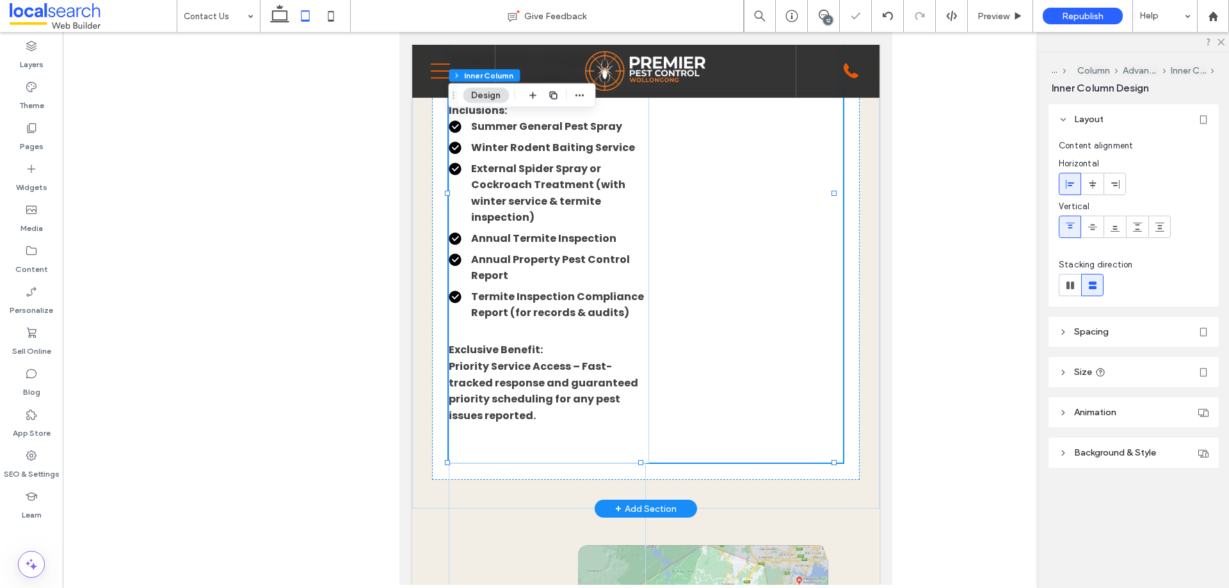
scroll to position [1680, 0]
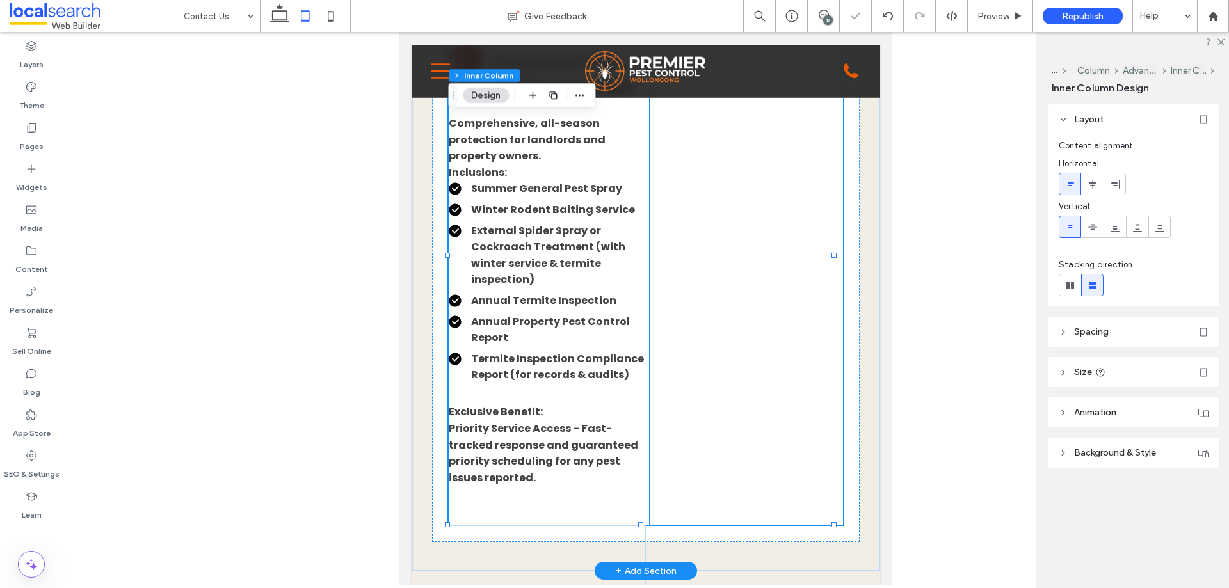
click at [629, 288] on li "External Spider Spray or Cockroach Treatment (with winter service & termite ins…" at bounding box center [549, 255] width 200 height 65
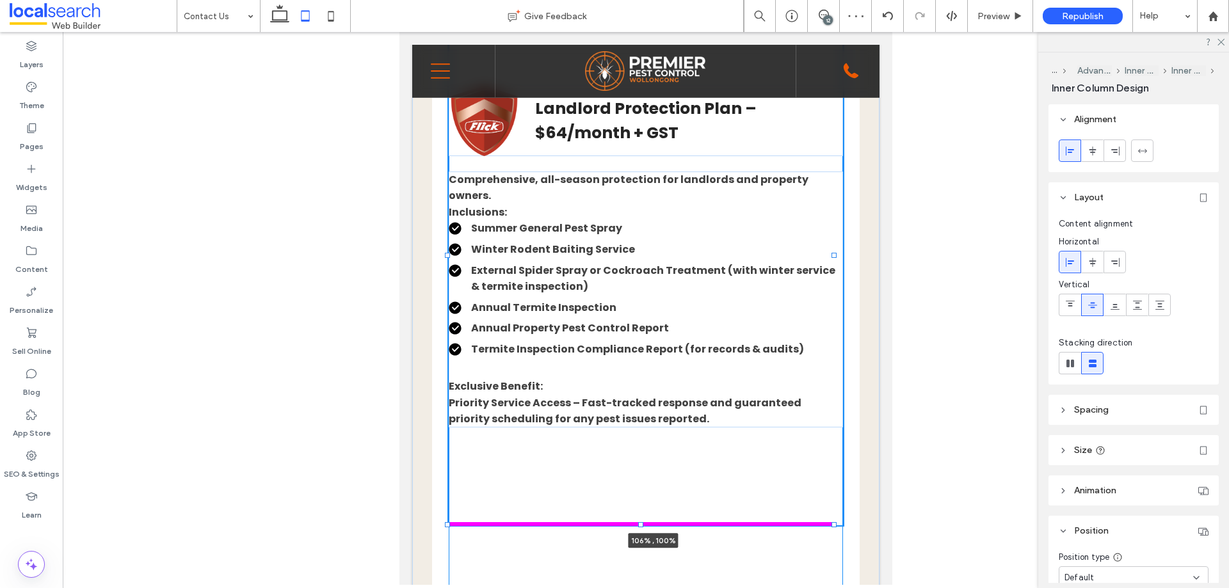
drag, startPoint x: 643, startPoint y: 260, endPoint x: 856, endPoint y: 250, distance: 213.3
click at [856, 250] on div "Basic Plan Essential Plan Landlord Protection Plan Basic Plan – $39/month + GST…" at bounding box center [645, 265] width 467 height 770
type input "***"
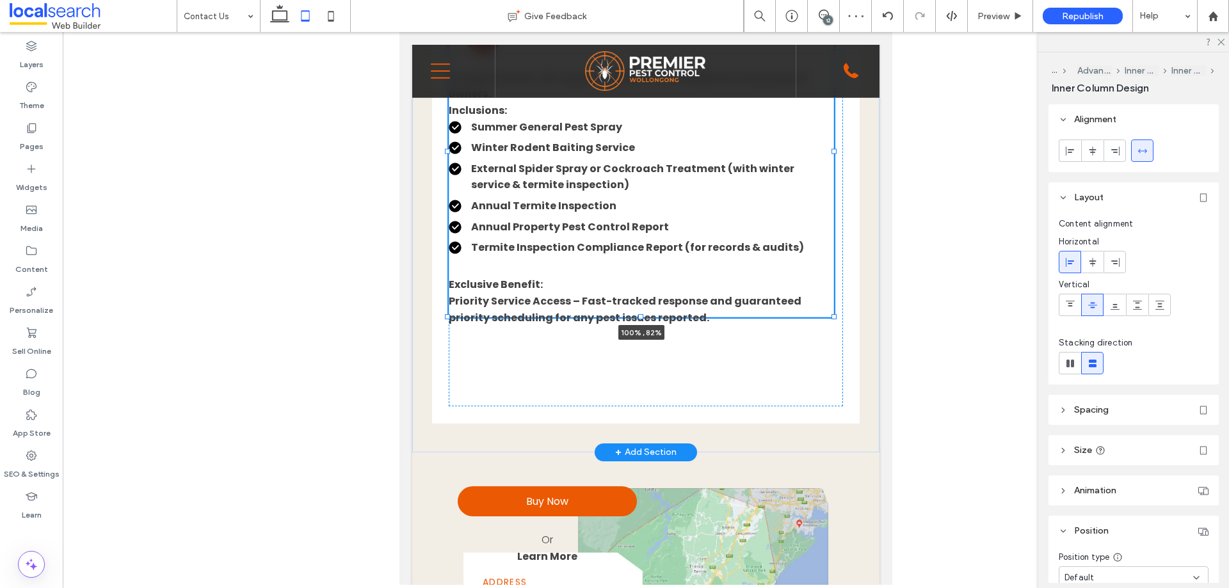
drag, startPoint x: 640, startPoint y: 394, endPoint x: 662, endPoint y: 321, distance: 76.3
click at [662, 321] on div "Basic Plan Essential Plan Landlord Protection Plan Basic Plan – $39/month + GST…" at bounding box center [645, 166] width 467 height 573
type input "**"
type input "****"
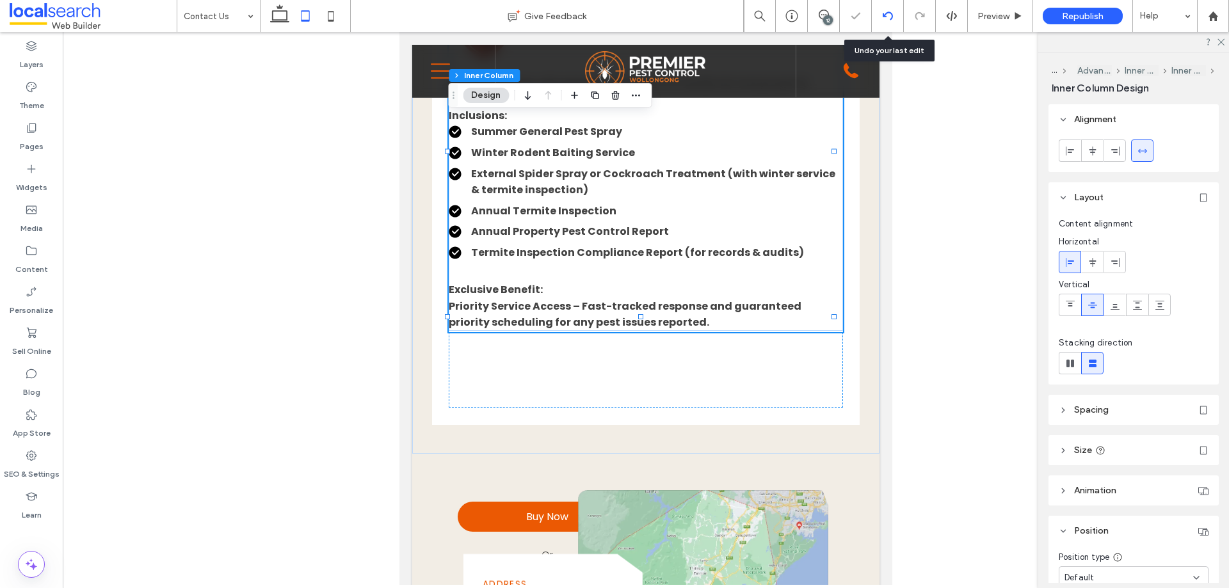
click at [889, 13] on use at bounding box center [887, 16] width 10 height 8
click at [886, 18] on icon at bounding box center [887, 16] width 10 height 10
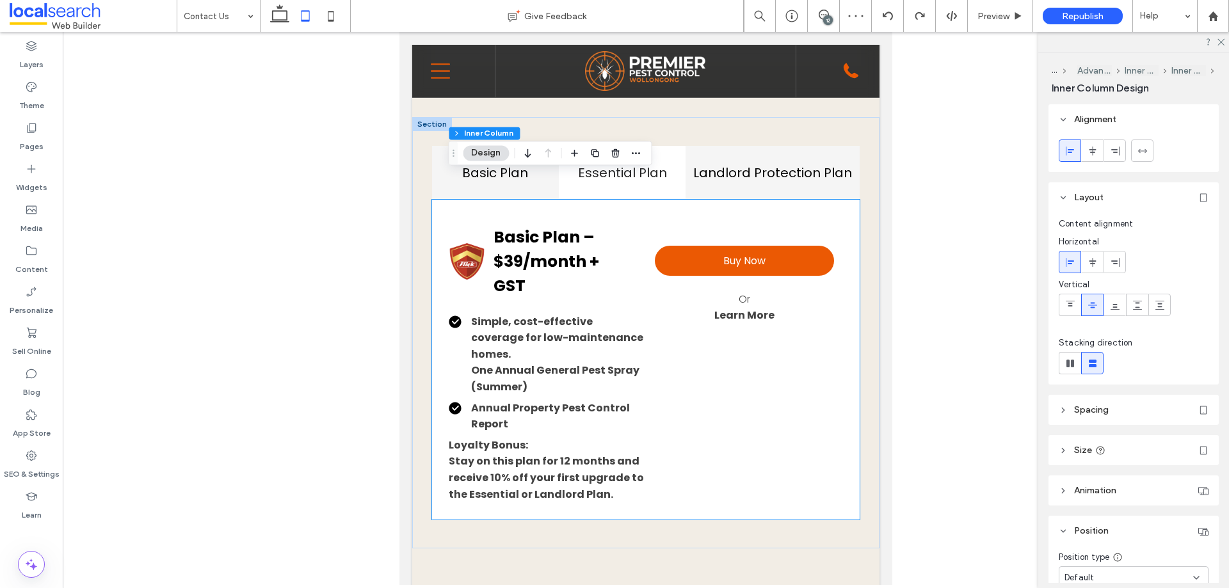
scroll to position [0, 0]
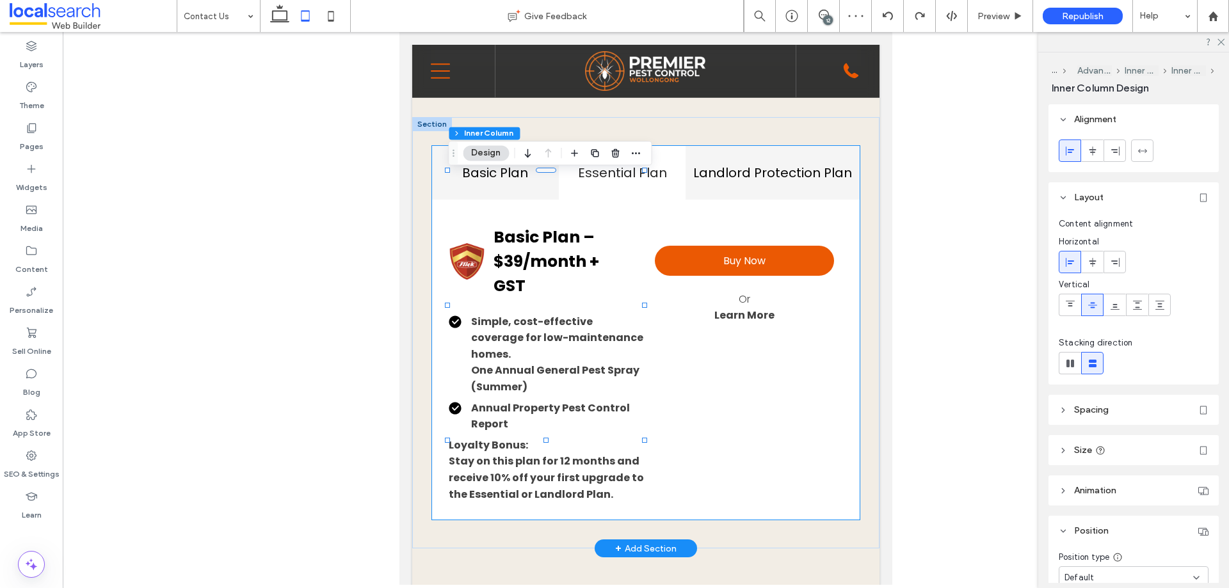
click at [741, 171] on h4 "Landlord Protection Plan" at bounding box center [772, 172] width 159 height 19
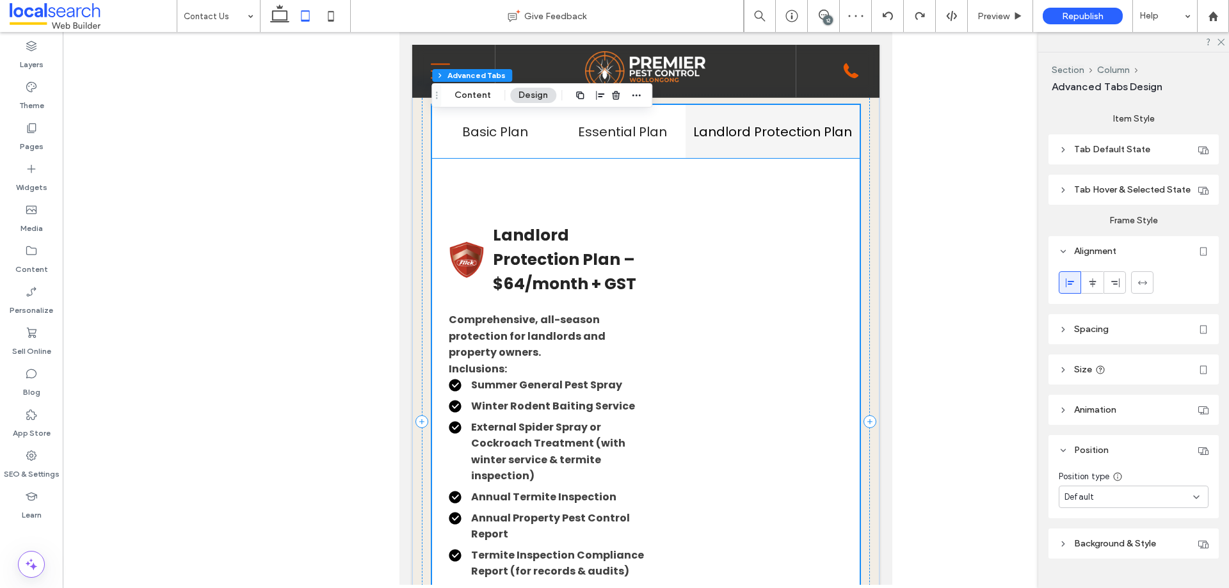
scroll to position [1507, 0]
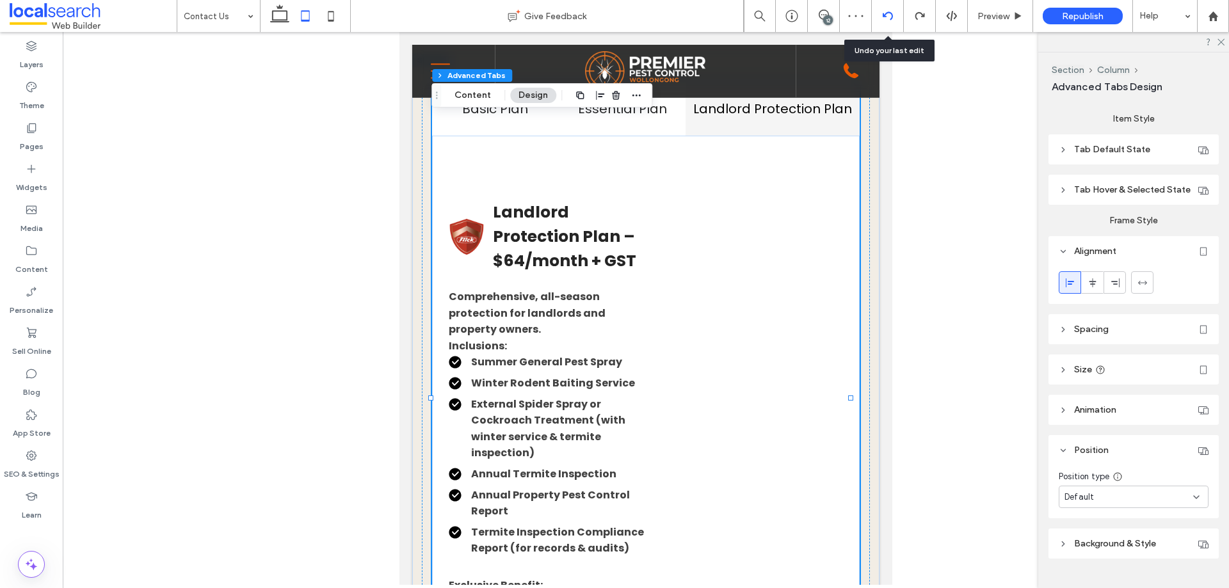
click at [890, 12] on icon at bounding box center [887, 16] width 10 height 10
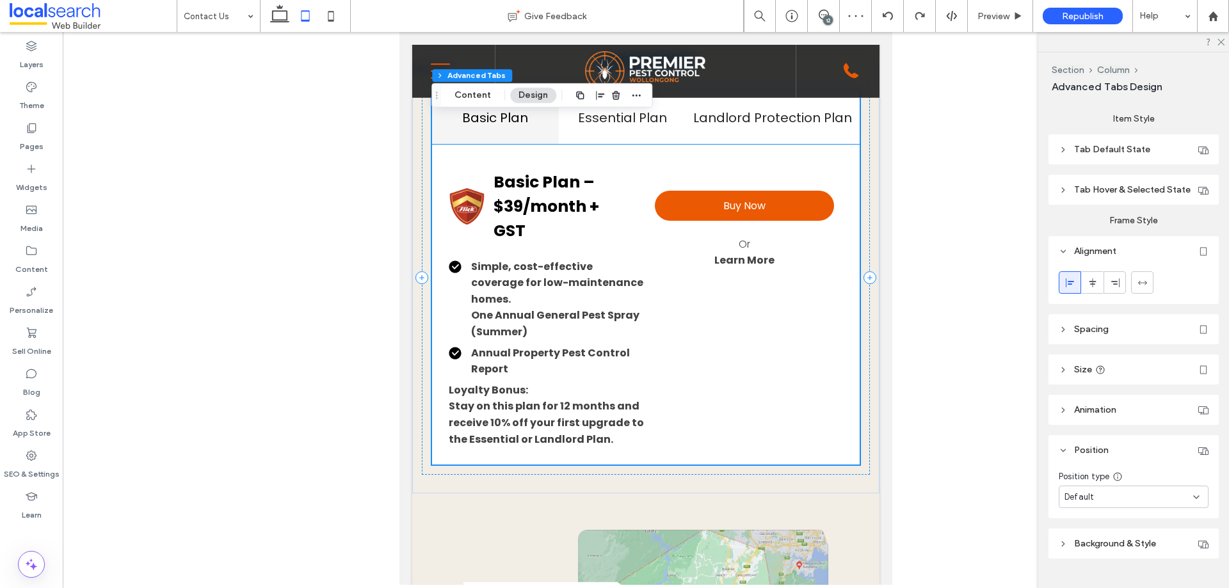
scroll to position [1434, 0]
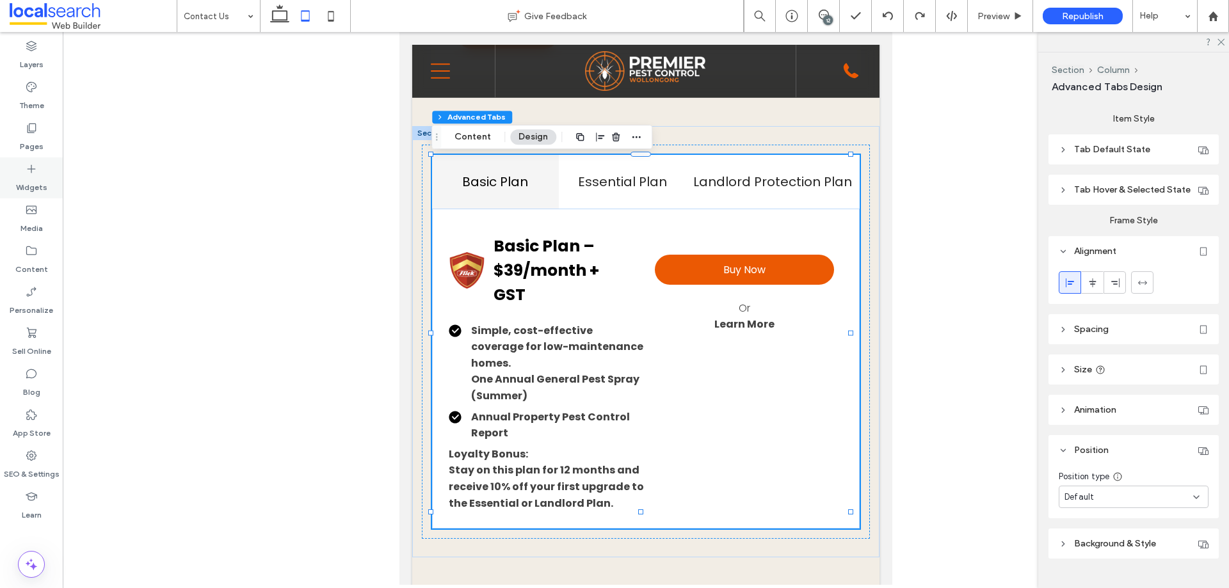
click at [36, 168] on icon at bounding box center [31, 169] width 13 height 13
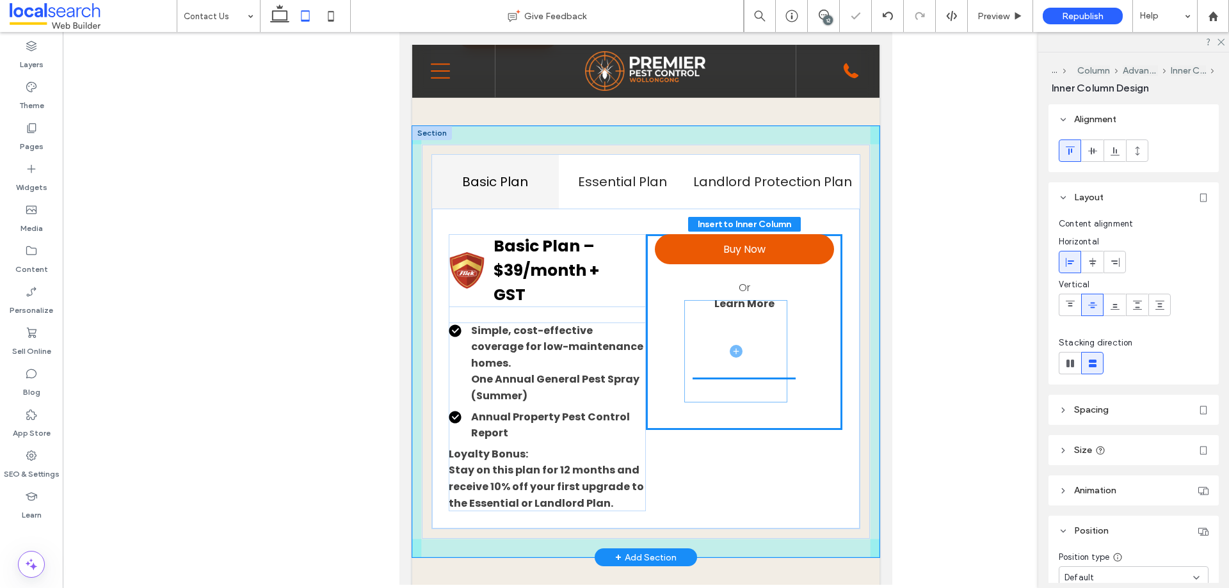
drag, startPoint x: 584, startPoint y: 288, endPoint x: 717, endPoint y: 351, distance: 147.4
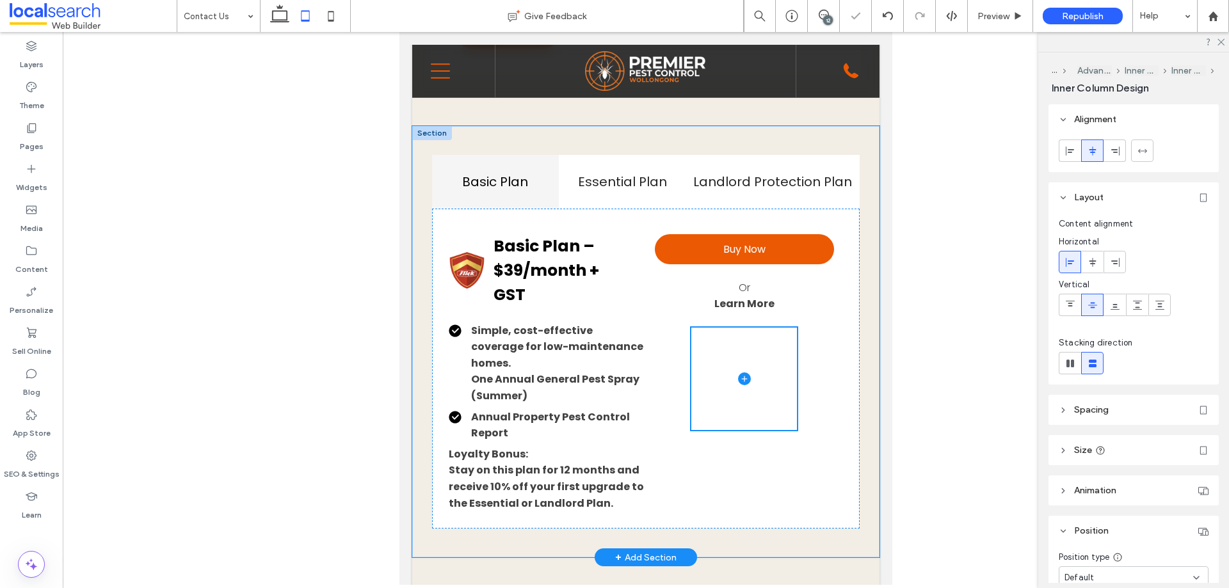
type input "**"
type input "****"
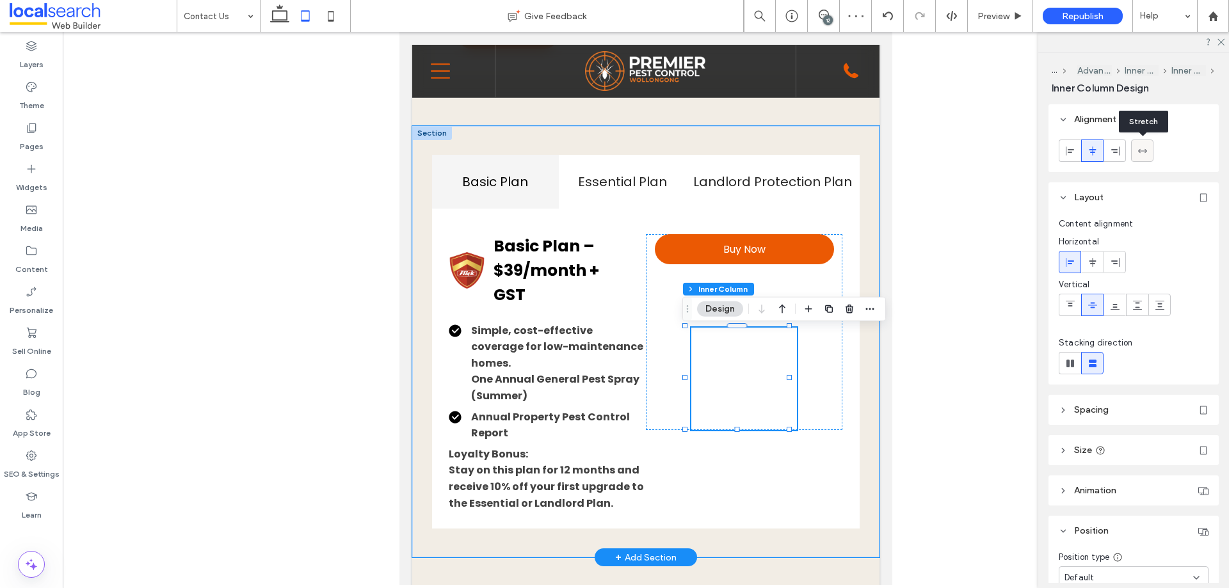
click at [1145, 148] on icon at bounding box center [1142, 151] width 10 height 10
type input "***"
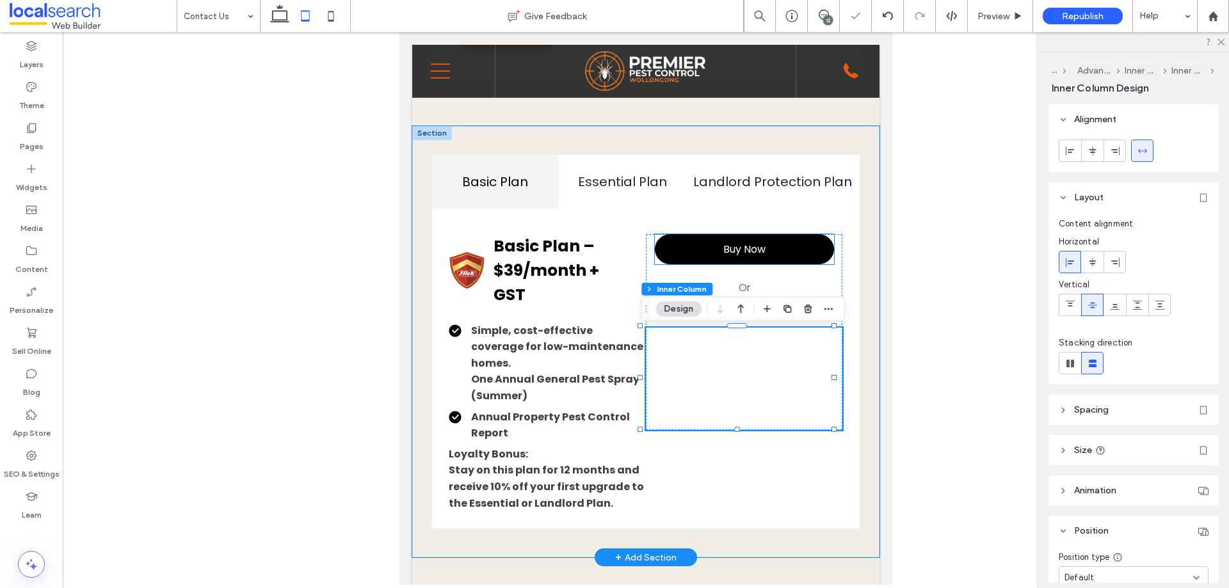
click at [751, 246] on span "Buy Now" at bounding box center [744, 249] width 42 height 16
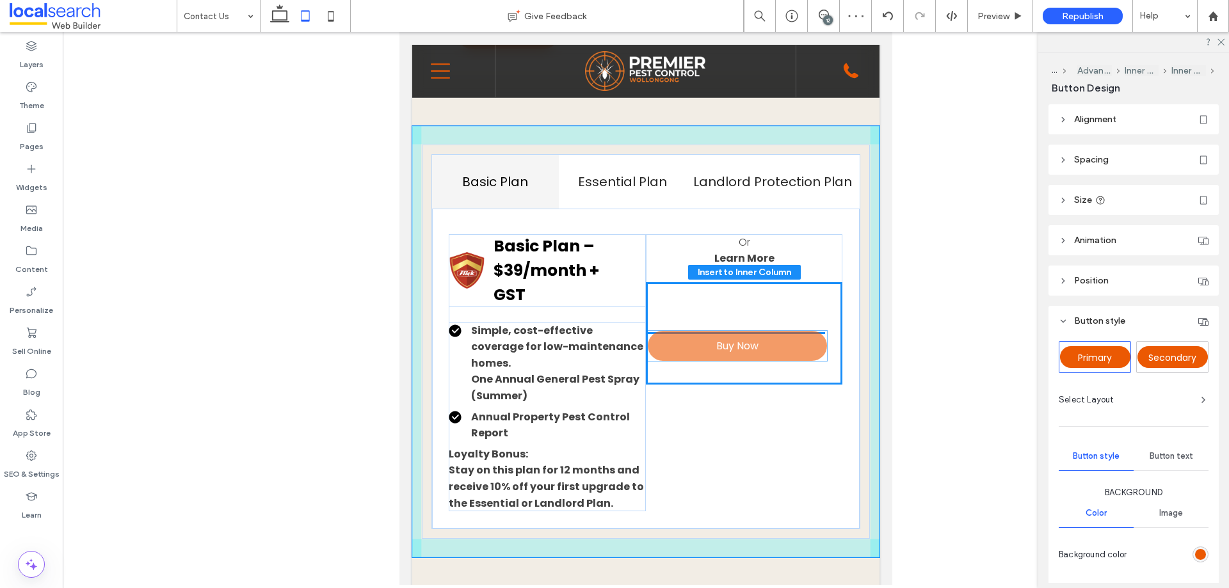
drag, startPoint x: 753, startPoint y: 253, endPoint x: 753, endPoint y: 345, distance: 92.1
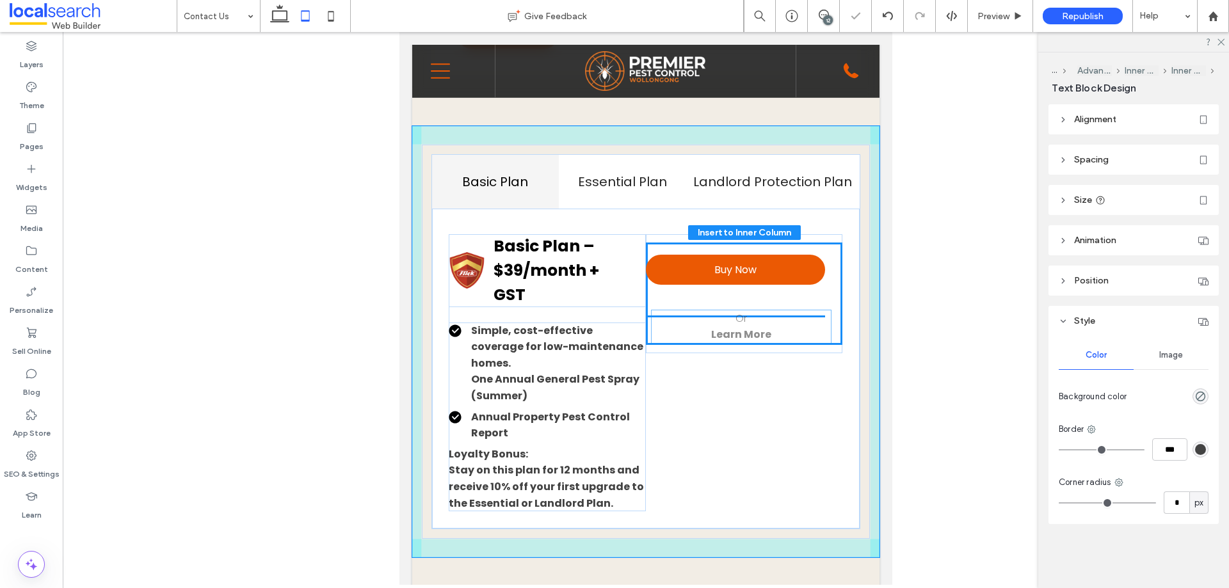
drag, startPoint x: 742, startPoint y: 256, endPoint x: 747, endPoint y: 326, distance: 69.9
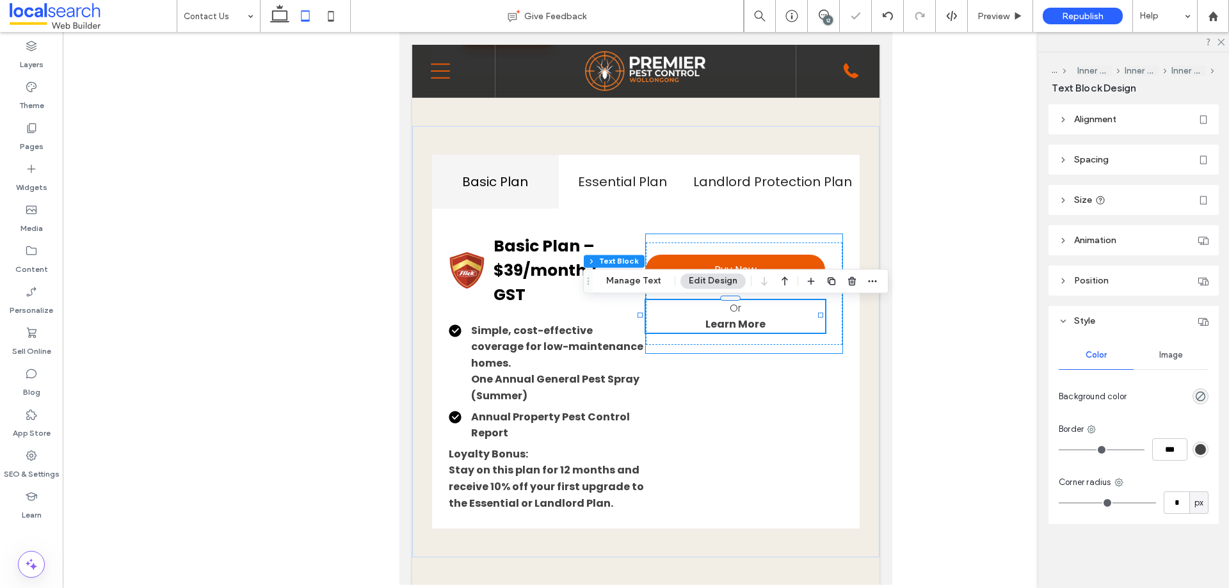
click at [753, 351] on div "Buy Now Or Learn More" at bounding box center [744, 293] width 197 height 119
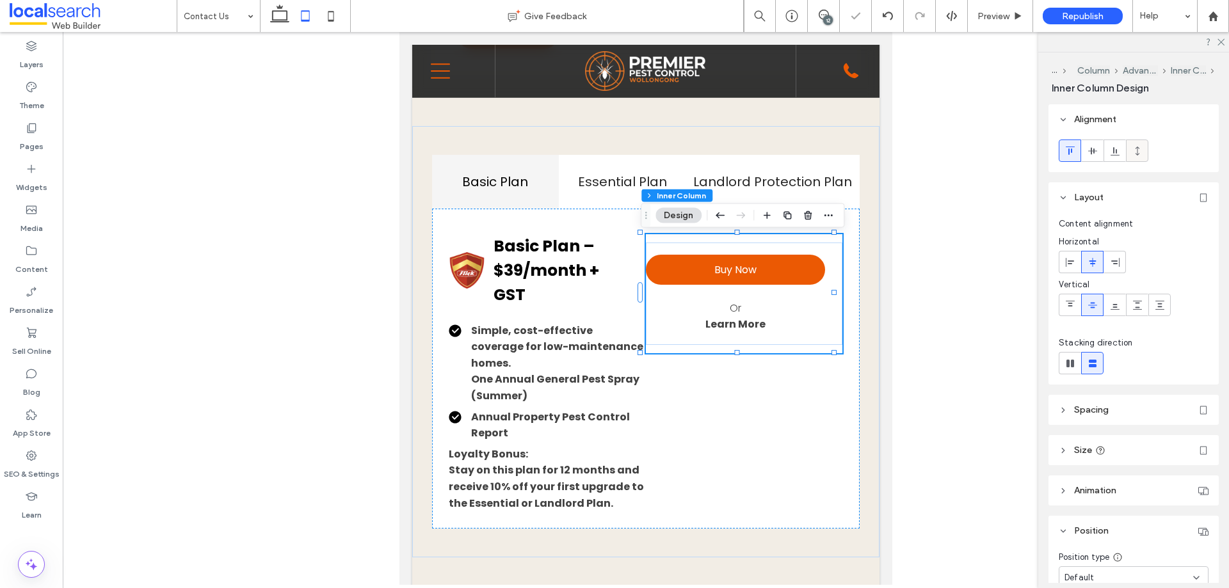
click at [1138, 150] on icon at bounding box center [1137, 151] width 10 height 10
type input "***"
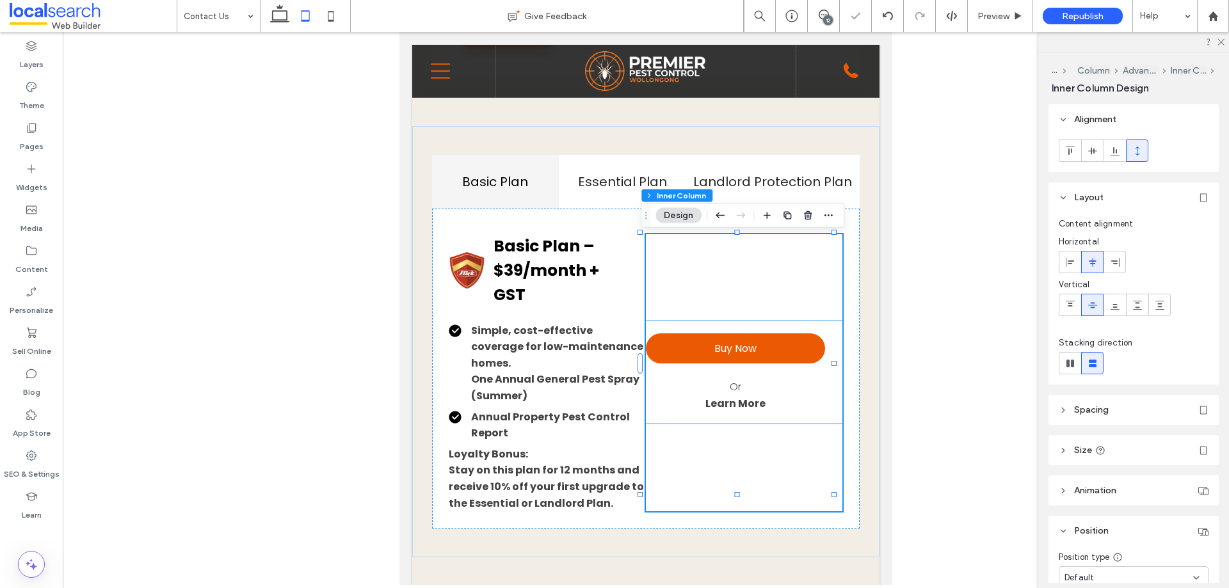
click at [765, 323] on div "Buy Now Or Learn More" at bounding box center [744, 372] width 197 height 102
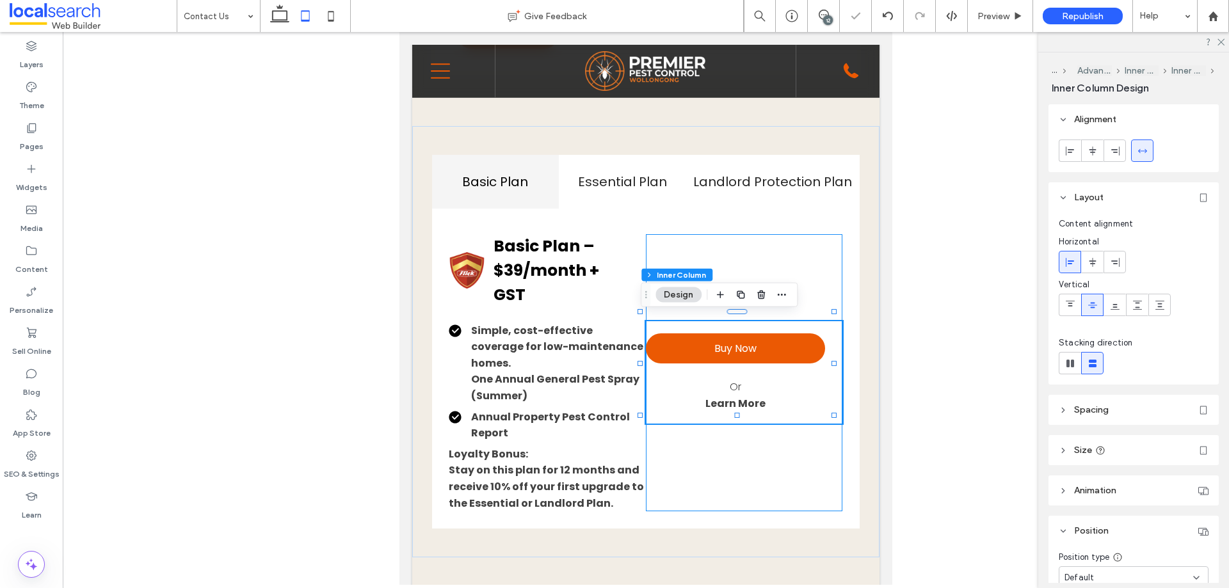
click at [783, 262] on div "Buy Now Or Learn More" at bounding box center [744, 373] width 197 height 278
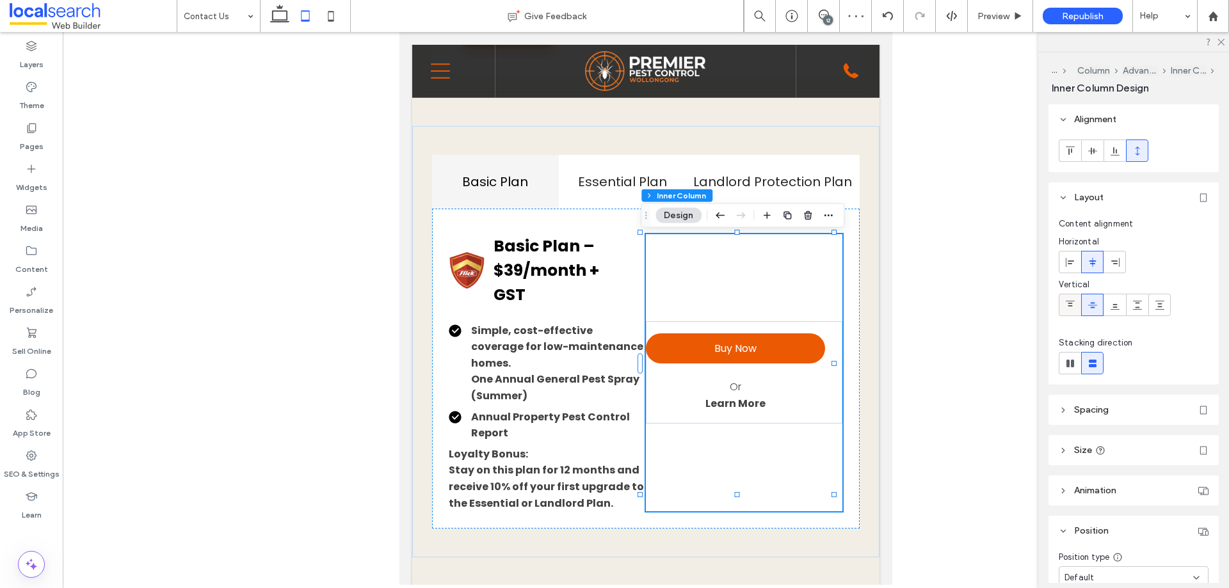
click at [1073, 306] on icon at bounding box center [1070, 305] width 10 height 10
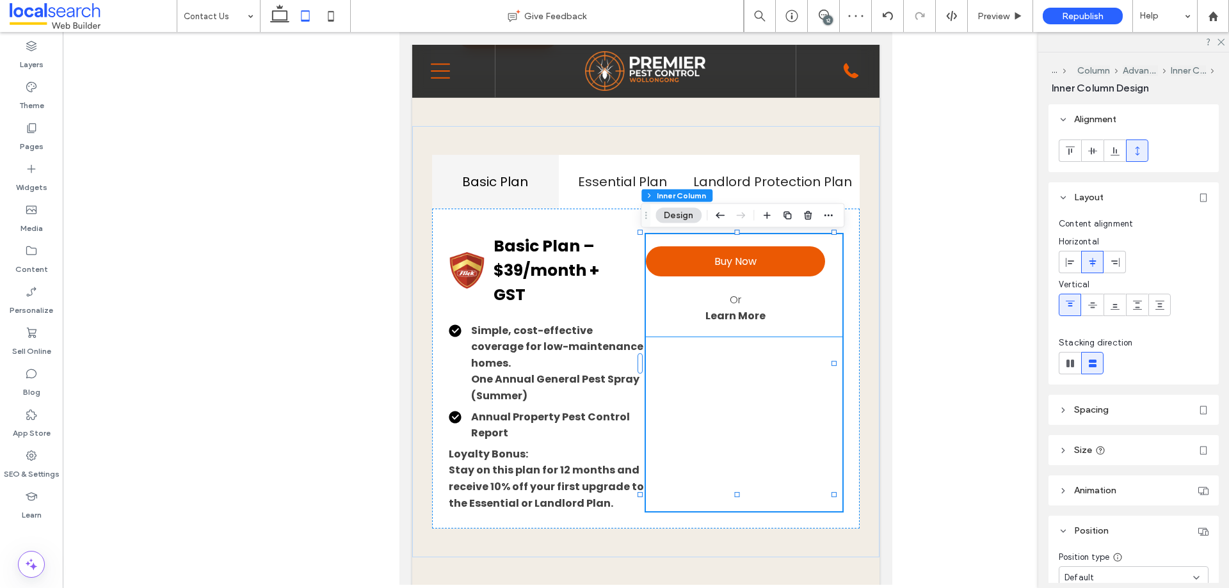
drag, startPoint x: 803, startPoint y: 298, endPoint x: 1563, endPoint y: 404, distance: 767.6
click at [803, 298] on p "Or" at bounding box center [735, 300] width 179 height 17
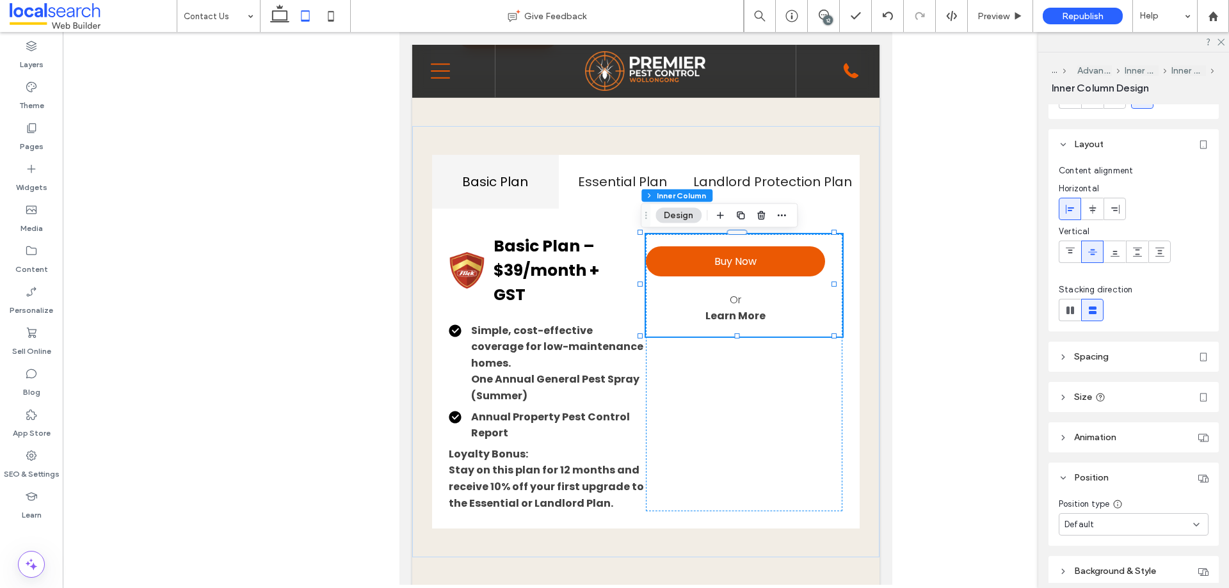
scroll to position [108, 0]
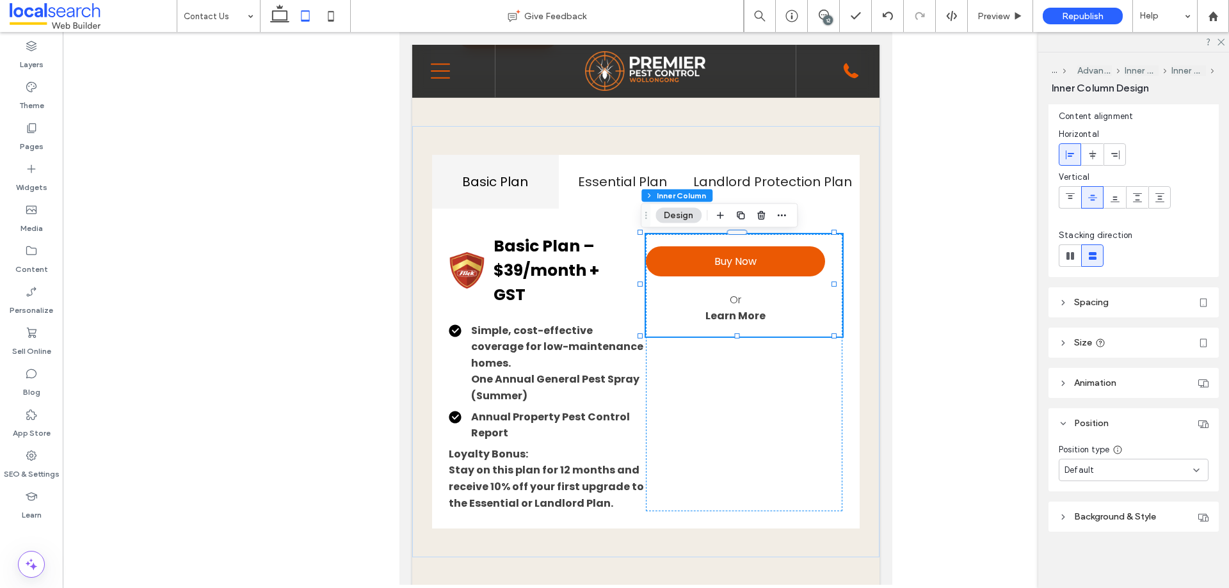
click at [1137, 467] on div "Default" at bounding box center [1128, 470] width 129 height 13
click at [1084, 384] on span "Pinned" at bounding box center [1077, 383] width 26 height 13
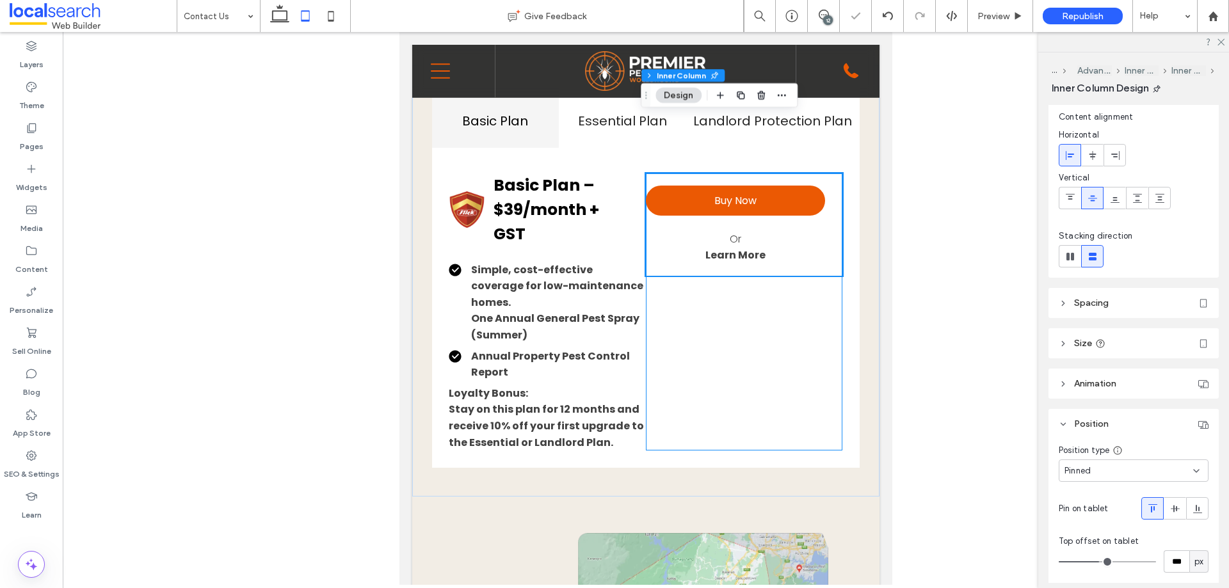
scroll to position [1370, 0]
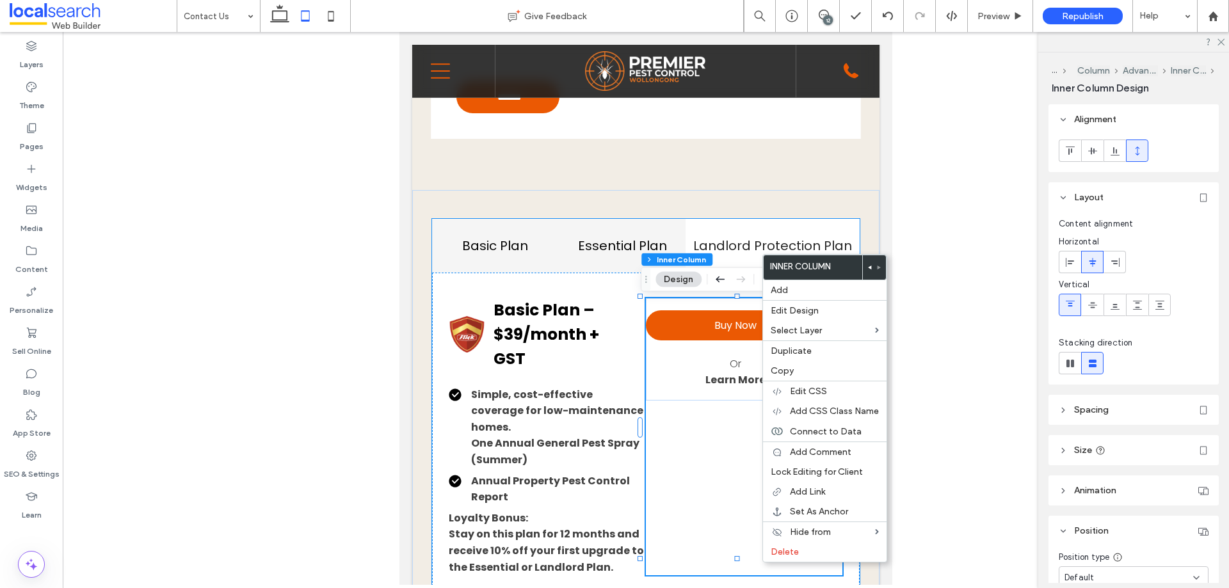
click at [608, 240] on h4 "Essential Plan" at bounding box center [621, 245] width 111 height 19
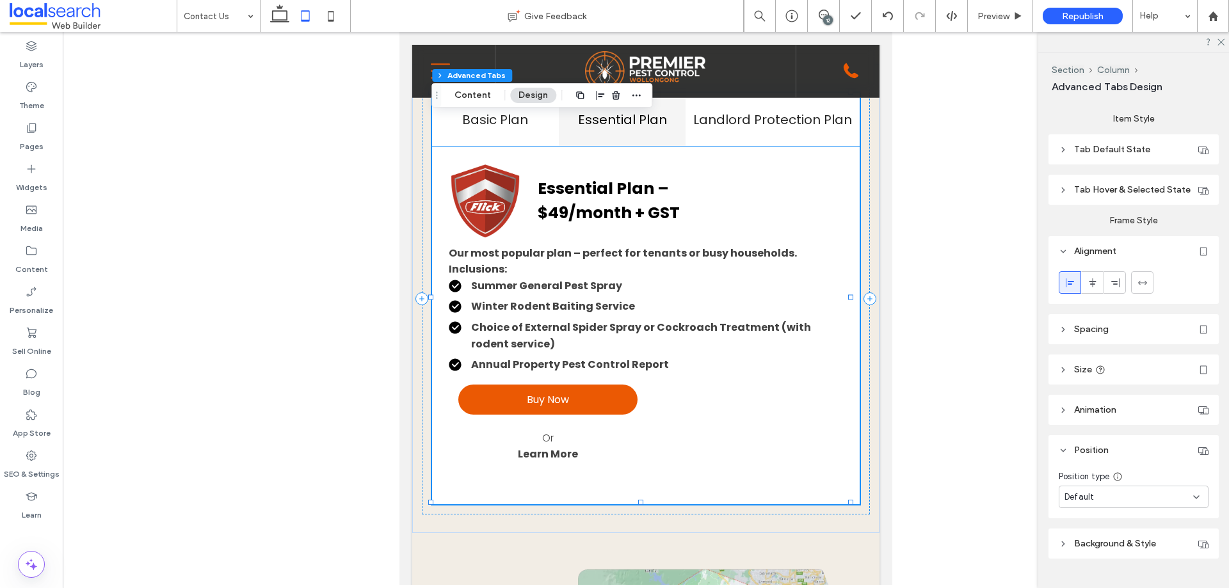
scroll to position [1434, 0]
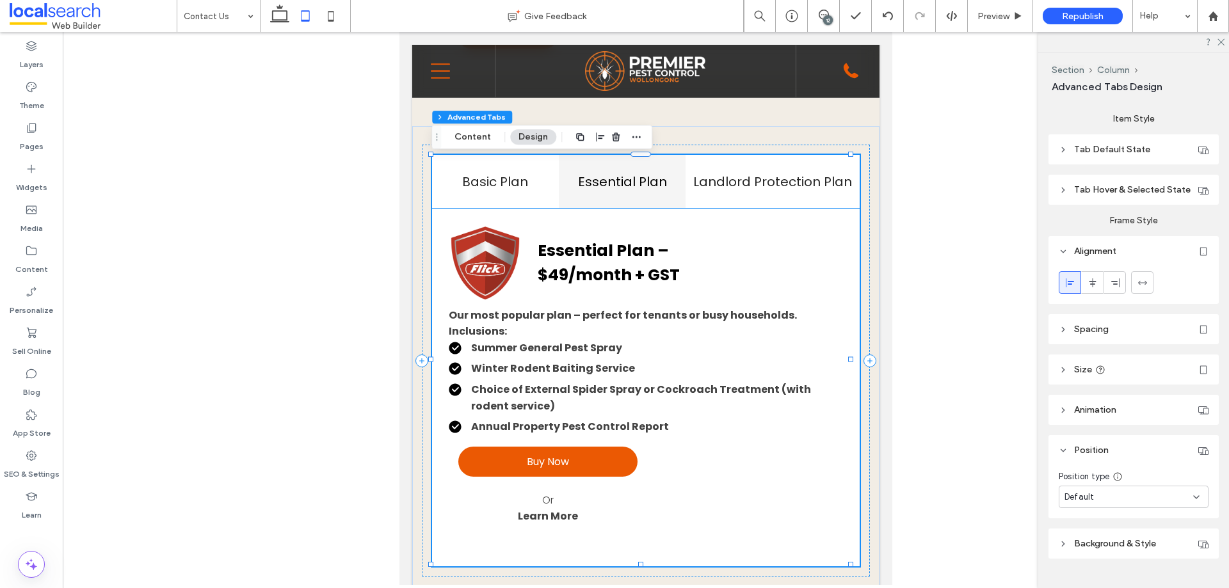
click at [734, 446] on p at bounding box center [646, 448] width 394 height 17
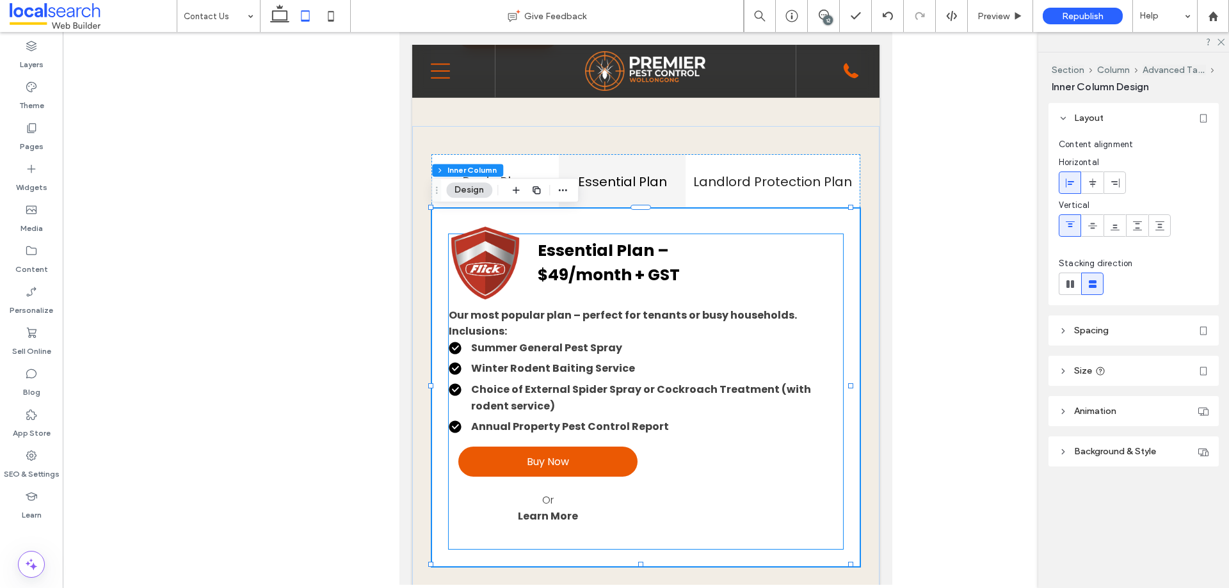
click at [749, 443] on p at bounding box center [646, 448] width 394 height 17
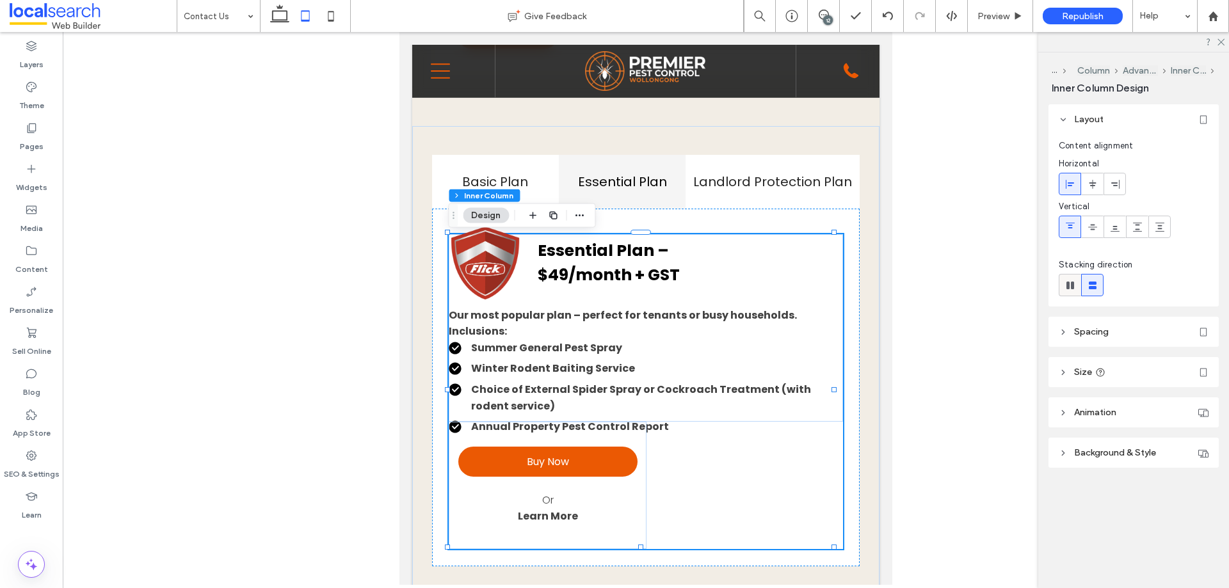
click at [1076, 282] on icon at bounding box center [1070, 285] width 13 height 13
type input "**"
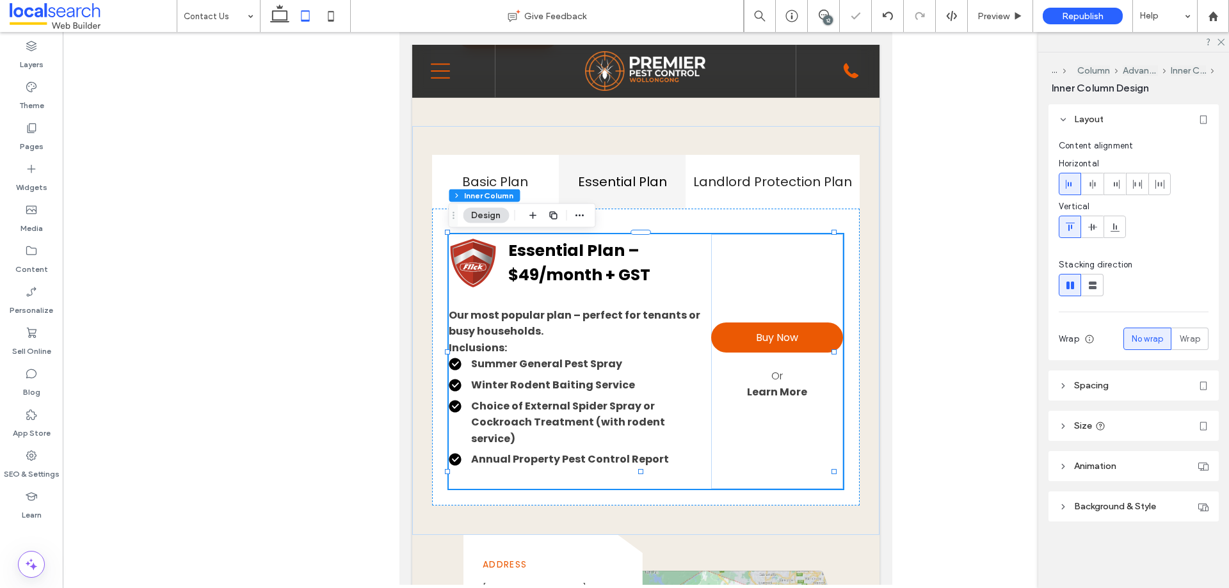
click at [680, 286] on div "Essential Plan – $49/month + GST" at bounding box center [580, 263] width 262 height 58
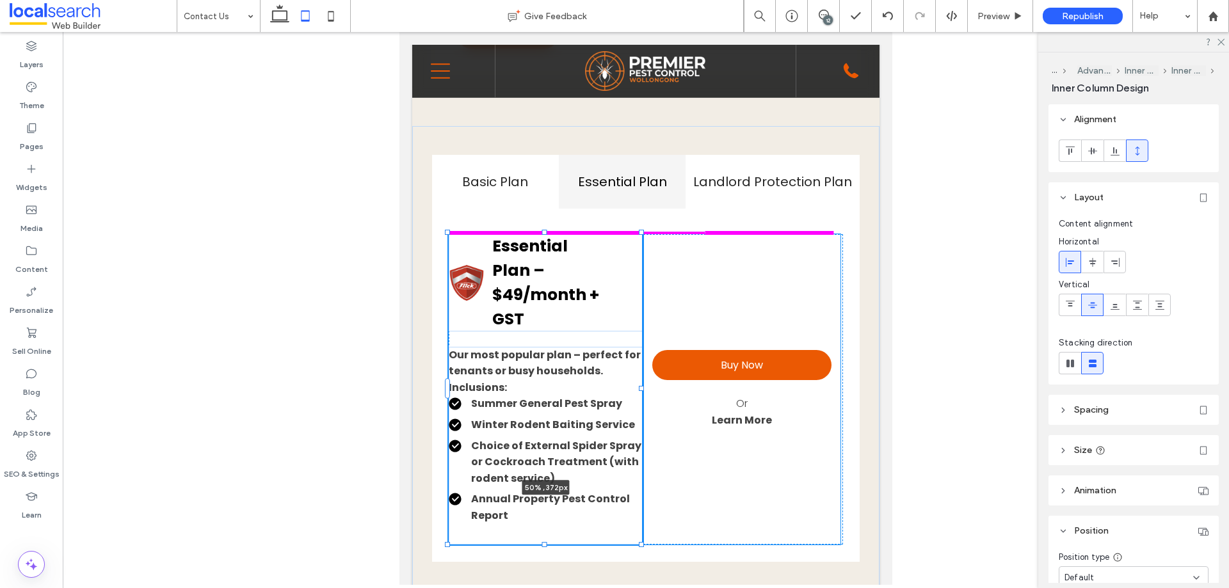
drag, startPoint x: 707, startPoint y: 356, endPoint x: 644, endPoint y: 347, distance: 63.3
click at [644, 347] on div "Basic Plan Essential Plan Landlord Protection Plan Basic Plan – $39/month + GST…" at bounding box center [645, 358] width 467 height 465
type input "**"
type input "****"
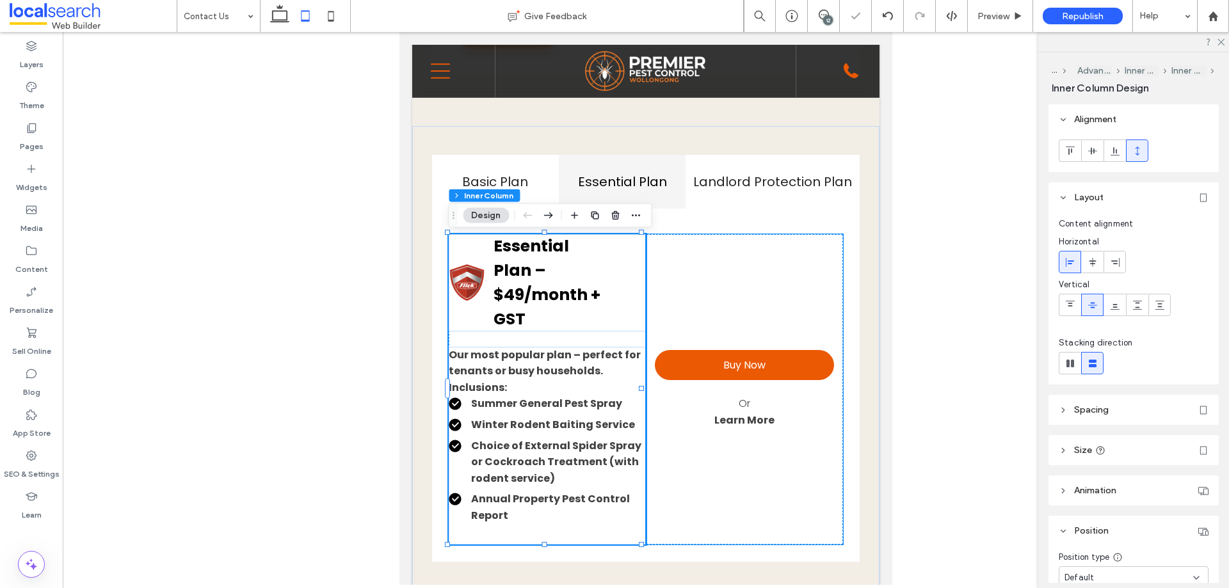
click at [742, 314] on div "Buy Now Or Learn More" at bounding box center [744, 389] width 196 height 311
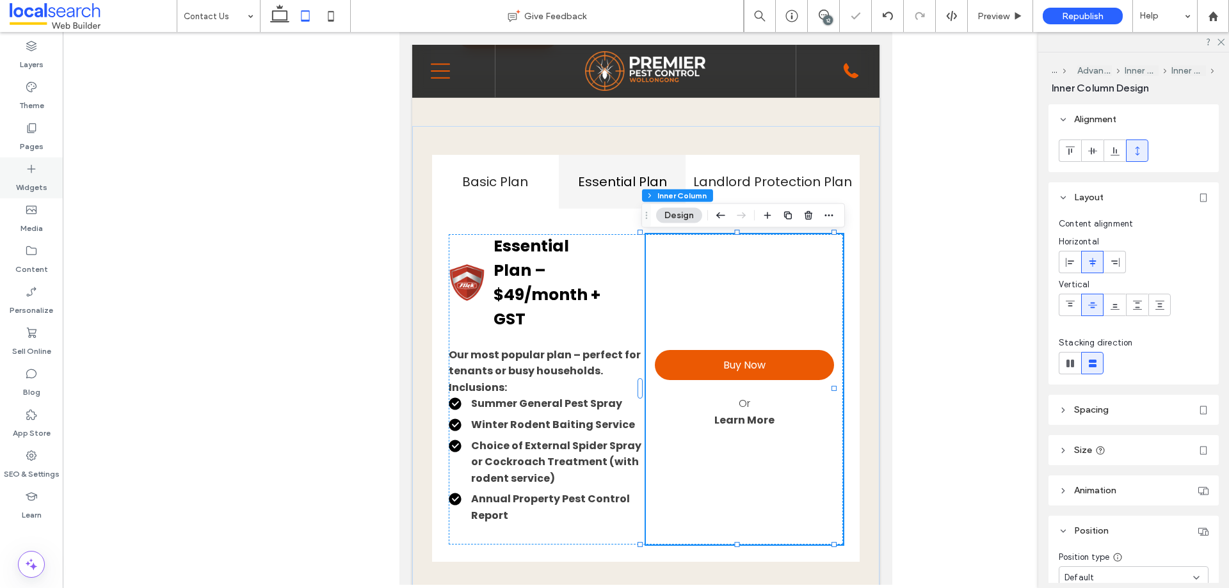
drag, startPoint x: 45, startPoint y: 178, endPoint x: 60, endPoint y: 179, distance: 14.7
click at [45, 178] on label "Widgets" at bounding box center [31, 184] width 31 height 18
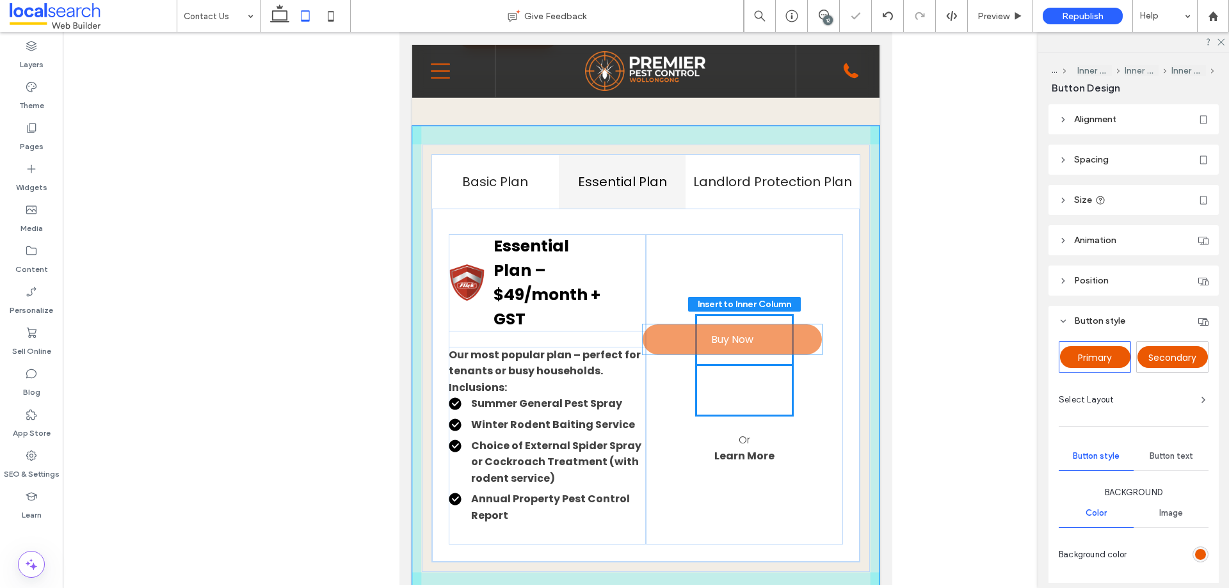
drag, startPoint x: 757, startPoint y: 432, endPoint x: 752, endPoint y: 345, distance: 87.2
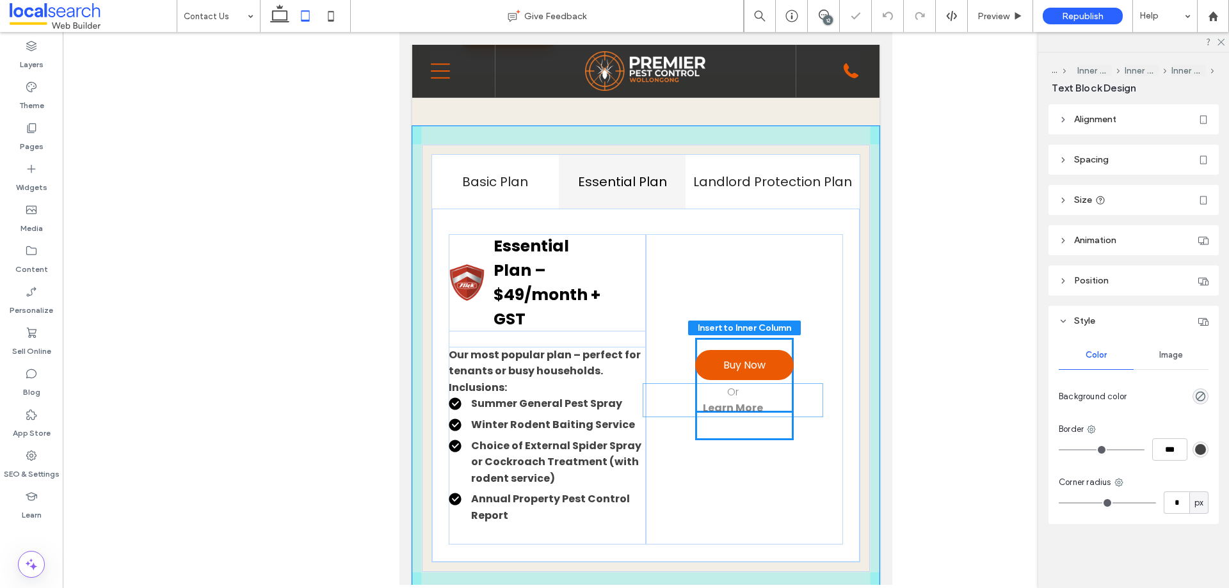
drag, startPoint x: 750, startPoint y: 462, endPoint x: 746, endPoint y: 411, distance: 50.8
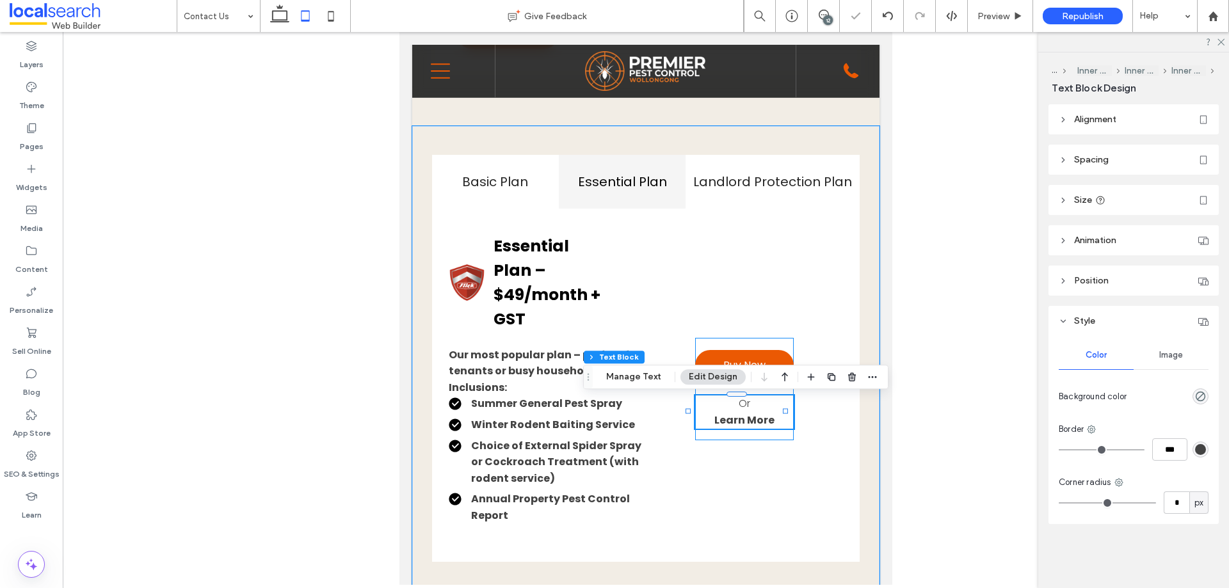
click at [770, 438] on div "Buy Now Or Learn More" at bounding box center [744, 389] width 99 height 102
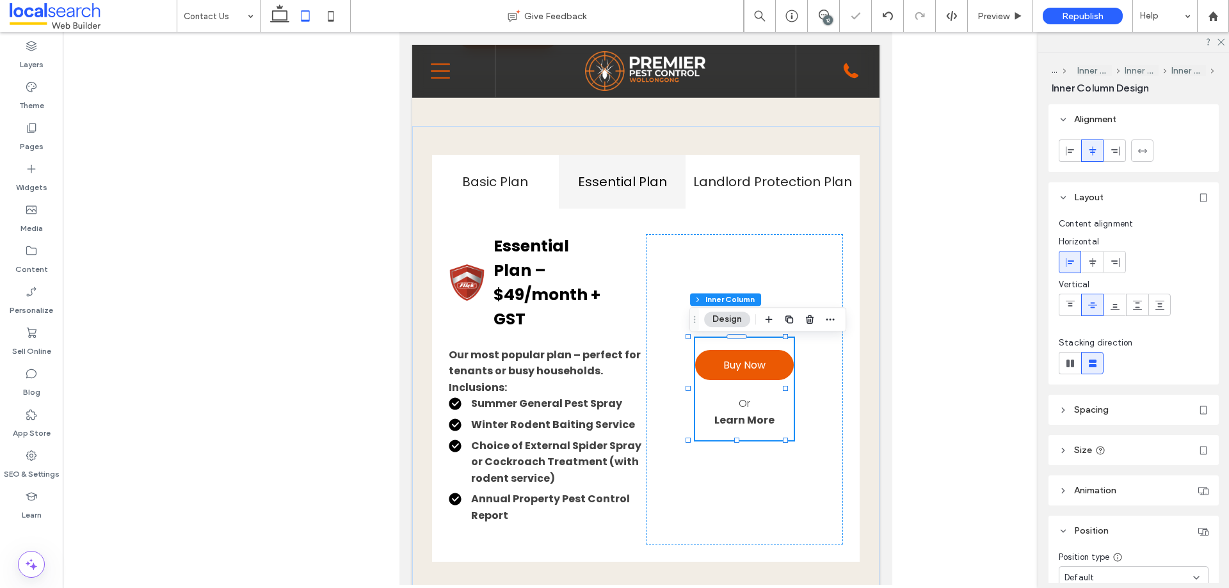
drag, startPoint x: 1138, startPoint y: 150, endPoint x: 1005, endPoint y: 182, distance: 136.9
click at [1138, 149] on icon at bounding box center [1142, 151] width 10 height 10
type input "***"
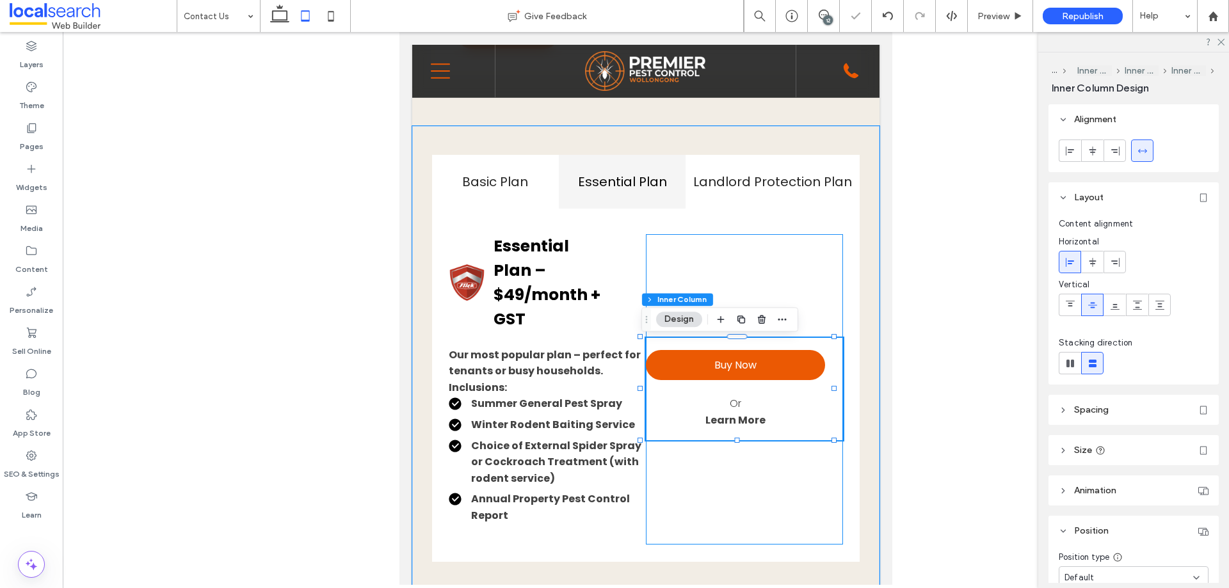
click at [745, 269] on div "Buy Now Or Learn More" at bounding box center [744, 389] width 196 height 311
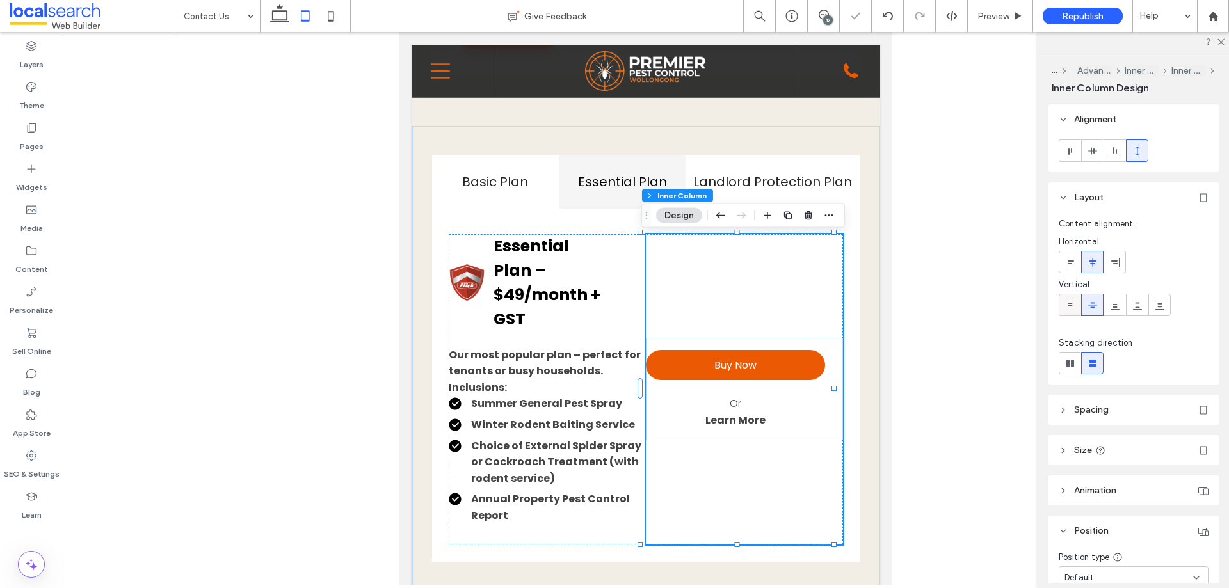
click at [1073, 300] on icon at bounding box center [1070, 305] width 10 height 10
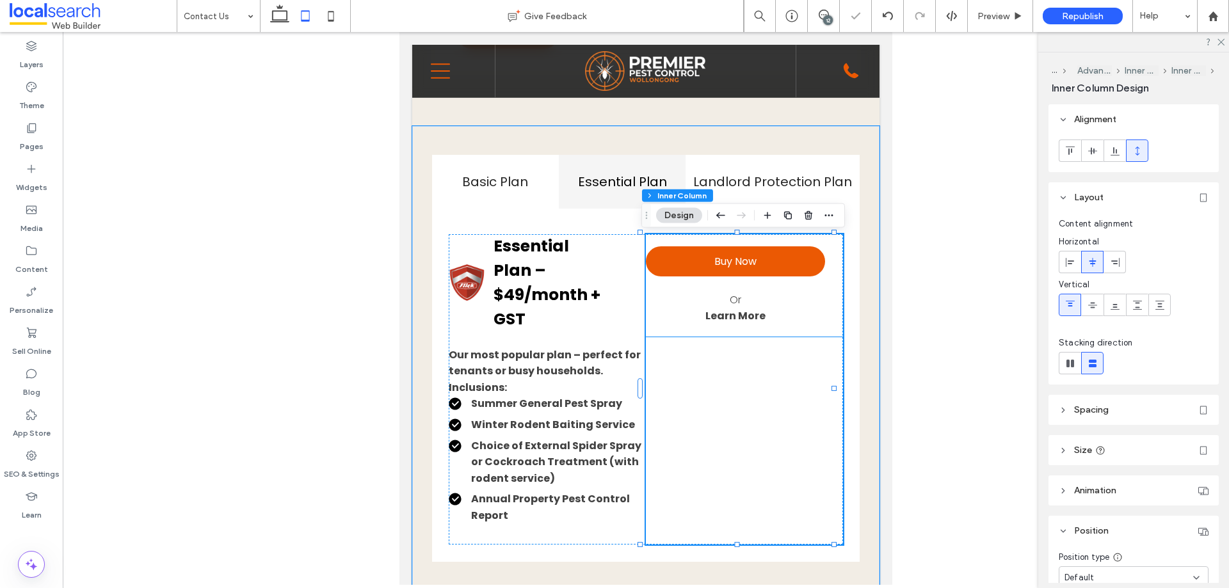
click at [754, 323] on strong "Learn More" at bounding box center [735, 315] width 60 height 15
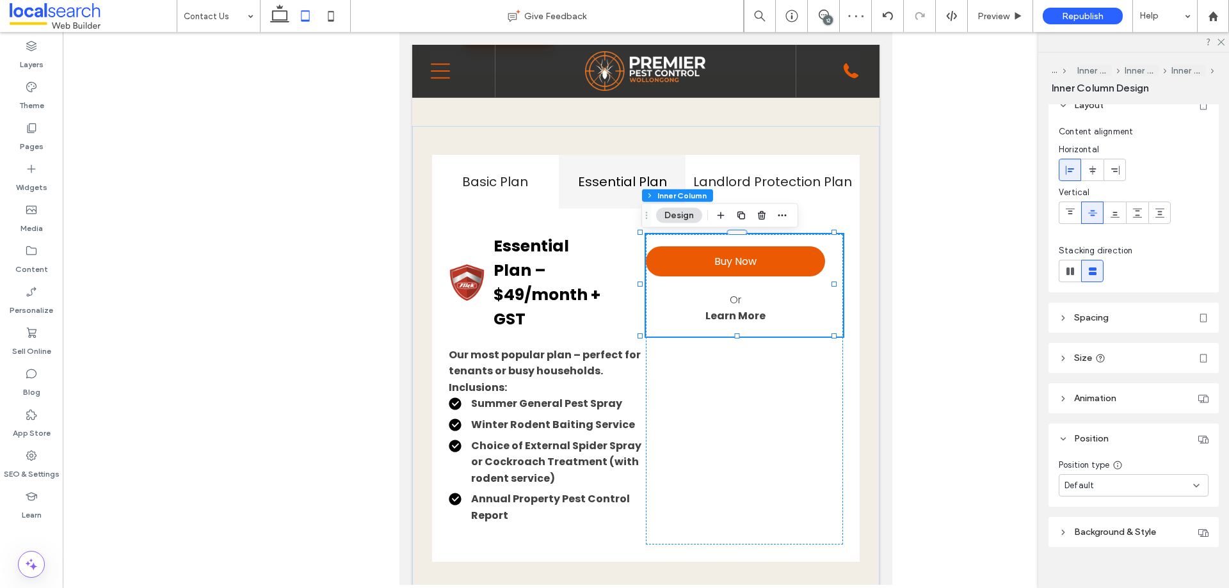
scroll to position [108, 0]
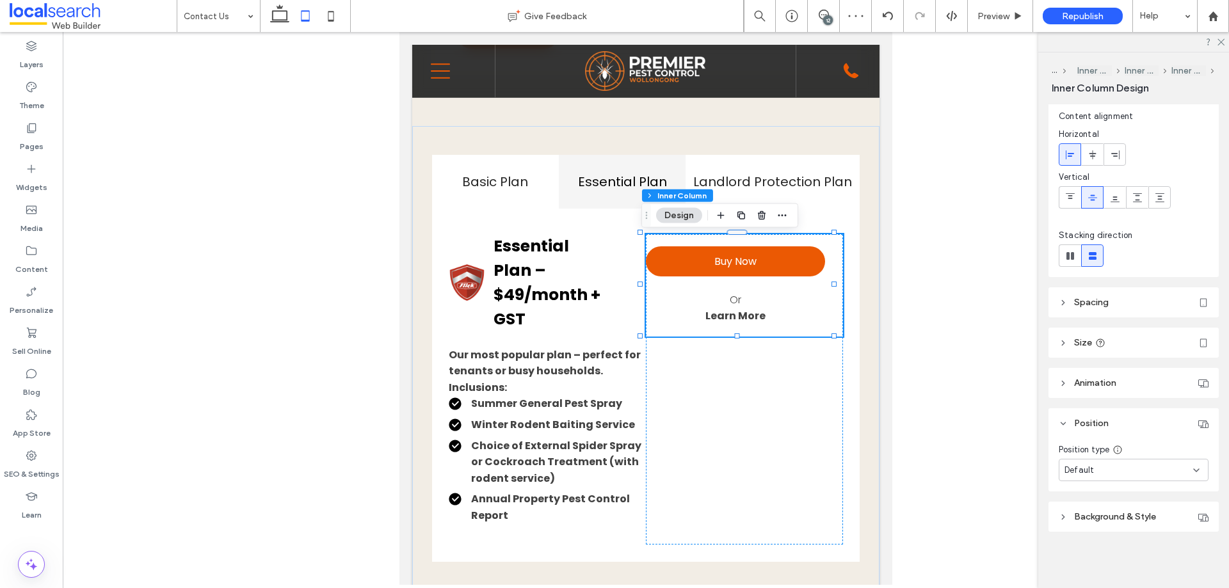
click at [1128, 468] on div "Default" at bounding box center [1128, 470] width 129 height 13
drag, startPoint x: 1082, startPoint y: 384, endPoint x: 333, endPoint y: 372, distance: 749.4
click at [1082, 384] on span "Pinned" at bounding box center [1077, 383] width 26 height 13
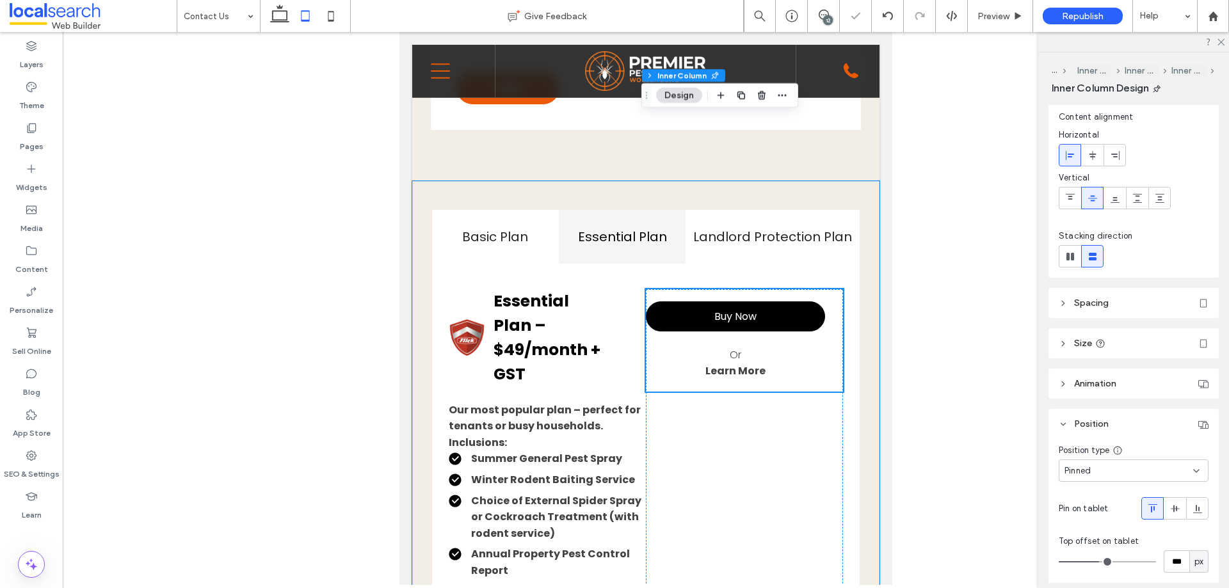
scroll to position [1370, 0]
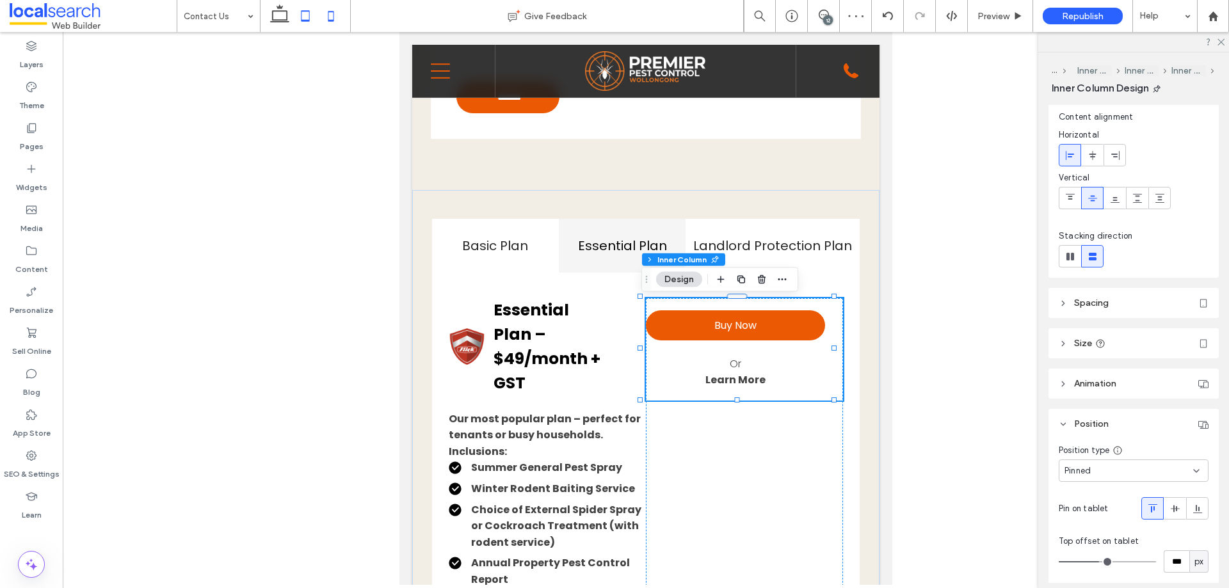
click at [337, 20] on icon at bounding box center [331, 16] width 26 height 26
type input "**"
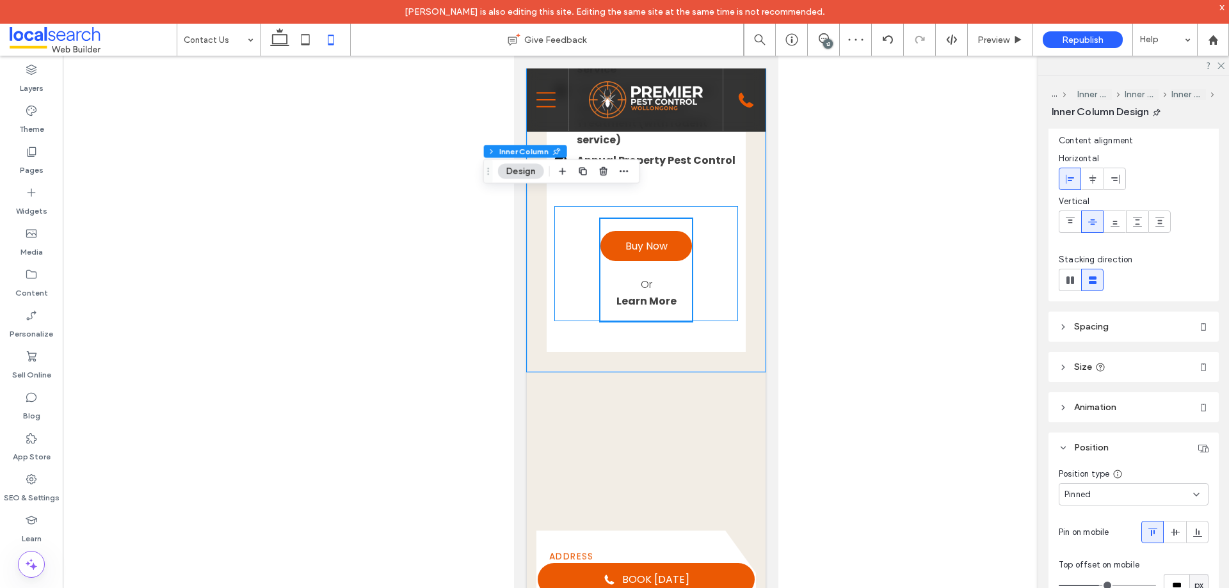
scroll to position [1998, 0]
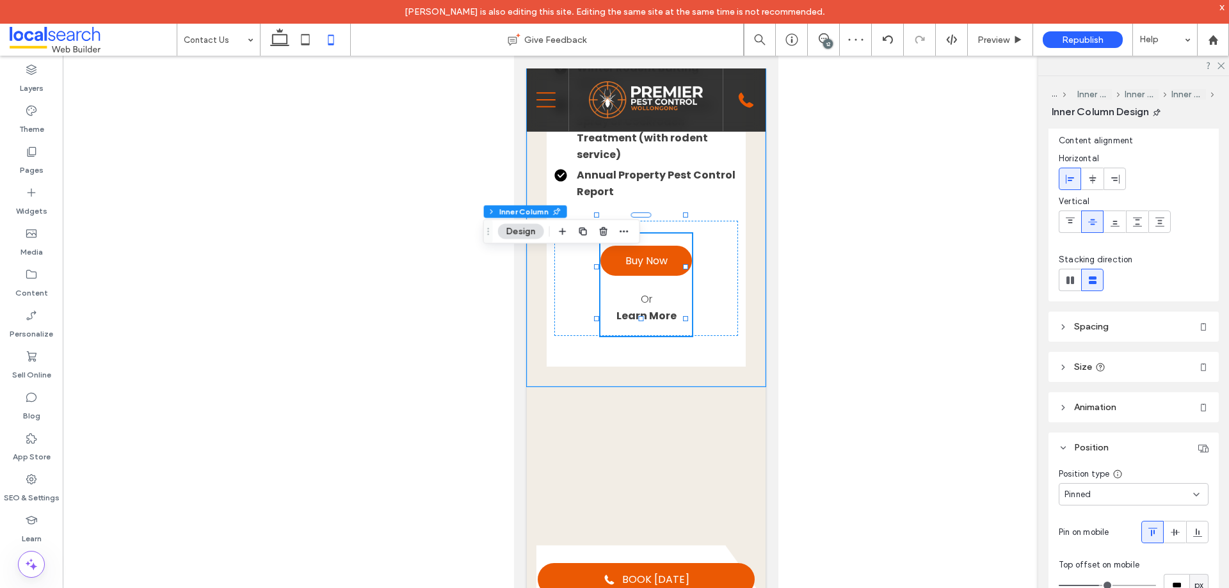
click at [680, 330] on div "Buy Now Or Learn More" at bounding box center [646, 285] width 92 height 102
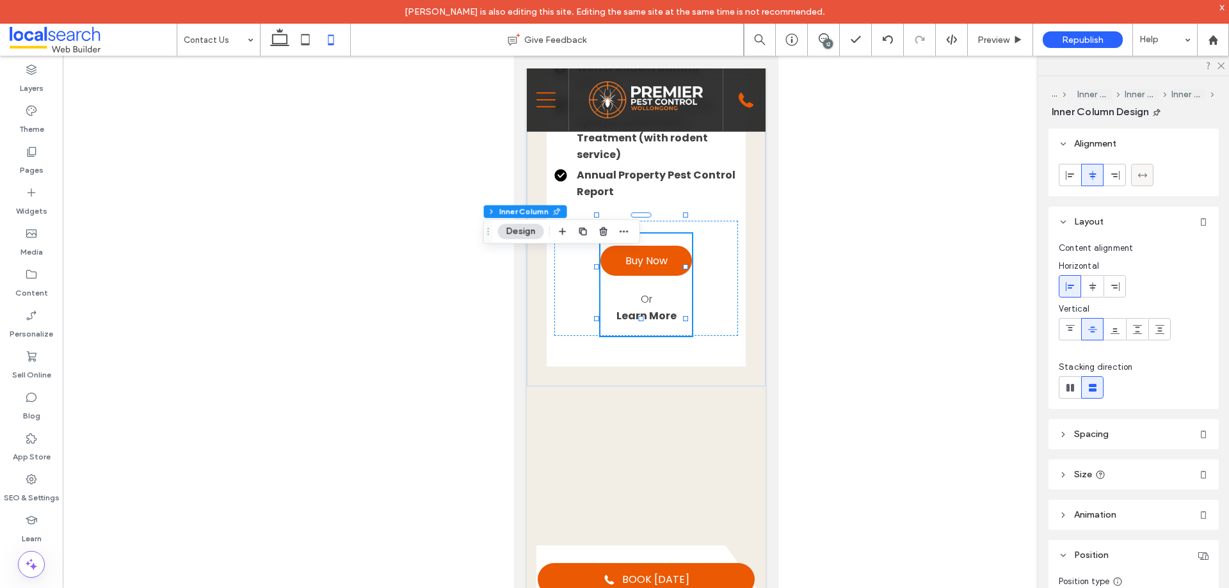
click at [1140, 164] on span at bounding box center [1142, 174] width 10 height 21
type input "***"
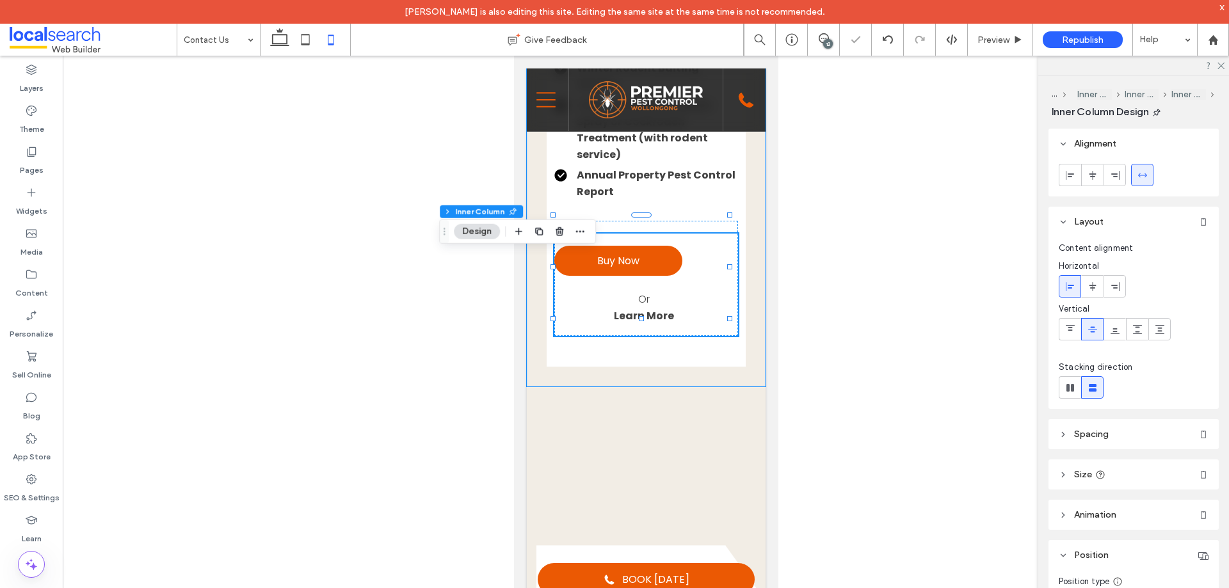
click at [692, 314] on div "Buy Now Or Learn More" at bounding box center [645, 285] width 183 height 102
click at [1093, 286] on icon at bounding box center [1092, 287] width 10 height 10
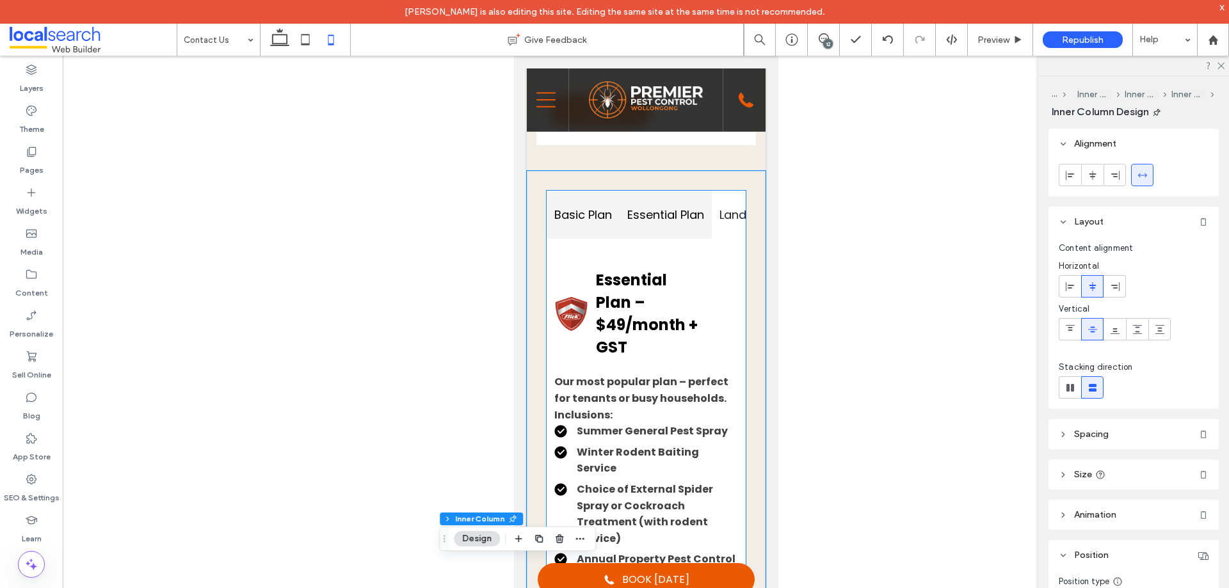
click at [589, 223] on h4 "Basic Plan" at bounding box center [583, 214] width 58 height 17
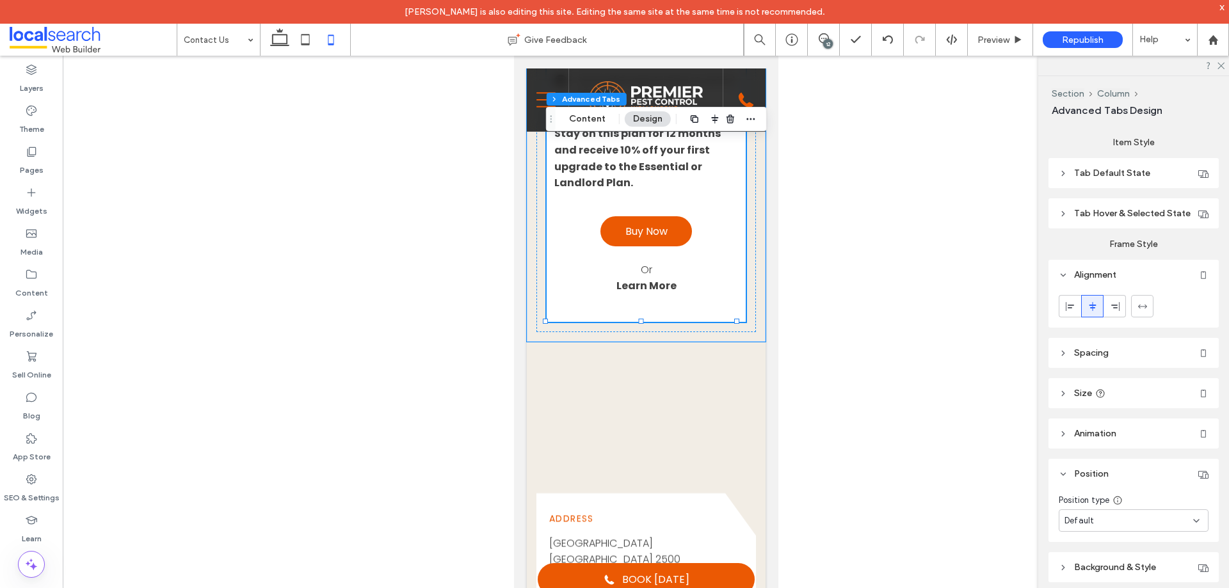
scroll to position [1998, 0]
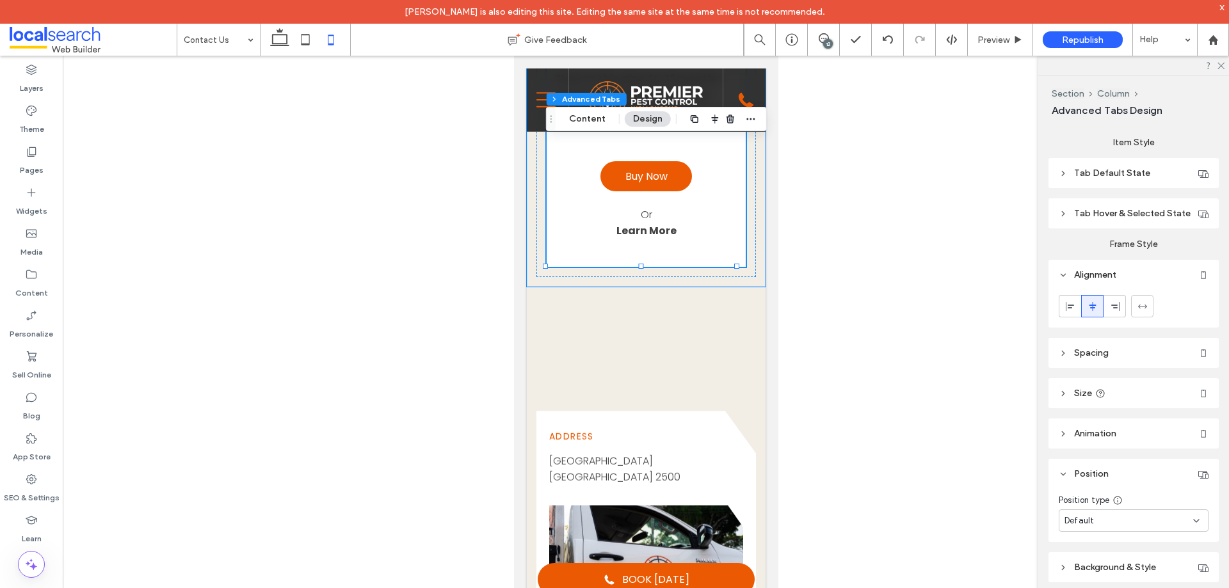
click at [692, 251] on div "Buy Now Or Learn More" at bounding box center [645, 193] width 183 height 115
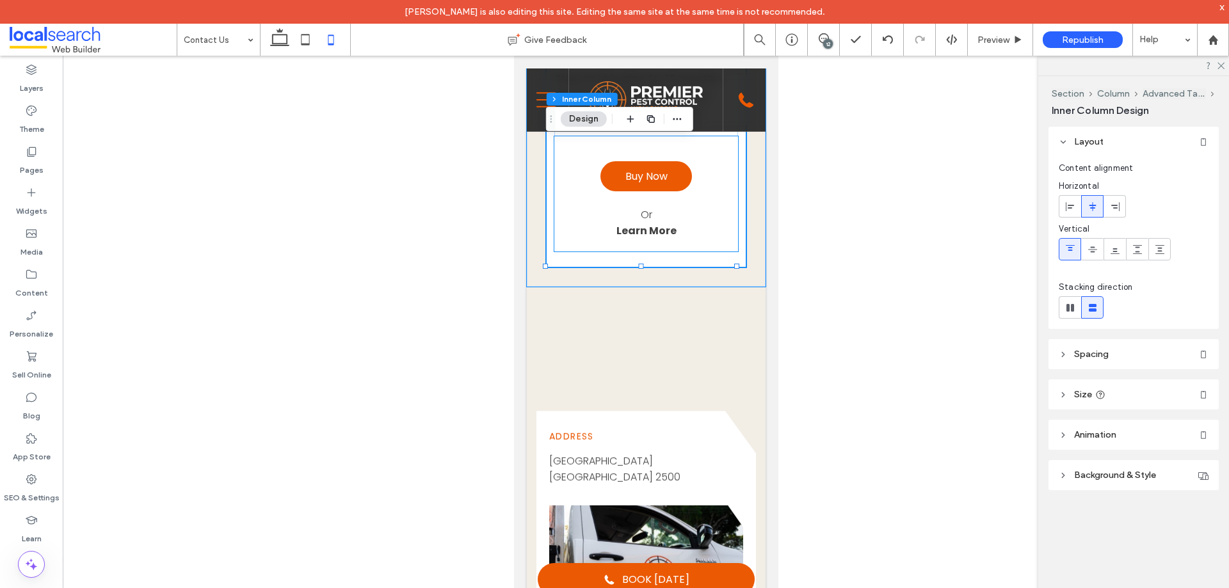
click at [683, 251] on div "Buy Now Or Learn More" at bounding box center [646, 200] width 92 height 102
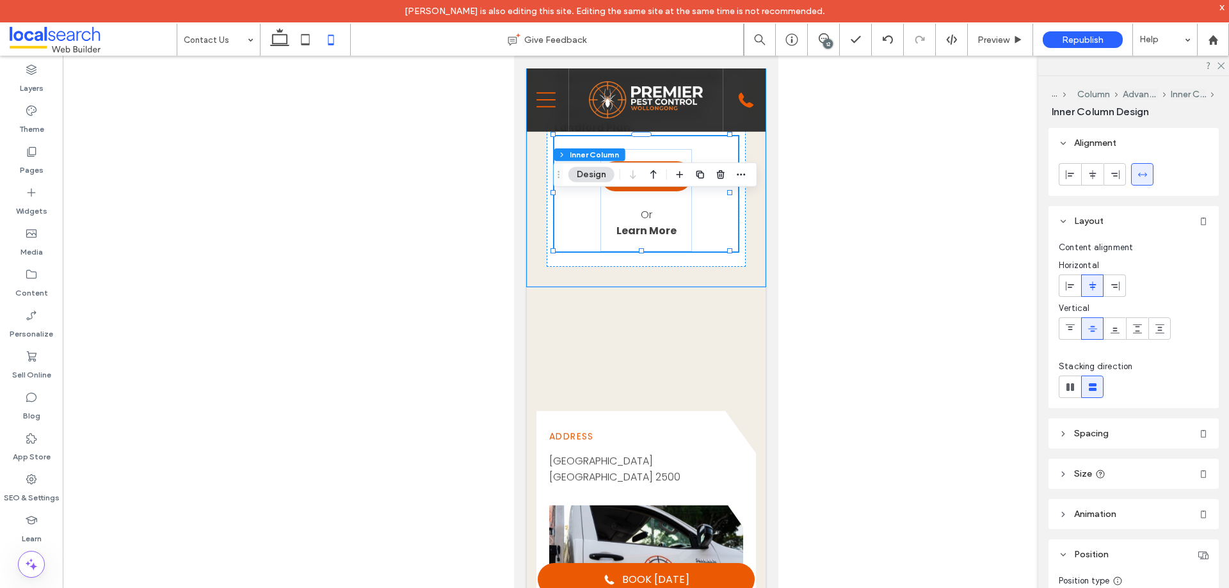
click at [679, 251] on div "Buy Now Or Learn More" at bounding box center [646, 200] width 92 height 102
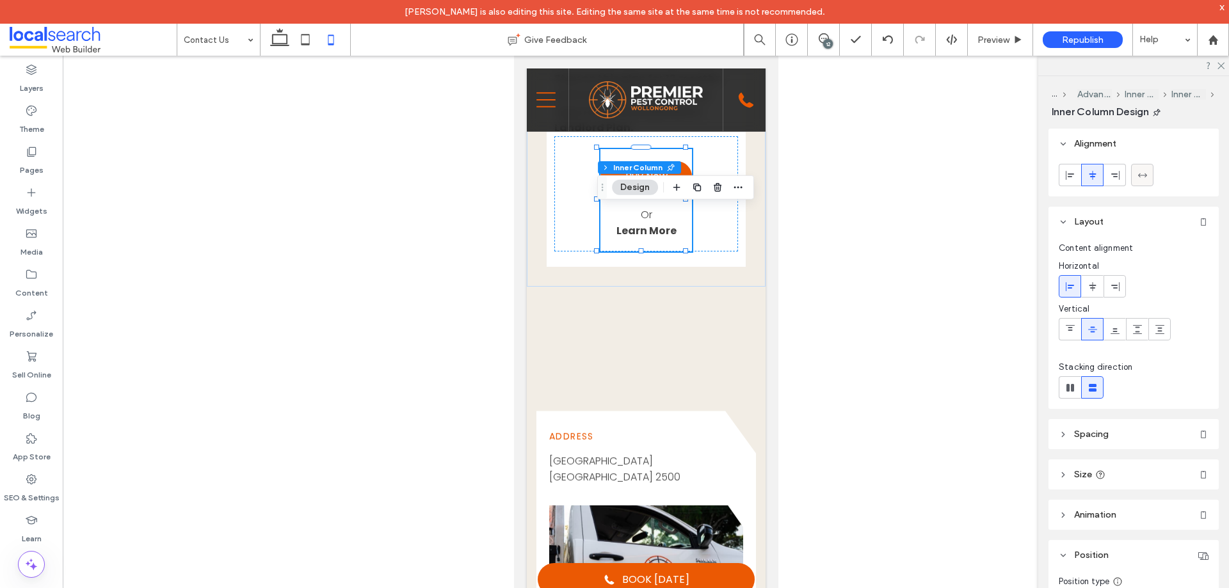
click at [1142, 172] on icon at bounding box center [1142, 175] width 10 height 10
type input "***"
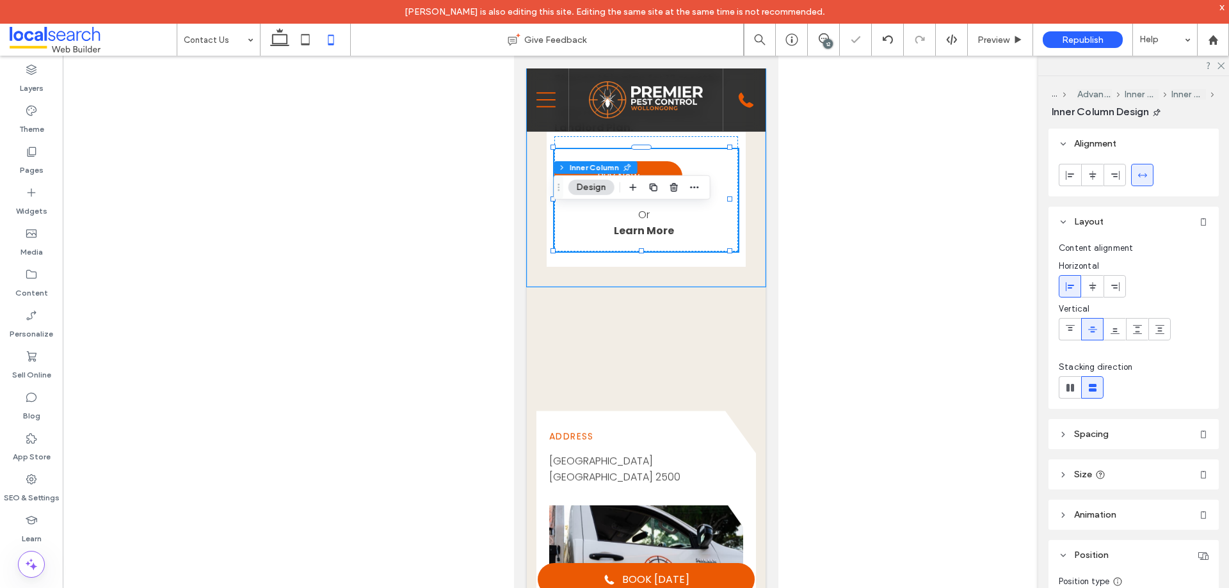
click at [686, 251] on div "Buy Now Or Learn More" at bounding box center [645, 200] width 183 height 102
drag, startPoint x: 1096, startPoint y: 293, endPoint x: 1055, endPoint y: 289, distance: 41.1
click at [1096, 291] on span at bounding box center [1092, 286] width 10 height 21
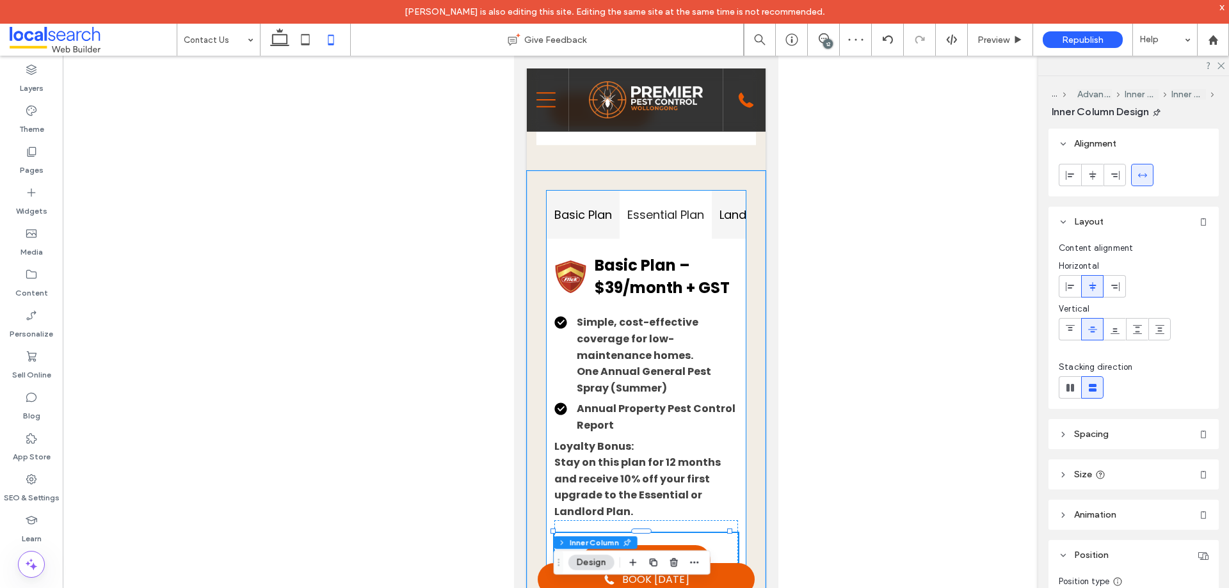
click at [726, 223] on h4 "Landlord Protection Plan" at bounding box center [788, 214] width 138 height 17
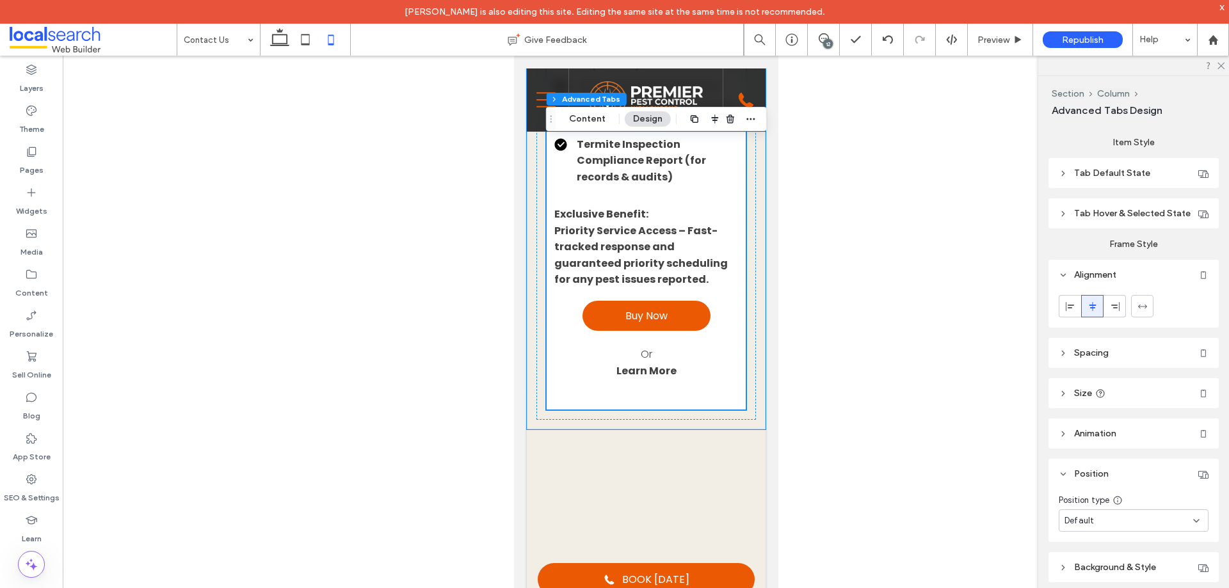
scroll to position [2196, 0]
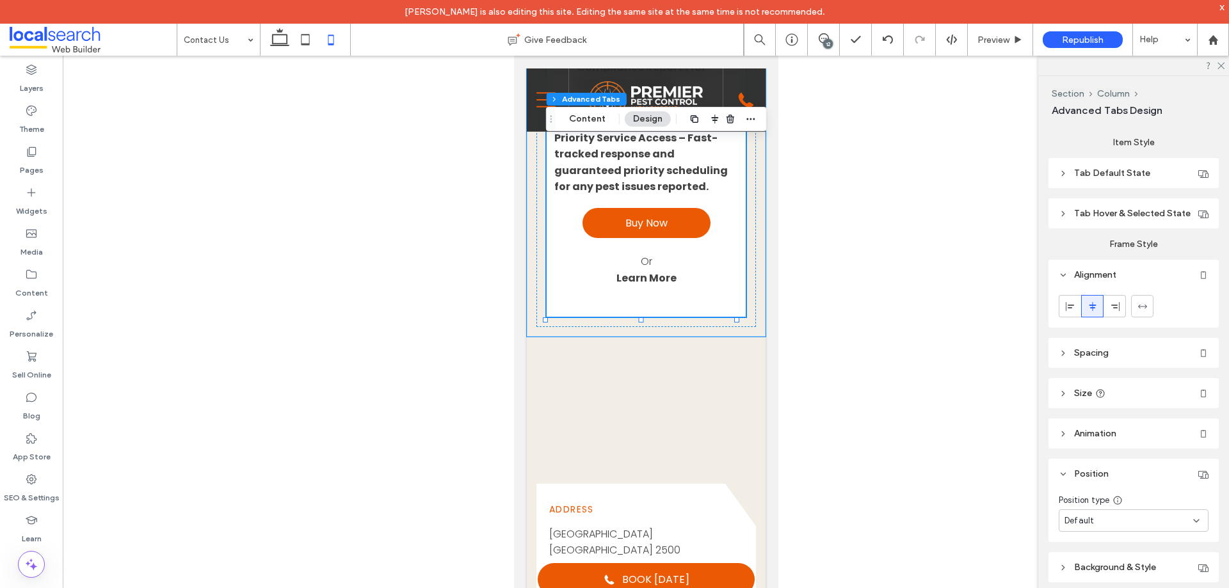
click at [691, 286] on div "Buy Now Or Learn More" at bounding box center [645, 240] width 183 height 91
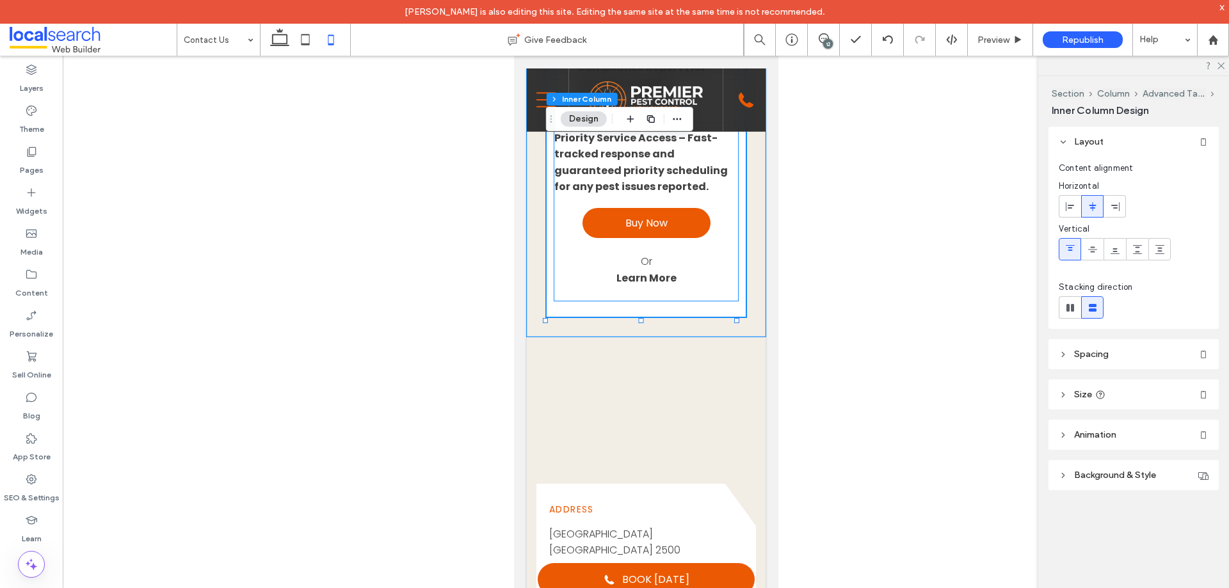
click at [690, 270] on p "Or" at bounding box center [645, 261] width 179 height 17
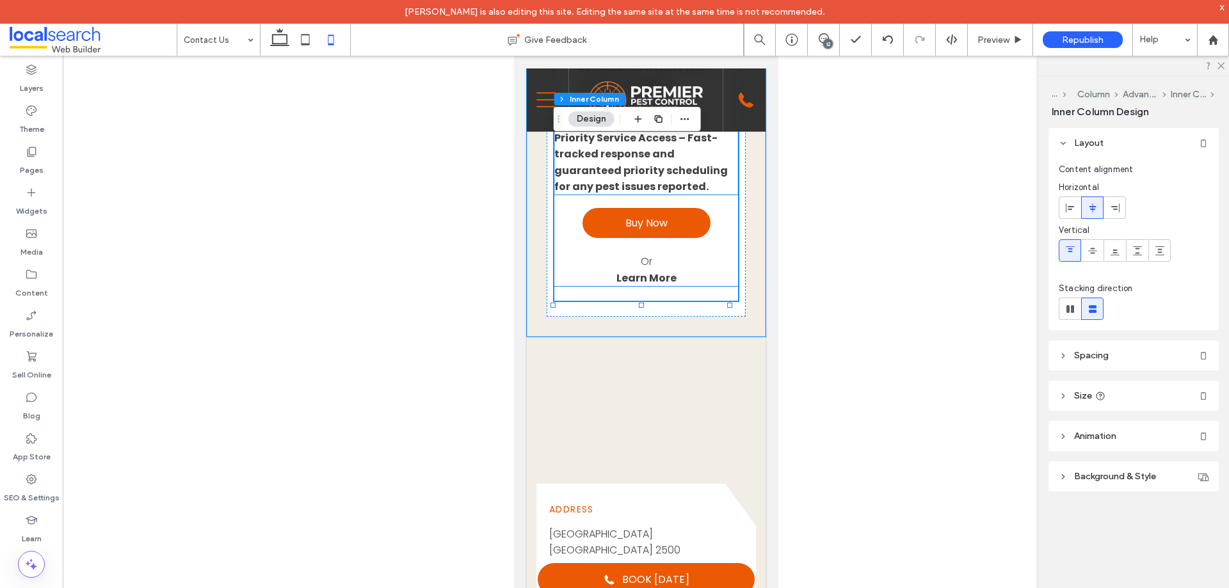
click at [675, 286] on div "Buy Now Or Learn More" at bounding box center [645, 240] width 183 height 91
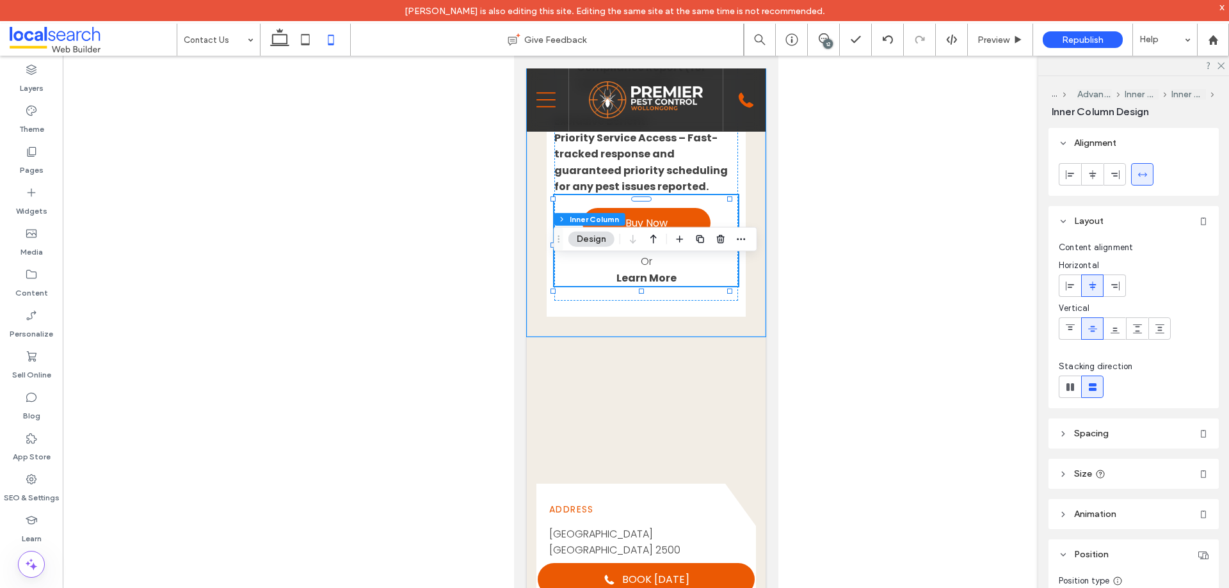
click at [676, 286] on div "Buy Now Or Learn More" at bounding box center [645, 240] width 183 height 91
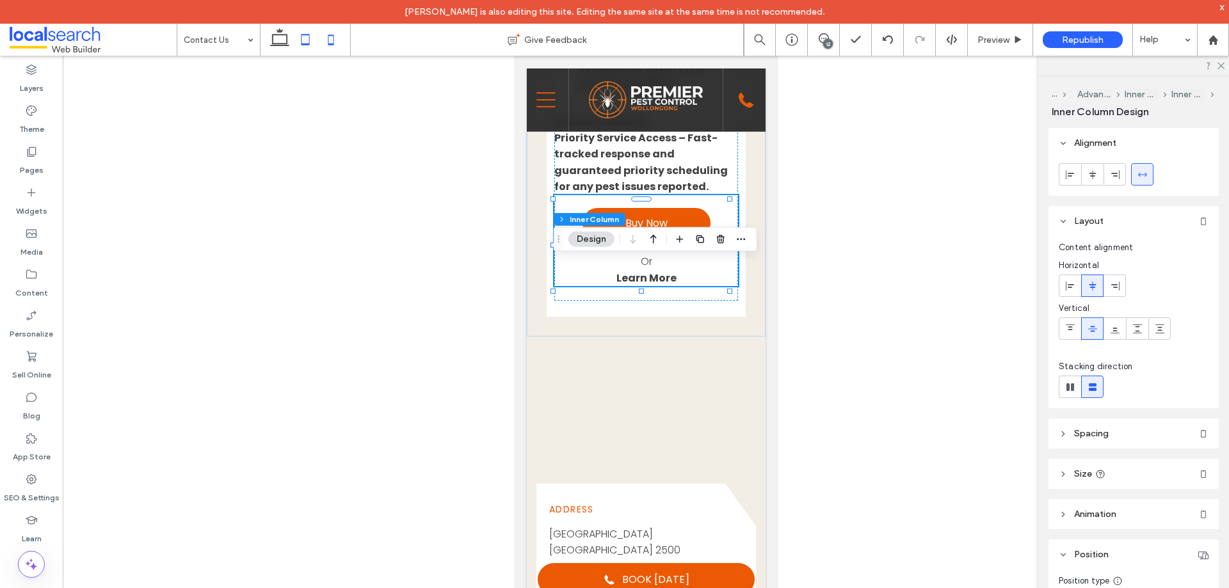
click at [299, 37] on icon at bounding box center [305, 40] width 26 height 26
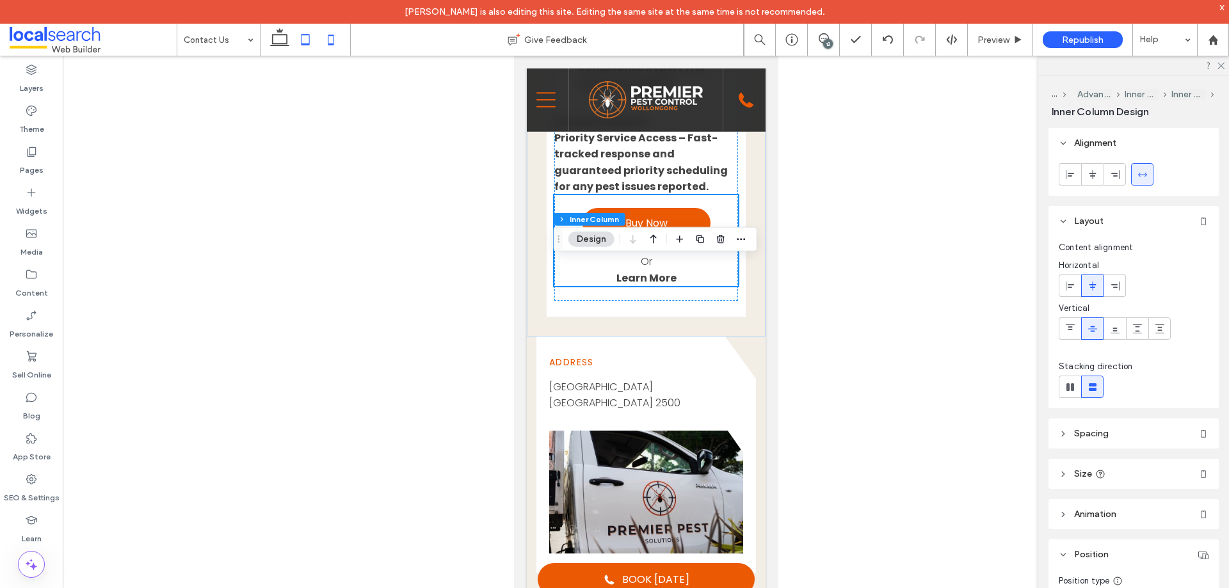
type input "*"
type input "**"
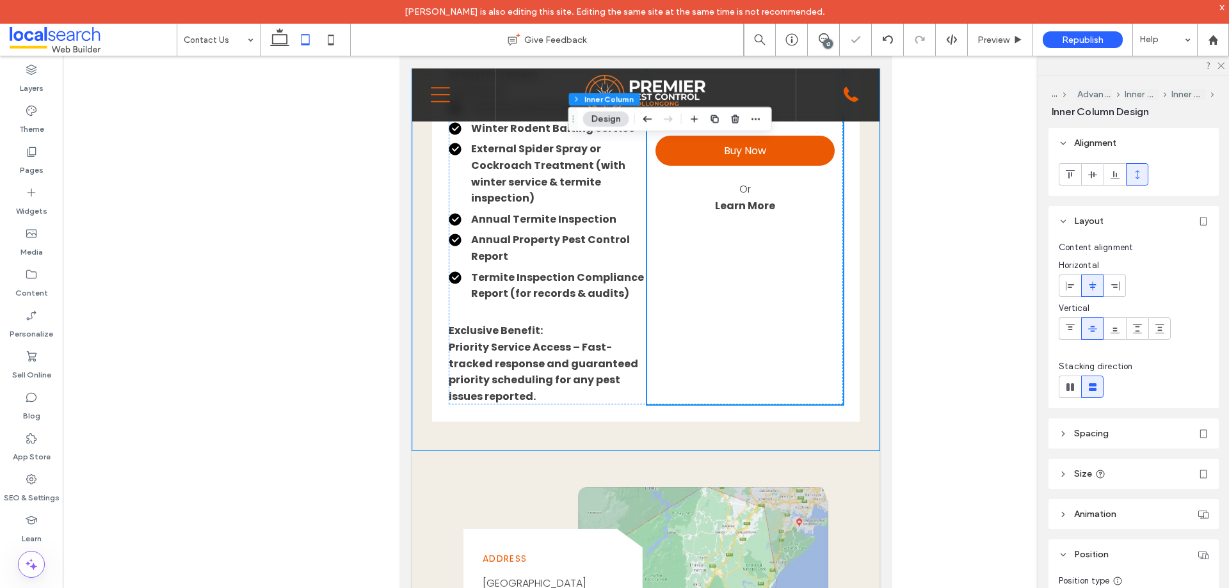
scroll to position [1561, 0]
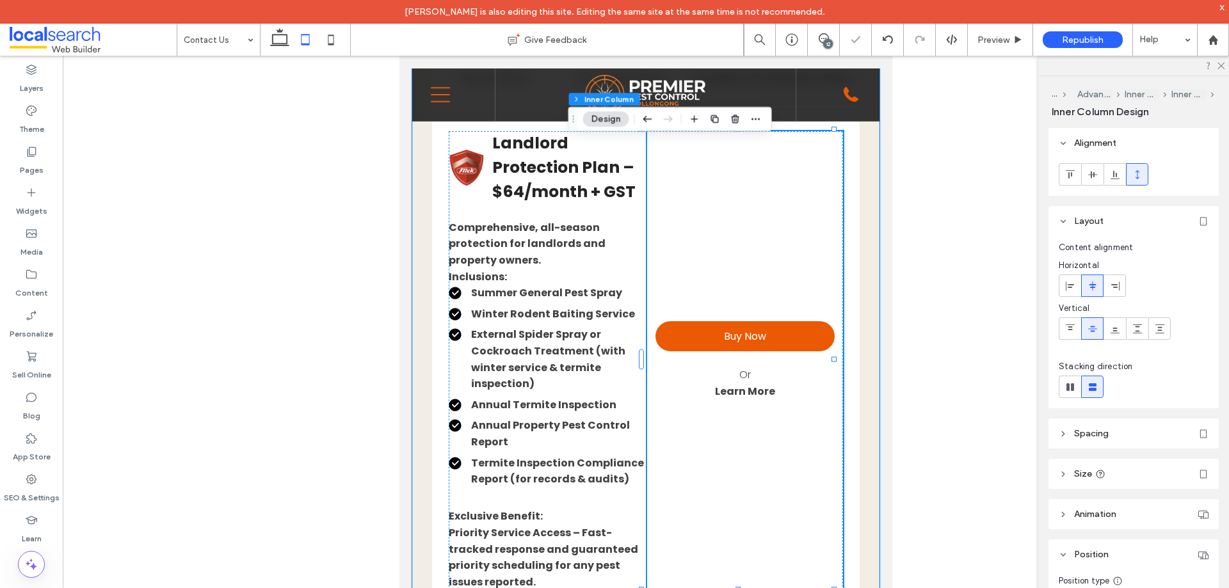
click at [752, 274] on div "Buy Now Or Learn More" at bounding box center [744, 360] width 195 height 459
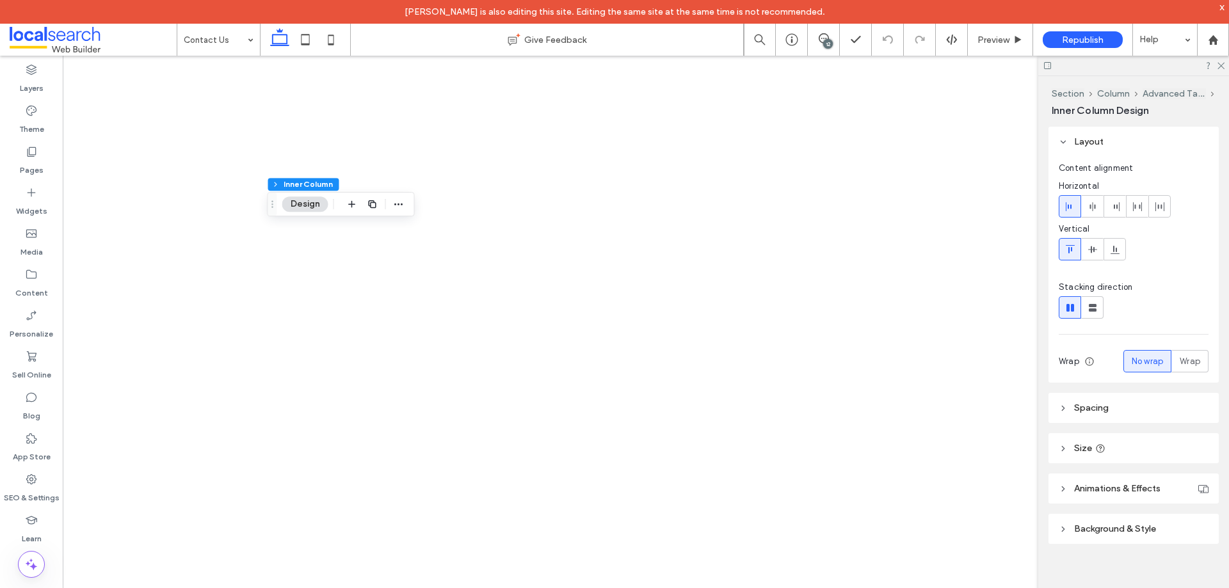
type input "**"
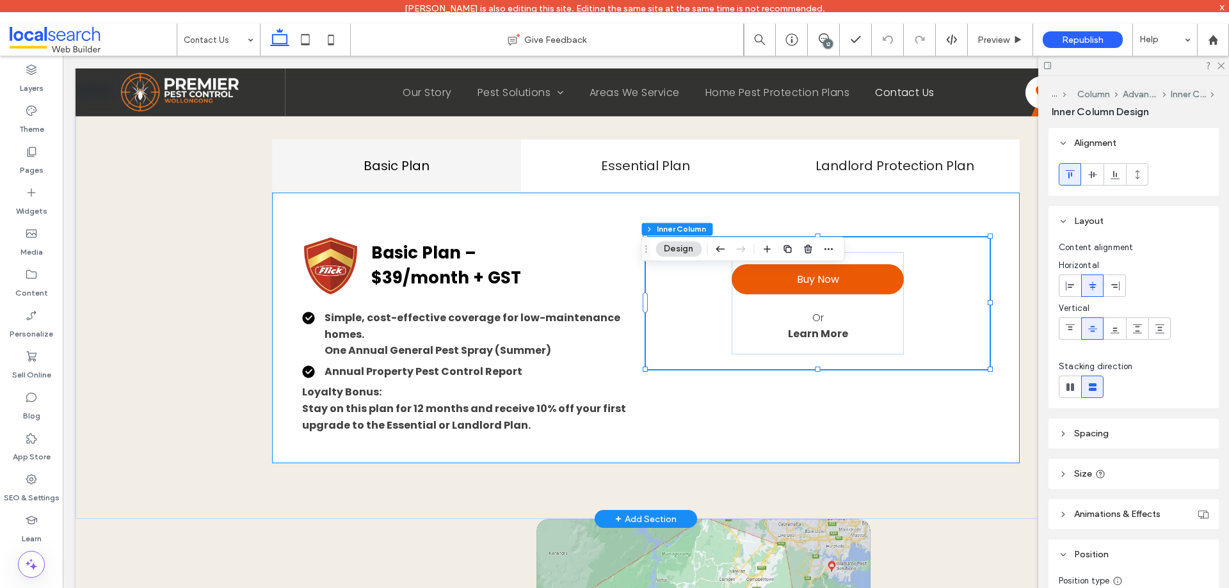
click at [870, 340] on div "Buy Now Or Learn More" at bounding box center [817, 303] width 172 height 102
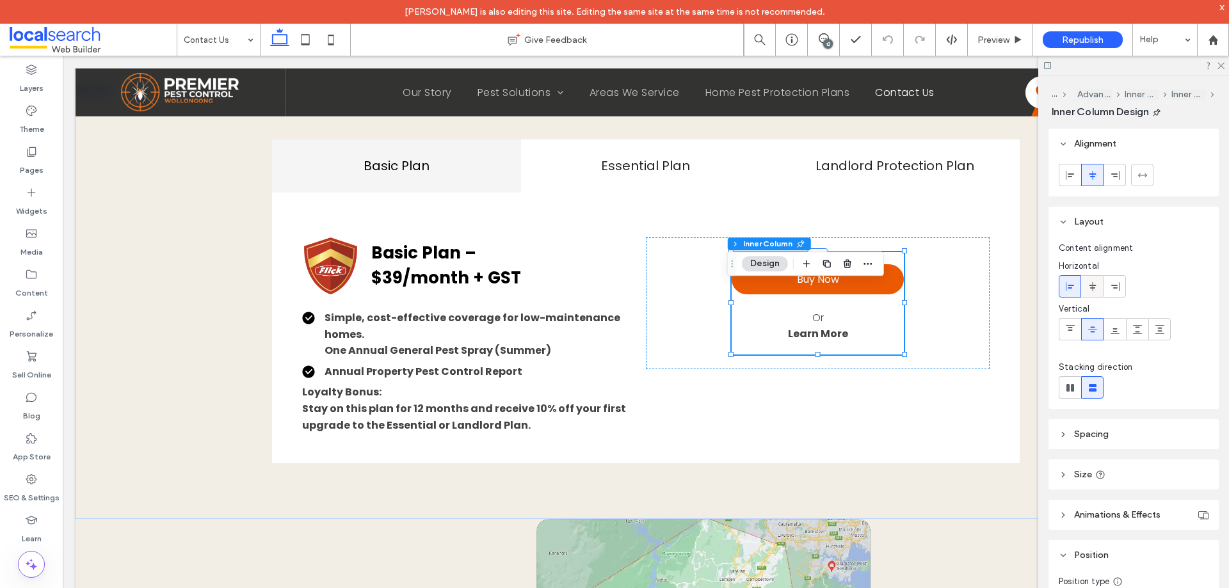
click at [1088, 291] on icon at bounding box center [1092, 287] width 10 height 10
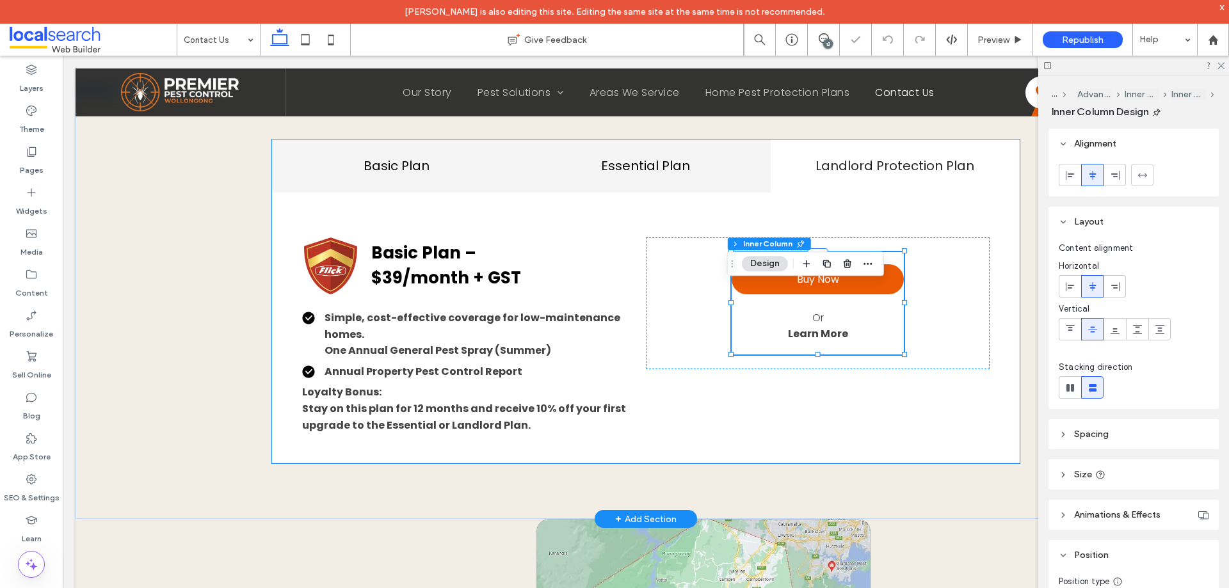
click at [677, 175] on h4 "Essential Plan" at bounding box center [646, 165] width 234 height 19
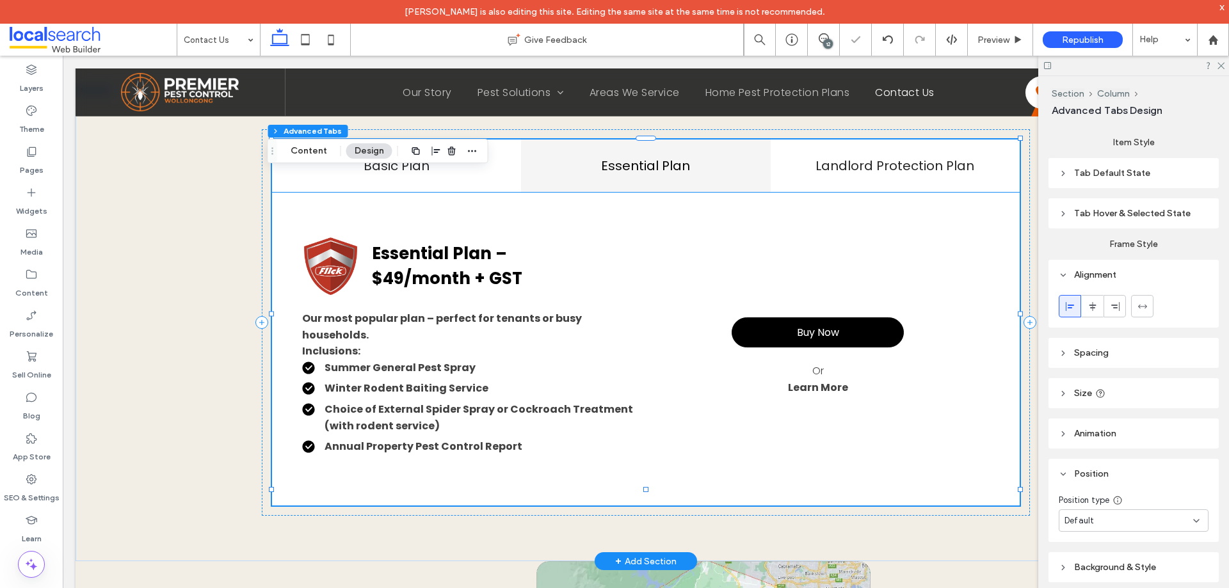
click at [883, 347] on link "Buy Now" at bounding box center [817, 332] width 172 height 30
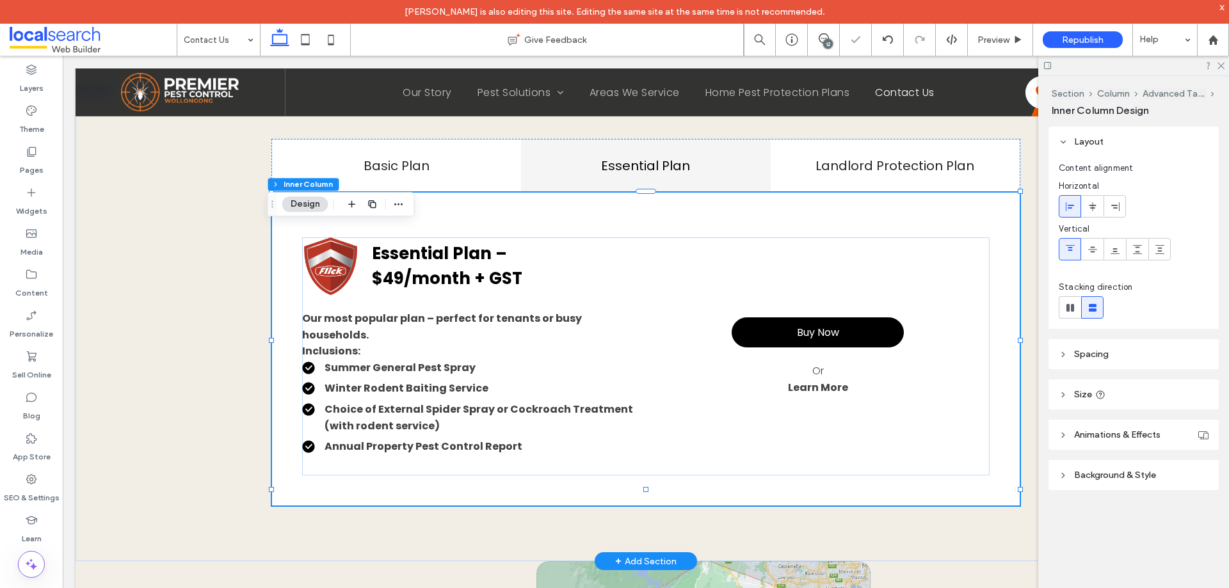
click at [883, 347] on link "Buy Now" at bounding box center [817, 332] width 172 height 30
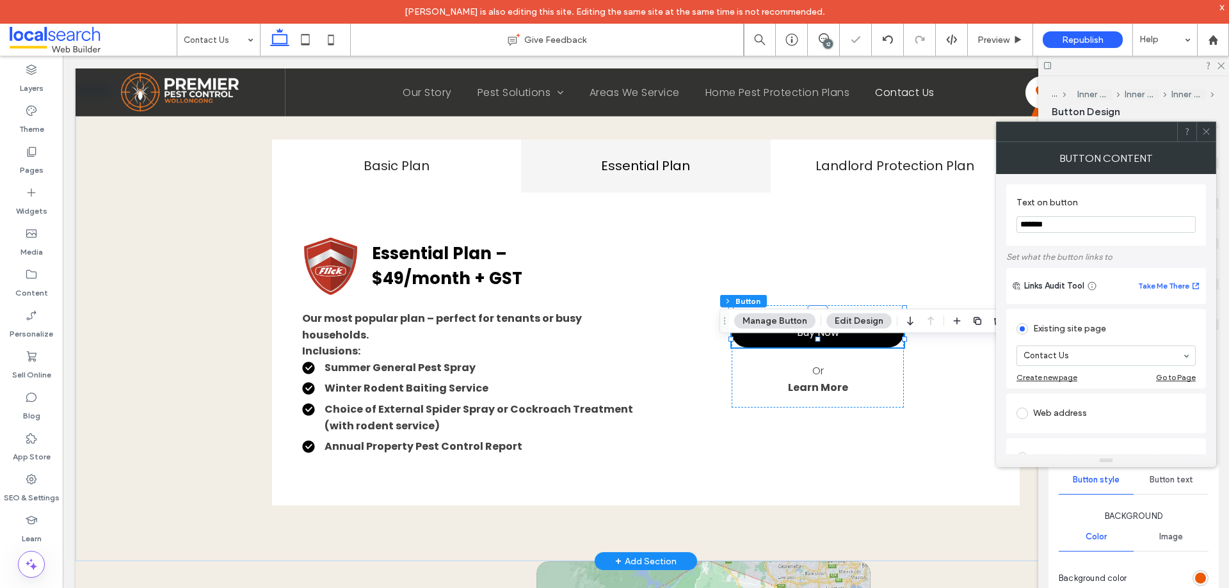
type input "**"
click at [884, 379] on p "Or" at bounding box center [817, 371] width 172 height 17
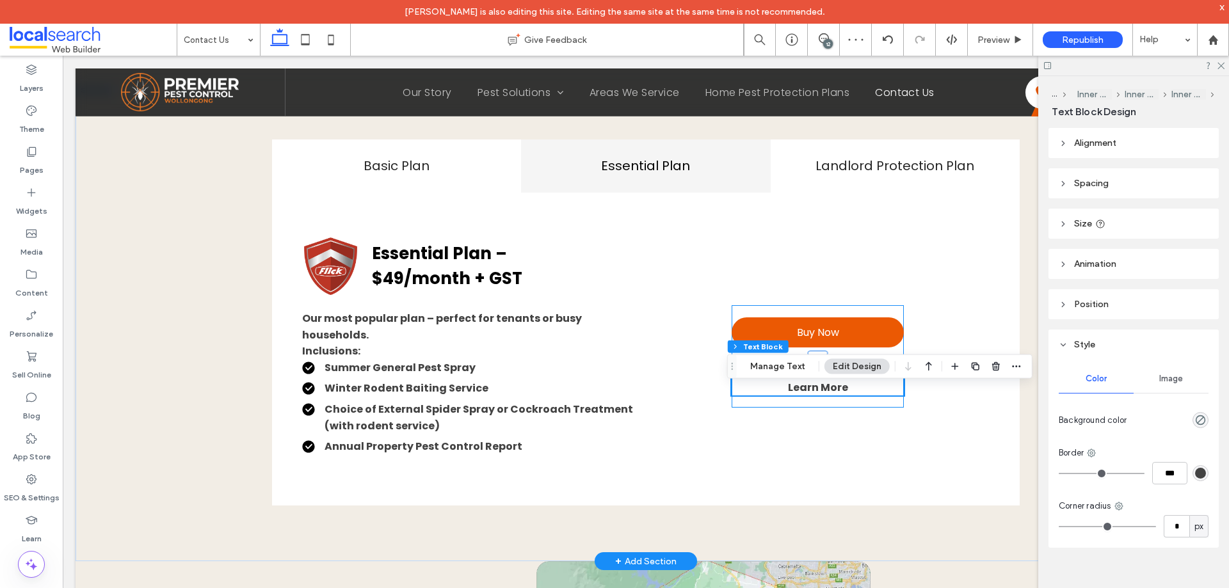
click at [888, 383] on div "Buy Now Or Learn More" at bounding box center [817, 356] width 172 height 102
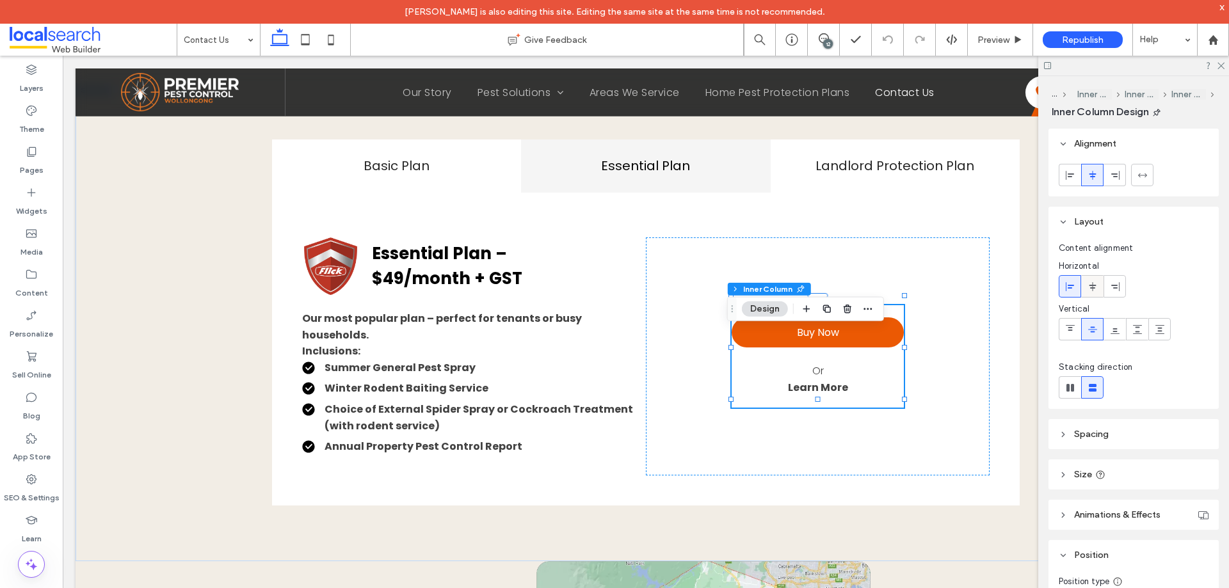
click at [1092, 283] on use at bounding box center [1091, 286] width 7 height 9
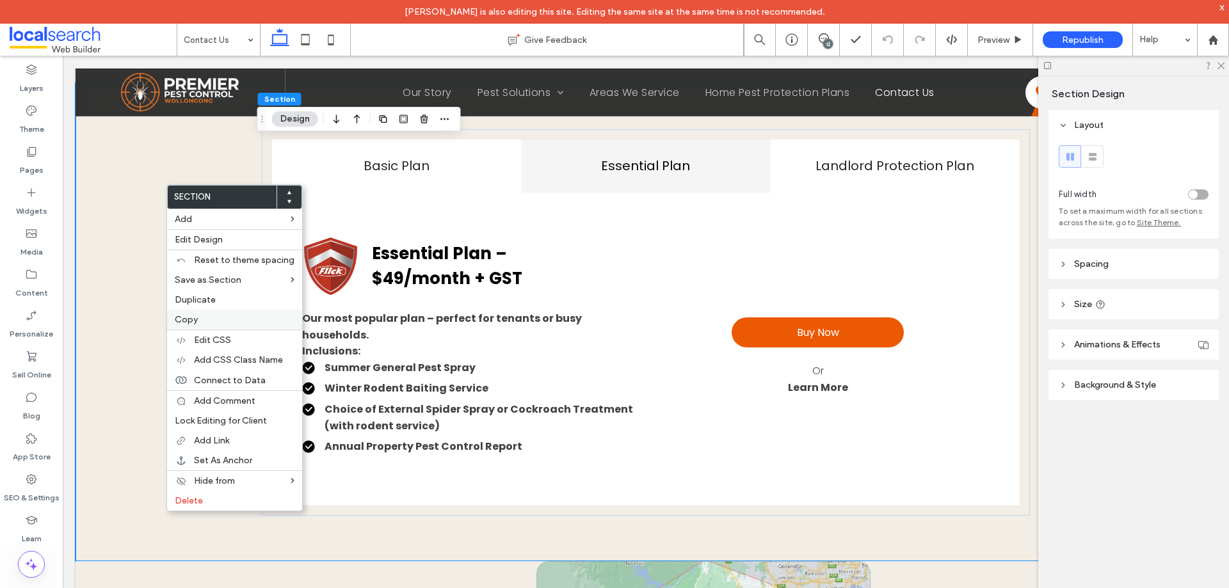
drag, startPoint x: 203, startPoint y: 321, endPoint x: 207, endPoint y: 306, distance: 15.2
click at [204, 321] on label "Copy" at bounding box center [235, 319] width 120 height 11
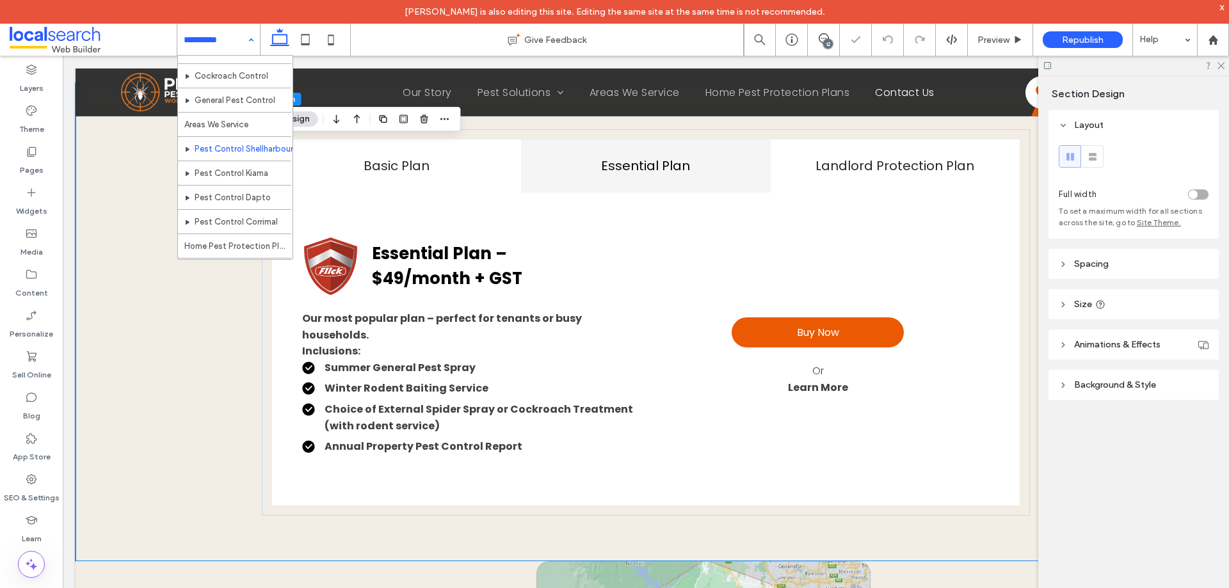
scroll to position [62, 0]
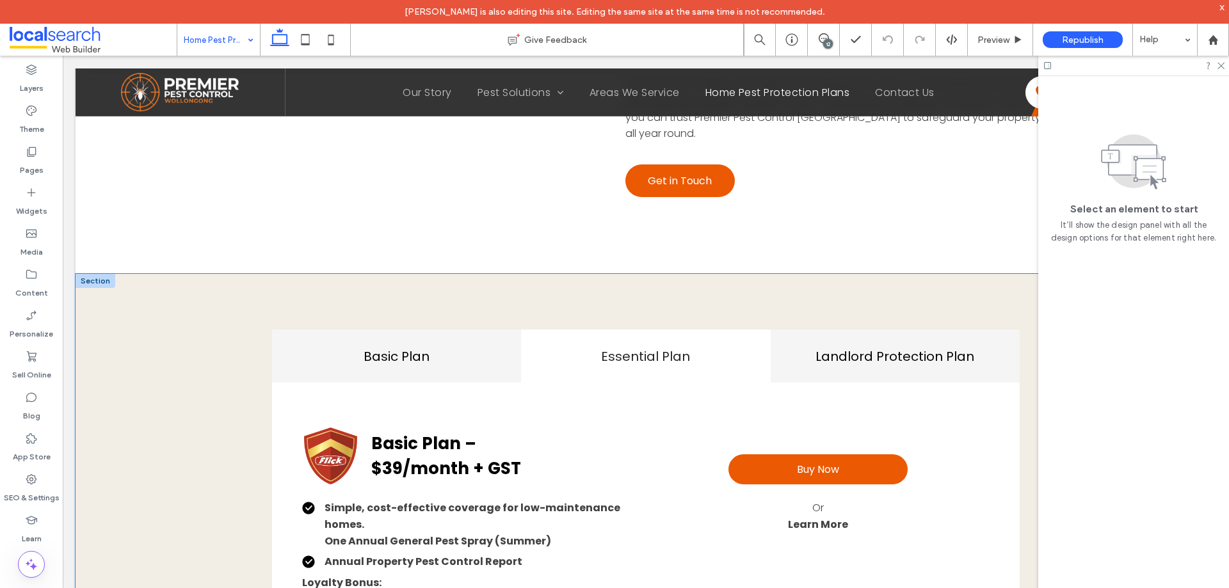
scroll to position [960, 0]
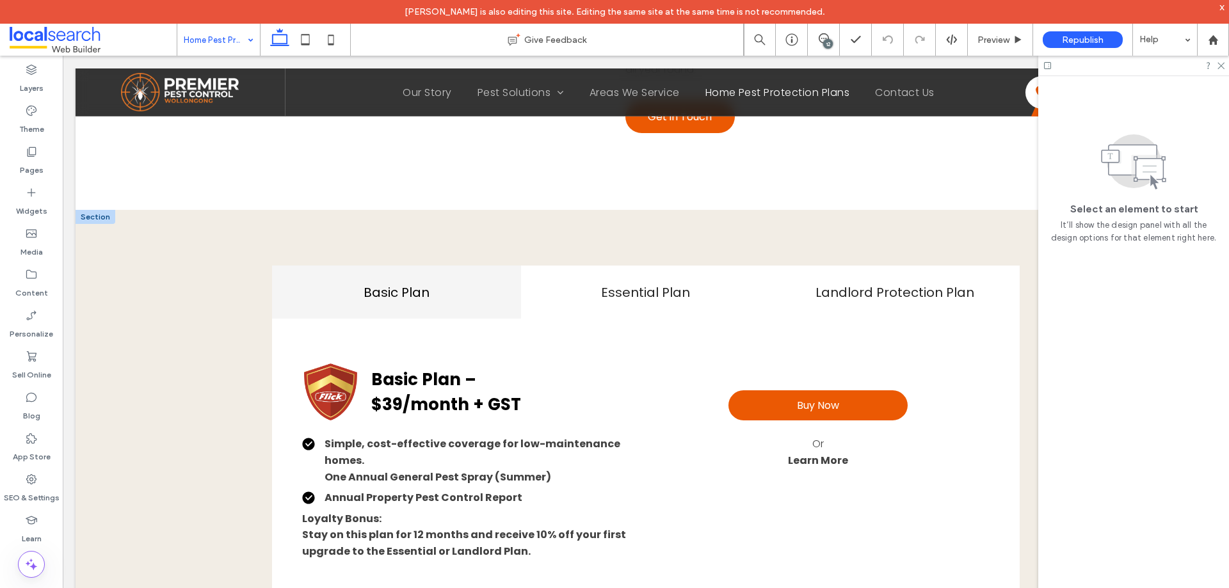
drag, startPoint x: 235, startPoint y: 193, endPoint x: 163, endPoint y: 251, distance: 93.7
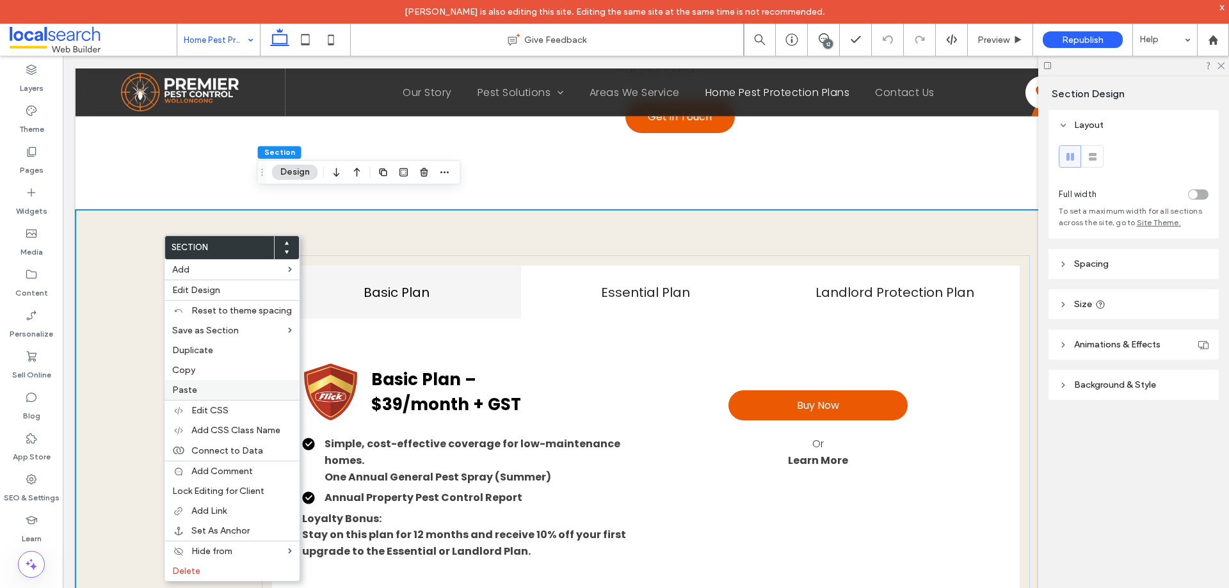
click at [223, 392] on label "Paste" at bounding box center [232, 390] width 120 height 11
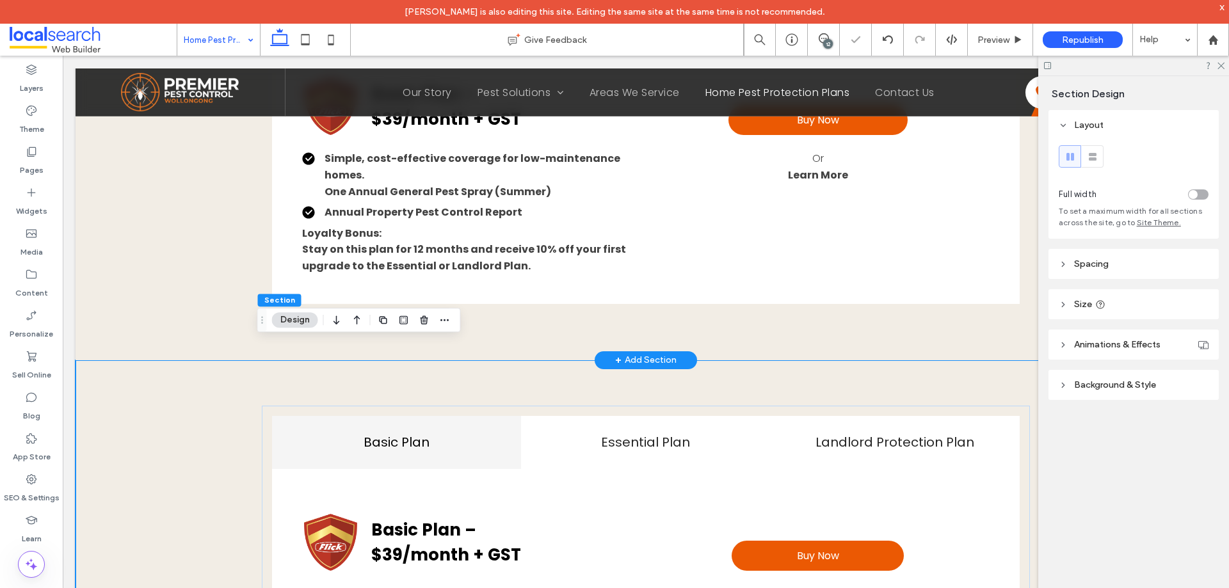
scroll to position [1215, 0]
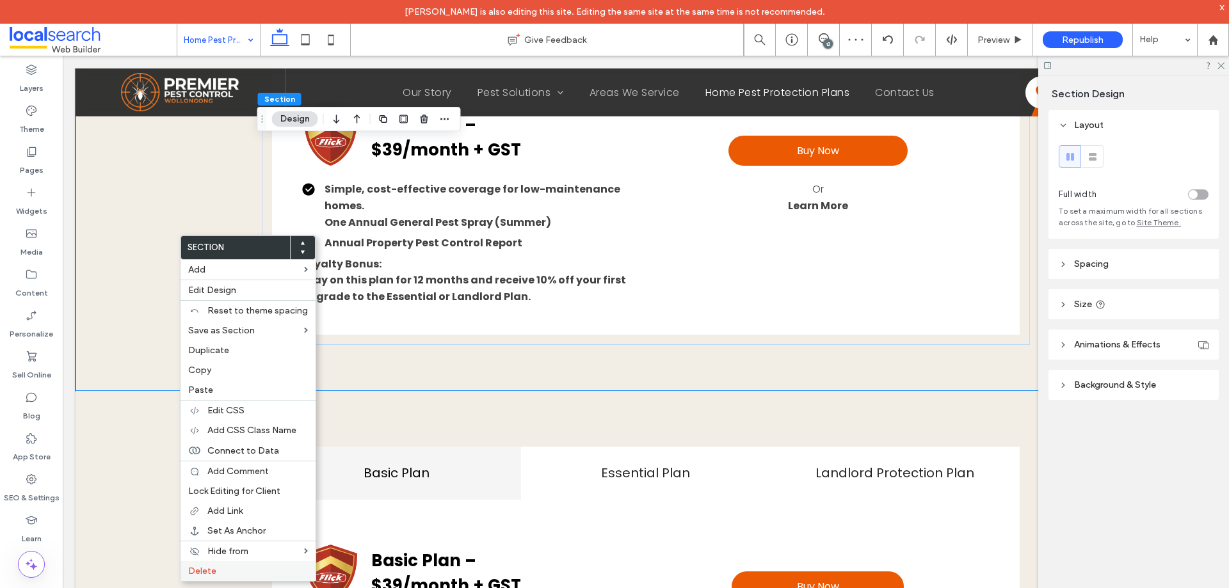
click at [211, 568] on span "Delete" at bounding box center [202, 571] width 28 height 11
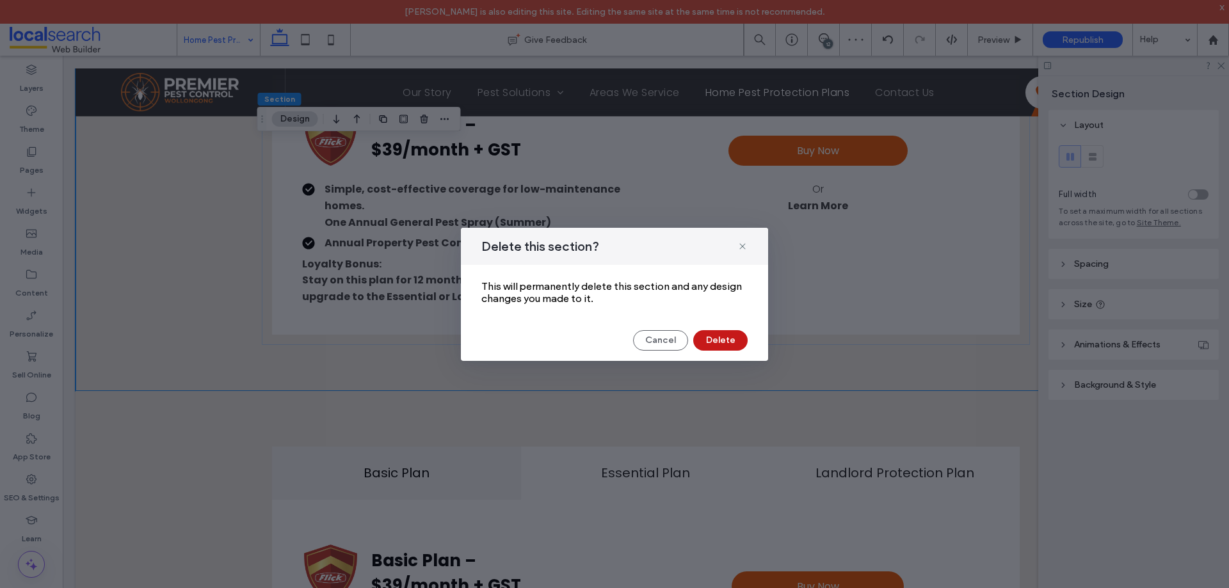
click at [724, 339] on button "Delete" at bounding box center [720, 340] width 54 height 20
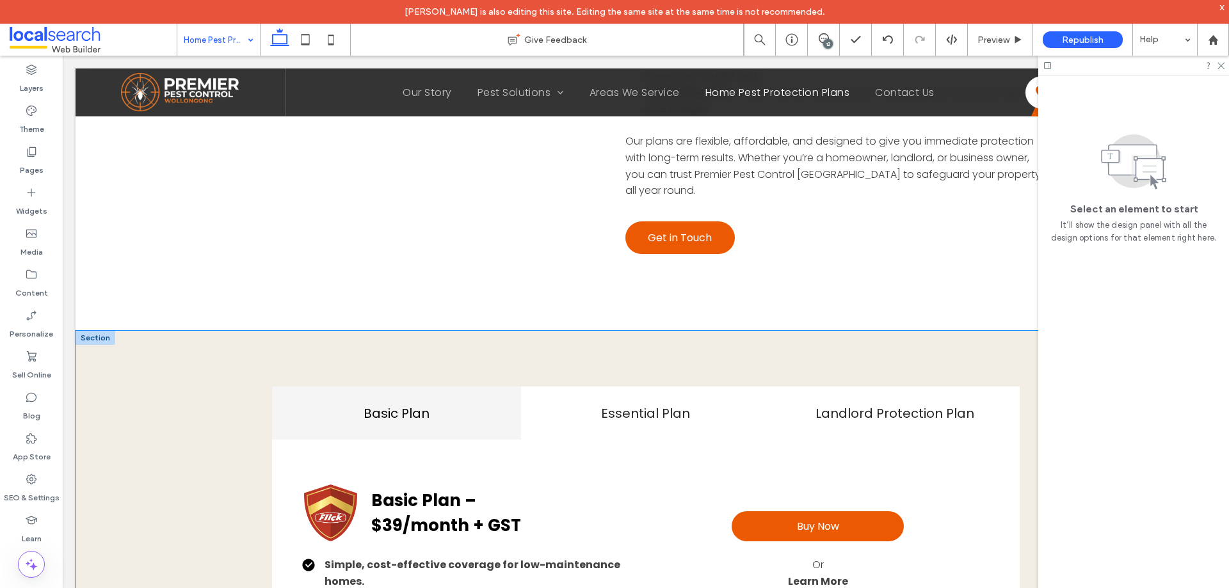
scroll to position [988, 0]
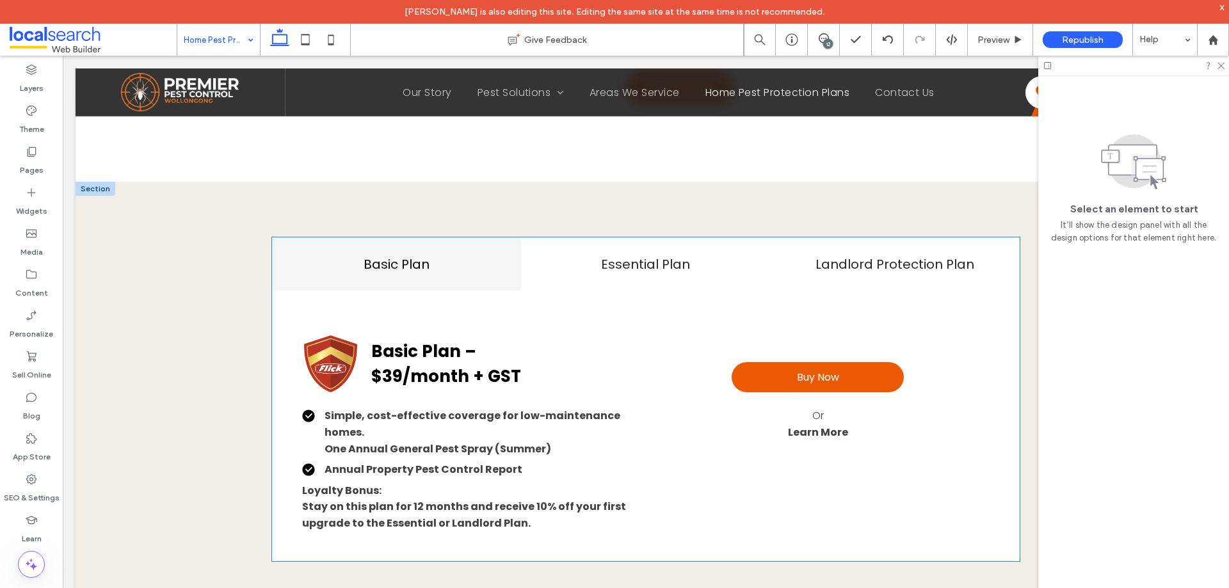
click at [911, 424] on div "Buy Now Or Learn More" at bounding box center [818, 401] width 344 height 132
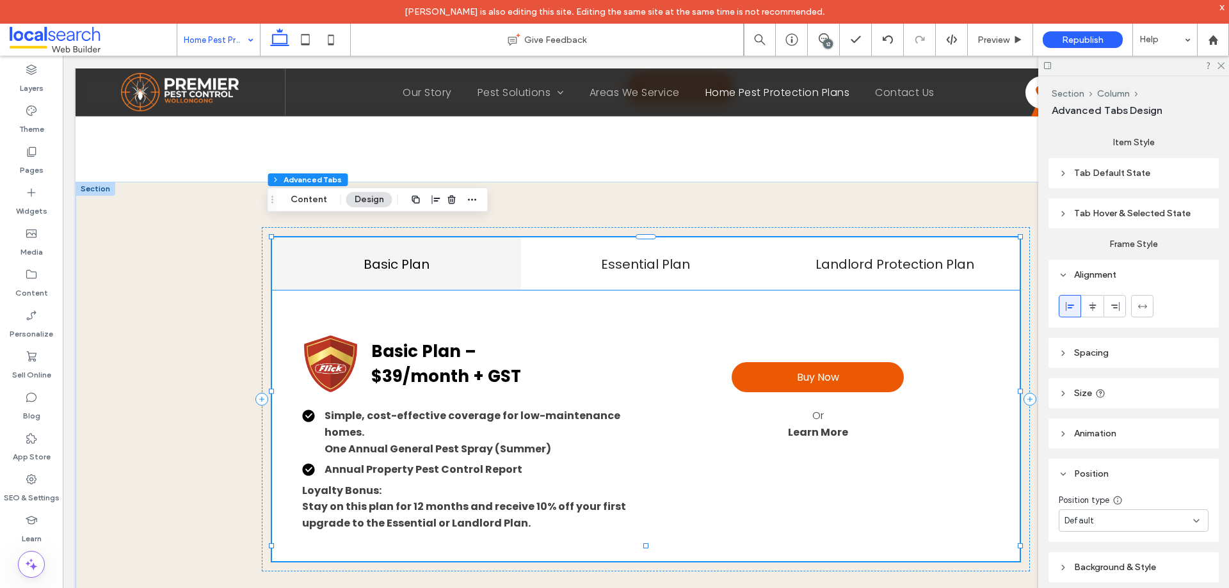
click at [892, 408] on p "Or" at bounding box center [817, 416] width 172 height 17
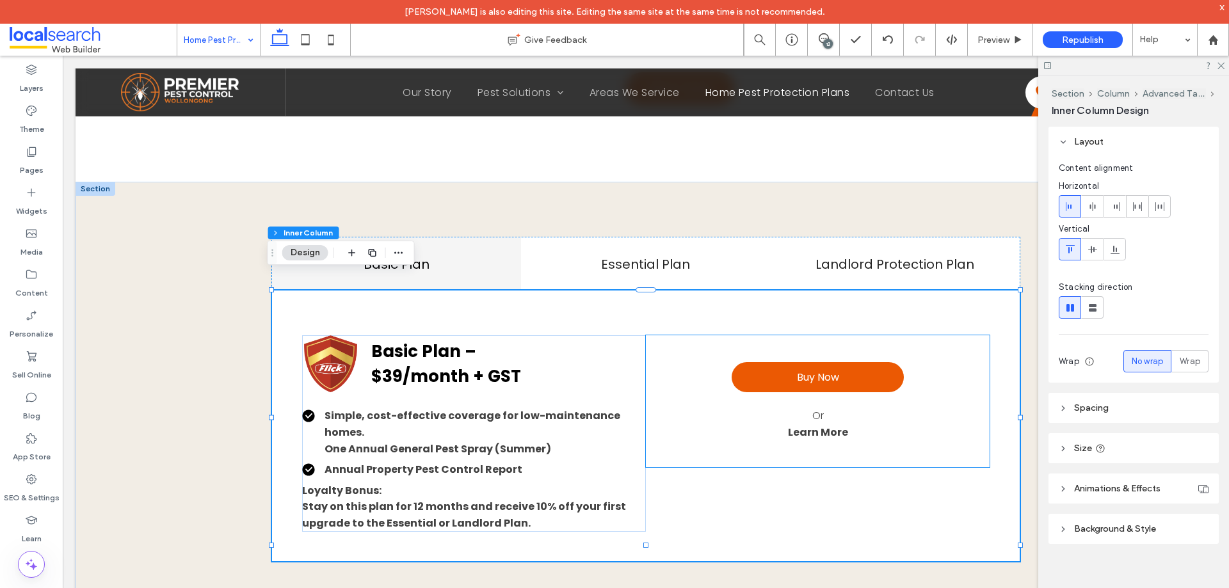
click at [885, 388] on div "Buy Now Or Learn More" at bounding box center [817, 401] width 172 height 102
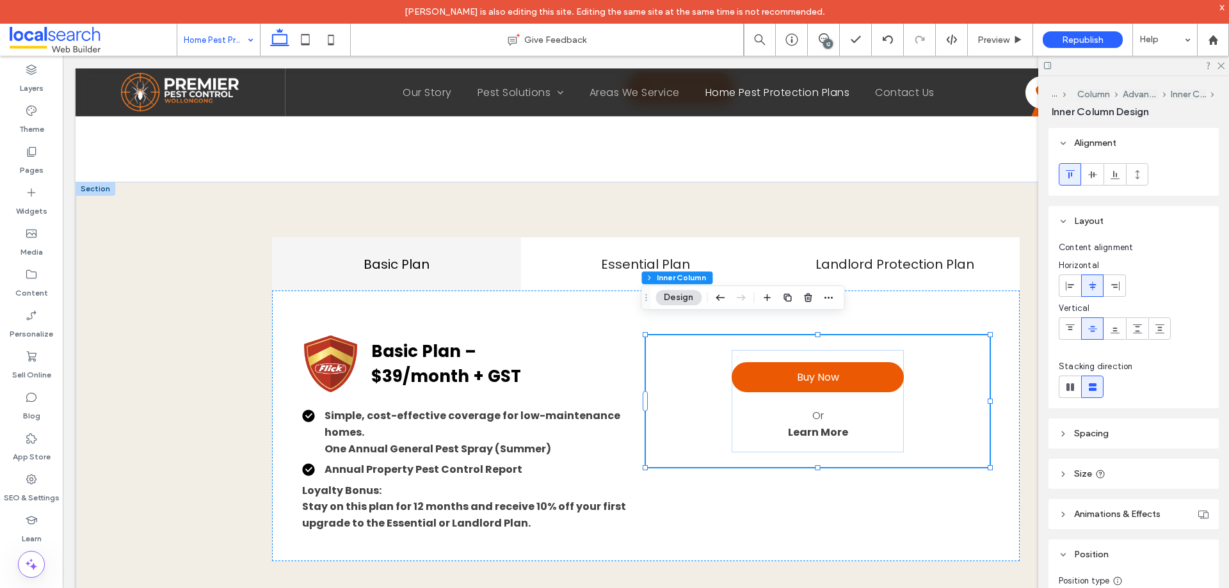
click at [885, 388] on div "Buy Now Or Learn More" at bounding box center [817, 401] width 172 height 102
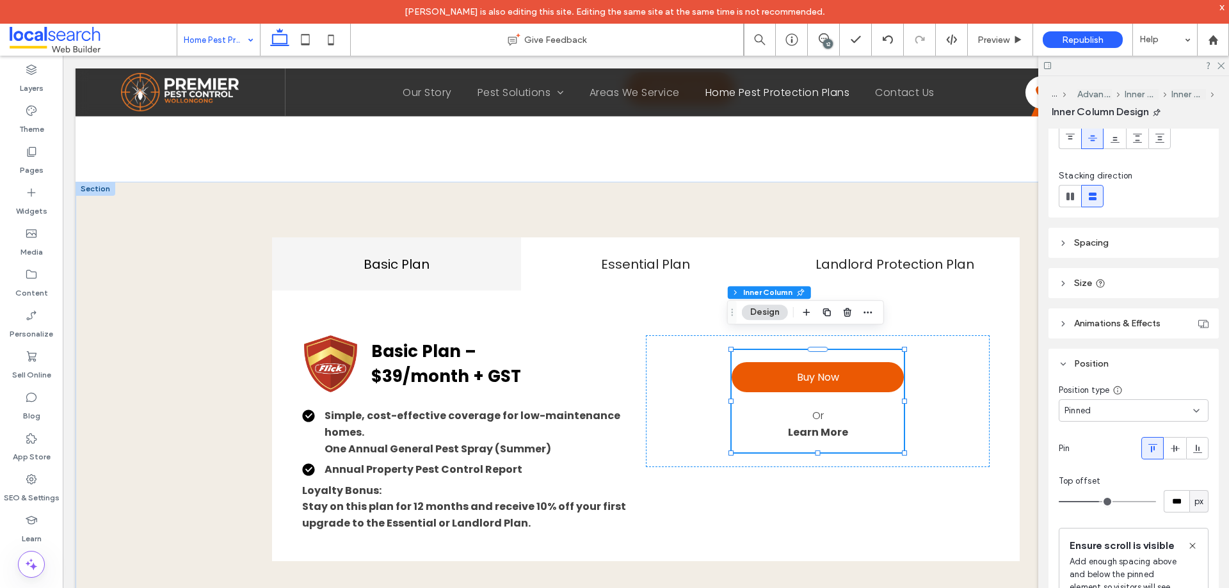
scroll to position [192, 0]
click at [1147, 404] on div "Pinned" at bounding box center [1128, 410] width 129 height 13
click at [1096, 435] on div "Default" at bounding box center [1130, 432] width 142 height 22
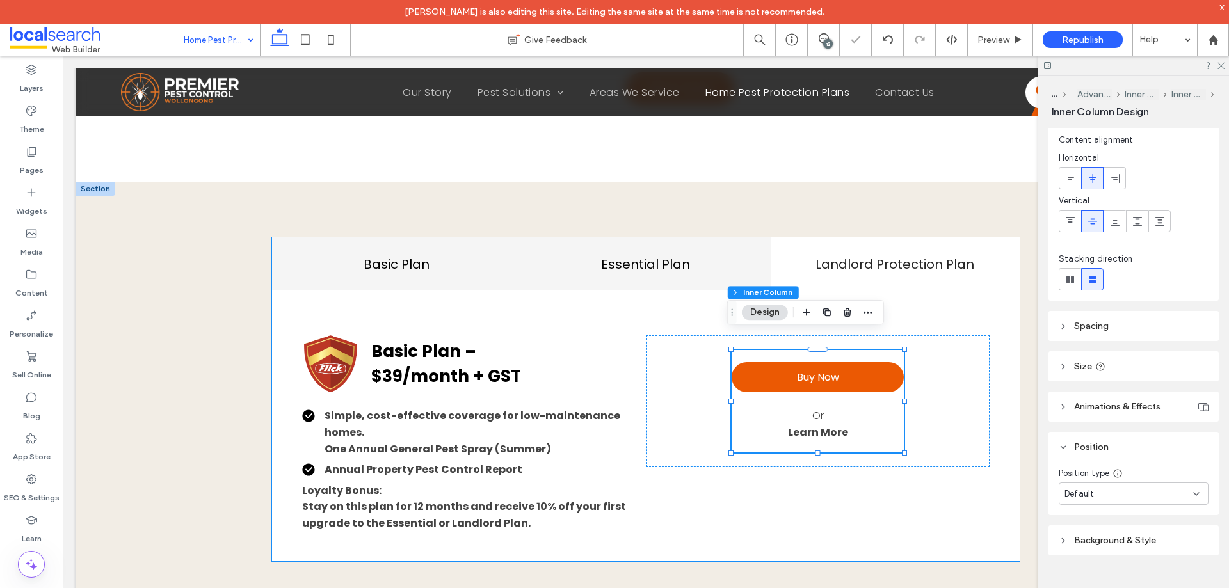
click at [661, 262] on div "Essential Plan" at bounding box center [645, 263] width 249 height 53
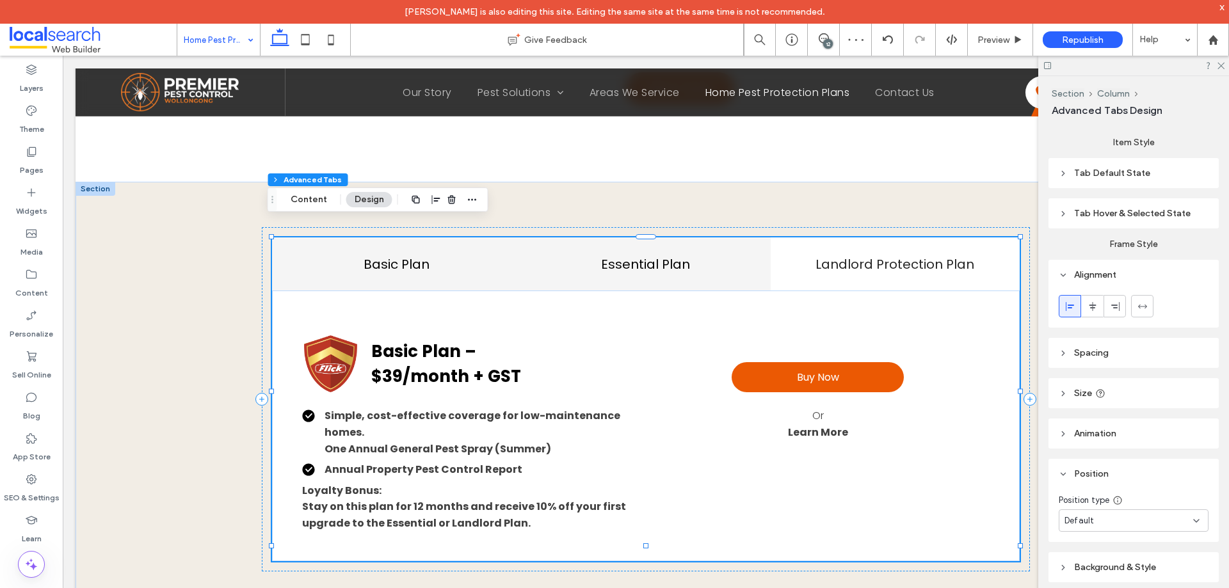
click at [700, 262] on div "Essential Plan" at bounding box center [645, 263] width 249 height 53
click at [664, 255] on h4 "Essential Plan" at bounding box center [646, 264] width 234 height 19
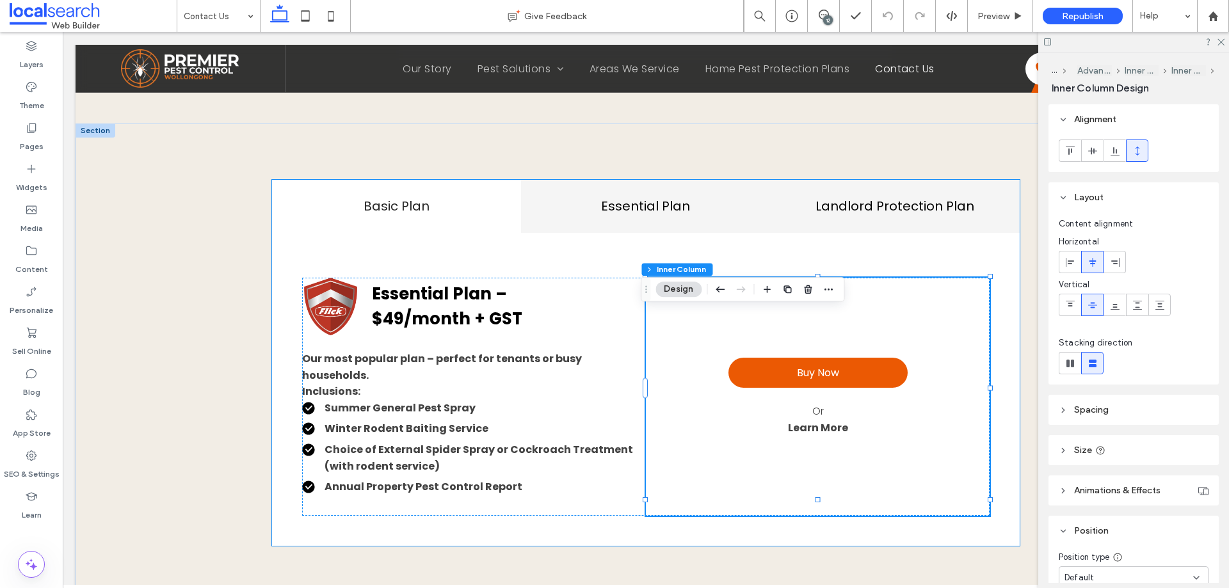
click at [878, 216] on h4 "Landlord Protection Plan" at bounding box center [895, 205] width 234 height 19
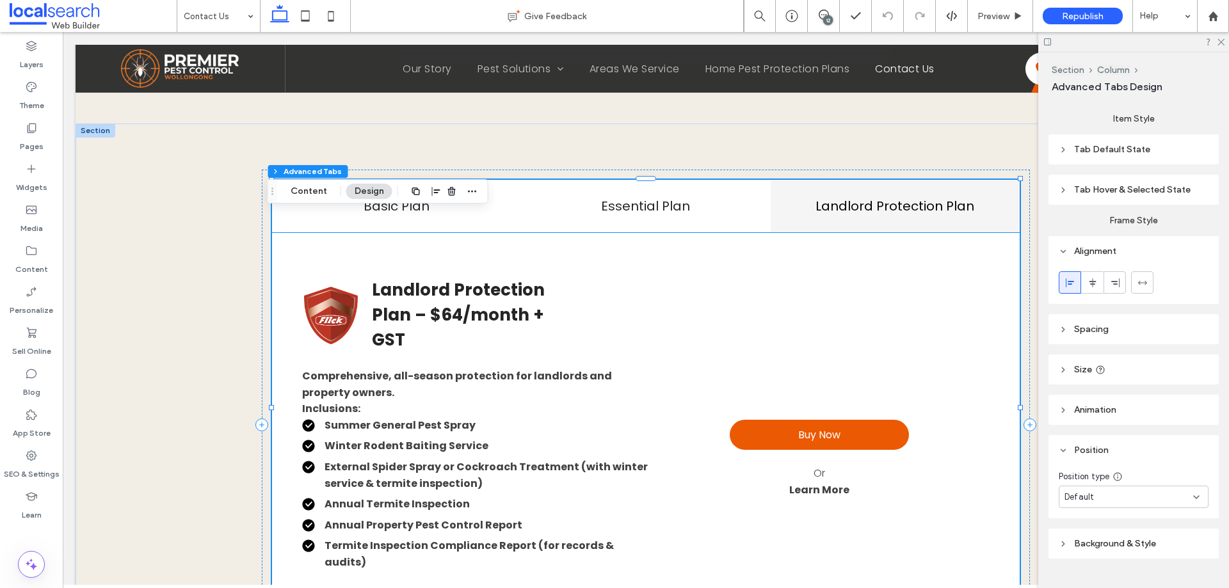
click at [841, 365] on div "Buy Now Or Learn More" at bounding box center [818, 459] width 341 height 363
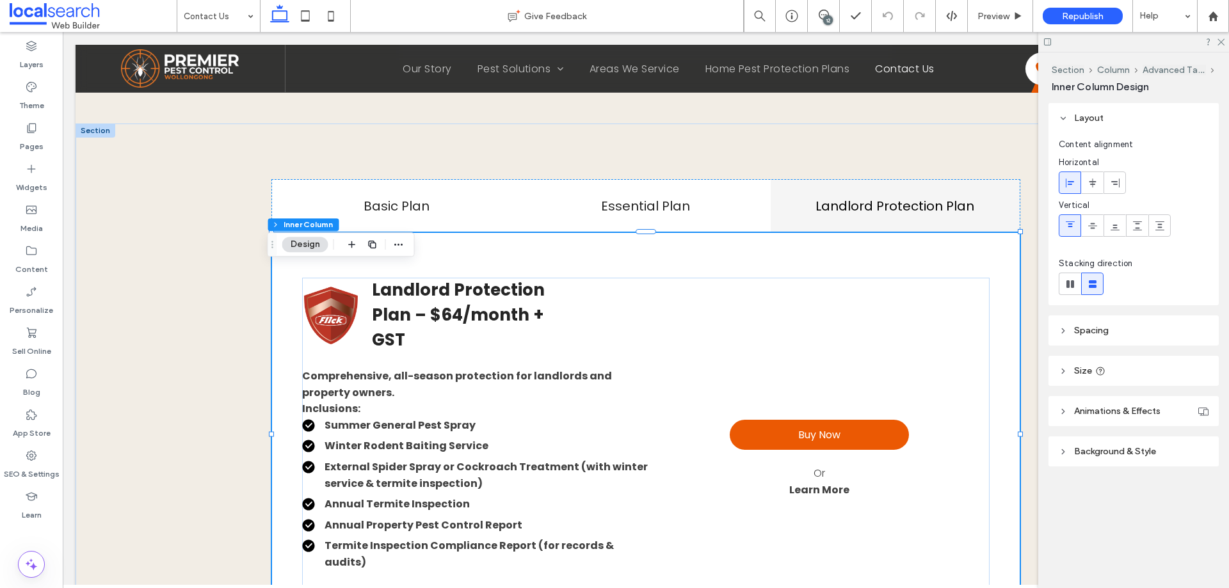
click at [841, 365] on div "Buy Now Or Learn More" at bounding box center [818, 459] width 341 height 363
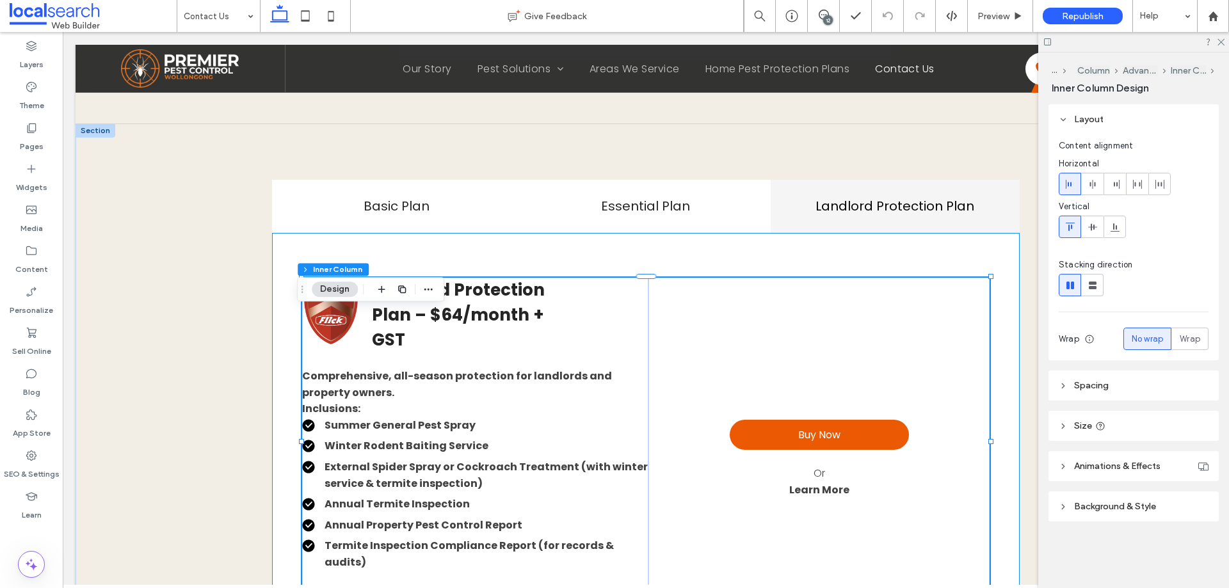
click at [842, 365] on div "Buy Now Or Learn More" at bounding box center [818, 459] width 341 height 363
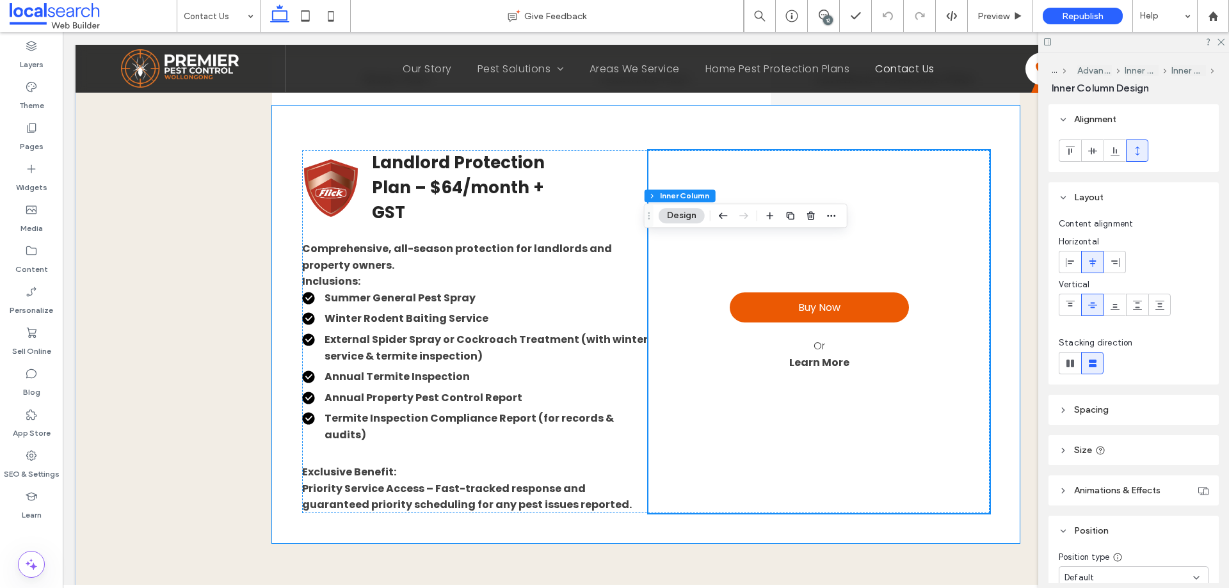
scroll to position [1664, 0]
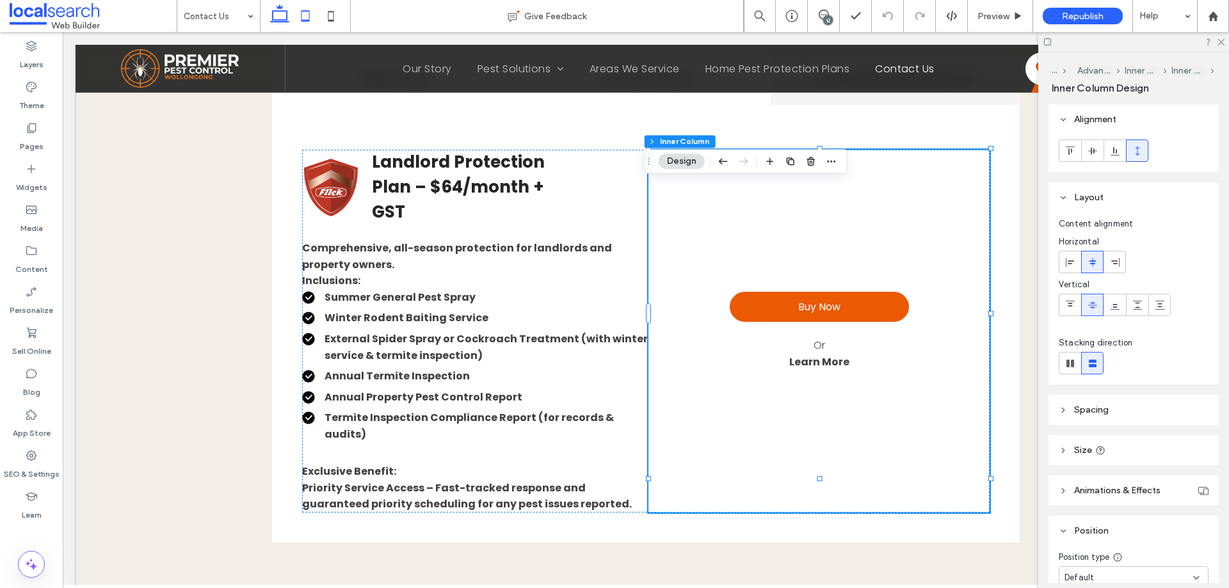
click at [310, 13] on use at bounding box center [305, 15] width 8 height 11
type input "*"
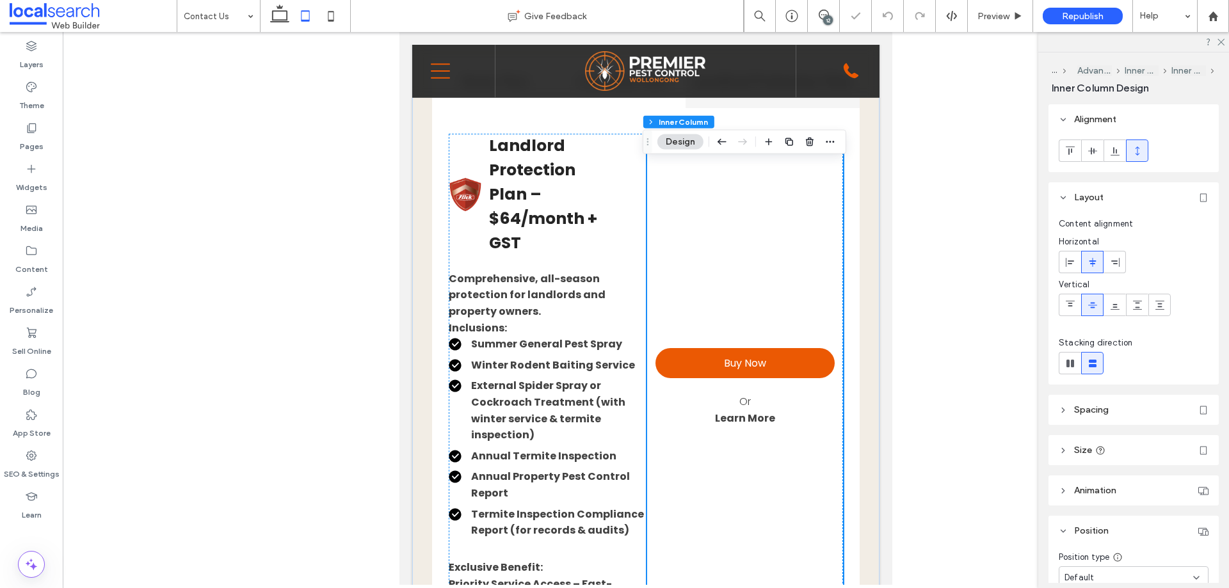
scroll to position [1557, 0]
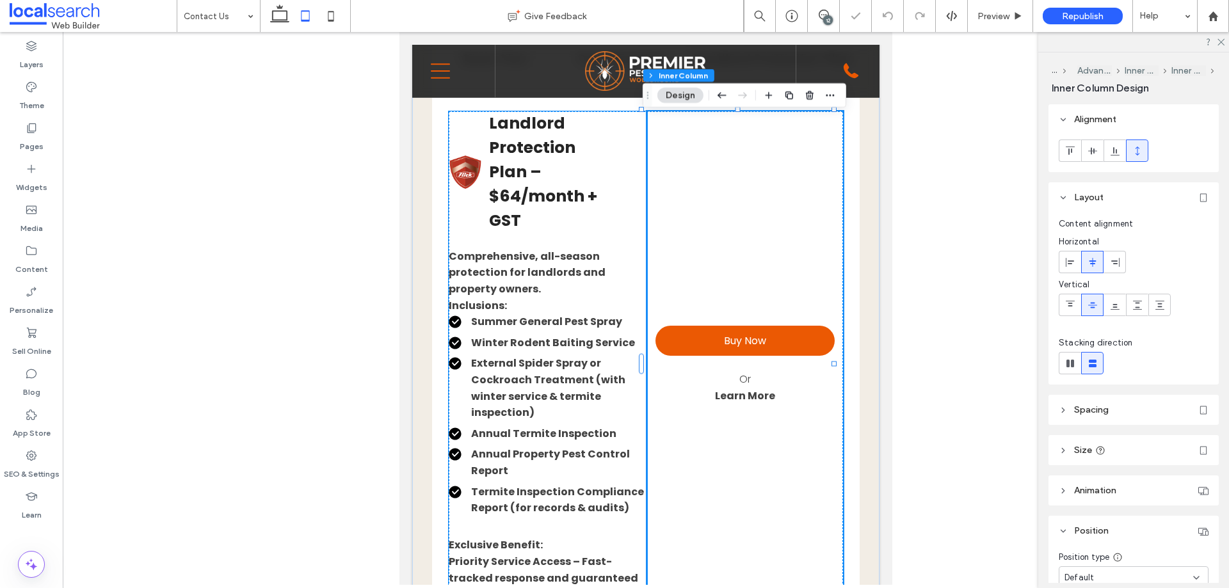
click at [572, 187] on strong "Landlord Protection Plan – $64/month + GST" at bounding box center [543, 172] width 108 height 120
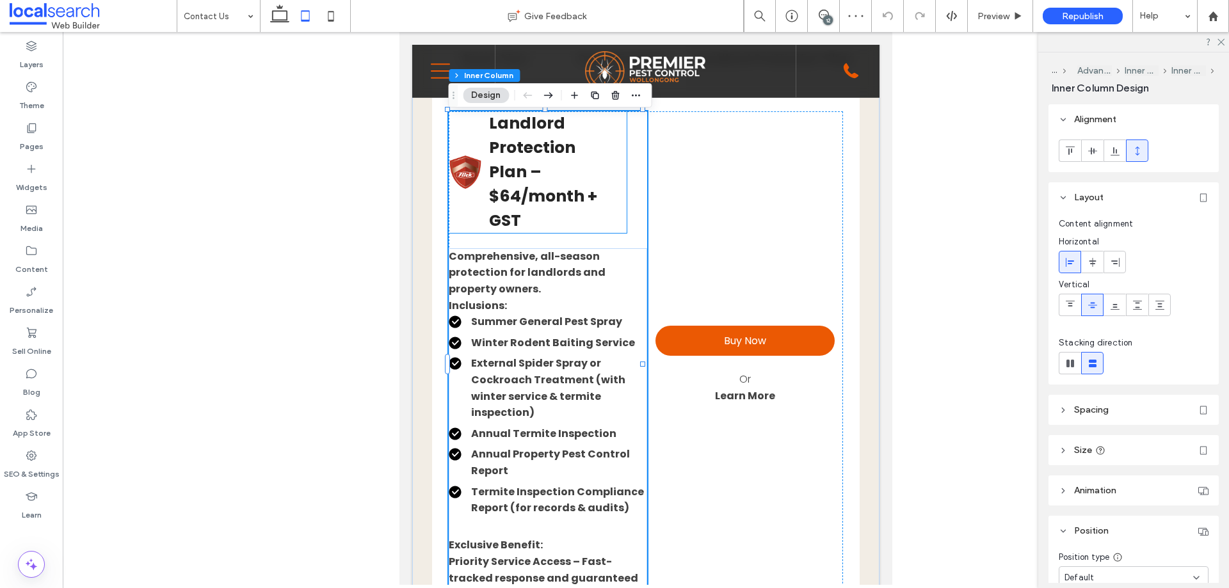
click at [598, 167] on h3 "Landlord Protection Plan – $64/month + GST" at bounding box center [548, 172] width 119 height 122
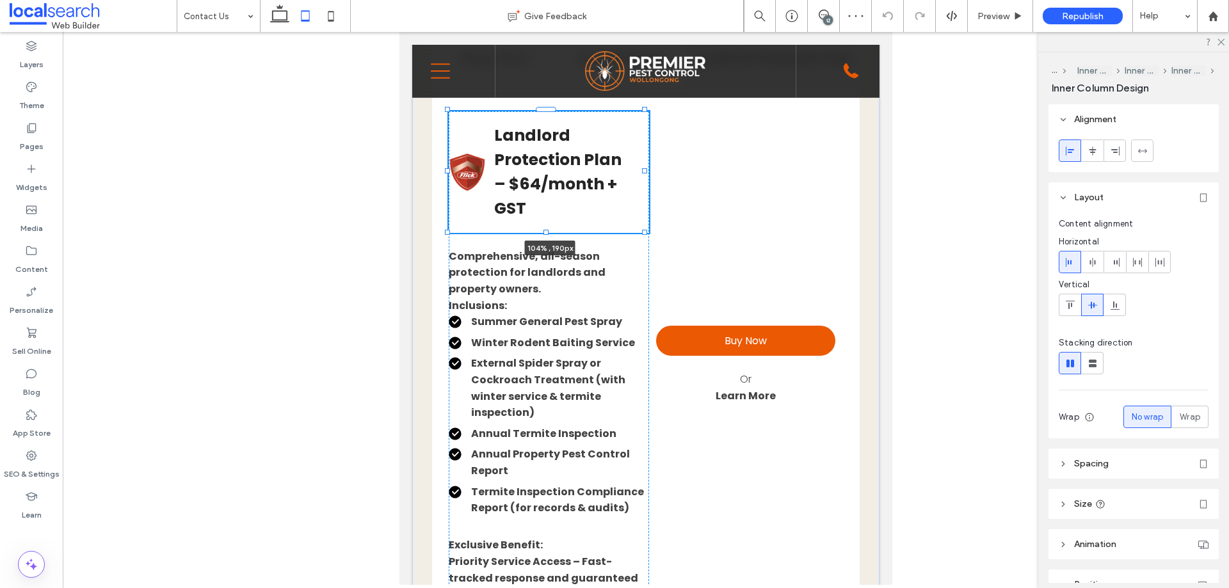
drag, startPoint x: 623, startPoint y: 173, endPoint x: 652, endPoint y: 170, distance: 29.7
click at [652, 170] on div "Basic Plan Essential Plan Landlord Protection Plan Basic Plan – $39/month + GST…" at bounding box center [645, 334] width 467 height 662
type input "***"
type input "*****"
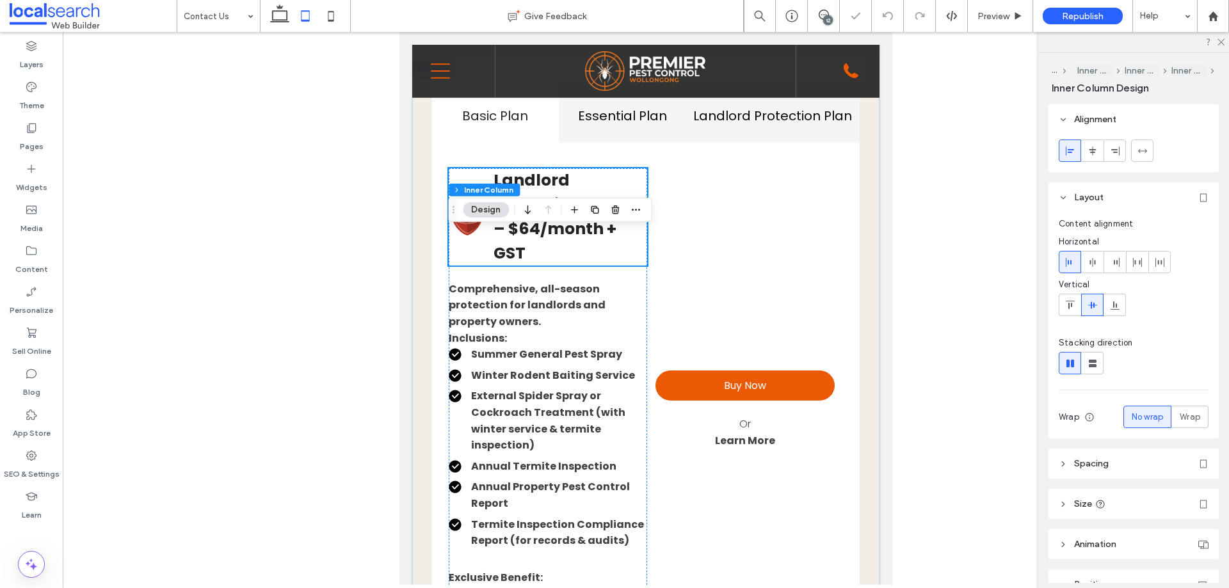
scroll to position [1429, 0]
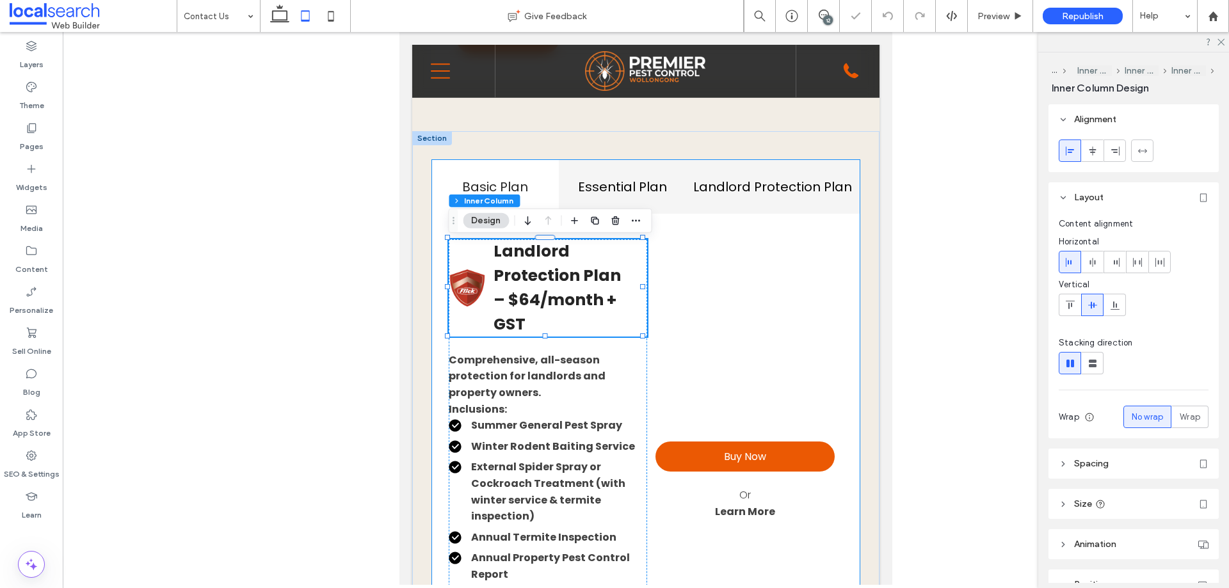
click at [609, 186] on h4 "Essential Plan" at bounding box center [621, 186] width 111 height 19
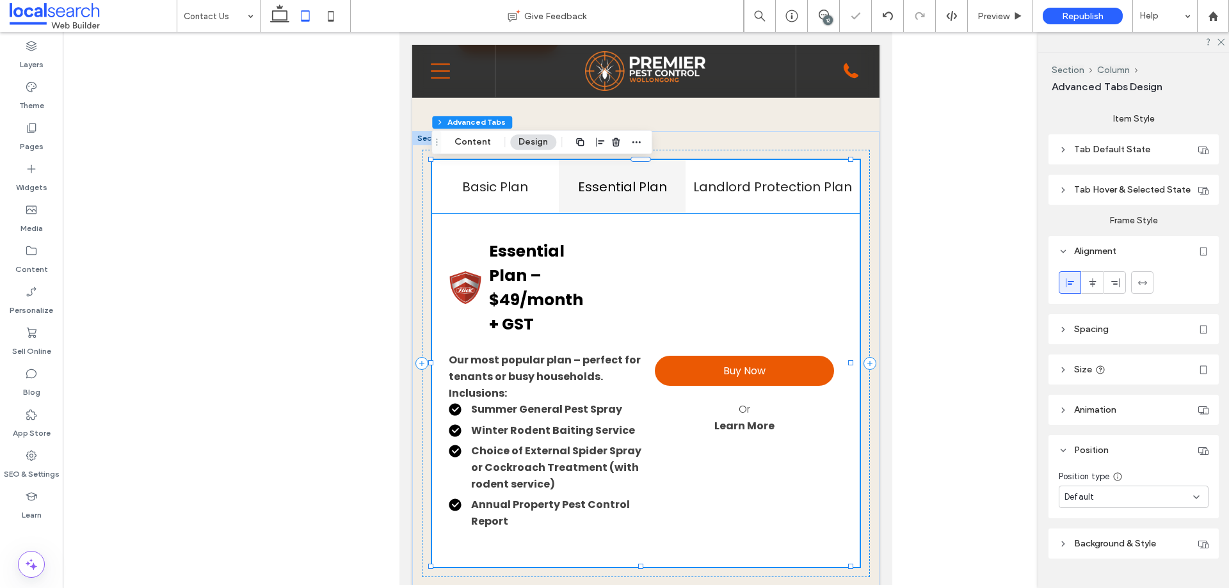
click at [575, 277] on h3 "Essential Plan – $49/month + GST" at bounding box center [539, 287] width 100 height 97
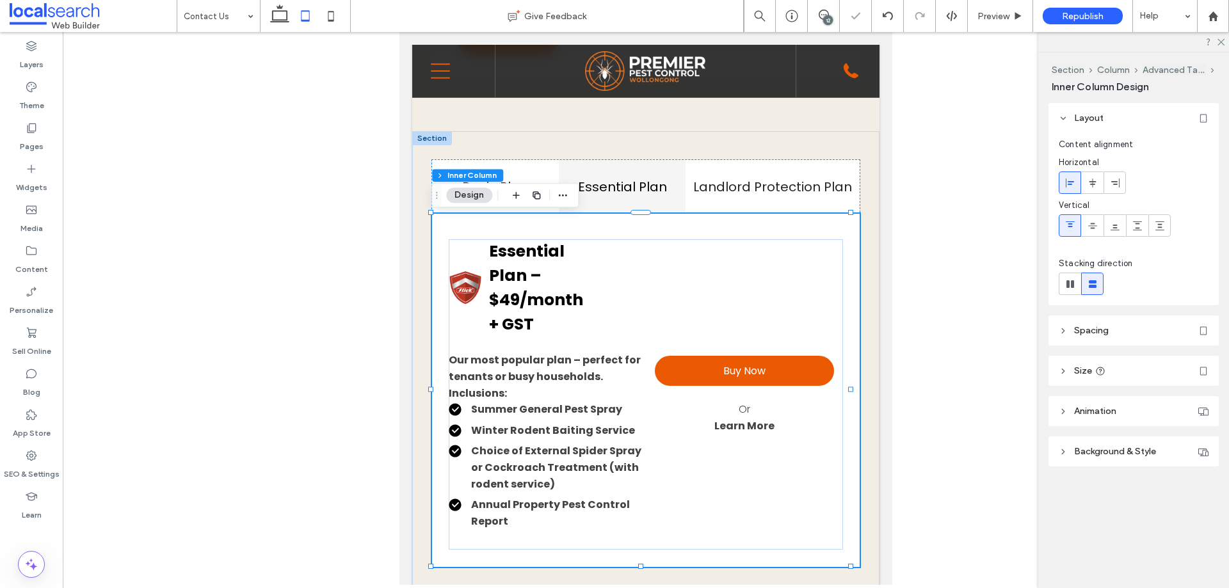
click at [569, 276] on h3 "Essential Plan – $49/month + GST" at bounding box center [539, 287] width 100 height 97
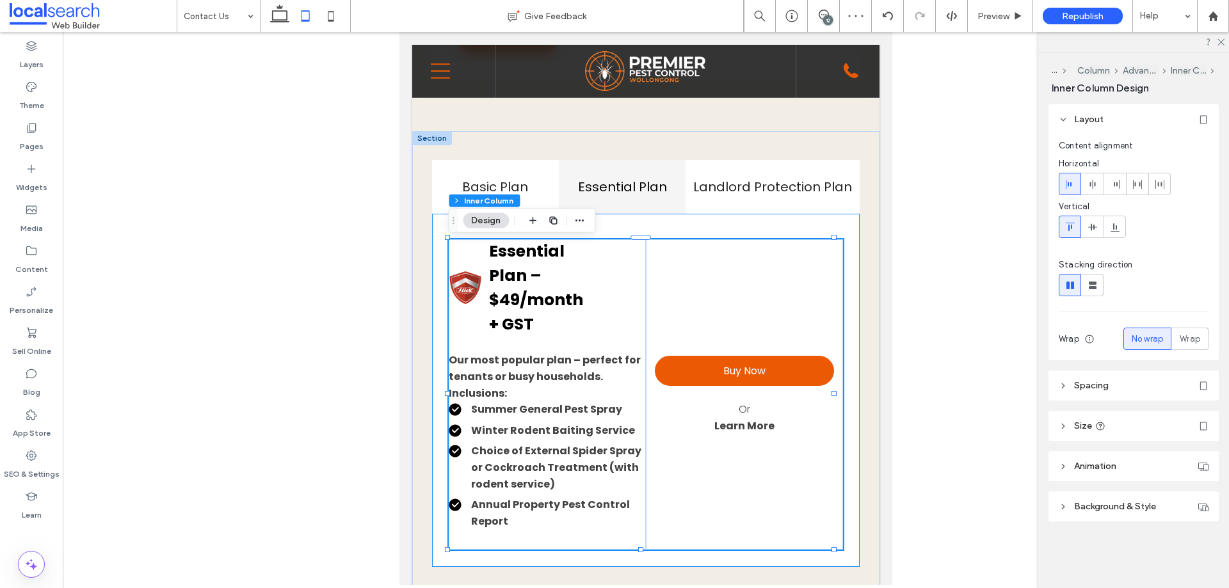
click at [587, 289] on div "Essential Plan – $49/month + GST" at bounding box center [537, 287] width 177 height 97
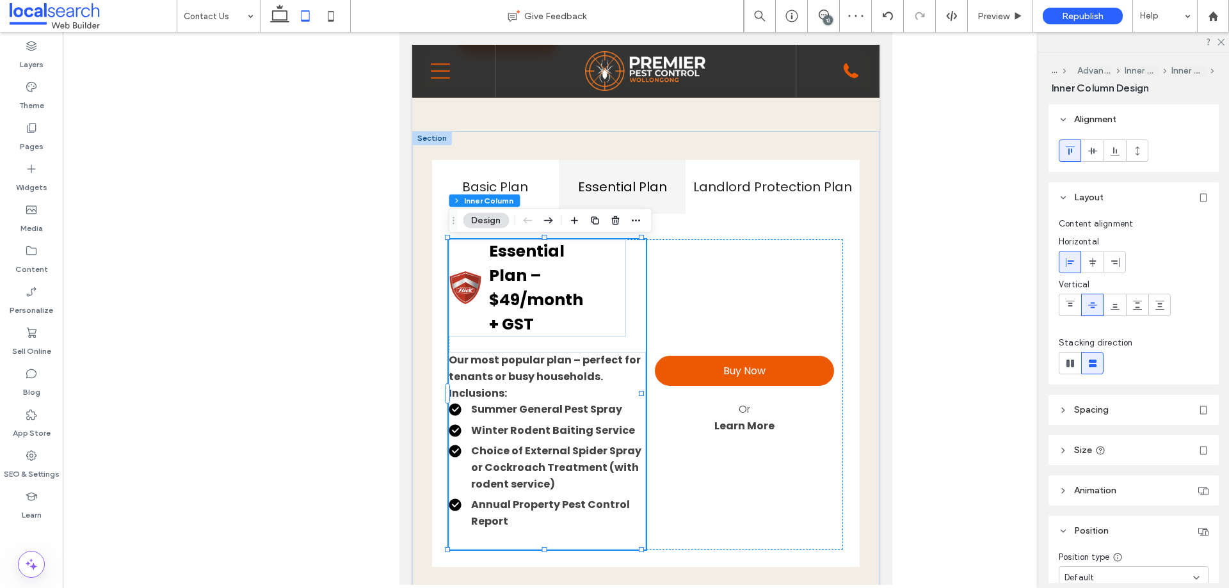
click at [596, 291] on div "Essential Plan – $49/month + GST" at bounding box center [537, 287] width 177 height 97
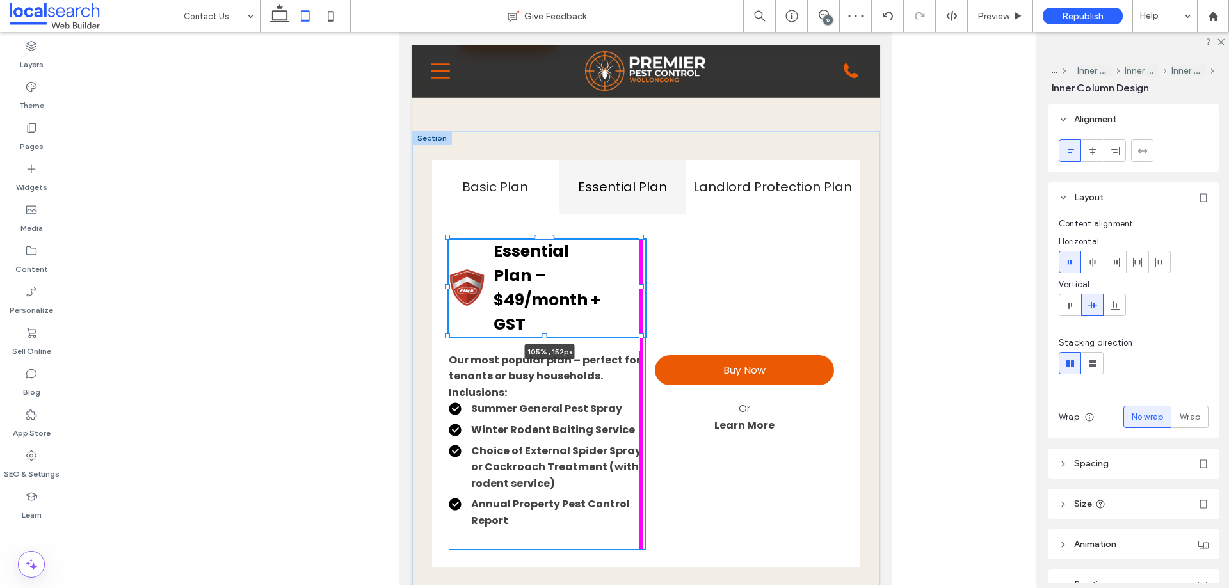
drag, startPoint x: 621, startPoint y: 291, endPoint x: 667, endPoint y: 285, distance: 45.8
click at [652, 287] on div "Basic Plan Essential Plan Landlord Protection Plan Basic Plan – $39/month + GST…" at bounding box center [645, 363] width 467 height 465
type input "***"
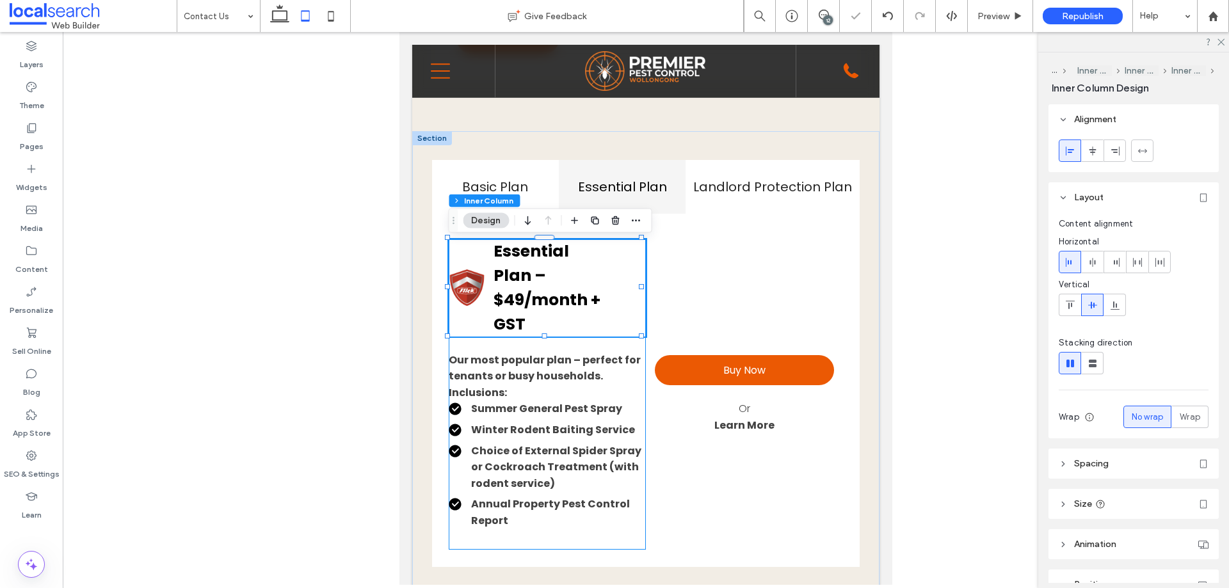
click at [714, 282] on div "Buy Now Or Learn More" at bounding box center [744, 394] width 197 height 311
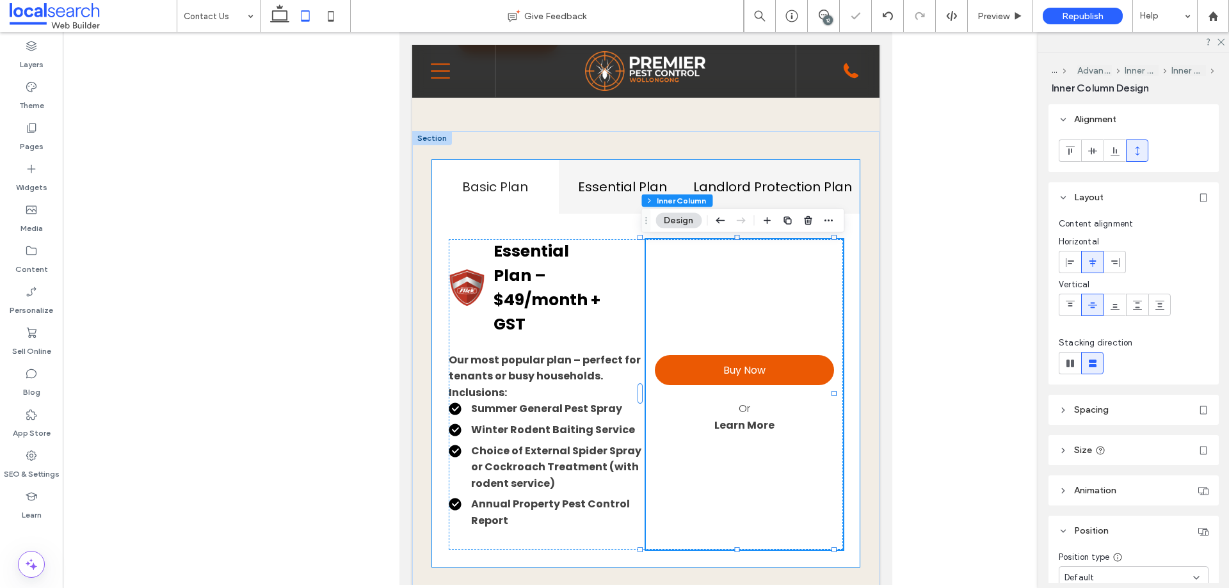
click at [769, 182] on h4 "Landlord Protection Plan" at bounding box center [772, 186] width 159 height 19
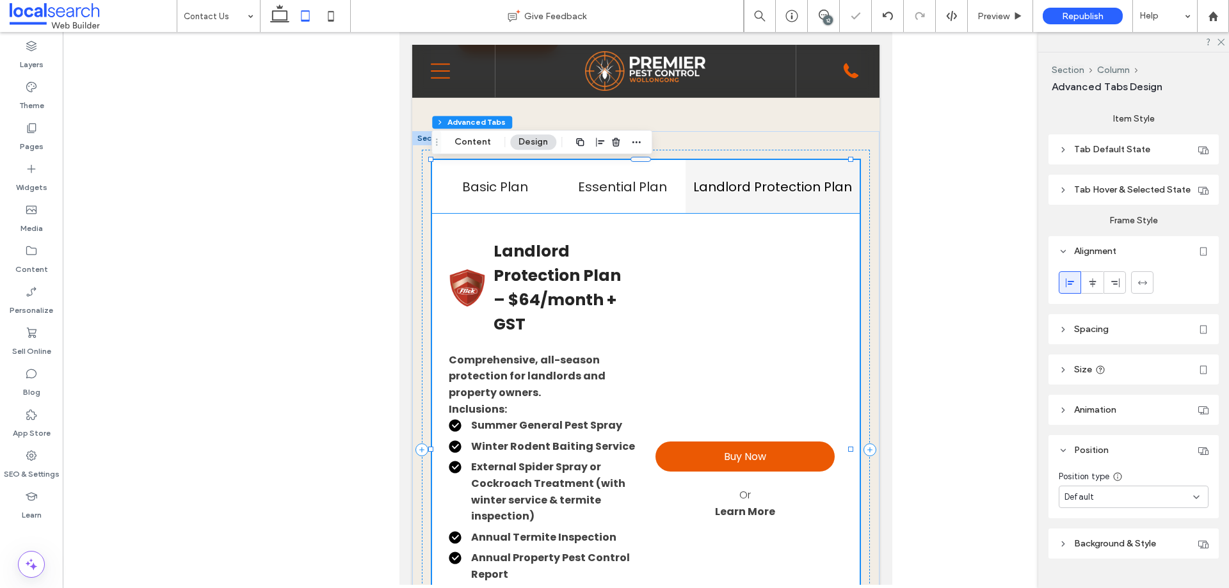
click at [593, 287] on strong "Landlord Protection Plan – $64/month + GST" at bounding box center [556, 287] width 127 height 95
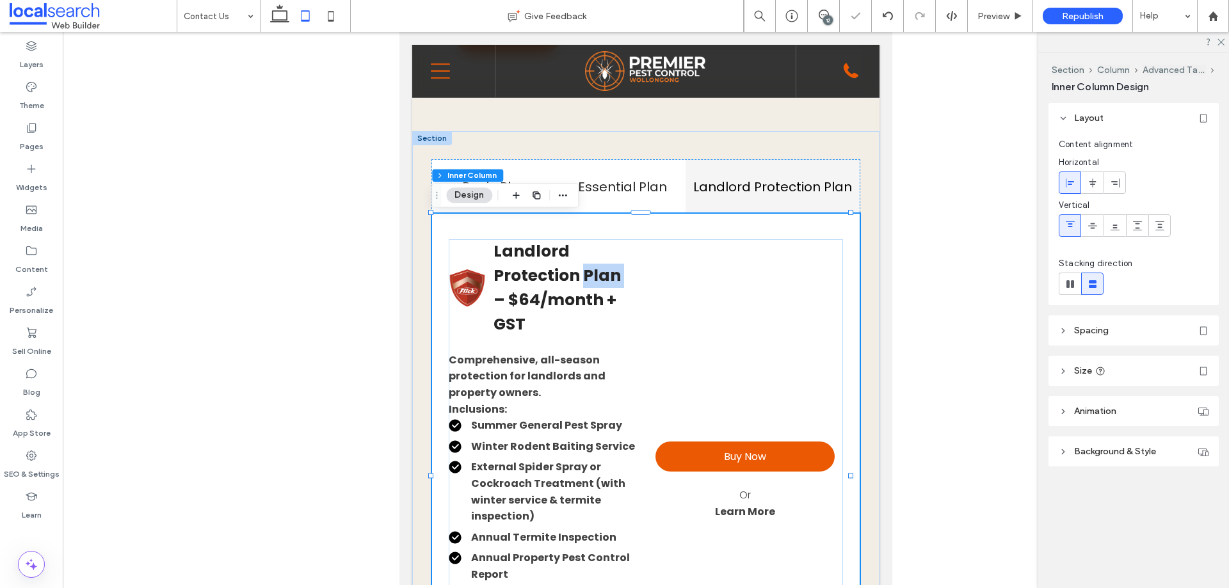
click at [593, 287] on strong "Landlord Protection Plan – $64/month + GST" at bounding box center [556, 287] width 127 height 95
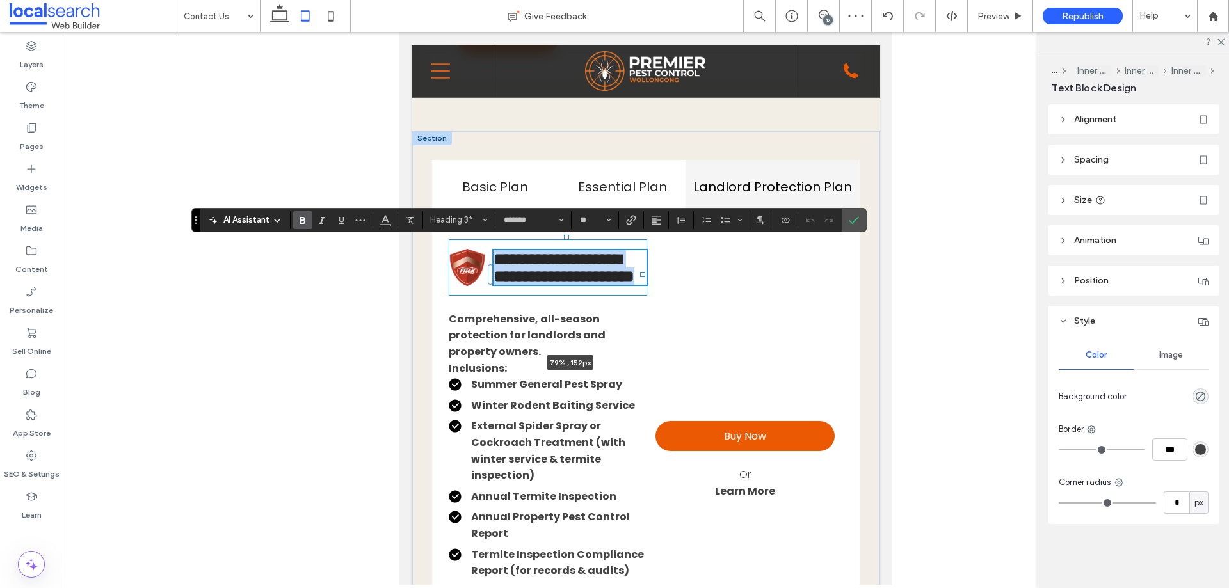
drag, startPoint x: 623, startPoint y: 291, endPoint x: 650, endPoint y: 287, distance: 26.4
click at [650, 287] on div "Basic Plan Essential Plan Landlord Protection Plan Basic Plan – $39/month + GST…" at bounding box center [645, 429] width 467 height 596
type input "**"
type input "****"
drag, startPoint x: 789, startPoint y: 330, endPoint x: 769, endPoint y: 324, distance: 20.7
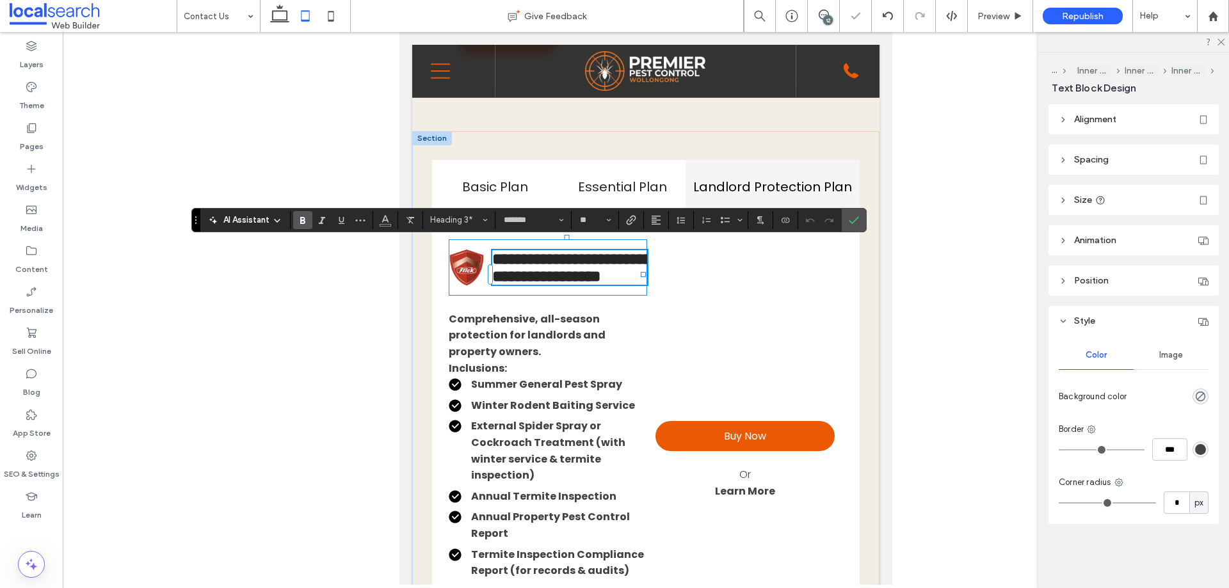
click at [789, 331] on div "Buy Now Or Learn More" at bounding box center [744, 460] width 195 height 442
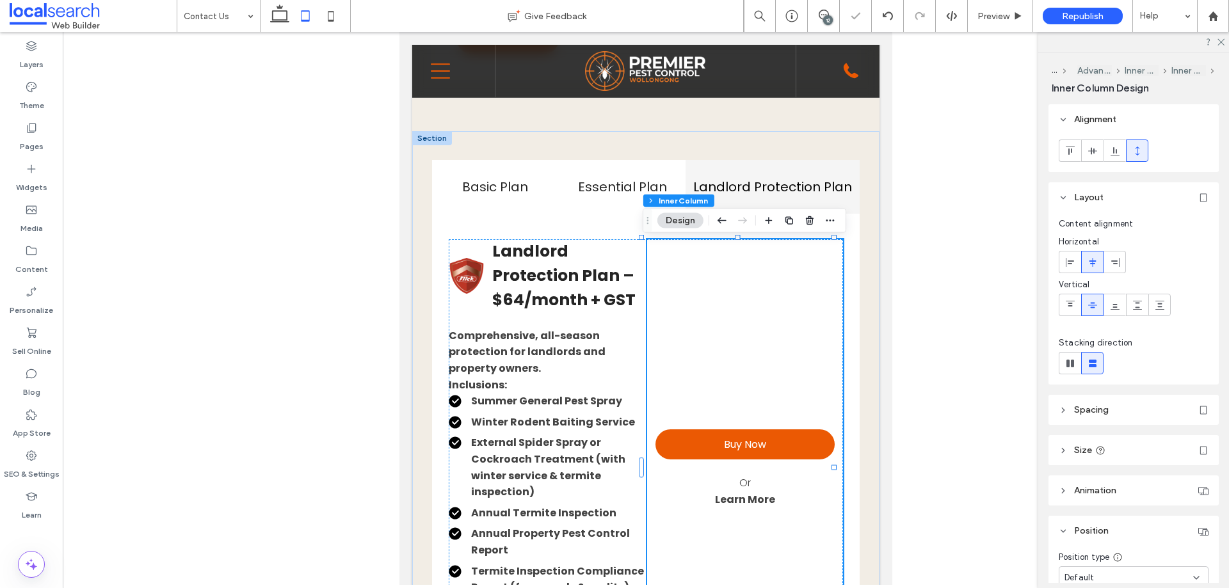
drag, startPoint x: 1090, startPoint y: 311, endPoint x: 998, endPoint y: 324, distance: 92.4
click at [1088, 310] on span at bounding box center [1092, 304] width 10 height 21
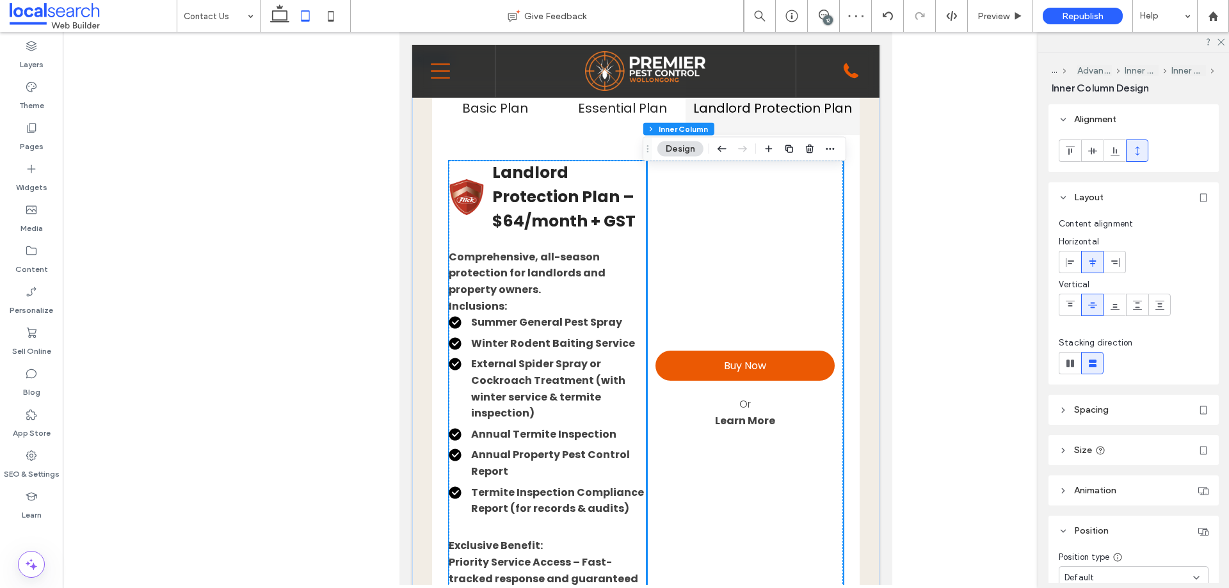
scroll to position [1493, 0]
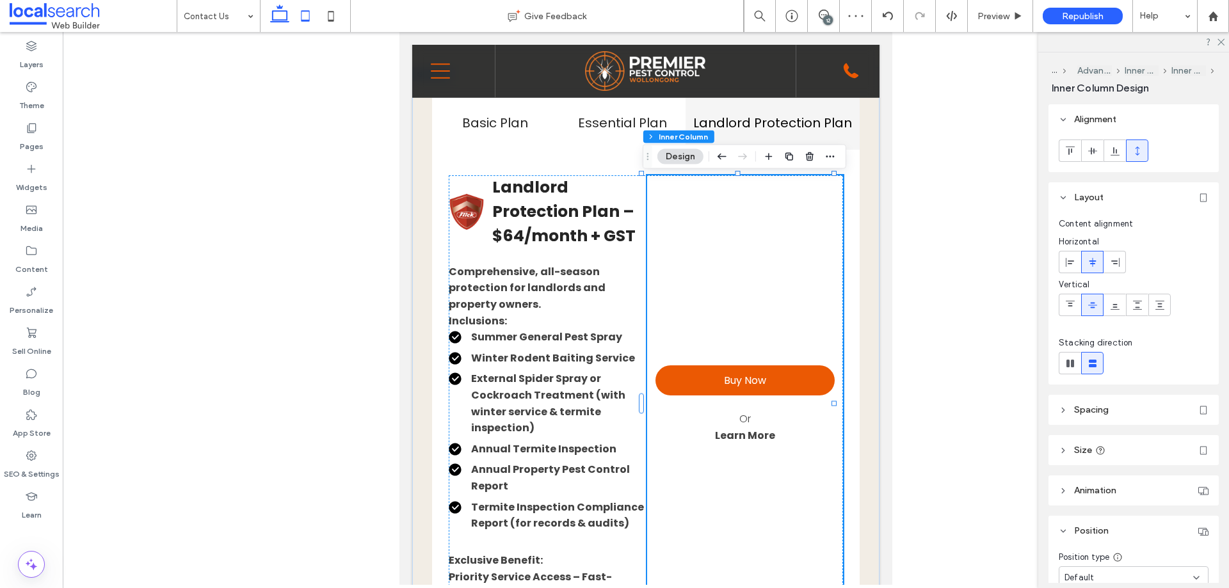
click at [273, 17] on use at bounding box center [279, 13] width 19 height 18
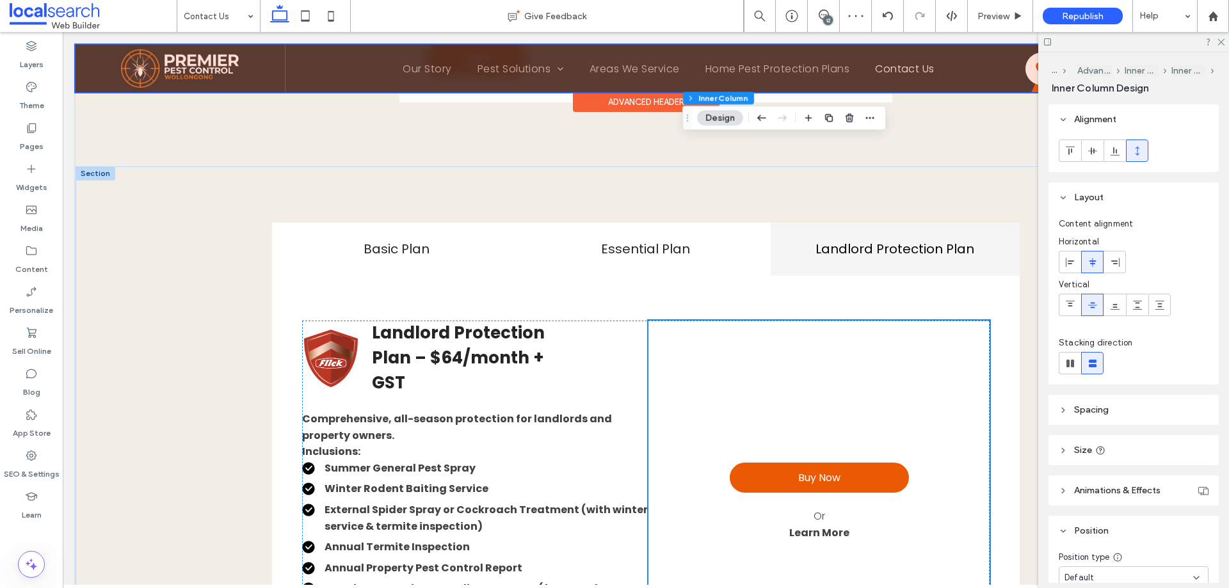
type input "**"
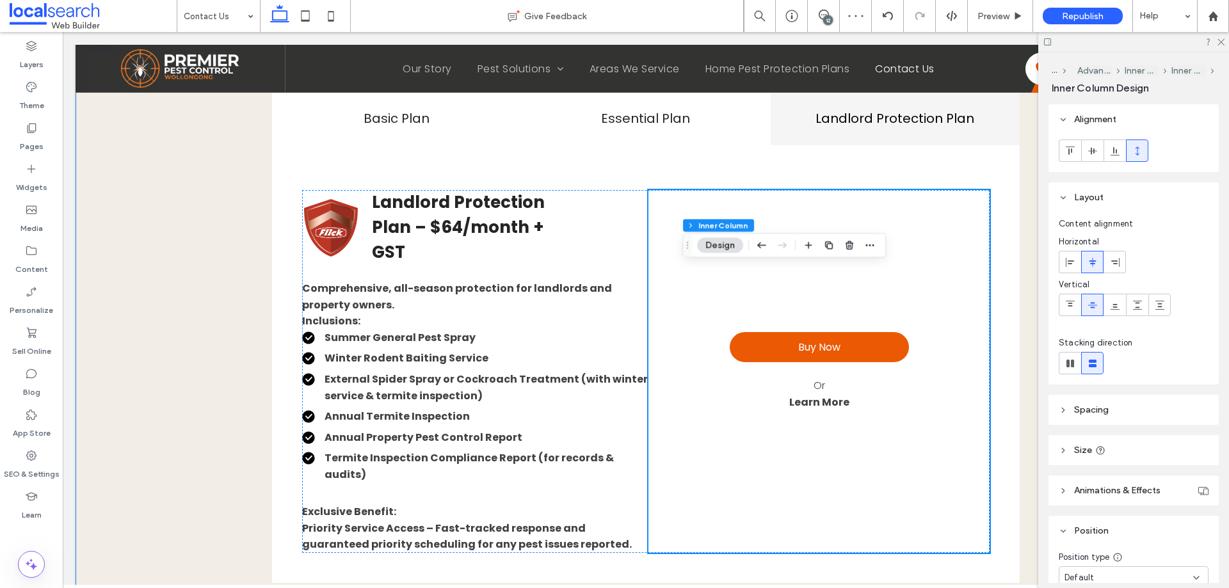
scroll to position [1579, 0]
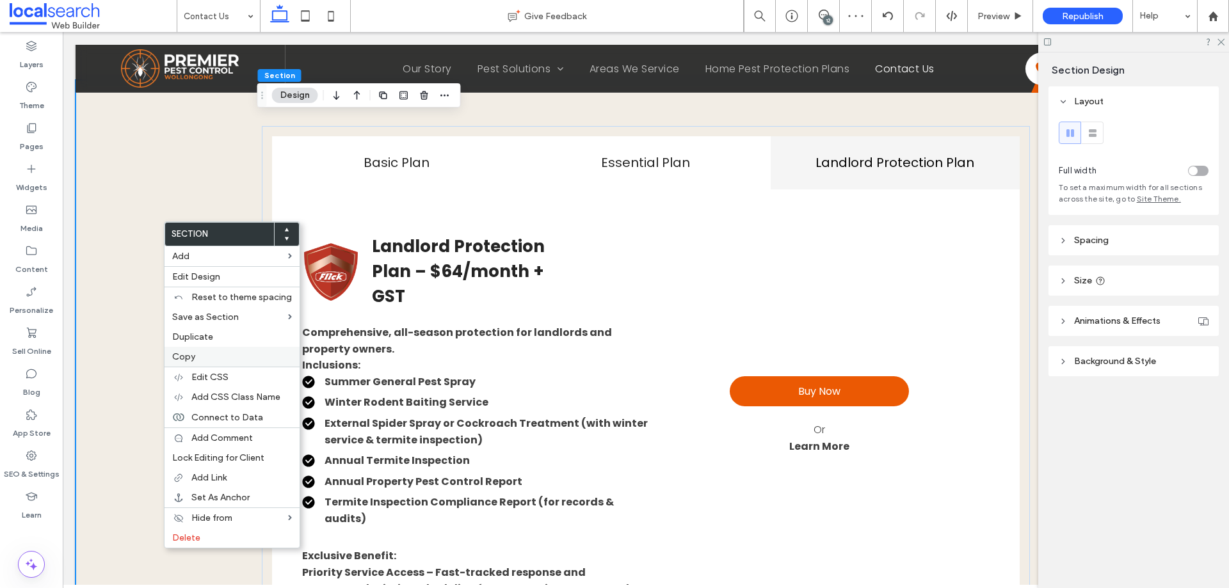
click at [196, 359] on label "Copy" at bounding box center [232, 356] width 120 height 11
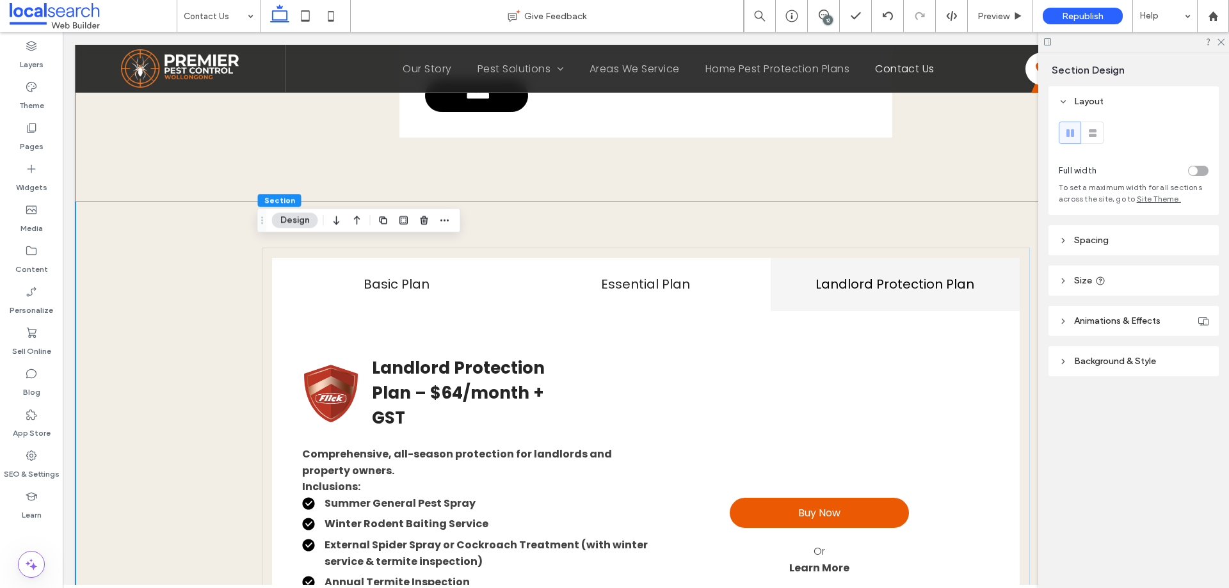
scroll to position [1451, 0]
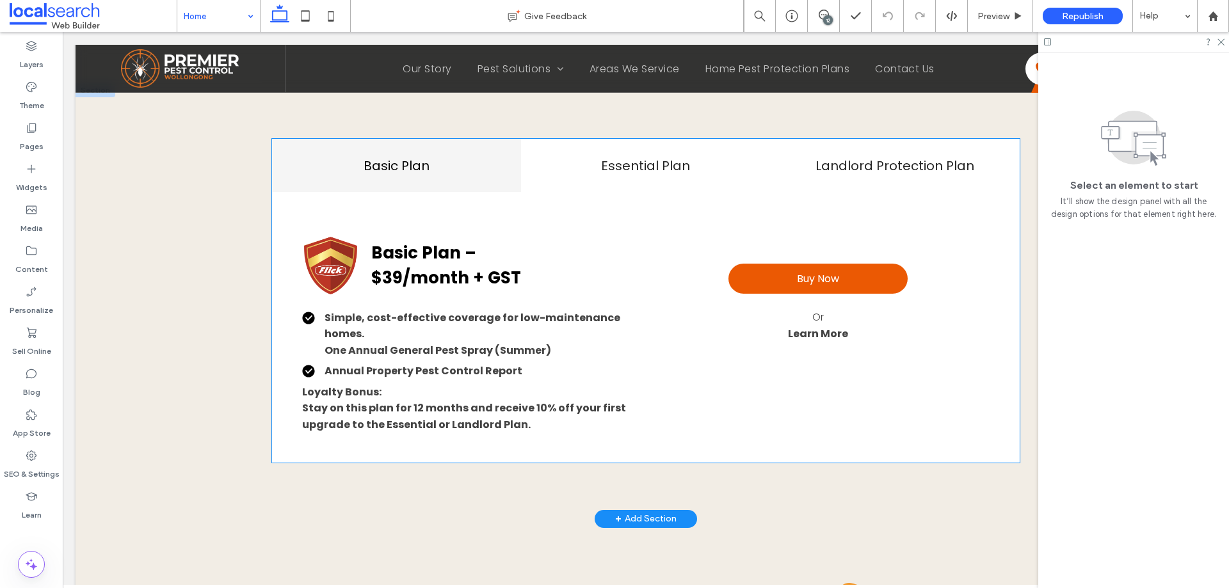
click at [908, 340] on div "Buy Now Or Learn More" at bounding box center [818, 303] width 344 height 132
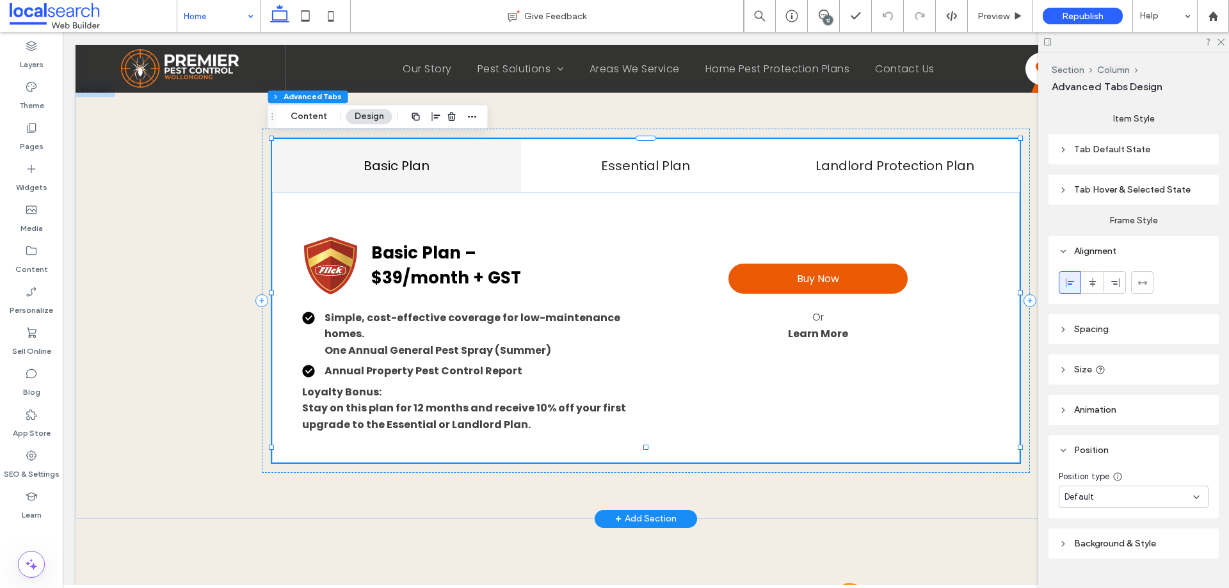
click at [908, 340] on div "Buy Now Or Learn More" at bounding box center [818, 303] width 344 height 132
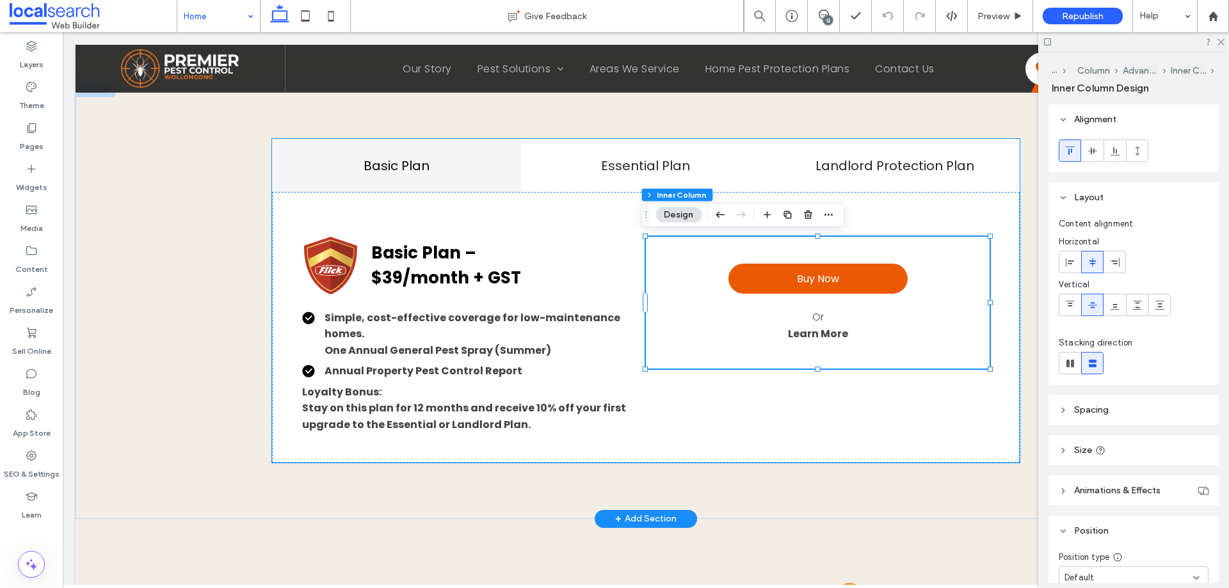
click at [905, 335] on div "Buy Now Or Learn More" at bounding box center [818, 303] width 344 height 132
click at [1134, 148] on icon at bounding box center [1137, 151] width 10 height 10
type input "***"
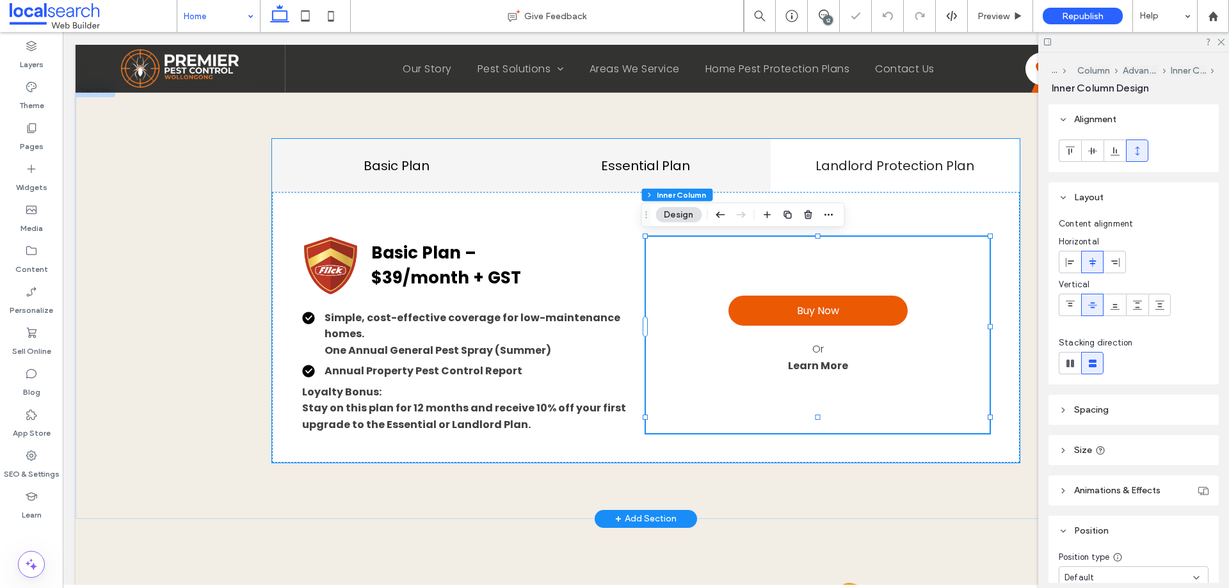
click at [635, 167] on h4 "Essential Plan" at bounding box center [646, 165] width 234 height 19
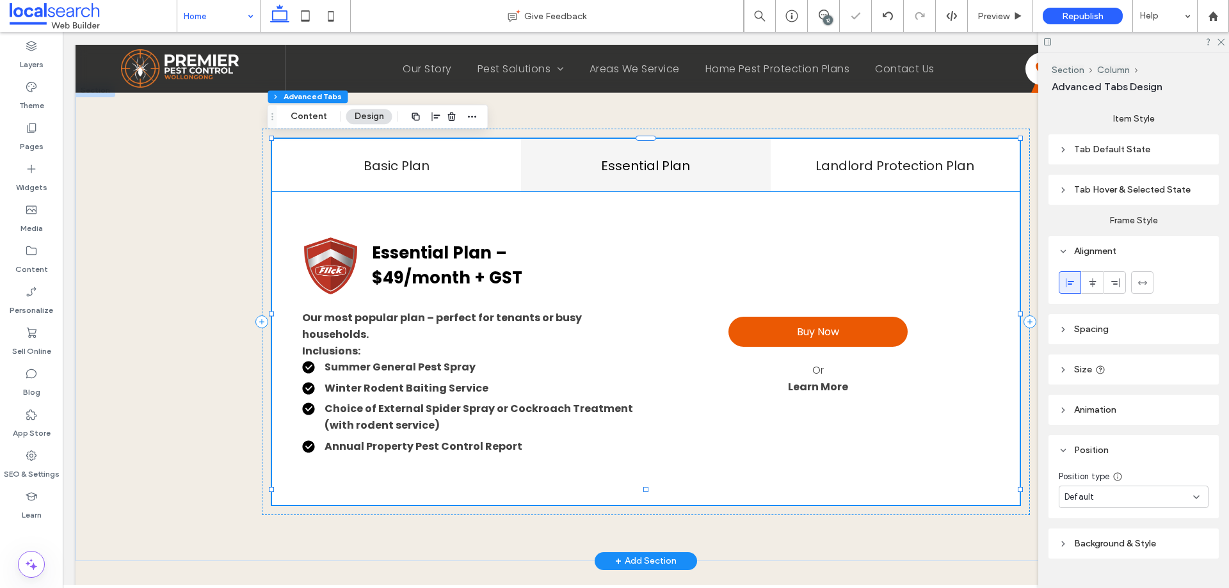
click at [868, 283] on div "Buy Now Or Learn More" at bounding box center [818, 356] width 344 height 238
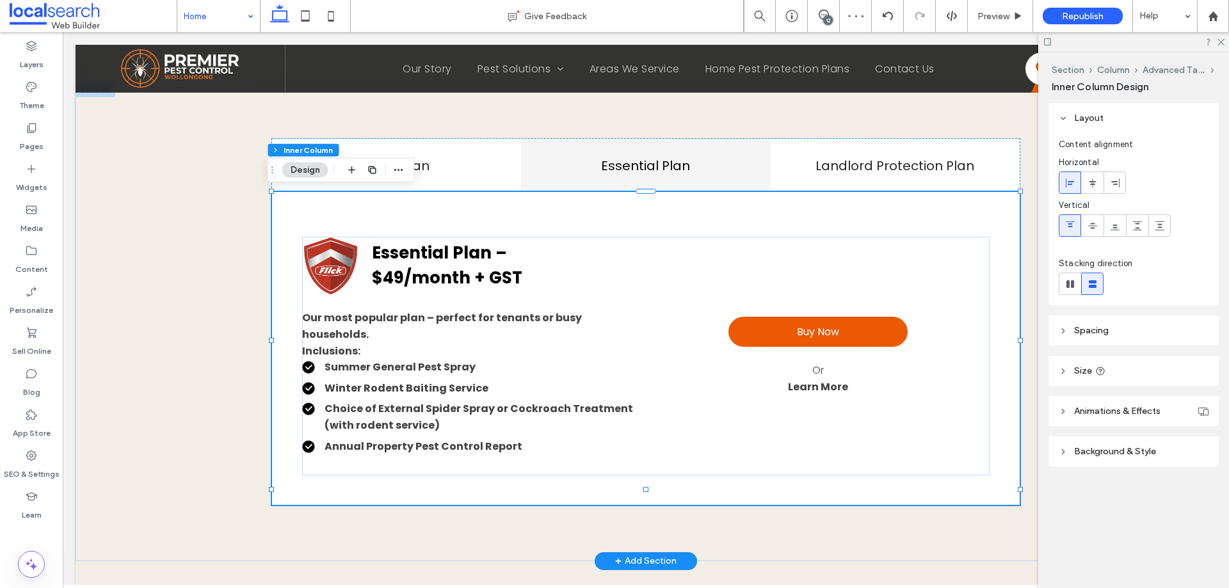
click at [868, 283] on div "Buy Now Or Learn More" at bounding box center [818, 356] width 344 height 238
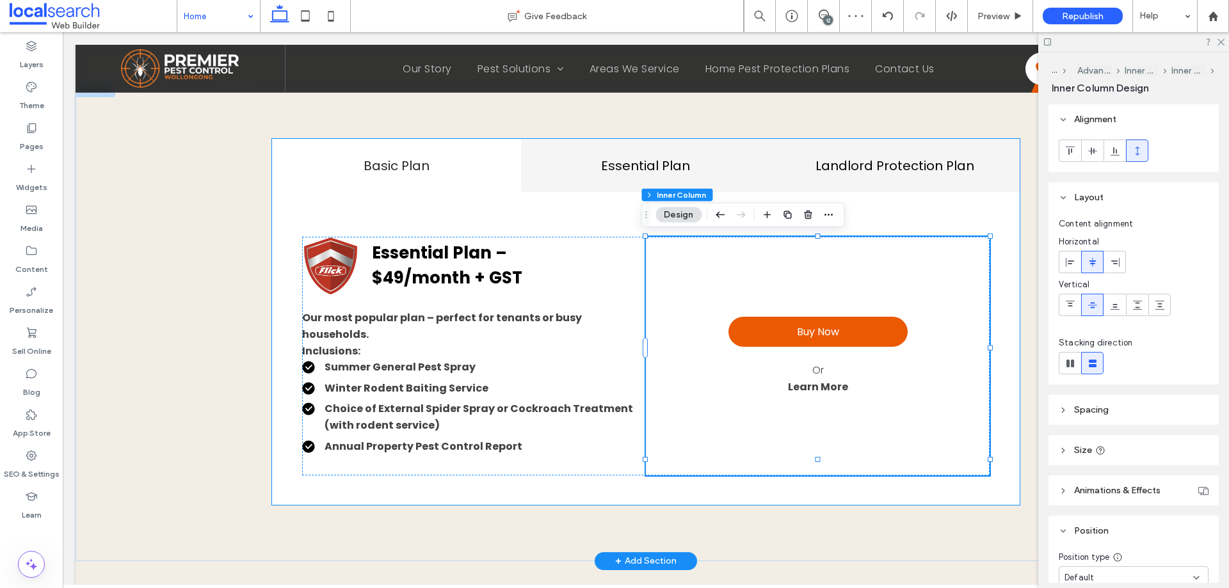
click at [893, 151] on div "Landlord Protection Plan" at bounding box center [894, 165] width 249 height 53
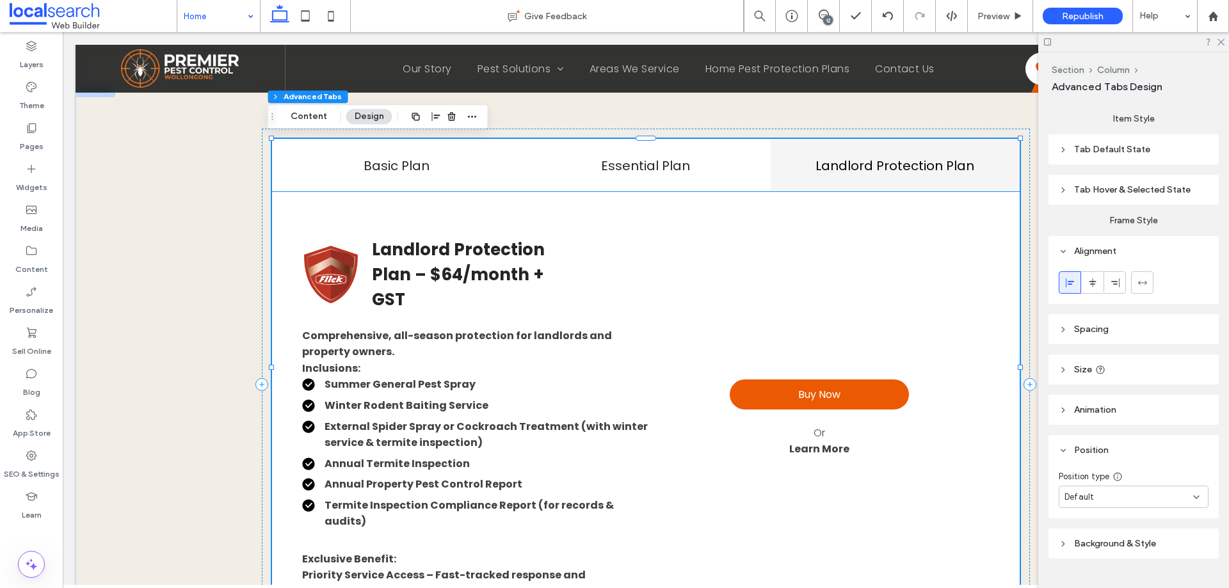
click at [891, 305] on div "Buy Now Or Learn More" at bounding box center [818, 418] width 341 height 363
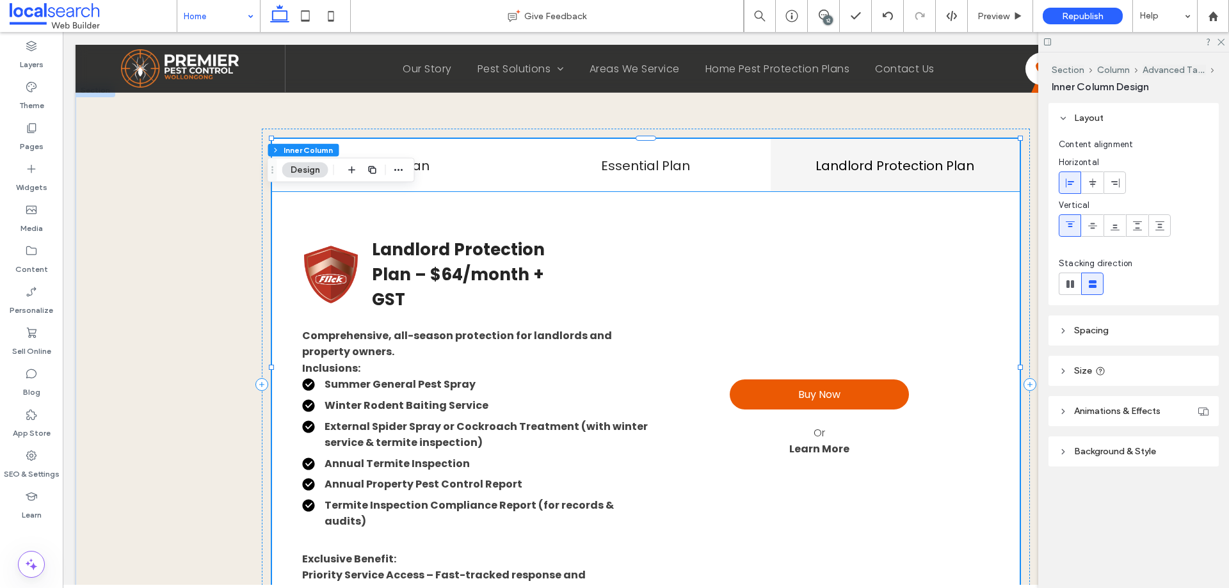
type input "**"
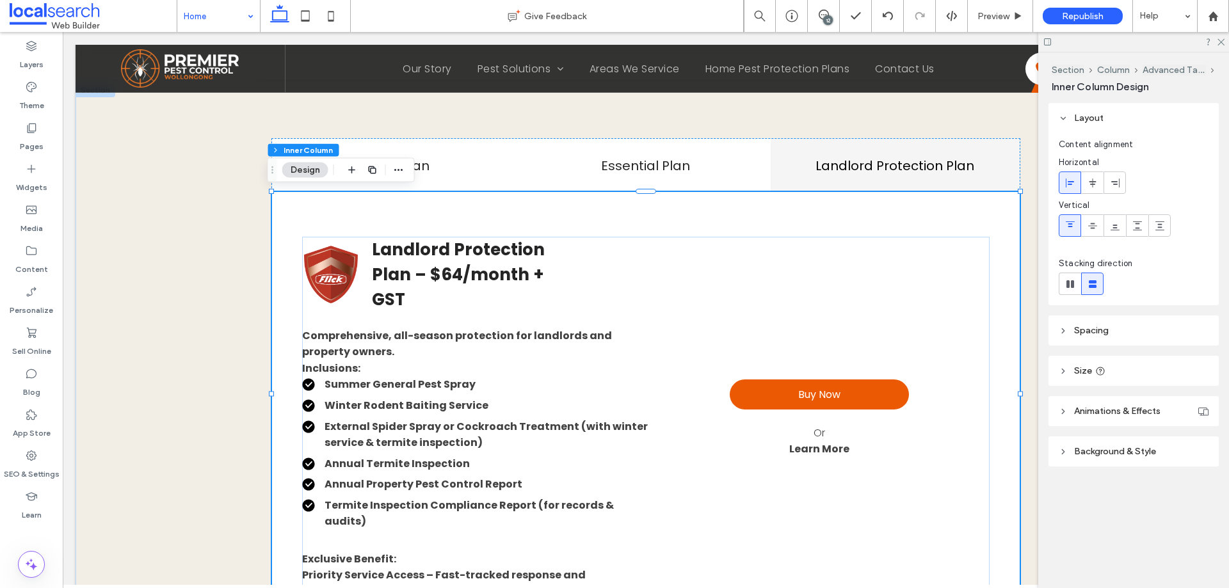
click at [891, 305] on div "Buy Now Or Learn More" at bounding box center [818, 418] width 341 height 363
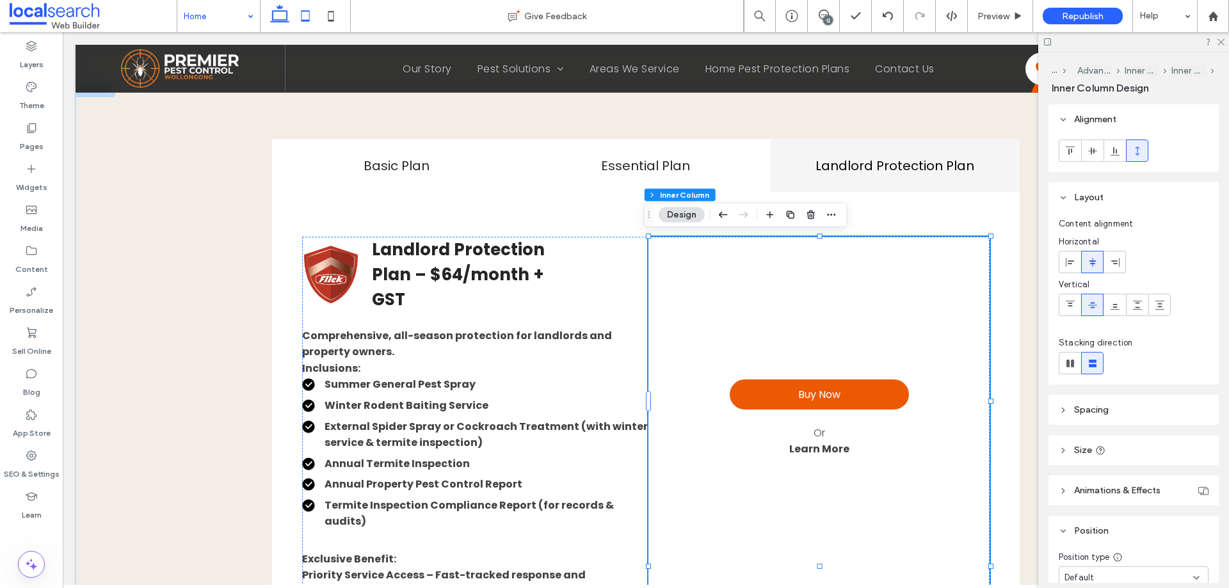
click at [310, 17] on icon at bounding box center [305, 16] width 26 height 26
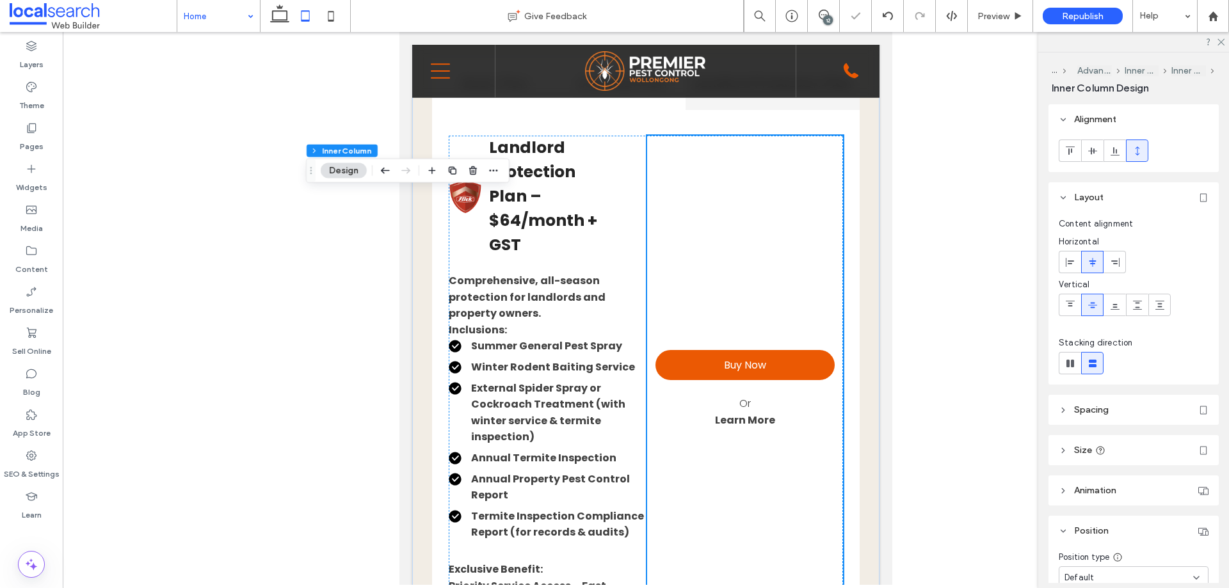
type input "*"
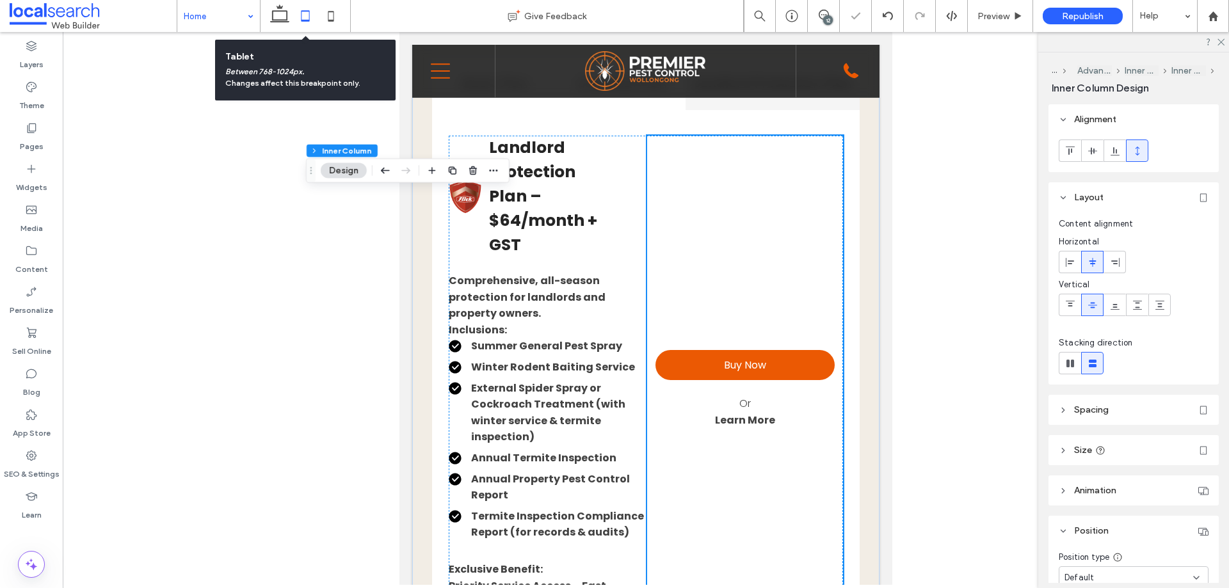
scroll to position [1279, 0]
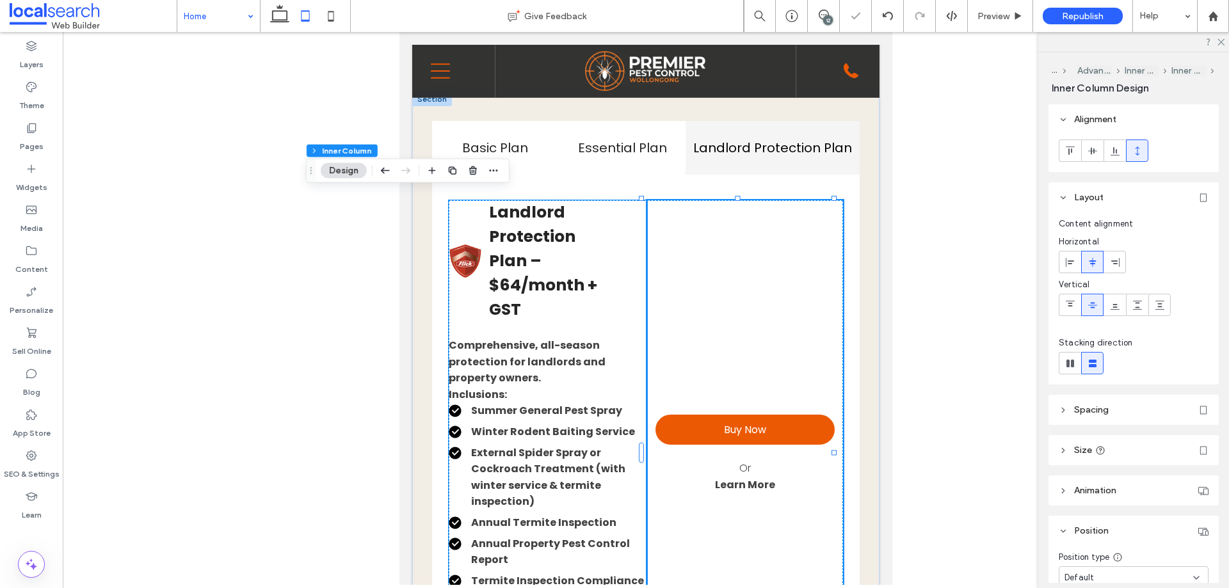
click at [577, 253] on h3 "Landlord Protection Plan – $64/month + GST" at bounding box center [548, 261] width 119 height 122
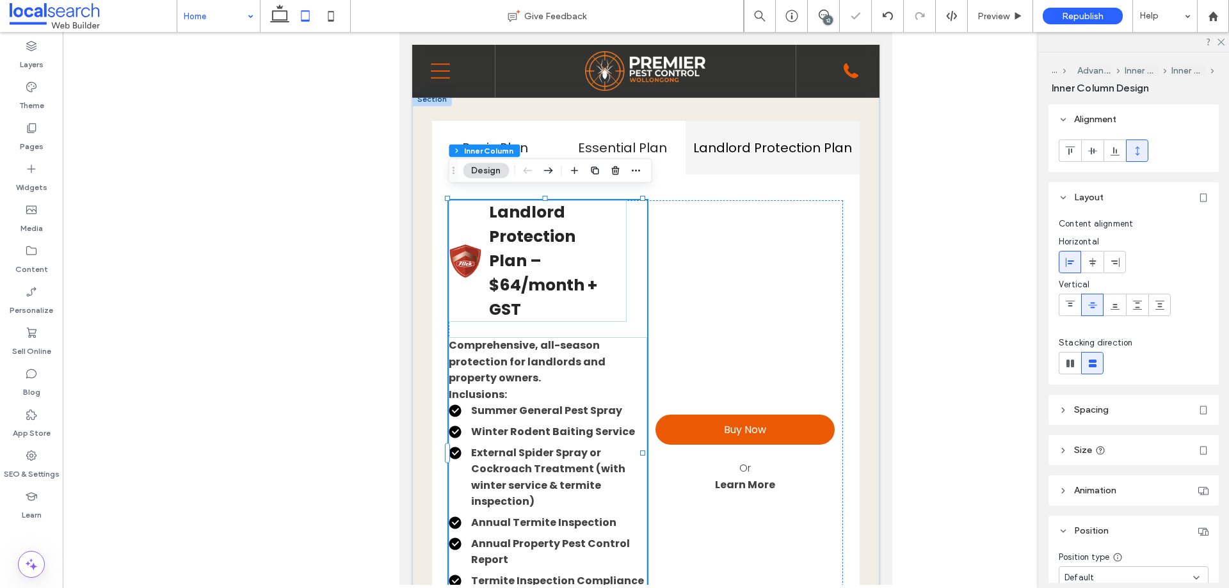
click at [573, 250] on h3 "Landlord Protection Plan – $64/month + GST" at bounding box center [548, 261] width 119 height 122
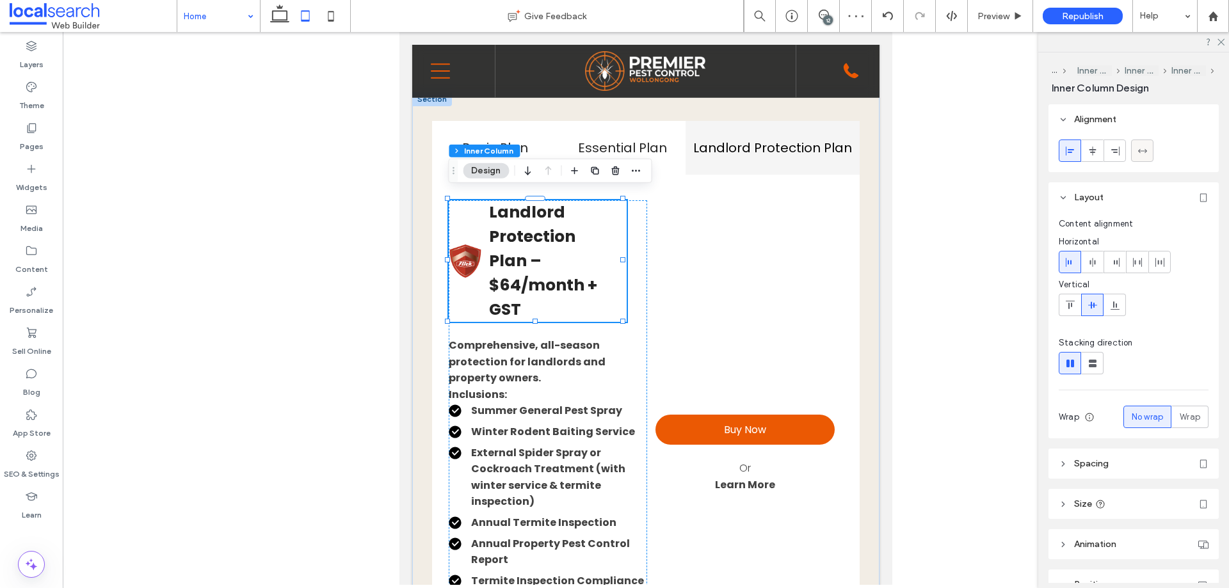
click at [1137, 150] on icon at bounding box center [1142, 151] width 10 height 10
type input "***"
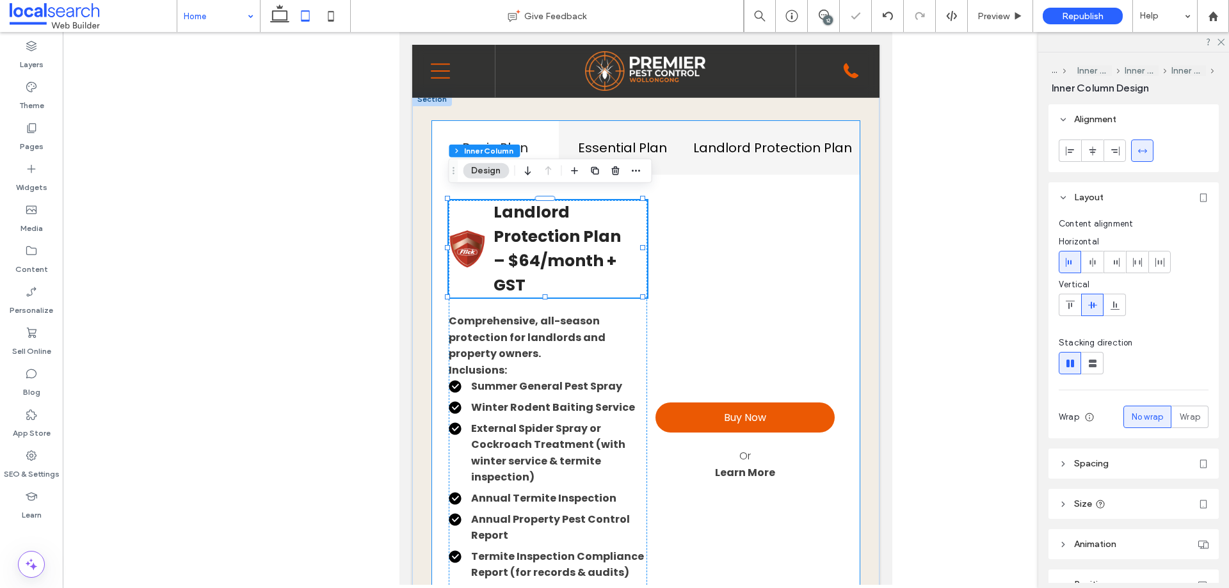
click at [645, 138] on h4 "Essential Plan" at bounding box center [621, 147] width 111 height 19
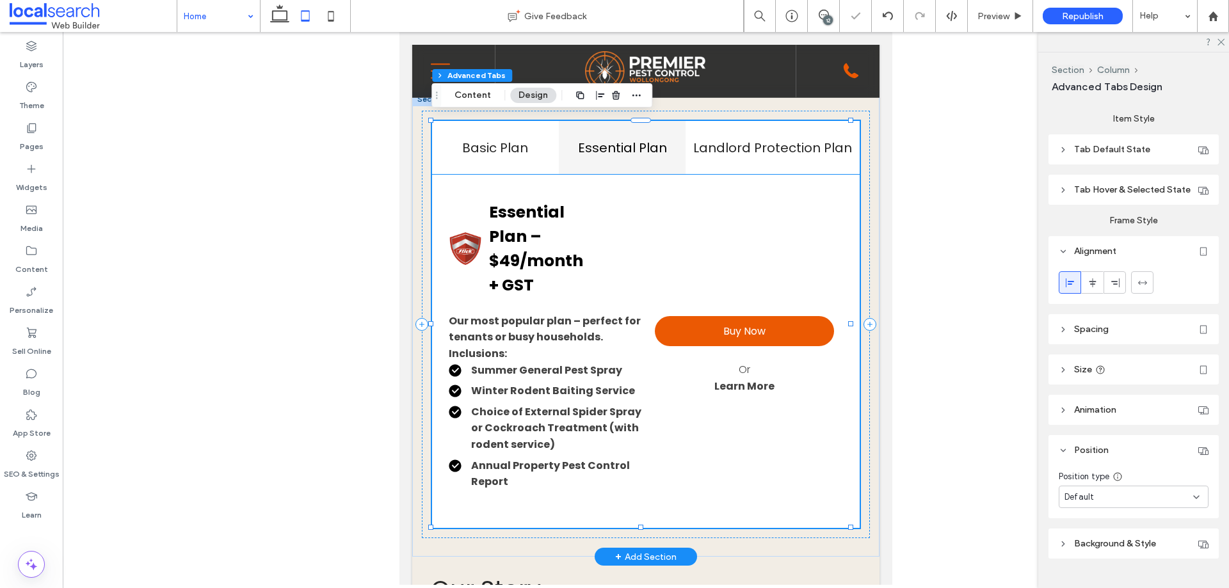
click at [579, 209] on h3 "Essential Plan – $49/month + GST" at bounding box center [539, 248] width 100 height 97
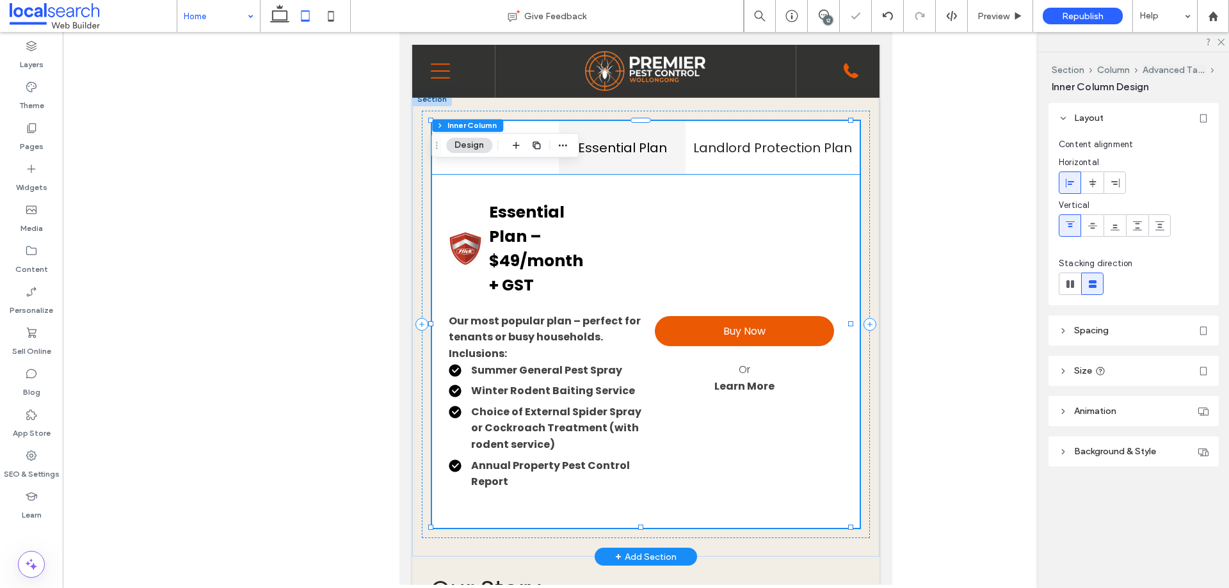
type input "**"
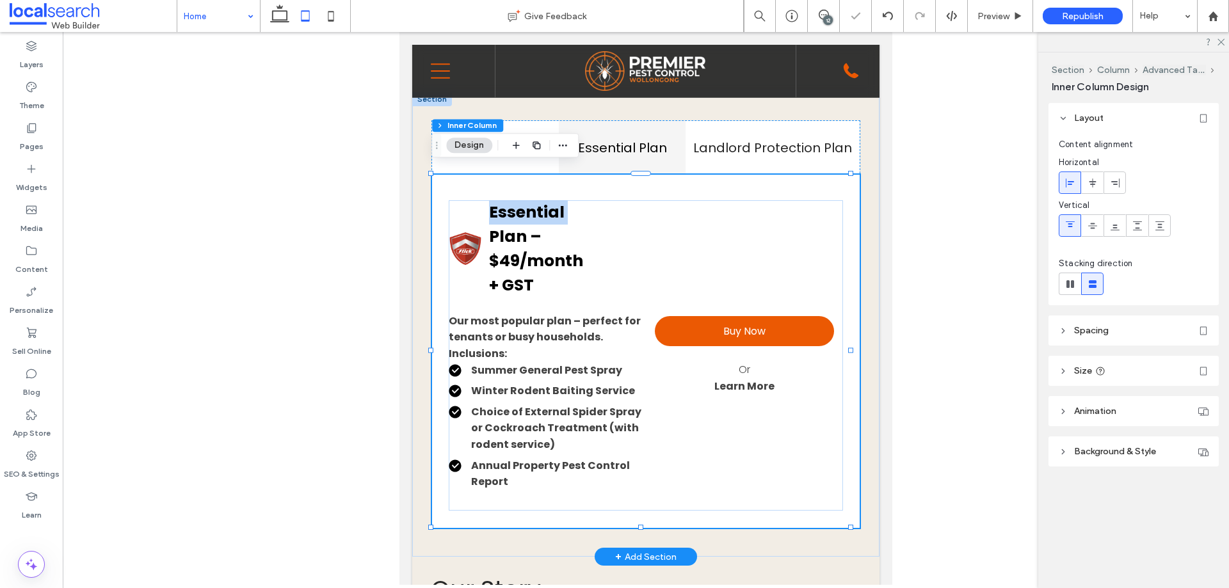
click at [579, 209] on h3 "Essential Plan – $49/month + GST" at bounding box center [539, 248] width 100 height 97
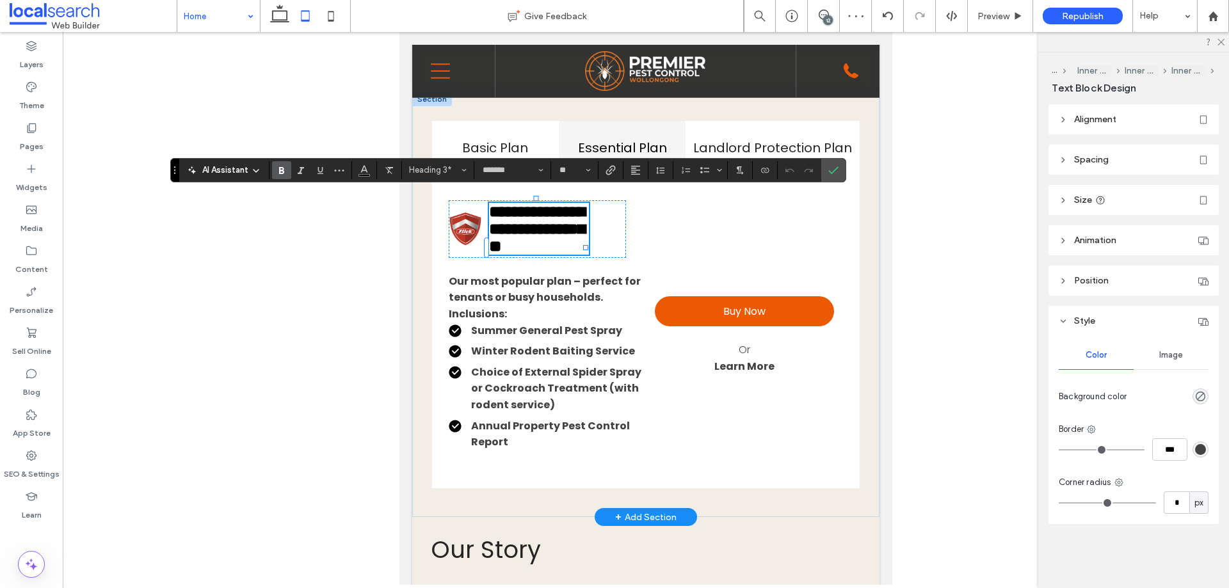
click at [580, 211] on h3 "**********" at bounding box center [539, 229] width 100 height 52
click at [1135, 116] on header "Alignment" at bounding box center [1133, 119] width 170 height 30
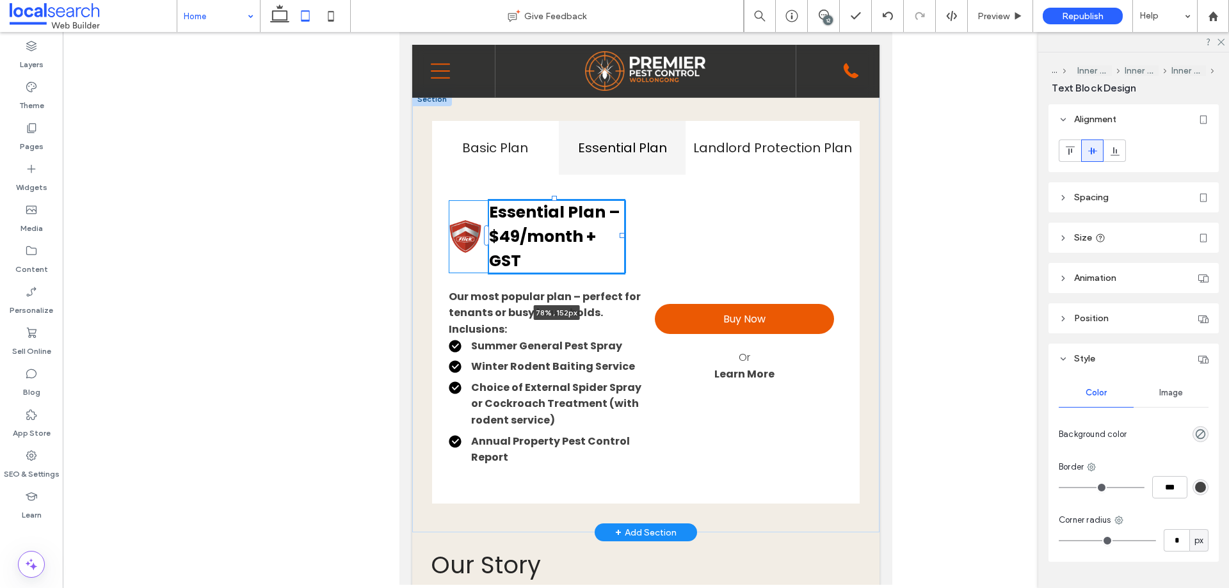
drag, startPoint x: 586, startPoint y: 239, endPoint x: 623, endPoint y: 235, distance: 37.4
click at [623, 235] on div "Basic Plan Essential Plan Landlord Protection Plan Basic Plan – $39/month + GST…" at bounding box center [645, 312] width 467 height 440
type input "**"
type input "****"
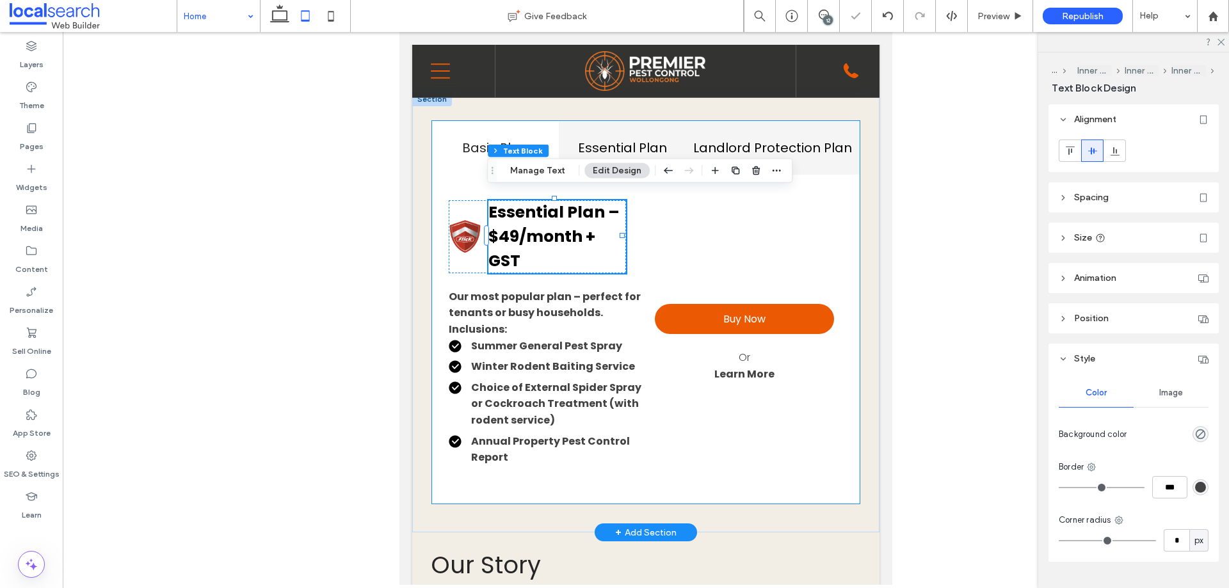
click at [779, 138] on h4 "Landlord Protection Plan" at bounding box center [772, 147] width 159 height 19
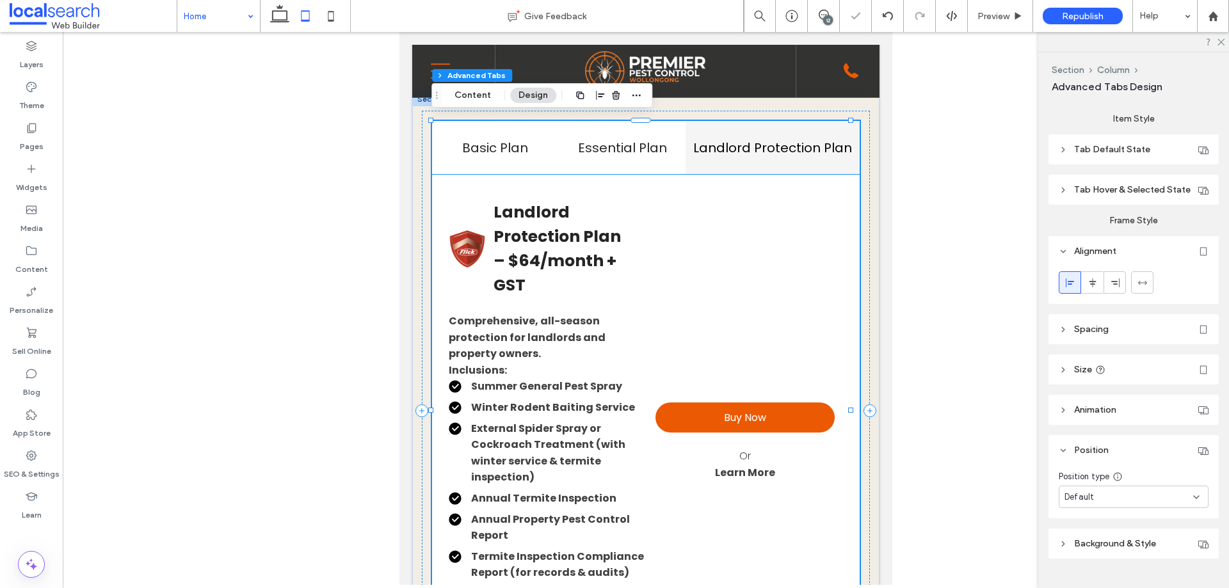
click at [581, 223] on strong "Landlord Protection Plan – $64/month + GST" at bounding box center [556, 248] width 127 height 95
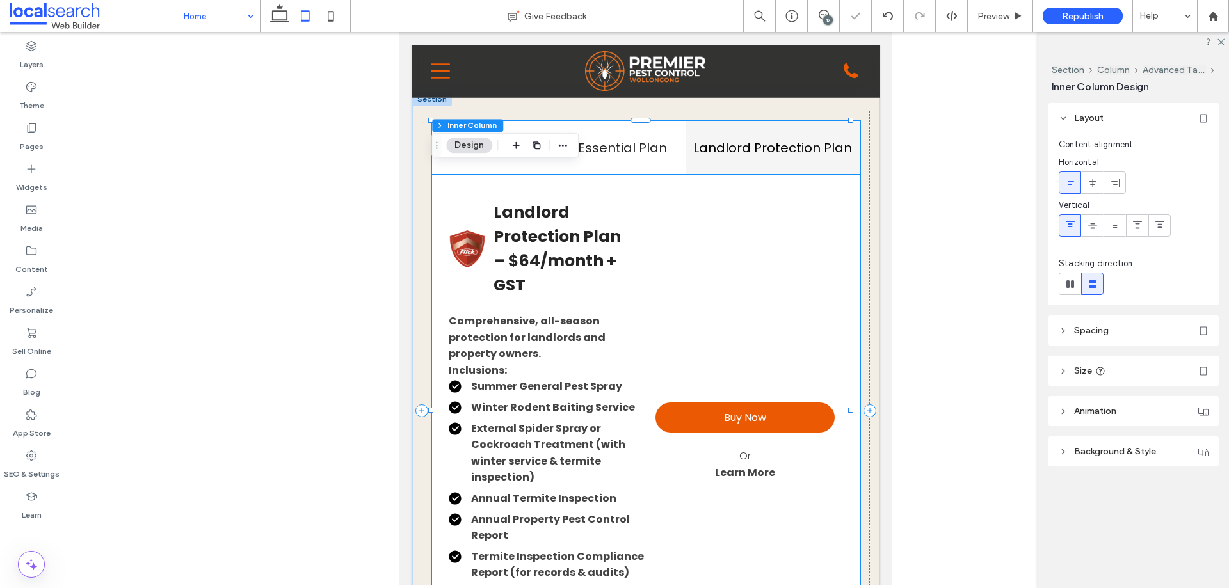
type input "**"
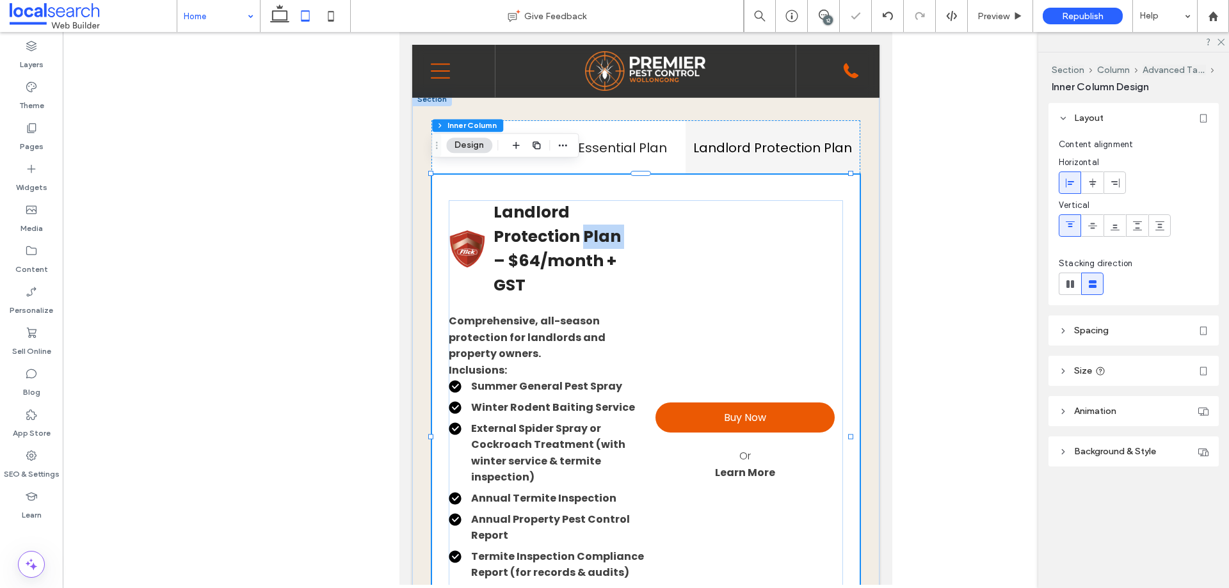
click at [581, 223] on strong "Landlord Protection Plan – $64/month + GST" at bounding box center [556, 248] width 127 height 95
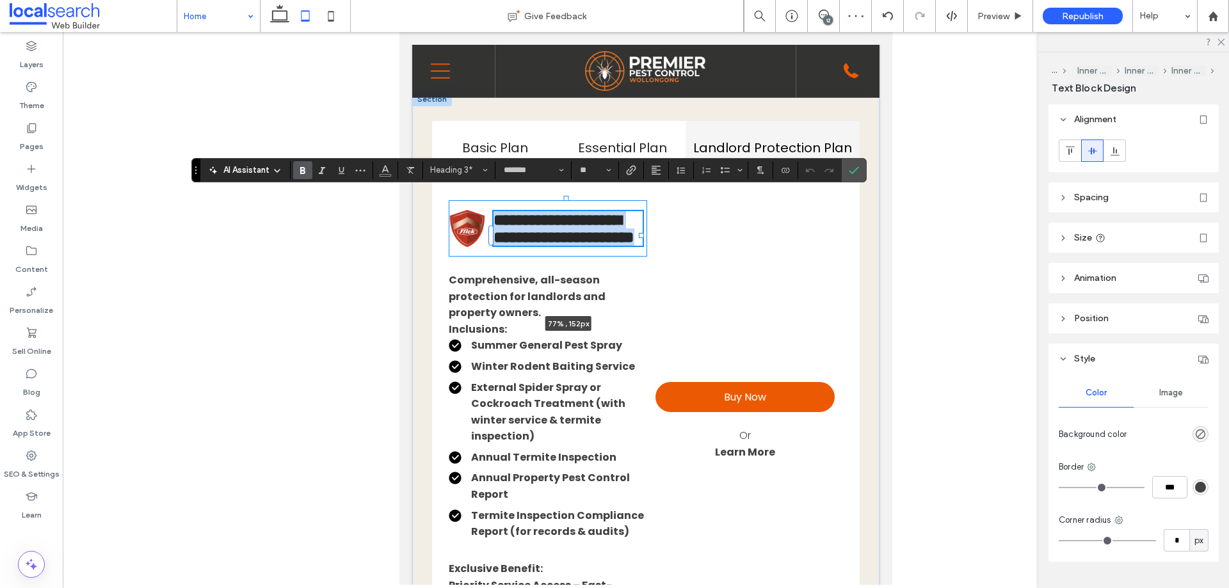
drag, startPoint x: 623, startPoint y: 241, endPoint x: 642, endPoint y: 237, distance: 19.5
click at [642, 237] on div "Basic Plan Essential Plan Landlord Protection Plan Basic Plan – $39/month + GST…" at bounding box center [645, 390] width 467 height 596
type input "**"
type input "****"
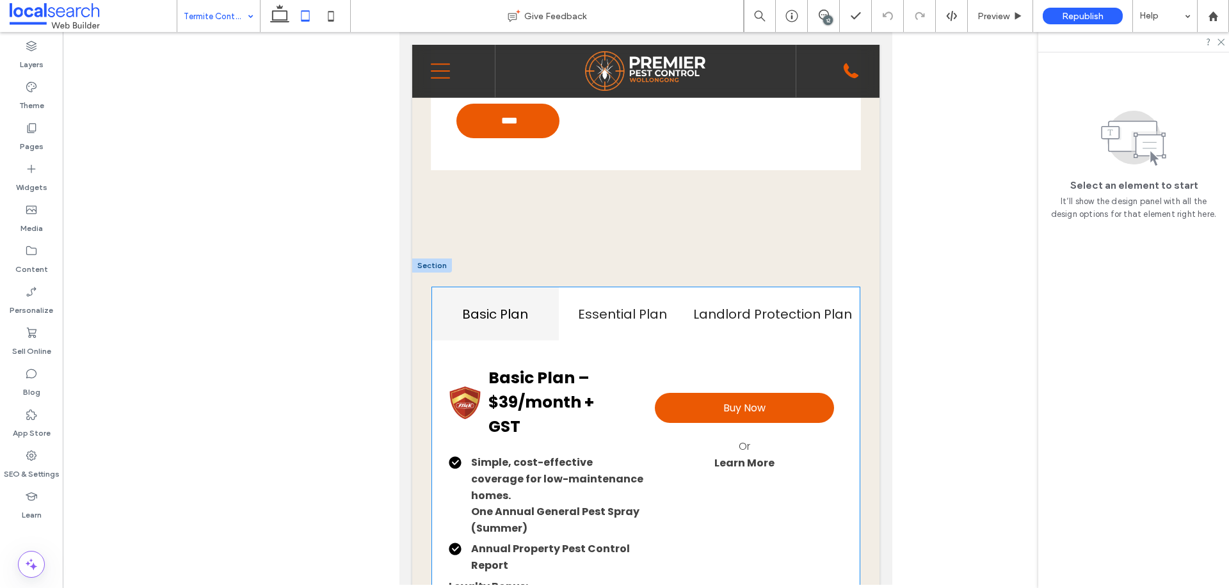
scroll to position [1600, 0]
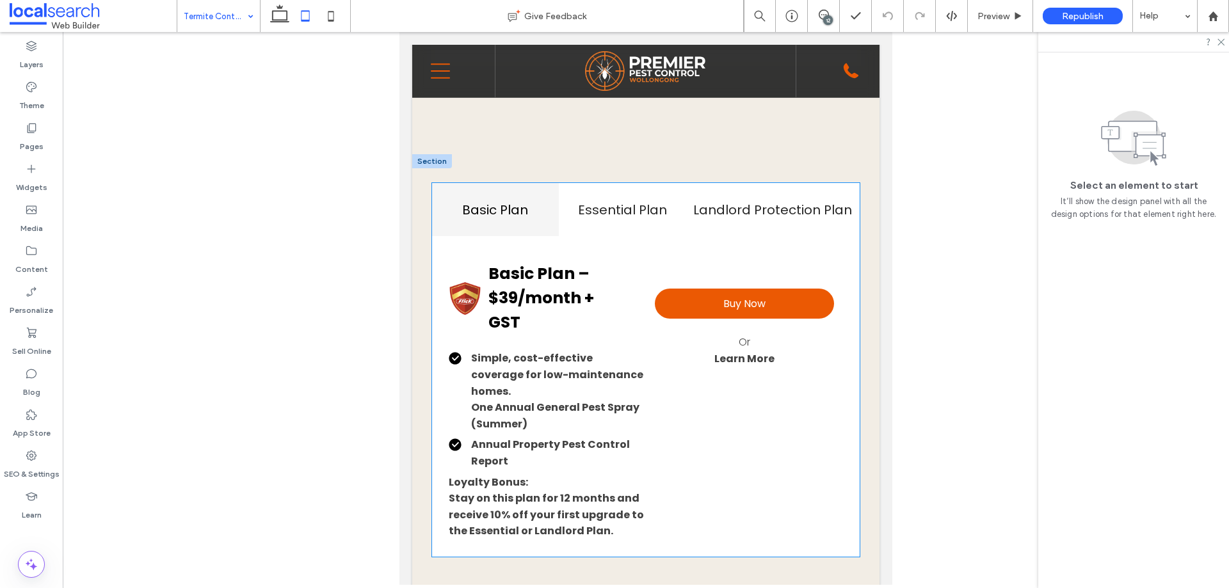
click at [698, 365] on p "Learn More" at bounding box center [744, 359] width 179 height 17
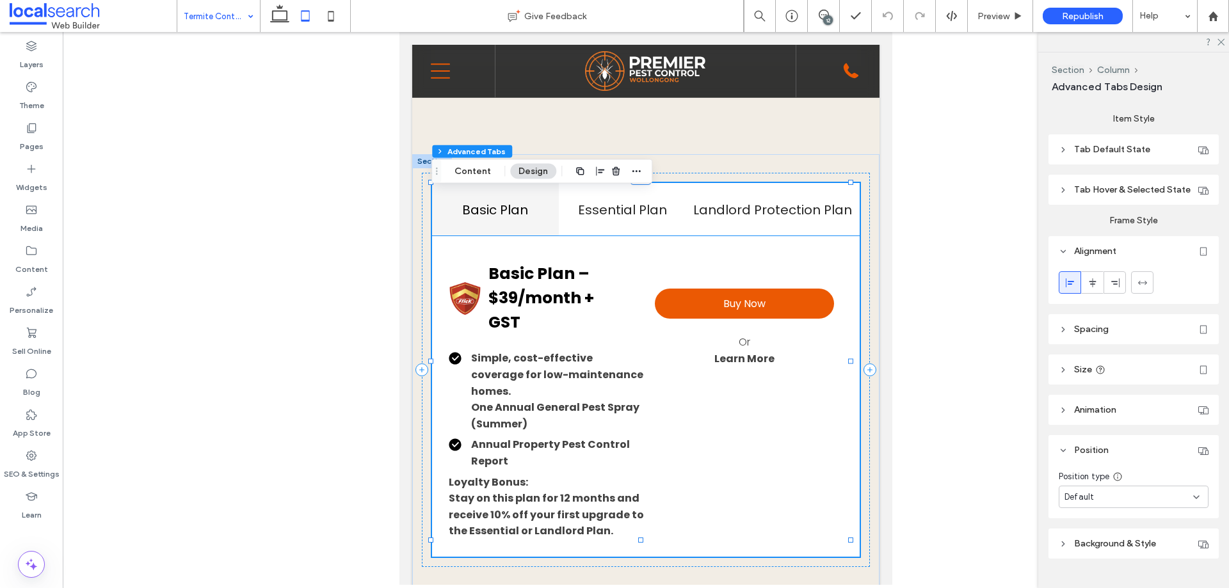
click at [690, 367] on p "Learn More" at bounding box center [744, 359] width 179 height 17
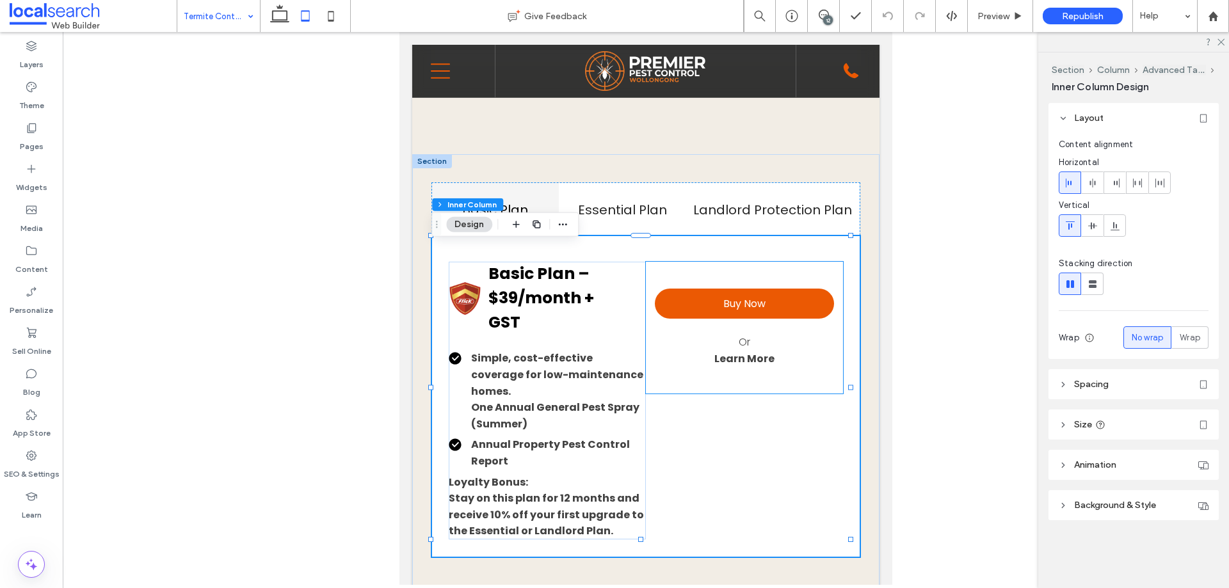
click at [689, 393] on div "Buy Now Or Learn More" at bounding box center [744, 328] width 197 height 132
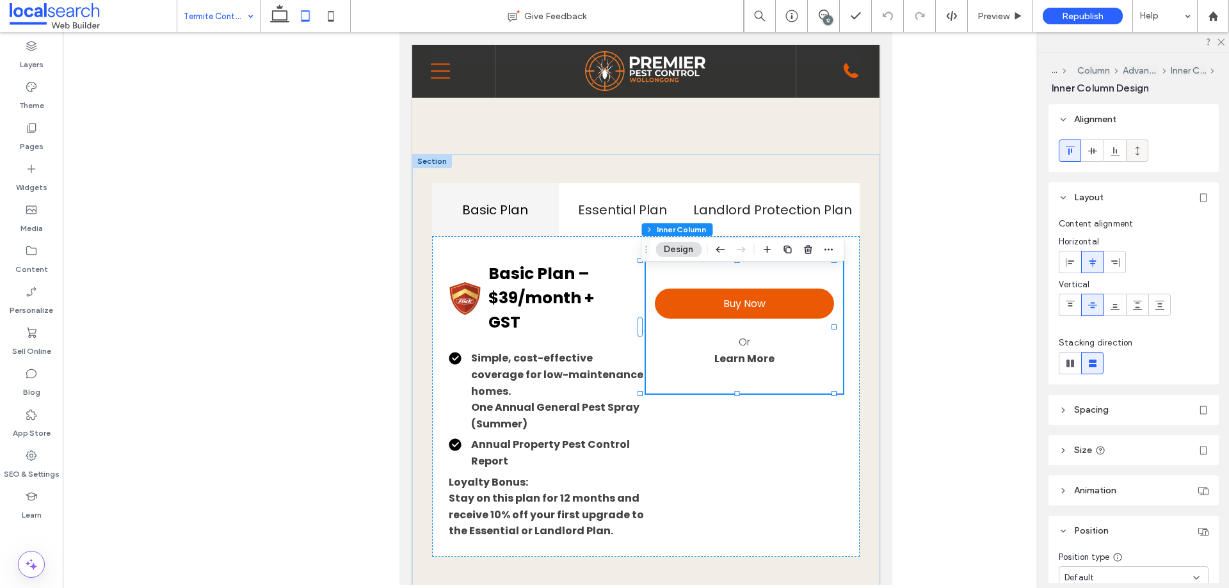
click at [1143, 152] on div at bounding box center [1136, 150] width 21 height 21
type input "***"
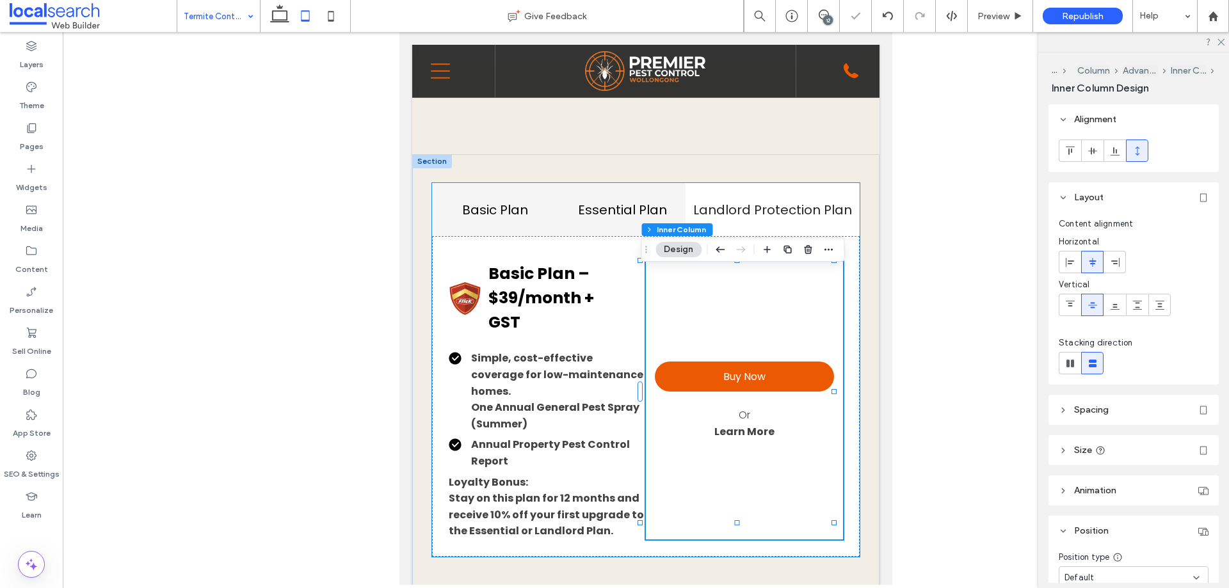
click at [598, 201] on div "Essential Plan" at bounding box center [622, 209] width 127 height 53
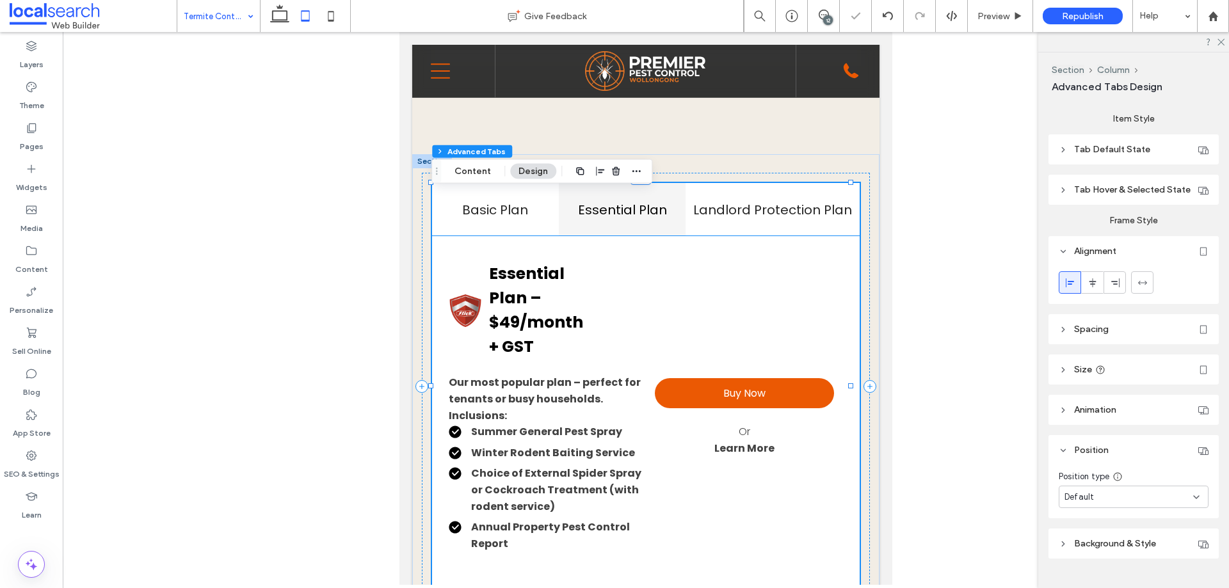
click at [721, 328] on div "Buy Now Or Learn More" at bounding box center [744, 417] width 197 height 311
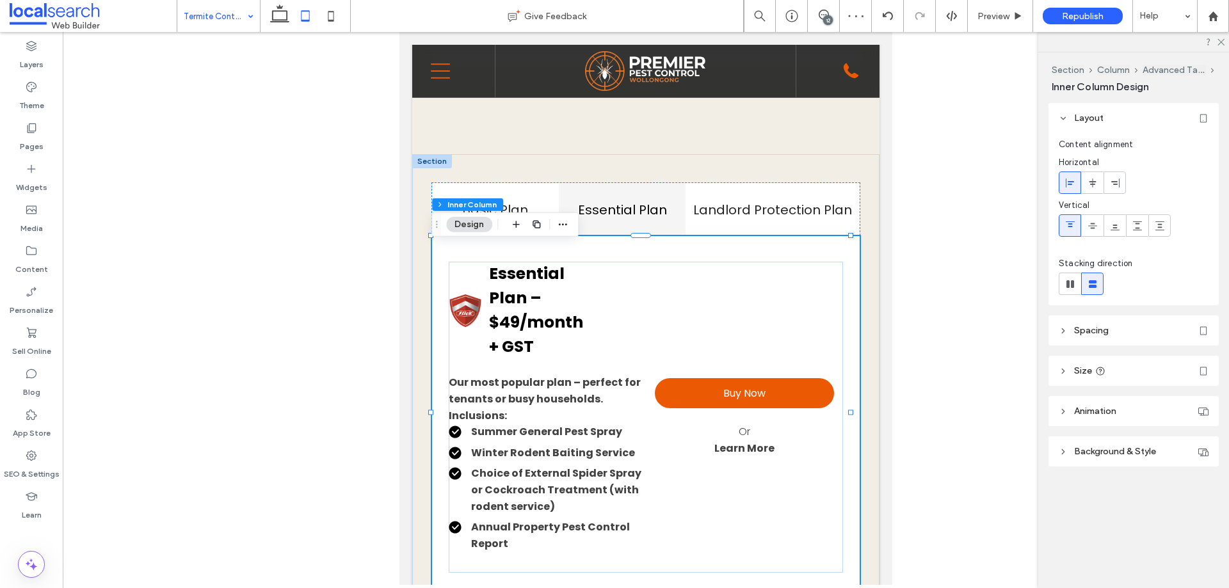
type input "**"
click at [721, 328] on div "Buy Now Or Learn More" at bounding box center [744, 417] width 197 height 311
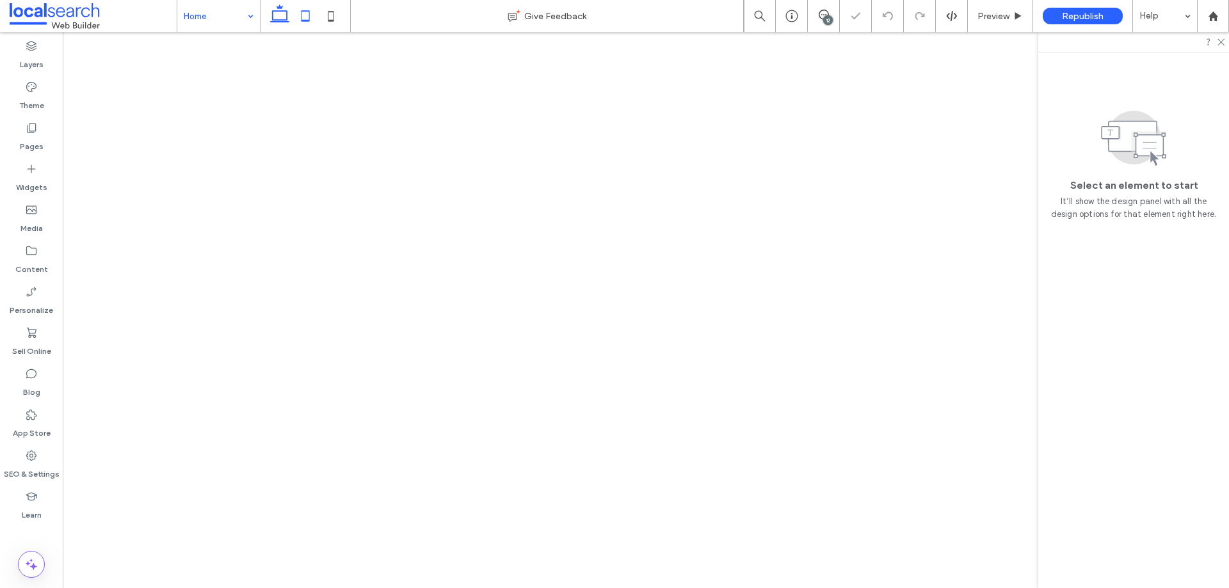
click at [277, 13] on icon at bounding box center [280, 16] width 26 height 26
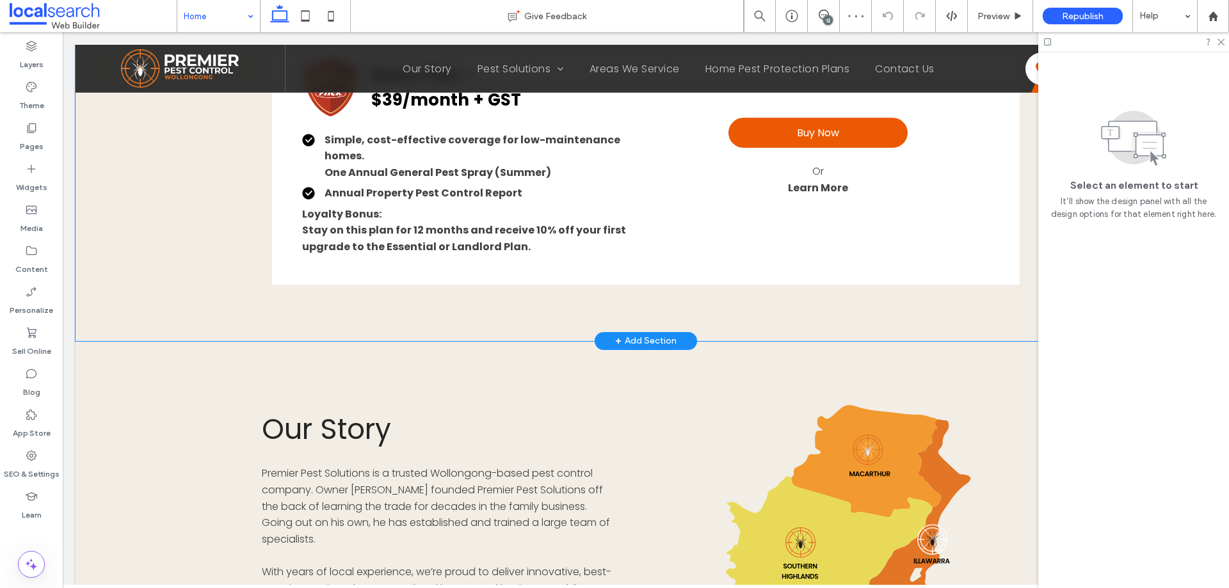
scroll to position [1536, 0]
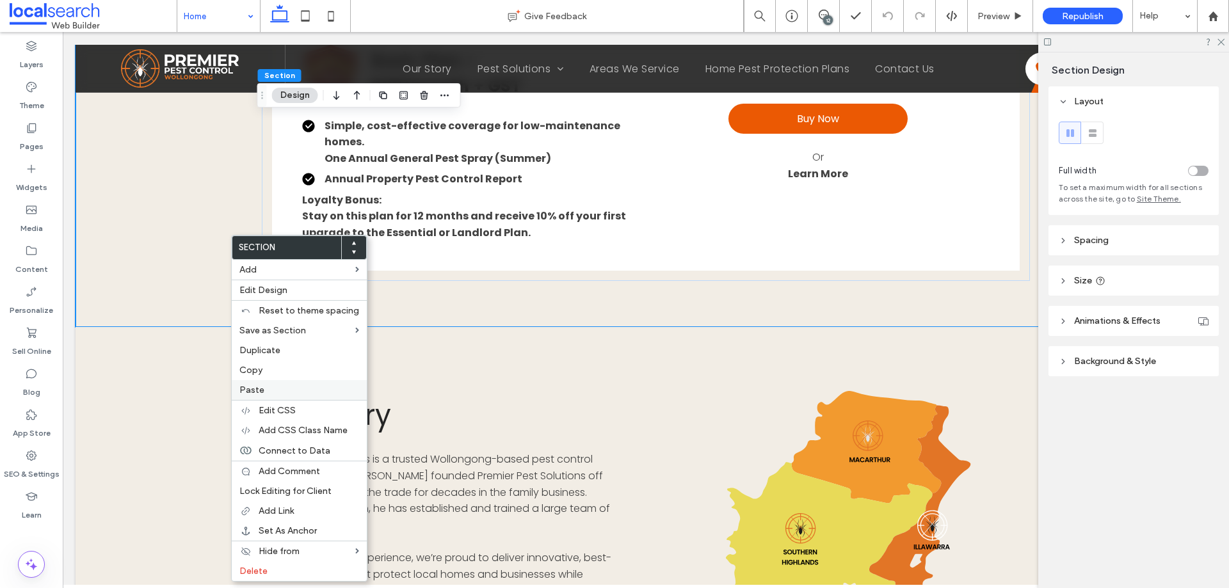
click at [251, 392] on span "Paste" at bounding box center [251, 390] width 25 height 11
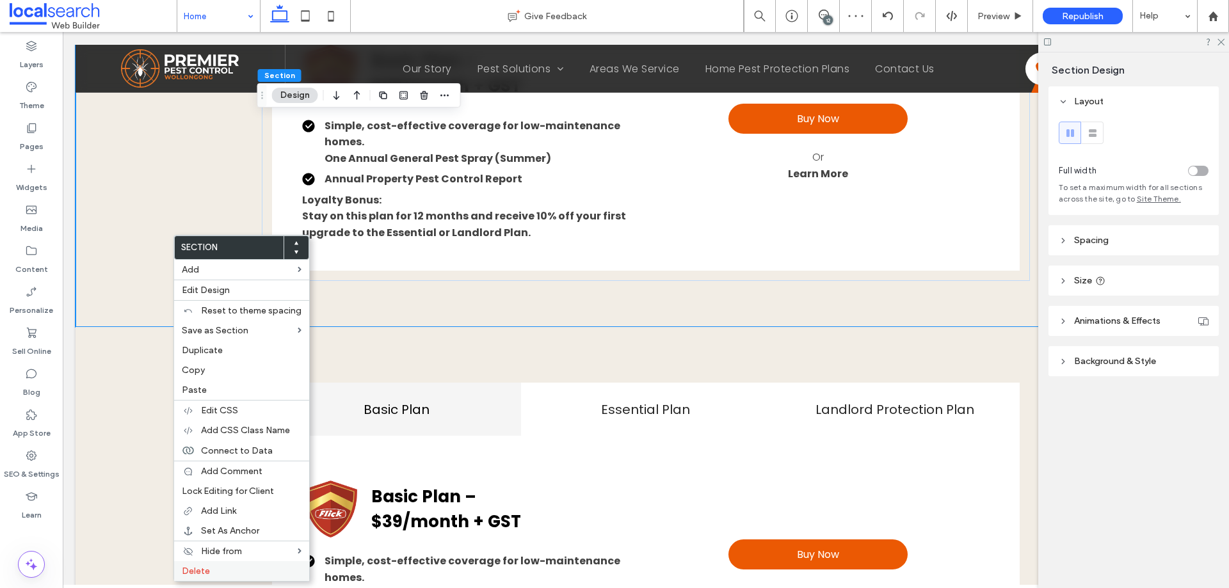
click at [213, 574] on label "Delete" at bounding box center [242, 571] width 120 height 11
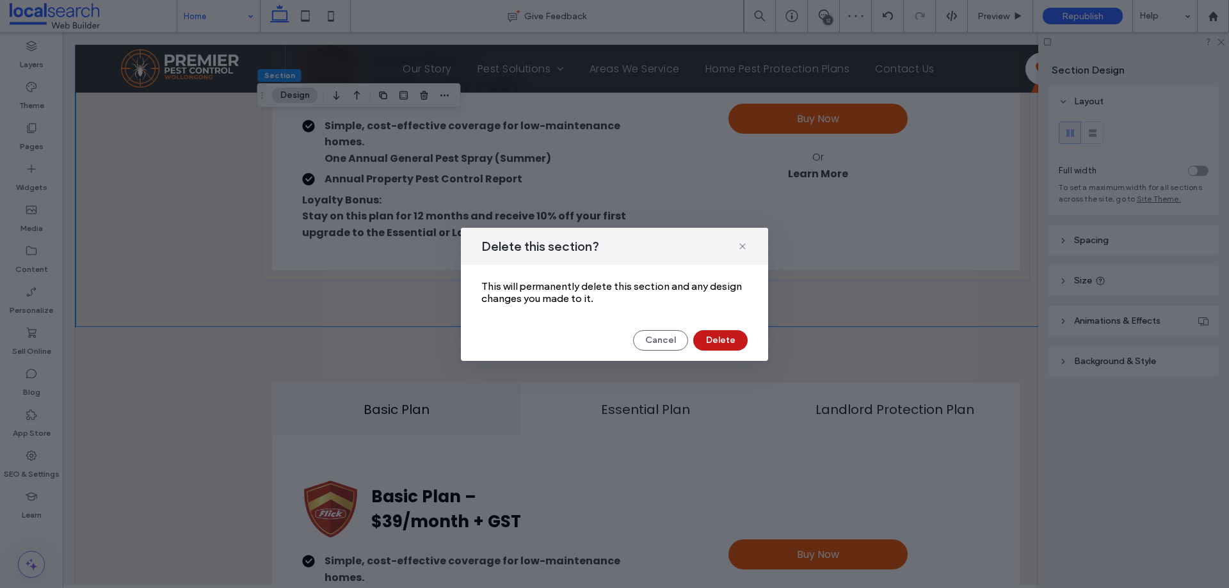
click at [721, 337] on button "Delete" at bounding box center [720, 340] width 54 height 20
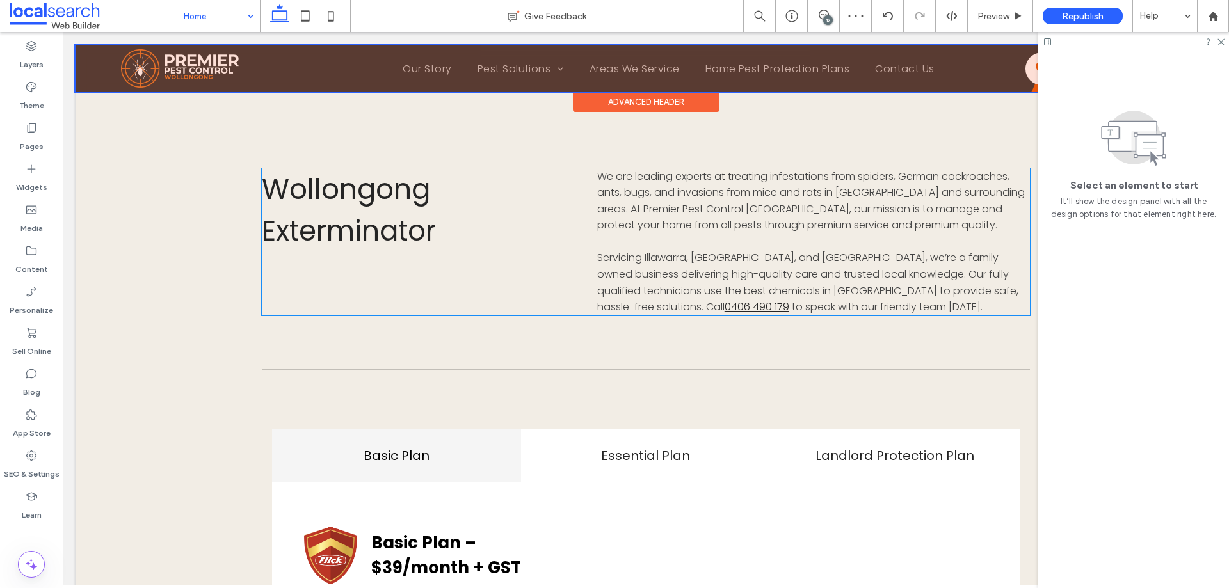
scroll to position [1053, 0]
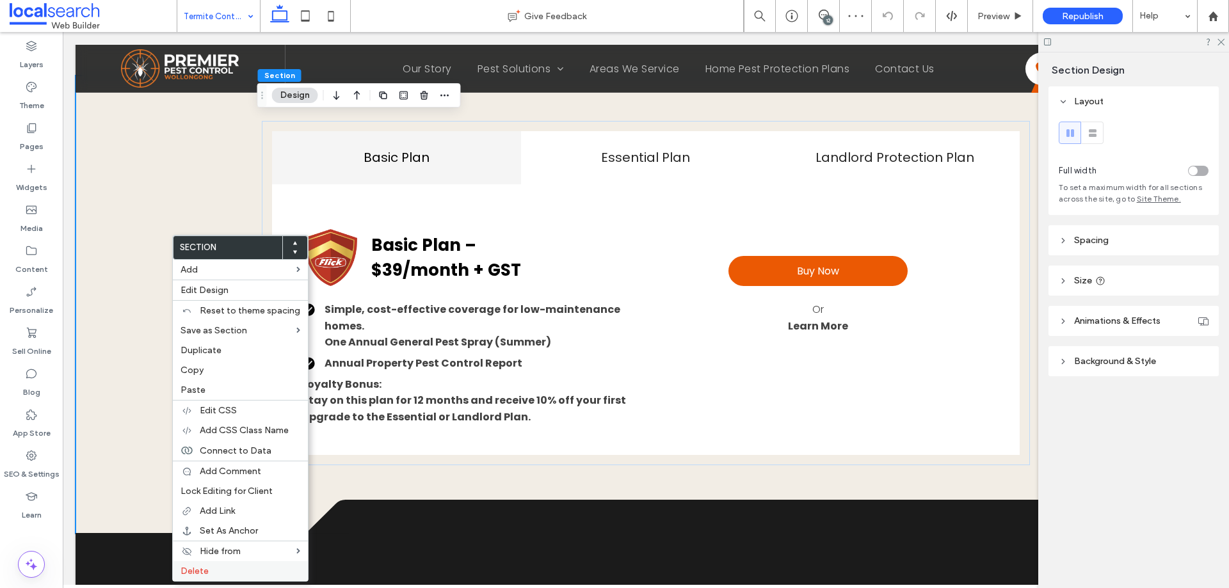
click at [213, 565] on div "Delete" at bounding box center [240, 571] width 135 height 20
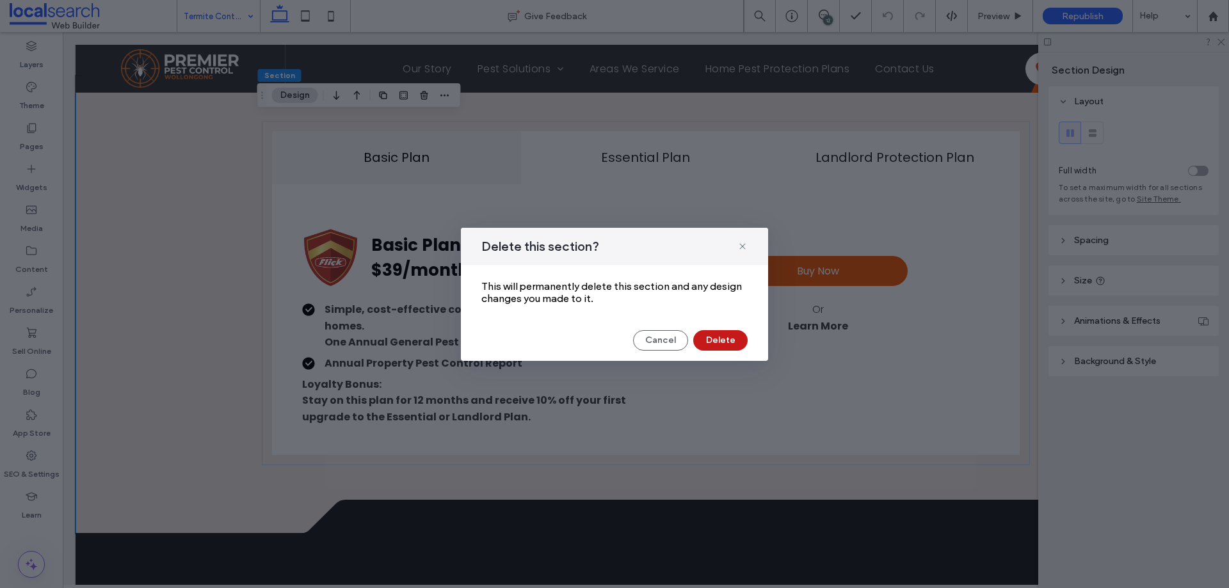
click at [721, 343] on button "Delete" at bounding box center [720, 340] width 54 height 20
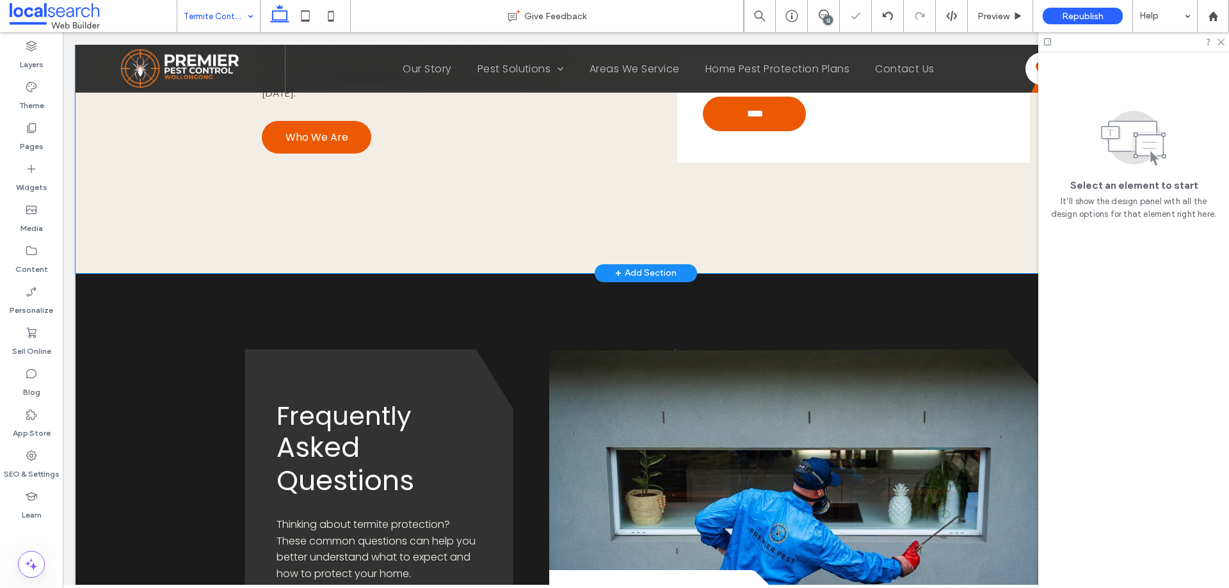
scroll to position [1088, 0]
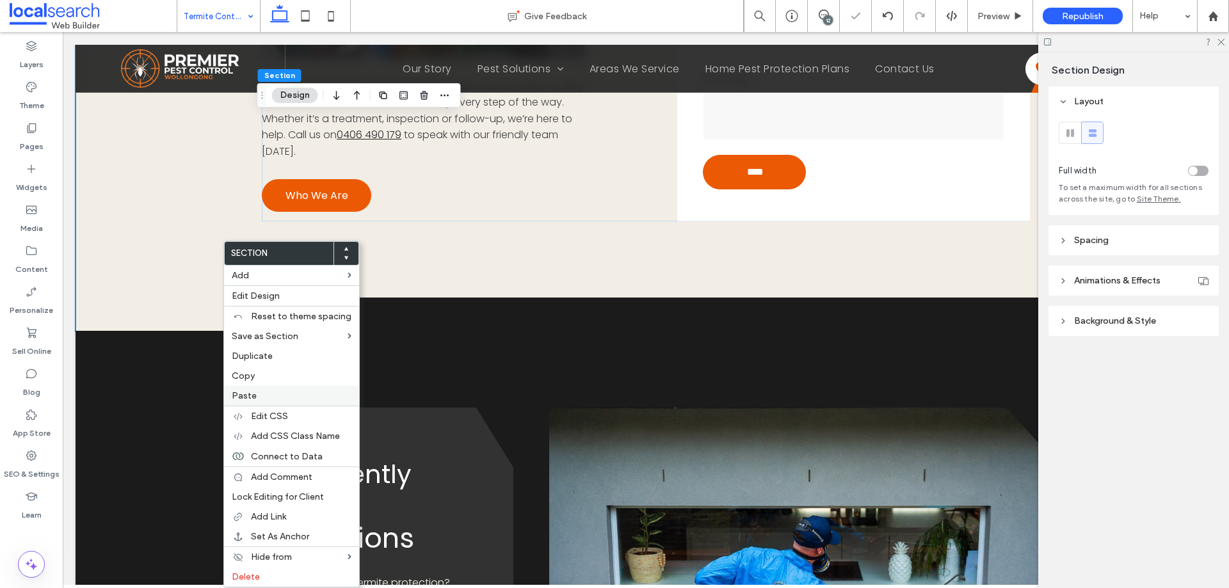
click at [286, 390] on label "Paste" at bounding box center [292, 395] width 120 height 11
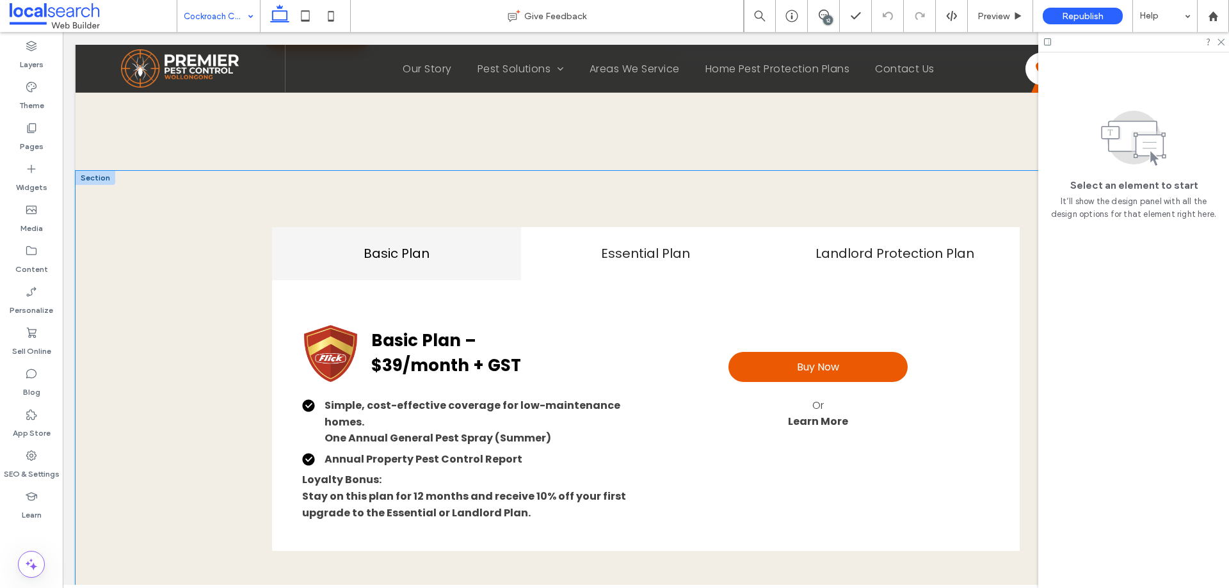
scroll to position [1344, 0]
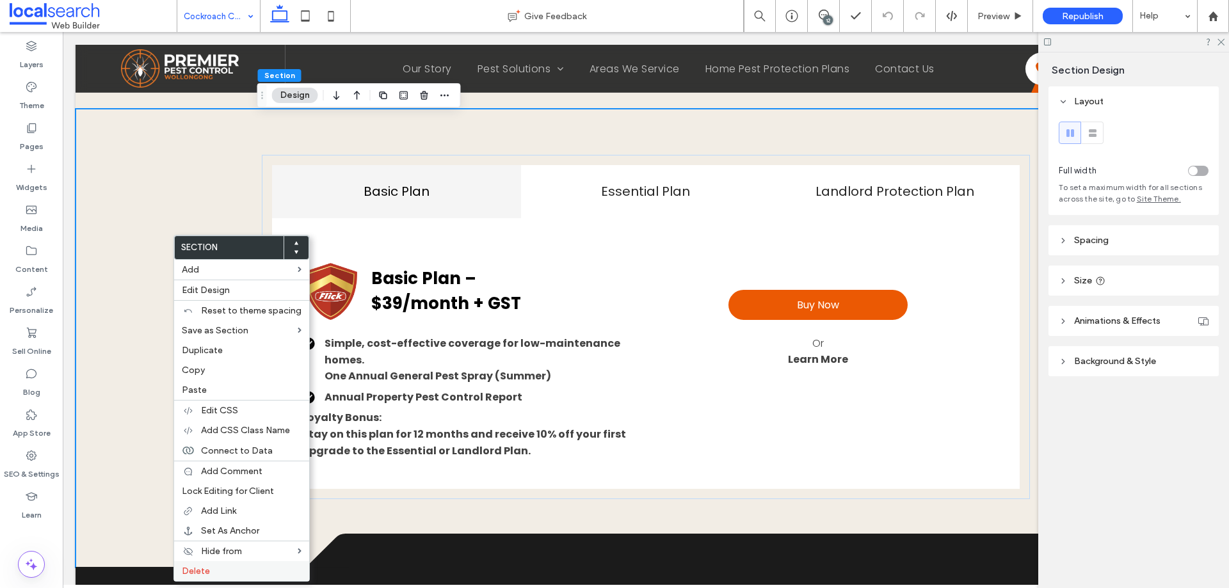
click at [209, 567] on label "Delete" at bounding box center [242, 571] width 120 height 11
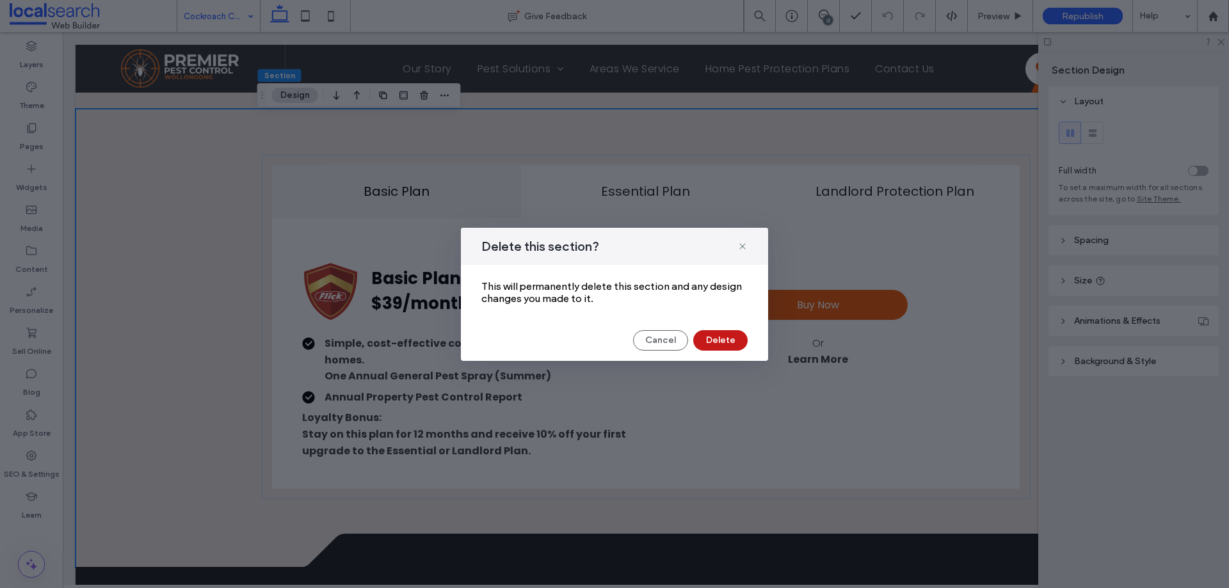
click at [708, 346] on button "Delete" at bounding box center [720, 340] width 54 height 20
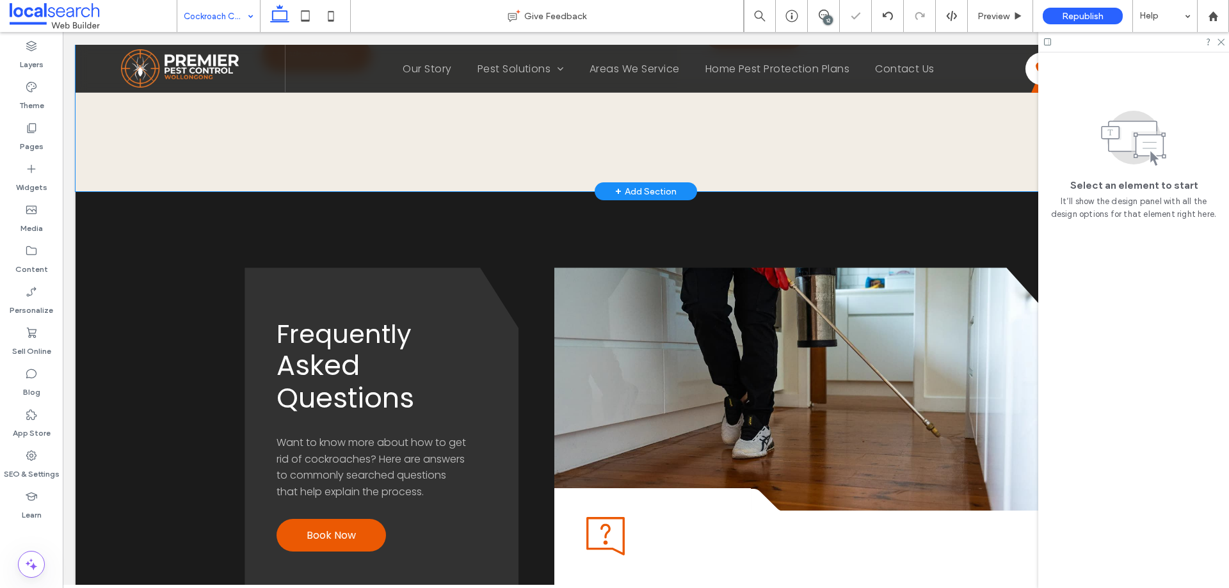
scroll to position [1152, 0]
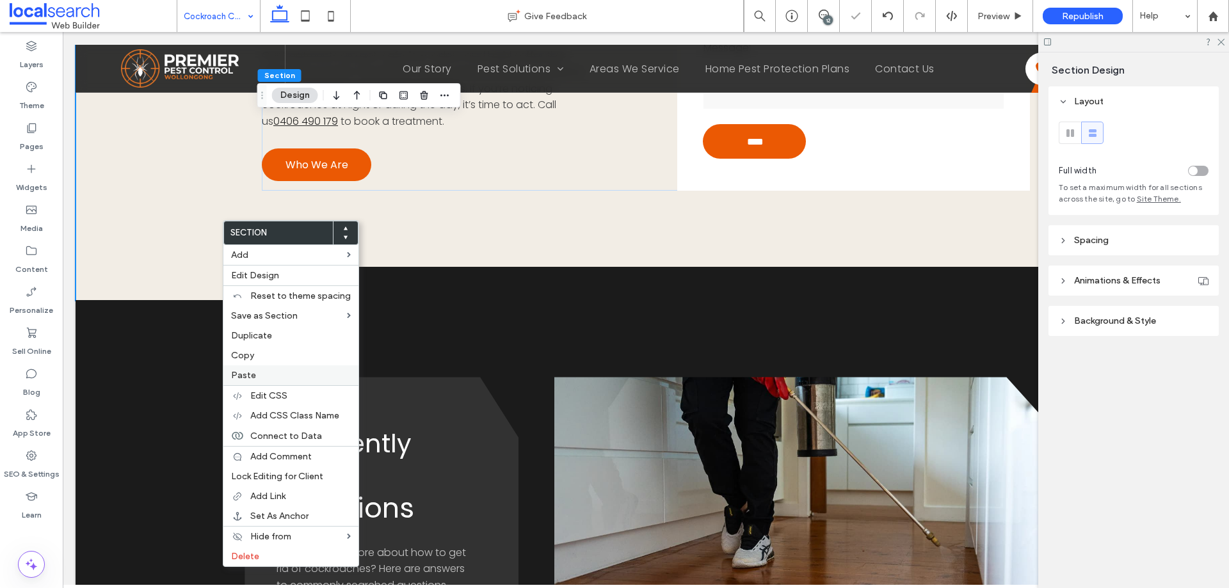
click at [262, 383] on div "Paste" at bounding box center [290, 375] width 135 height 20
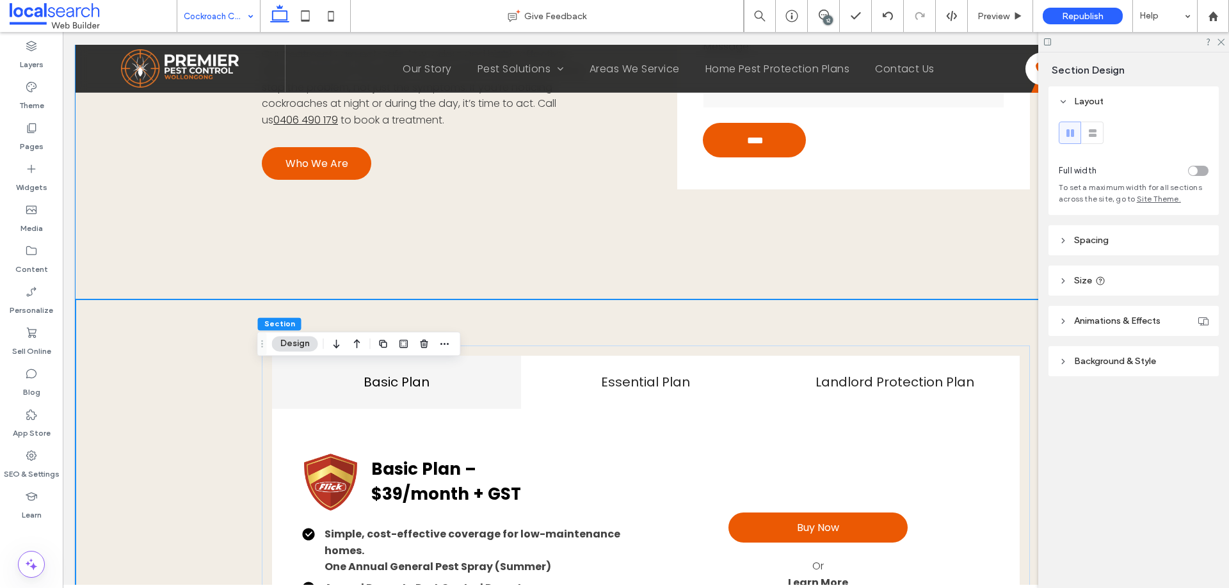
scroll to position [1216, 0]
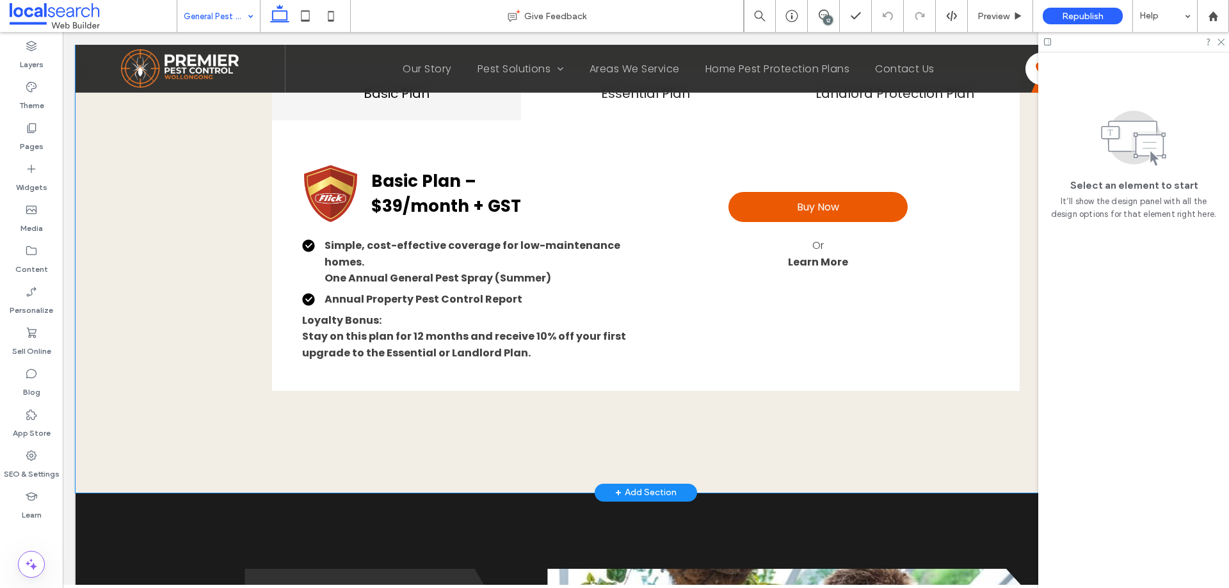
scroll to position [1344, 0]
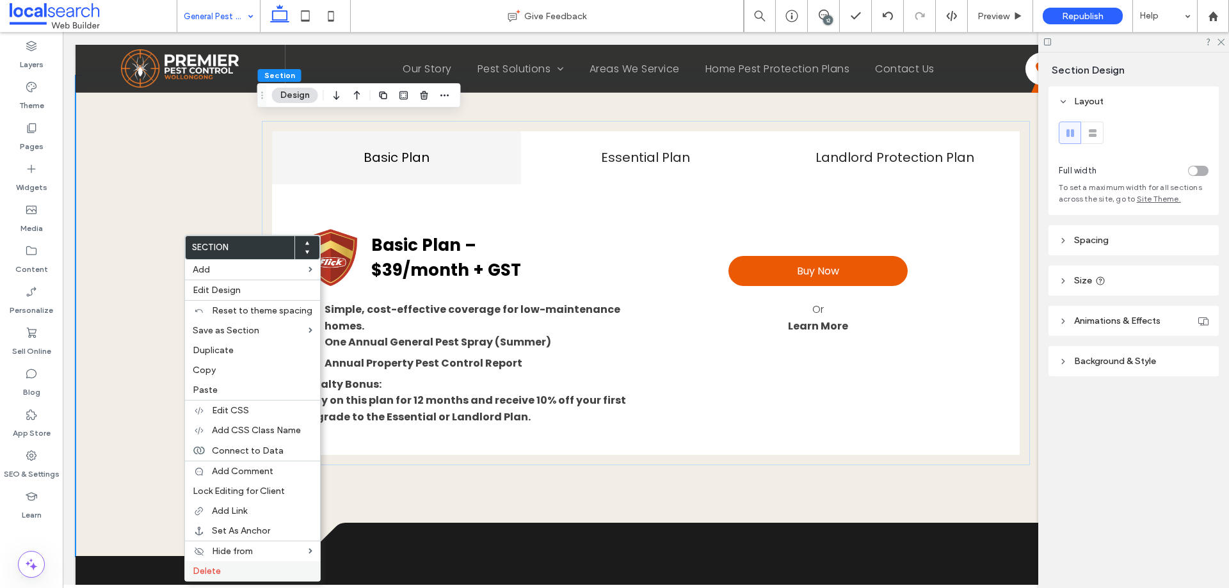
click at [232, 573] on label "Delete" at bounding box center [253, 571] width 120 height 11
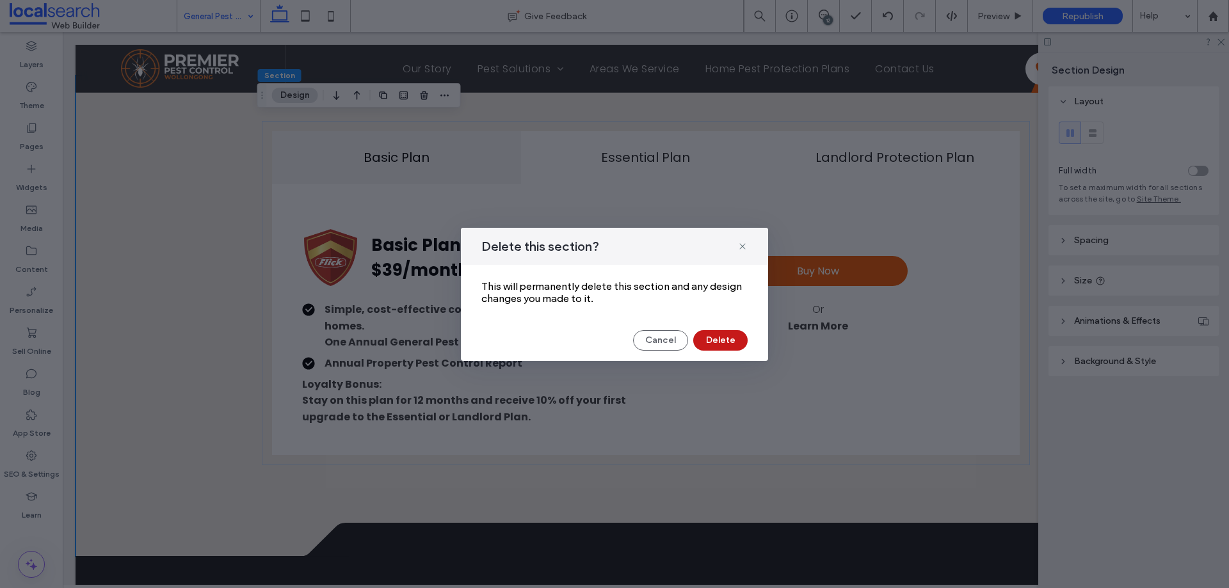
click at [707, 338] on button "Delete" at bounding box center [720, 340] width 54 height 20
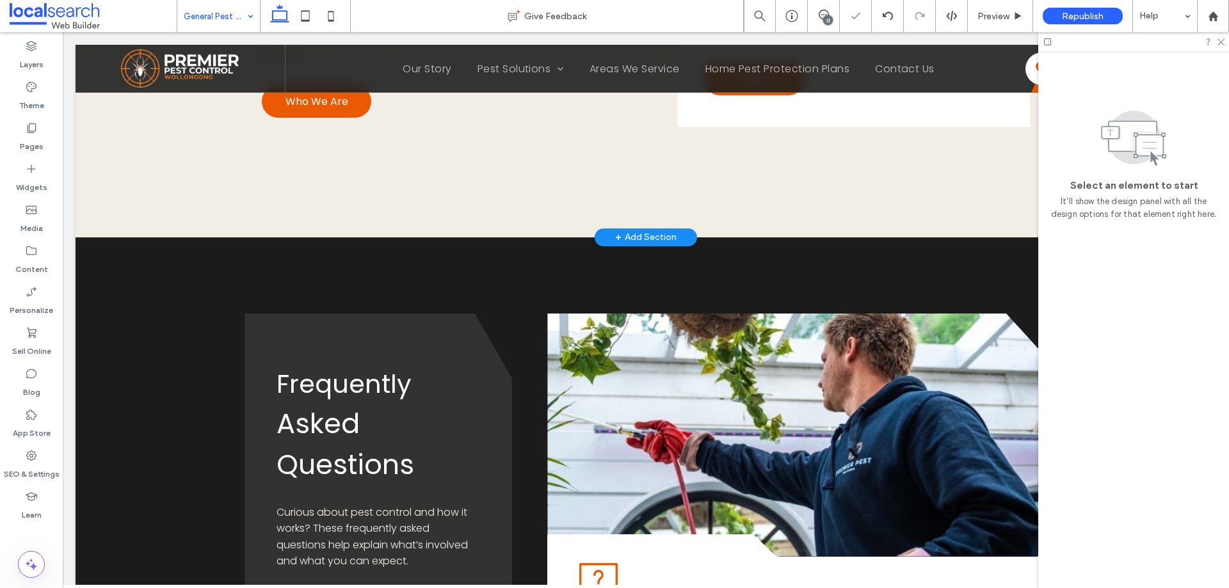
scroll to position [1152, 0]
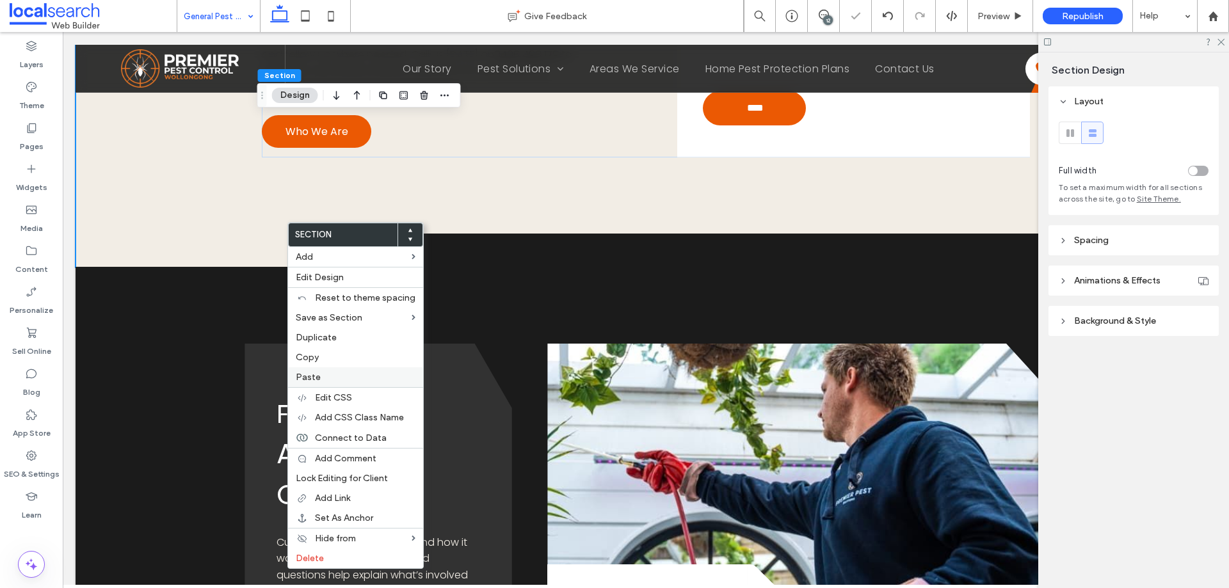
click at [328, 383] on div "Paste" at bounding box center [355, 377] width 135 height 20
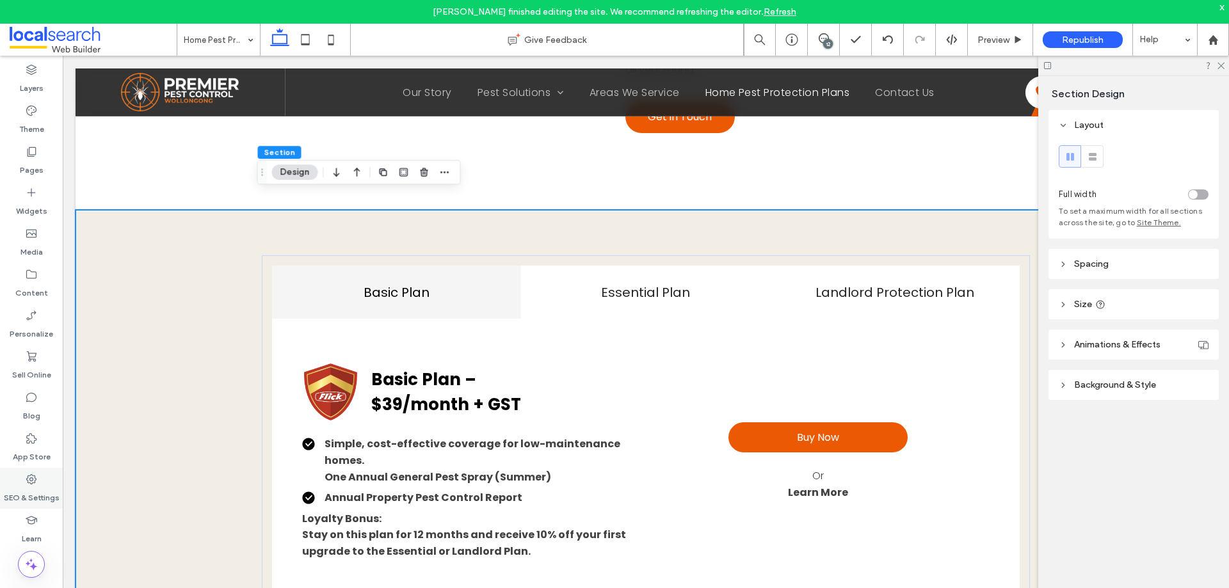
click at [36, 483] on icon at bounding box center [31, 479] width 13 height 13
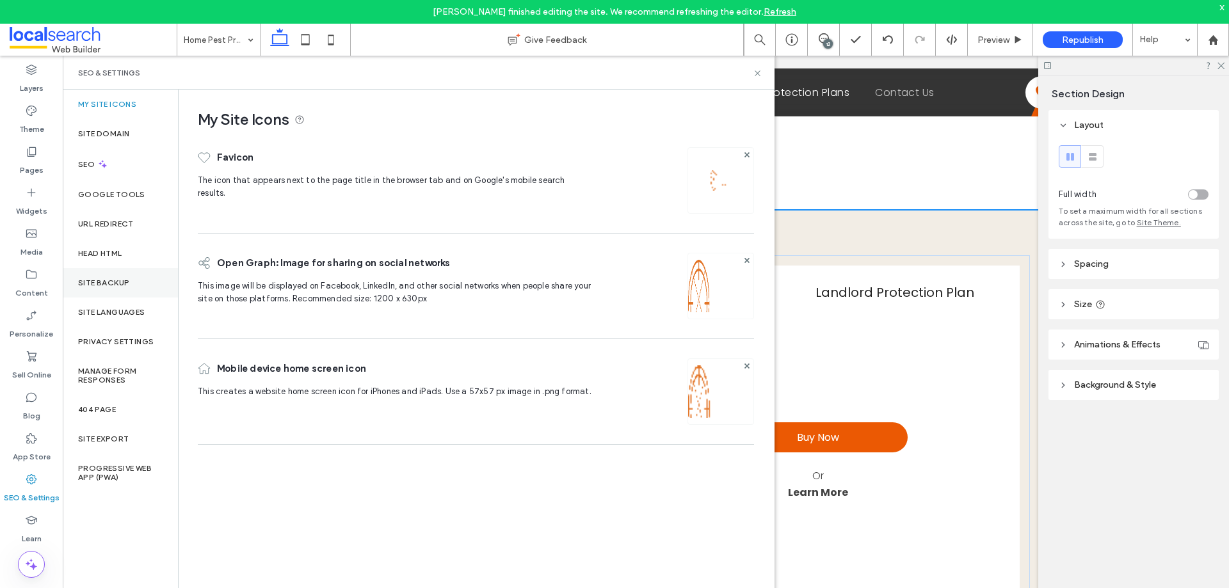
click at [103, 279] on label "Site Backup" at bounding box center [103, 282] width 51 height 9
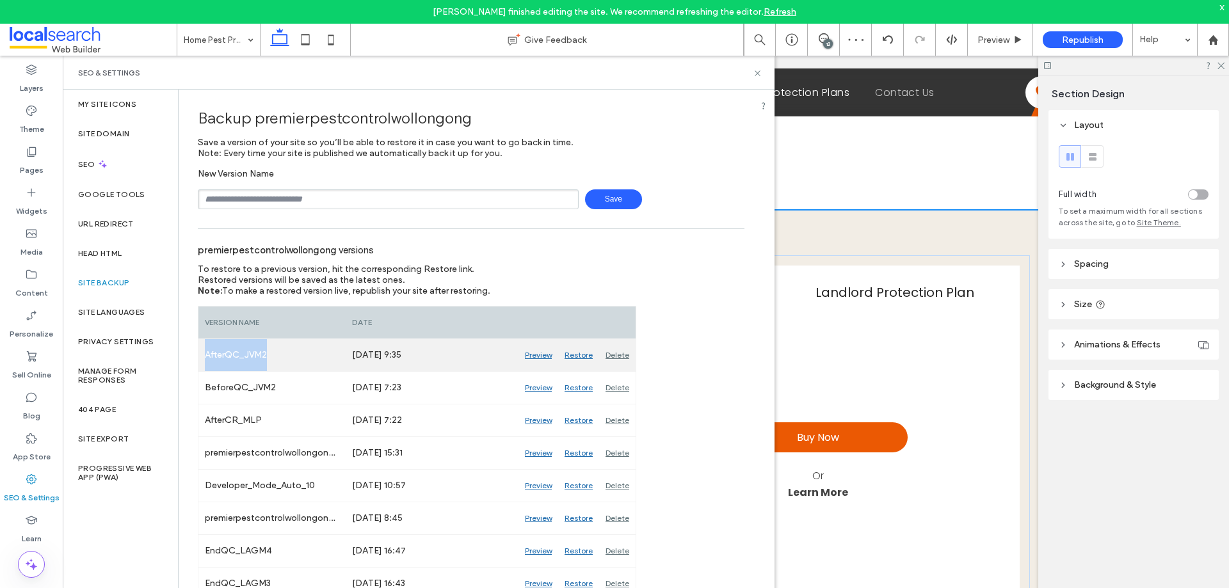
drag, startPoint x: 282, startPoint y: 353, endPoint x: 206, endPoint y: 355, distance: 75.6
click at [206, 355] on div "AfterQC_JVM2" at bounding box center [271, 355] width 147 height 32
copy div "AfterQC_JVM2"
click at [623, 352] on div "Delete" at bounding box center [617, 355] width 36 height 32
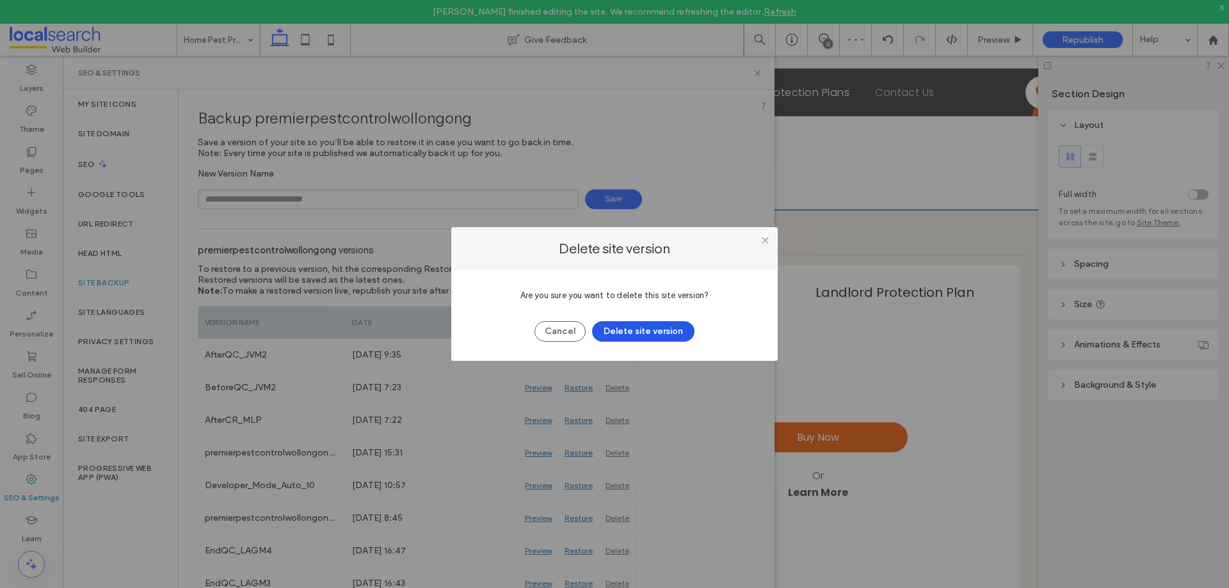
click at [666, 330] on button "Delete site version" at bounding box center [643, 331] width 102 height 20
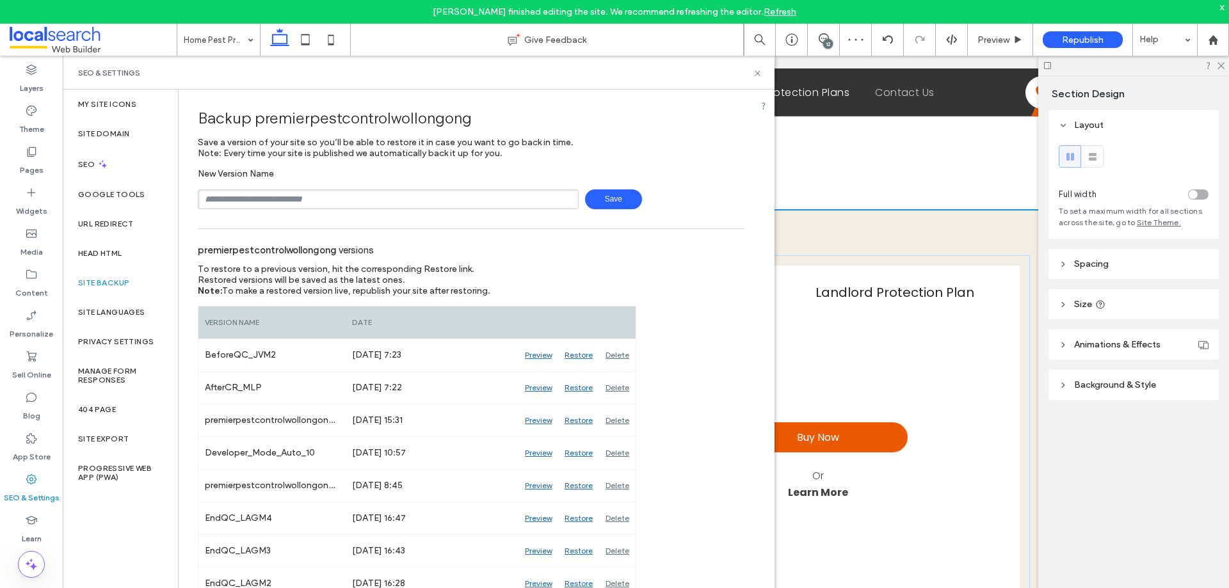
click at [435, 200] on input "text" at bounding box center [388, 199] width 381 height 20
paste input "**********"
type input "**********"
click at [609, 199] on span "Save" at bounding box center [613, 199] width 57 height 20
